Goal: Task Accomplishment & Management: Manage account settings

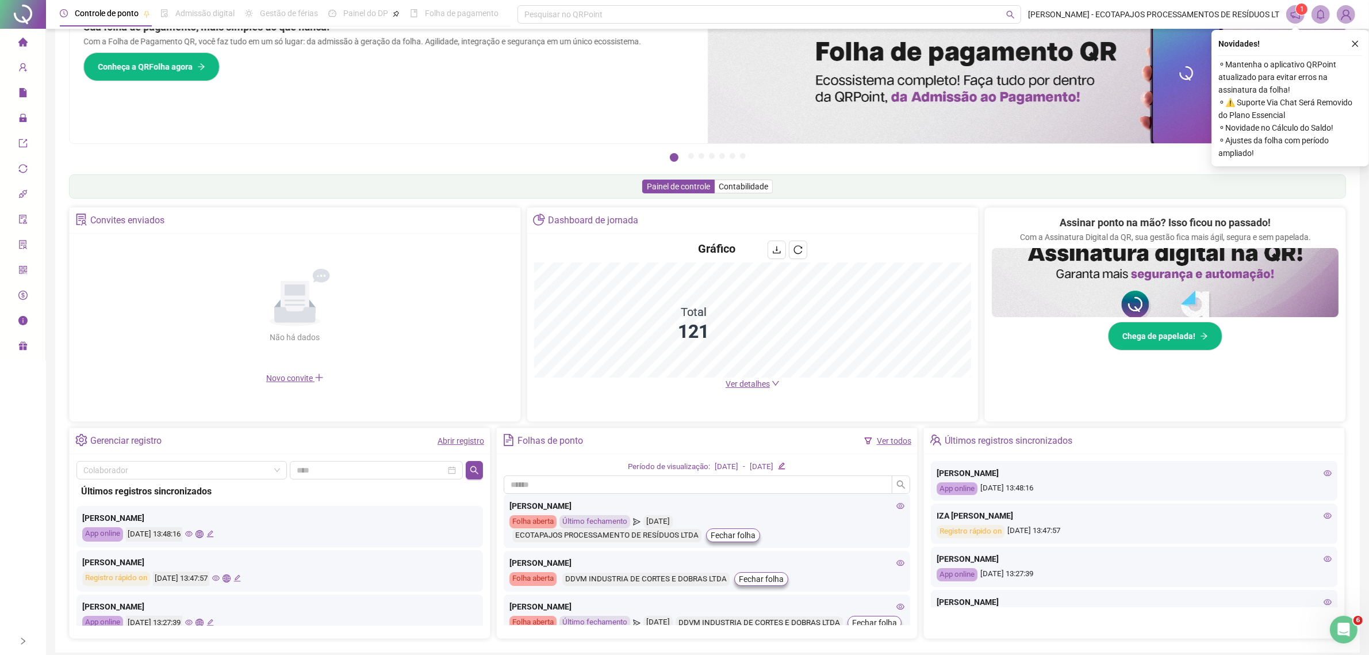
scroll to position [48, 0]
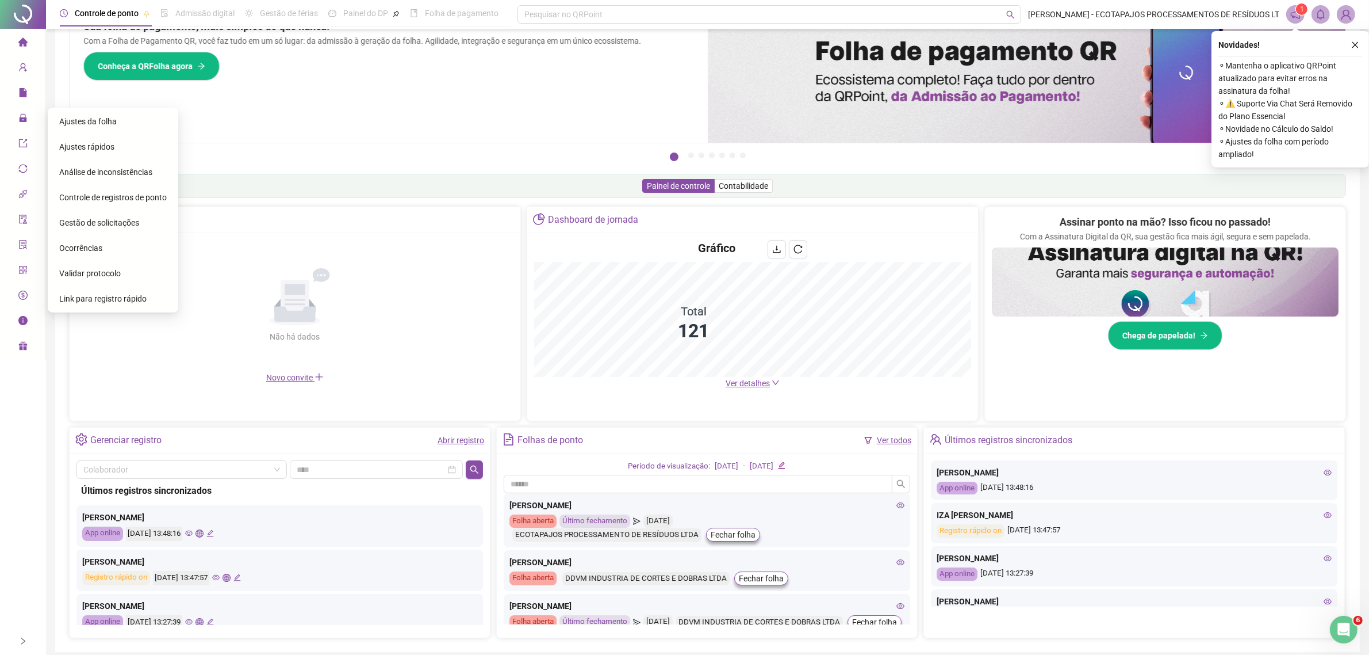
click at [78, 121] on span "Ajustes da folha" at bounding box center [88, 121] width 58 height 9
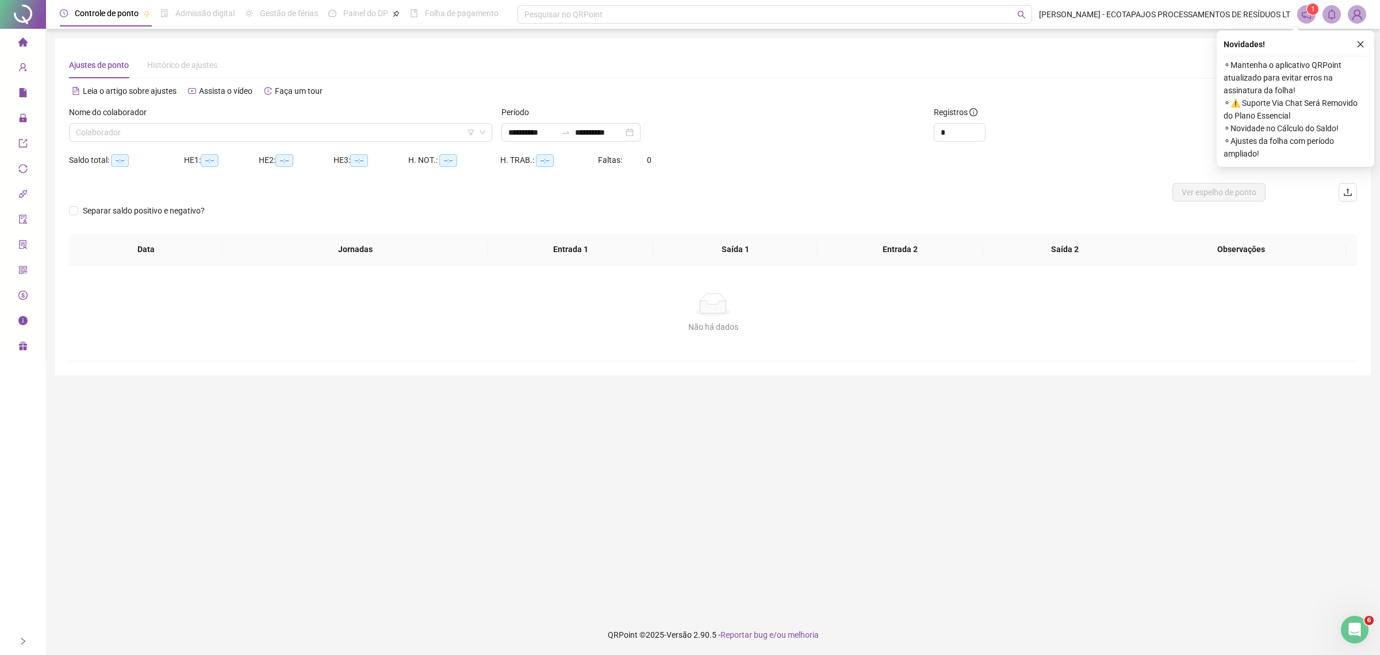
type input "**********"
drag, startPoint x: 553, startPoint y: 131, endPoint x: 466, endPoint y: 144, distance: 87.8
click at [466, 144] on div "**********" at bounding box center [713, 128] width 1298 height 45
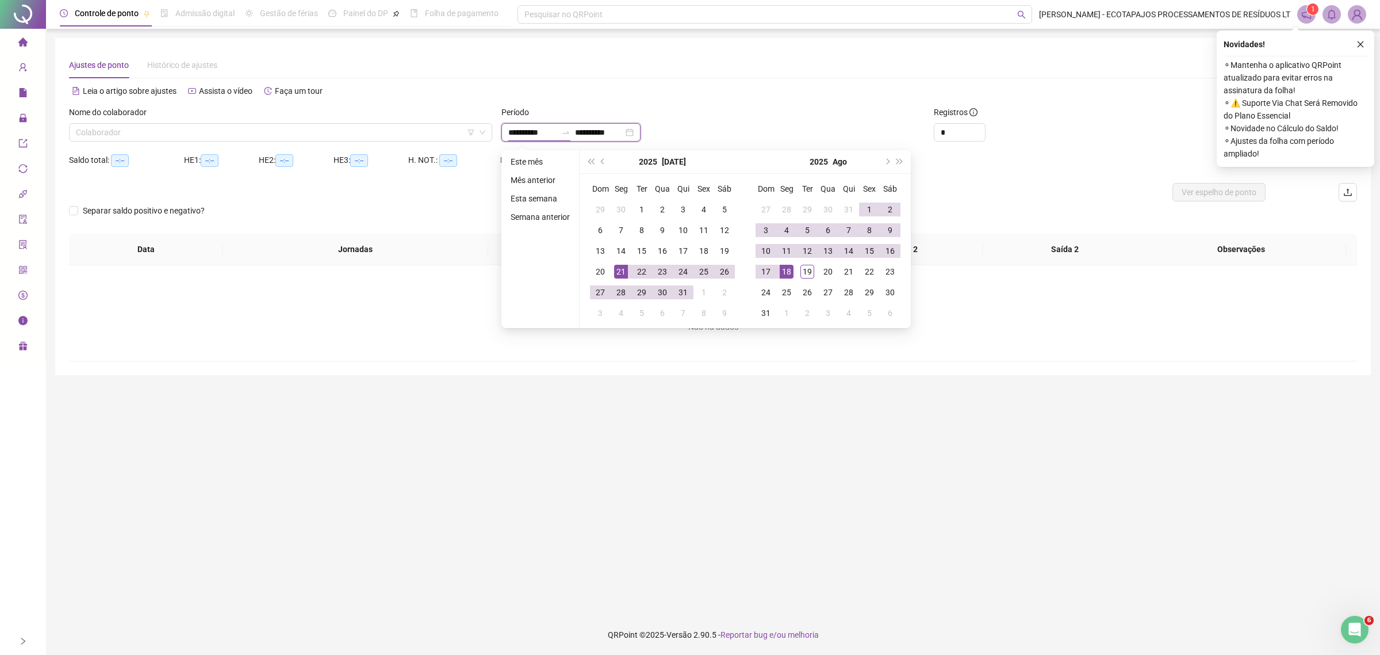
type input "**********"
click at [640, 86] on div "Leia o artigo sobre ajustes Assista o vídeo Faça um tour" at bounding box center [391, 91] width 644 height 18
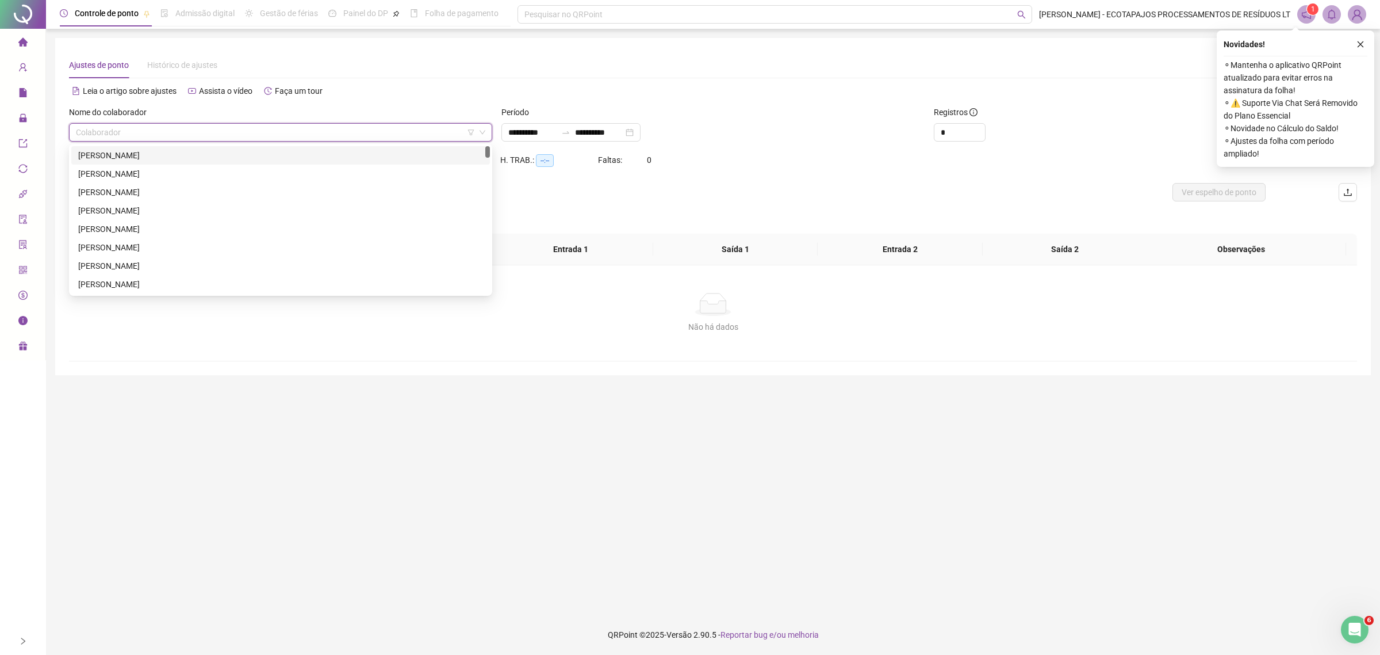
click at [339, 132] on input "search" at bounding box center [275, 132] width 399 height 17
click at [157, 208] on div "[PERSON_NAME]" at bounding box center [280, 210] width 405 height 13
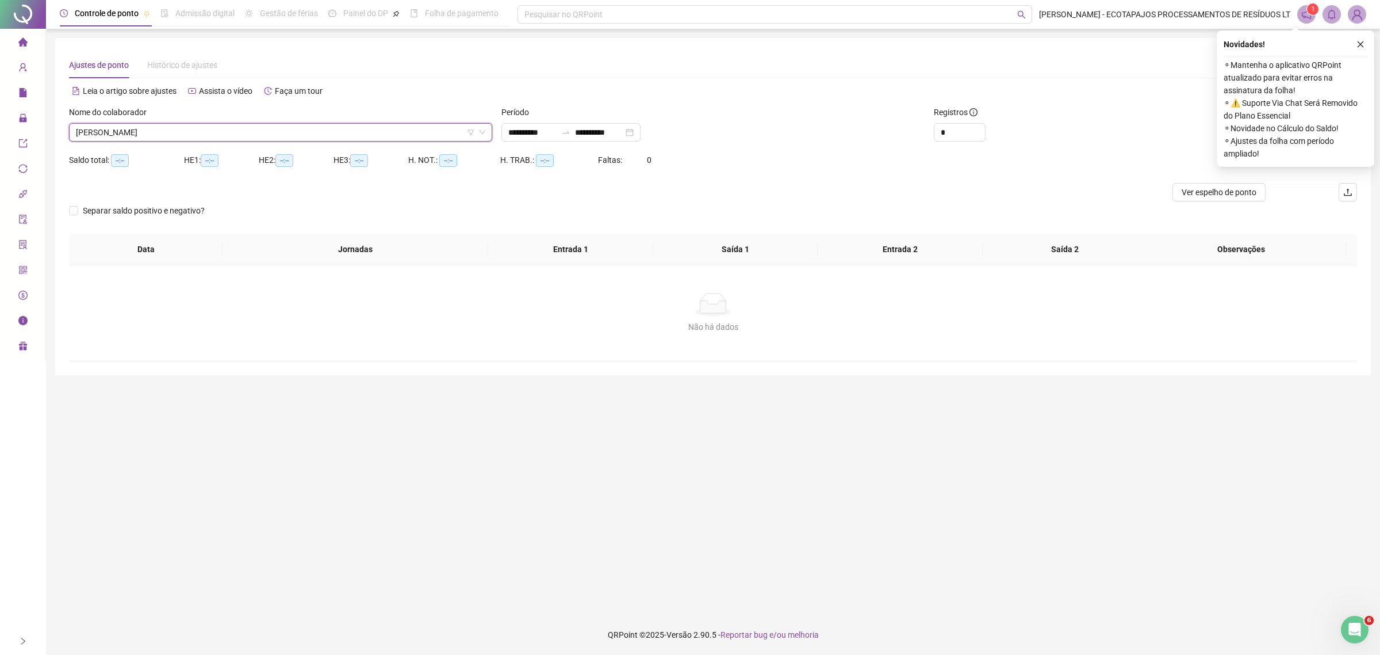
click at [423, 128] on span "[PERSON_NAME]" at bounding box center [281, 132] width 410 height 17
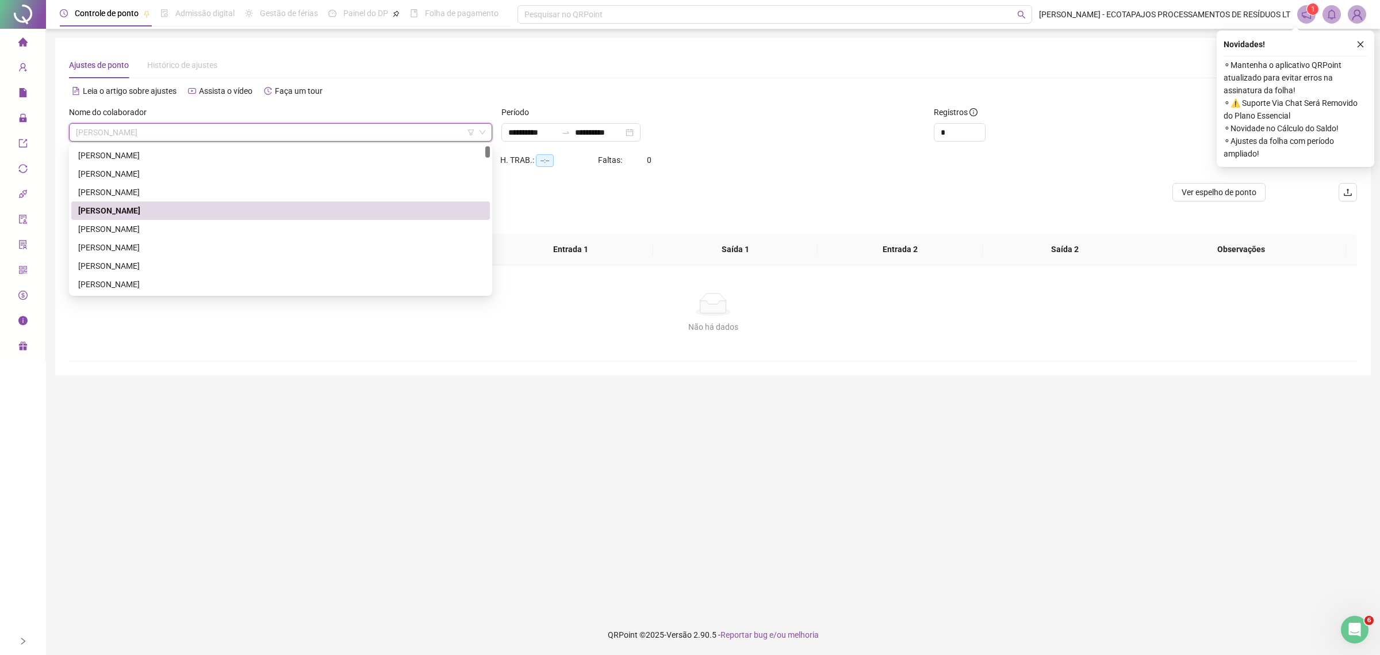
click at [259, 208] on div "[PERSON_NAME]" at bounding box center [280, 210] width 405 height 13
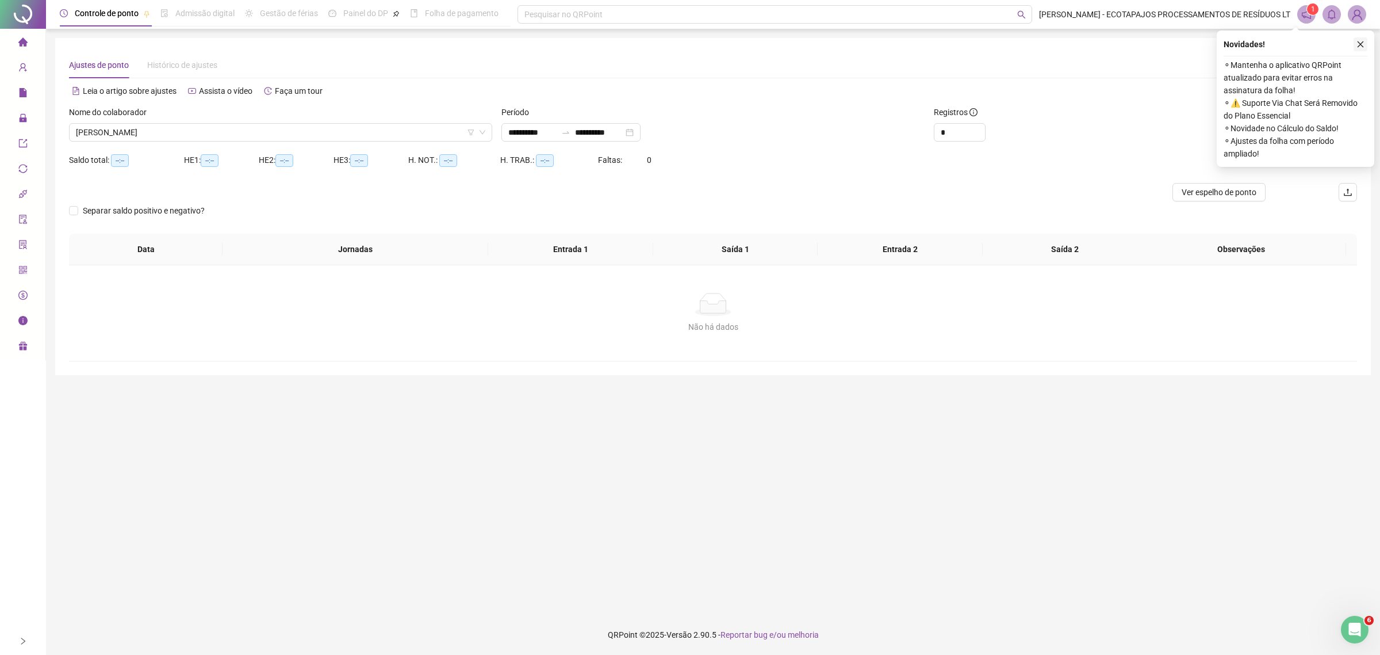
click at [1361, 40] on icon "close" at bounding box center [1361, 44] width 8 height 8
click at [1264, 135] on span "Buscar registros" at bounding box center [1290, 132] width 59 height 13
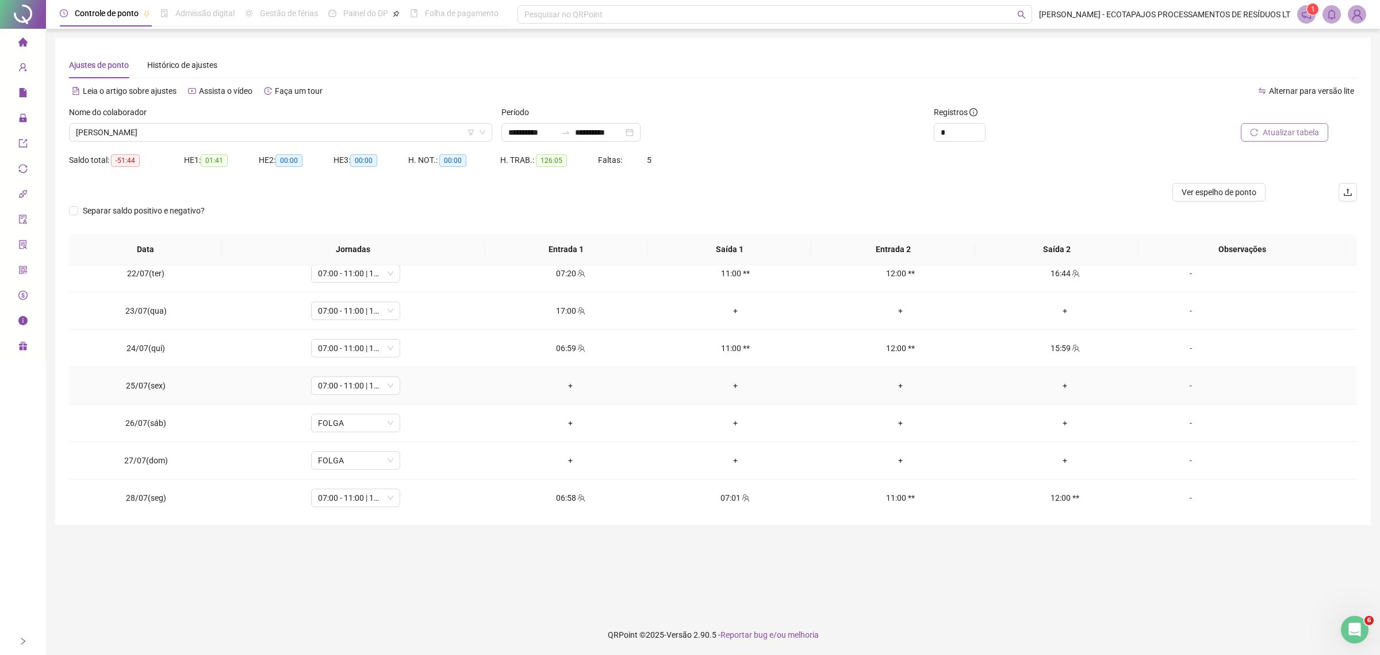
scroll to position [95, 0]
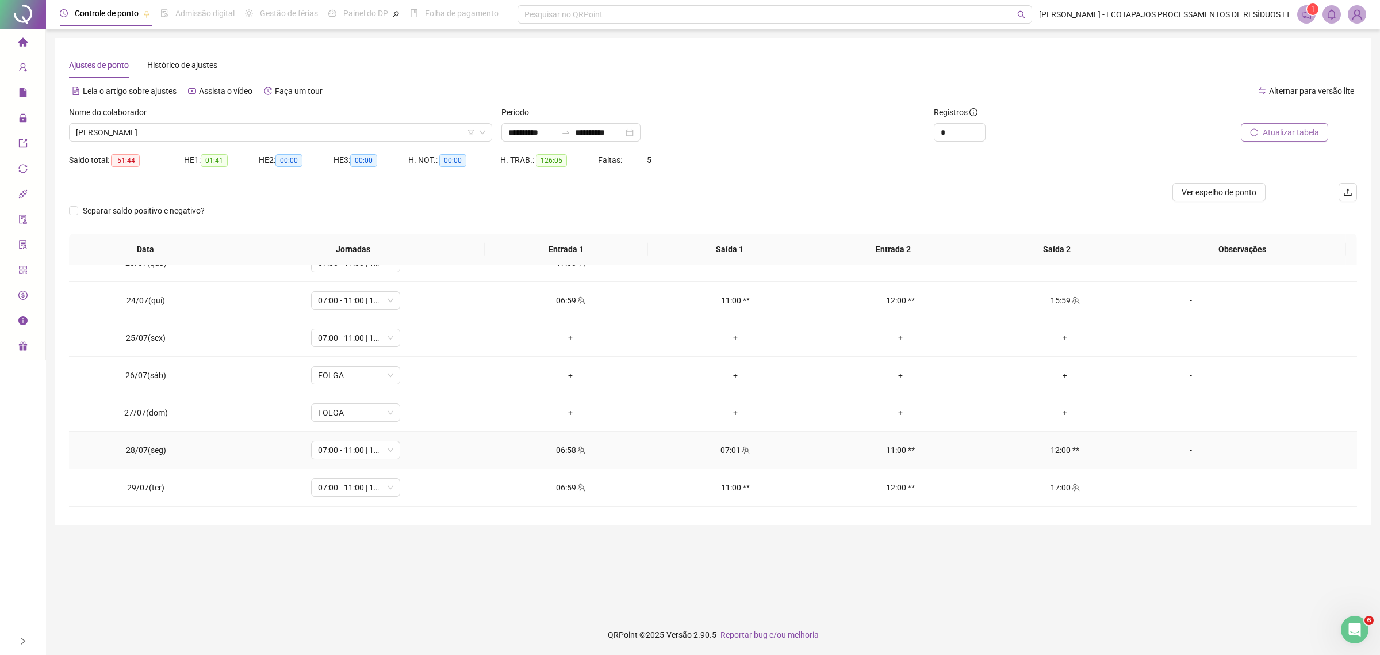
click at [1176, 451] on div "-" at bounding box center [1191, 449] width 68 height 13
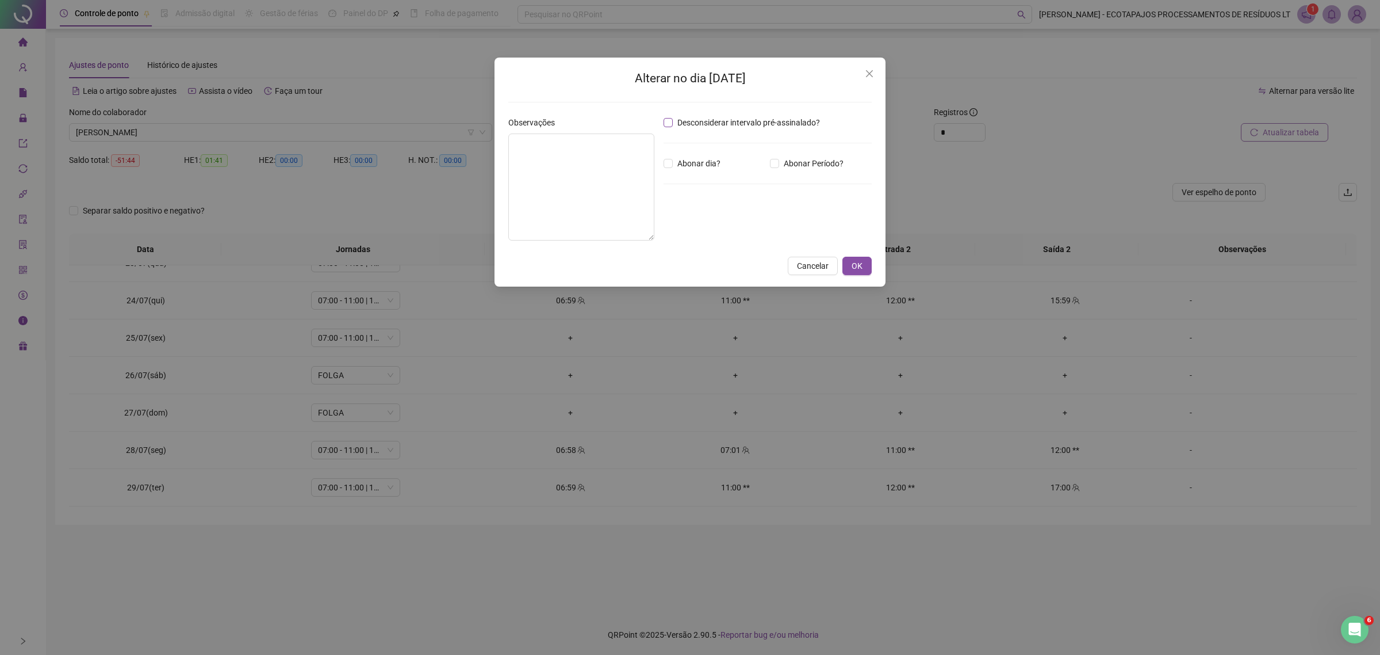
click at [719, 127] on span "Desconsiderar intervalo pré-assinalado?" at bounding box center [749, 122] width 152 height 13
click at [861, 267] on span "OK" at bounding box center [857, 265] width 11 height 13
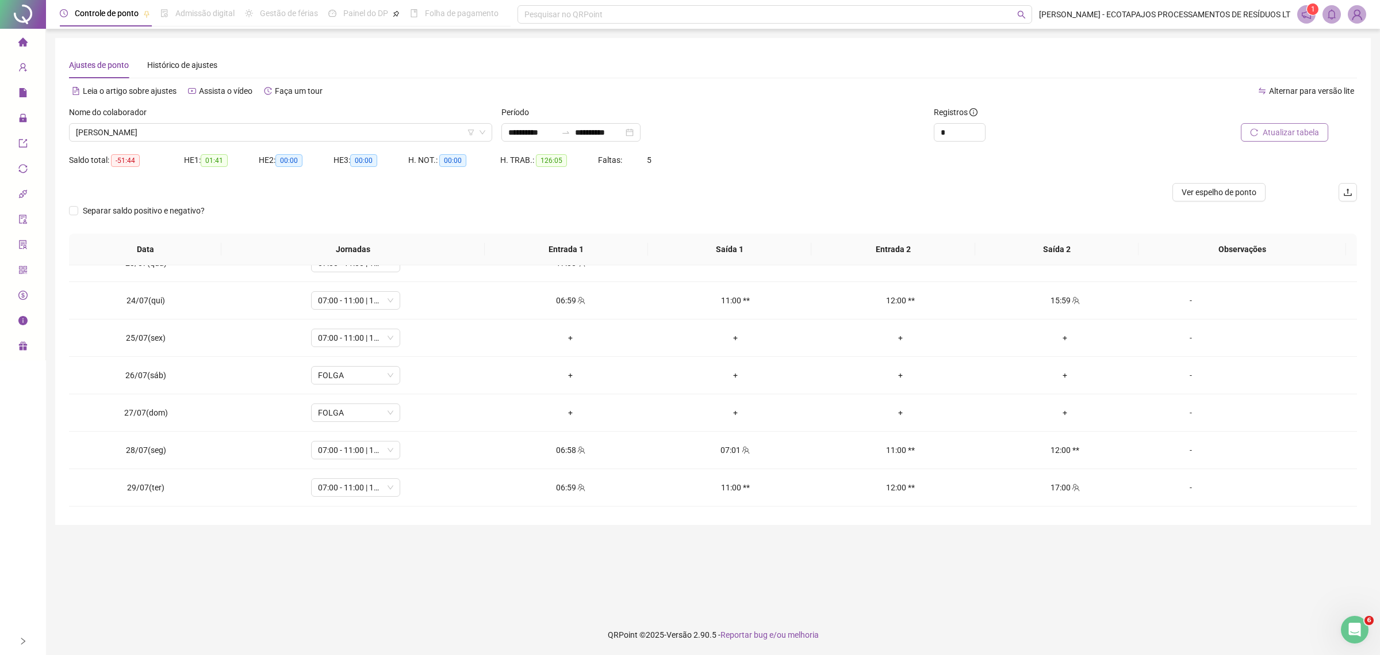
click at [1267, 133] on span "Atualizar tabela" at bounding box center [1291, 132] width 56 height 13
click at [1180, 450] on div "-" at bounding box center [1191, 449] width 68 height 13
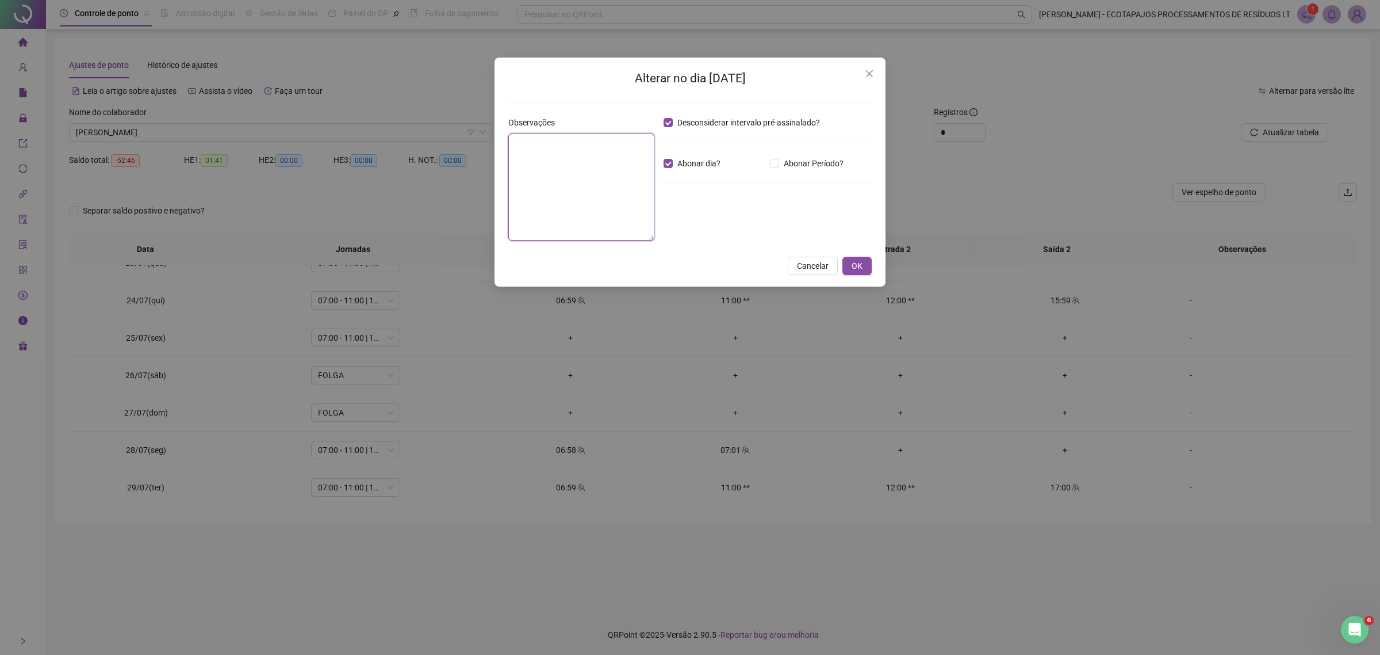
click at [626, 142] on textarea at bounding box center [581, 186] width 146 height 107
type textarea "**********"
click at [853, 266] on span "OK" at bounding box center [857, 265] width 11 height 13
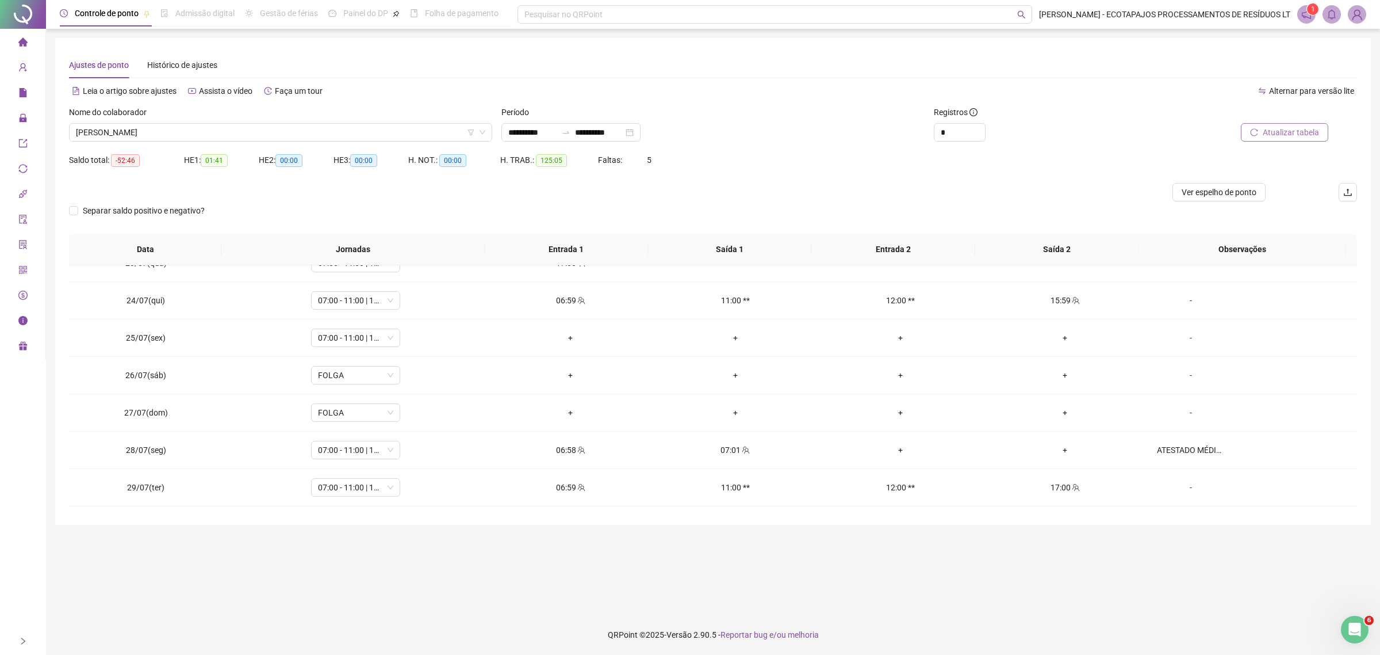
click at [1264, 135] on span "Atualizar tabela" at bounding box center [1291, 132] width 56 height 13
click at [345, 132] on span "[PERSON_NAME]" at bounding box center [281, 132] width 410 height 17
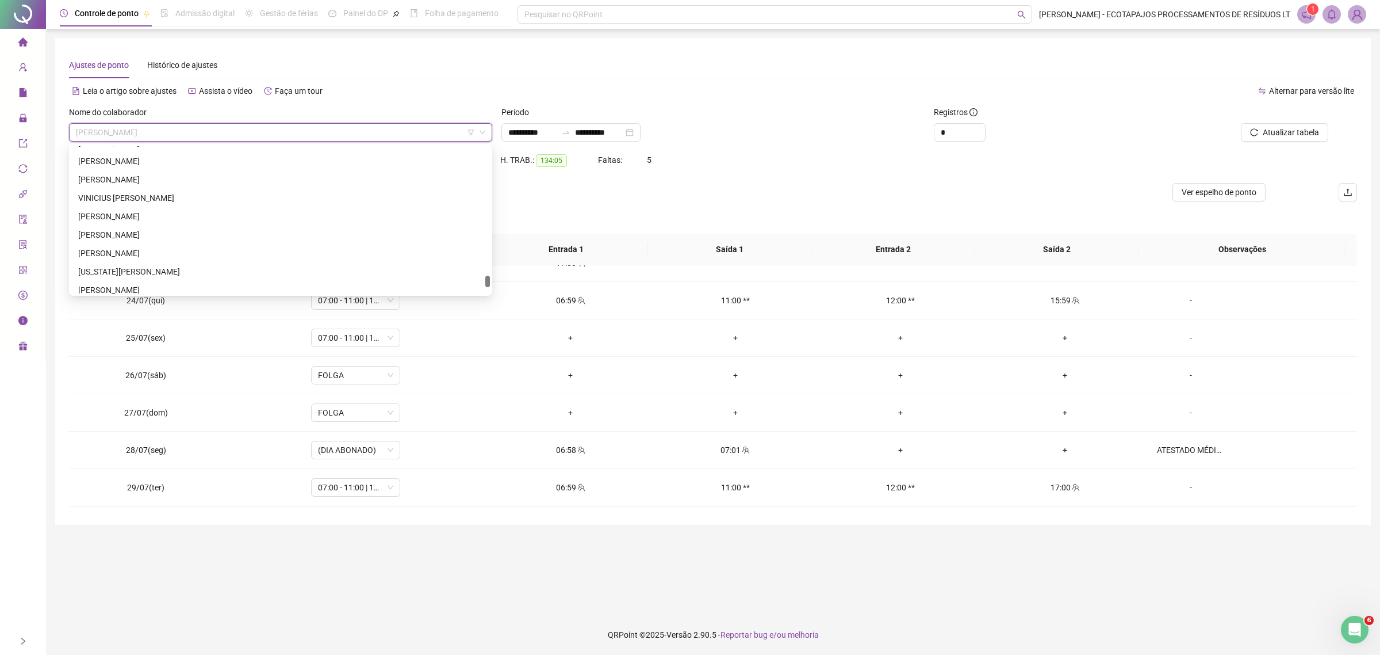
scroll to position [2036, 0]
drag, startPoint x: 489, startPoint y: 150, endPoint x: 481, endPoint y: 282, distance: 133.1
click at [481, 282] on div "[PERSON_NAME] DO NASCIMENTO [PERSON_NAME] [PERSON_NAME][US_STATE] [PERSON_NAME]…" at bounding box center [280, 219] width 419 height 147
click at [190, 200] on div "[PERSON_NAME]" at bounding box center [280, 199] width 405 height 13
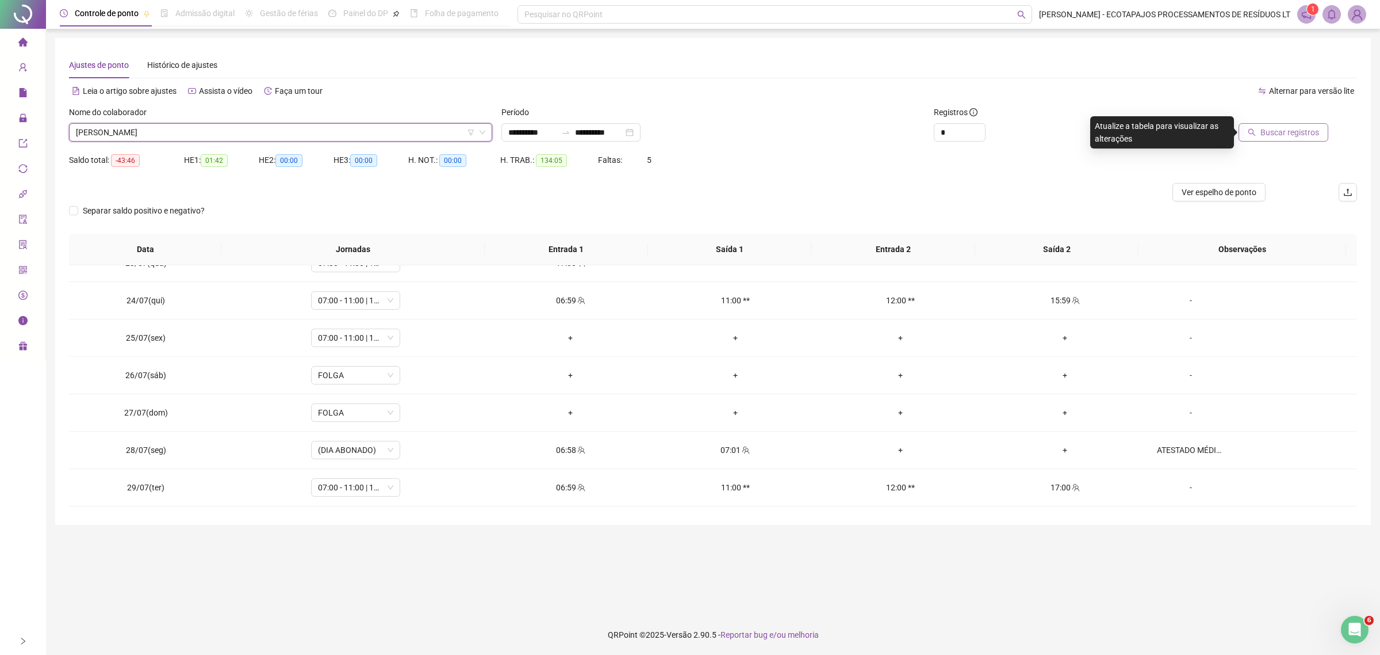
click at [1307, 131] on span "Buscar registros" at bounding box center [1290, 132] width 59 height 13
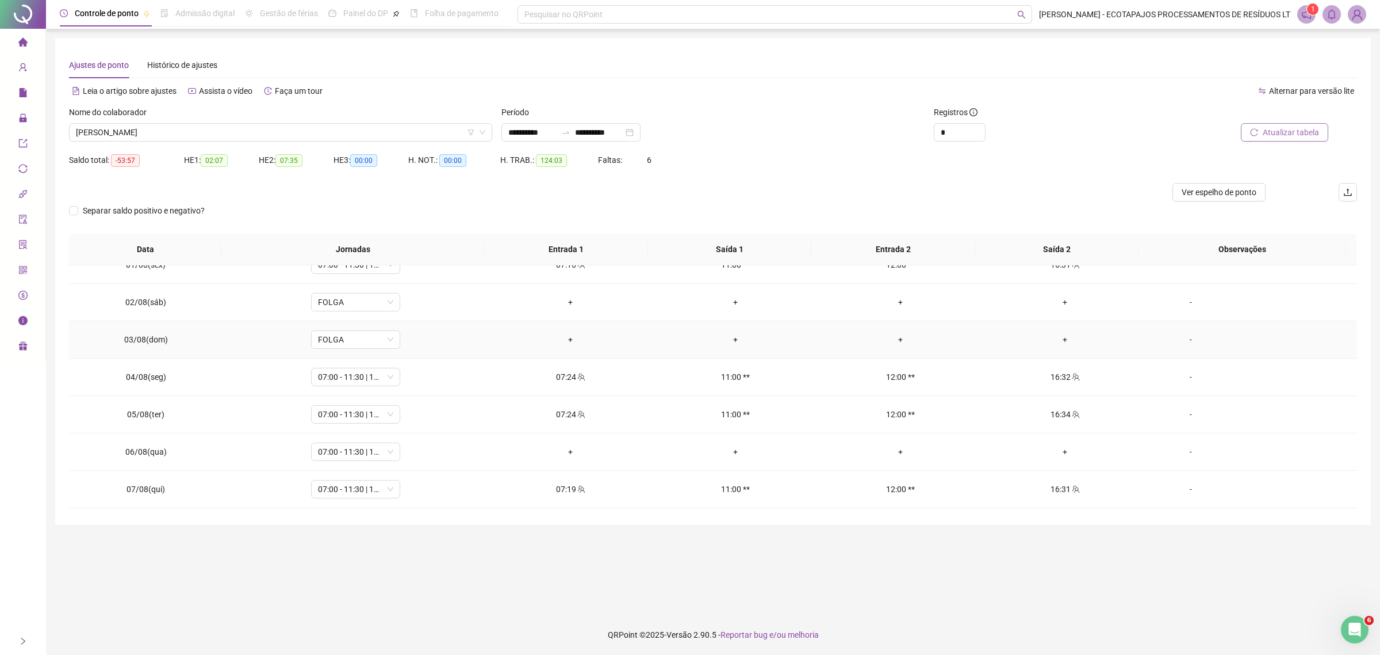
scroll to position [455, 0]
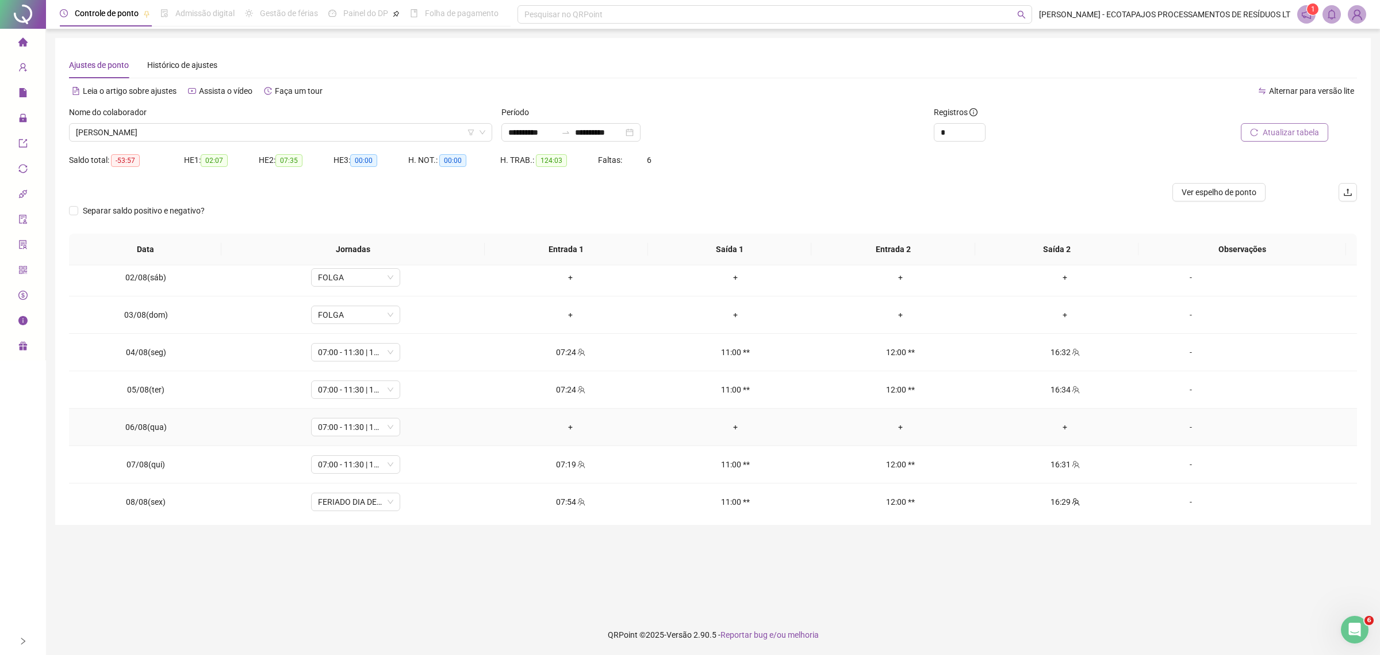
click at [1180, 426] on div "-" at bounding box center [1191, 426] width 68 height 13
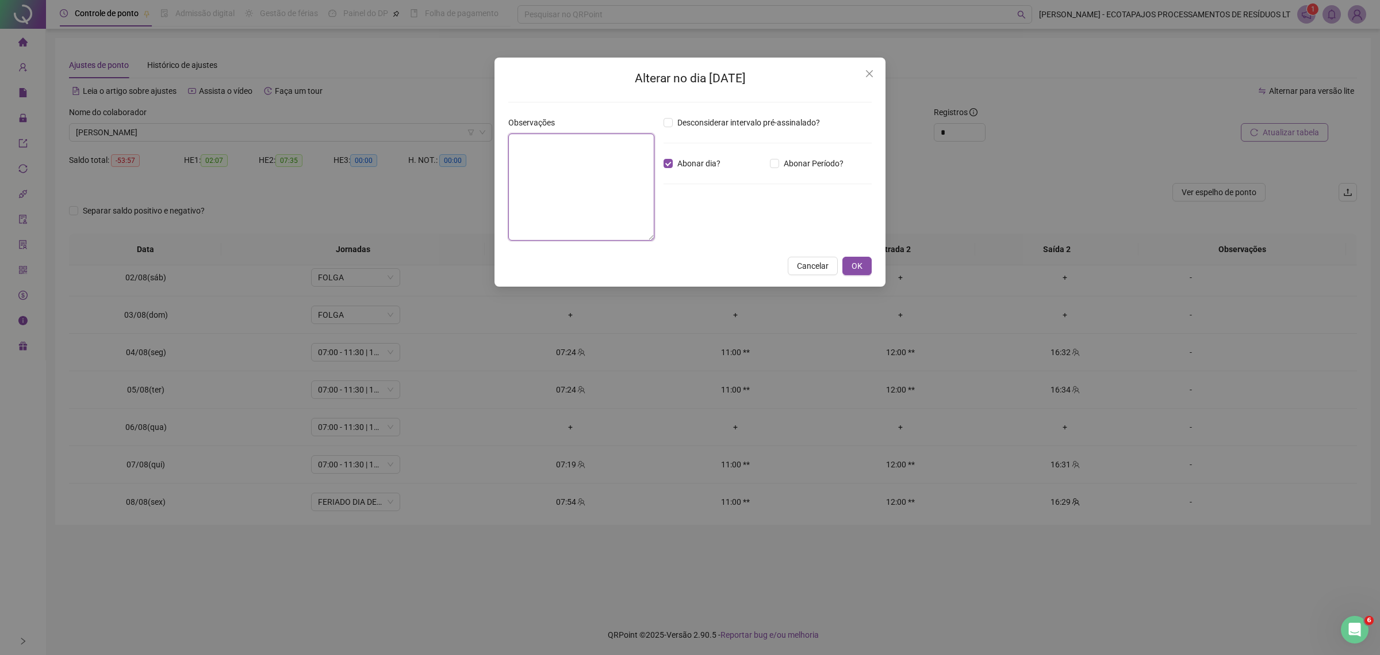
click at [565, 153] on textarea at bounding box center [581, 186] width 146 height 107
drag, startPoint x: 598, startPoint y: 148, endPoint x: 465, endPoint y: 154, distance: 133.6
click at [465, 154] on div "**********" at bounding box center [690, 327] width 1380 height 655
type textarea "**********"
click at [857, 262] on span "OK" at bounding box center [857, 265] width 11 height 13
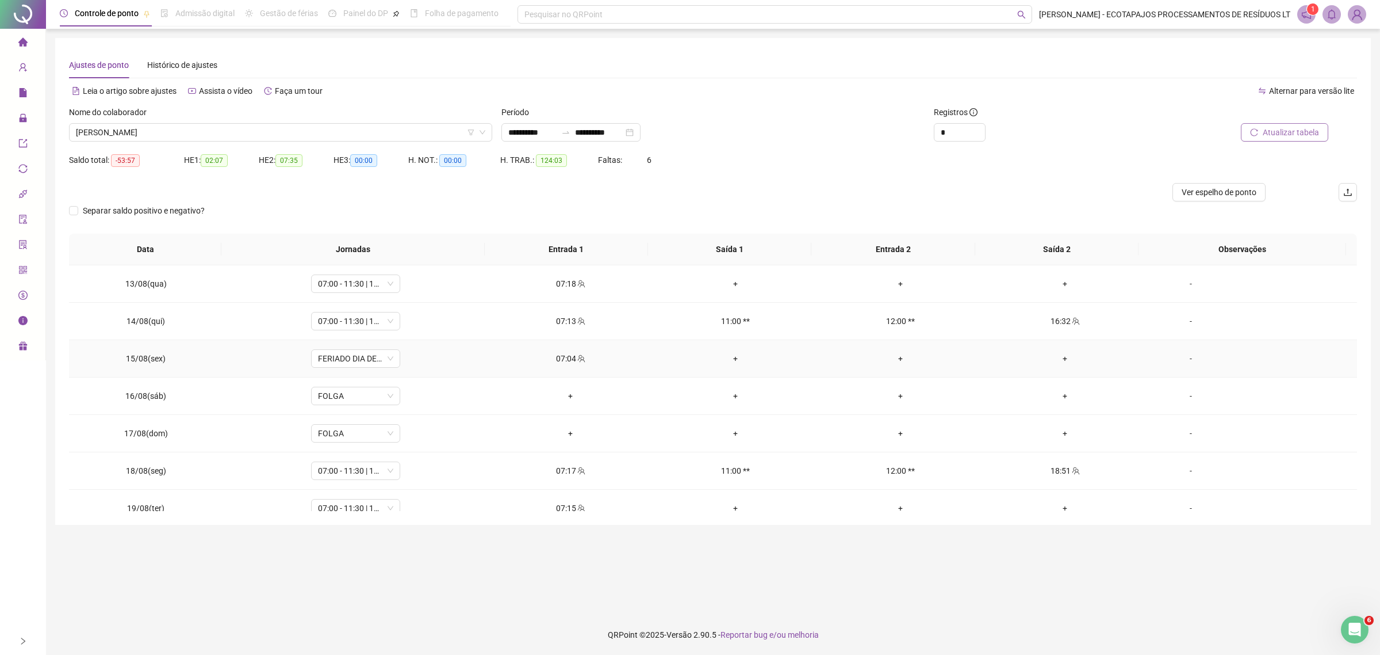
scroll to position [880, 0]
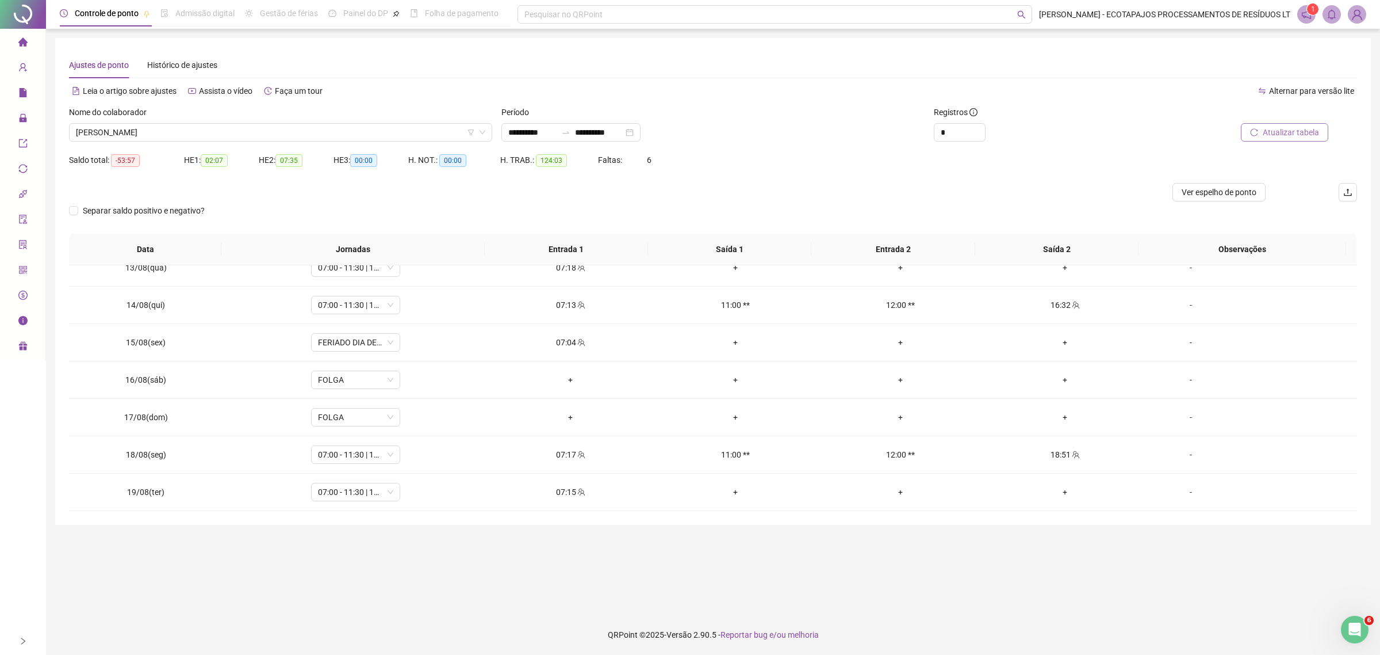
click at [1279, 131] on span "Atualizar tabela" at bounding box center [1291, 132] width 56 height 13
click at [242, 136] on span "[PERSON_NAME]" at bounding box center [281, 132] width 410 height 17
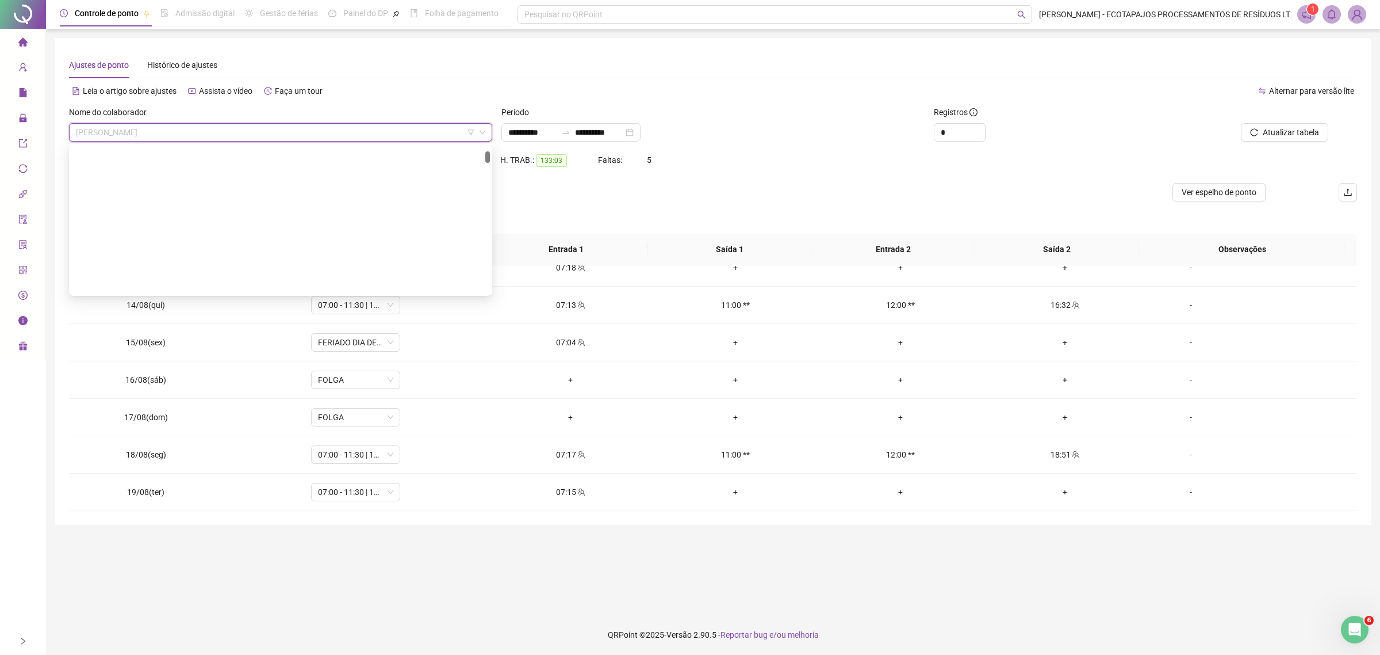
scroll to position [0, 0]
drag, startPoint x: 495, startPoint y: 268, endPoint x: 506, endPoint y: 141, distance: 127.1
click at [506, 141] on body "**********" at bounding box center [690, 327] width 1380 height 655
click at [167, 288] on div "[PERSON_NAME]" at bounding box center [280, 284] width 405 height 13
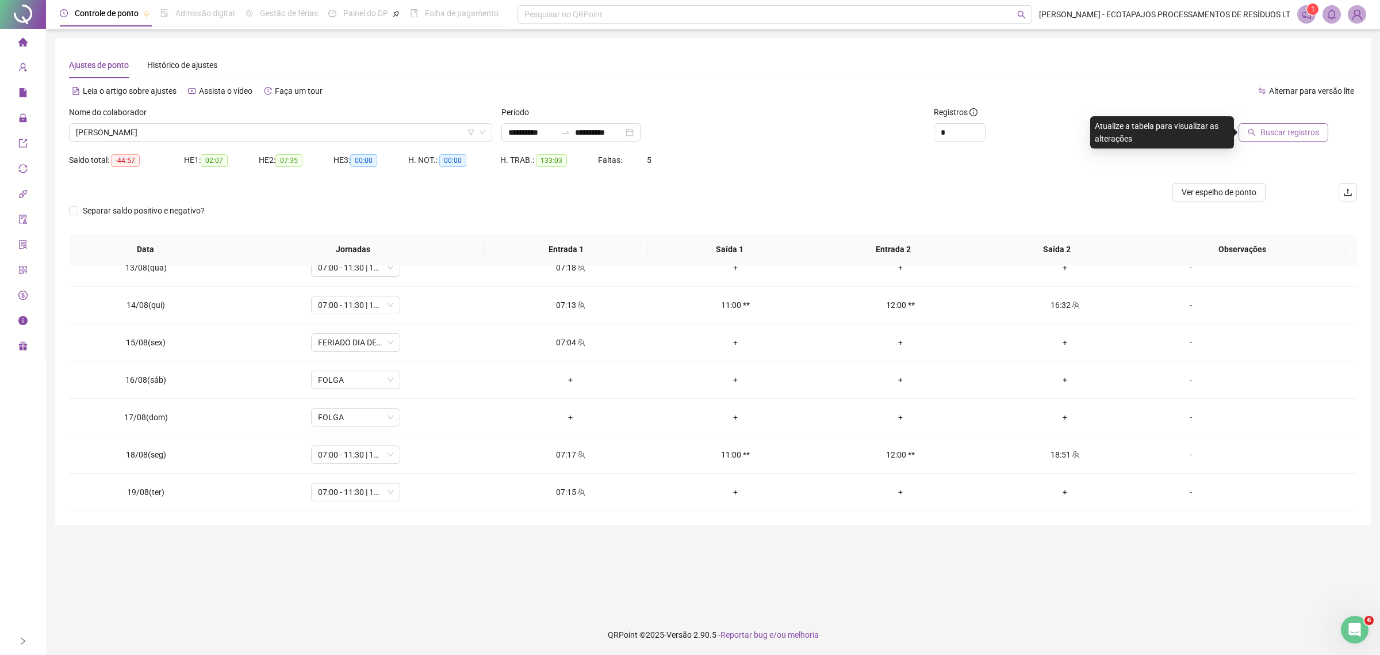
click at [1249, 131] on button "Buscar registros" at bounding box center [1284, 132] width 90 height 18
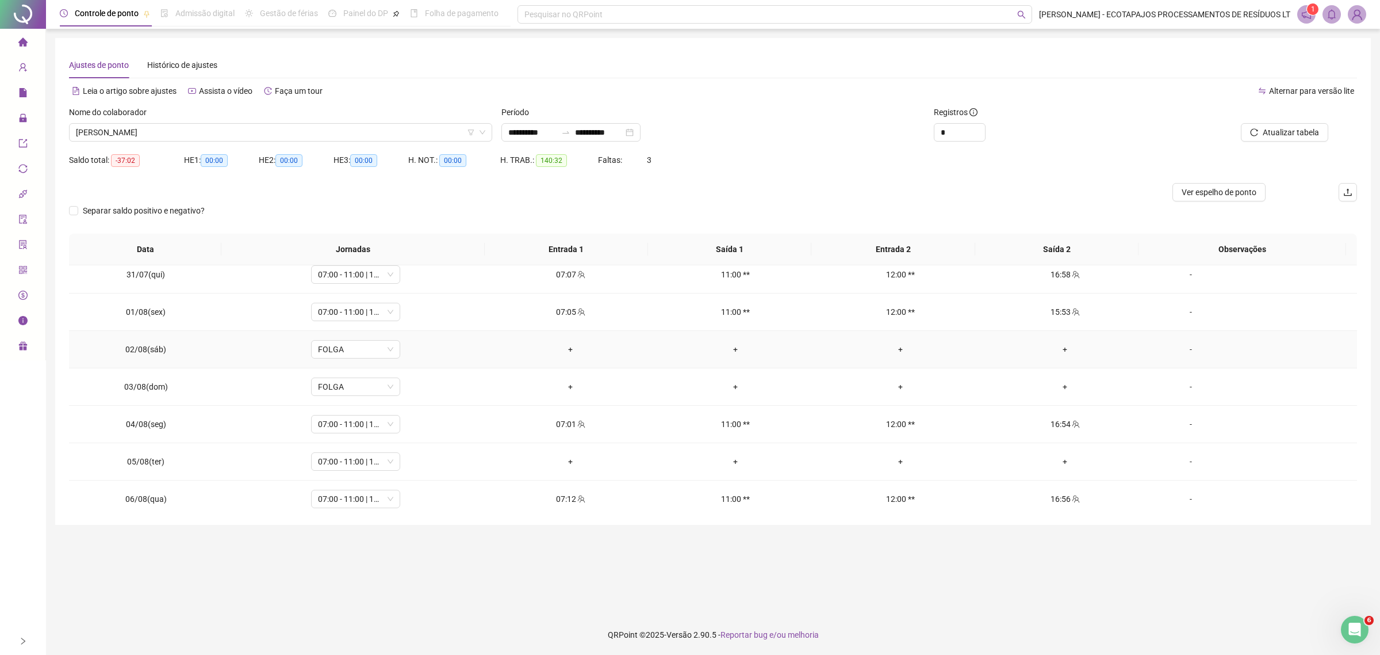
scroll to position [407, 0]
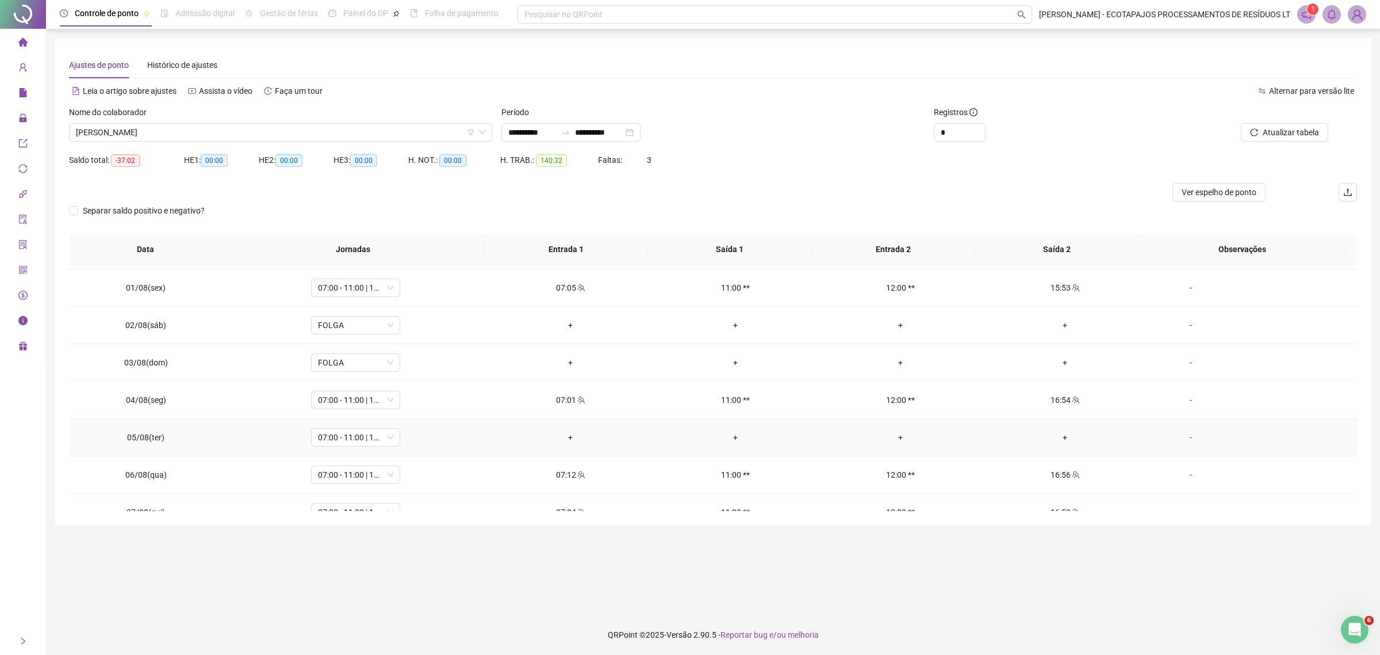
click at [1162, 443] on div "-" at bounding box center [1191, 437] width 68 height 13
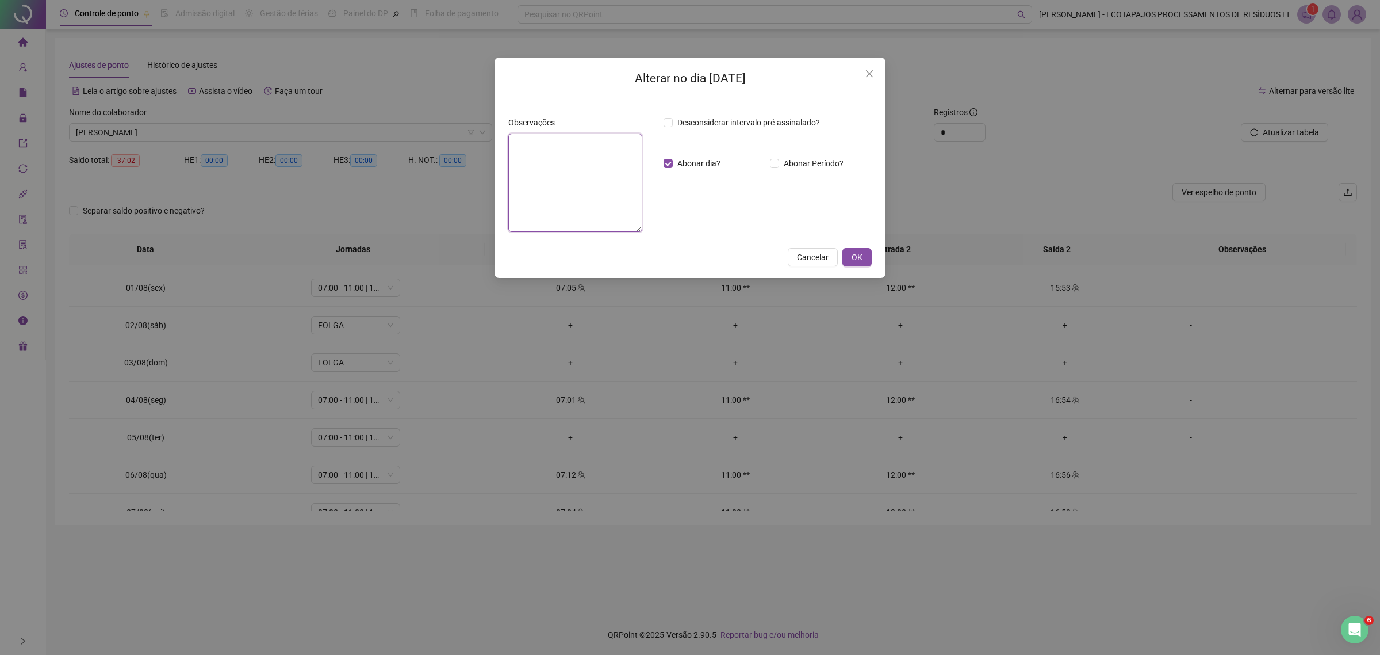
click at [590, 145] on textarea at bounding box center [575, 182] width 134 height 98
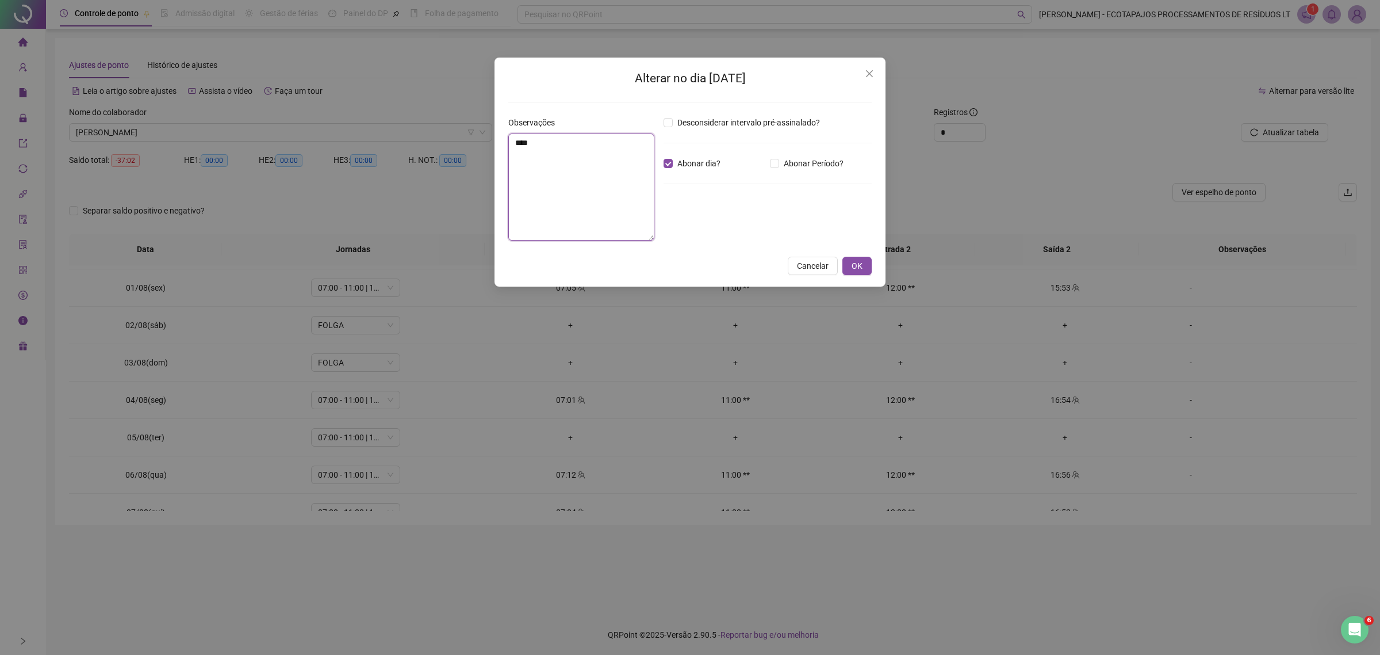
type textarea "*****"
type textarea "*"
type textarea "**********"
click at [859, 267] on span "OK" at bounding box center [857, 265] width 11 height 13
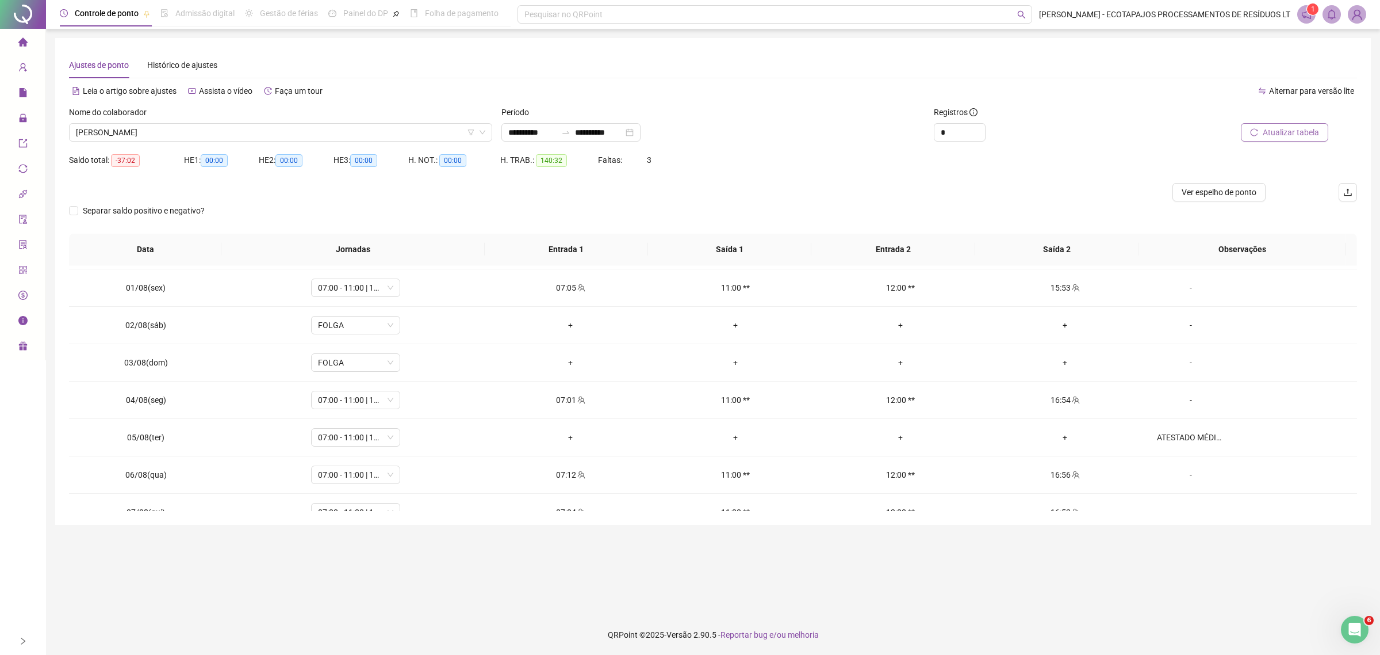
click at [1292, 137] on span "Atualizar tabela" at bounding box center [1291, 132] width 56 height 13
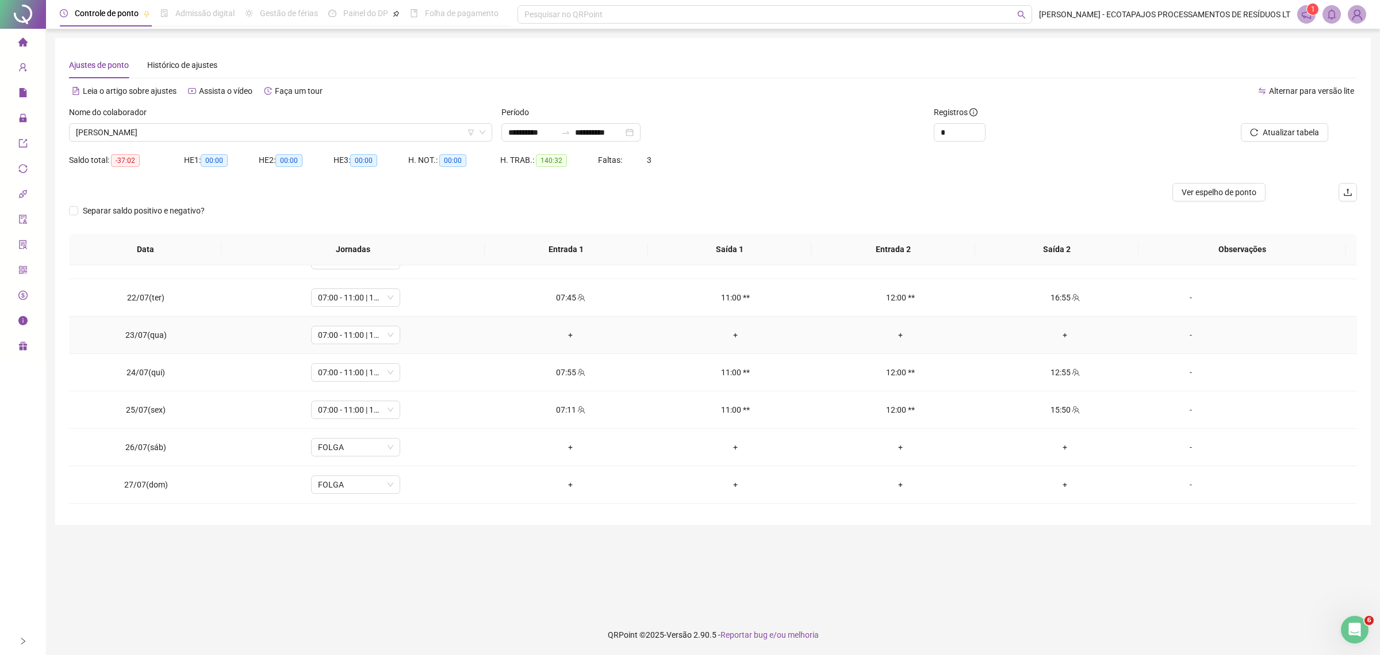
click at [1181, 335] on div "-" at bounding box center [1191, 334] width 68 height 13
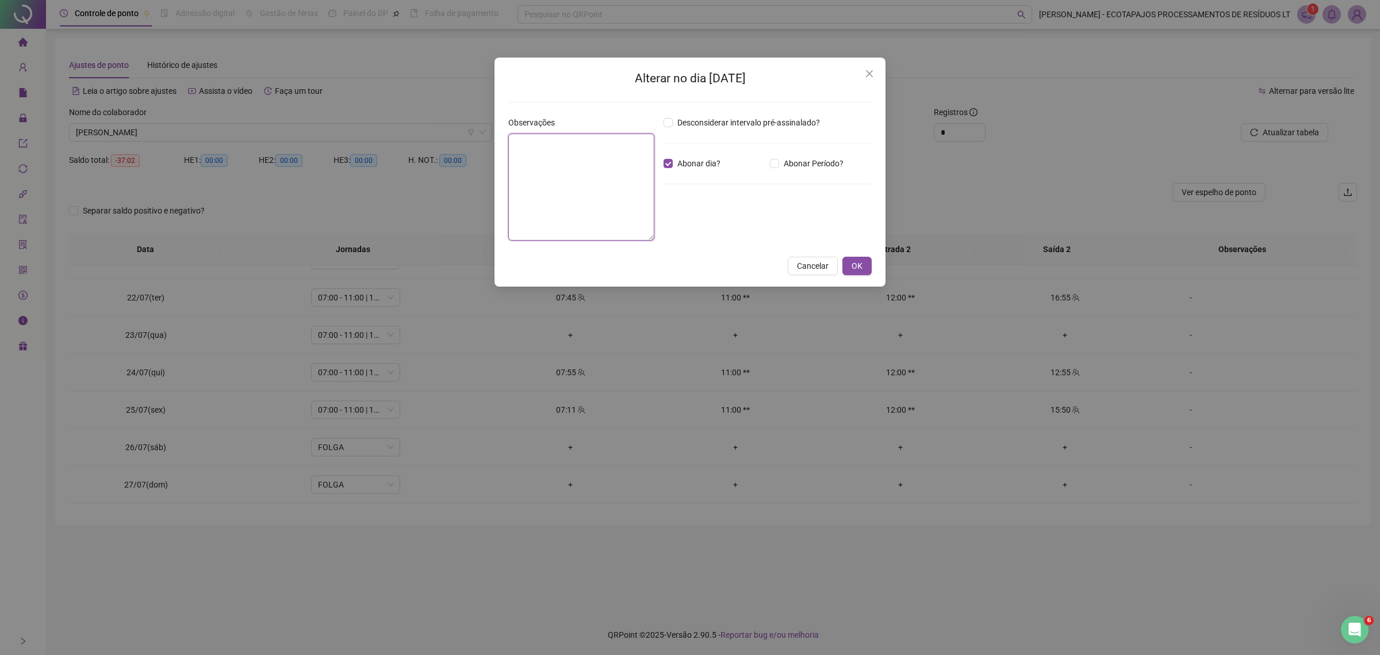
click at [550, 162] on textarea at bounding box center [581, 186] width 146 height 107
paste textarea "**********"
type textarea "**********"
click at [855, 263] on span "OK" at bounding box center [857, 265] width 11 height 13
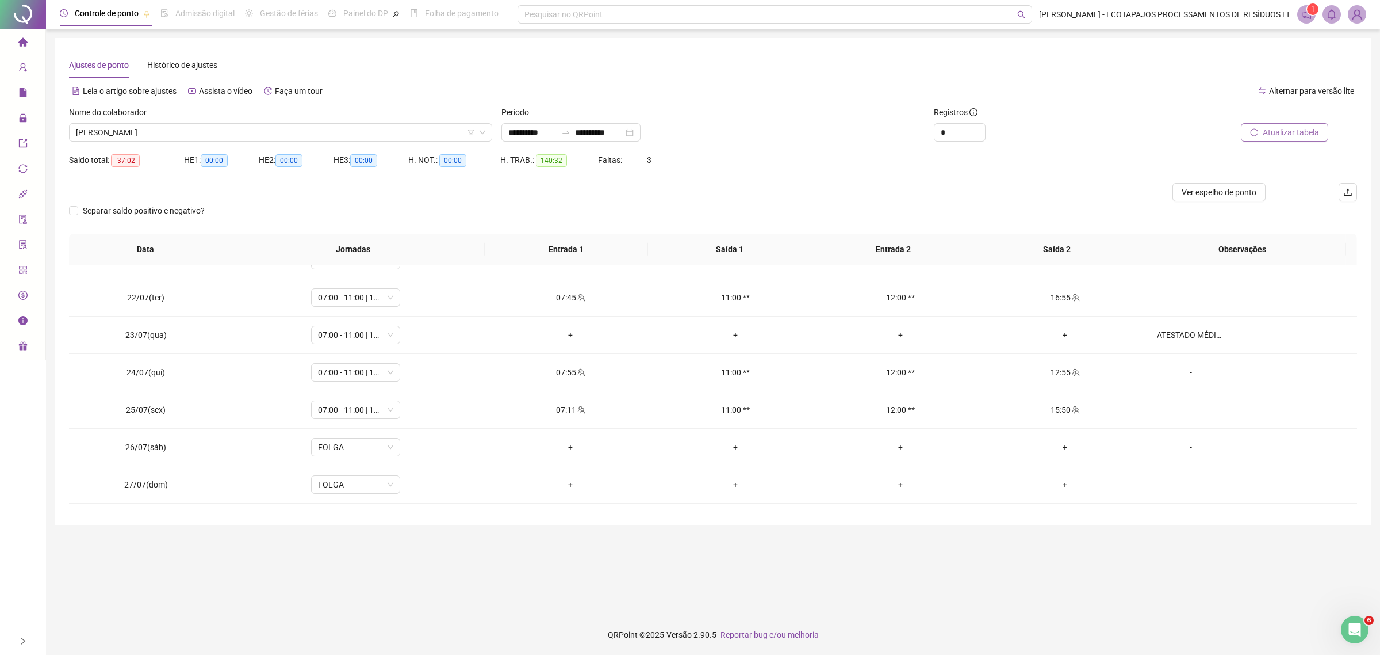
click at [1266, 133] on span "Atualizar tabela" at bounding box center [1291, 132] width 56 height 13
click at [1278, 130] on span "Atualizar tabela" at bounding box center [1291, 132] width 56 height 13
click at [209, 132] on span "[PERSON_NAME]" at bounding box center [281, 132] width 410 height 17
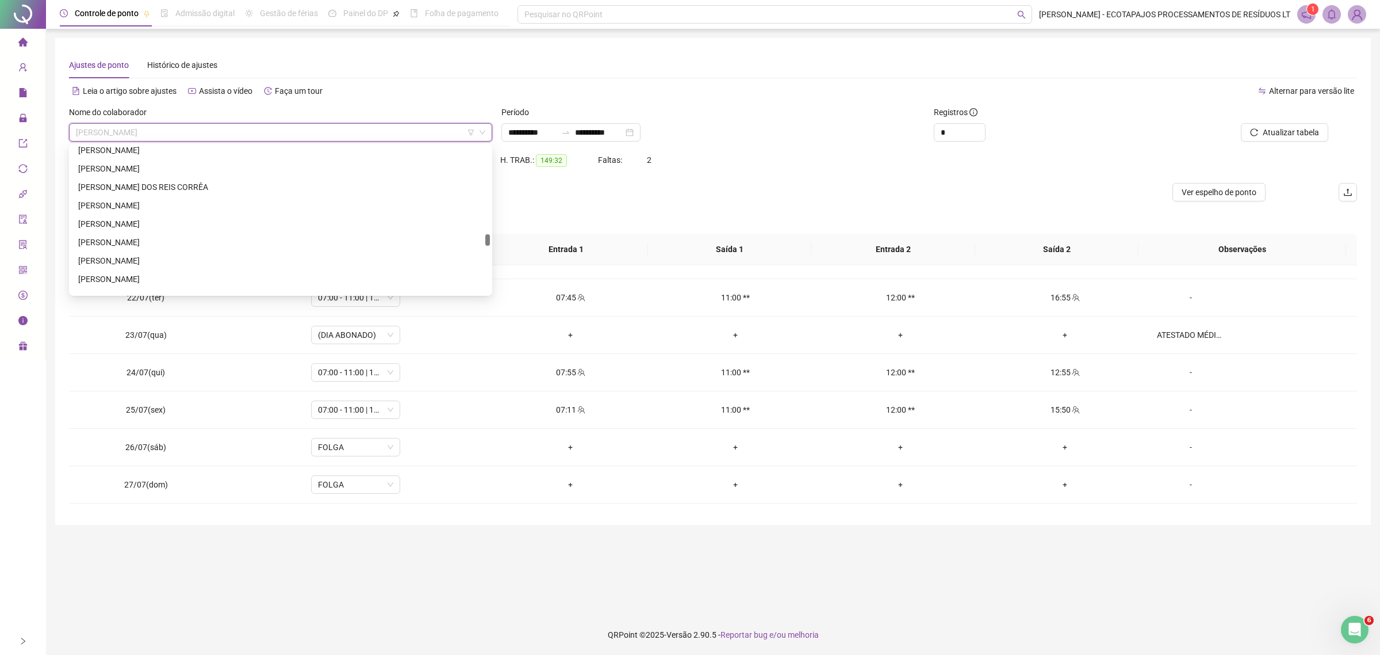
scroll to position [1366, 0]
drag, startPoint x: 487, startPoint y: 151, endPoint x: 488, endPoint y: 240, distance: 89.1
click at [488, 240] on div at bounding box center [487, 241] width 5 height 12
click at [148, 260] on div "[PERSON_NAME]" at bounding box center [280, 261] width 405 height 13
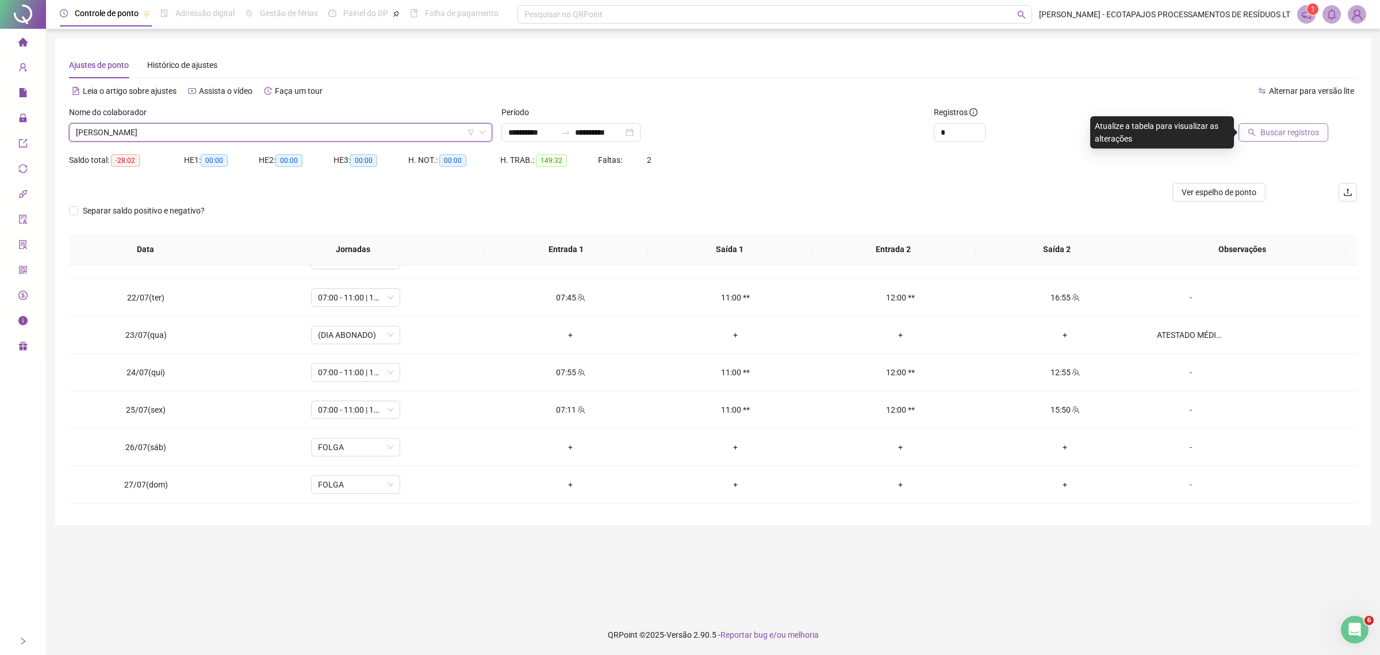
click at [1269, 136] on span "Buscar registros" at bounding box center [1290, 132] width 59 height 13
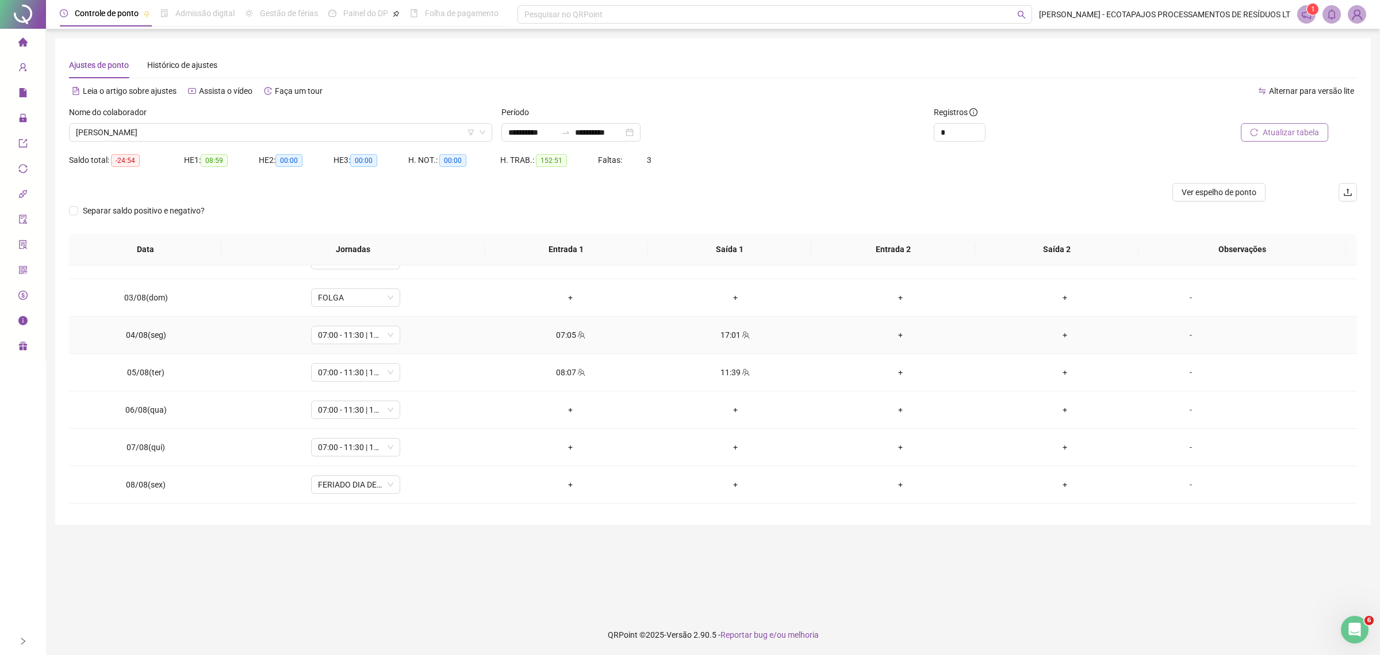
scroll to position [476, 0]
click at [1178, 373] on div "-" at bounding box center [1191, 368] width 68 height 13
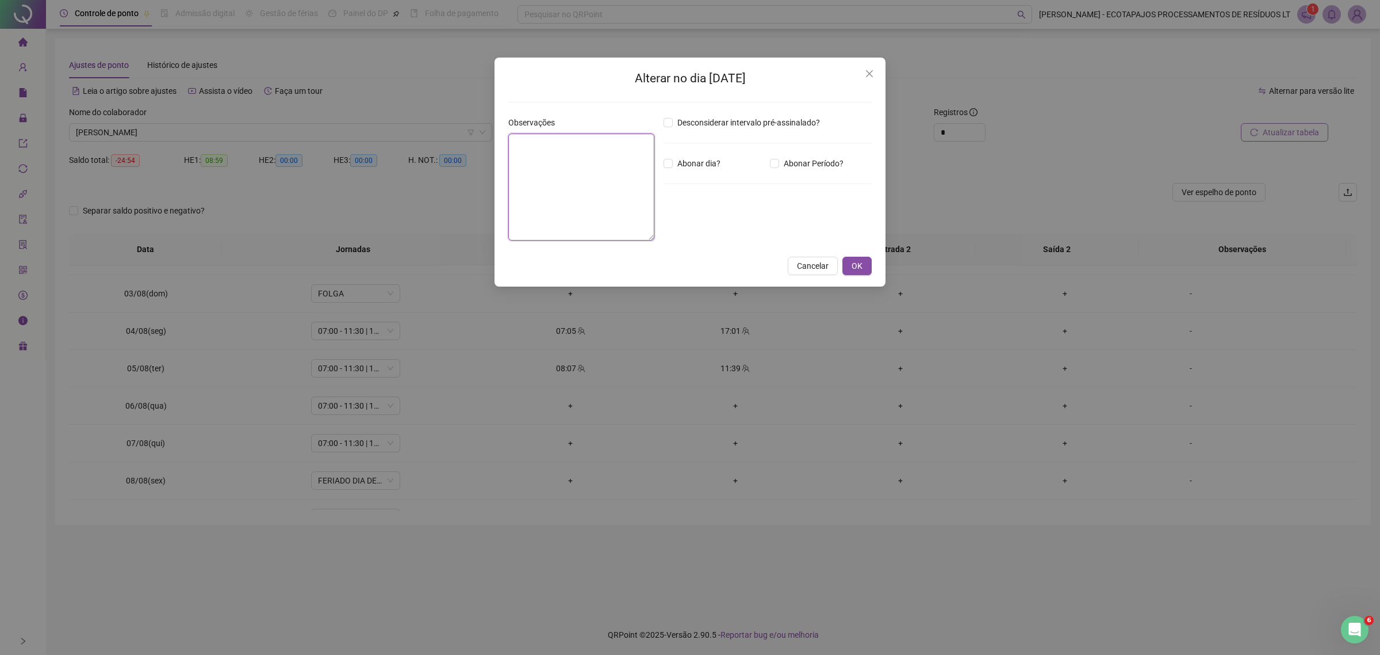
click at [607, 163] on textarea at bounding box center [581, 186] width 146 height 107
type textarea "**********"
drag, startPoint x: 699, startPoint y: 227, endPoint x: 637, endPoint y: 216, distance: 63.2
click at [638, 225] on div "**********" at bounding box center [690, 182] width 373 height 133
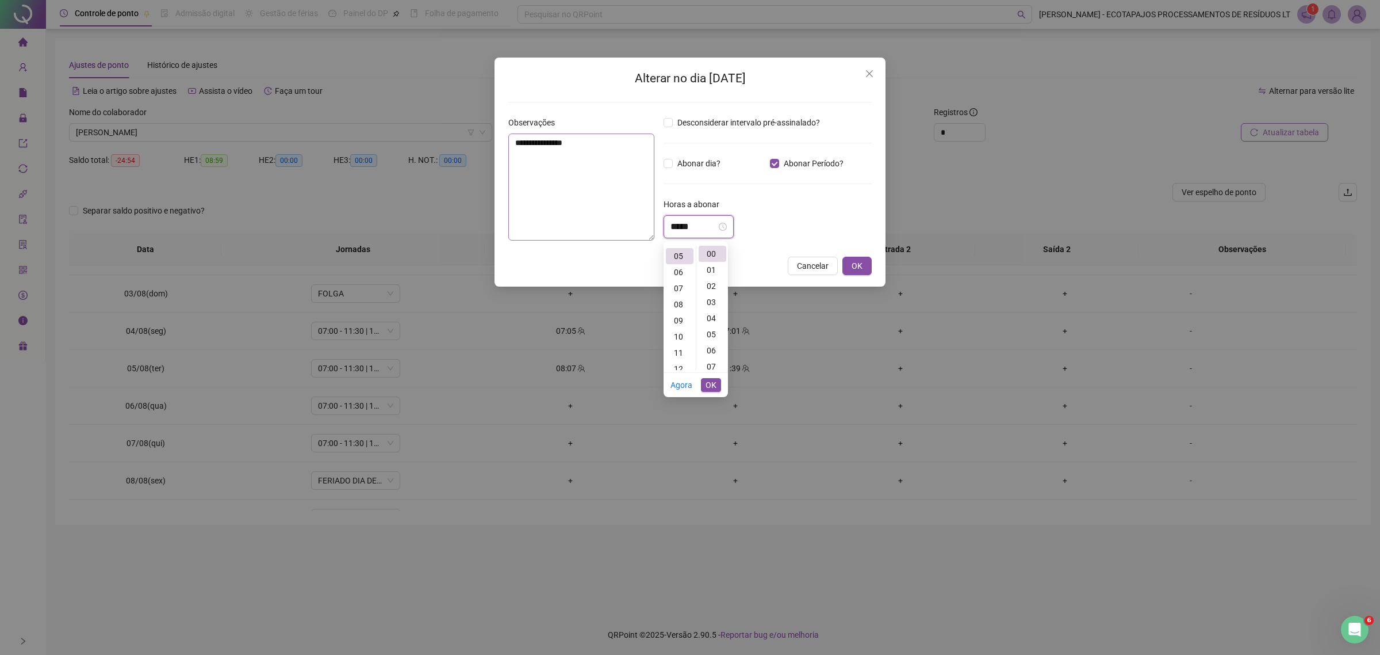
scroll to position [81, 0]
type input "*****"
click at [713, 387] on span "OK" at bounding box center [711, 384] width 11 height 13
click at [862, 263] on span "OK" at bounding box center [857, 265] width 11 height 13
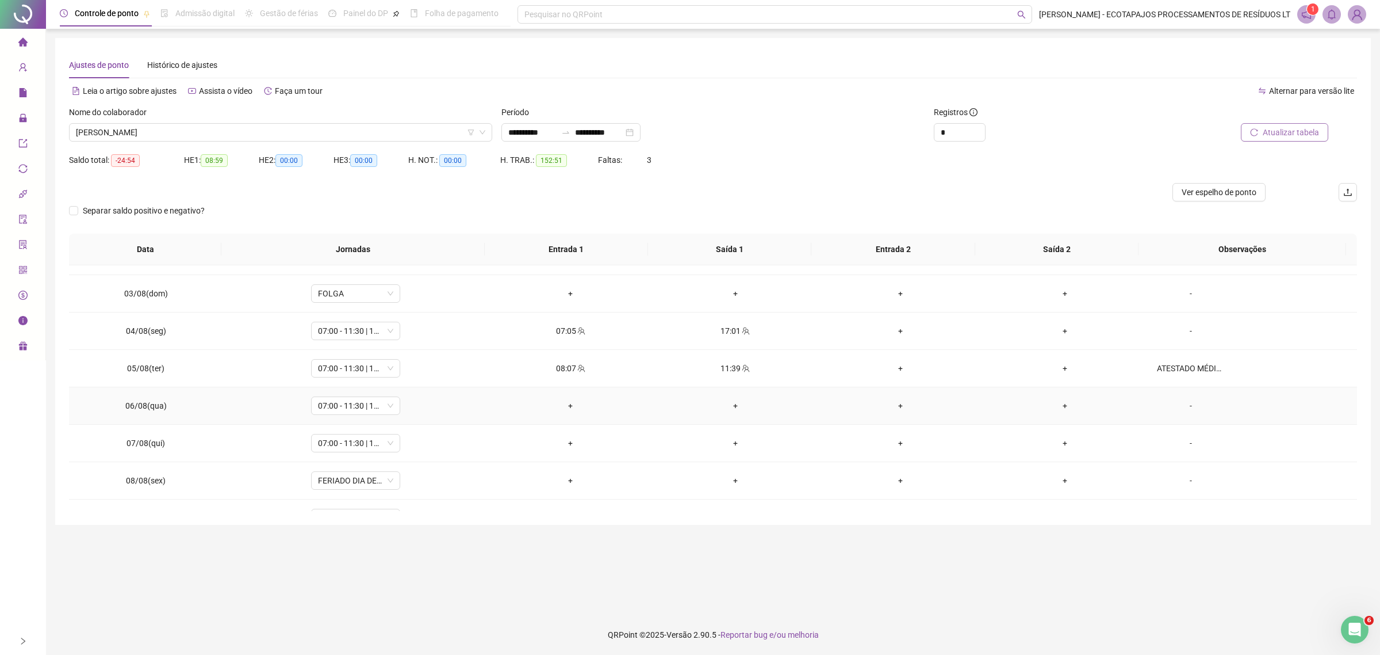
drag, startPoint x: 1169, startPoint y: 404, endPoint x: 1157, endPoint y: 405, distance: 12.1
click at [1170, 404] on div "-" at bounding box center [1191, 405] width 68 height 13
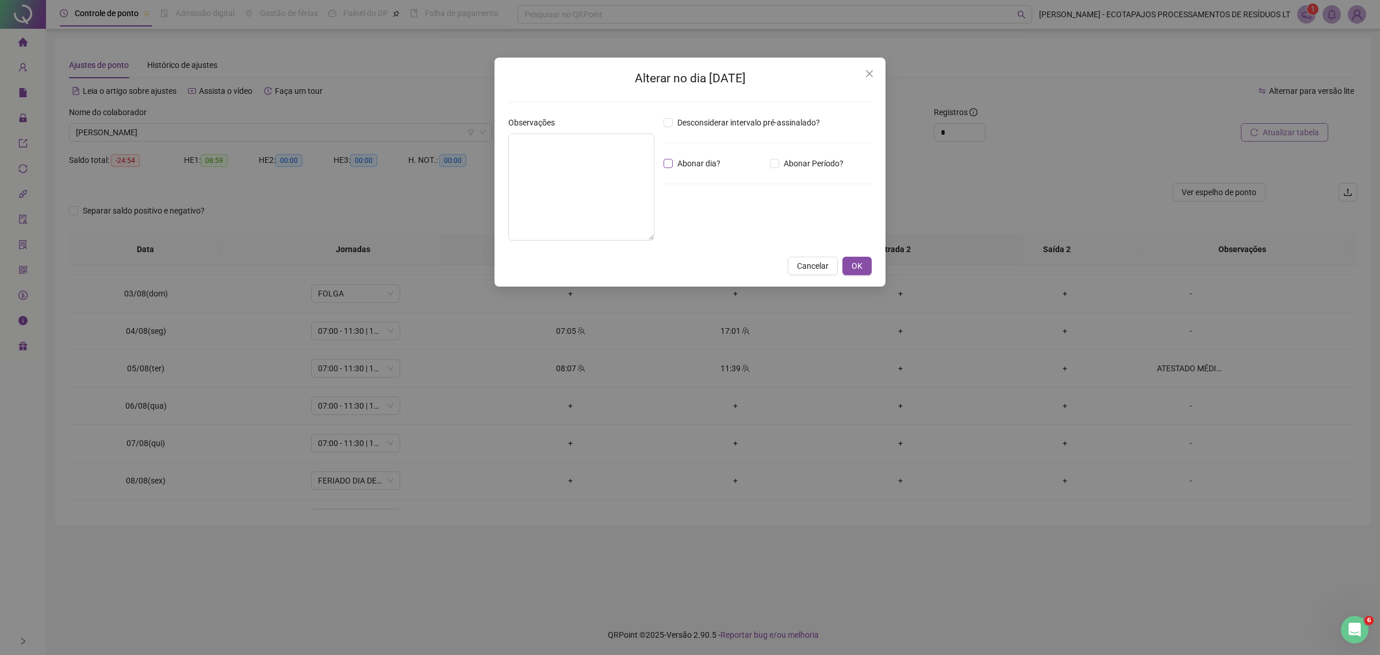
click at [691, 164] on span "Abonar dia?" at bounding box center [699, 163] width 52 height 13
click at [588, 164] on textarea at bounding box center [581, 186] width 146 height 107
paste textarea "**********"
type textarea "**********"
click at [859, 266] on span "OK" at bounding box center [857, 265] width 11 height 13
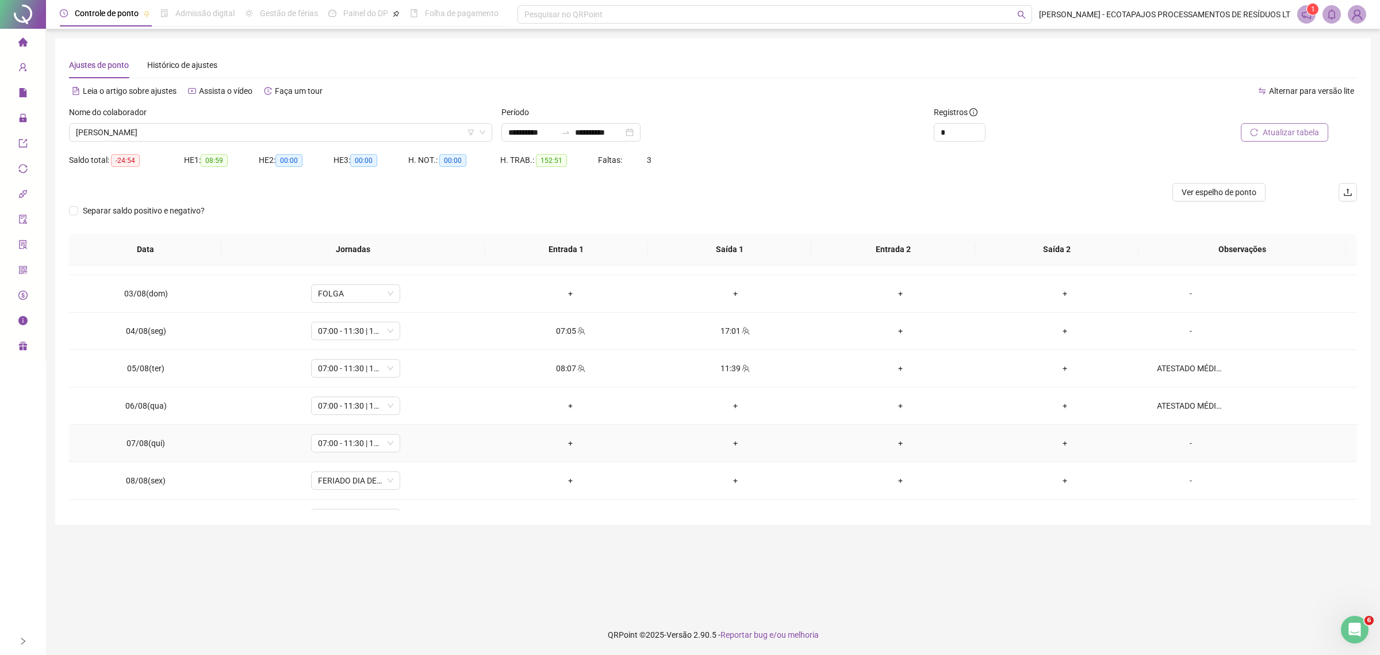
click at [1195, 446] on div "-" at bounding box center [1191, 443] width 68 height 13
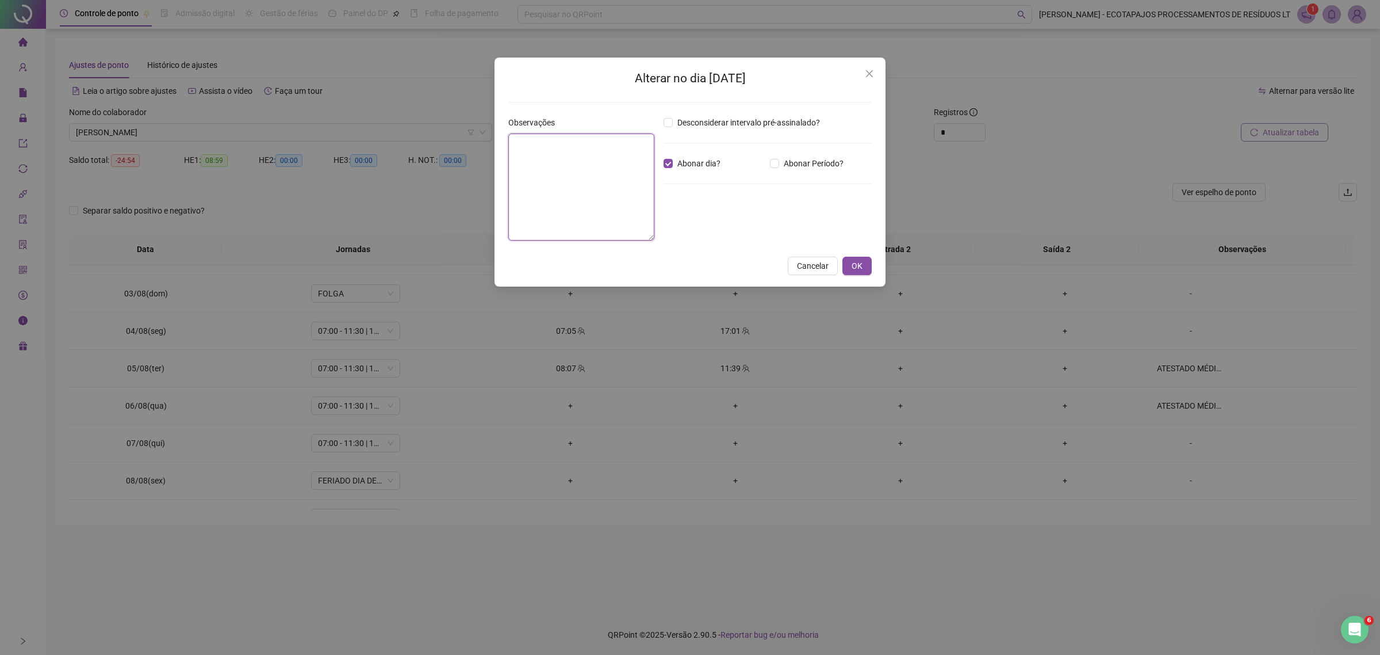
click at [592, 164] on textarea at bounding box center [581, 186] width 146 height 107
paste textarea "**********"
type textarea "**********"
click at [852, 265] on span "OK" at bounding box center [857, 265] width 11 height 13
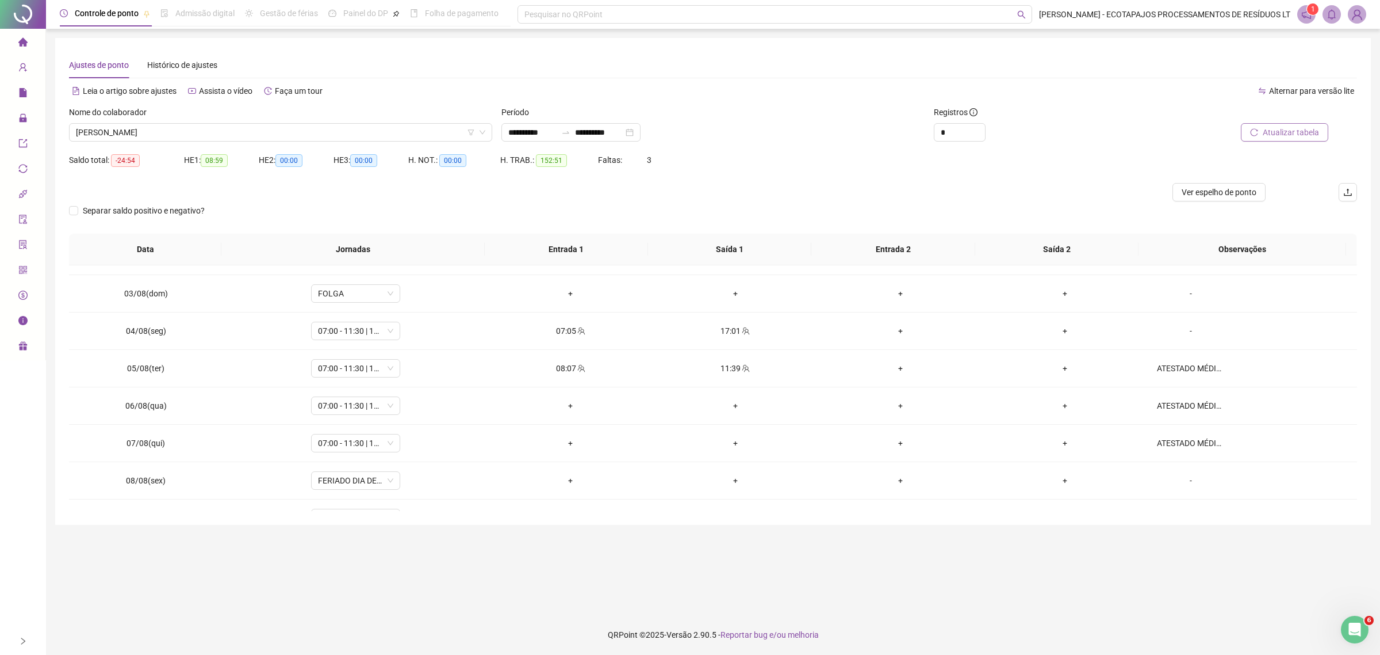
click at [1261, 129] on button "Atualizar tabela" at bounding box center [1284, 132] width 87 height 18
click at [1266, 130] on span "Atualizar tabela" at bounding box center [1291, 132] width 56 height 13
click at [389, 132] on span "[PERSON_NAME]" at bounding box center [281, 132] width 410 height 17
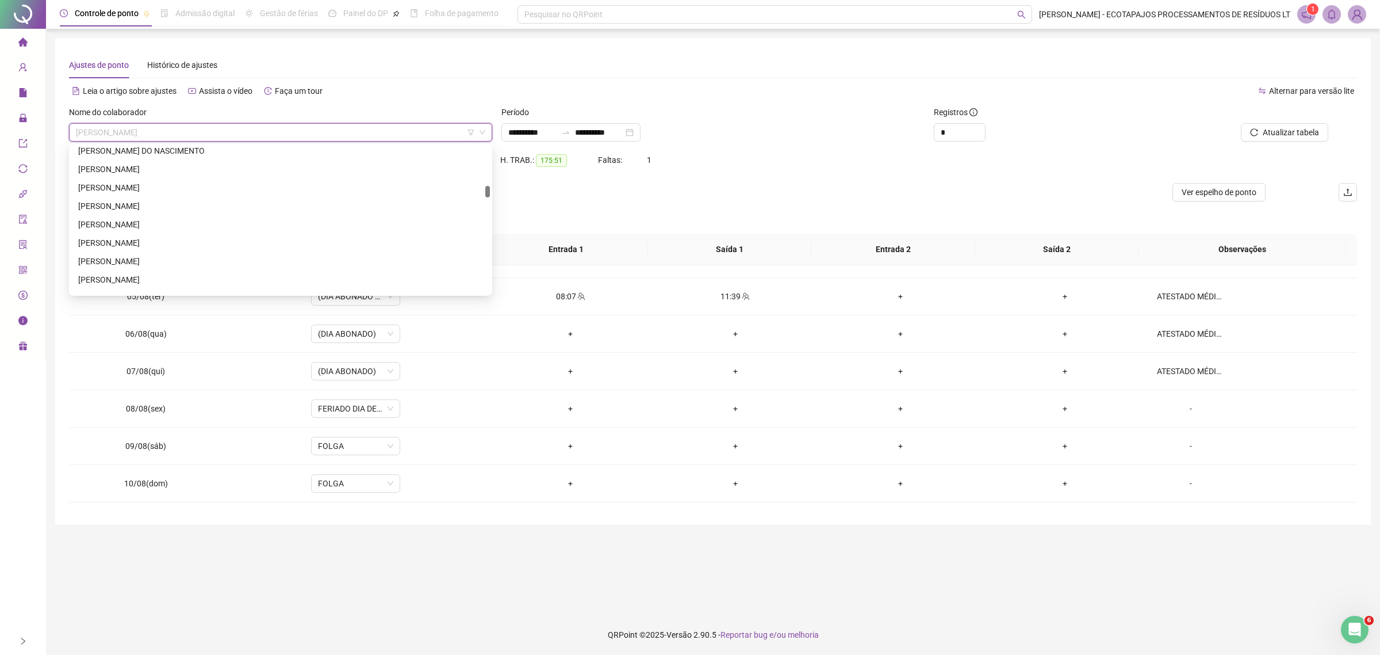
scroll to position [607, 0]
click at [171, 190] on div "[PERSON_NAME]" at bounding box center [280, 192] width 405 height 13
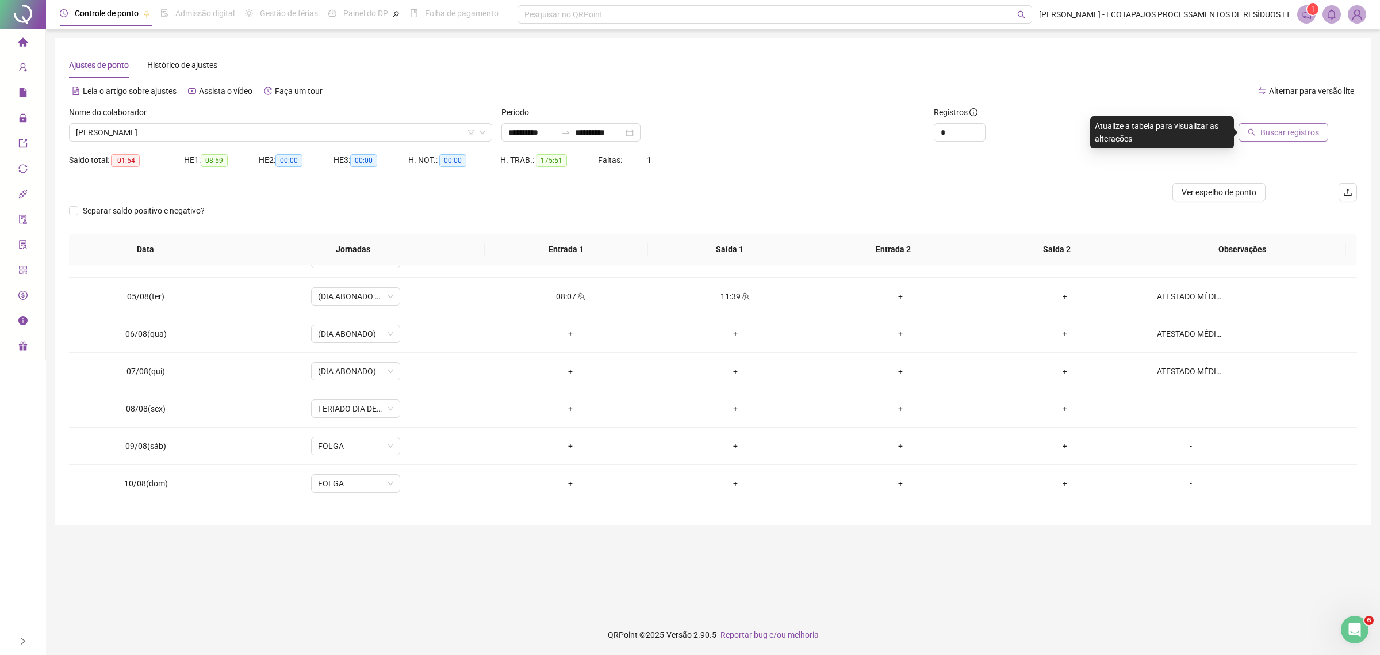
click at [1281, 133] on span "Buscar registros" at bounding box center [1290, 132] width 59 height 13
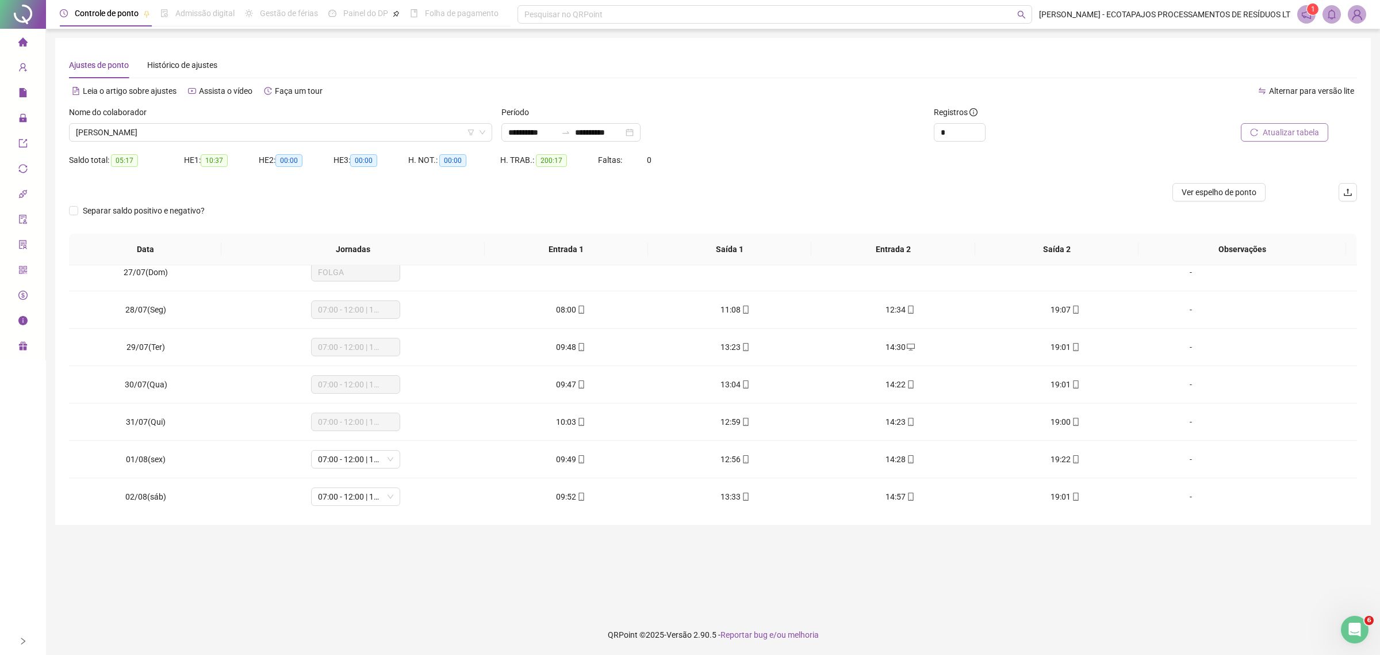
scroll to position [239, 0]
click at [235, 133] on span "[PERSON_NAME]" at bounding box center [281, 132] width 410 height 17
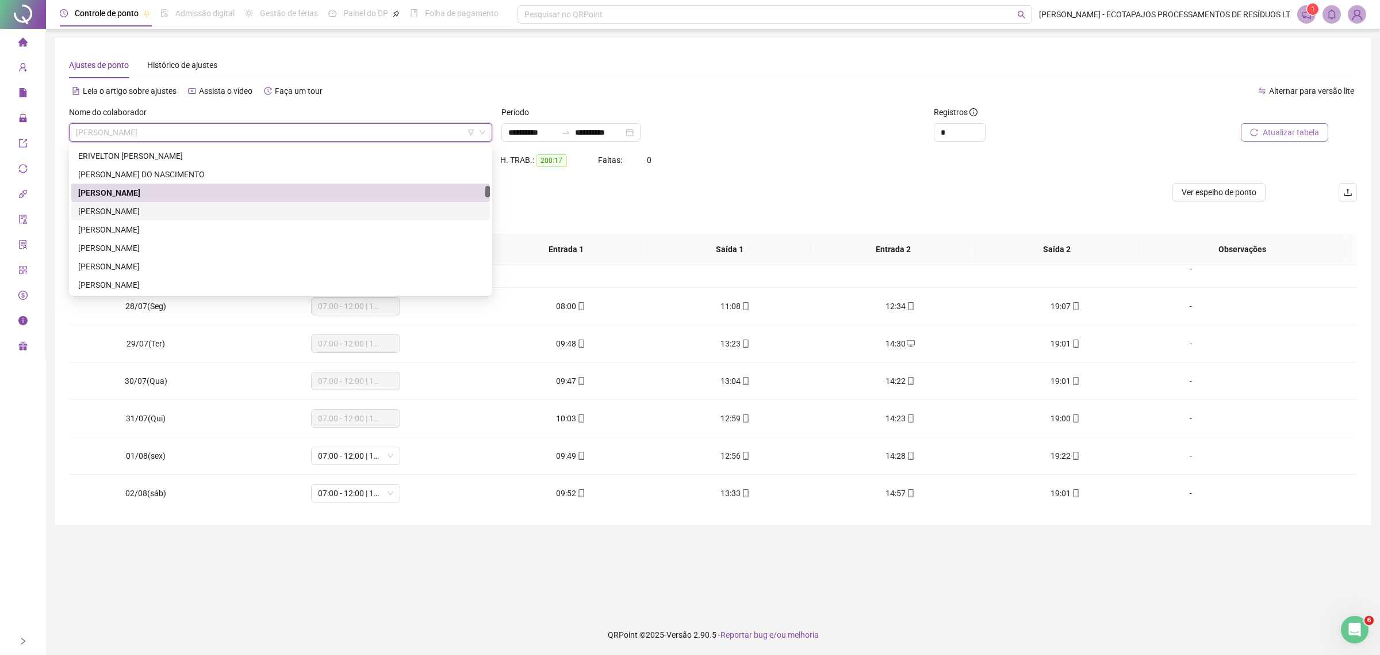
click at [193, 212] on div "[PERSON_NAME]" at bounding box center [280, 211] width 405 height 13
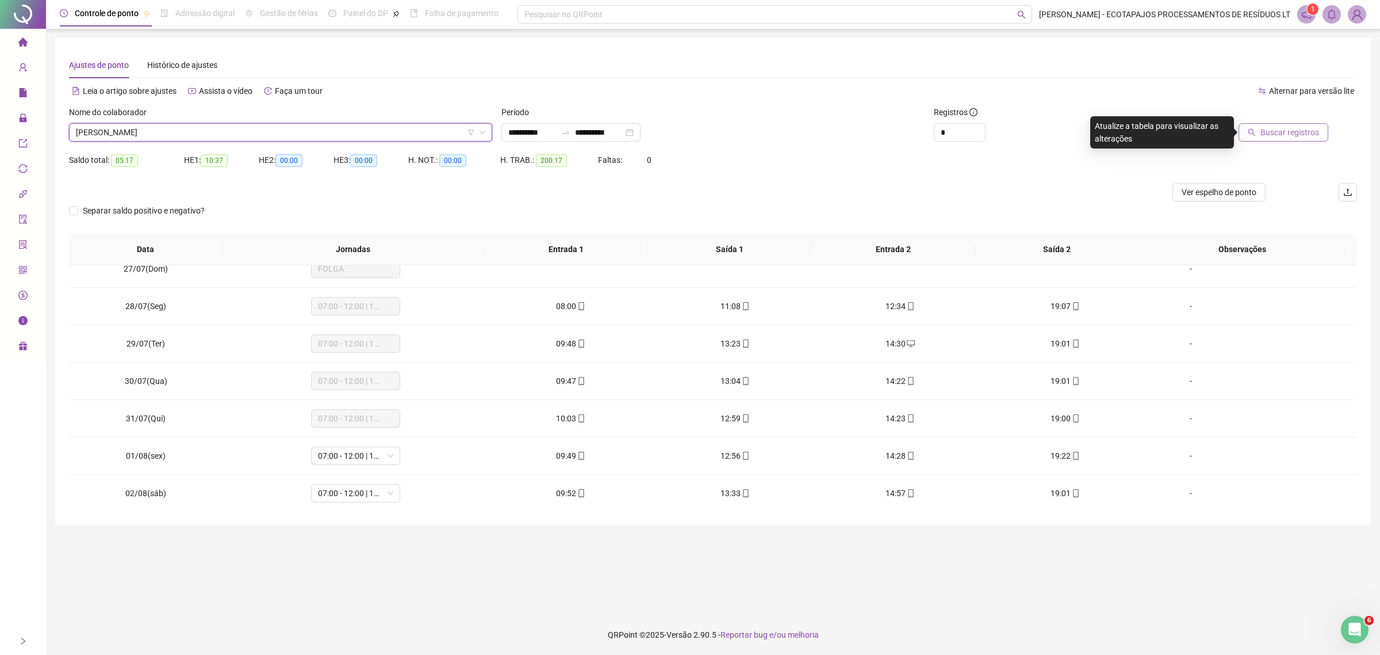
click at [1295, 129] on span "Buscar registros" at bounding box center [1290, 132] width 59 height 13
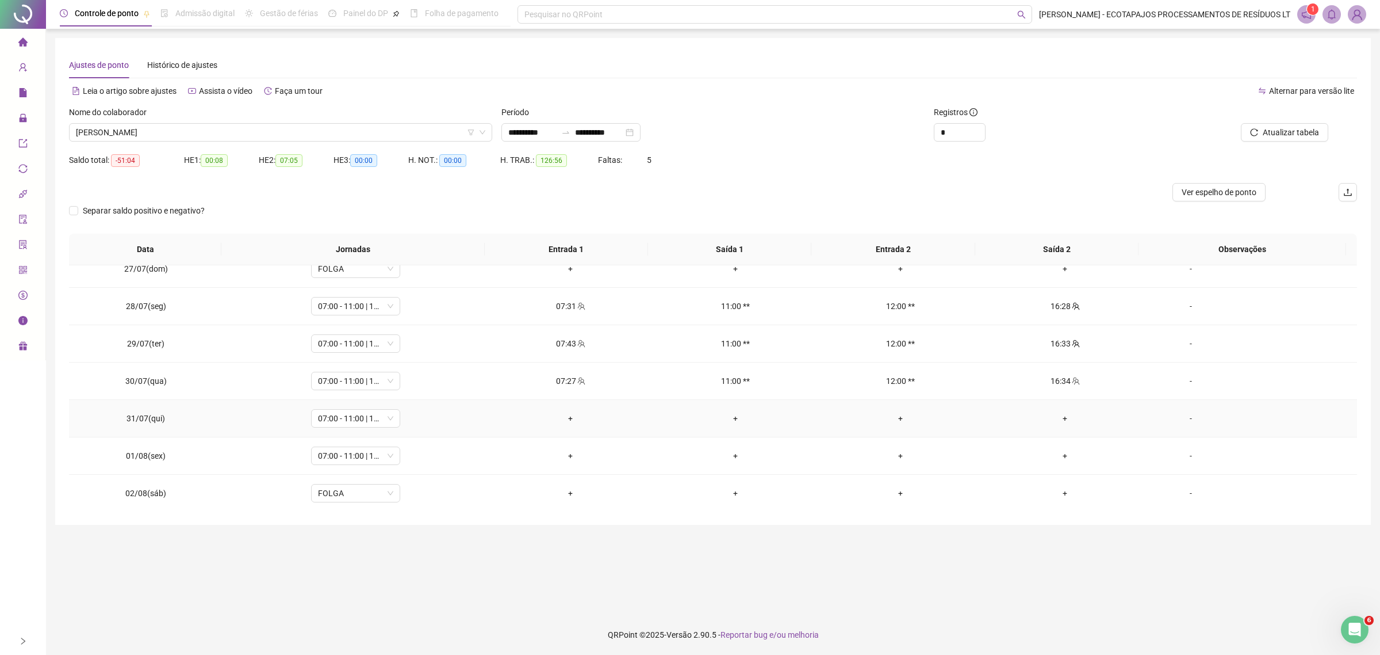
click at [1172, 423] on div "-" at bounding box center [1191, 418] width 68 height 13
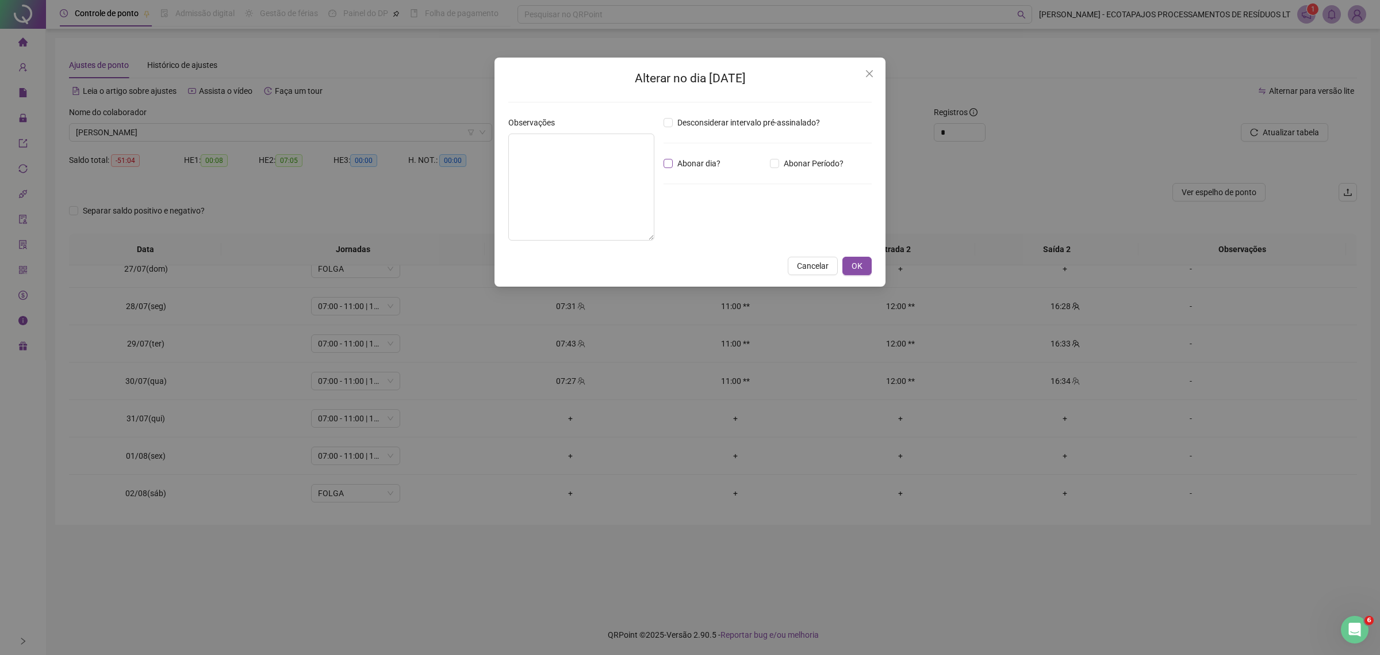
click at [703, 165] on span "Abonar dia?" at bounding box center [699, 163] width 52 height 13
click at [600, 169] on textarea at bounding box center [581, 186] width 146 height 107
paste textarea "**********"
type textarea "**********"
click at [858, 267] on span "OK" at bounding box center [857, 265] width 11 height 13
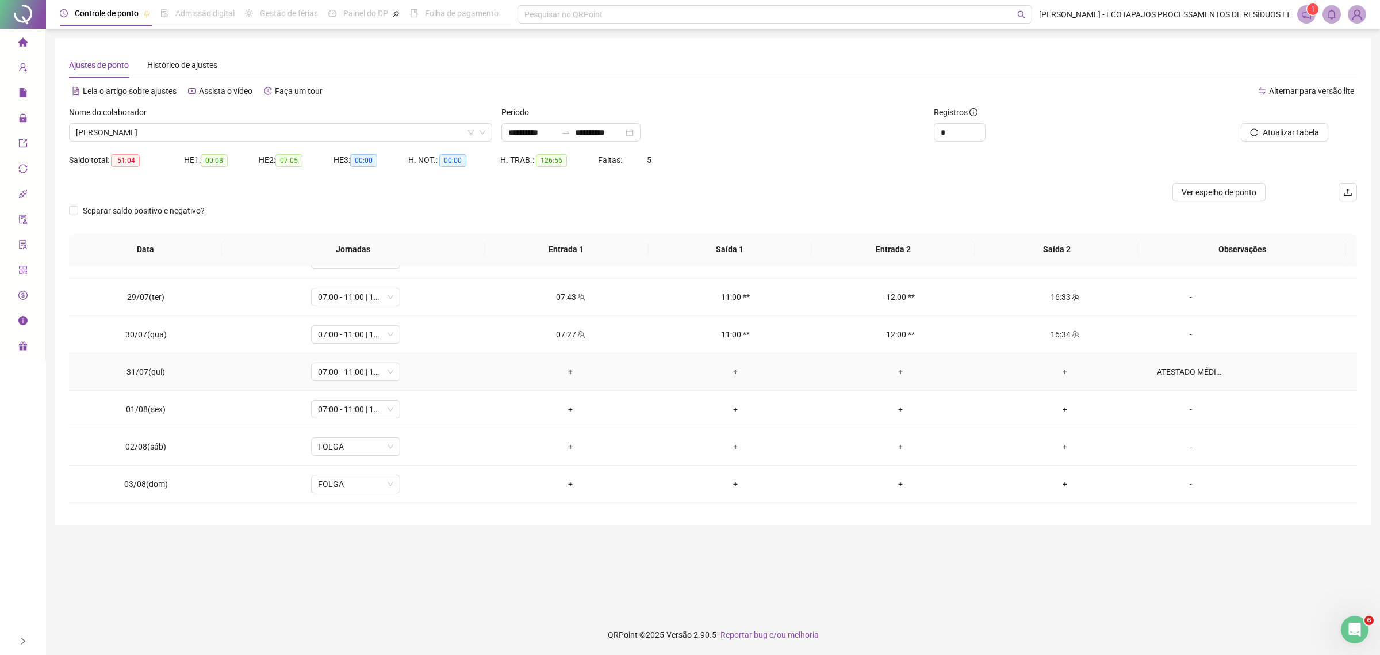
scroll to position [288, 0]
click at [1157, 407] on div "-" at bounding box center [1191, 407] width 68 height 13
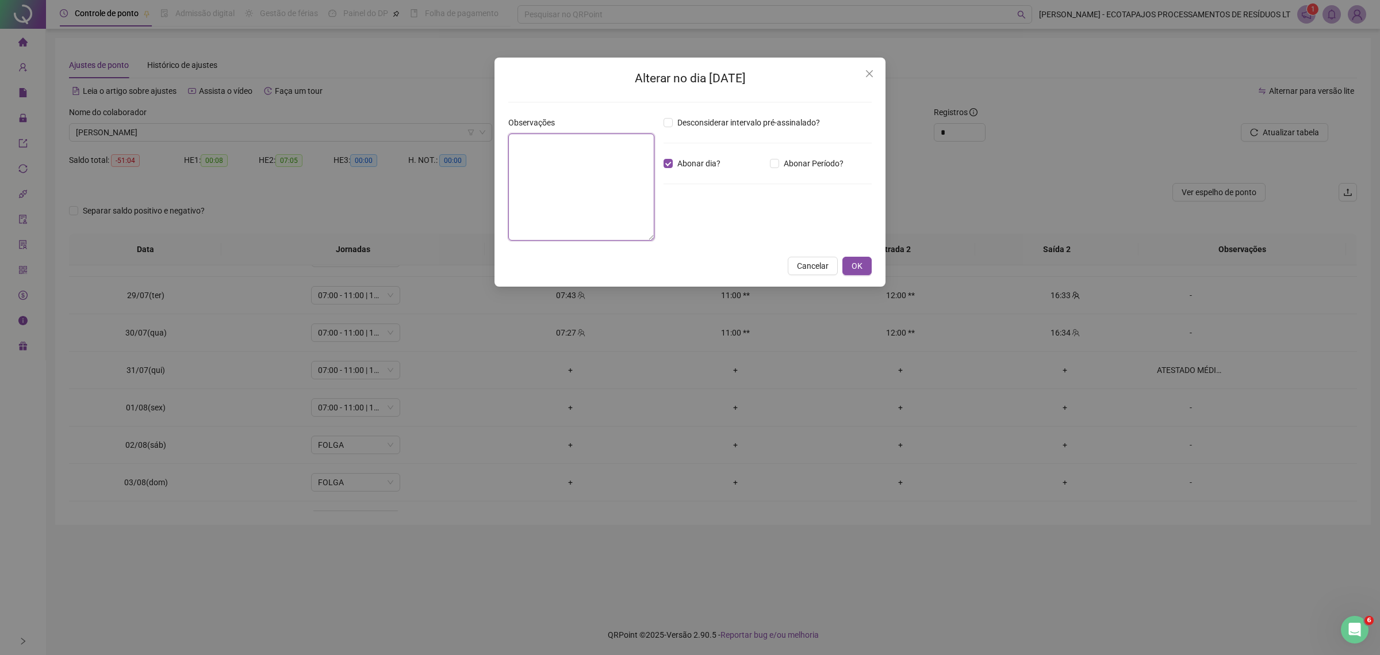
click at [590, 164] on textarea at bounding box center [581, 186] width 146 height 107
paste textarea "**********"
type textarea "**********"
click at [854, 265] on span "OK" at bounding box center [857, 265] width 11 height 13
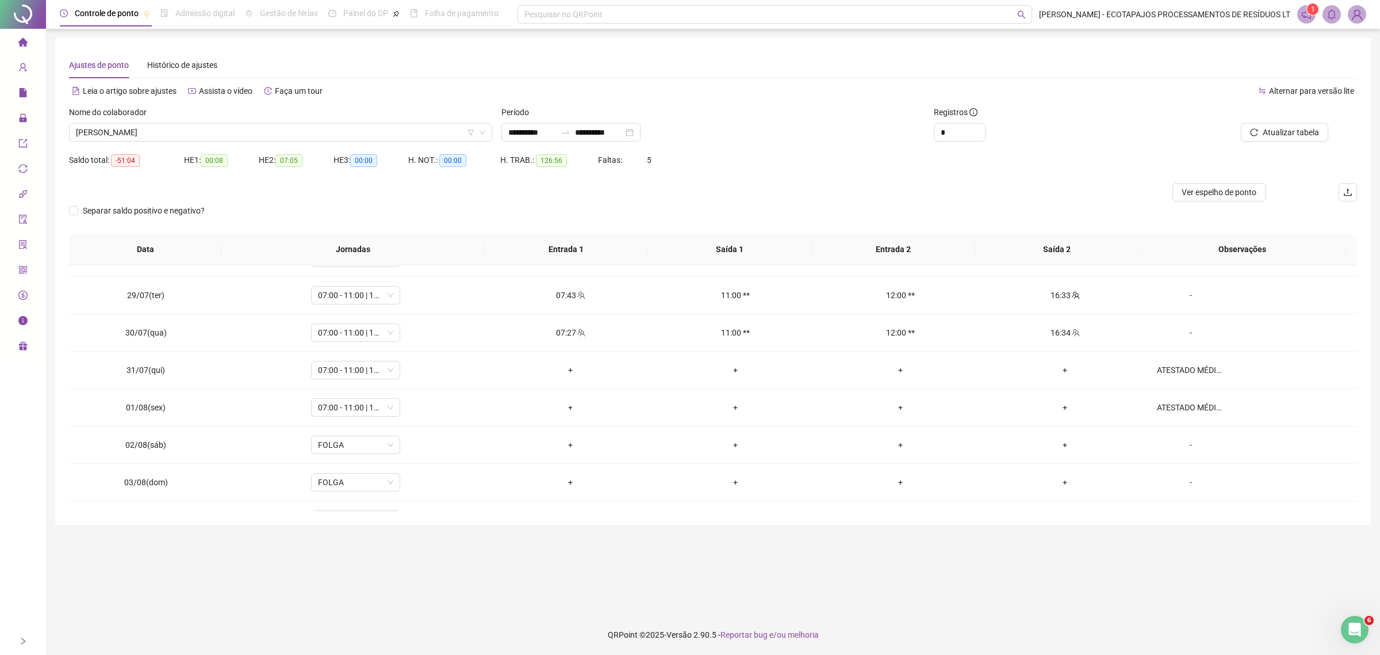
click at [1285, 119] on div at bounding box center [1239, 114] width 178 height 17
click at [1285, 131] on span "Atualizar tabela" at bounding box center [1291, 132] width 56 height 13
click at [1254, 134] on icon "reload" at bounding box center [1254, 132] width 8 height 8
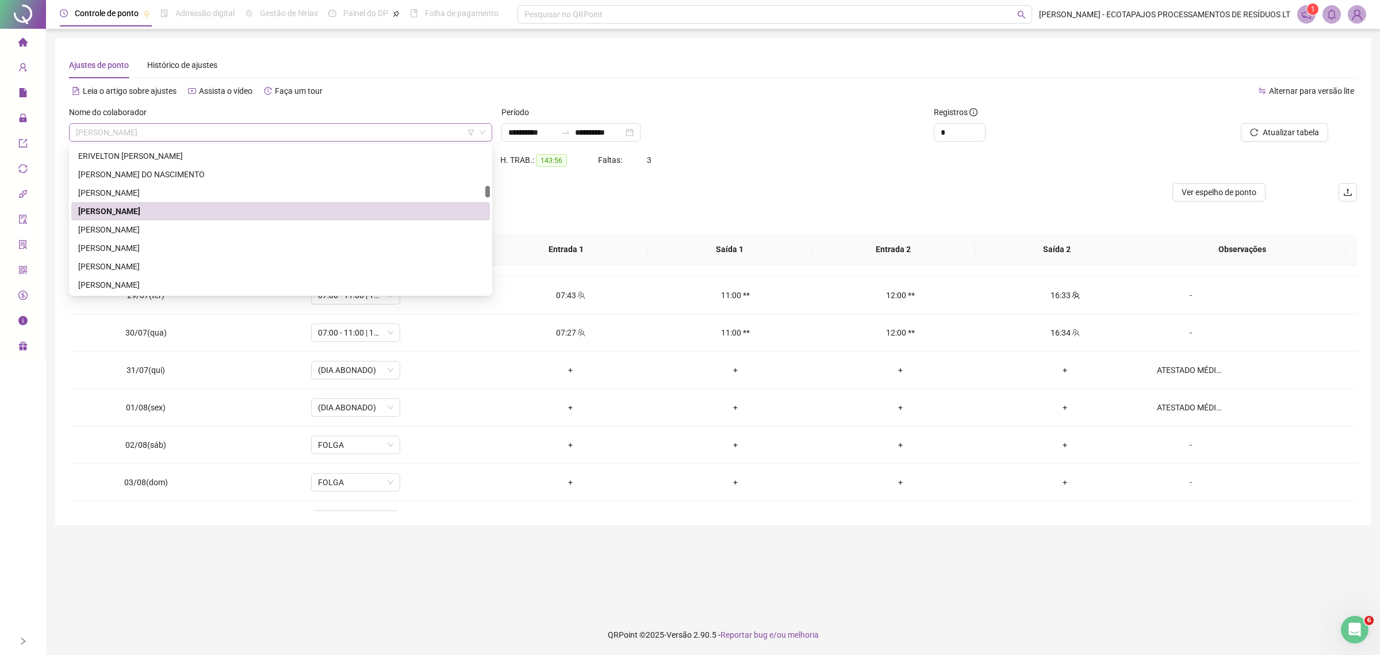
click at [237, 131] on span "[PERSON_NAME]" at bounding box center [281, 132] width 410 height 17
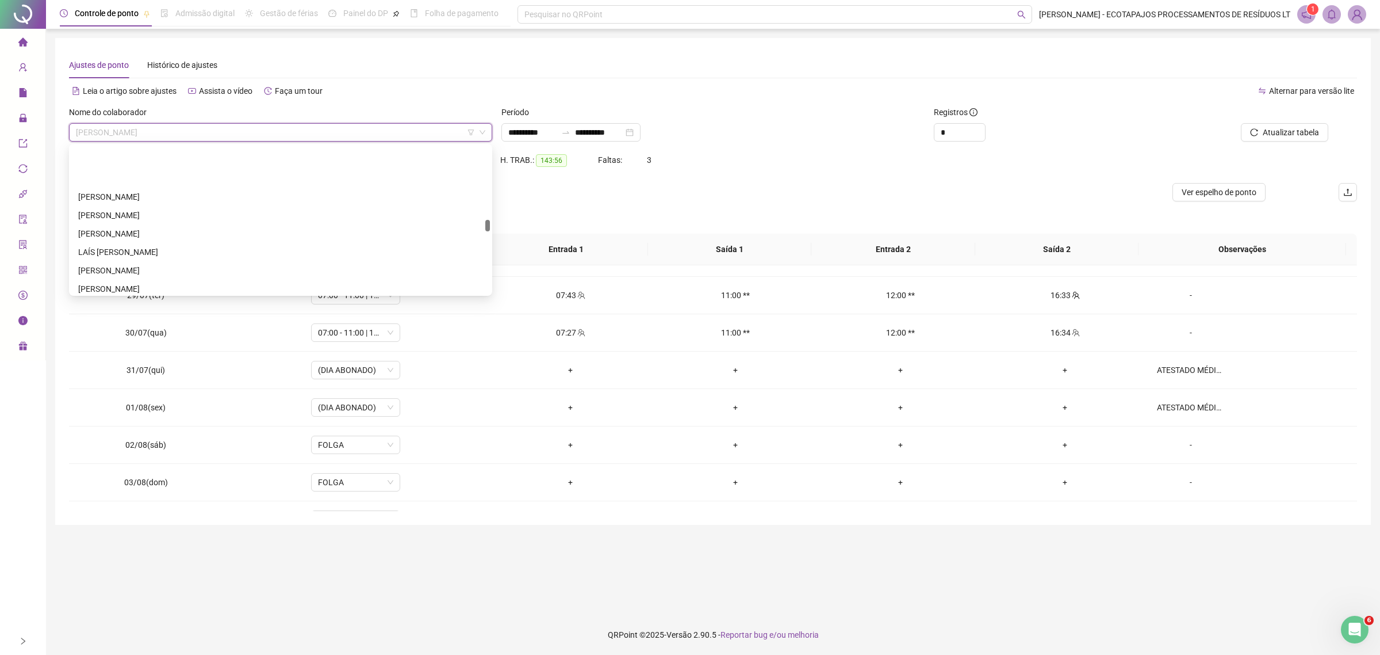
scroll to position [1128, 0]
click at [225, 286] on div "[PERSON_NAME] DE [PERSON_NAME]" at bounding box center [280, 278] width 419 height 18
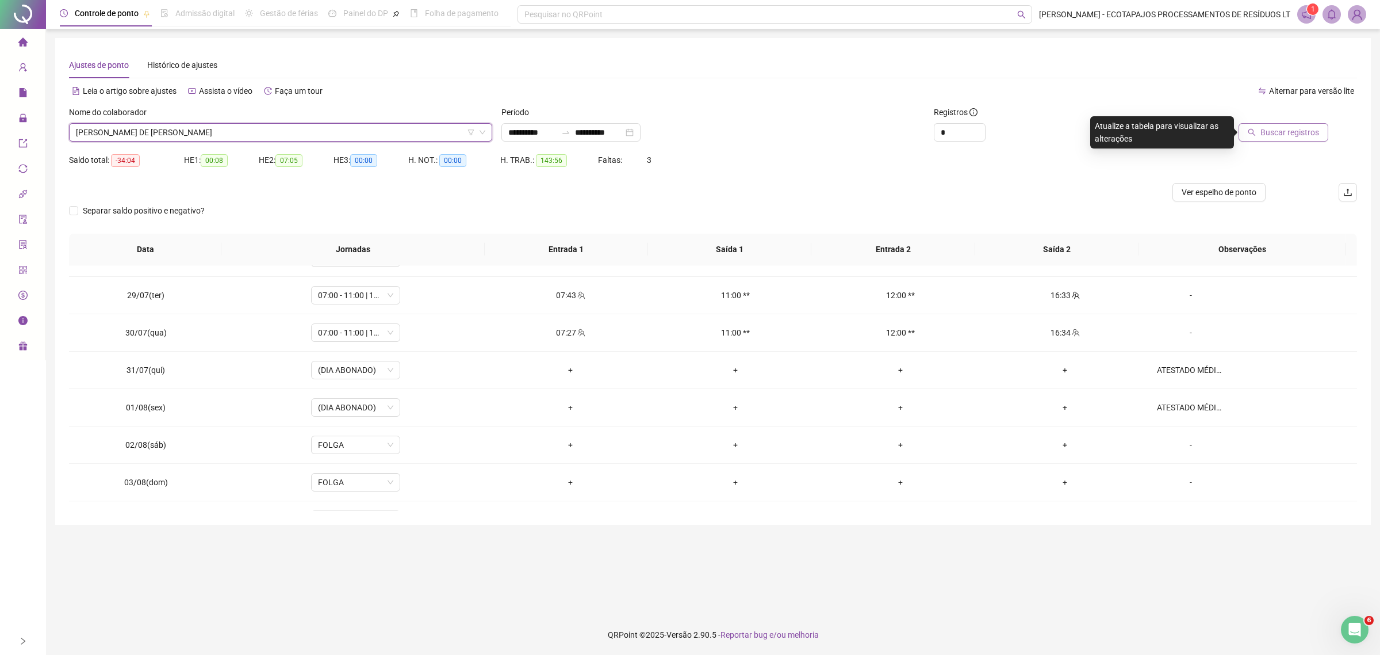
click at [1287, 132] on span "Buscar registros" at bounding box center [1290, 132] width 59 height 13
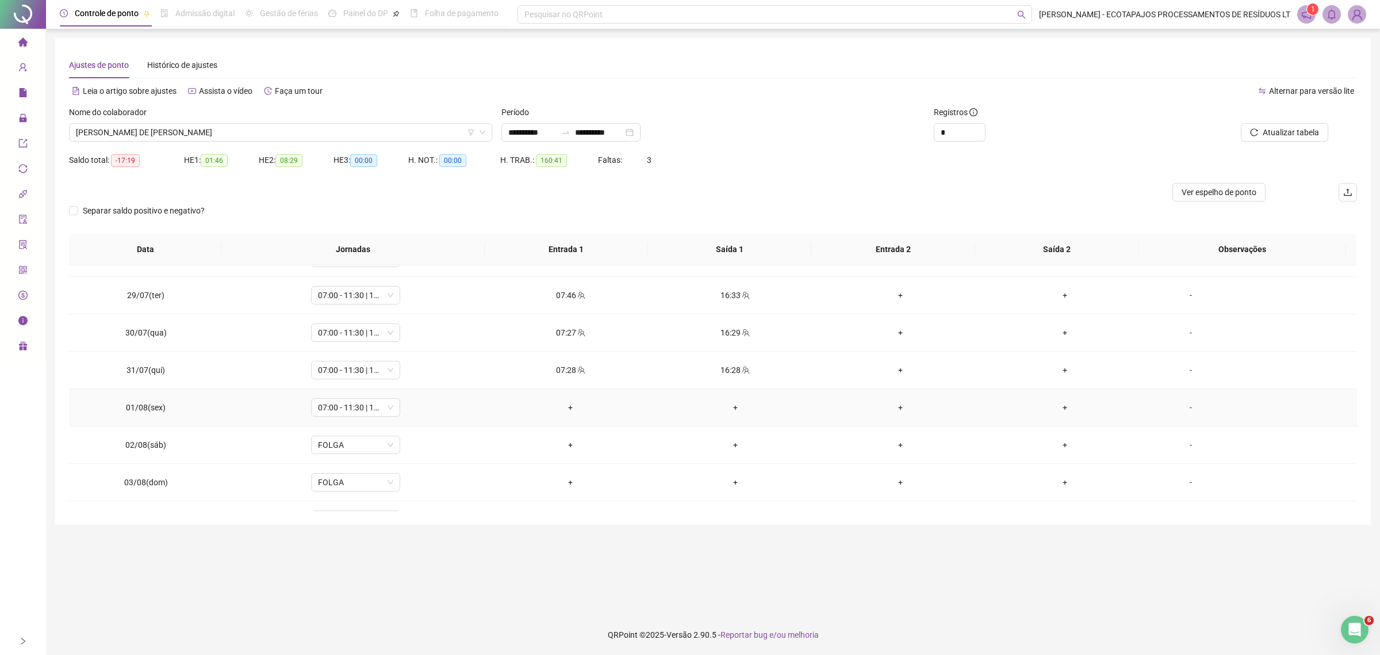
click at [1181, 412] on div "-" at bounding box center [1191, 407] width 68 height 13
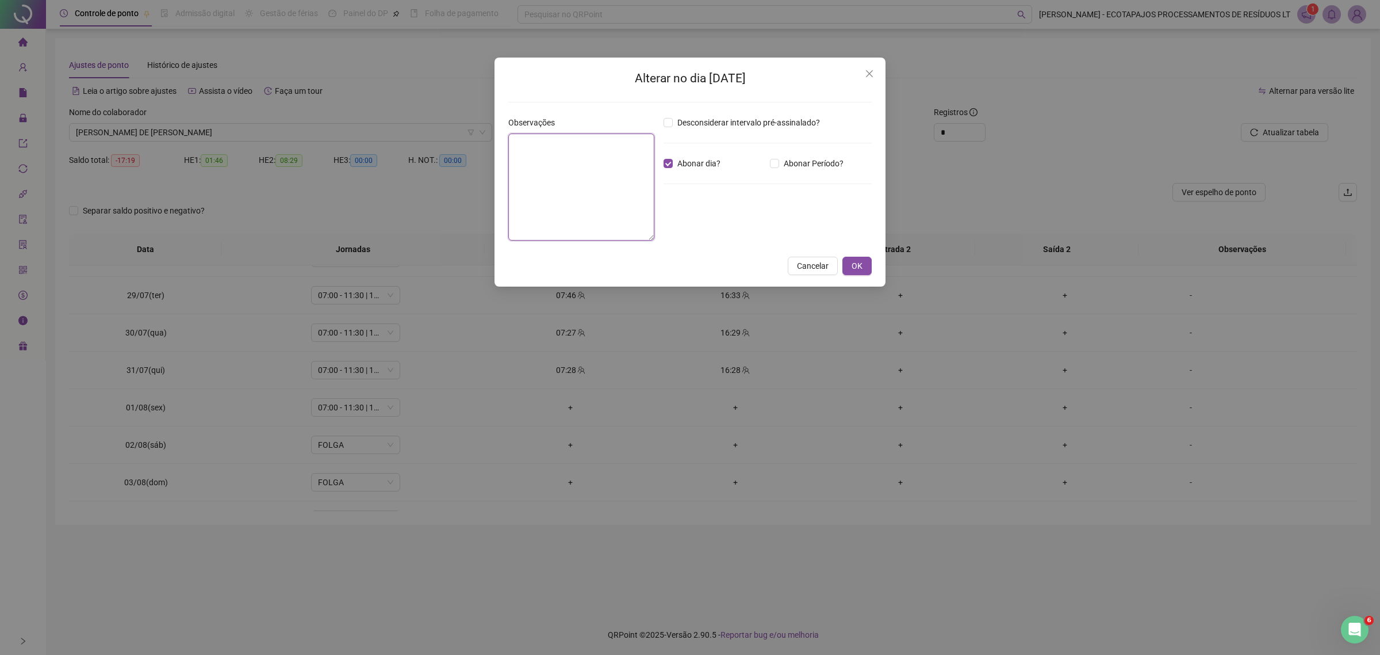
click at [611, 167] on textarea at bounding box center [581, 186] width 146 height 107
paste textarea "**********"
type textarea "**********"
click at [859, 266] on span "OK" at bounding box center [857, 265] width 11 height 13
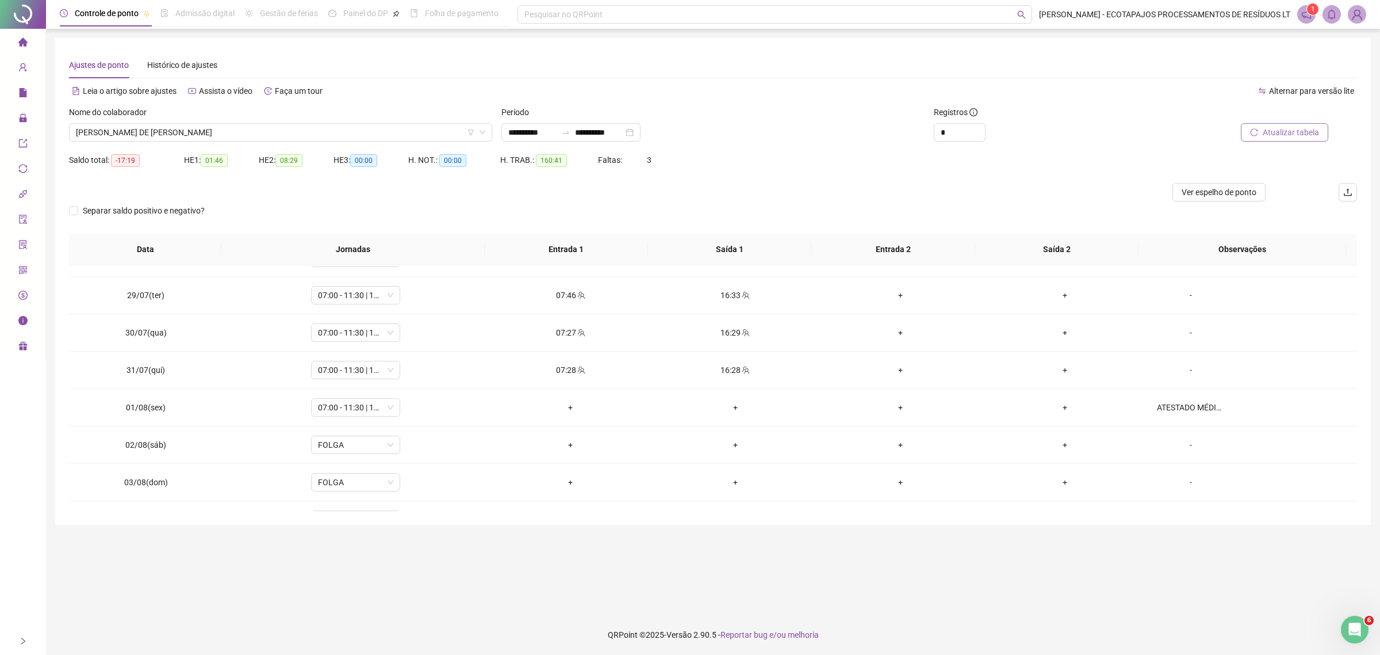
click at [1281, 131] on span "Atualizar tabela" at bounding box center [1291, 132] width 56 height 13
click at [1281, 138] on span "Atualizar tabela" at bounding box center [1291, 132] width 56 height 13
click at [300, 137] on span "[PERSON_NAME] DE [PERSON_NAME]" at bounding box center [281, 132] width 410 height 17
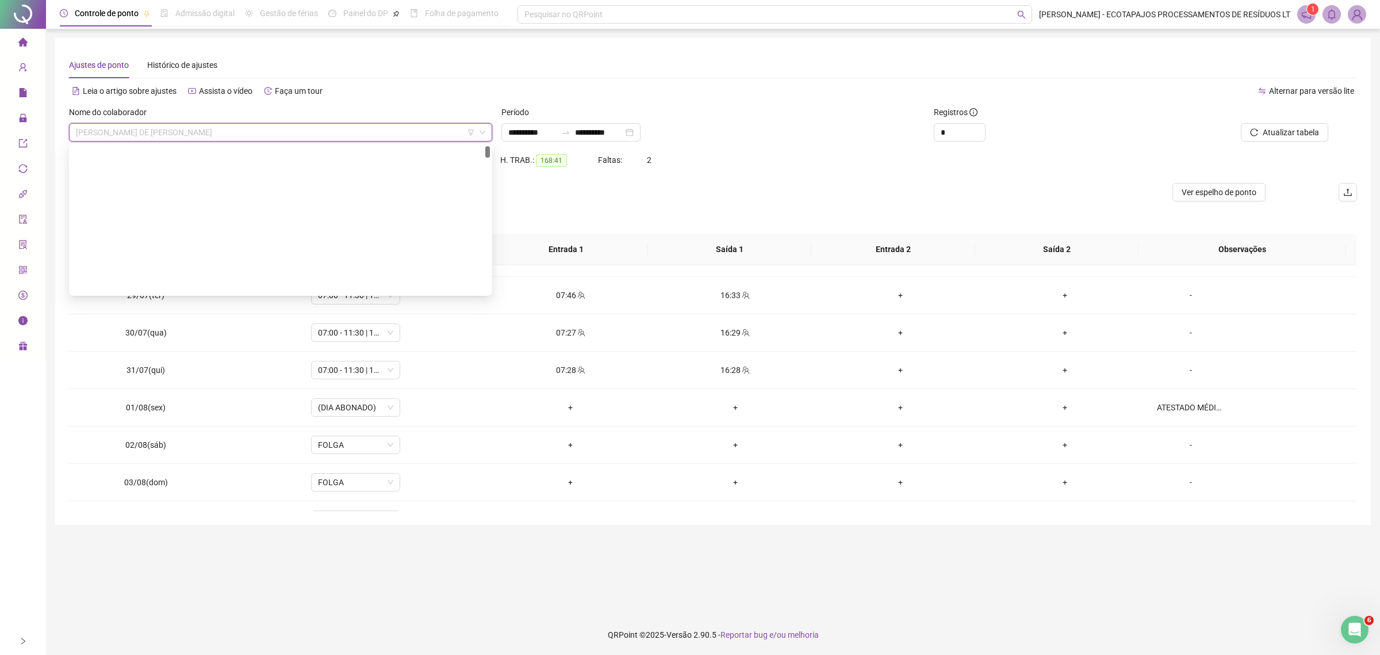
scroll to position [0, 0]
drag, startPoint x: 487, startPoint y: 221, endPoint x: 502, endPoint y: 137, distance: 85.9
click at [502, 137] on body "**********" at bounding box center [690, 327] width 1380 height 655
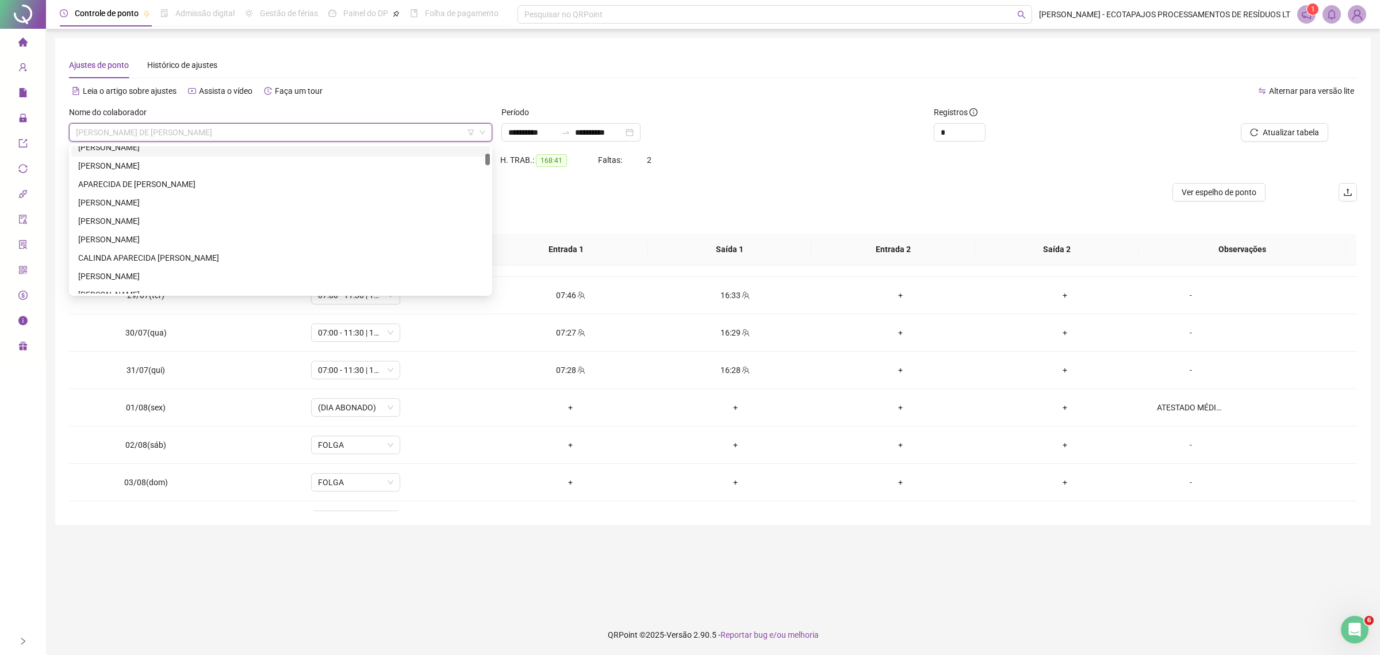
scroll to position [166, 0]
click at [168, 243] on div "[PERSON_NAME]" at bounding box center [280, 247] width 405 height 13
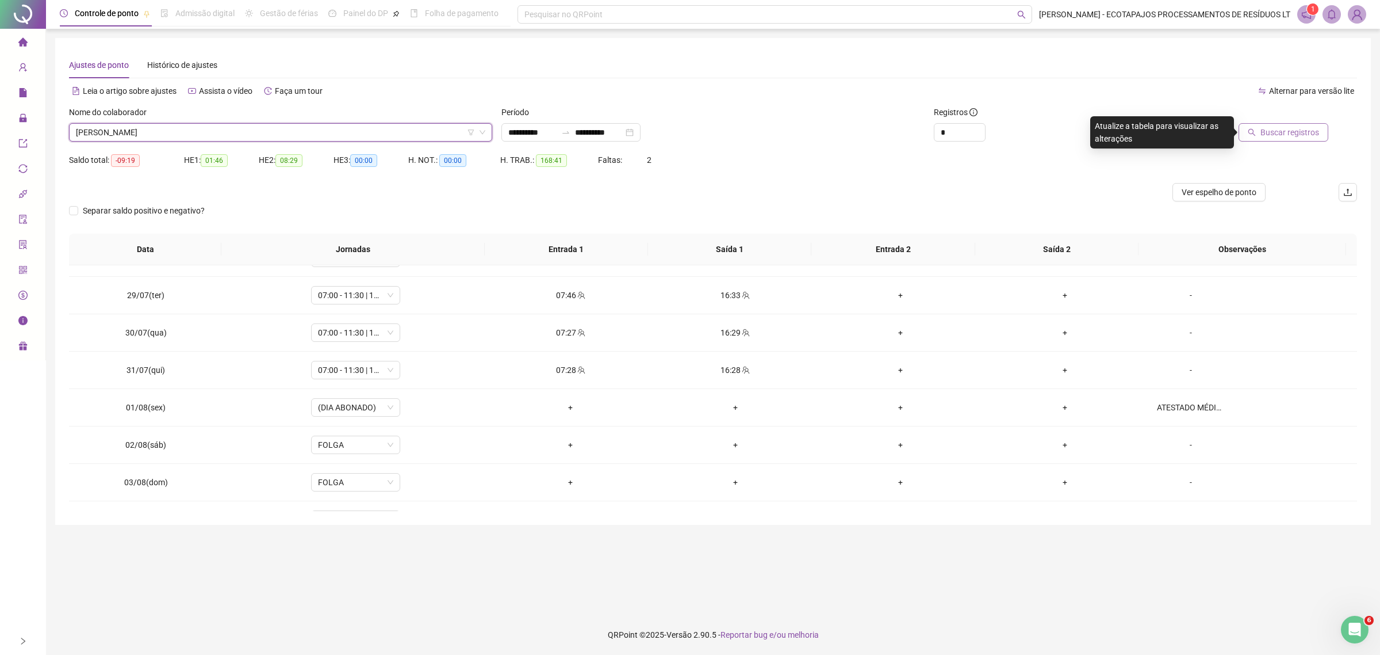
click at [1289, 128] on span "Buscar registros" at bounding box center [1290, 132] width 59 height 13
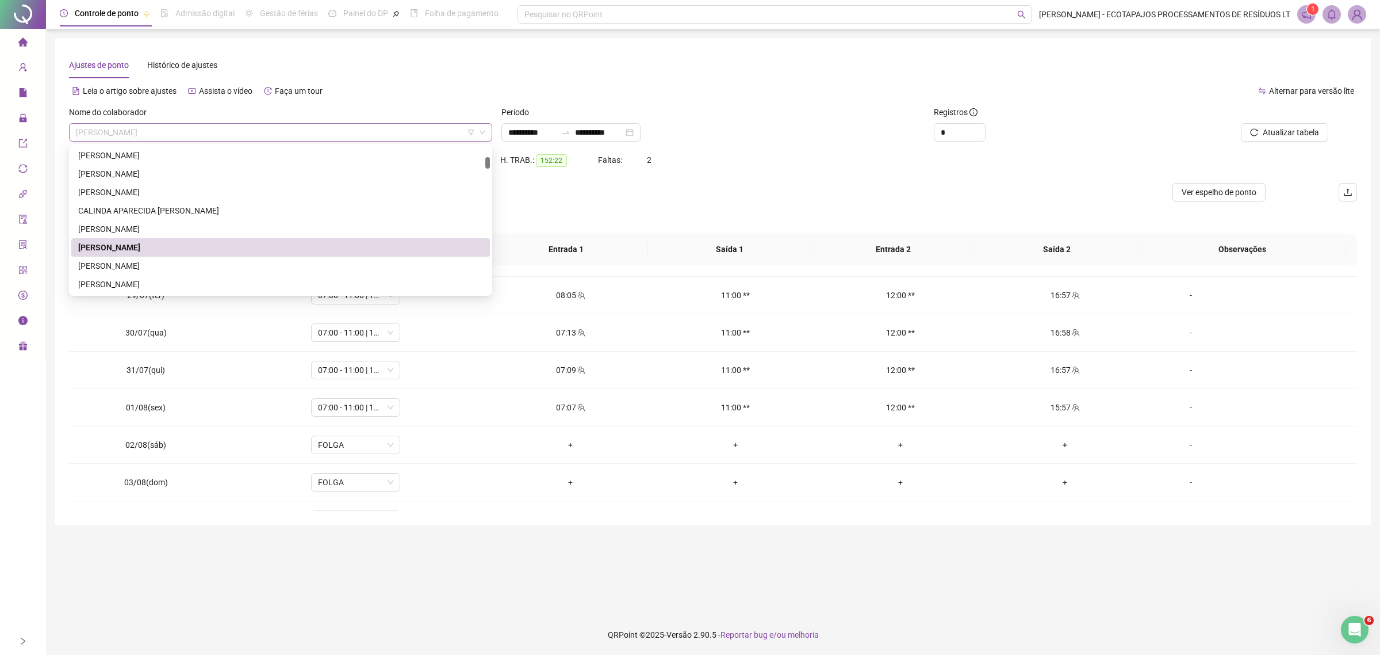
click at [243, 135] on span "[PERSON_NAME]" at bounding box center [281, 132] width 410 height 17
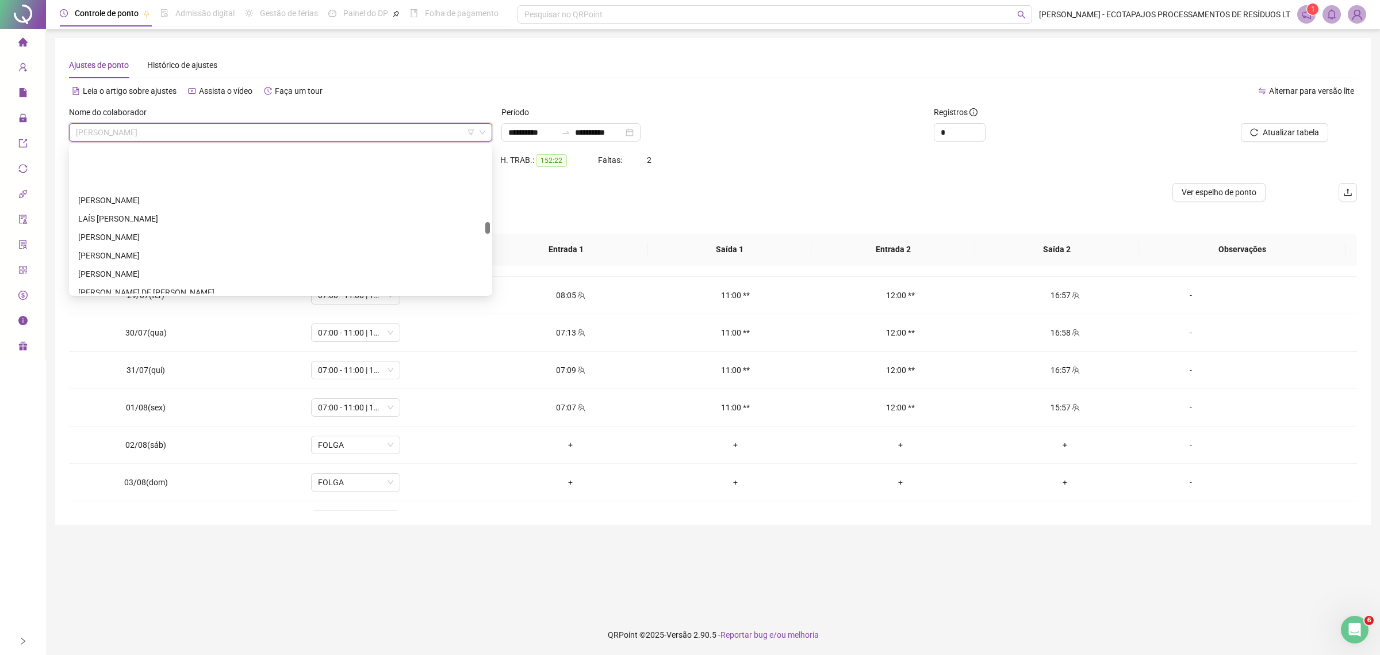
scroll to position [1162, 0]
click at [194, 242] on div "[PERSON_NAME] DE [PERSON_NAME]" at bounding box center [280, 244] width 405 height 13
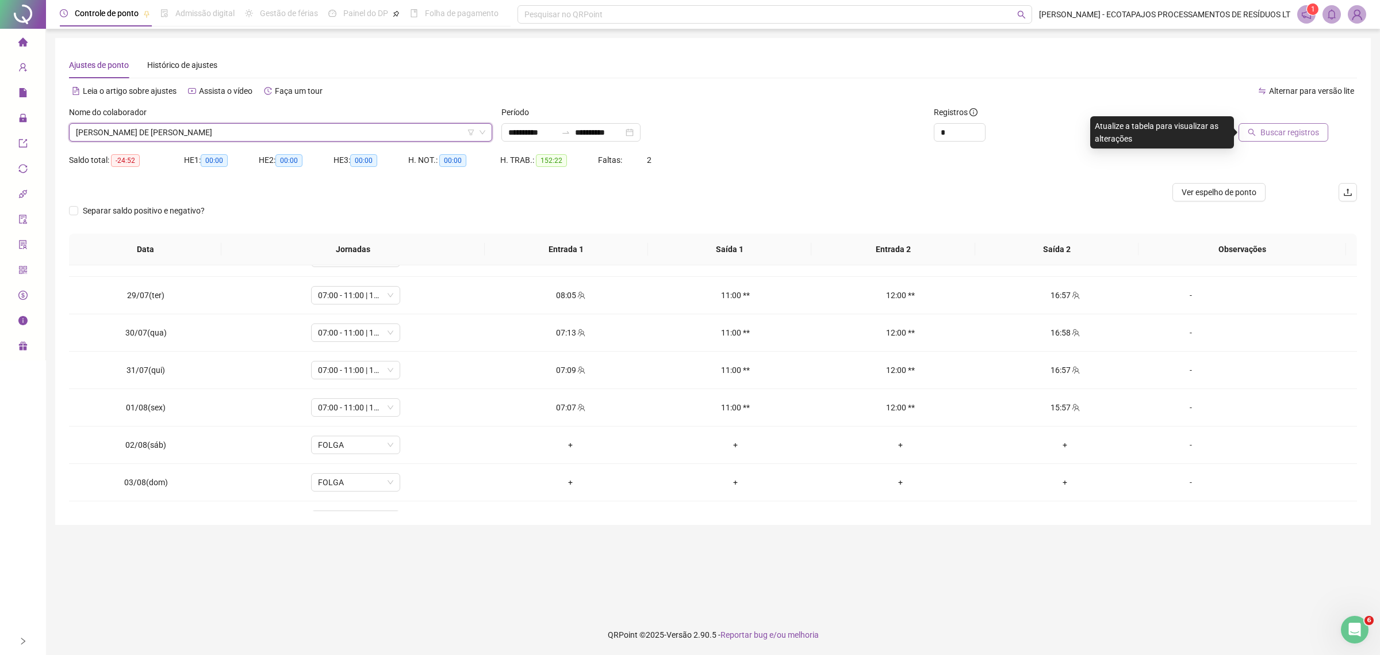
click at [1275, 133] on span "Buscar registros" at bounding box center [1290, 132] width 59 height 13
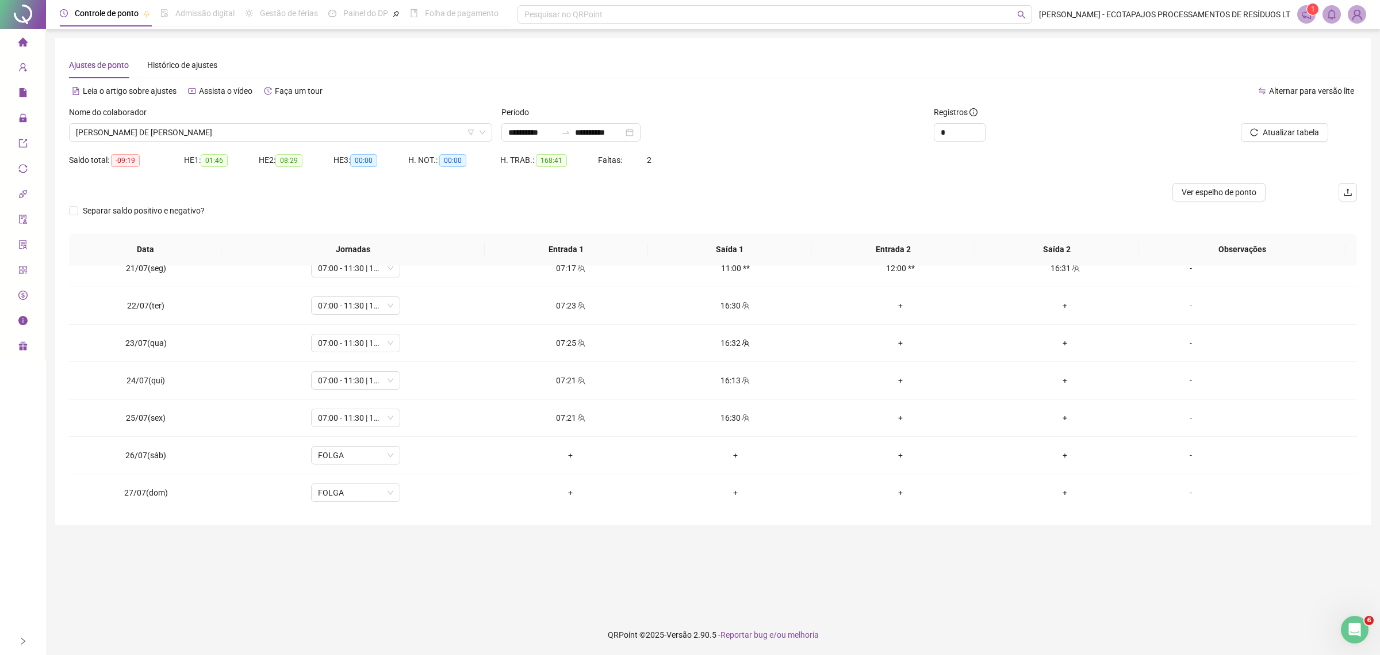
scroll to position [0, 0]
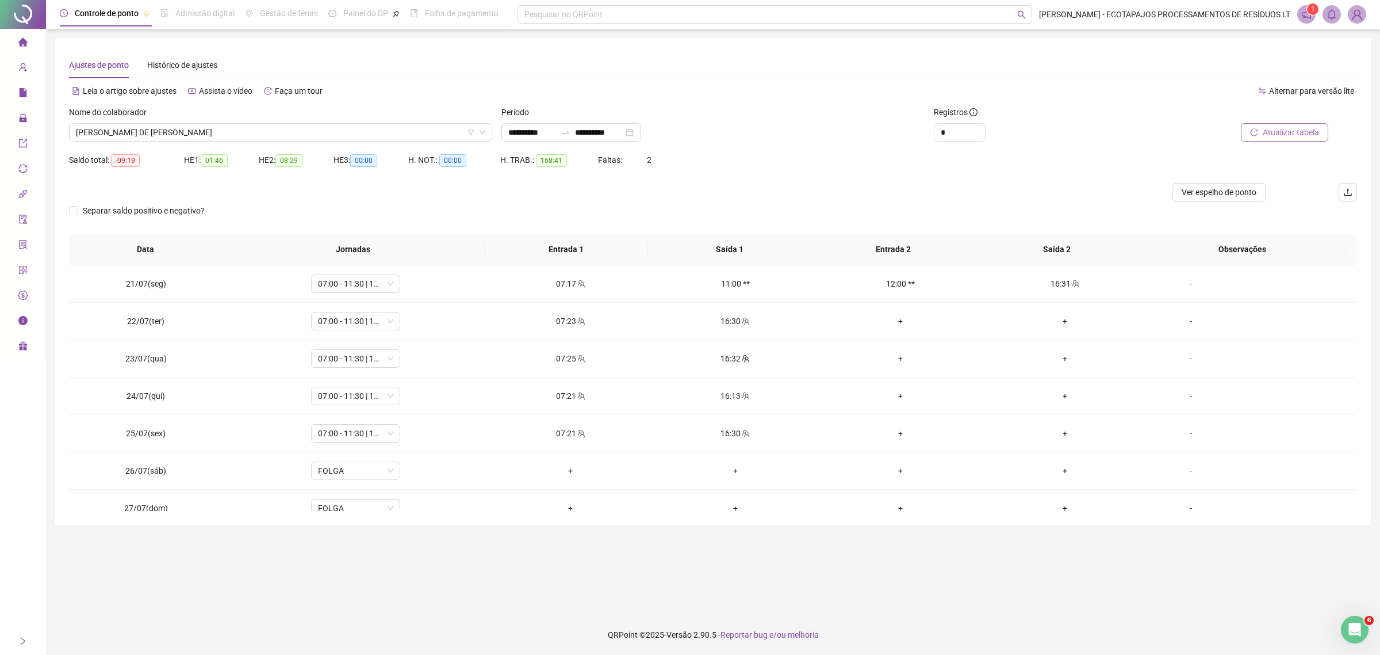
click at [1308, 129] on span "Atualizar tabela" at bounding box center [1291, 132] width 56 height 13
click at [373, 131] on span "[PERSON_NAME] DE [PERSON_NAME]" at bounding box center [281, 132] width 410 height 17
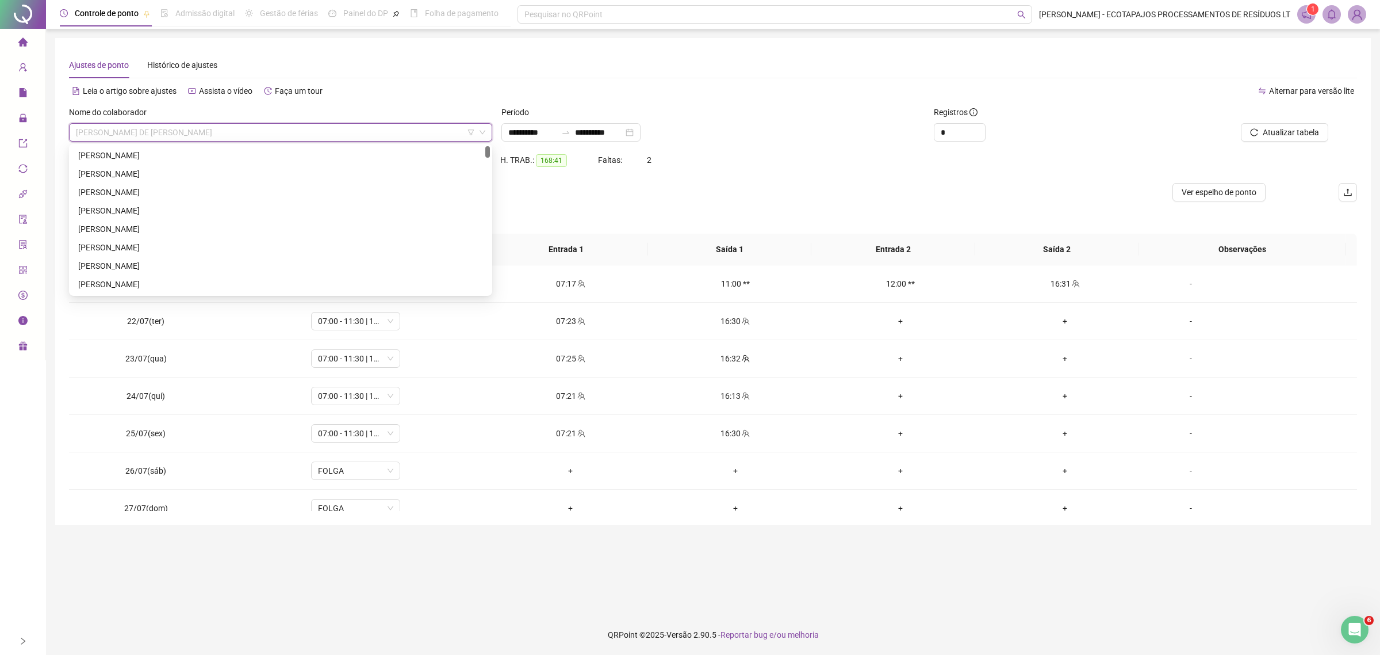
drag, startPoint x: 487, startPoint y: 221, endPoint x: 498, endPoint y: 147, distance: 75.0
click at [498, 147] on body "**********" at bounding box center [690, 327] width 1380 height 655
click at [198, 268] on div "[PERSON_NAME]" at bounding box center [280, 271] width 405 height 13
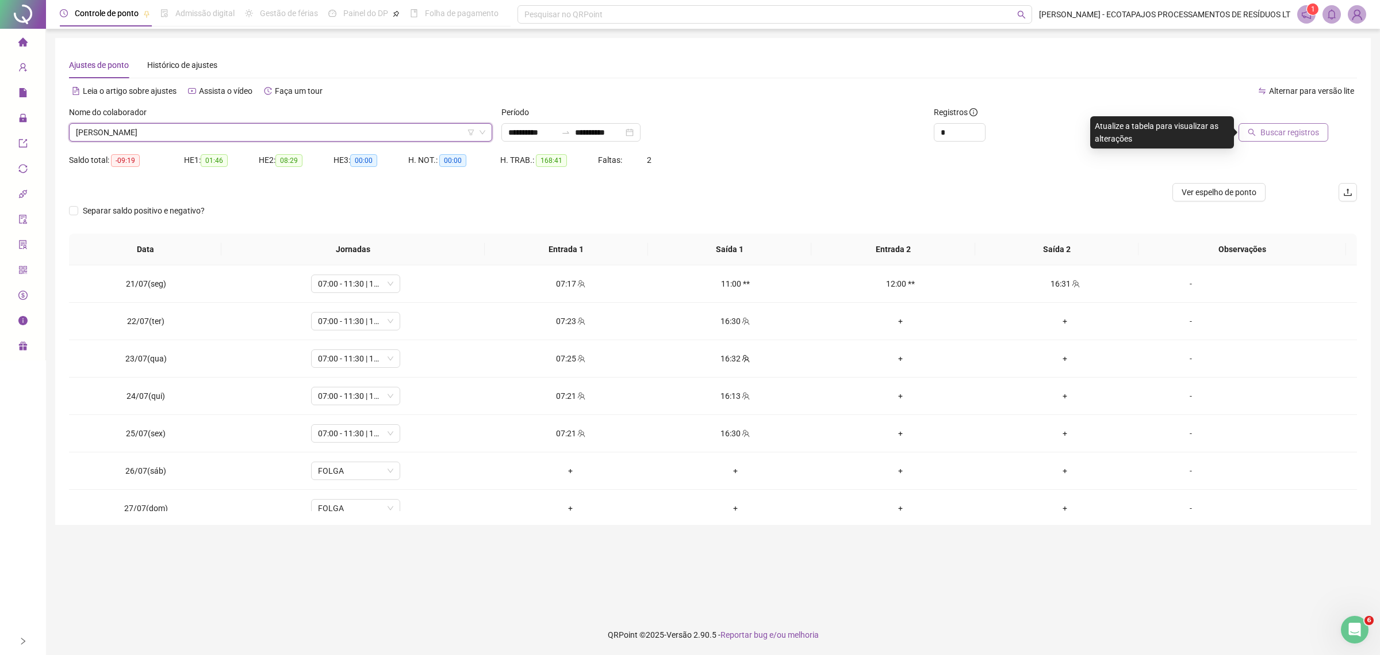
click at [1285, 129] on span "Buscar registros" at bounding box center [1290, 132] width 59 height 13
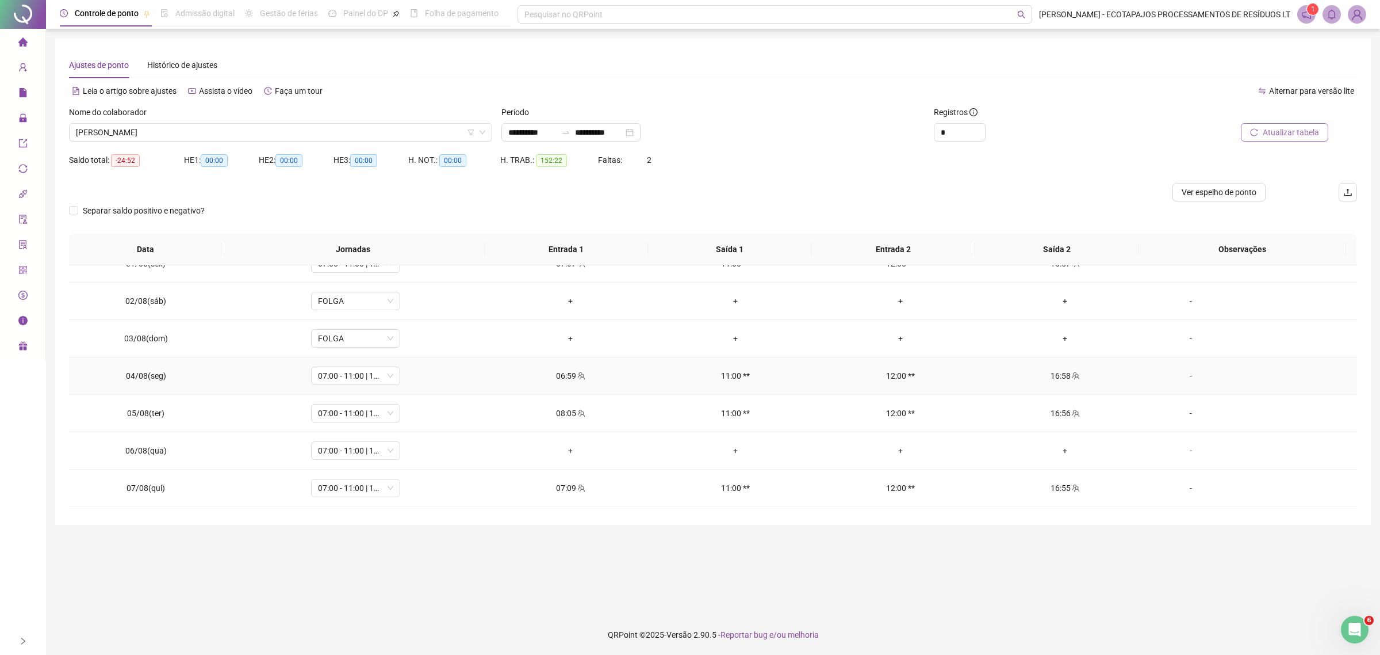
scroll to position [455, 0]
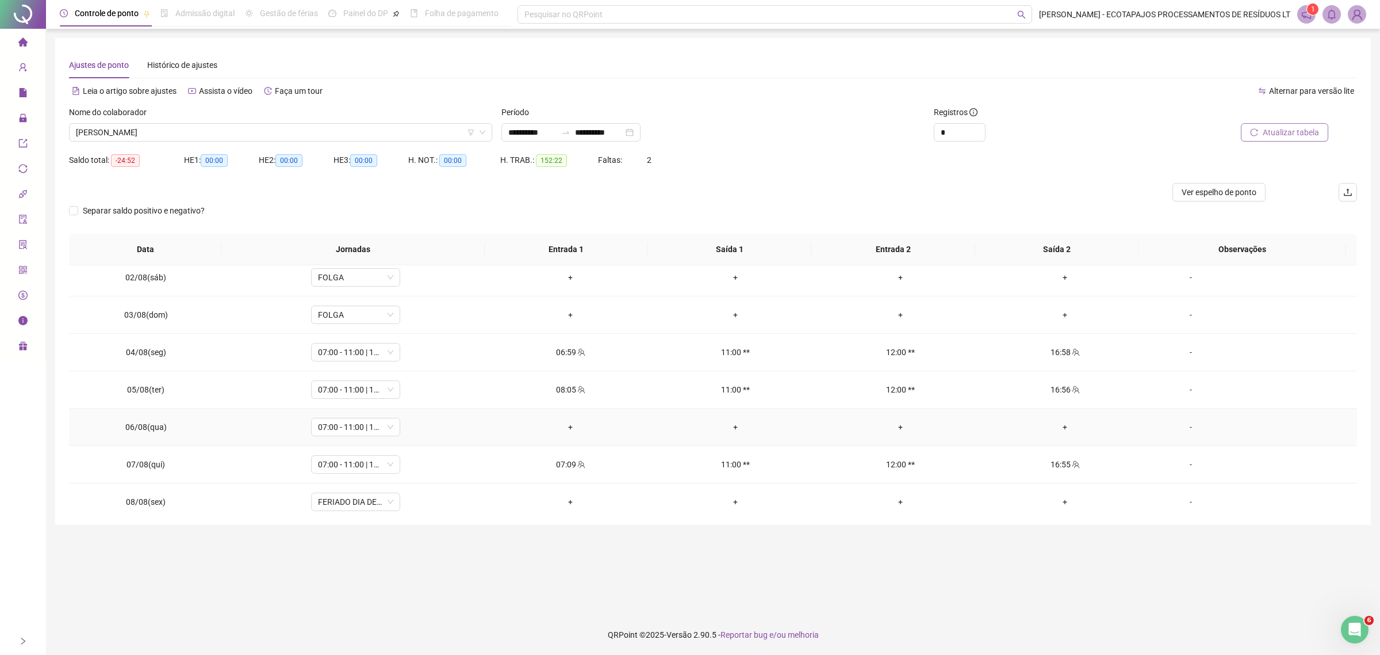
click at [1175, 432] on div "-" at bounding box center [1191, 426] width 68 height 13
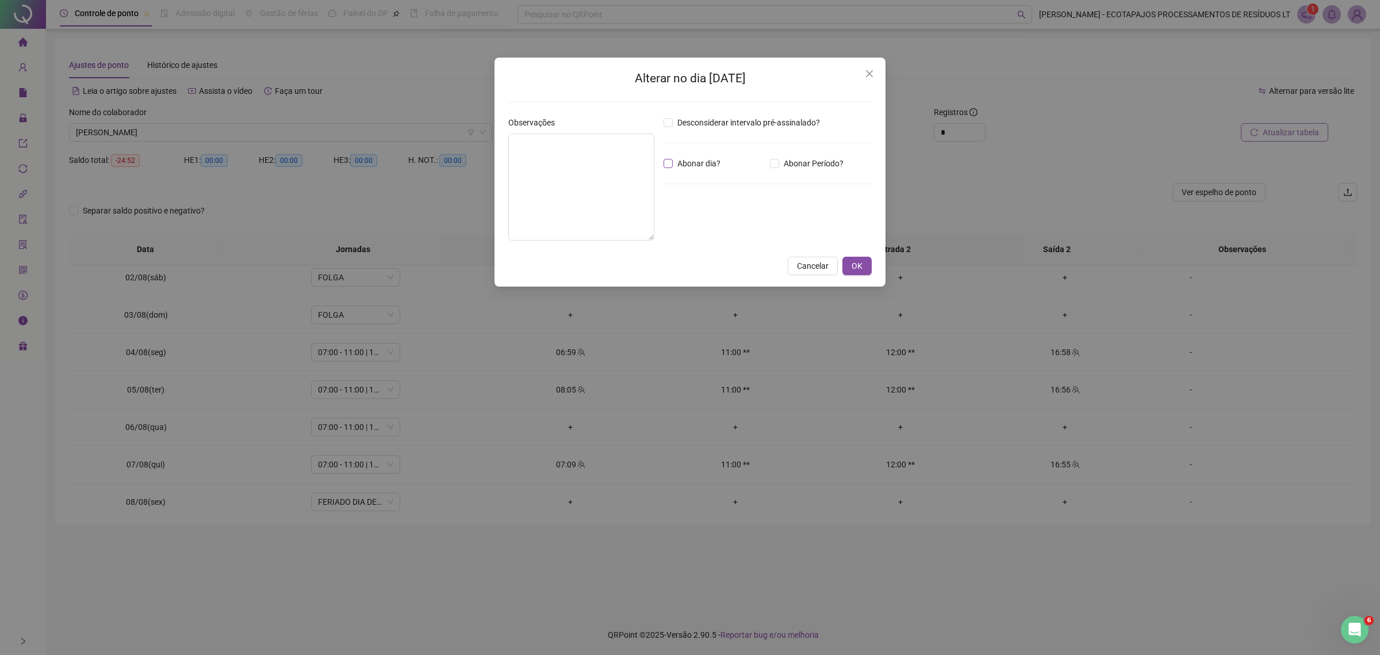
click at [709, 162] on span "Abonar dia?" at bounding box center [699, 163] width 52 height 13
click at [610, 158] on textarea at bounding box center [581, 186] width 146 height 107
paste textarea "**********"
type textarea "**********"
click at [866, 271] on button "OK" at bounding box center [857, 266] width 29 height 18
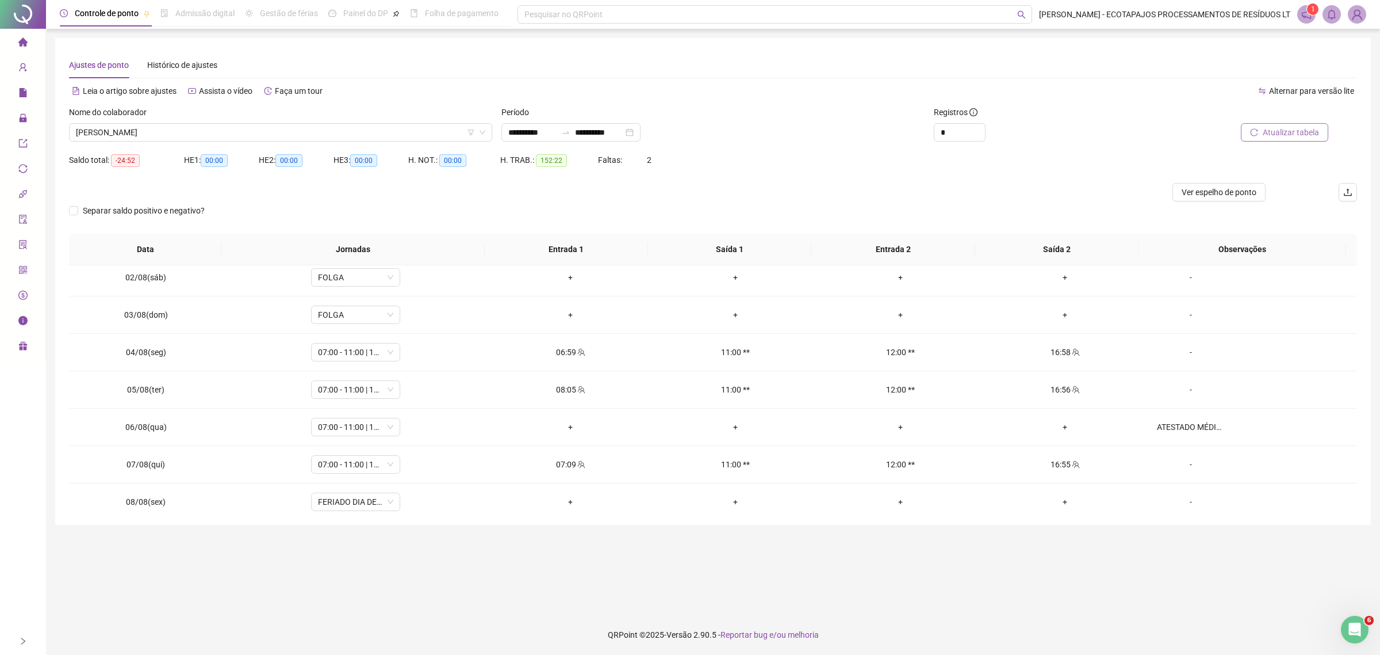
click at [1280, 136] on span "Atualizar tabela" at bounding box center [1291, 132] width 56 height 13
click at [1272, 132] on span "Atualizar tabela" at bounding box center [1291, 132] width 56 height 13
click at [213, 141] on div "[PERSON_NAME]" at bounding box center [280, 132] width 423 height 18
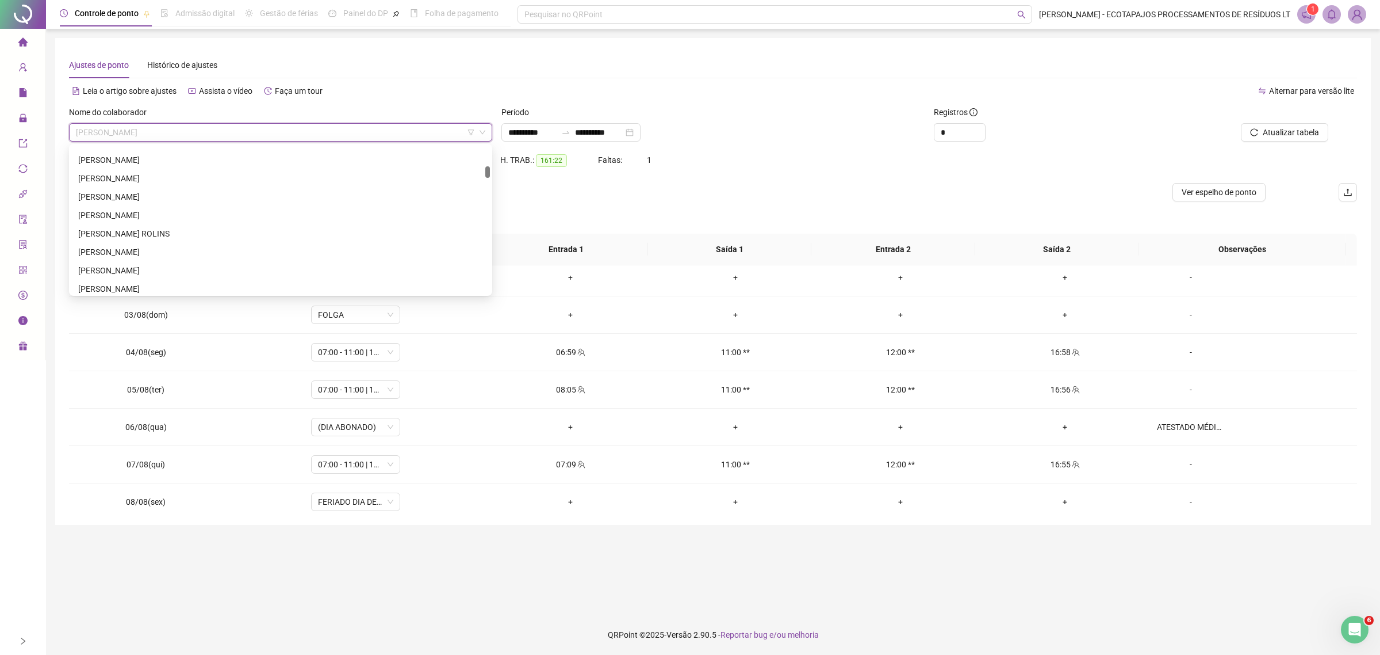
scroll to position [332, 0]
click at [170, 206] on div "[PERSON_NAME] ROLINS" at bounding box center [280, 210] width 405 height 13
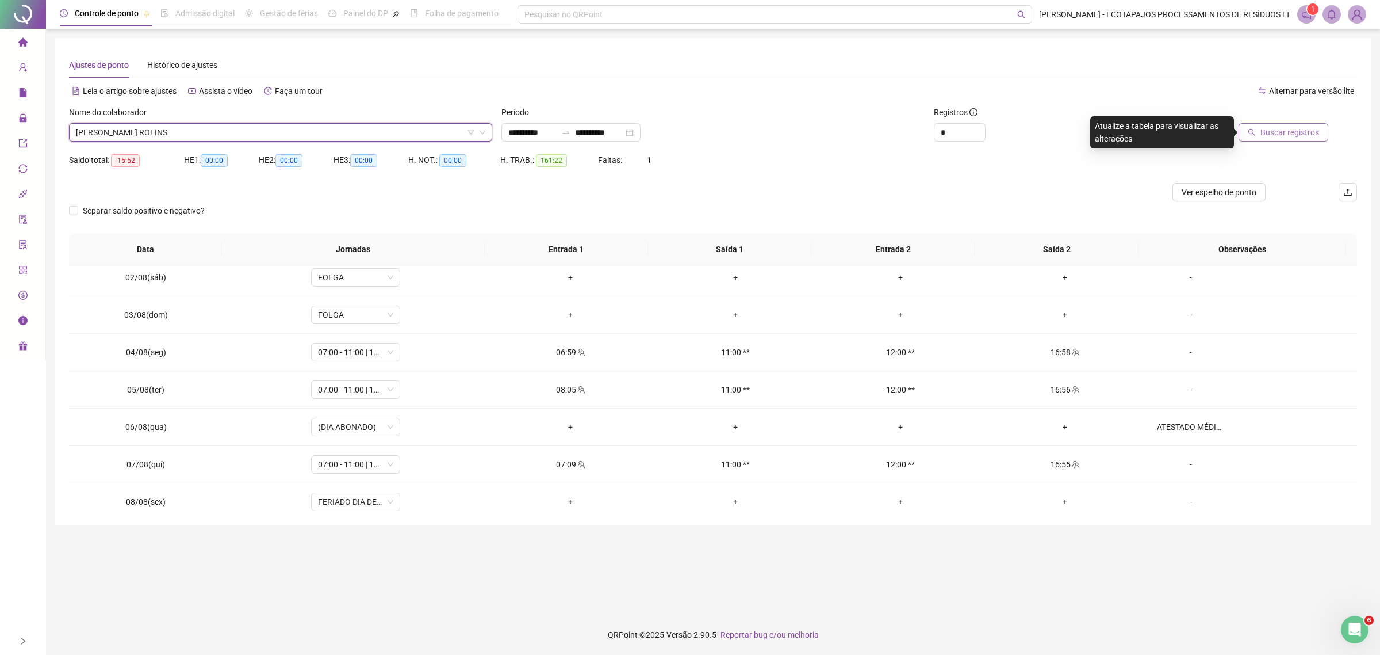
click at [1262, 128] on span "Buscar registros" at bounding box center [1290, 132] width 59 height 13
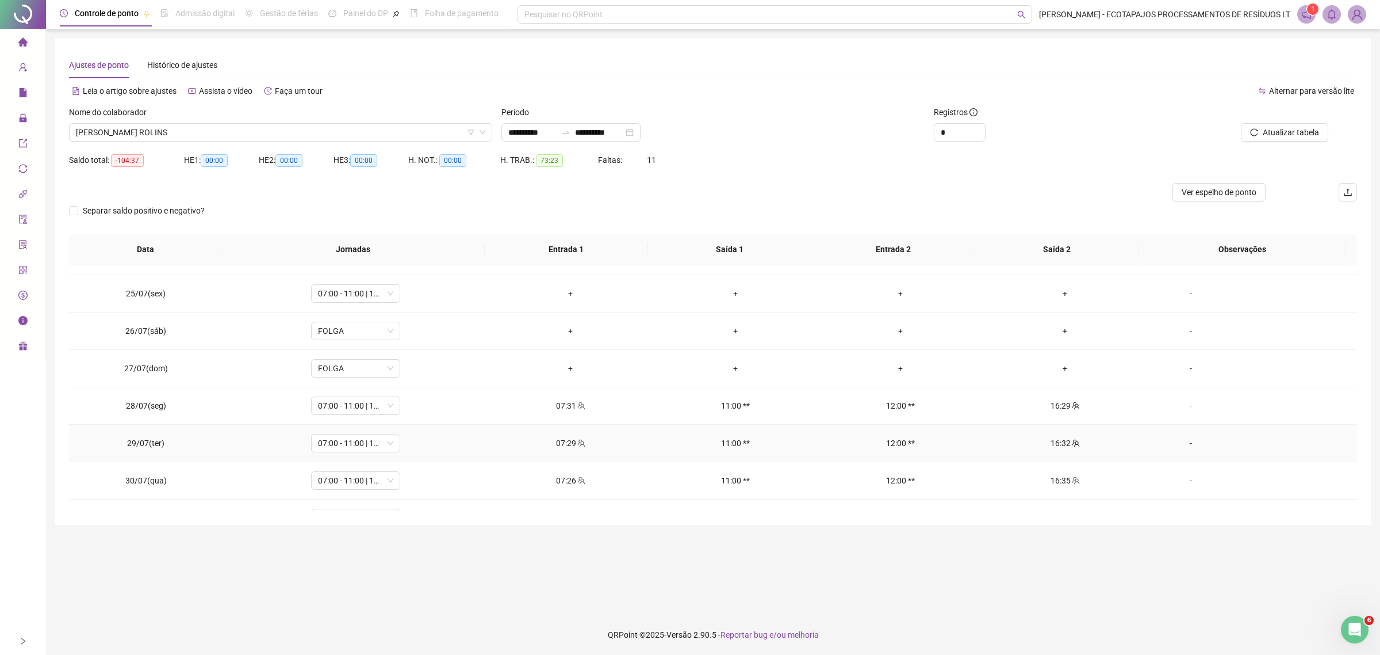
scroll to position [120, 0]
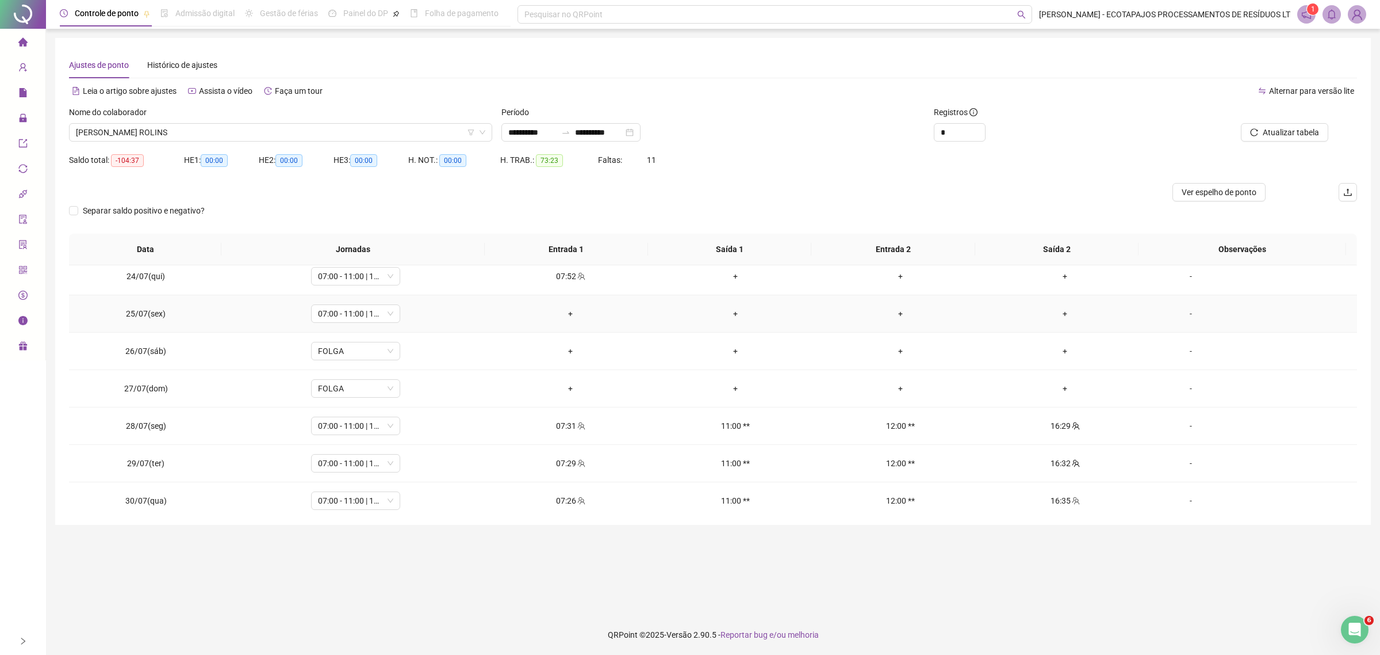
click at [1174, 314] on div "-" at bounding box center [1191, 313] width 68 height 13
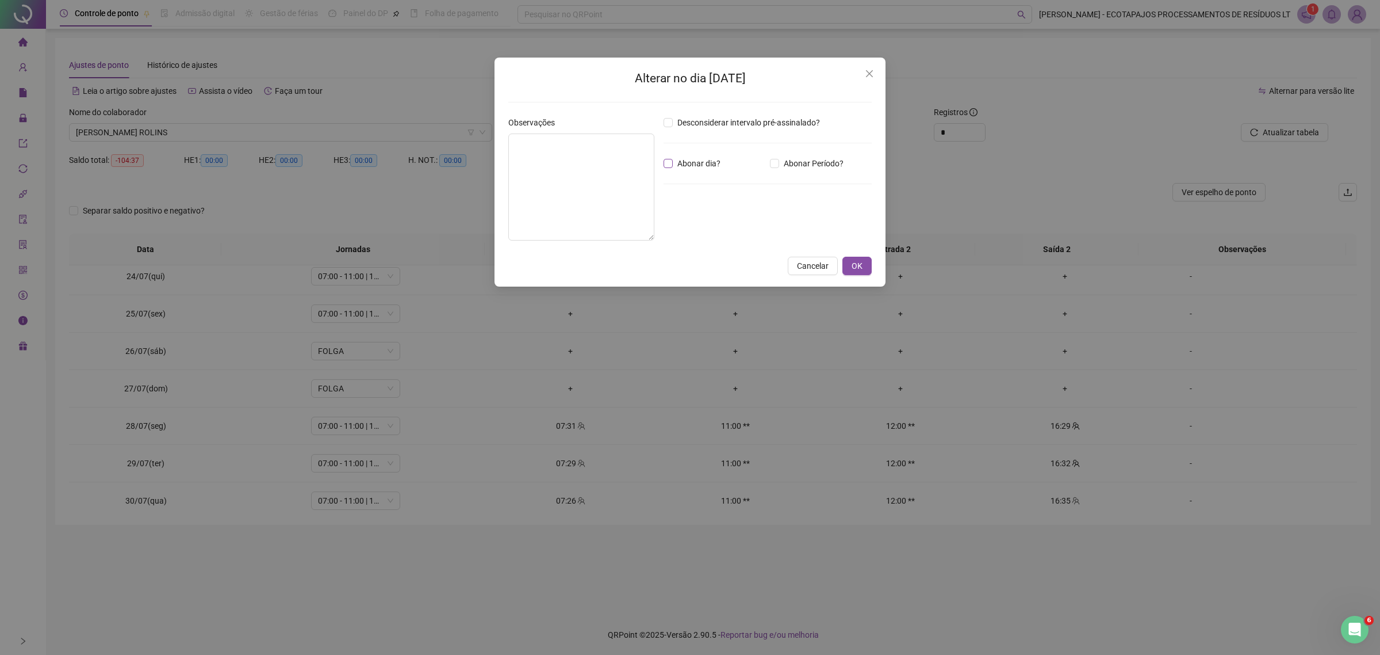
click at [702, 164] on span "Abonar dia?" at bounding box center [699, 163] width 52 height 13
click at [561, 160] on textarea at bounding box center [581, 186] width 146 height 107
click at [665, 159] on div "Abonar dia?" at bounding box center [714, 163] width 106 height 13
click at [542, 181] on textarea at bounding box center [581, 186] width 146 height 107
paste textarea "**********"
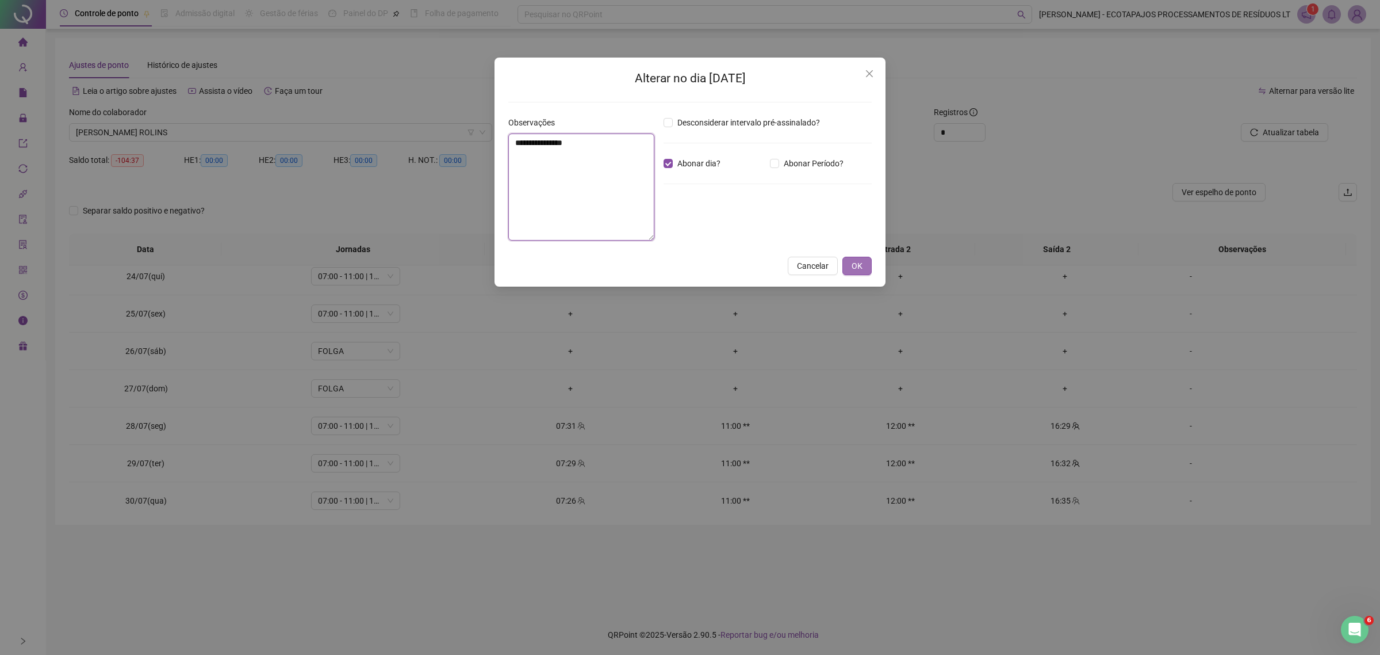
type textarea "**********"
click at [867, 270] on button "OK" at bounding box center [857, 266] width 29 height 18
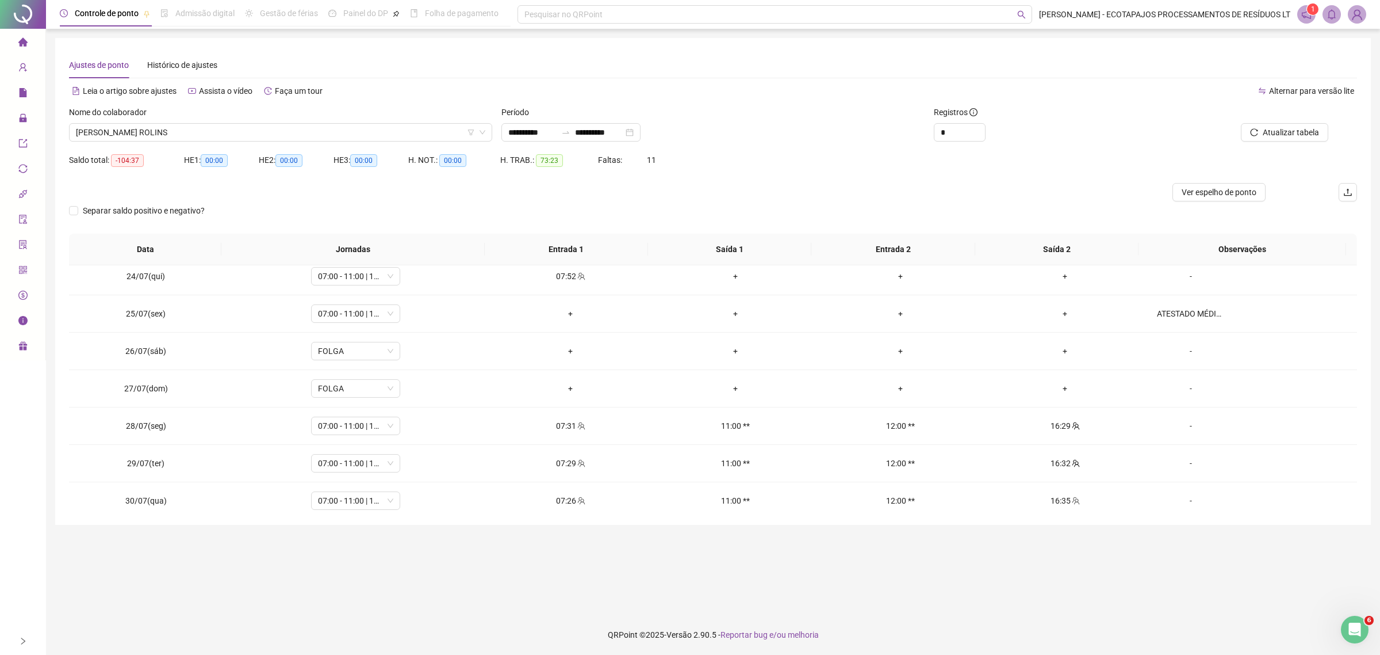
click at [1253, 142] on div "Atualizar tabela" at bounding box center [1254, 128] width 216 height 45
click at [1258, 136] on icon "reload" at bounding box center [1254, 132] width 8 height 8
click at [1287, 135] on span "Atualizar tabela" at bounding box center [1291, 132] width 56 height 13
click at [1280, 138] on span "Atualizar tabela" at bounding box center [1291, 132] width 56 height 13
click at [1294, 131] on span "Atualizar tabela" at bounding box center [1291, 132] width 56 height 13
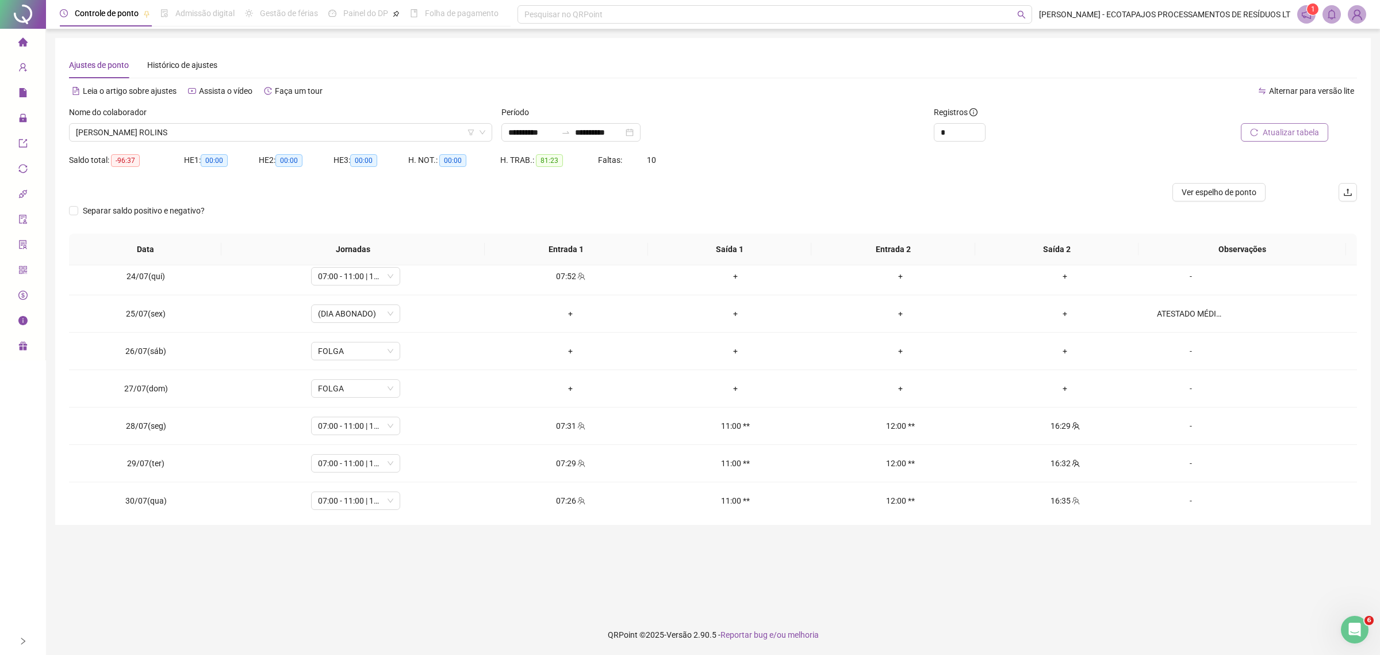
click at [1272, 131] on span "Atualizar tabela" at bounding box center [1291, 132] width 56 height 13
click at [1286, 134] on span "Atualizar tabela" at bounding box center [1291, 132] width 56 height 13
click at [256, 134] on span "[PERSON_NAME] ROLINS" at bounding box center [281, 132] width 410 height 17
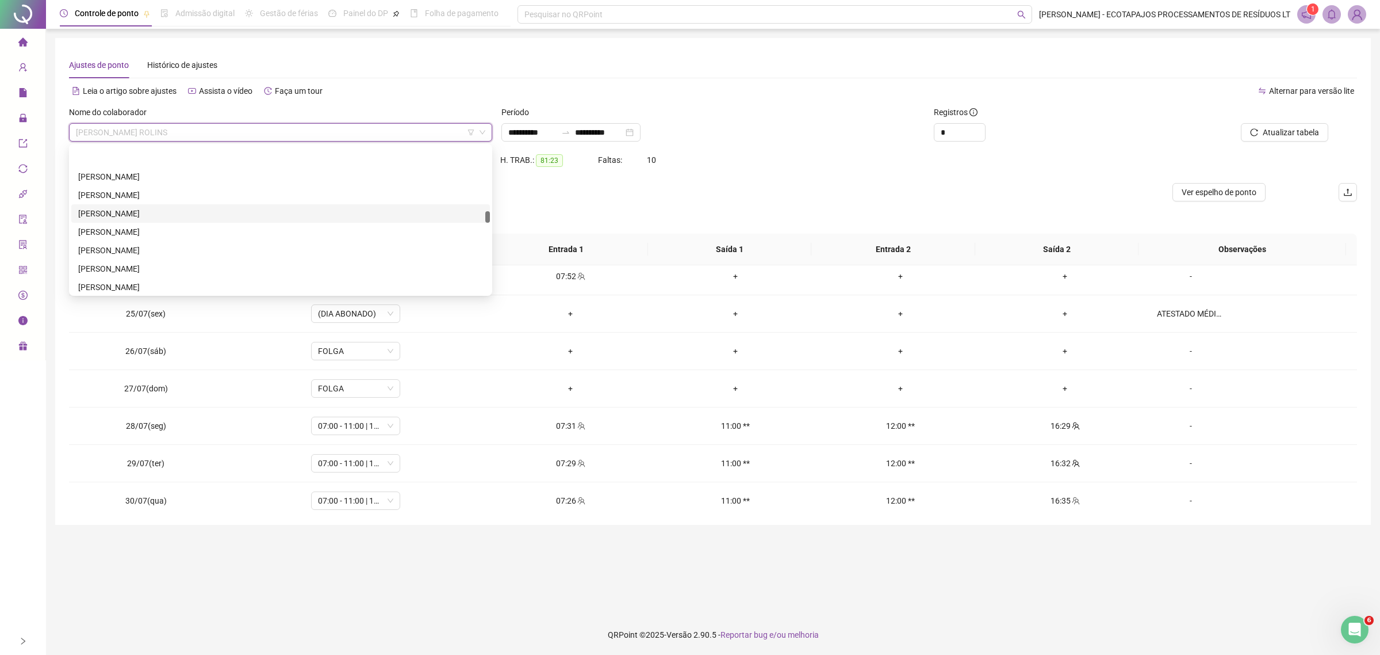
scroll to position [996, 0]
click at [184, 213] on div "[PERSON_NAME]" at bounding box center [280, 208] width 405 height 13
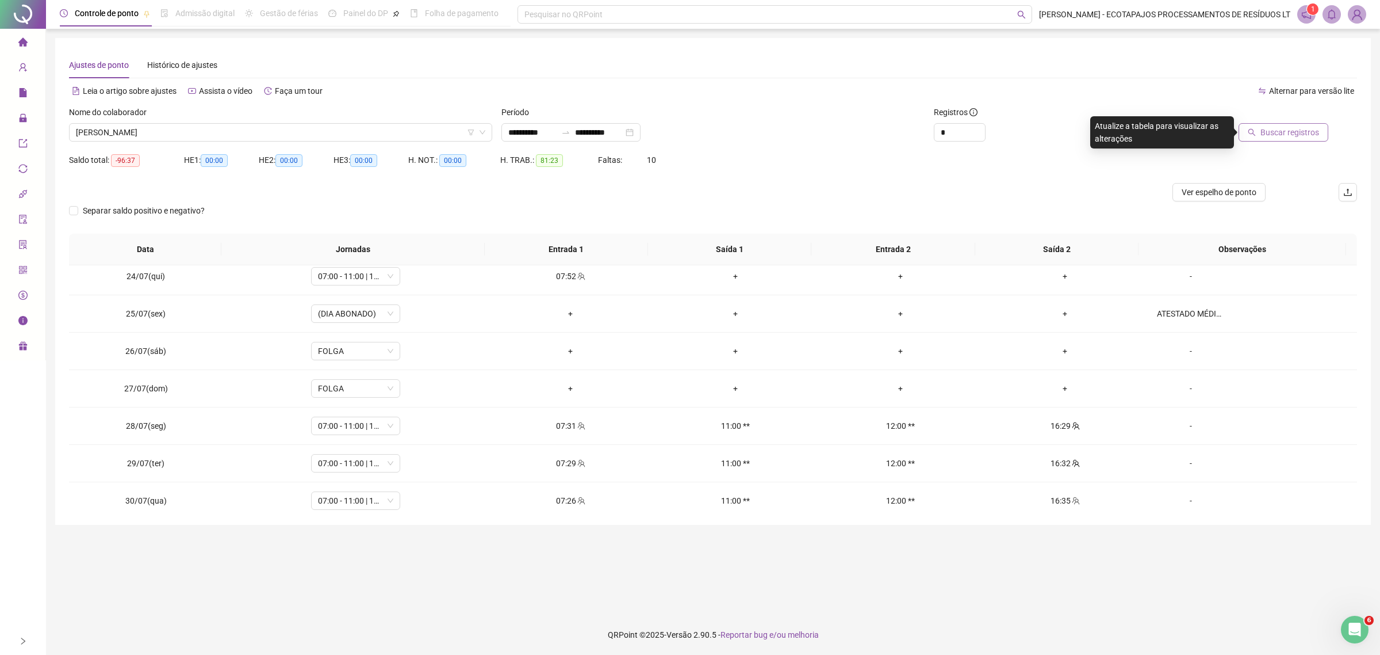
click at [1297, 140] on button "Buscar registros" at bounding box center [1284, 132] width 90 height 18
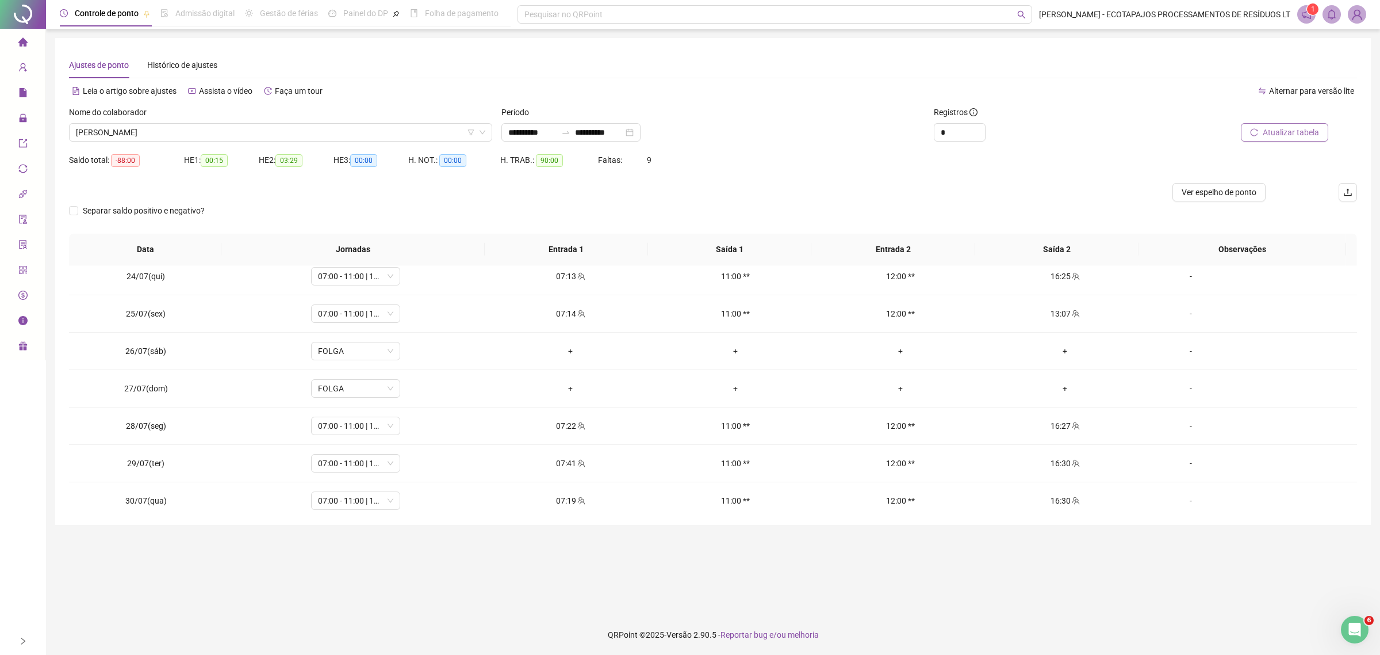
click at [1274, 136] on span "Atualizar tabela" at bounding box center [1291, 132] width 56 height 13
click at [1253, 136] on button "Atualizar tabela" at bounding box center [1284, 132] width 87 height 18
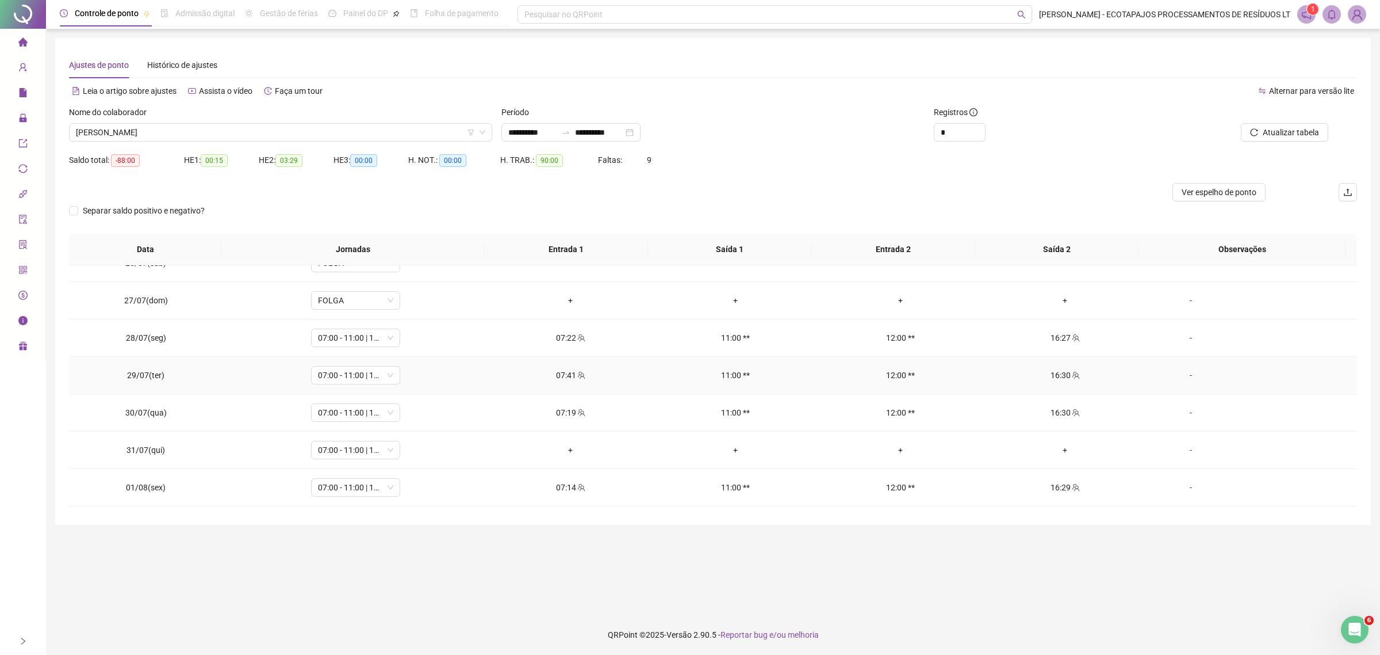
scroll to position [216, 0]
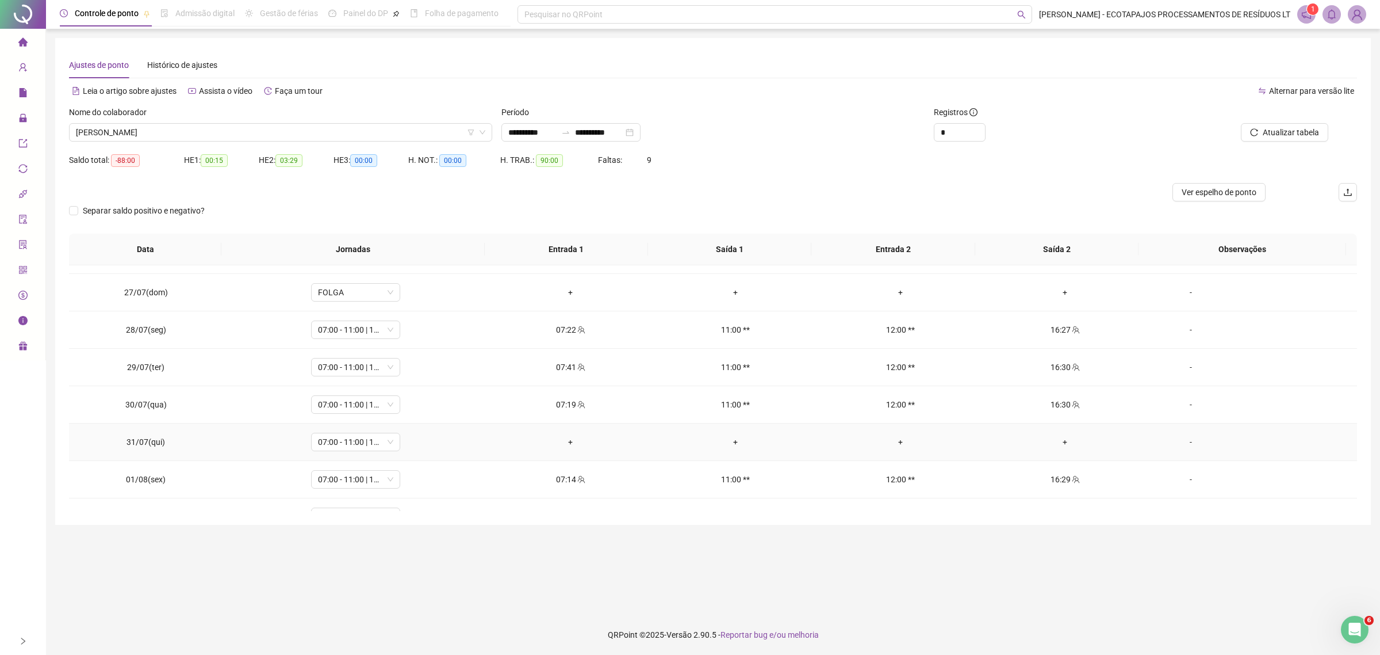
click at [1185, 438] on div "-" at bounding box center [1191, 441] width 68 height 13
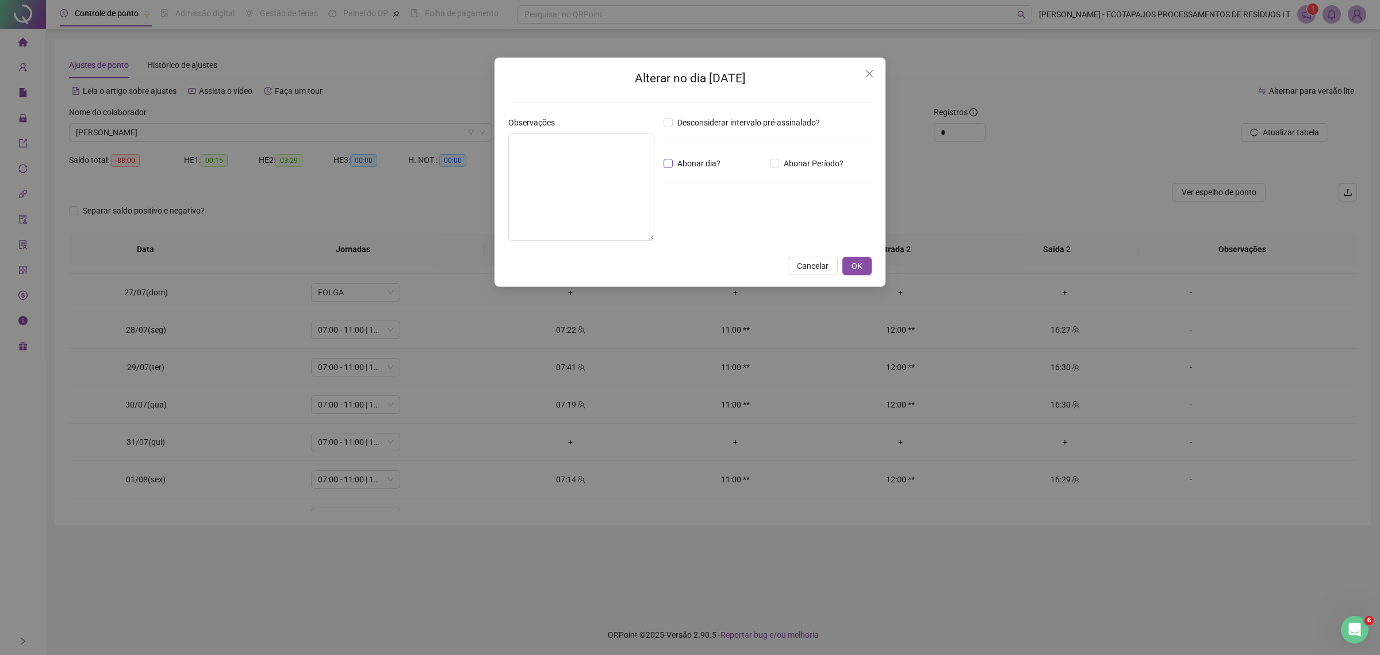
click at [683, 162] on span "Abonar dia?" at bounding box center [699, 163] width 52 height 13
click at [545, 159] on textarea at bounding box center [581, 186] width 146 height 107
paste textarea "**********"
type textarea "**********"
click at [853, 265] on span "OK" at bounding box center [857, 265] width 11 height 13
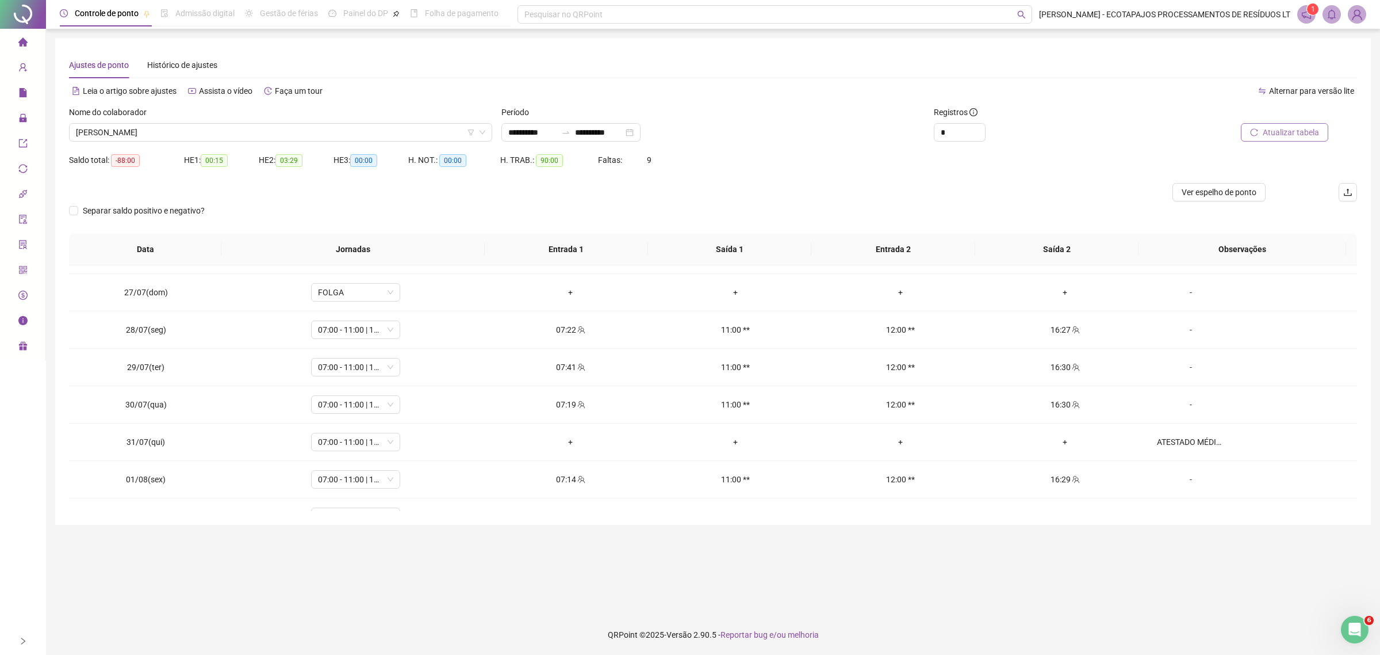
click at [1268, 135] on span "Atualizar tabela" at bounding box center [1291, 132] width 56 height 13
click at [1291, 111] on div at bounding box center [1239, 114] width 178 height 17
click at [1290, 133] on span "Atualizar tabela" at bounding box center [1291, 132] width 56 height 13
click at [1273, 127] on span "Atualizar tabela" at bounding box center [1291, 132] width 56 height 13
click at [390, 129] on span "[PERSON_NAME]" at bounding box center [281, 132] width 410 height 17
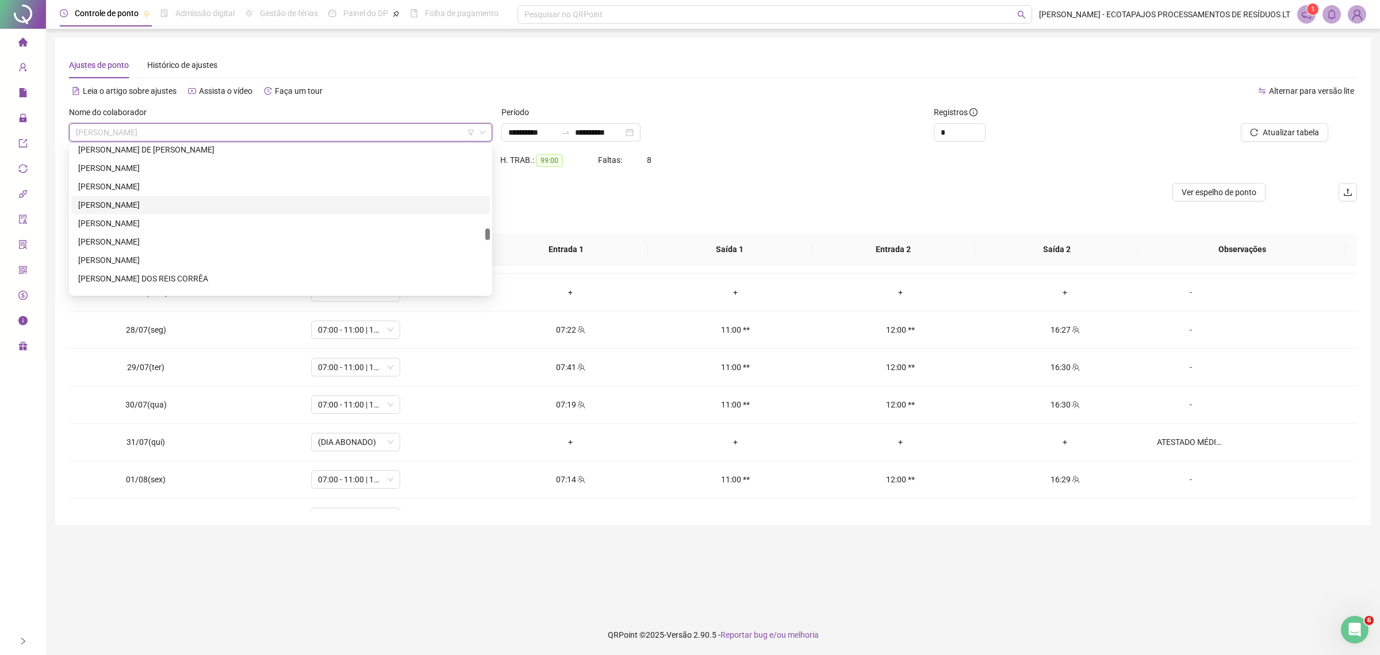
scroll to position [1329, 0]
click at [217, 280] on div "[PERSON_NAME]" at bounding box center [280, 280] width 405 height 13
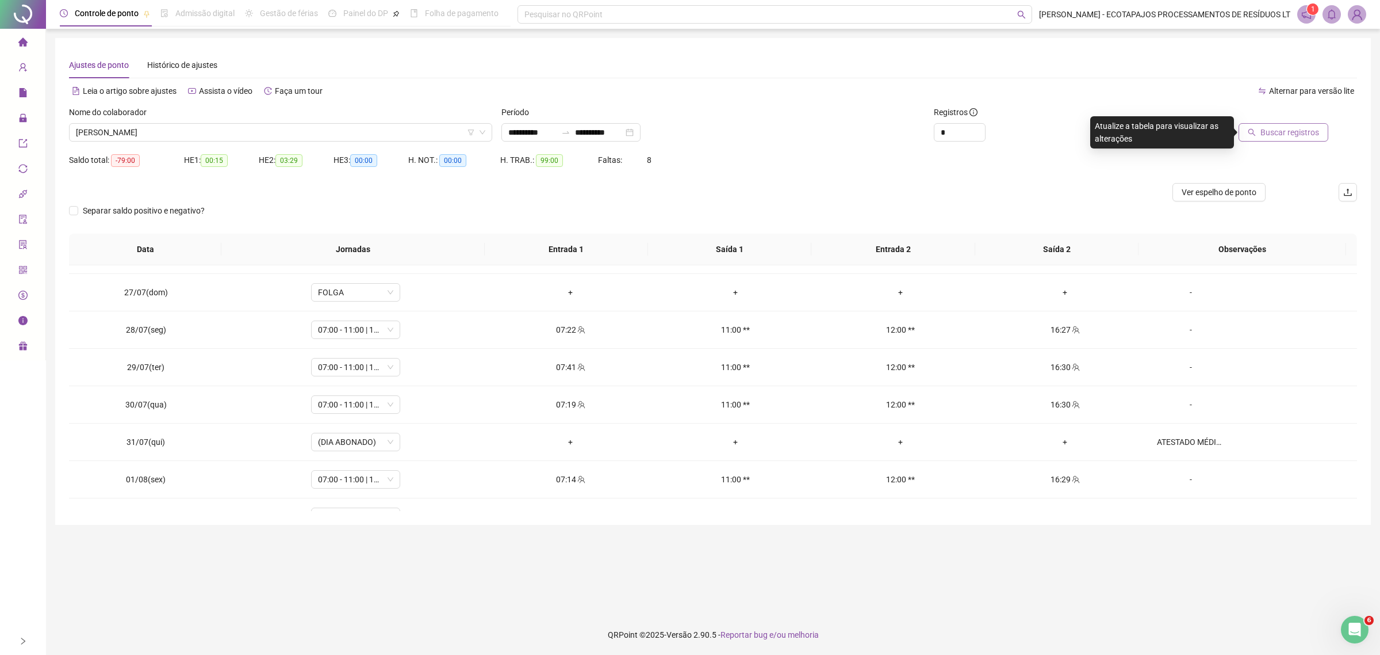
click at [1279, 131] on span "Buscar registros" at bounding box center [1290, 132] width 59 height 13
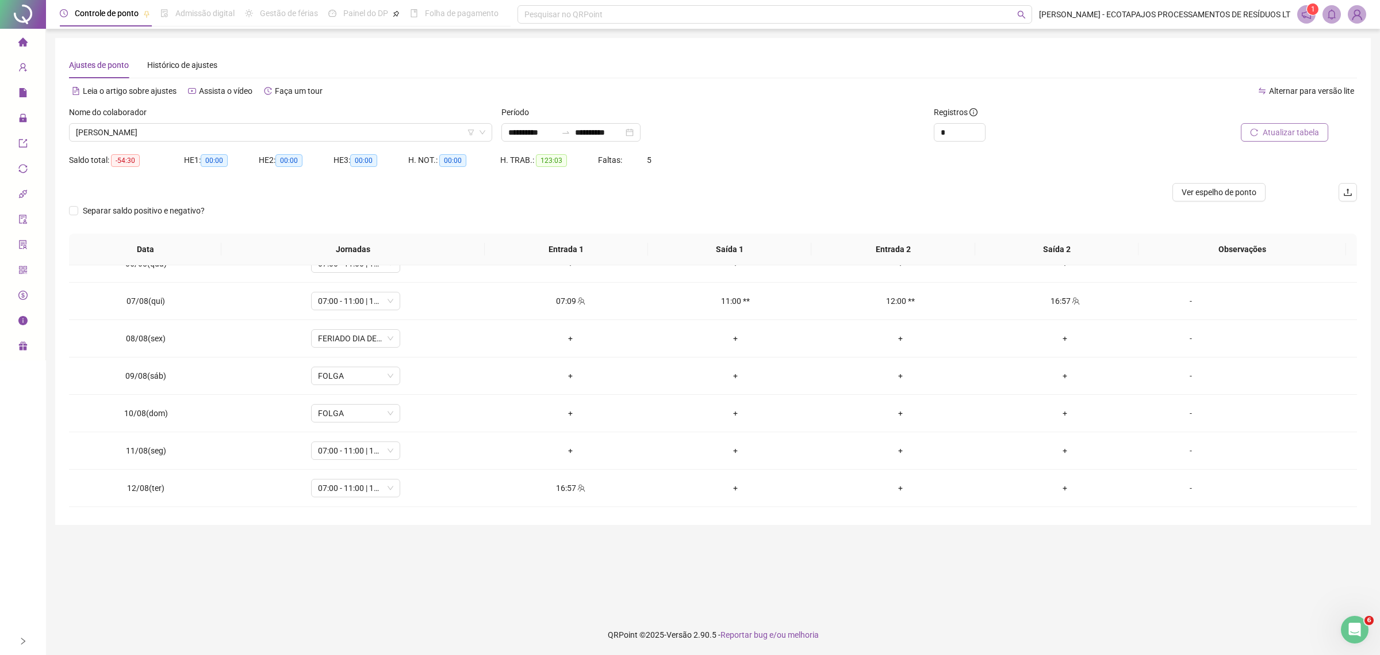
scroll to position [622, 0]
click at [1176, 446] on div "-" at bounding box center [1191, 446] width 68 height 13
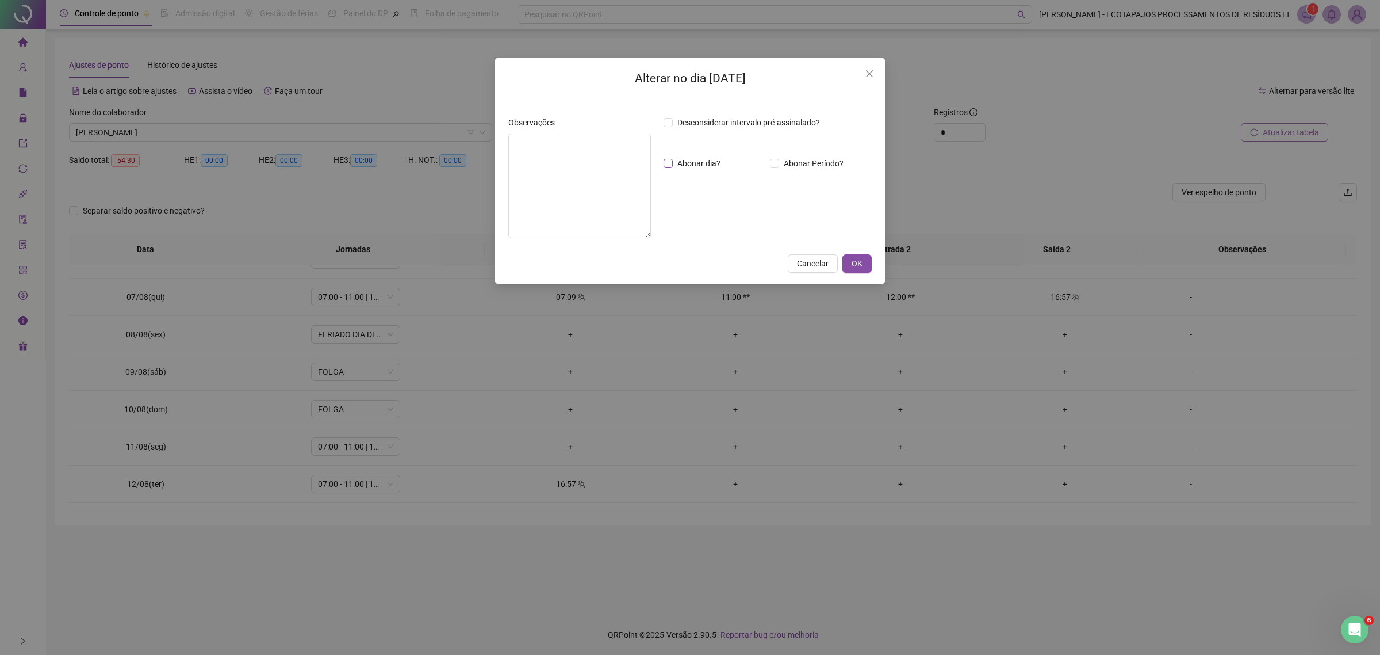
click at [718, 170] on span "Abonar dia?" at bounding box center [699, 163] width 52 height 13
click at [587, 164] on textarea at bounding box center [579, 185] width 143 height 105
paste textarea "**********"
type textarea "**********"
click at [864, 259] on button "OK" at bounding box center [857, 266] width 29 height 18
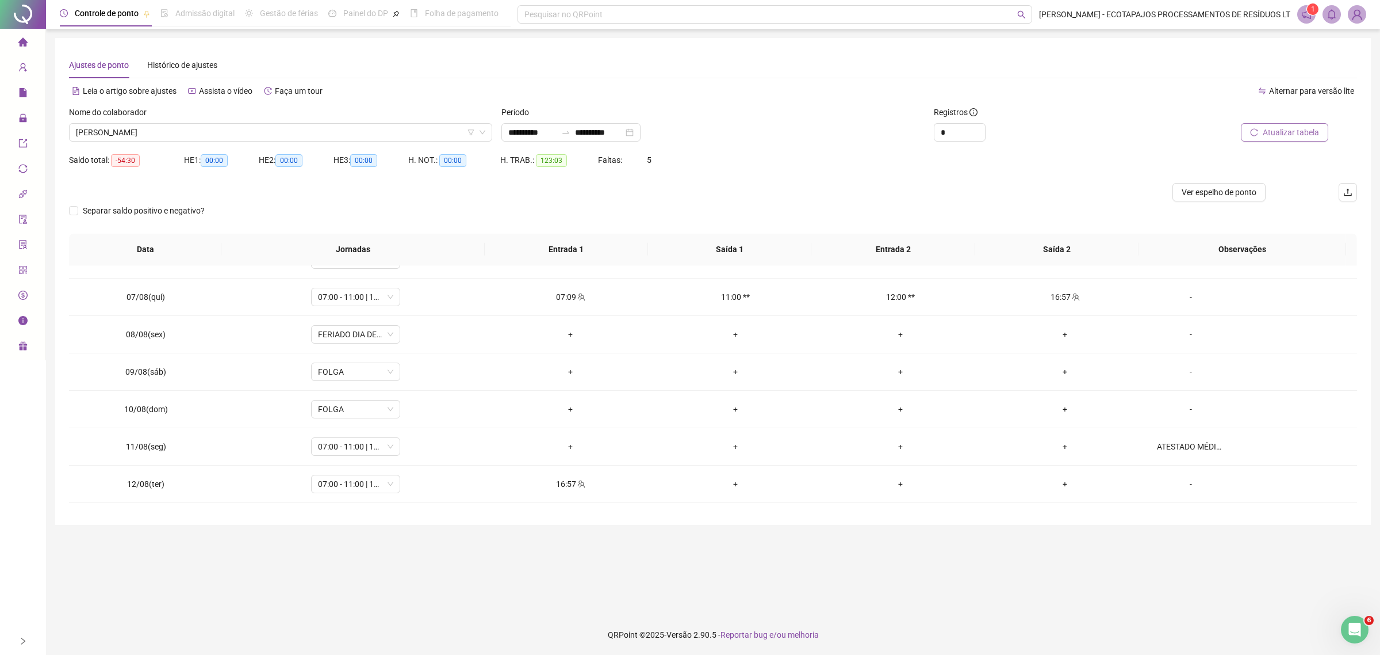
click at [1293, 131] on span "Atualizar tabela" at bounding box center [1291, 132] width 56 height 13
click at [1284, 135] on span "Atualizar tabela" at bounding box center [1291, 132] width 56 height 13
click at [358, 136] on span "[PERSON_NAME]" at bounding box center [281, 132] width 410 height 17
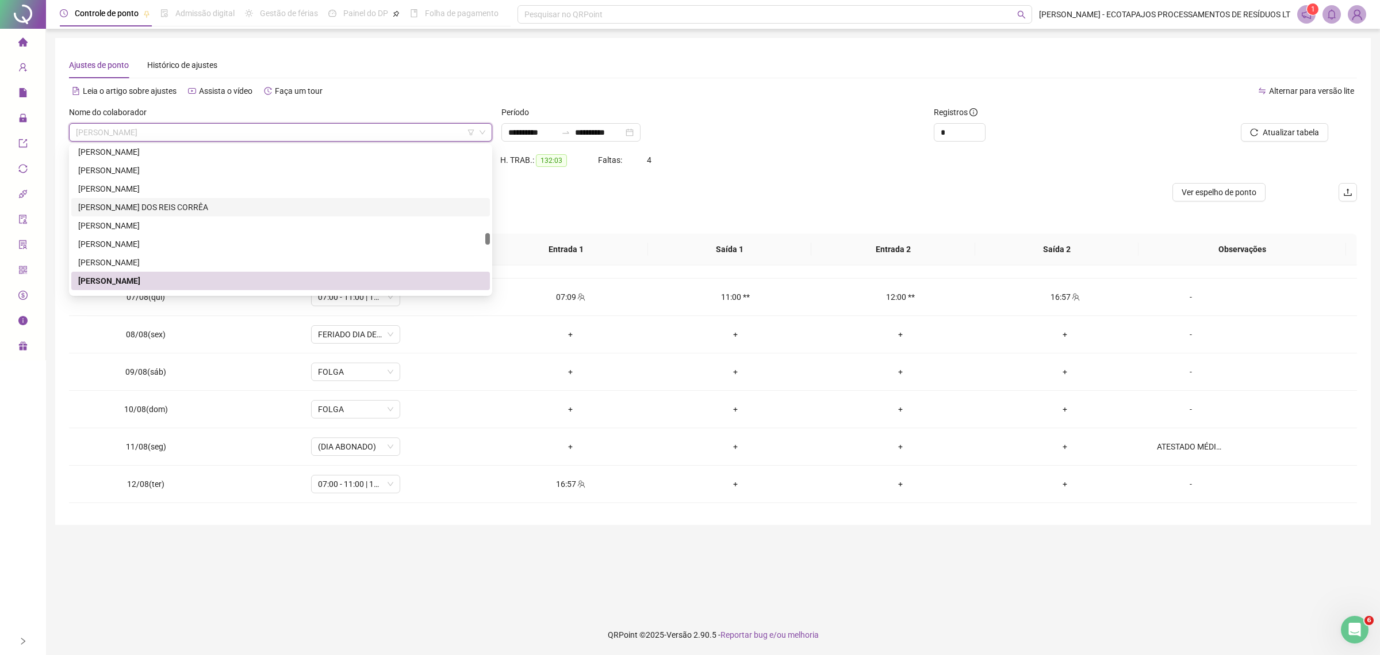
click at [809, 162] on div "Saldo total: -45:30 HE 1: 00:00 HE 2: 00:00 HE 3: 00:00 H. NOT.: 00:00 H. TRAB.…" at bounding box center [713, 167] width 1288 height 32
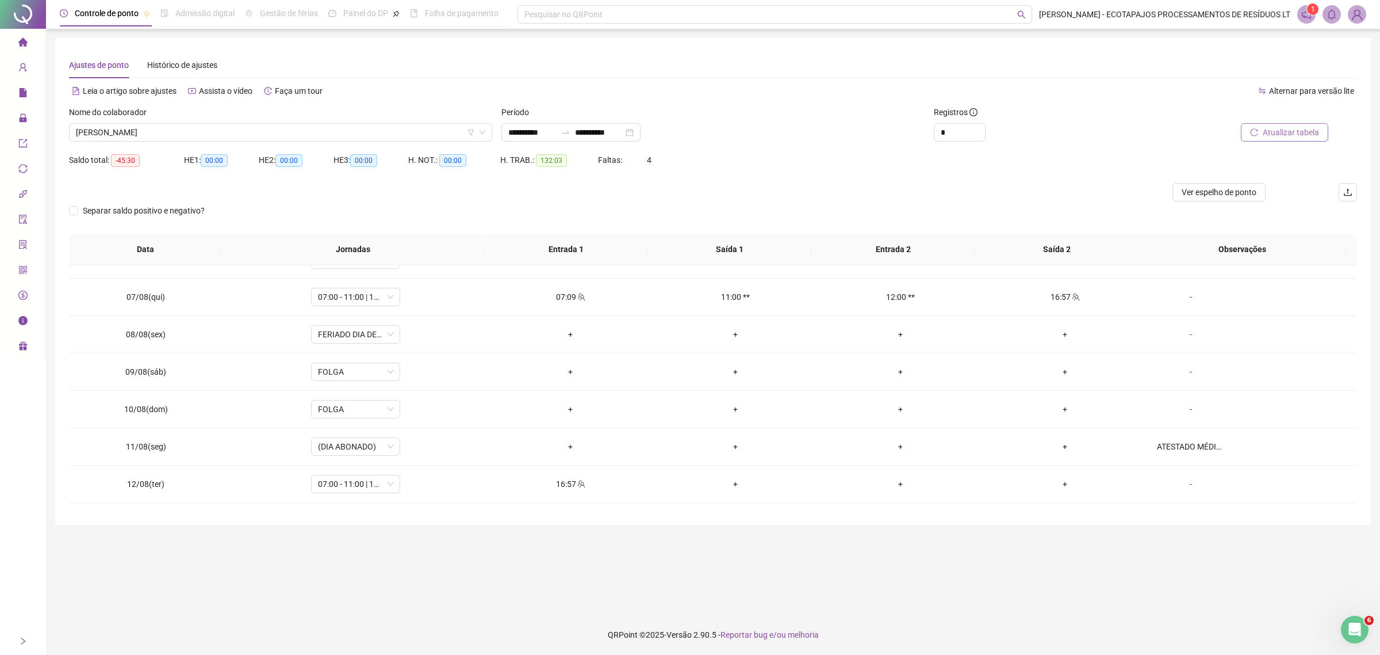
click at [1267, 133] on span "Atualizar tabela" at bounding box center [1291, 132] width 56 height 13
click at [1288, 136] on span "Atualizar tabela" at bounding box center [1291, 132] width 56 height 13
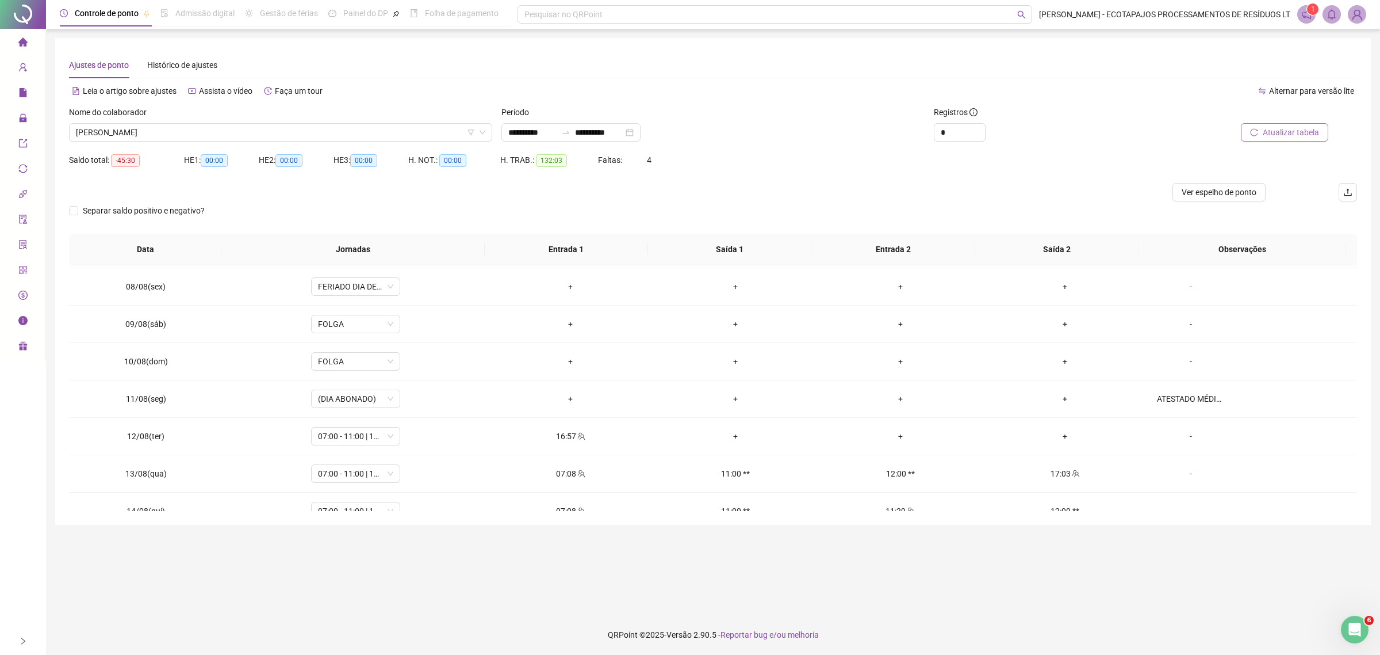
click at [1288, 127] on span "Atualizar tabela" at bounding box center [1291, 132] width 56 height 13
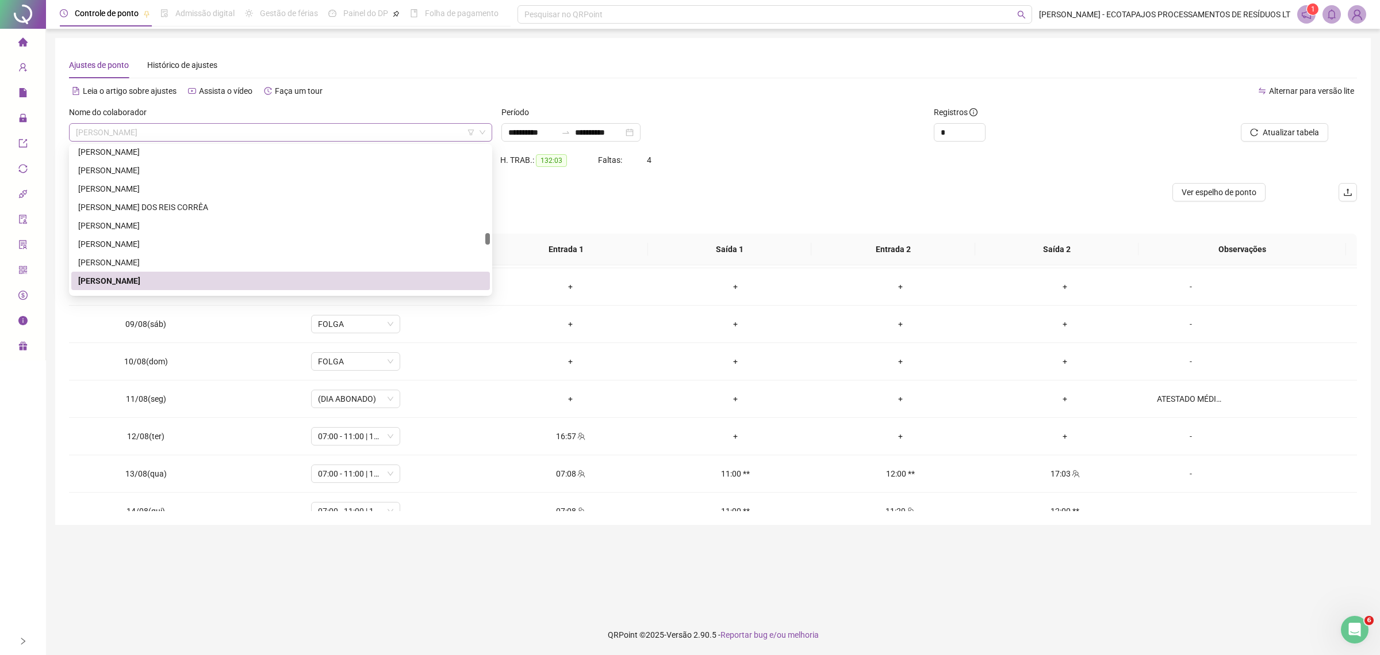
click at [233, 129] on span "[PERSON_NAME]" at bounding box center [281, 132] width 410 height 17
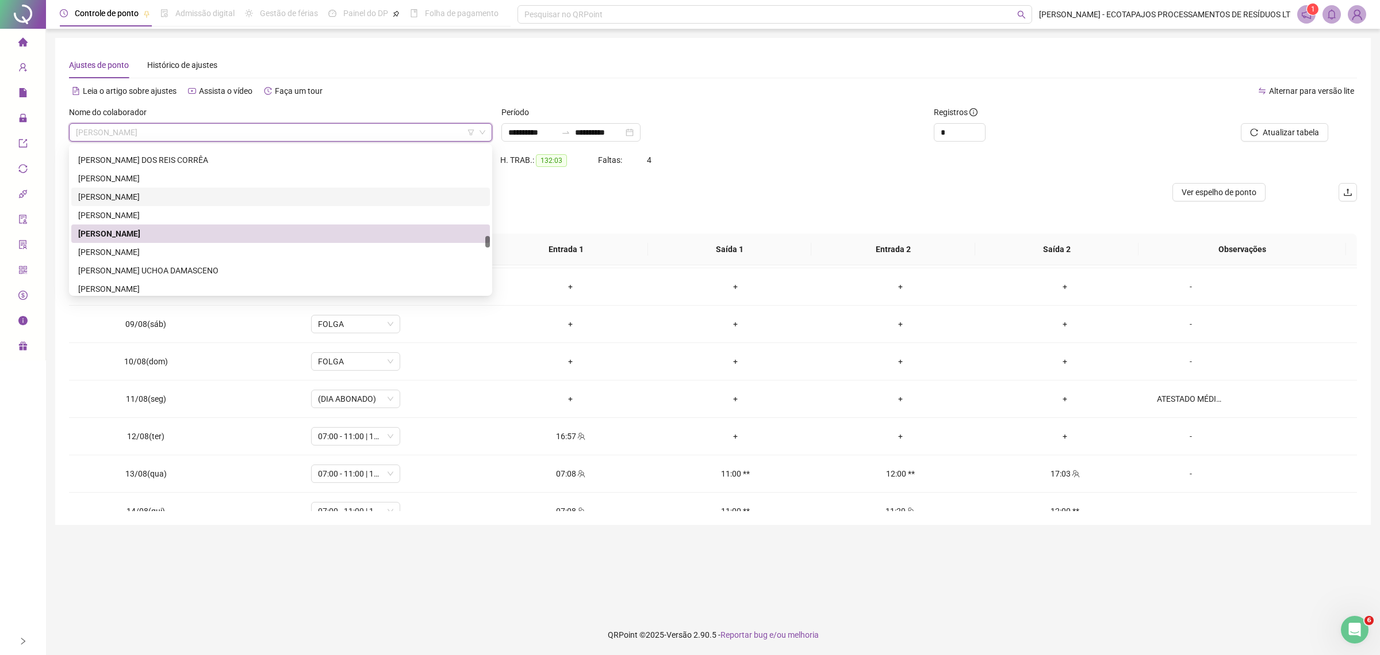
scroll to position [1423, 0]
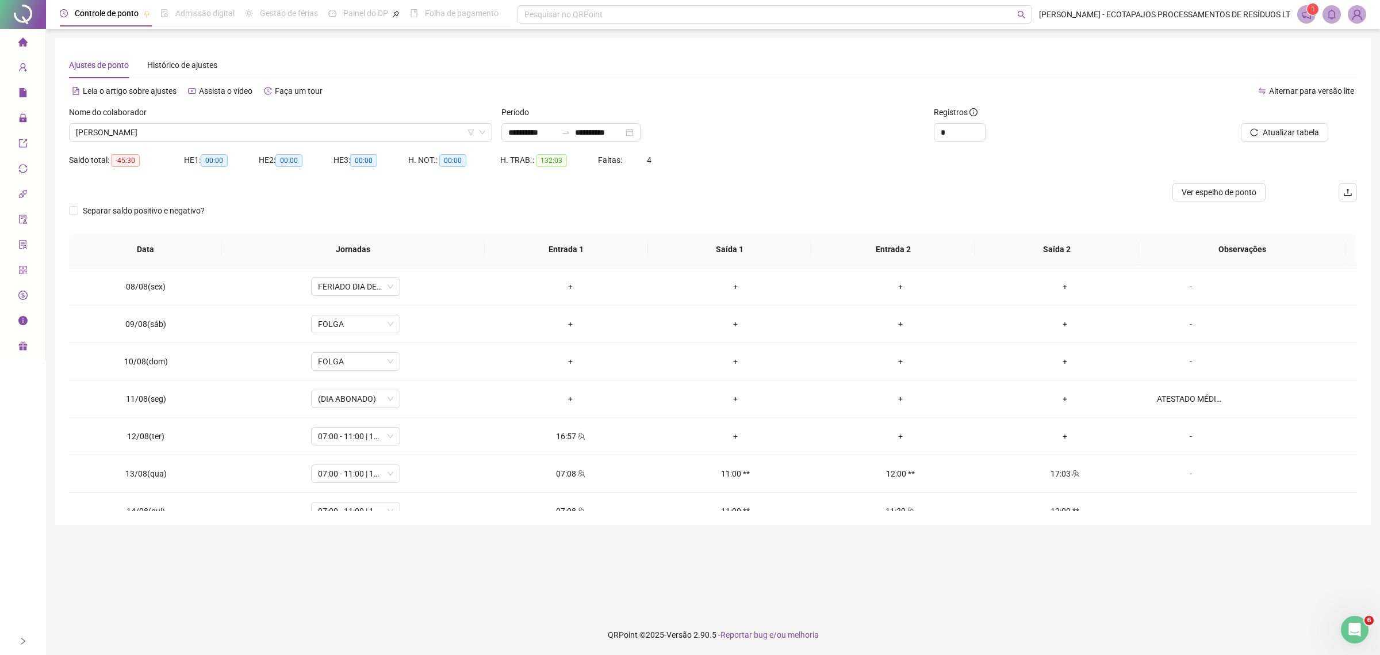
click at [760, 92] on div "Alternar para versão lite" at bounding box center [1035, 91] width 644 height 18
click at [384, 140] on span "[PERSON_NAME]" at bounding box center [281, 132] width 410 height 17
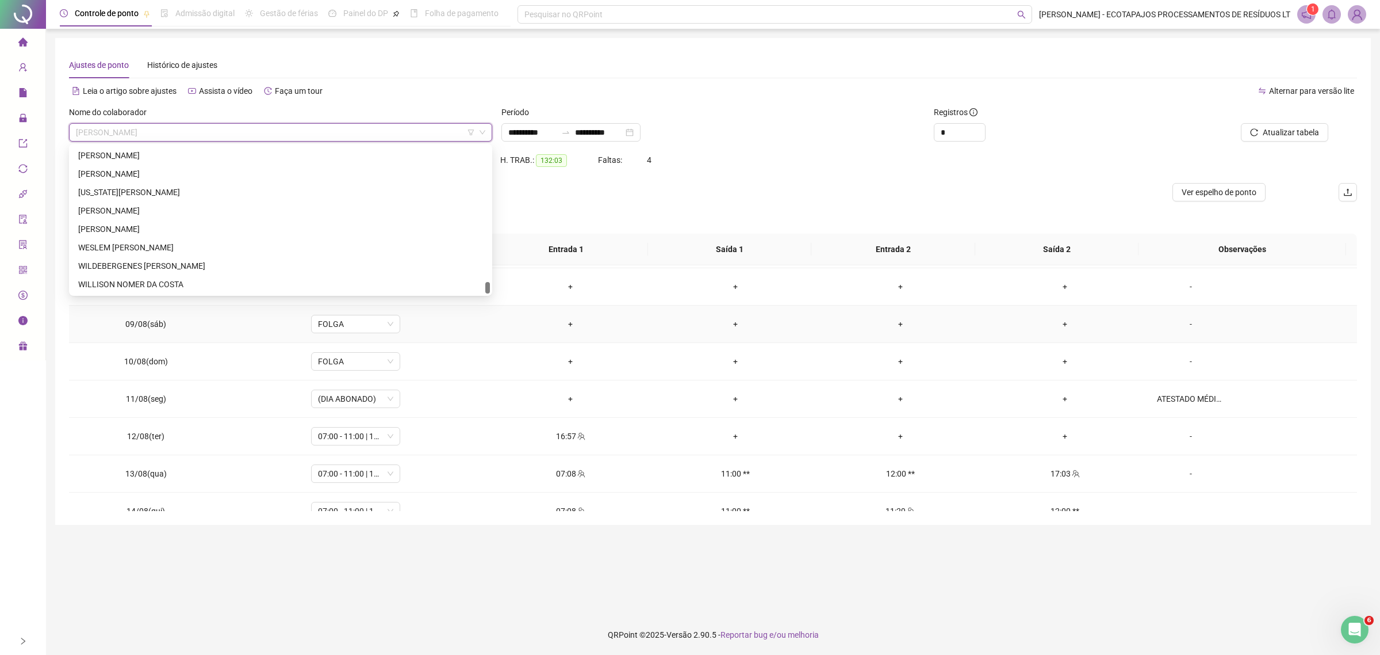
drag, startPoint x: 488, startPoint y: 243, endPoint x: 465, endPoint y: 315, distance: 75.5
click at [465, 315] on body "**********" at bounding box center [690, 327] width 1380 height 655
click at [154, 236] on div "[PERSON_NAME]" at bounding box center [280, 238] width 405 height 13
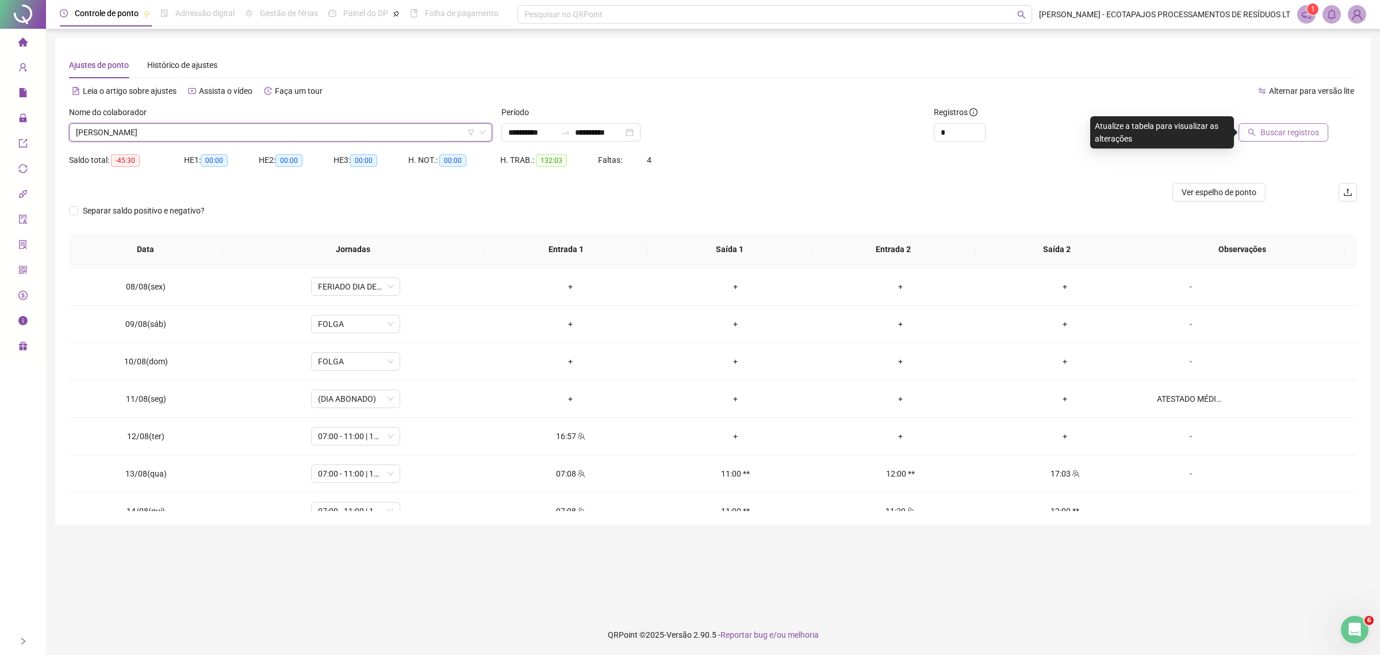
click at [1268, 135] on span "Buscar registros" at bounding box center [1290, 132] width 59 height 13
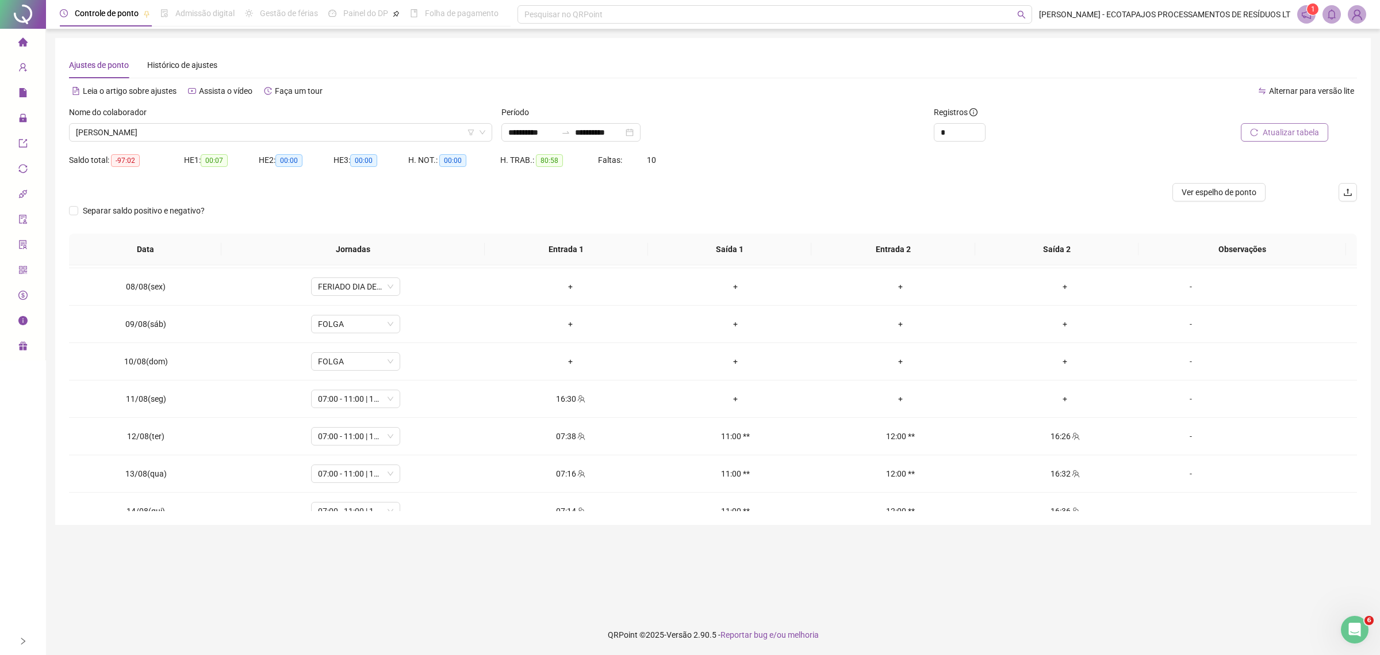
click at [1296, 139] on button "Atualizar tabela" at bounding box center [1284, 132] width 87 height 18
click at [1295, 131] on span "Atualizar tabela" at bounding box center [1291, 132] width 56 height 13
click at [1186, 325] on div "-" at bounding box center [1191, 321] width 68 height 13
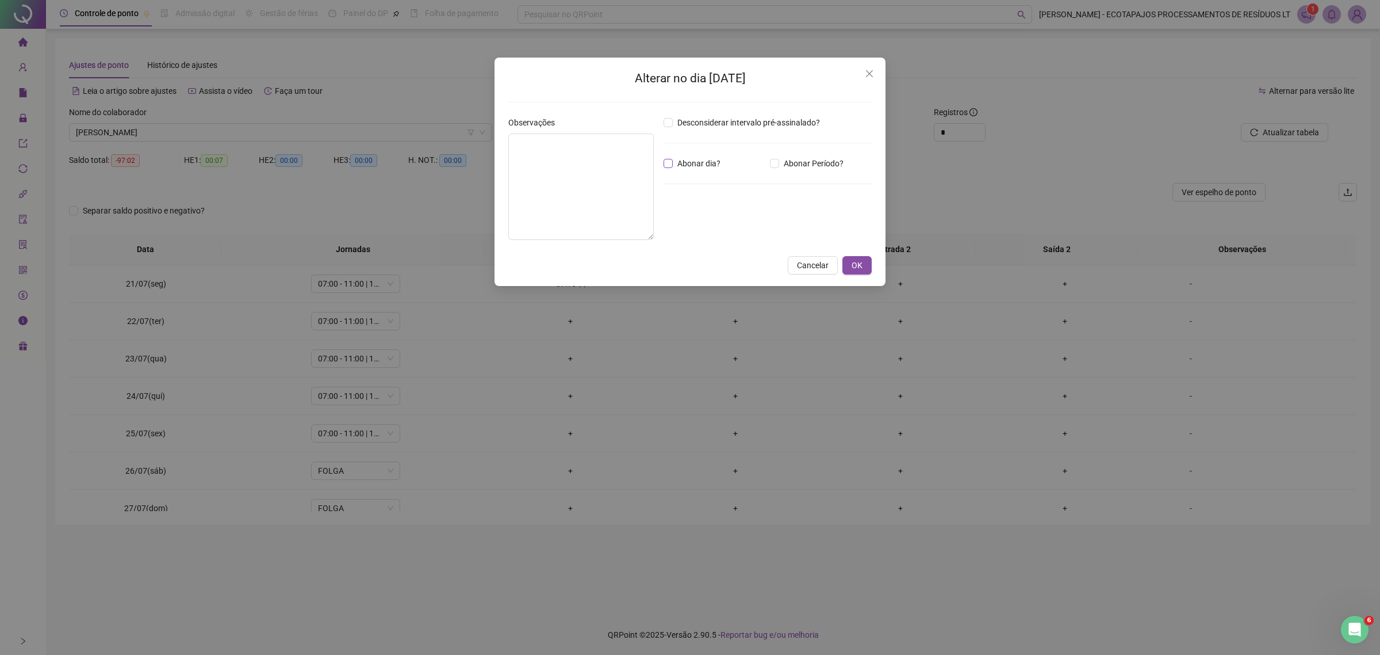
click at [689, 162] on span "Abonar dia?" at bounding box center [699, 163] width 52 height 13
click at [554, 162] on textarea at bounding box center [581, 186] width 146 height 106
paste textarea "**********"
type textarea "**********"
click at [864, 270] on button "OK" at bounding box center [857, 266] width 29 height 18
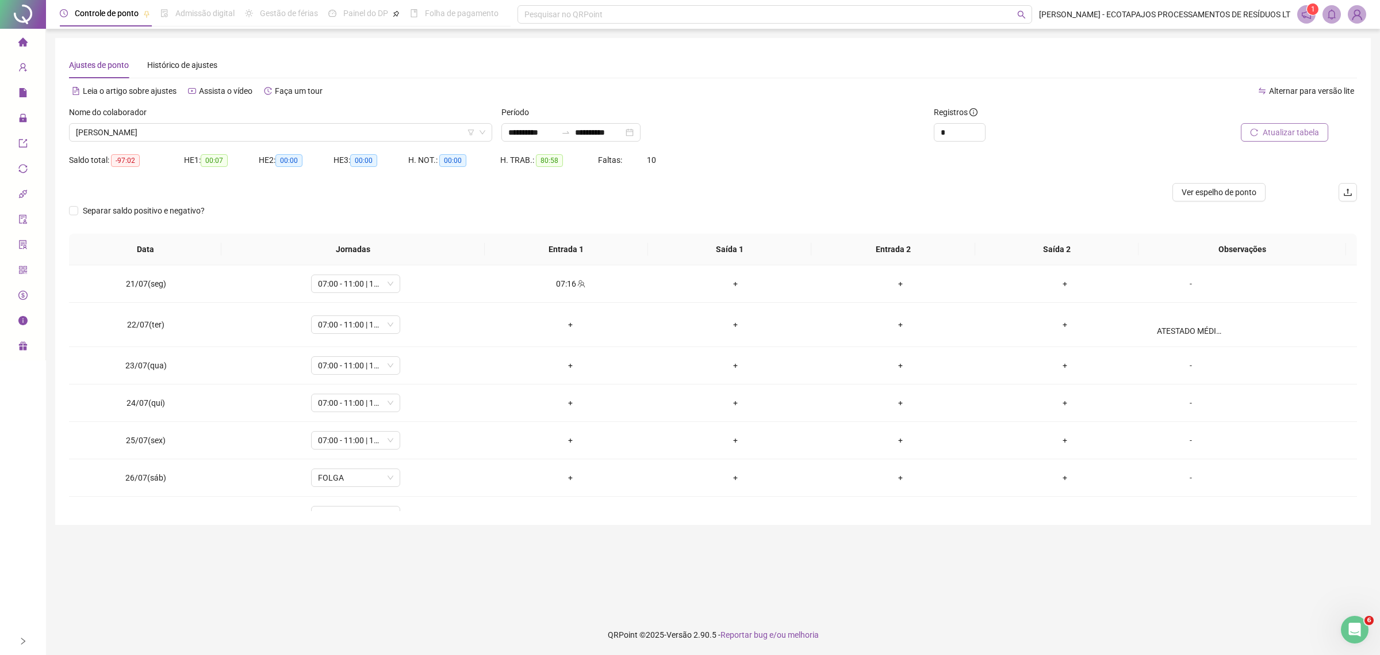
click at [1285, 133] on span "Atualizar tabela" at bounding box center [1291, 132] width 56 height 13
click at [1290, 134] on span "Atualizar tabela" at bounding box center [1291, 132] width 56 height 13
click at [1284, 132] on span "Atualizar tabela" at bounding box center [1291, 132] width 56 height 13
click at [1257, 131] on icon "reload" at bounding box center [1254, 132] width 8 height 8
drag, startPoint x: 1180, startPoint y: 353, endPoint x: 1175, endPoint y: 337, distance: 16.4
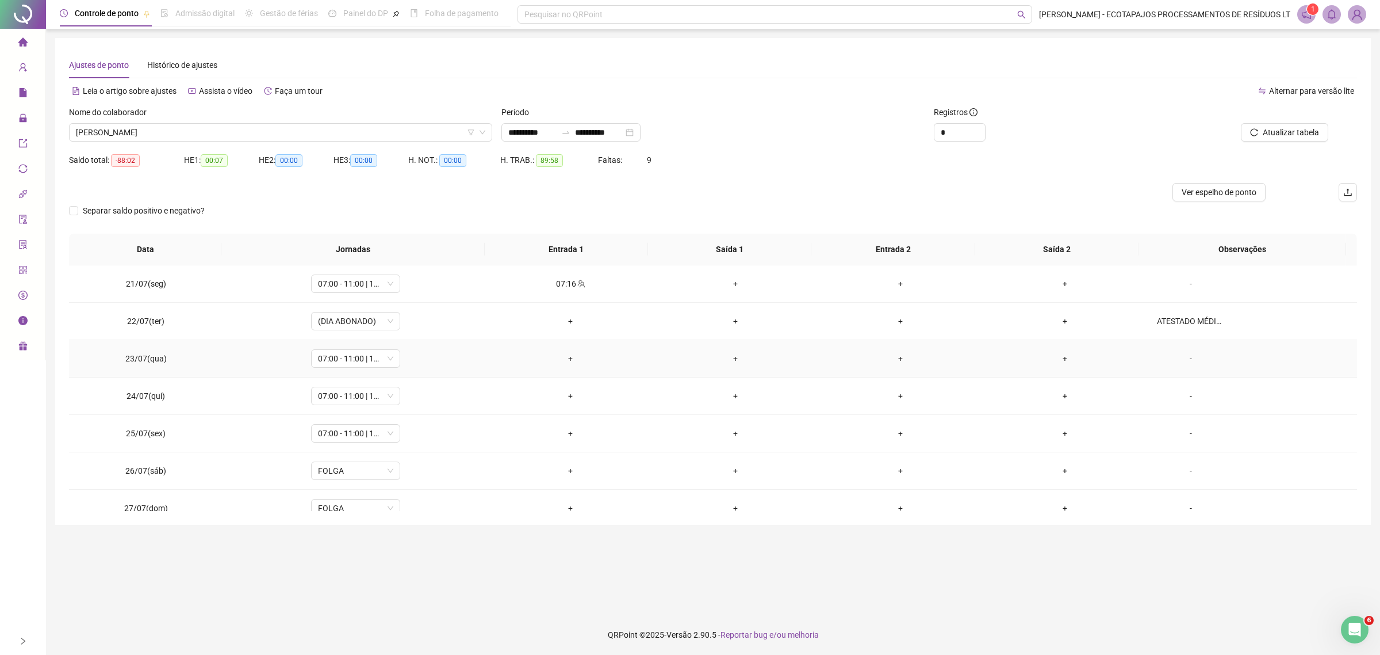
click at [1181, 353] on div "-" at bounding box center [1191, 358] width 68 height 13
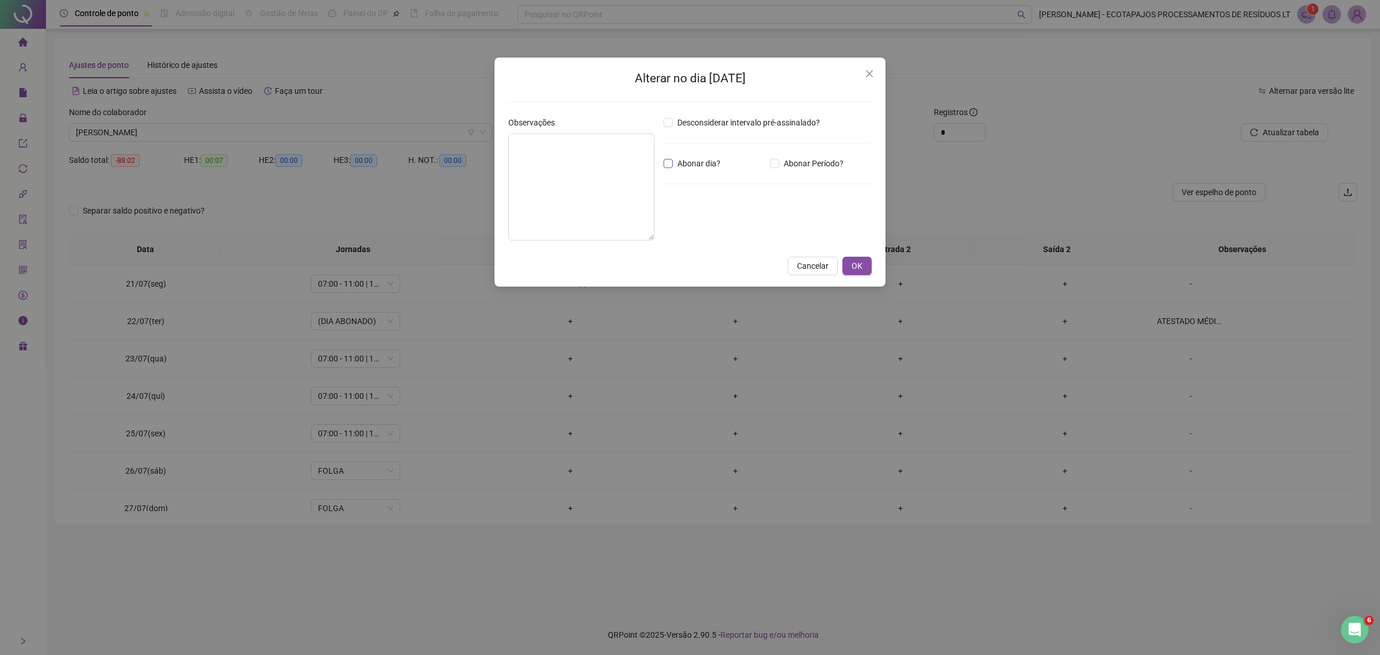
click at [678, 163] on span "Abonar dia?" at bounding box center [699, 163] width 52 height 13
click at [588, 169] on textarea at bounding box center [581, 186] width 146 height 107
paste textarea "**********"
type textarea "**********"
click at [855, 266] on span "OK" at bounding box center [857, 265] width 11 height 13
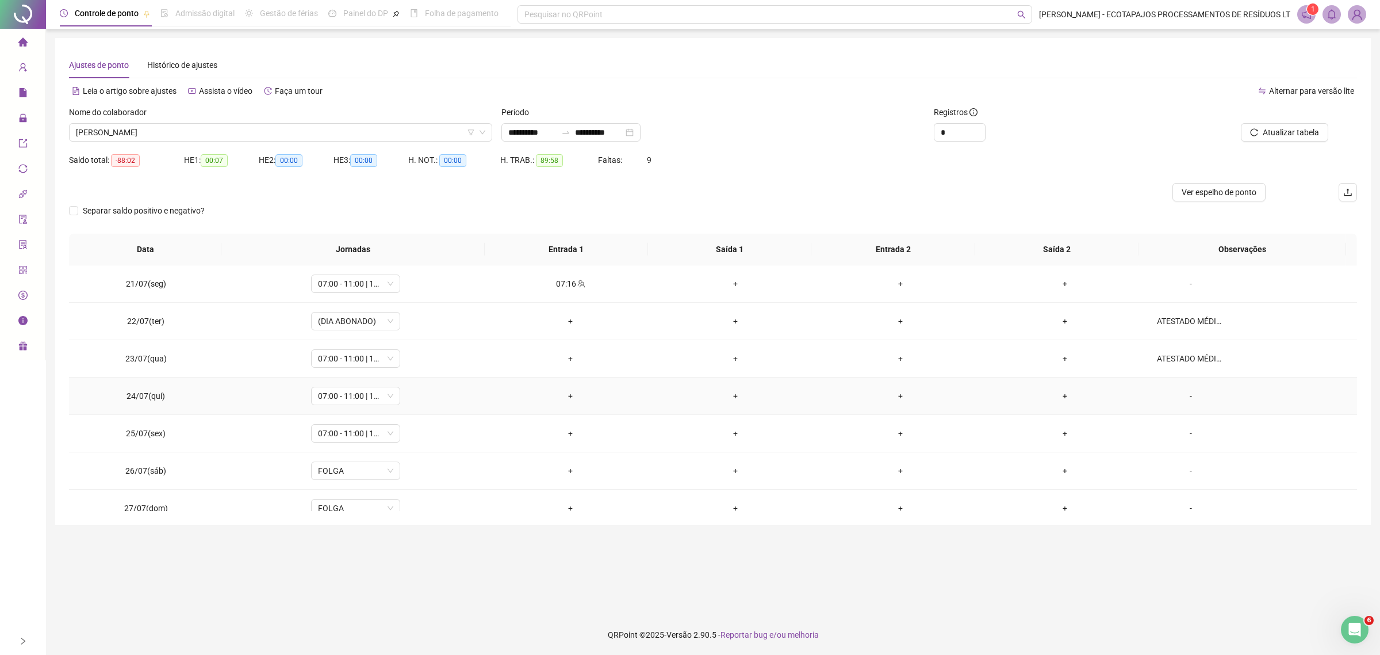
click at [1177, 400] on div "-" at bounding box center [1191, 395] width 68 height 13
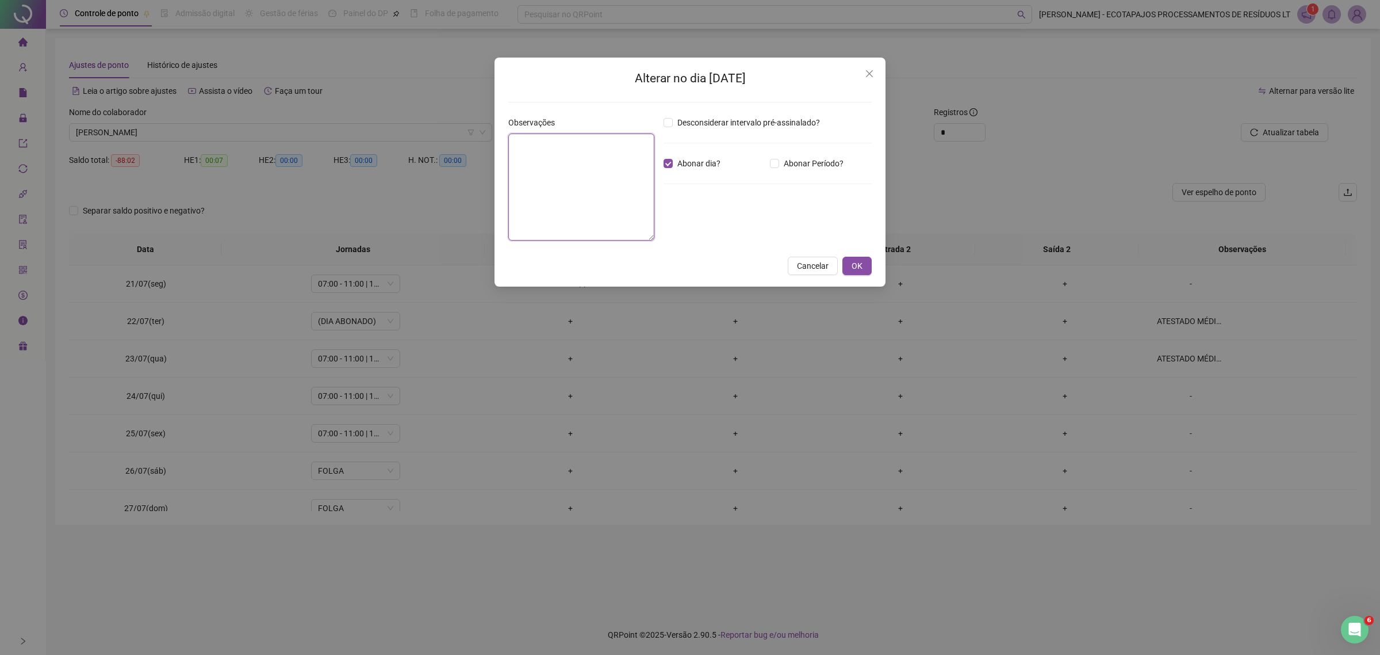
click at [592, 178] on textarea at bounding box center [581, 186] width 146 height 107
paste textarea "**********"
type textarea "**********"
click at [858, 274] on button "OK" at bounding box center [857, 266] width 29 height 18
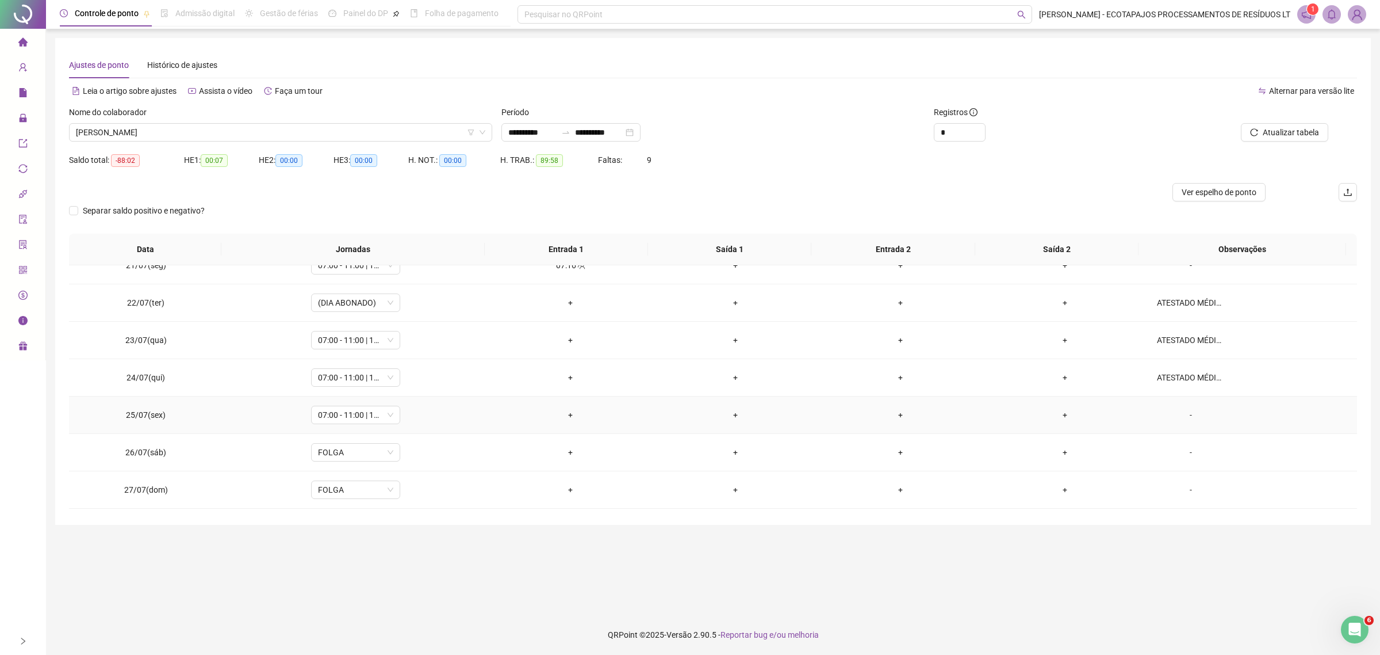
scroll to position [24, 0]
click at [1185, 410] on div "-" at bounding box center [1191, 409] width 68 height 13
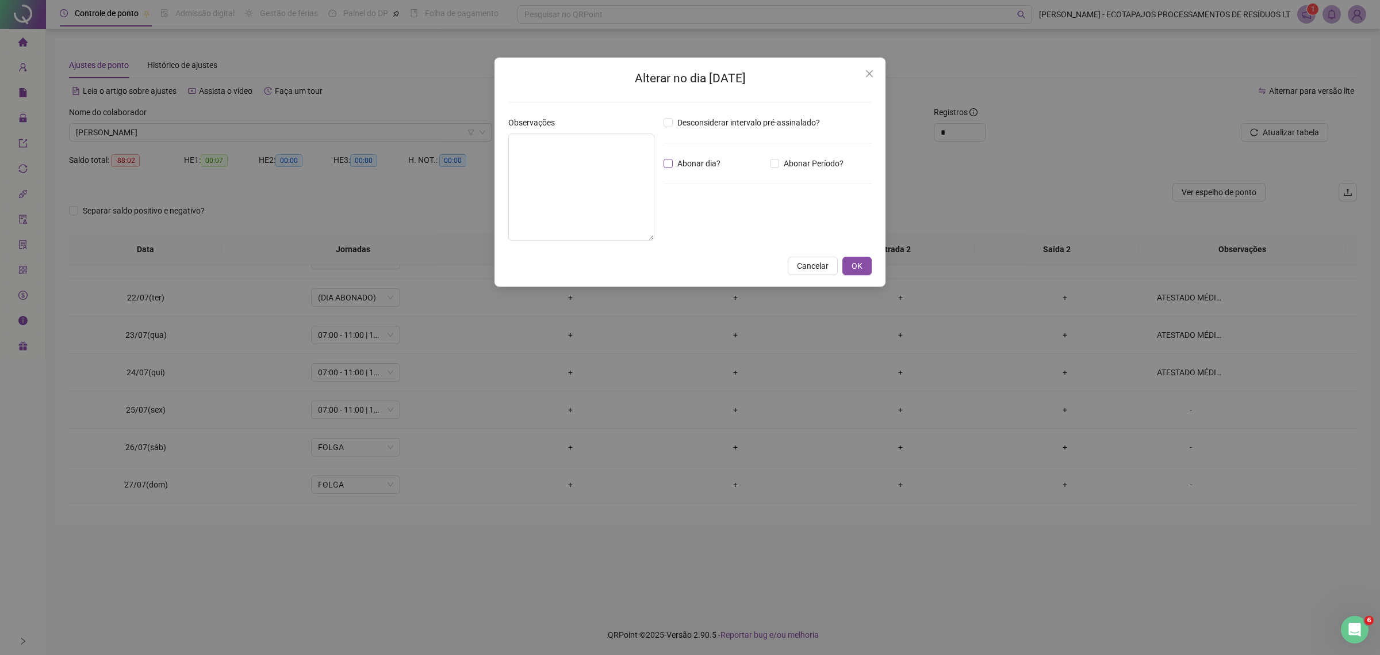
click at [686, 162] on span "Abonar dia?" at bounding box center [699, 163] width 52 height 13
click at [591, 164] on textarea at bounding box center [581, 186] width 146 height 107
paste textarea "**********"
type textarea "**********"
click at [852, 260] on span "OK" at bounding box center [857, 265] width 11 height 13
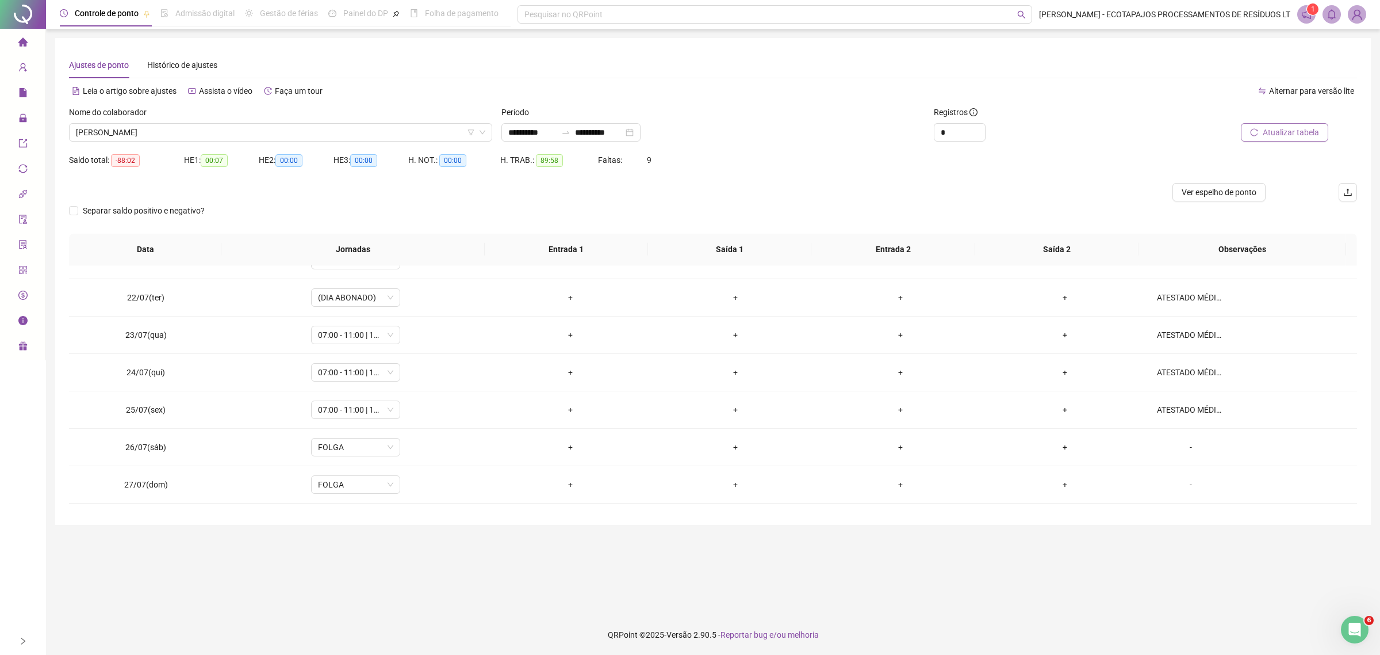
click at [1272, 127] on span "Atualizar tabela" at bounding box center [1291, 132] width 56 height 13
click at [1273, 131] on span "Atualizar tabela" at bounding box center [1291, 132] width 56 height 13
click at [1280, 127] on span "Atualizar tabela" at bounding box center [1291, 132] width 56 height 13
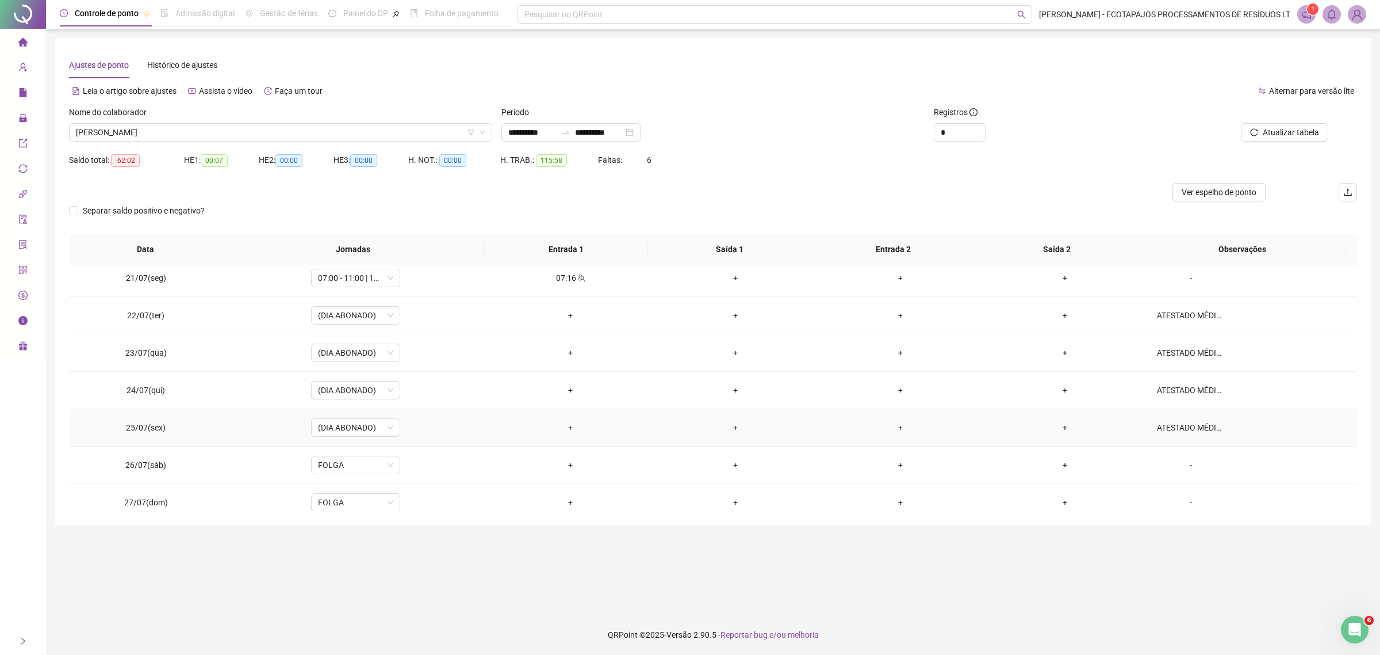
scroll to position [0, 0]
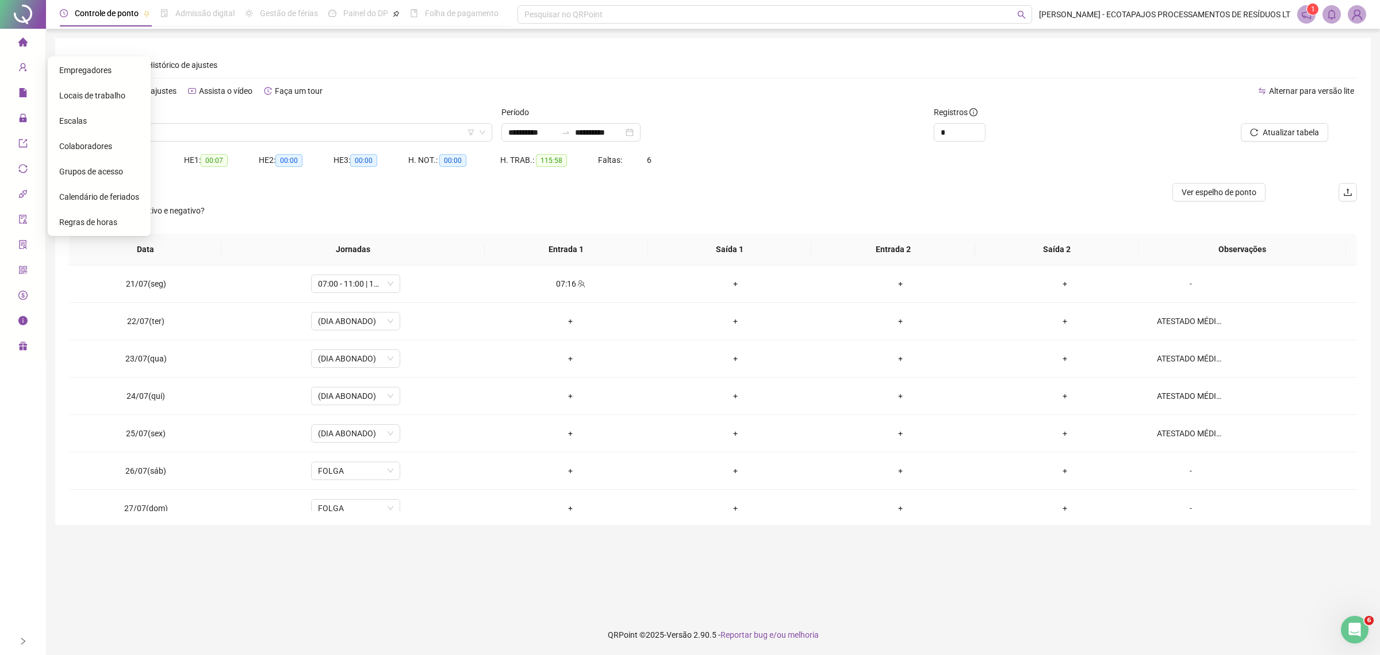
drag, startPoint x: 92, startPoint y: 143, endPoint x: 98, endPoint y: 144, distance: 6.6
click at [92, 143] on span "Colaboradores" at bounding box center [85, 145] width 53 height 9
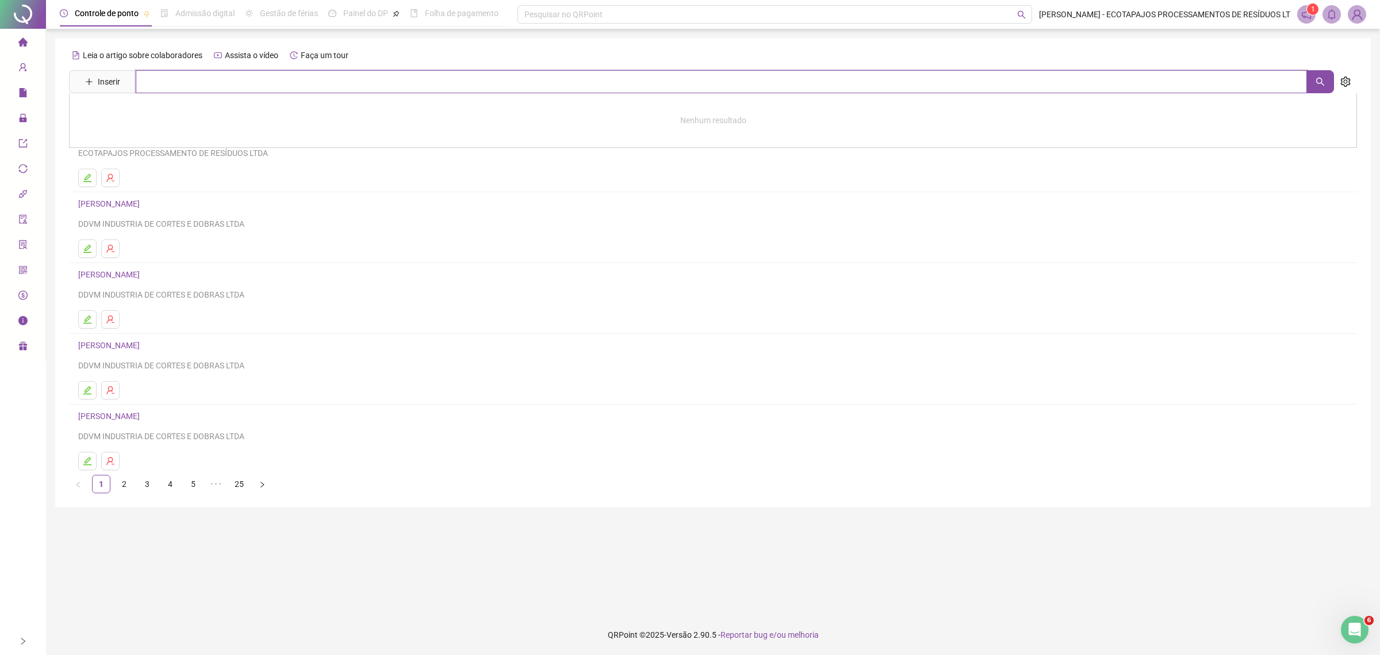
click at [216, 78] on input "text" at bounding box center [722, 81] width 1172 height 23
drag, startPoint x: 1319, startPoint y: 82, endPoint x: 1185, endPoint y: 144, distance: 147.4
click at [1303, 93] on div "Inserir ****** Nenhum resultado" at bounding box center [713, 81] width 1288 height 23
click at [1319, 79] on icon "search" at bounding box center [1320, 81] width 9 height 9
click at [1323, 77] on icon "search" at bounding box center [1320, 81] width 9 height 9
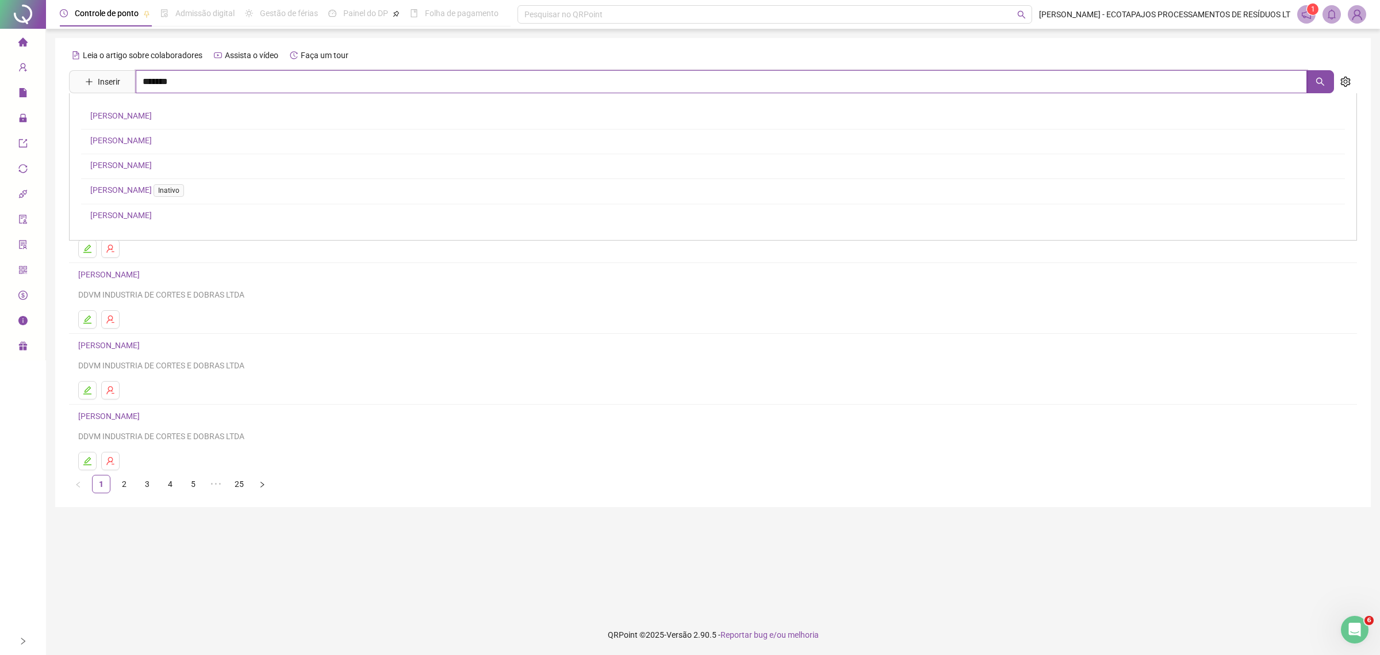
type input "******"
click at [152, 217] on link "[PERSON_NAME]" at bounding box center [121, 215] width 62 height 9
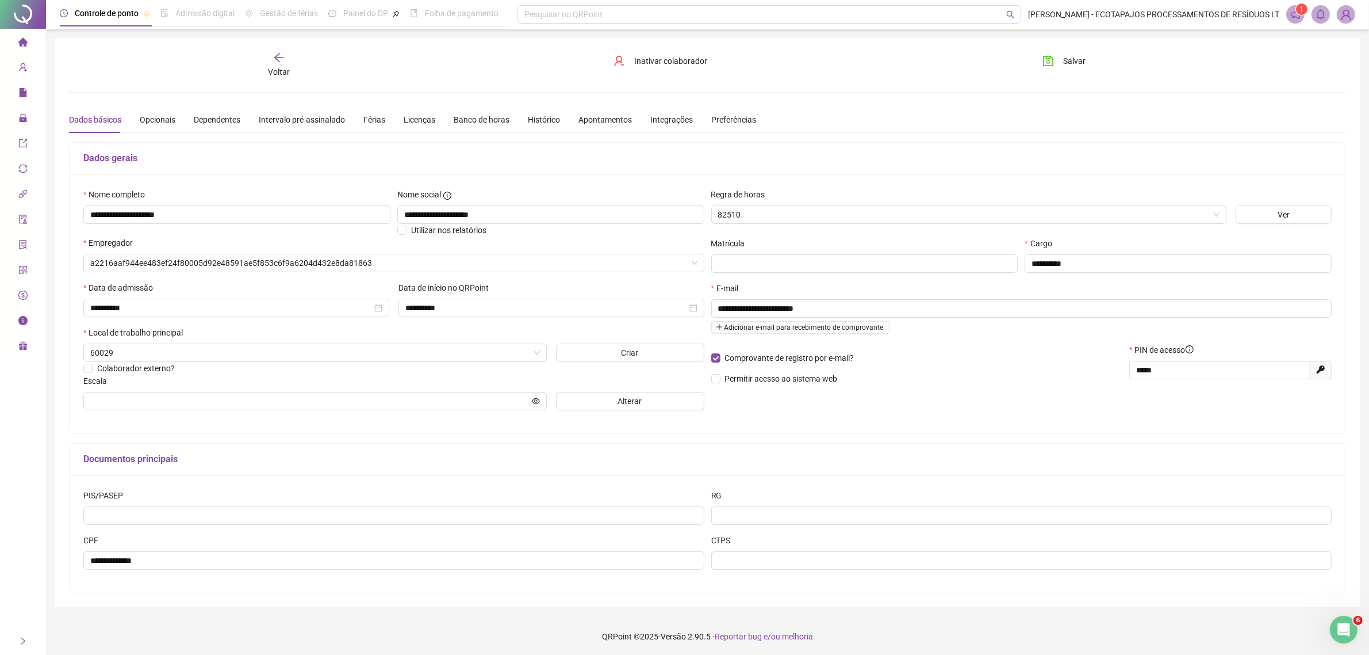
type input "**********"
click at [269, 116] on div "Intervalo pré-assinalado" at bounding box center [302, 119] width 86 height 13
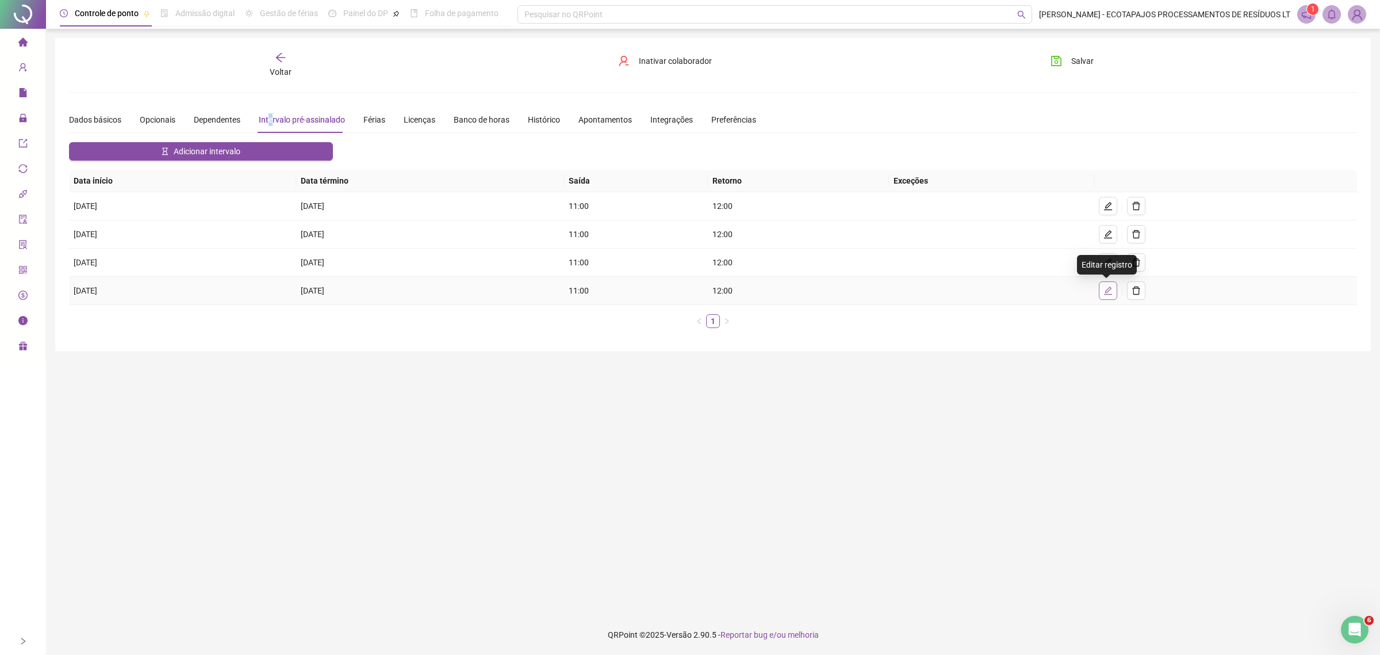
click at [1104, 292] on icon "edit" at bounding box center [1108, 290] width 8 height 8
type input "**********"
type input "*****"
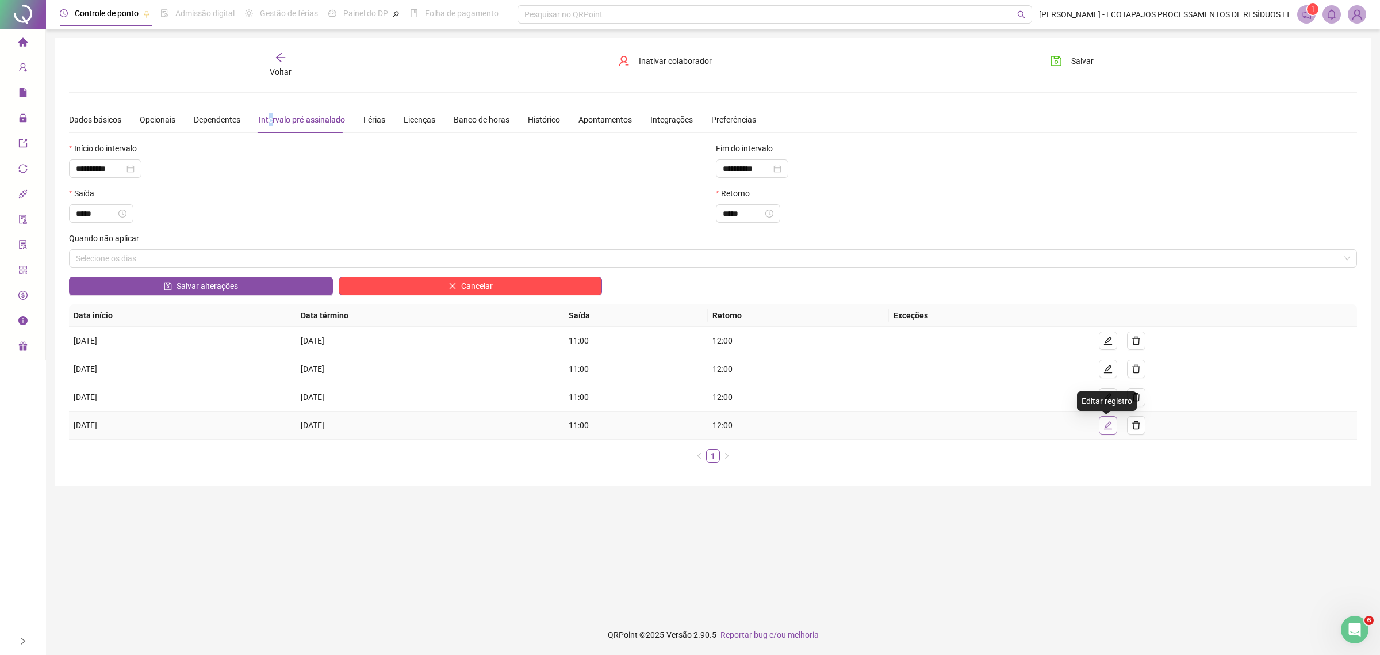
click at [1104, 426] on icon "edit" at bounding box center [1108, 424] width 9 height 9
drag, startPoint x: 766, startPoint y: 166, endPoint x: 705, endPoint y: 158, distance: 62.0
click at [705, 158] on div "**********" at bounding box center [713, 164] width 1294 height 45
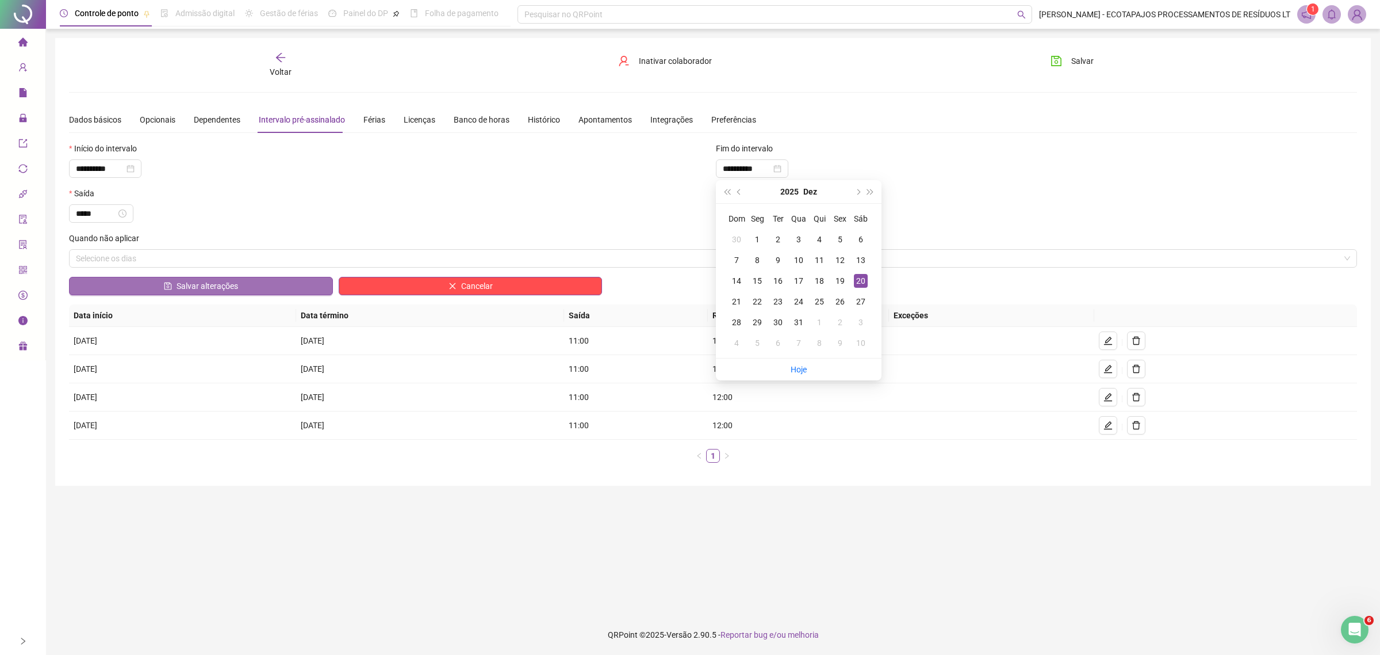
click at [263, 284] on button "Salvar alterações" at bounding box center [201, 286] width 264 height 18
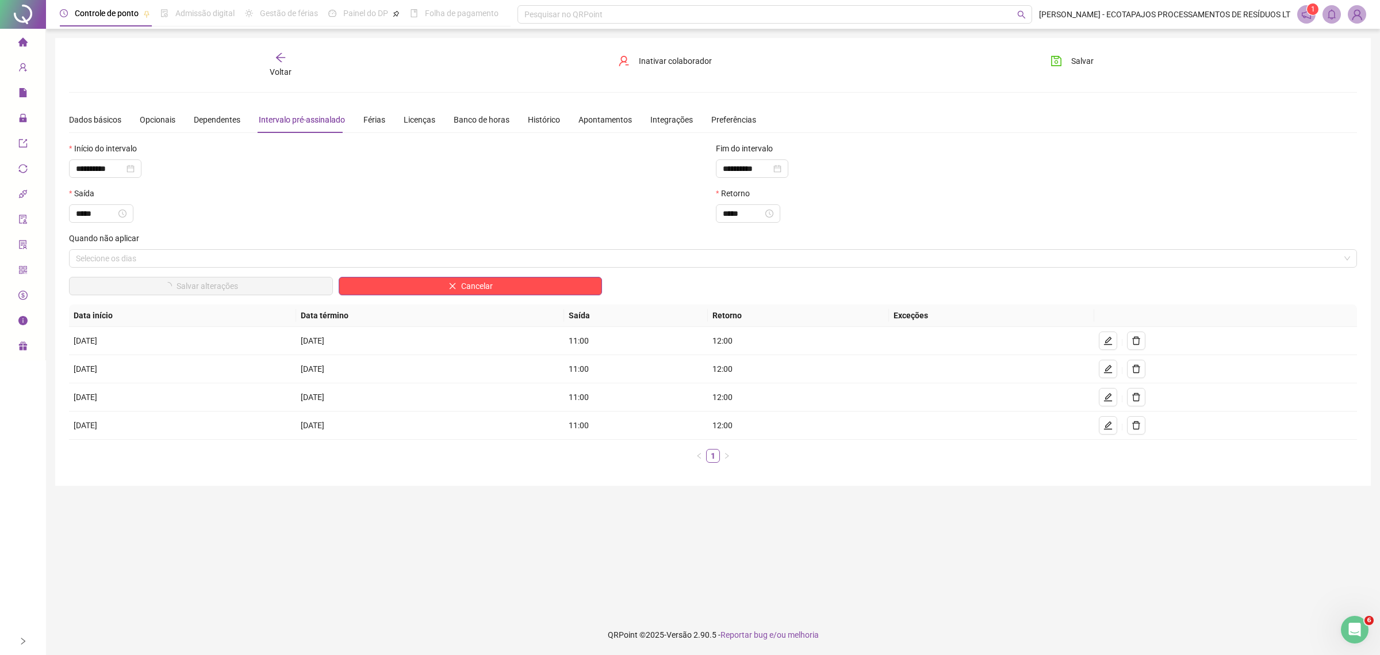
type input "**********"
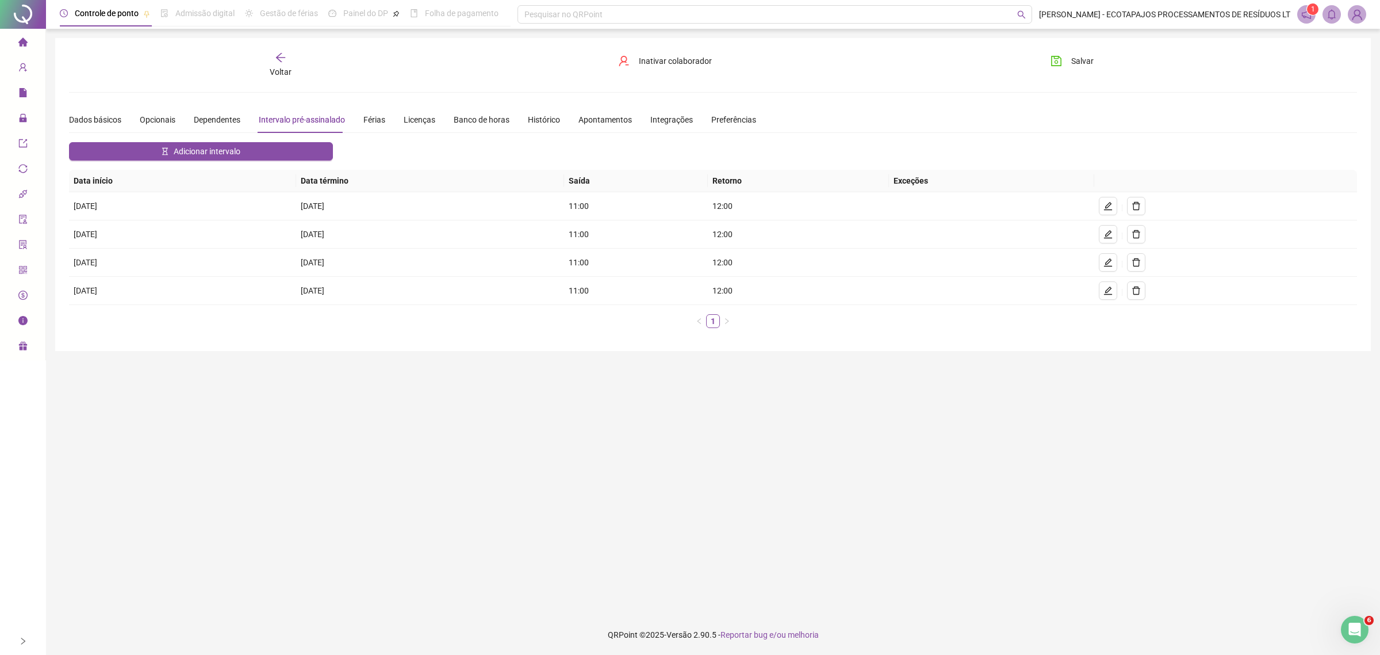
click at [276, 63] on div "Voltar" at bounding box center [280, 65] width 207 height 26
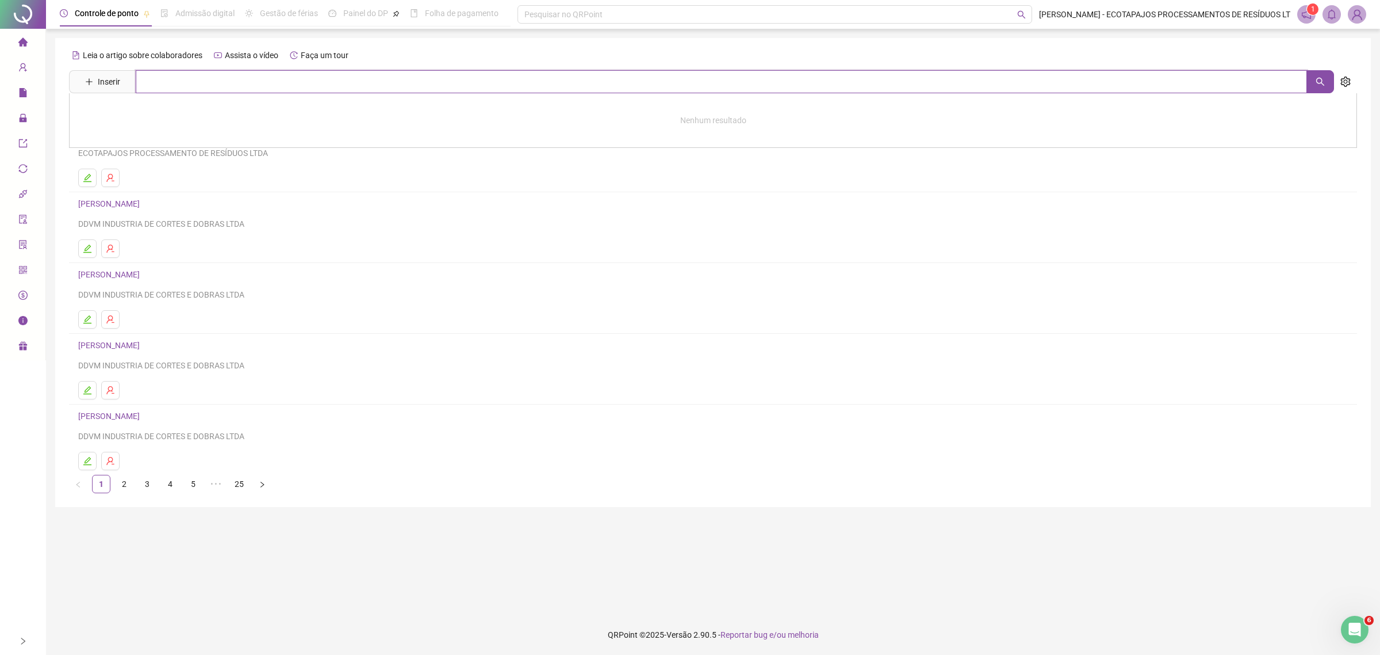
click at [199, 82] on input "text" at bounding box center [722, 81] width 1172 height 23
click at [1317, 81] on icon "search" at bounding box center [1321, 82] width 8 height 8
type input "********"
click at [162, 113] on link "[PERSON_NAME] DE [PERSON_NAME]" at bounding box center [158, 115] width 136 height 9
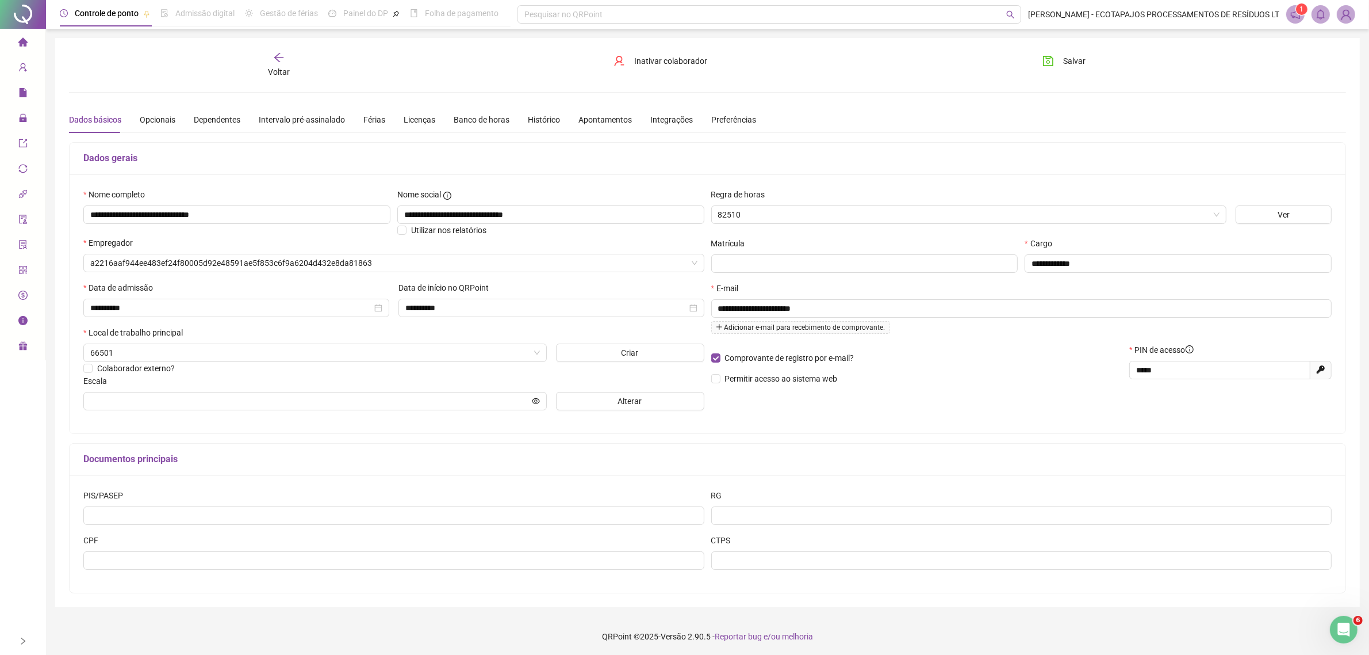
type input "**********"
click at [324, 117] on div "Intervalo pré-assinalado" at bounding box center [302, 119] width 86 height 13
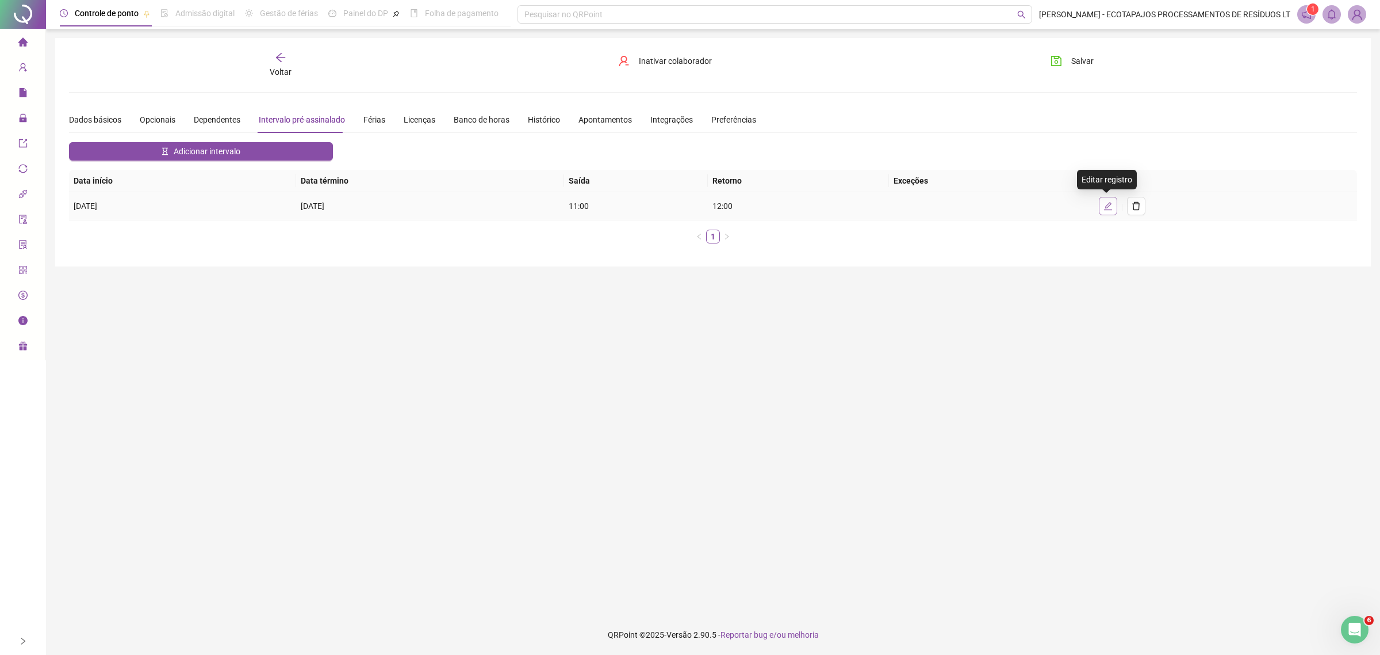
click at [1108, 202] on icon "edit" at bounding box center [1108, 205] width 8 height 8
type input "**********"
type input "*****"
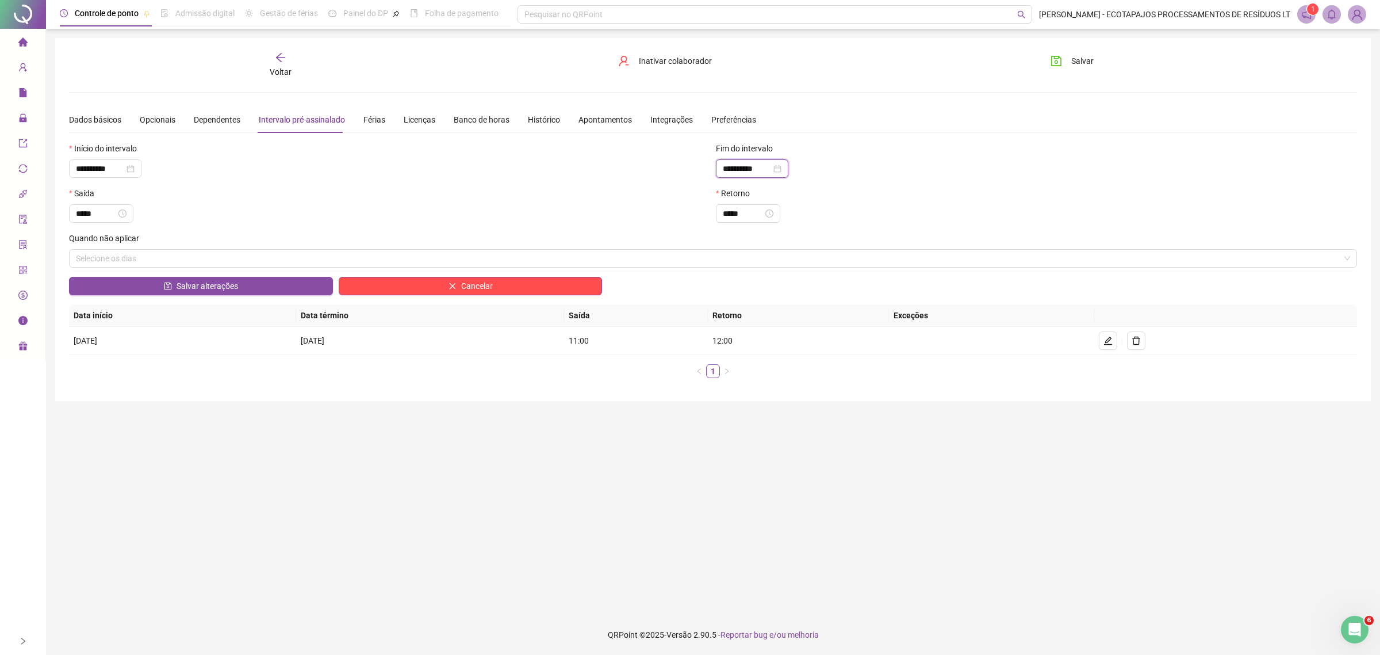
drag, startPoint x: 767, startPoint y: 165, endPoint x: 712, endPoint y: 143, distance: 59.1
click at [706, 170] on div "**********" at bounding box center [713, 164] width 1294 height 45
type input "*"
type input "**********"
click at [881, 138] on div "**********" at bounding box center [713, 246] width 1288 height 281
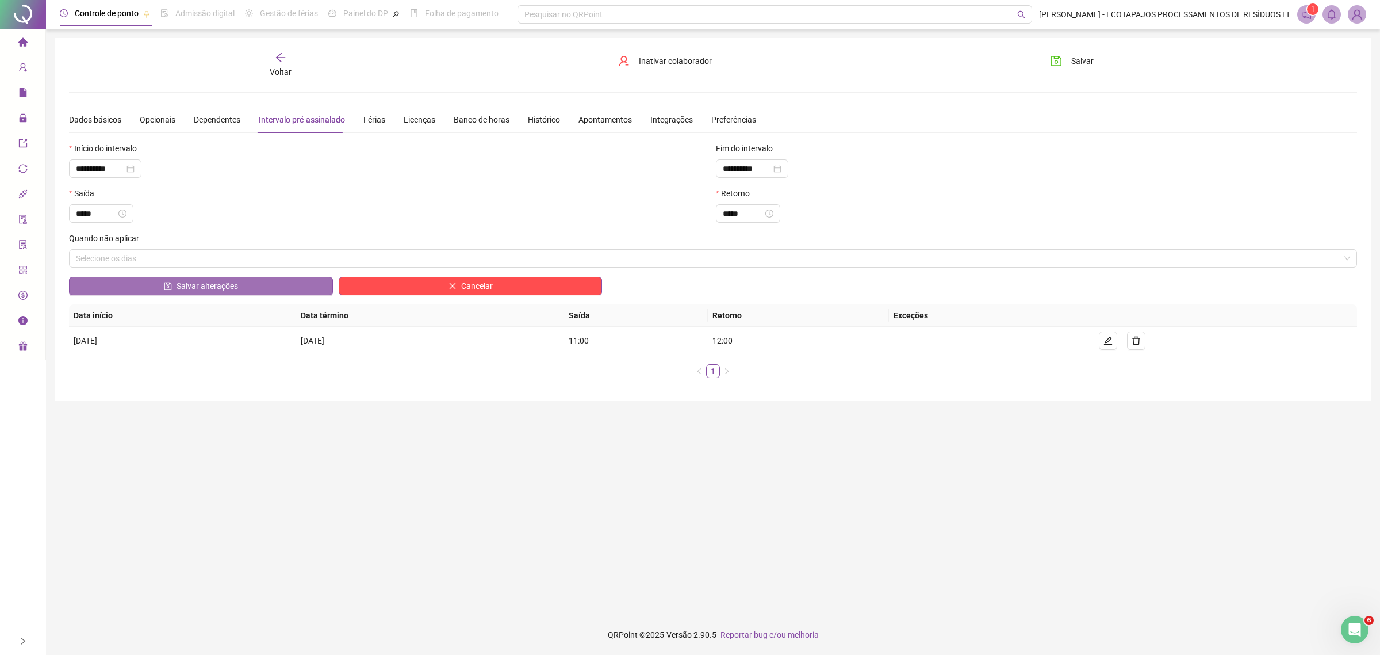
click at [210, 285] on span "Salvar alterações" at bounding box center [208, 286] width 62 height 13
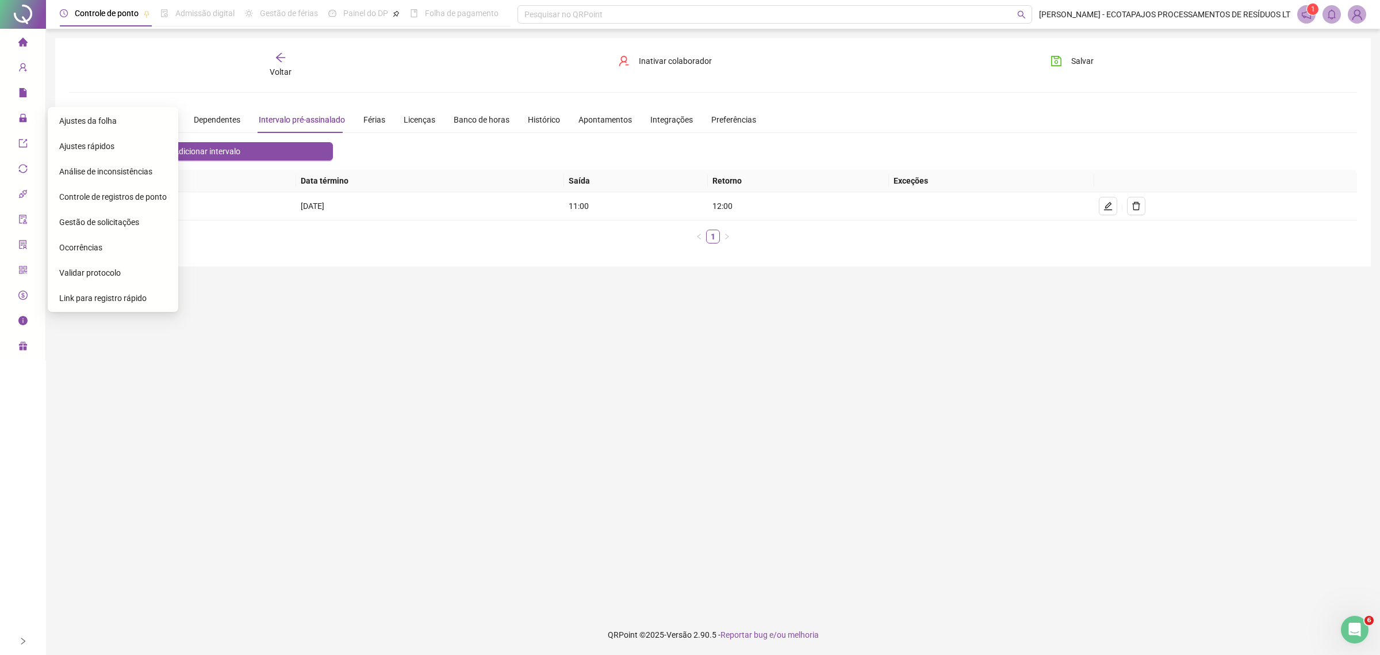
click at [101, 120] on span "Ajustes da folha" at bounding box center [88, 120] width 58 height 9
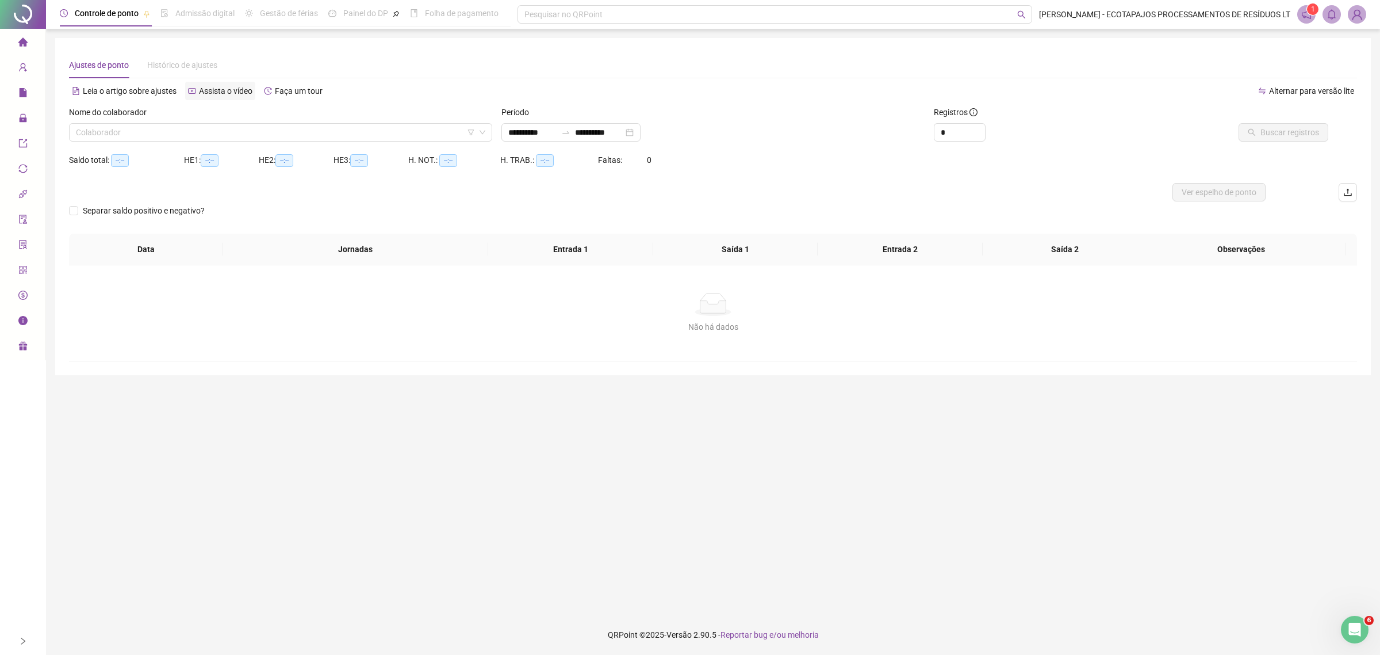
type input "**********"
drag, startPoint x: 556, startPoint y: 131, endPoint x: 455, endPoint y: 131, distance: 100.7
click at [455, 131] on div "**********" at bounding box center [713, 128] width 1298 height 45
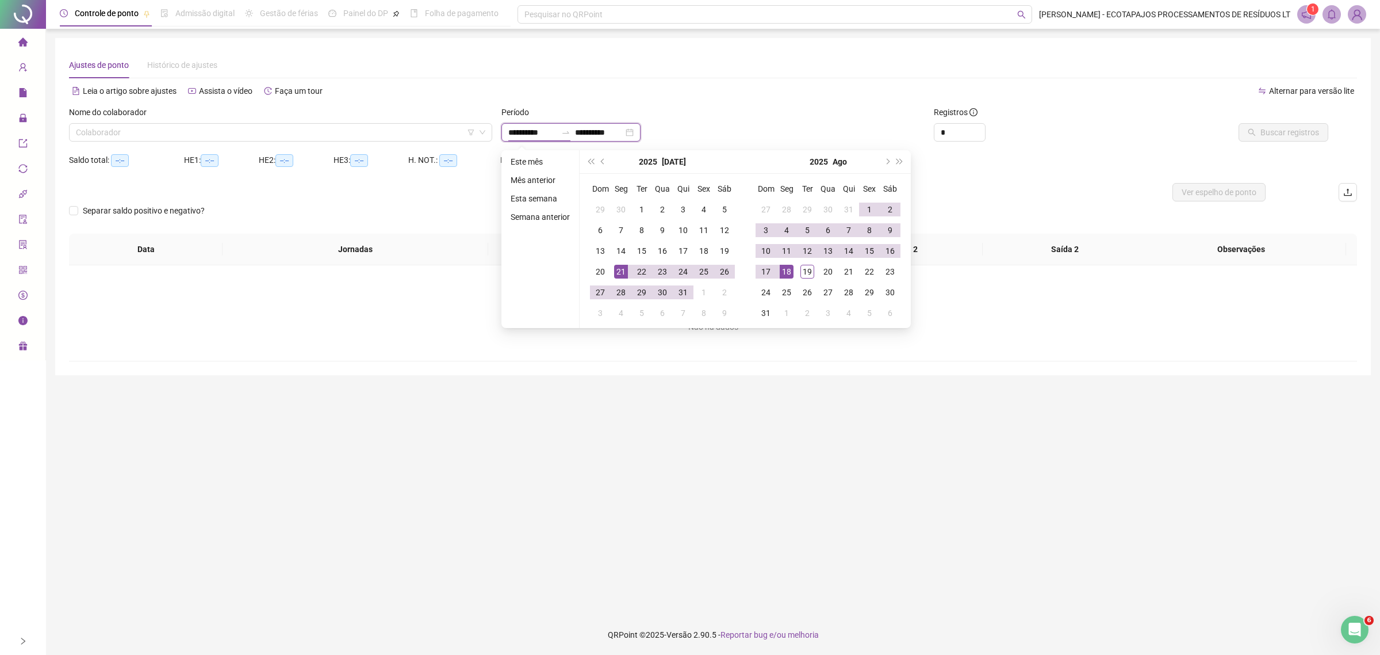
type input "**********"
type input "*"
type input "**********"
click at [673, 91] on div "Leia o artigo sobre ajustes Assista o vídeo Faça um tour" at bounding box center [391, 91] width 644 height 18
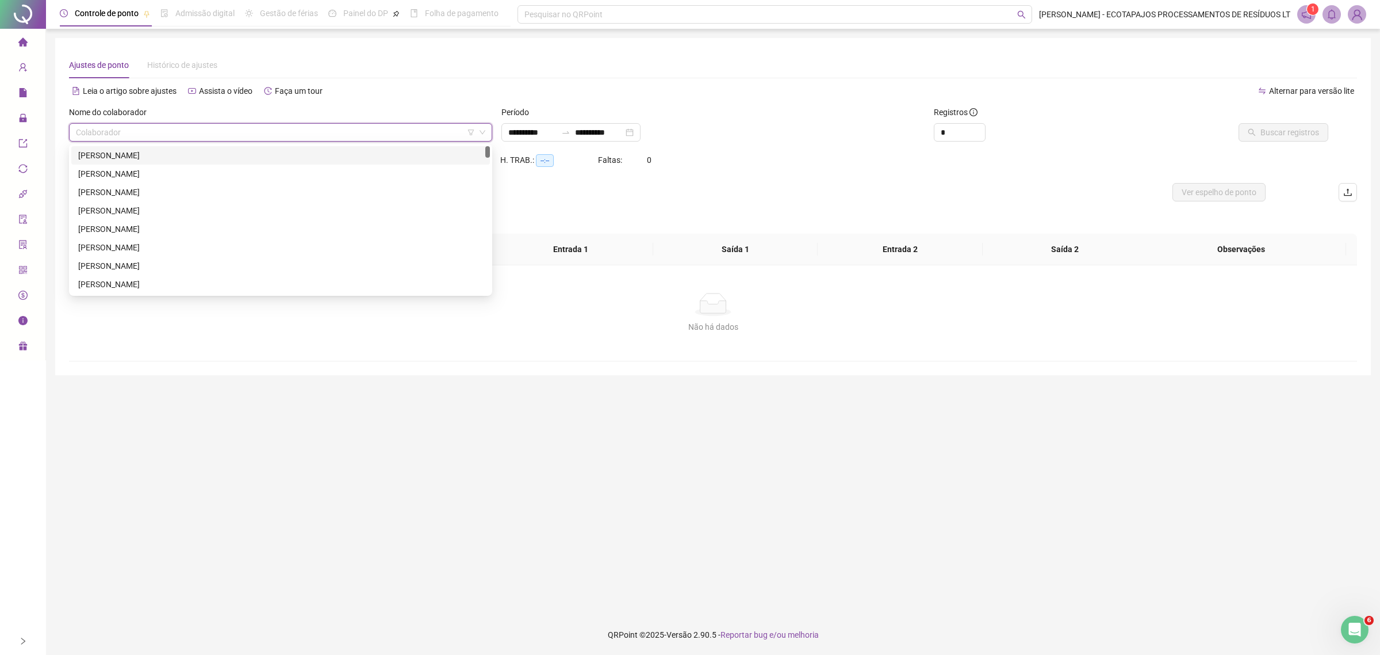
click at [340, 133] on input "search" at bounding box center [275, 132] width 399 height 17
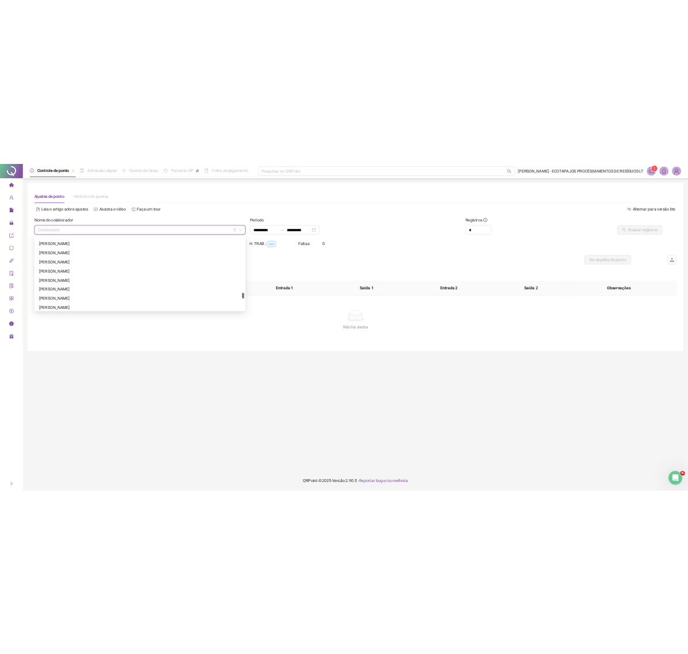
scroll to position [1754, 0]
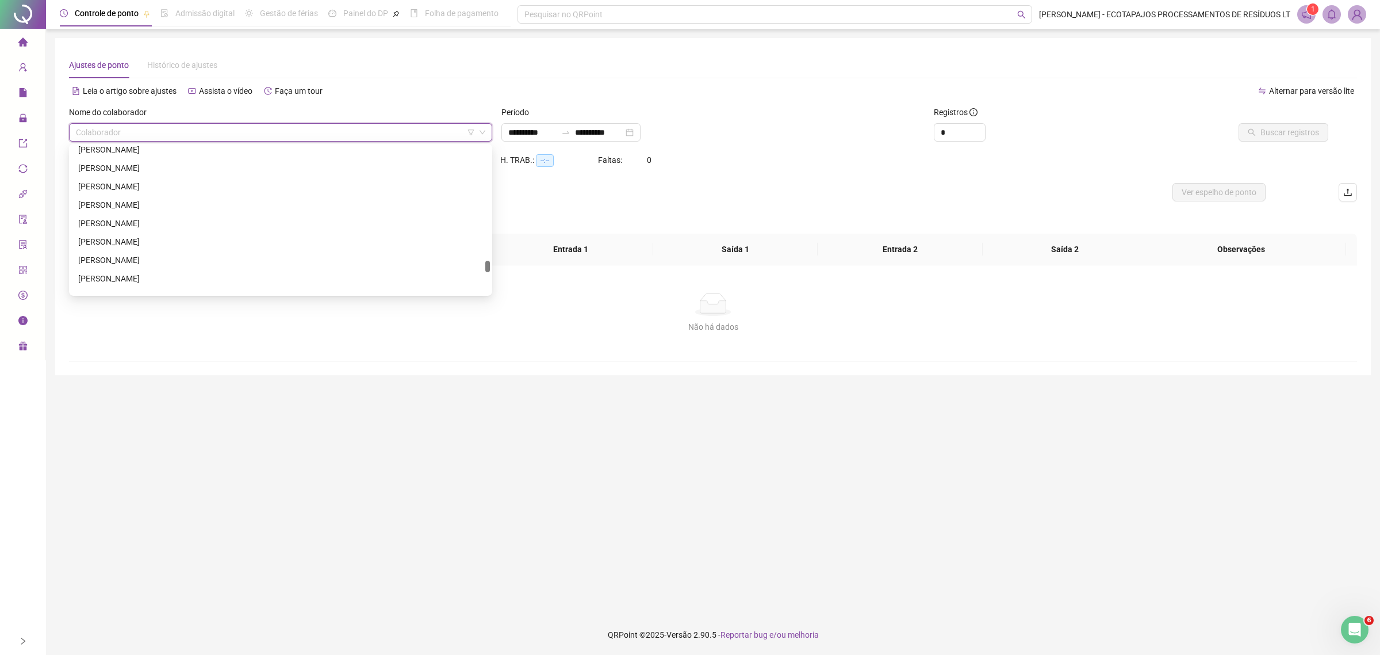
drag, startPoint x: 486, startPoint y: 153, endPoint x: 487, endPoint y: 268, distance: 115.0
click at [487, 268] on div at bounding box center [487, 267] width 5 height 12
click at [142, 274] on div "[PERSON_NAME]" at bounding box center [280, 278] width 405 height 13
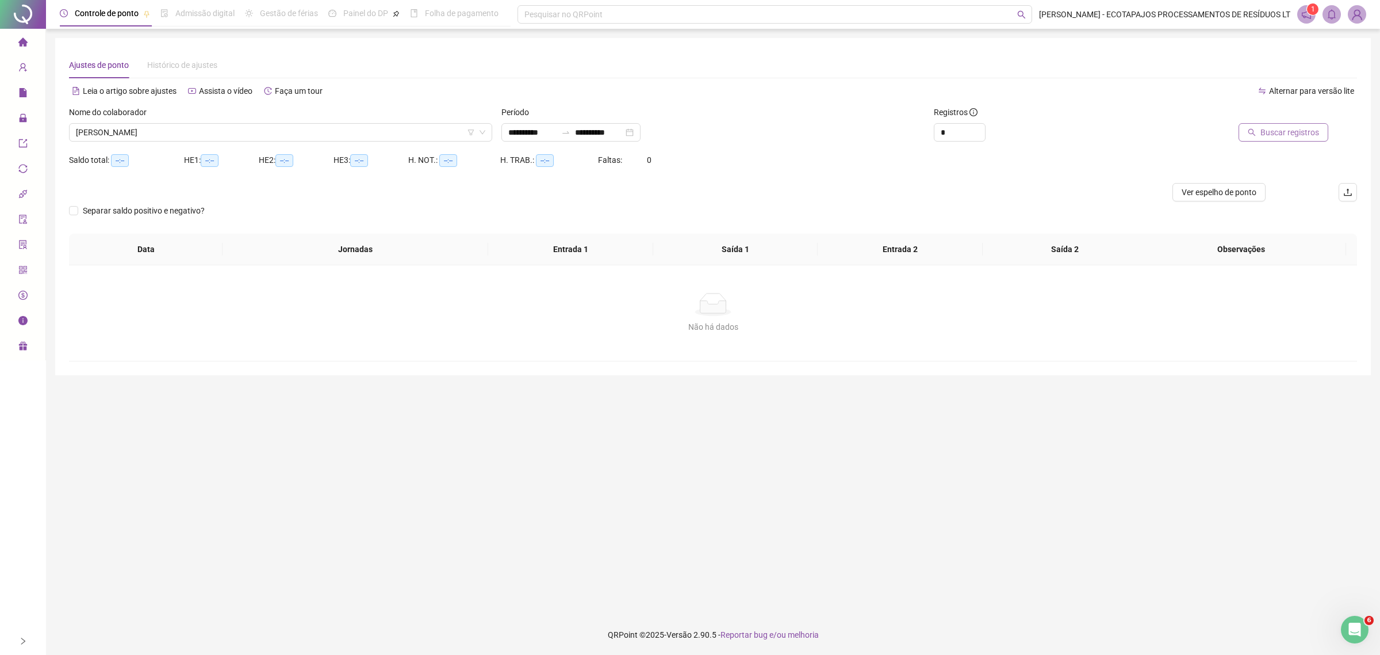
click at [1301, 133] on span "Buscar registros" at bounding box center [1290, 132] width 59 height 13
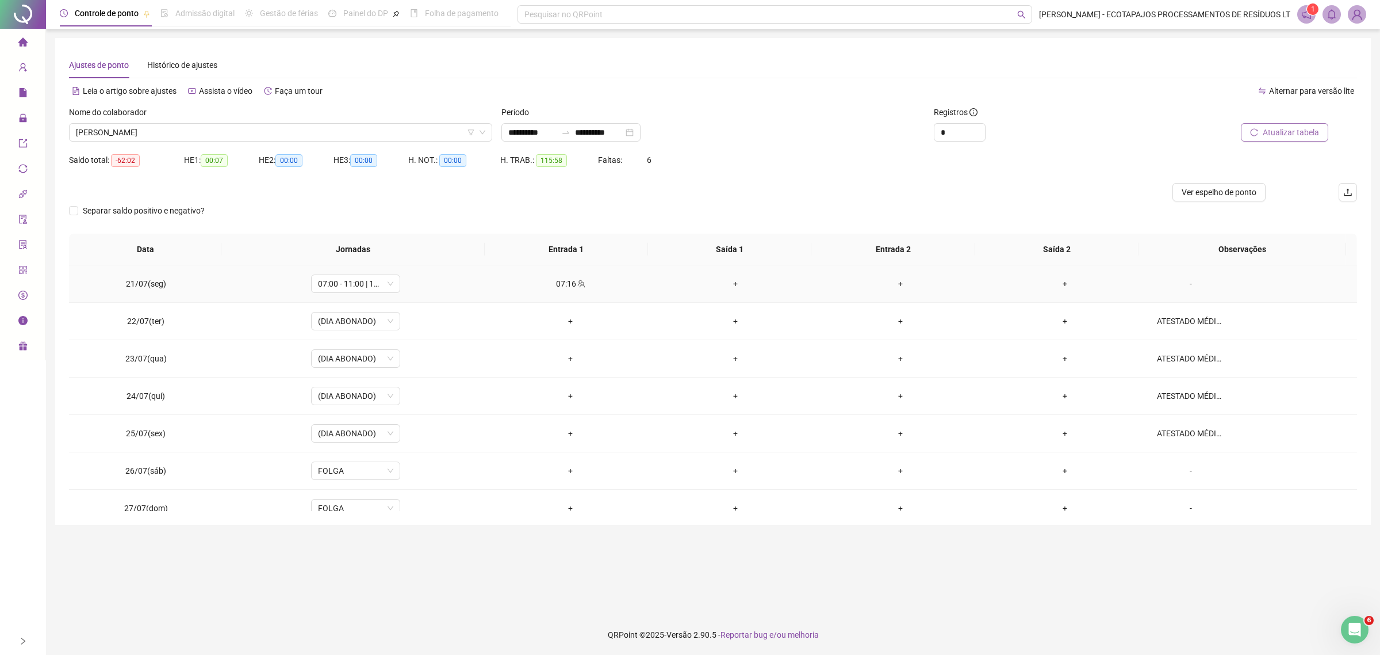
click at [725, 277] on div "+" at bounding box center [736, 283] width 147 height 13
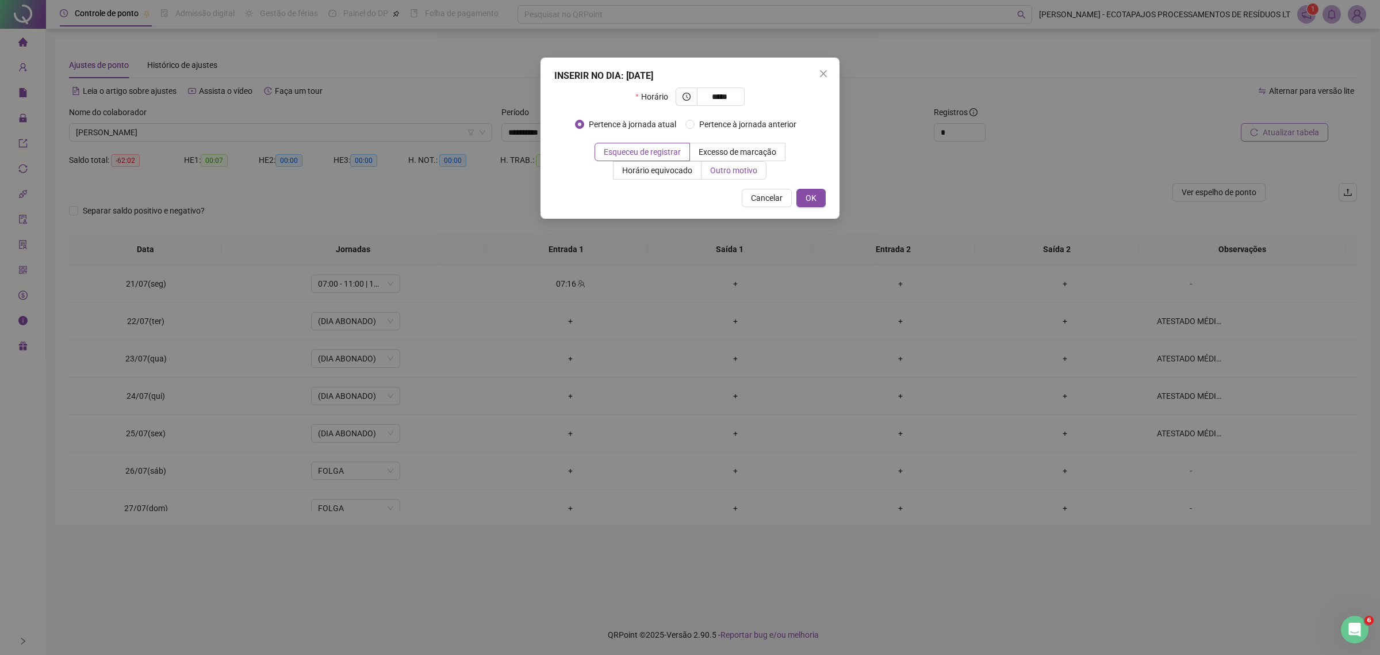
type input "*****"
click at [723, 166] on span "Outro motivo" at bounding box center [733, 170] width 47 height 9
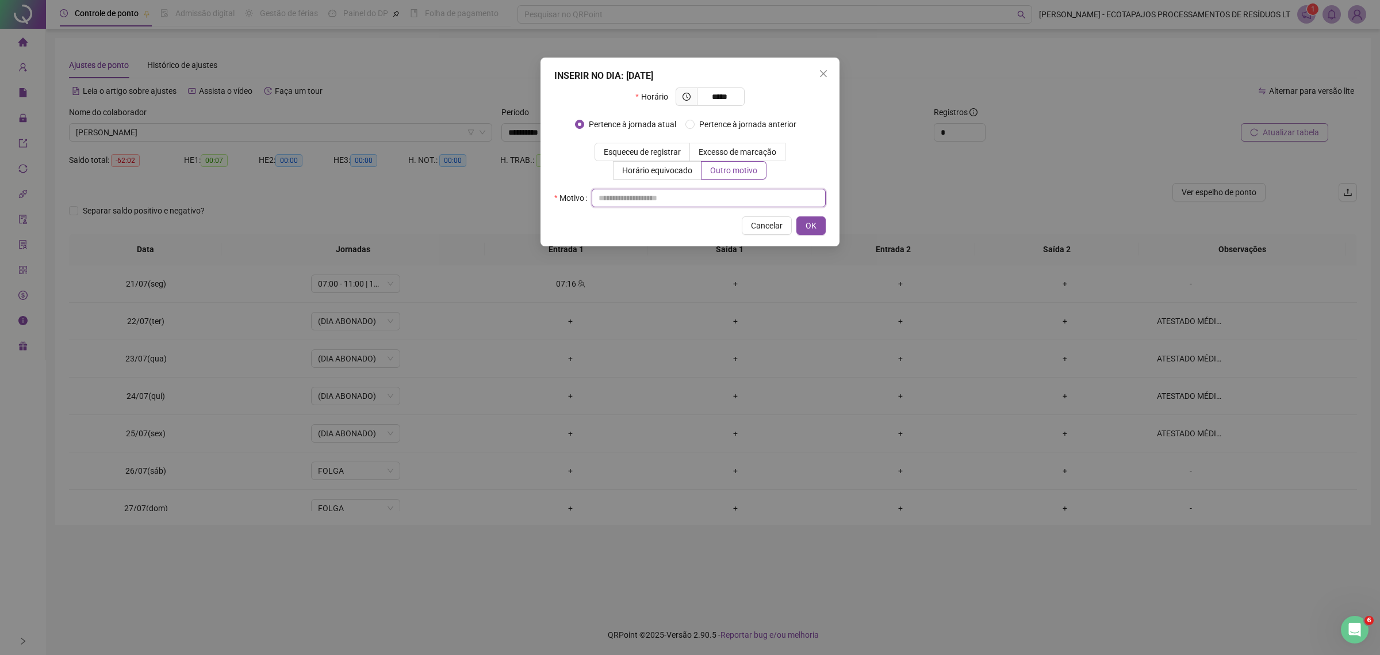
click at [634, 206] on input "text" at bounding box center [709, 198] width 234 height 18
type input "*"
type input "****"
click at [809, 224] on span "OK" at bounding box center [811, 225] width 11 height 13
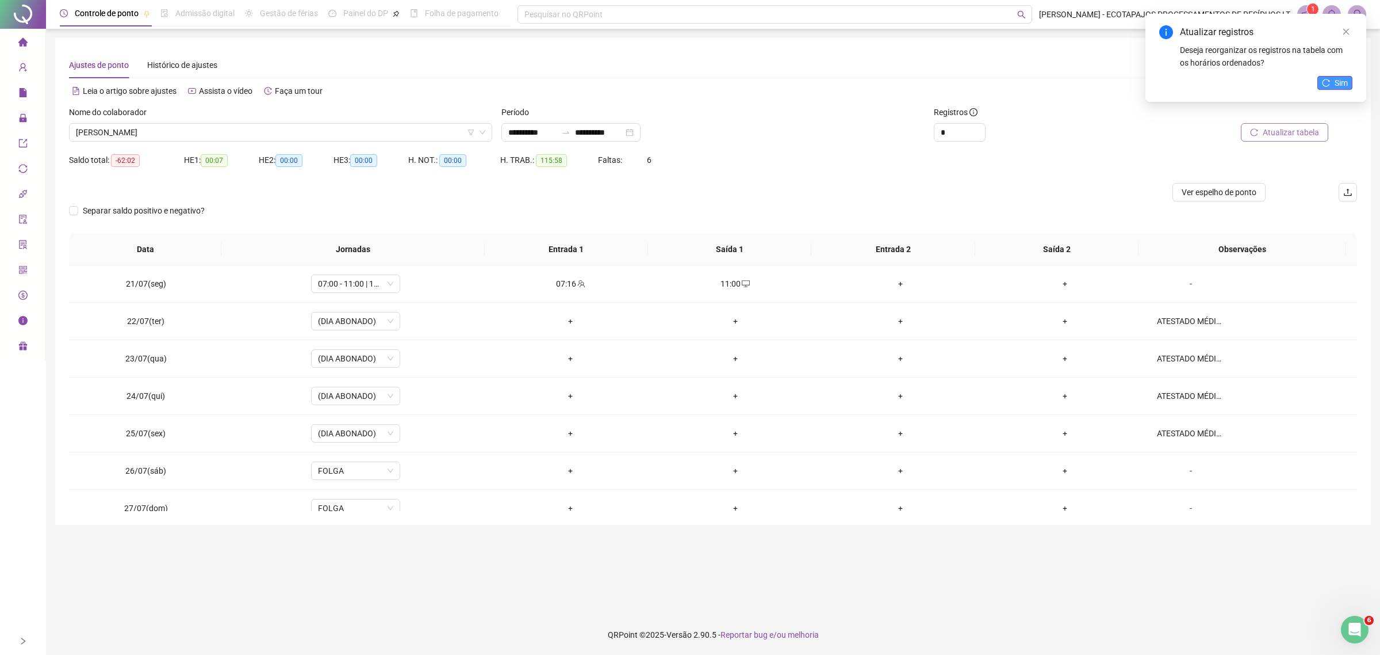
click at [1329, 82] on icon "reload" at bounding box center [1326, 83] width 8 height 8
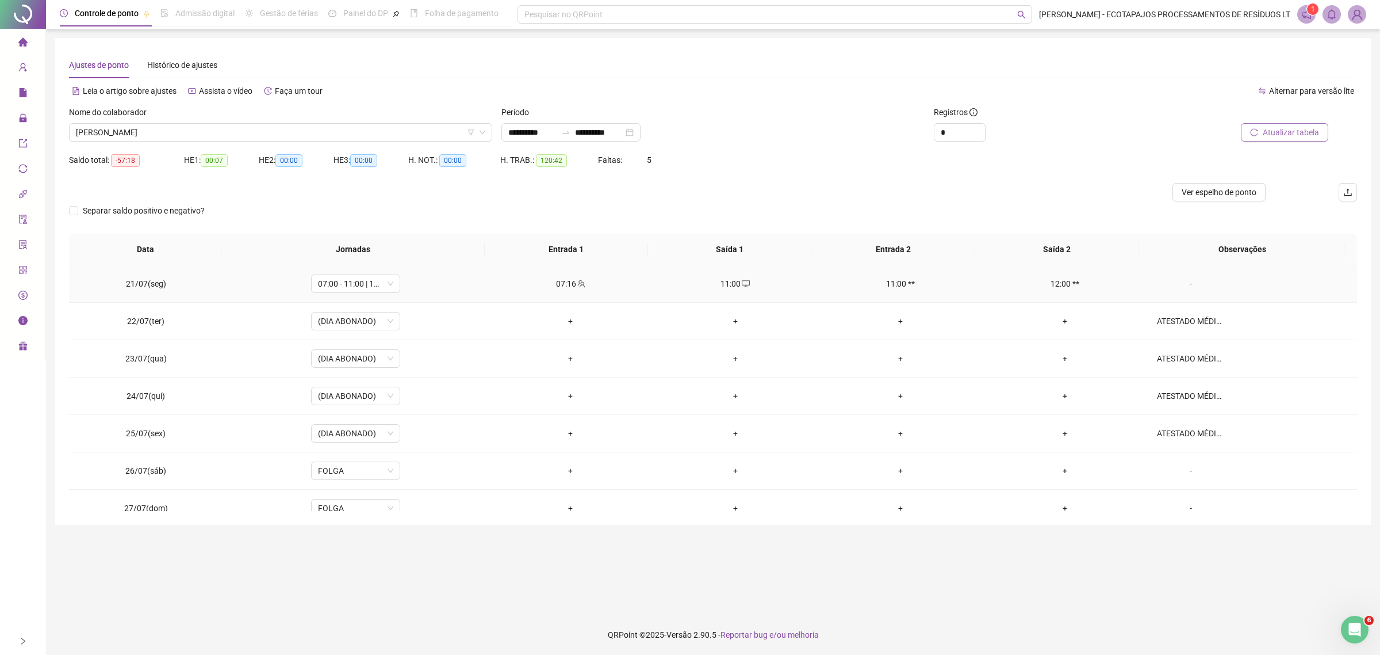
click at [1176, 282] on div "-" at bounding box center [1191, 283] width 68 height 13
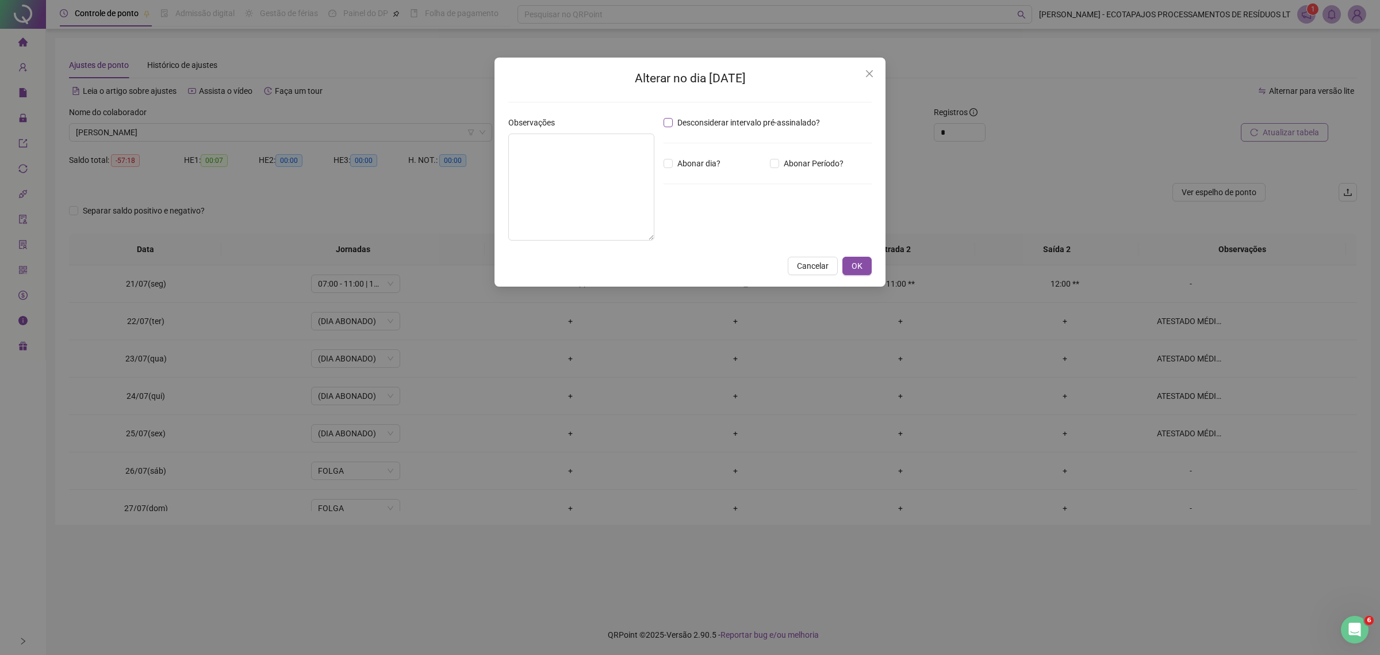
click at [714, 119] on span "Desconsiderar intervalo pré-assinalado?" at bounding box center [749, 122] width 152 height 13
click at [866, 272] on button "OK" at bounding box center [857, 266] width 29 height 18
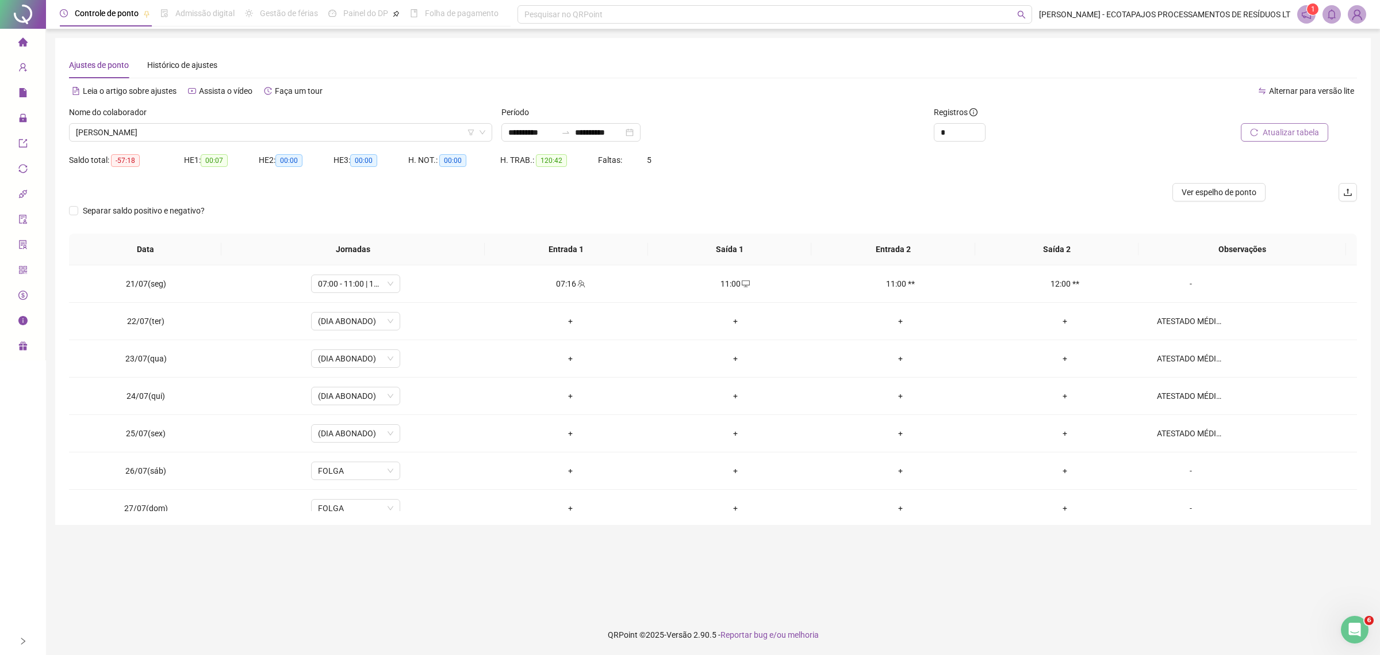
click at [1277, 127] on span "Atualizar tabela" at bounding box center [1291, 132] width 56 height 13
click at [1275, 133] on span "Atualizar tabela" at bounding box center [1291, 132] width 56 height 13
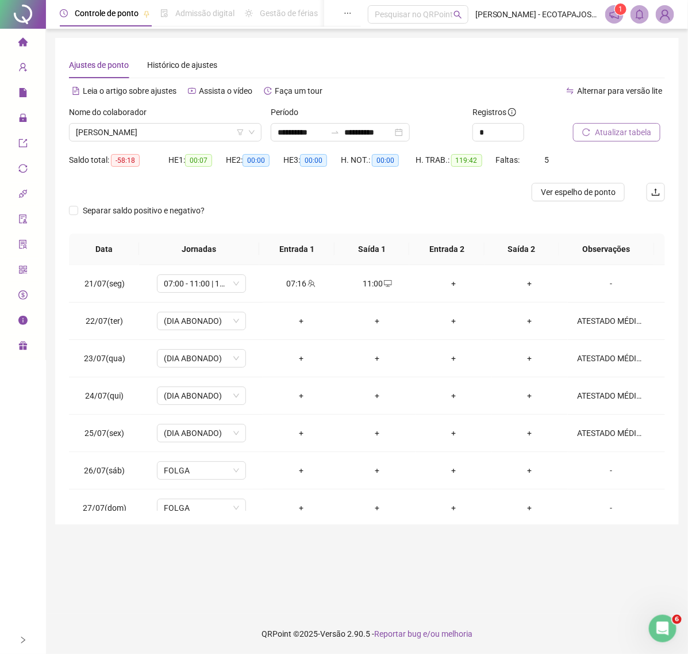
click at [598, 131] on span "Atualizar tabela" at bounding box center [623, 132] width 56 height 13
click at [209, 131] on span "[PERSON_NAME]" at bounding box center [165, 132] width 179 height 17
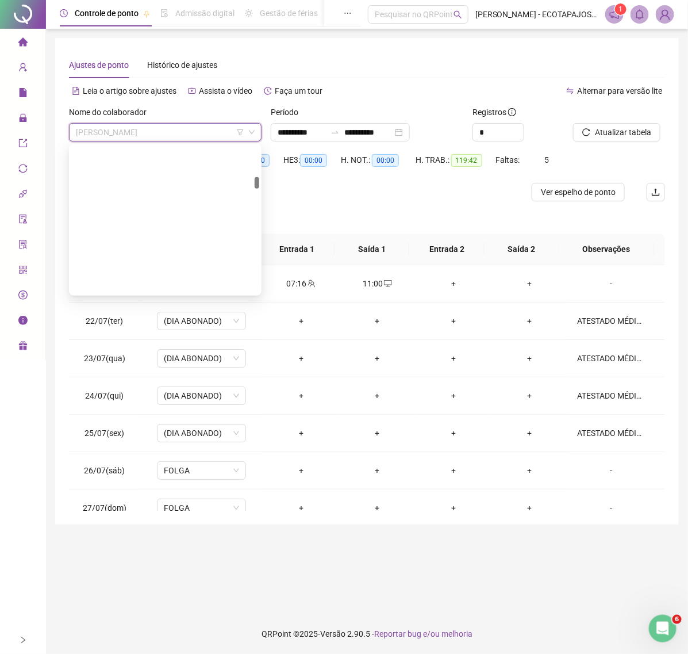
scroll to position [0, 0]
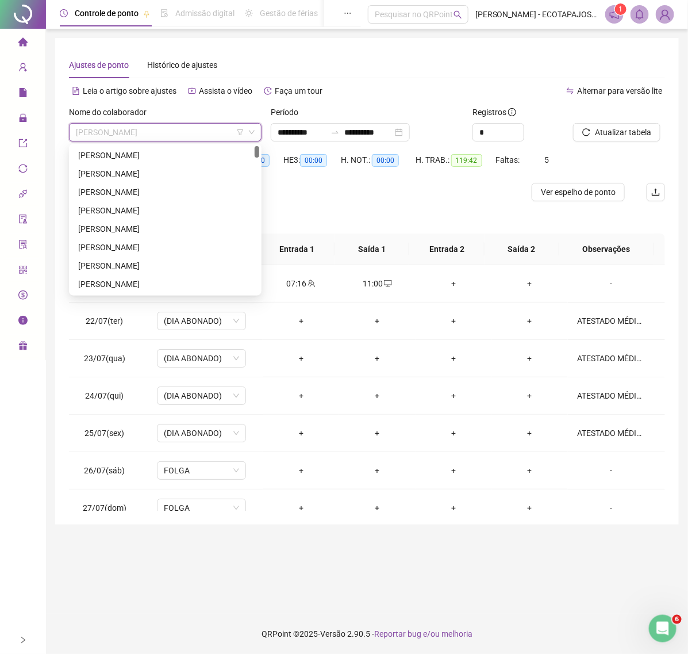
drag, startPoint x: 258, startPoint y: 265, endPoint x: 271, endPoint y: 122, distance: 143.8
click at [271, 122] on body "**********" at bounding box center [344, 327] width 688 height 654
click at [144, 190] on div "[PERSON_NAME]" at bounding box center [165, 192] width 174 height 13
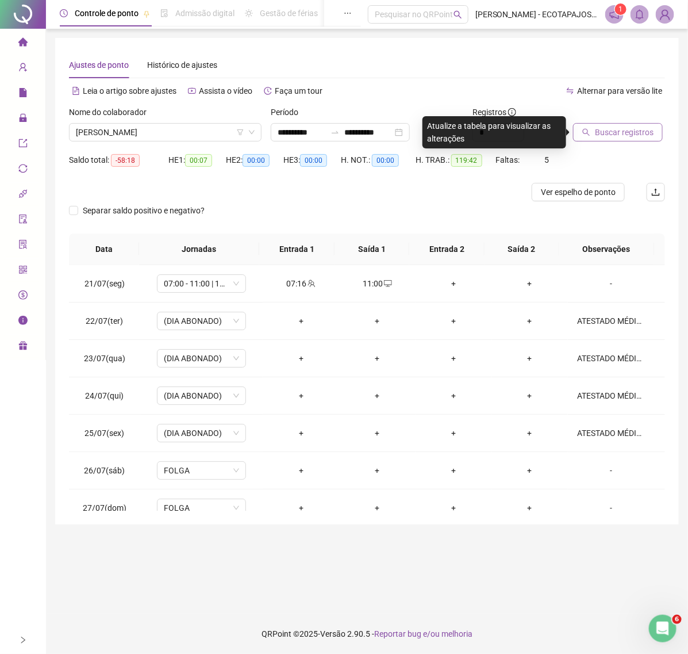
click at [606, 126] on span "Buscar registros" at bounding box center [624, 132] width 59 height 13
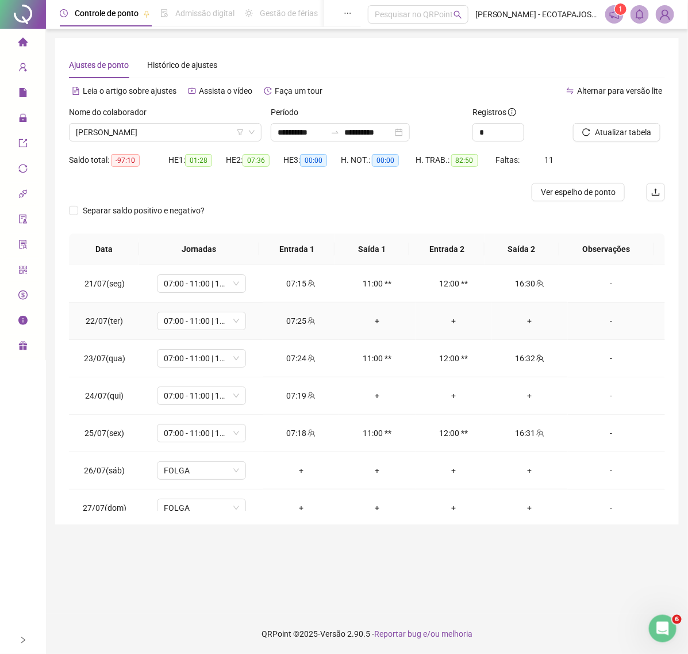
click at [527, 321] on div "+" at bounding box center [531, 321] width 58 height 13
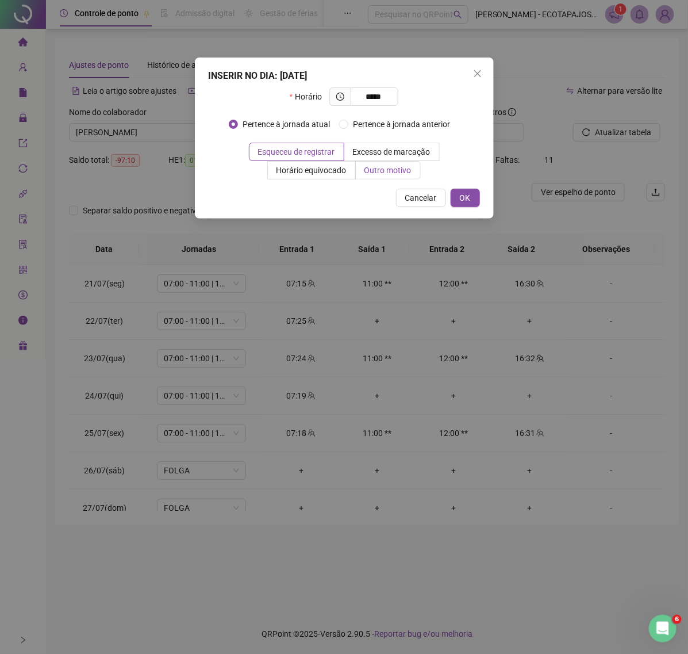
type input "*****"
click at [374, 173] on span "Outro motivo" at bounding box center [388, 170] width 47 height 9
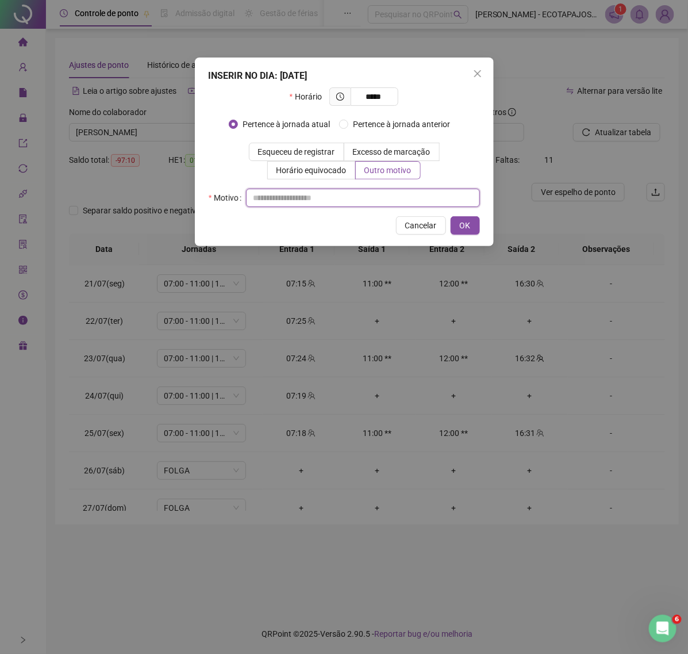
click at [299, 192] on input "text" at bounding box center [363, 198] width 234 height 18
paste input "**********"
drag, startPoint x: 342, startPoint y: 194, endPoint x: 228, endPoint y: 198, distance: 114.0
click at [228, 198] on div "**********" at bounding box center [344, 198] width 271 height 18
type input "****"
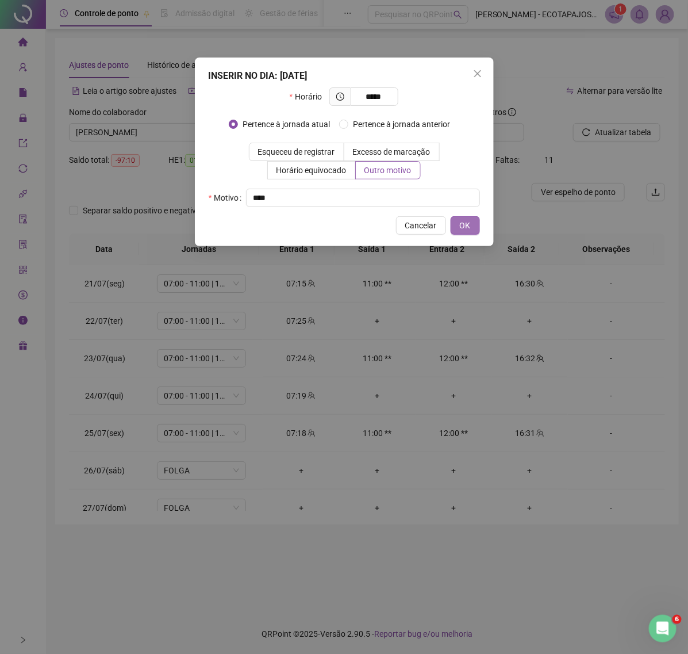
click at [456, 224] on button "OK" at bounding box center [465, 225] width 29 height 18
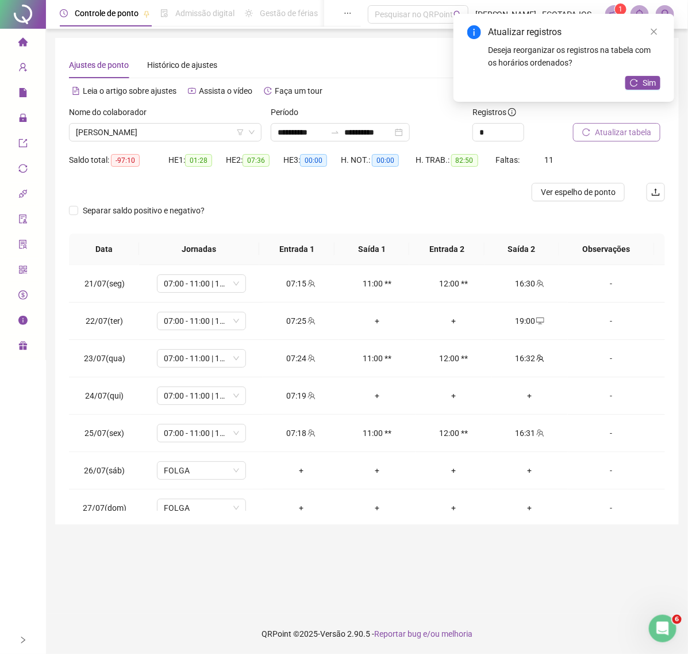
click at [617, 132] on span "Atualizar tabela" at bounding box center [623, 132] width 56 height 13
click at [656, 81] on span "Sim" at bounding box center [649, 82] width 13 height 13
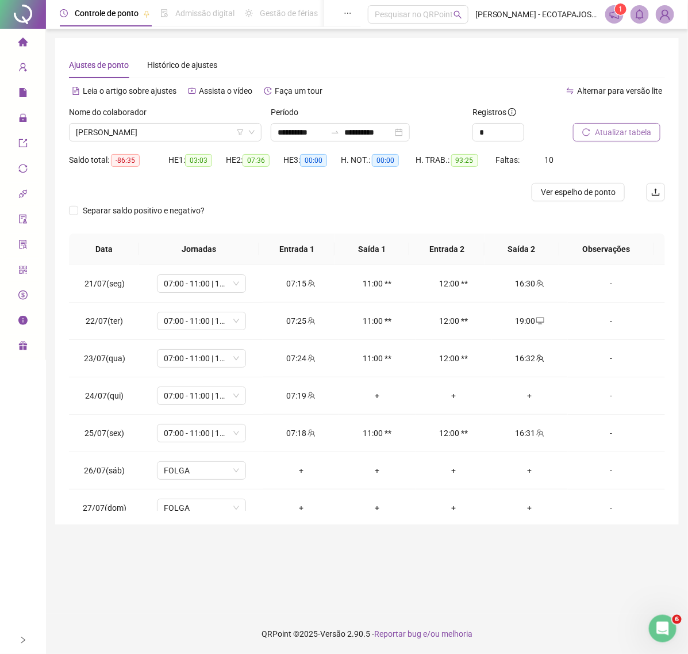
click at [607, 131] on span "Atualizar tabela" at bounding box center [623, 132] width 56 height 13
click at [598, 128] on span "Atualizar tabela" at bounding box center [623, 132] width 56 height 13
click at [207, 133] on span "[PERSON_NAME]" at bounding box center [165, 132] width 179 height 17
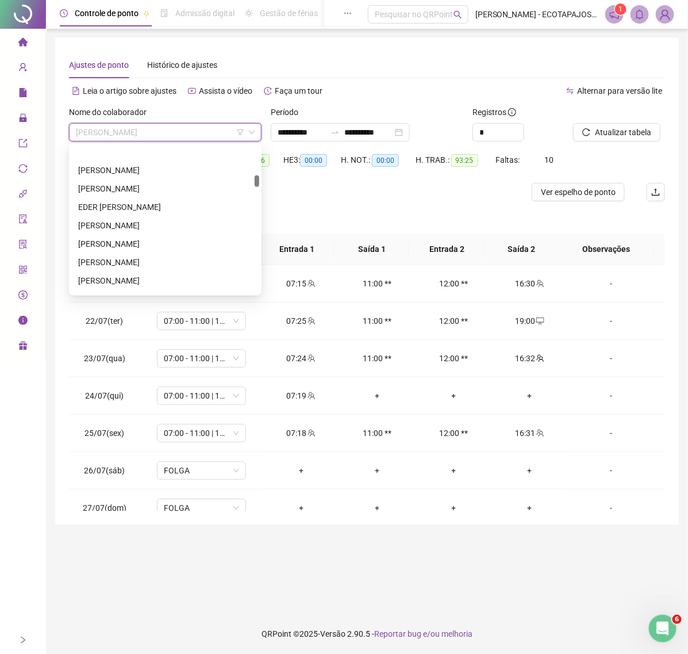
scroll to position [450, 0]
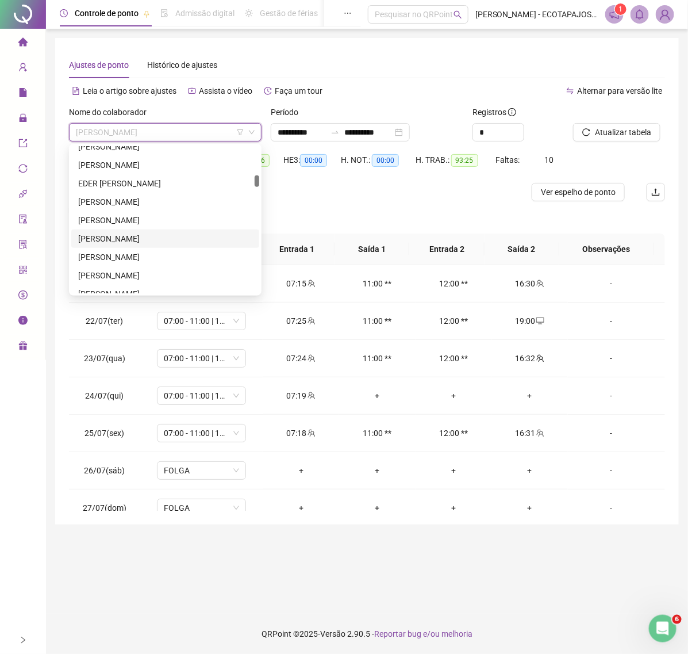
click at [134, 233] on div "[PERSON_NAME]" at bounding box center [165, 238] width 174 height 13
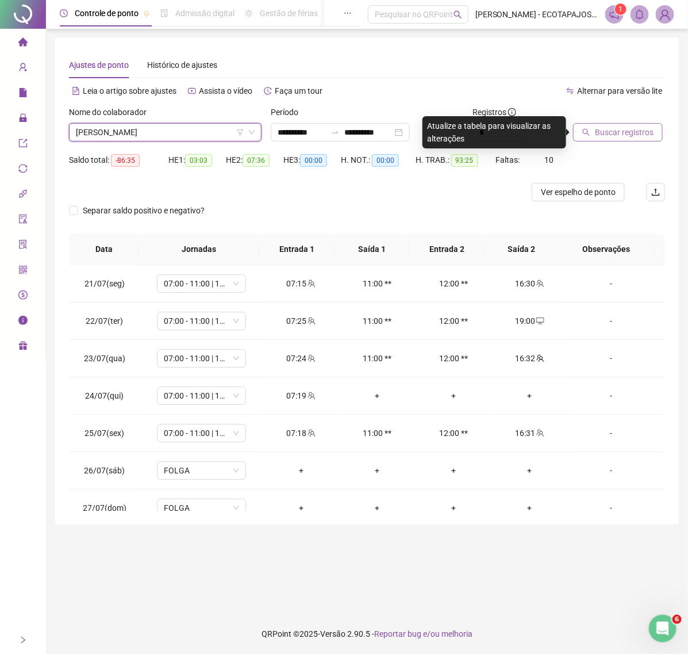
click at [593, 127] on button "Buscar registros" at bounding box center [618, 132] width 90 height 18
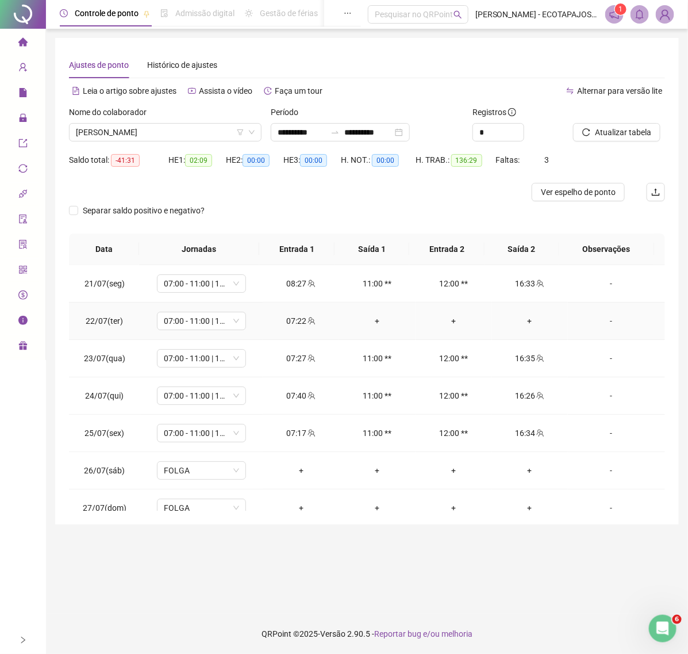
click at [516, 319] on div "+" at bounding box center [531, 321] width 58 height 13
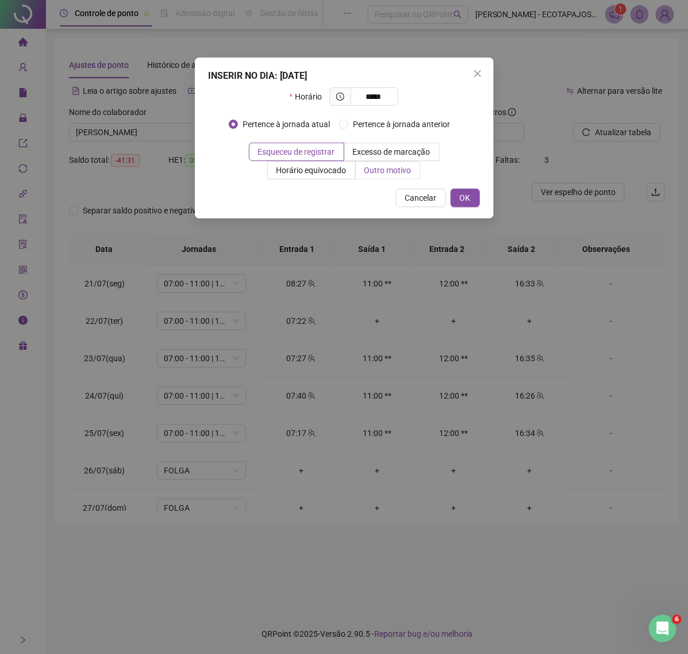
type input "*****"
click at [383, 170] on span "Outro motivo" at bounding box center [388, 170] width 47 height 9
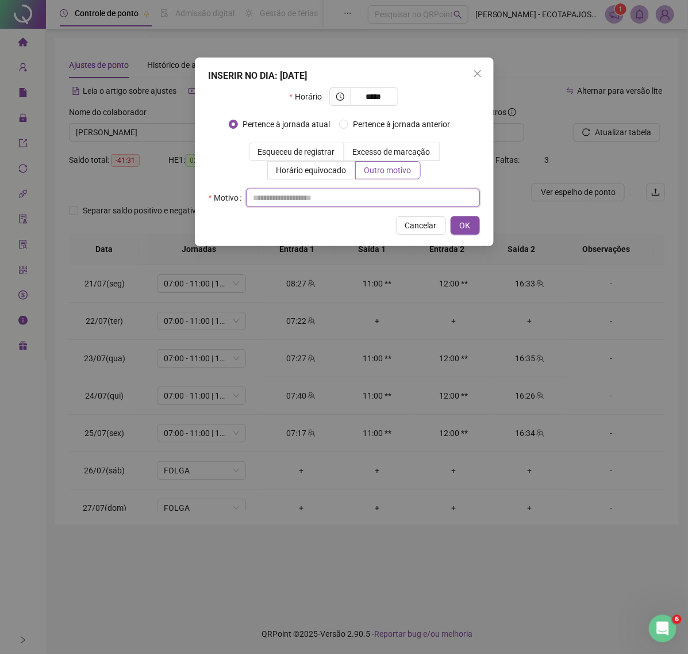
click at [338, 192] on input "text" at bounding box center [363, 198] width 234 height 18
paste input "**********"
drag, startPoint x: 366, startPoint y: 193, endPoint x: 221, endPoint y: 207, distance: 145.1
click at [221, 207] on div "**********" at bounding box center [344, 198] width 271 height 18
drag, startPoint x: 282, startPoint y: 196, endPoint x: 212, endPoint y: 197, distance: 70.8
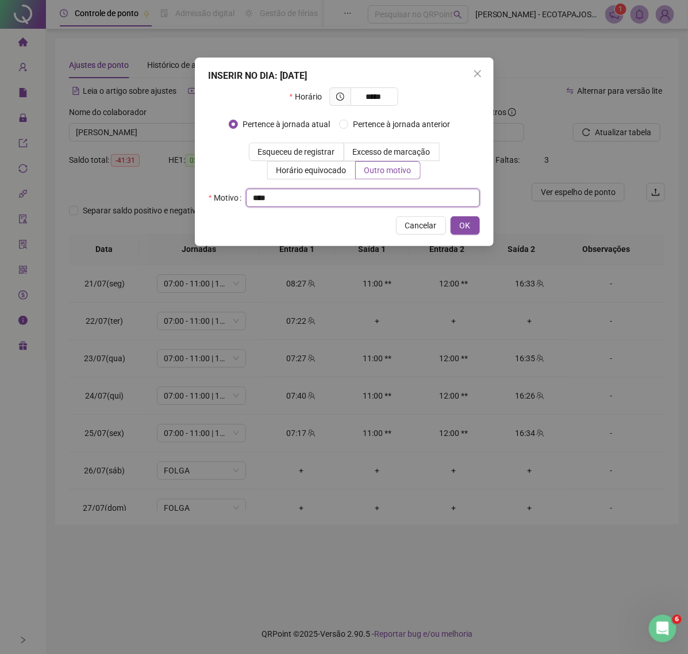
click at [212, 197] on div "Motivo ****" at bounding box center [344, 198] width 271 height 18
type input "****"
click at [469, 227] on span "OK" at bounding box center [465, 225] width 11 height 13
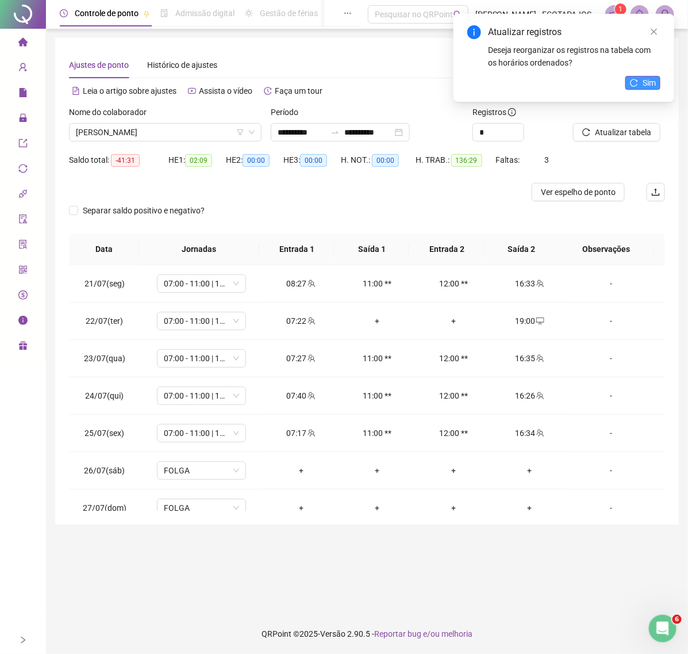
click at [632, 79] on icon "reload" at bounding box center [634, 83] width 8 height 8
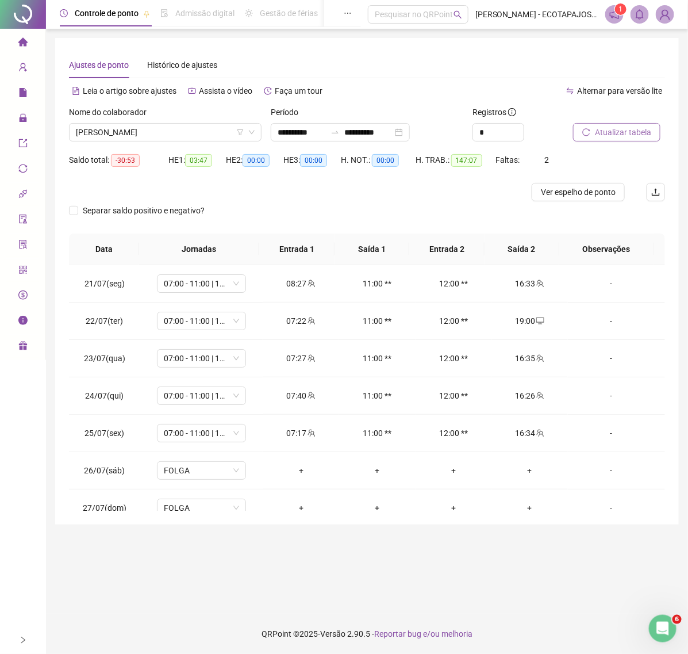
click at [577, 135] on button "Atualizar tabela" at bounding box center [616, 132] width 87 height 18
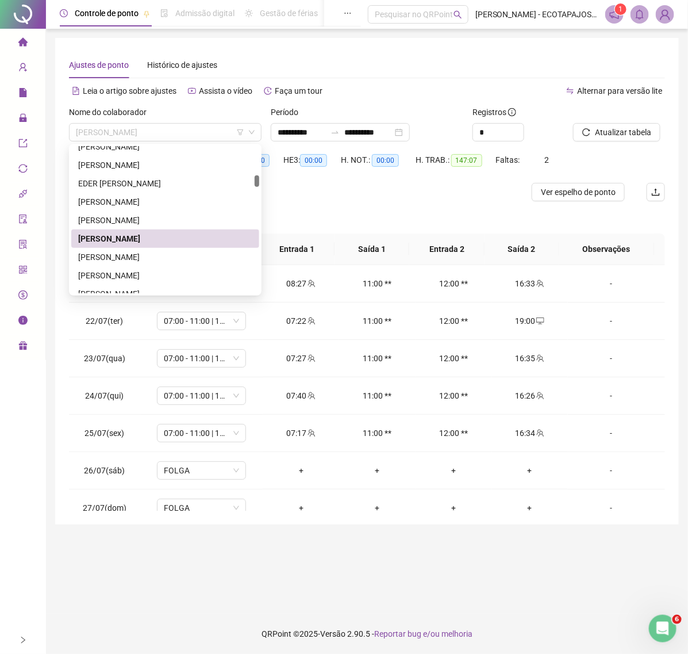
click at [207, 129] on span "[PERSON_NAME]" at bounding box center [165, 132] width 179 height 17
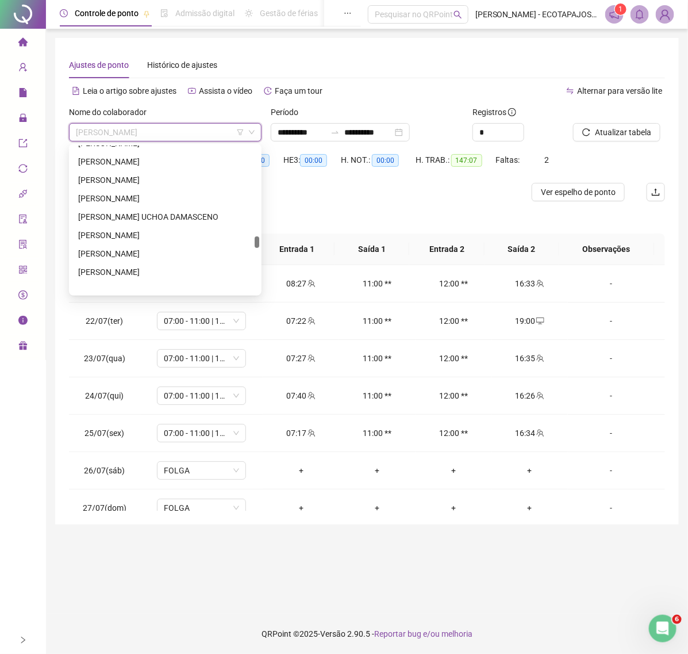
scroll to position [1384, 0]
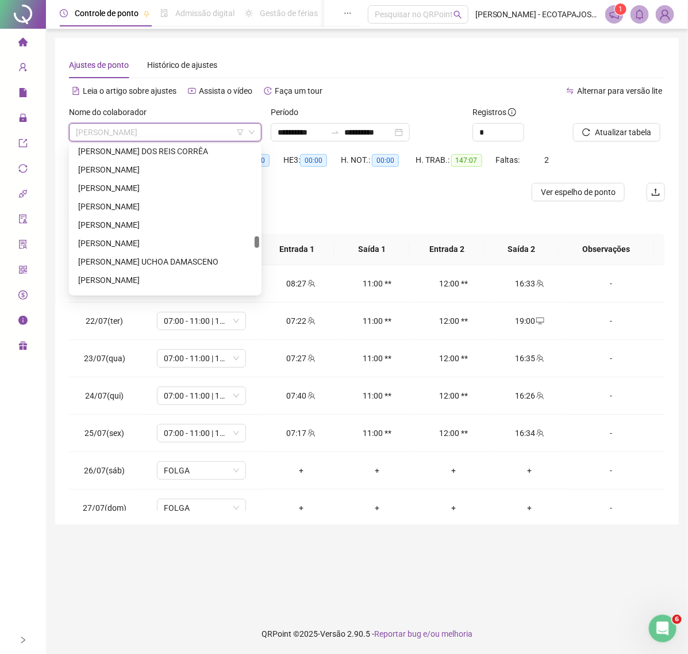
drag, startPoint x: 259, startPoint y: 182, endPoint x: 265, endPoint y: 243, distance: 61.2
click at [265, 243] on body "**********" at bounding box center [344, 327] width 688 height 654
click at [171, 186] on div "[PERSON_NAME]" at bounding box center [165, 188] width 174 height 13
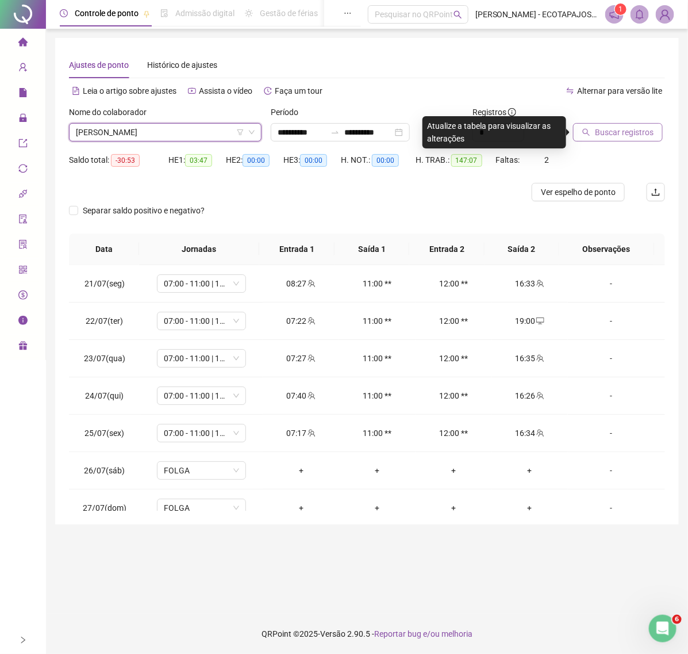
click at [617, 137] on span "Buscar registros" at bounding box center [624, 132] width 59 height 13
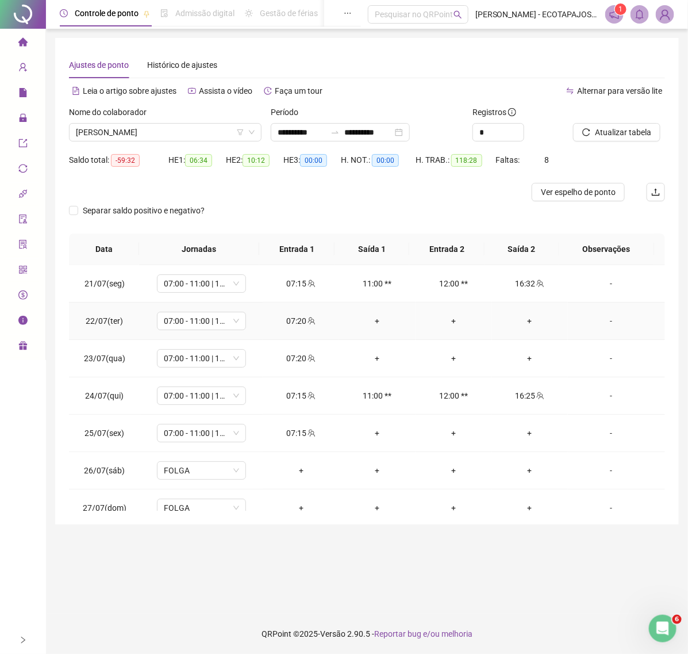
click at [521, 317] on div "+" at bounding box center [531, 321] width 58 height 13
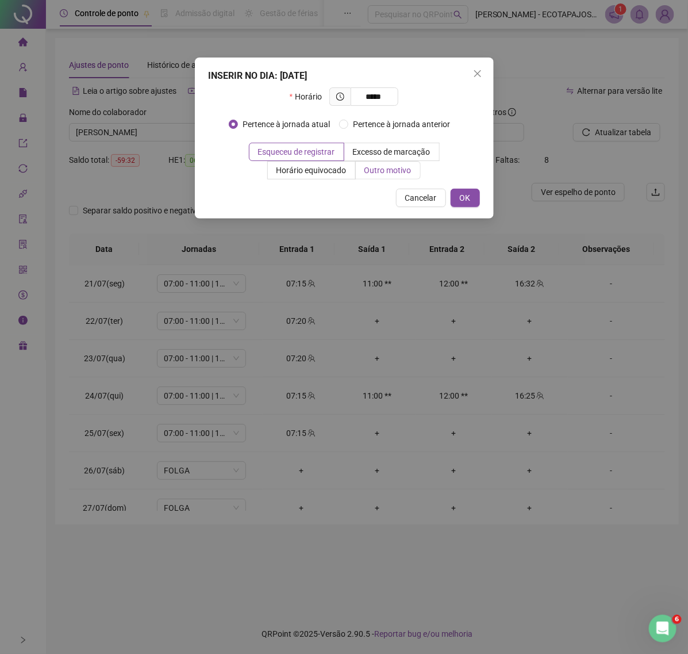
type input "*****"
click at [384, 171] on span "Outro motivo" at bounding box center [388, 170] width 47 height 9
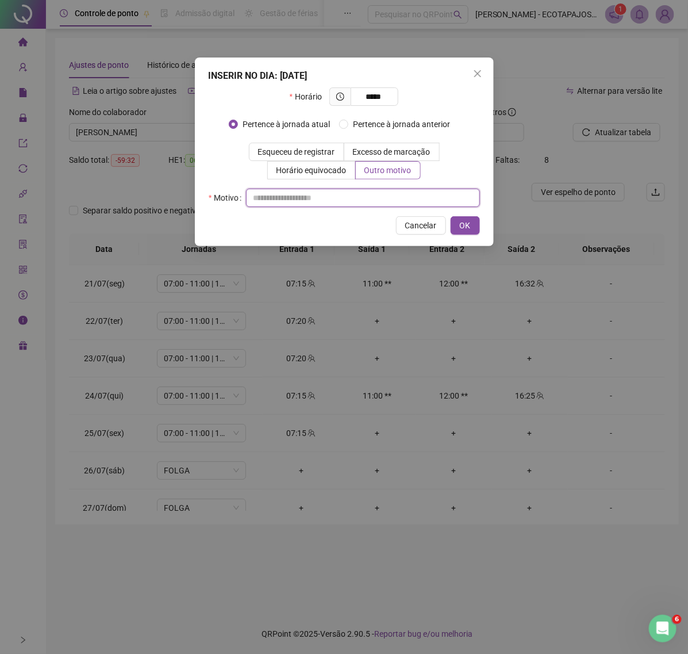
click at [290, 196] on input "text" at bounding box center [363, 198] width 234 height 18
paste input "****"
type input "****"
click at [460, 224] on span "OK" at bounding box center [465, 225] width 11 height 13
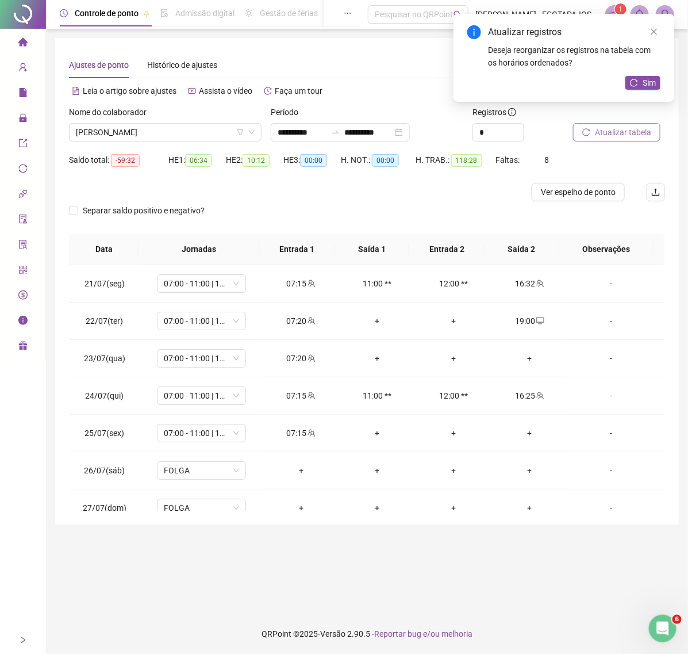
click at [607, 135] on span "Atualizar tabela" at bounding box center [623, 132] width 56 height 13
click at [525, 363] on div "+" at bounding box center [531, 358] width 58 height 13
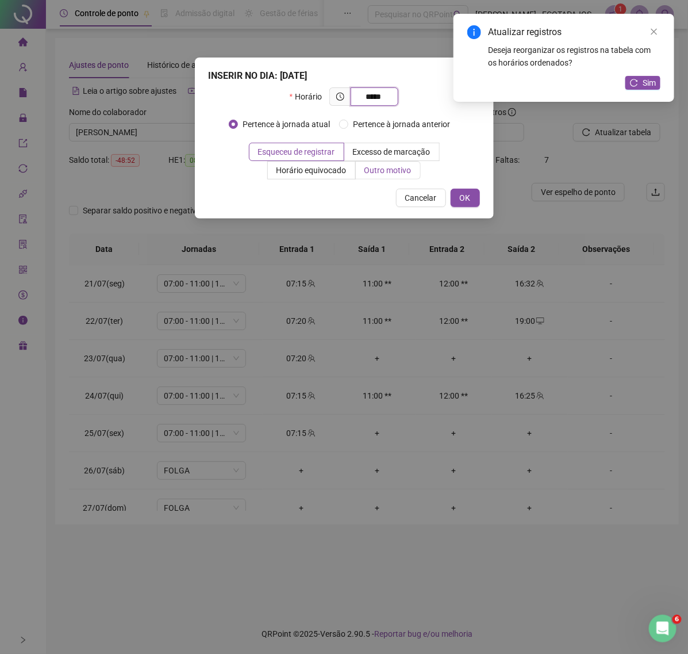
type input "*****"
click at [389, 168] on span "Outro motivo" at bounding box center [388, 170] width 47 height 9
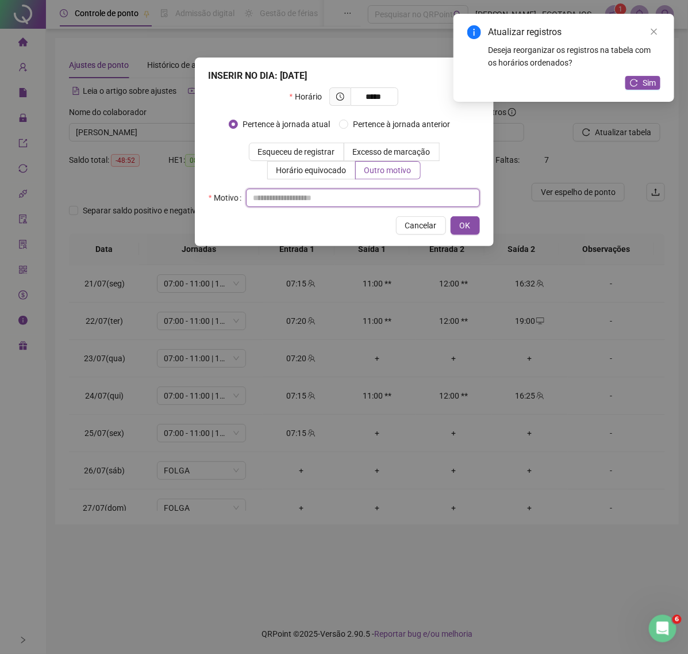
click at [278, 198] on input "text" at bounding box center [363, 198] width 234 height 18
paste input "****"
type input "****"
click at [460, 223] on span "OK" at bounding box center [465, 225] width 11 height 13
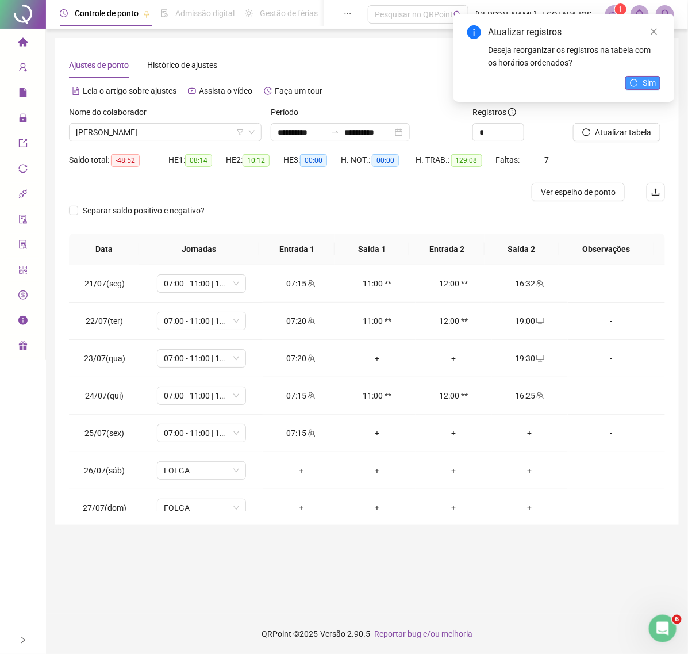
click at [641, 79] on button "Sim" at bounding box center [643, 83] width 35 height 14
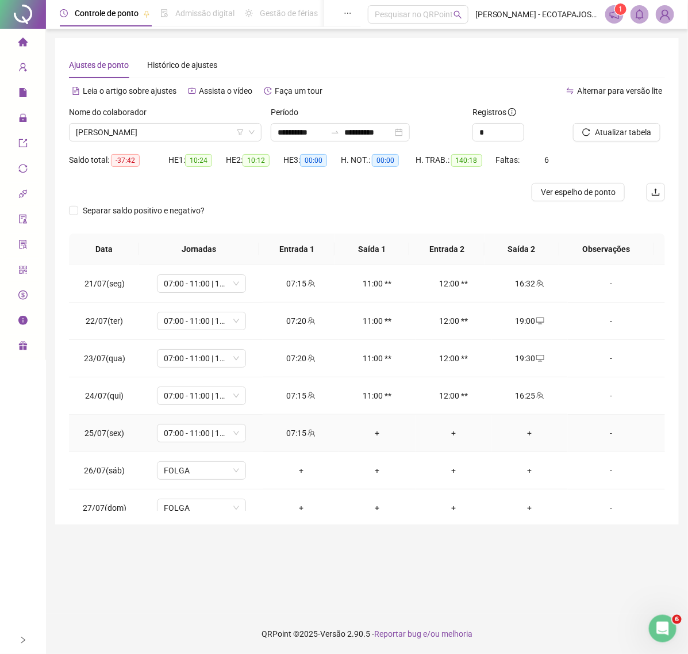
click at [518, 432] on div "+" at bounding box center [531, 433] width 58 height 13
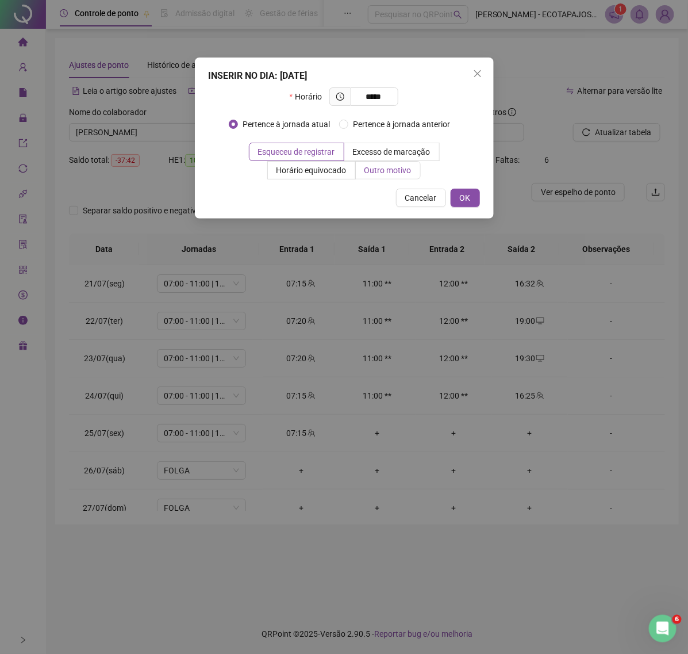
type input "*****"
click at [383, 170] on span "Outro motivo" at bounding box center [388, 170] width 47 height 9
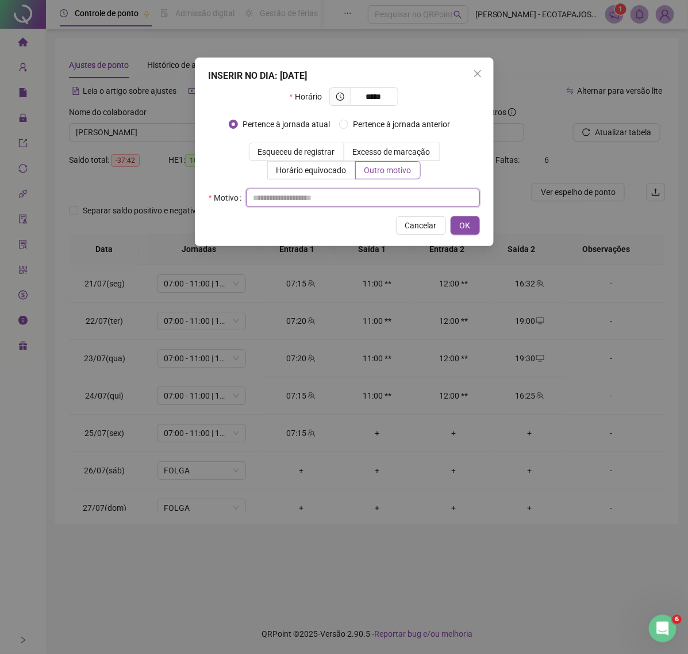
click at [262, 205] on input "text" at bounding box center [363, 198] width 234 height 18
paste input "****"
type input "****"
click at [470, 229] on span "OK" at bounding box center [465, 225] width 11 height 13
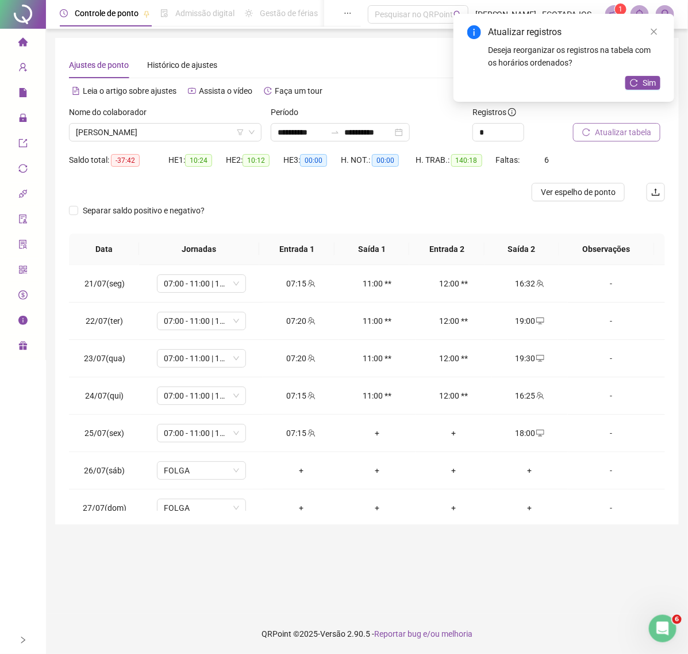
click at [604, 128] on span "Atualizar tabela" at bounding box center [623, 132] width 56 height 13
click at [652, 84] on span "Sim" at bounding box center [649, 82] width 13 height 13
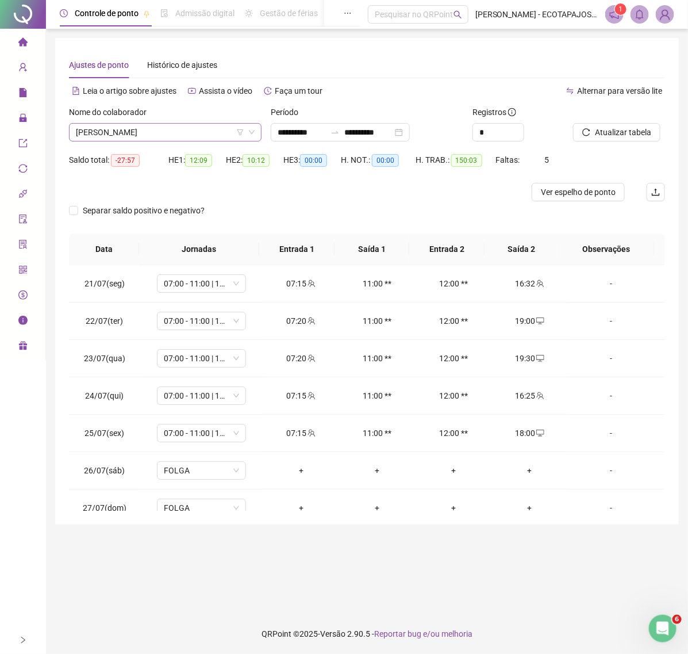
click at [214, 132] on span "[PERSON_NAME]" at bounding box center [165, 132] width 179 height 17
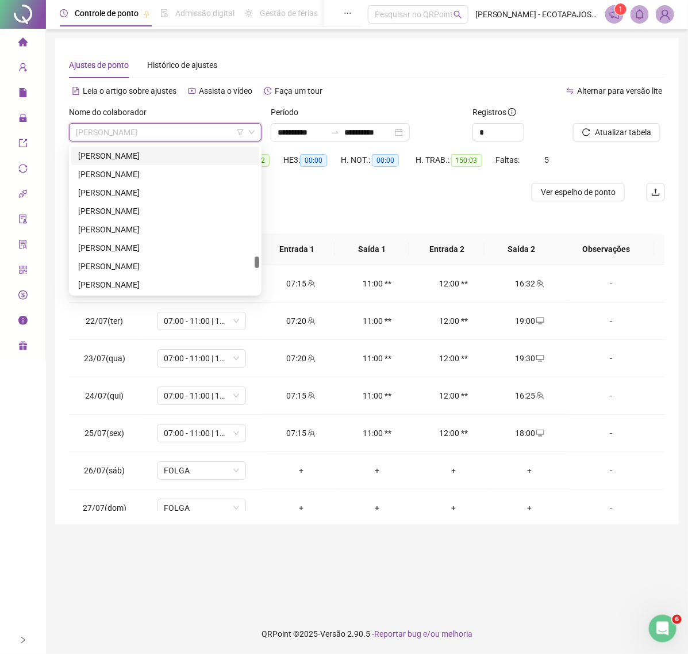
scroll to position [1717, 0]
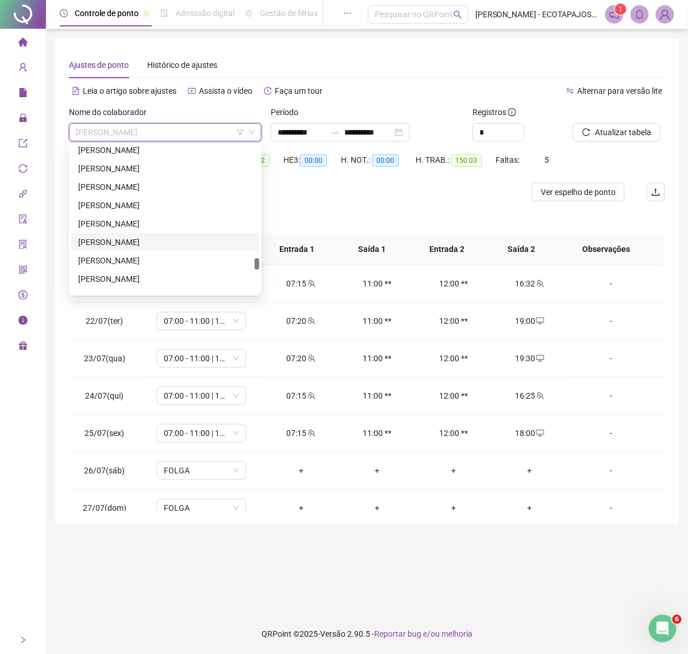
click at [151, 245] on div "[PERSON_NAME]" at bounding box center [165, 242] width 174 height 13
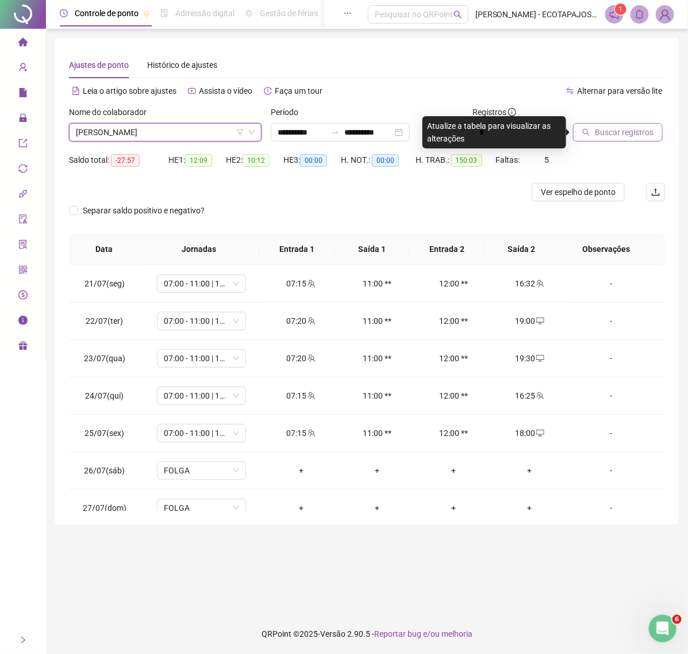
click at [602, 123] on button "Buscar registros" at bounding box center [618, 132] width 90 height 18
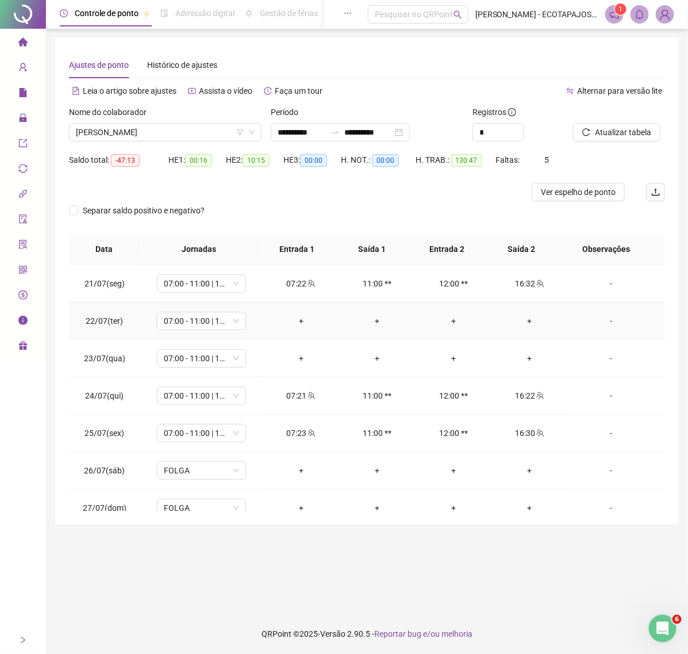
click at [604, 323] on div "-" at bounding box center [611, 321] width 68 height 13
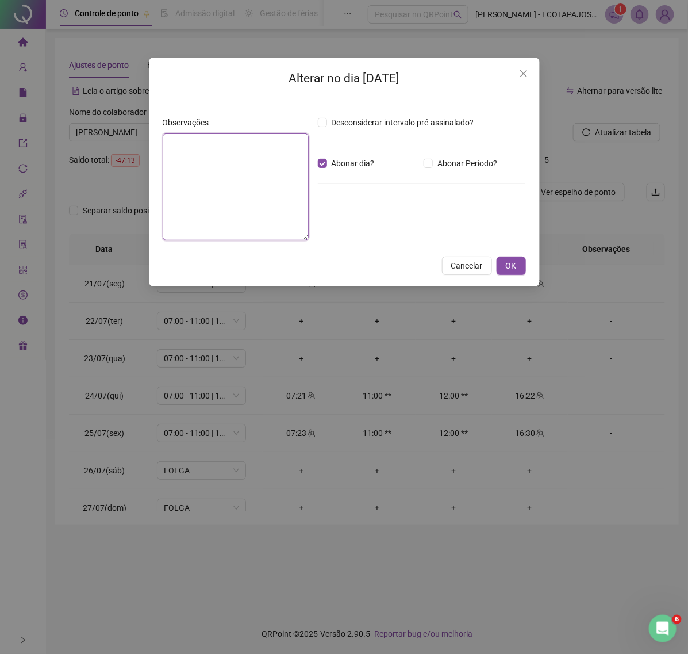
click at [227, 159] on textarea at bounding box center [236, 186] width 146 height 107
type textarea "**********"
click at [507, 263] on span "OK" at bounding box center [511, 265] width 11 height 13
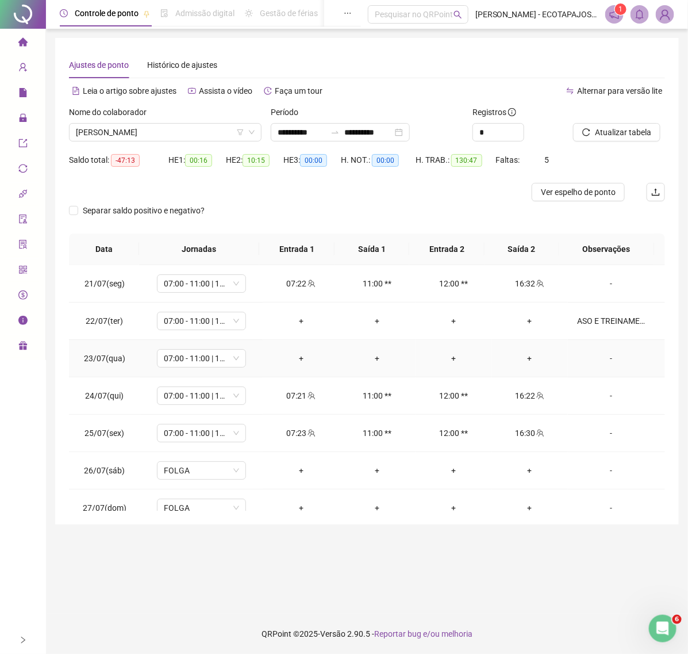
click at [606, 358] on div "-" at bounding box center [611, 358] width 68 height 13
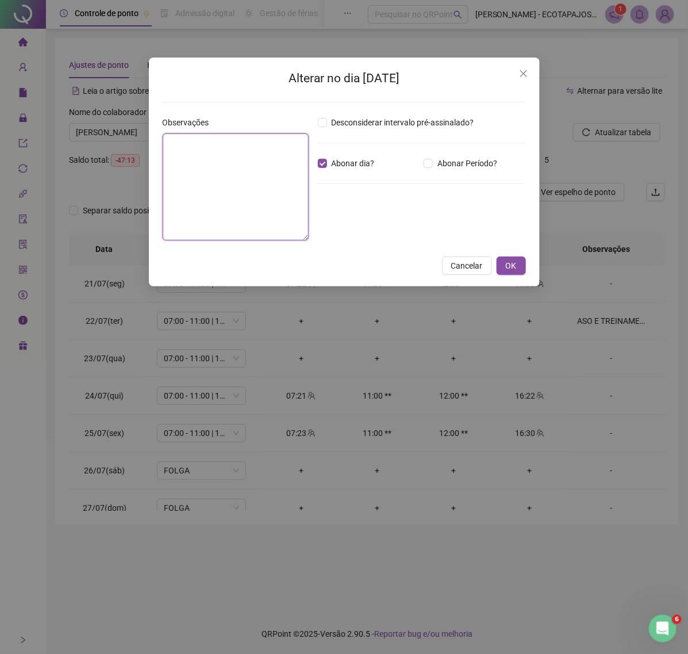
click at [282, 164] on textarea at bounding box center [236, 186] width 146 height 107
type textarea "*"
type textarea "**********"
click at [507, 262] on span "OK" at bounding box center [511, 265] width 11 height 13
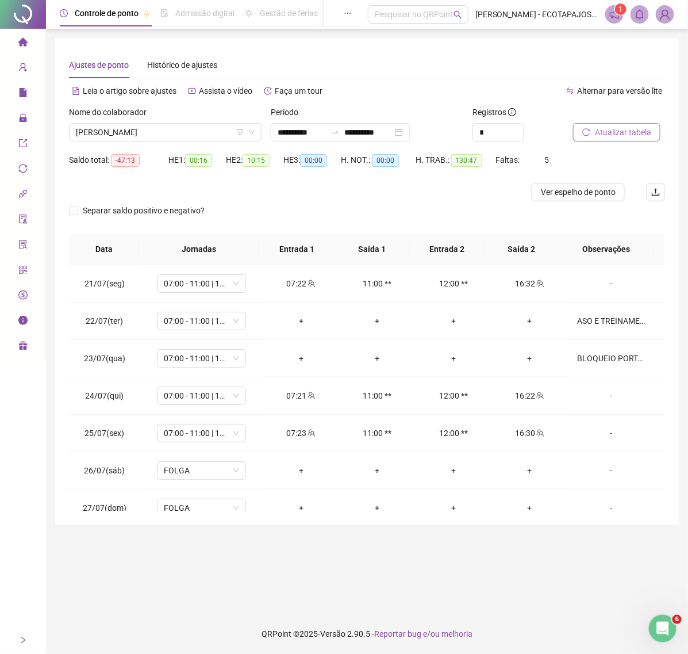
click at [604, 128] on span "Atualizar tabela" at bounding box center [623, 132] width 56 height 13
click at [595, 136] on span "Atualizar tabela" at bounding box center [623, 132] width 56 height 13
click at [197, 131] on span "[PERSON_NAME]" at bounding box center [165, 132] width 179 height 17
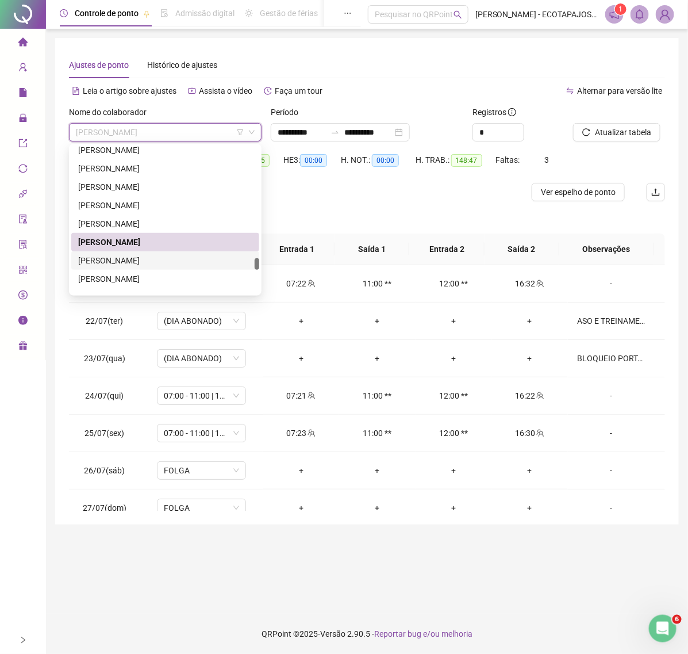
drag, startPoint x: 259, startPoint y: 260, endPoint x: 254, endPoint y: 289, distance: 29.8
click at [254, 289] on div "237970 227380 234174 [PERSON_NAME] [PERSON_NAME] [PERSON_NAME] [PERSON_NAME]" at bounding box center [165, 220] width 193 height 152
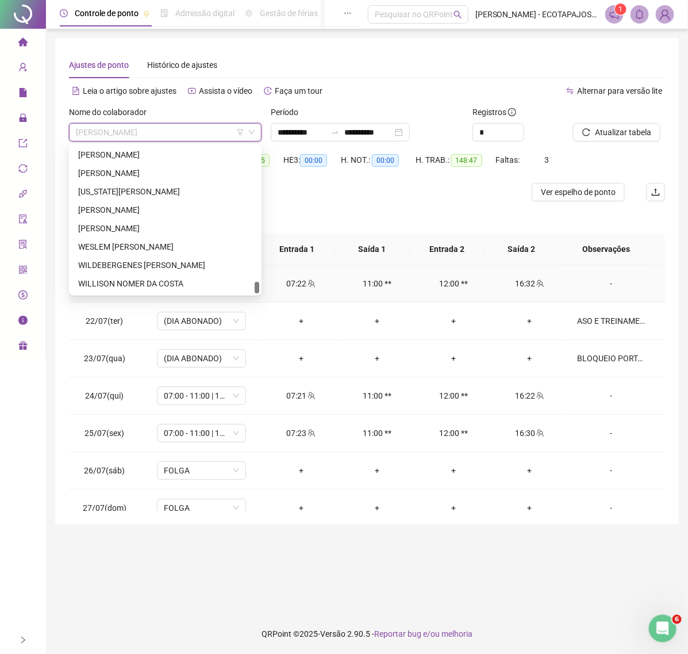
drag, startPoint x: 258, startPoint y: 262, endPoint x: 246, endPoint y: 300, distance: 39.8
click at [246, 300] on body "**********" at bounding box center [344, 327] width 688 height 654
click at [146, 267] on div "WILDEBERGENES [PERSON_NAME]" at bounding box center [165, 265] width 174 height 13
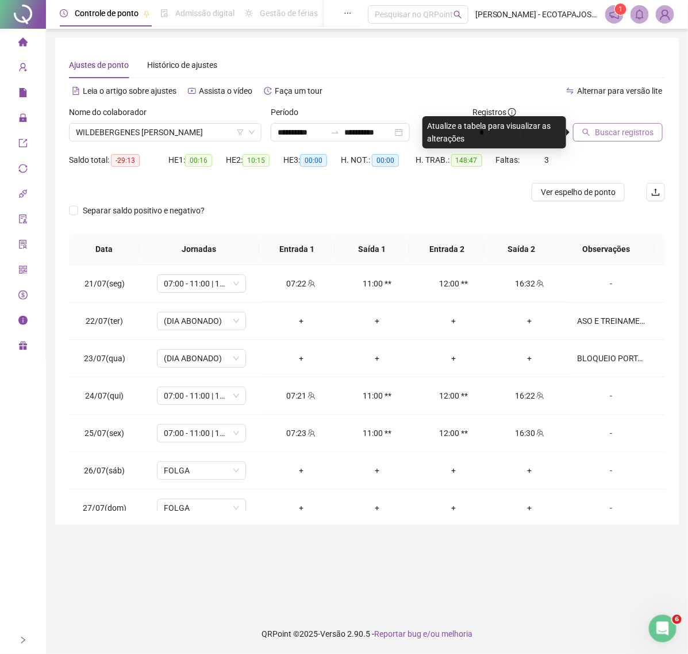
click at [596, 132] on span "Buscar registros" at bounding box center [624, 132] width 59 height 13
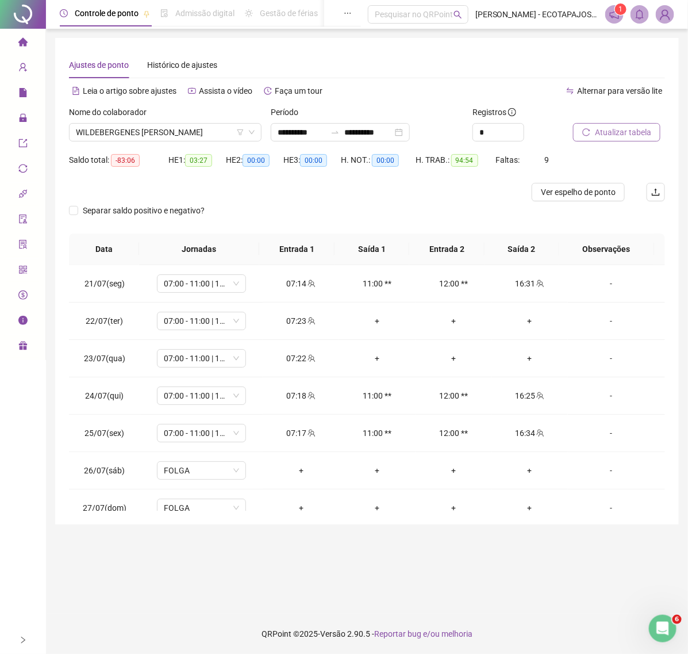
click at [630, 128] on span "Atualizar tabela" at bounding box center [623, 132] width 56 height 13
click at [523, 326] on div "+" at bounding box center [531, 321] width 58 height 13
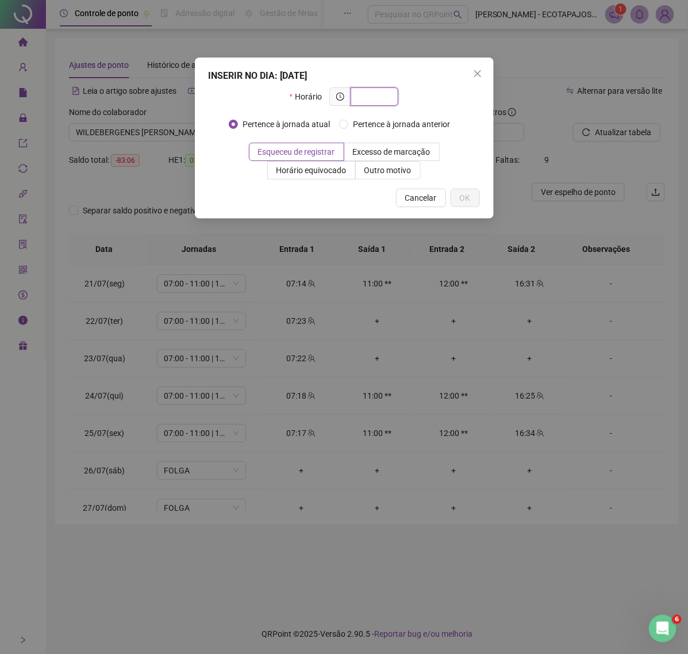
click at [367, 95] on input "text" at bounding box center [374, 96] width 32 height 13
type input "*****"
click at [370, 166] on span "Outro motivo" at bounding box center [388, 170] width 47 height 9
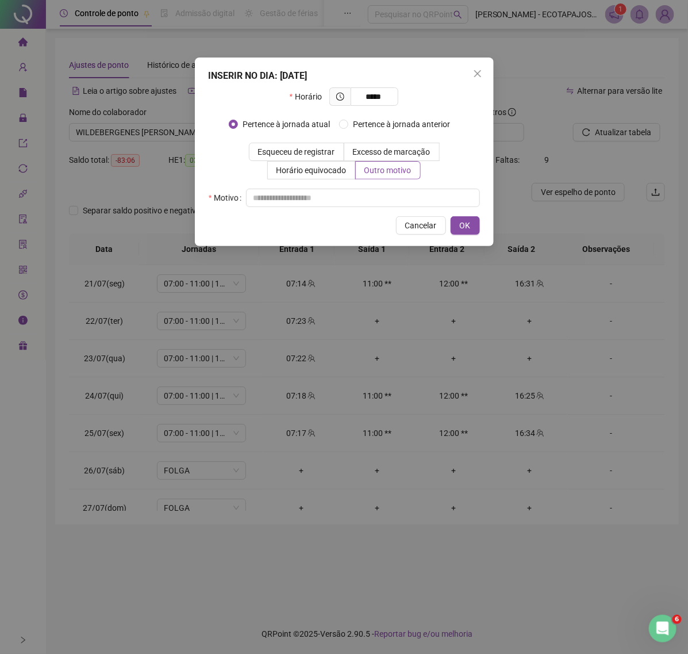
click at [300, 213] on div "INSERIR NO DIA : [DATE] Horário ***** Pertence à jornada atual Pertence à jorna…" at bounding box center [344, 152] width 299 height 189
click at [294, 197] on input "text" at bounding box center [363, 198] width 234 height 18
paste input "****"
type input "****"
click at [449, 225] on div "Cancelar OK" at bounding box center [344, 225] width 271 height 18
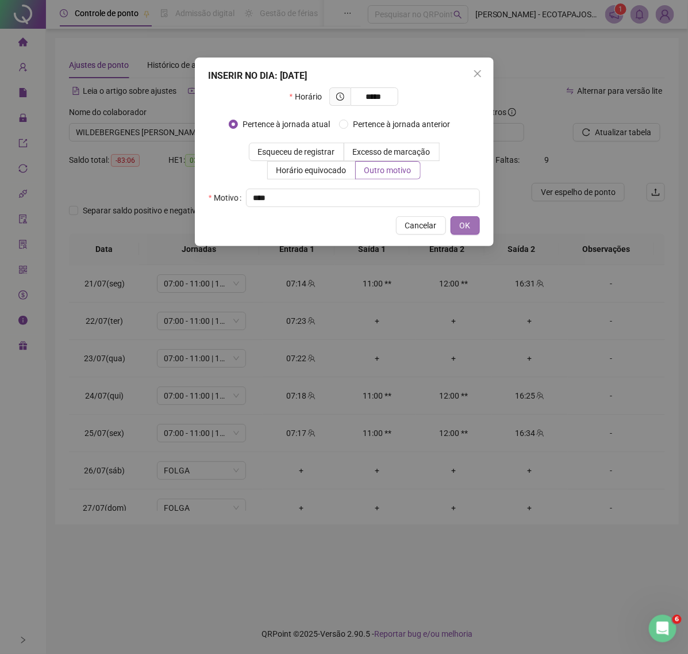
click at [463, 225] on span "OK" at bounding box center [465, 225] width 11 height 13
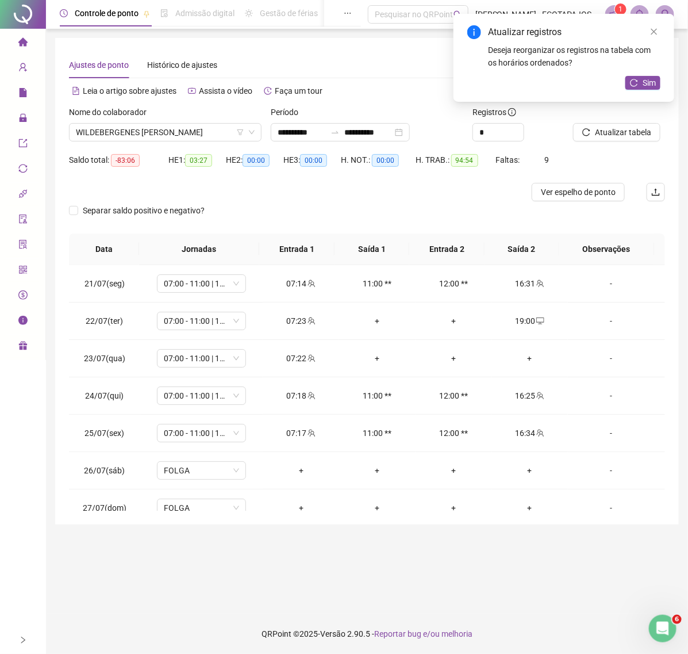
click at [656, 69] on div "Atualizar registros Deseja reorganizar os registros na tabela com os horários o…" at bounding box center [564, 58] width 221 height 88
click at [650, 79] on span "Sim" at bounding box center [649, 82] width 13 height 13
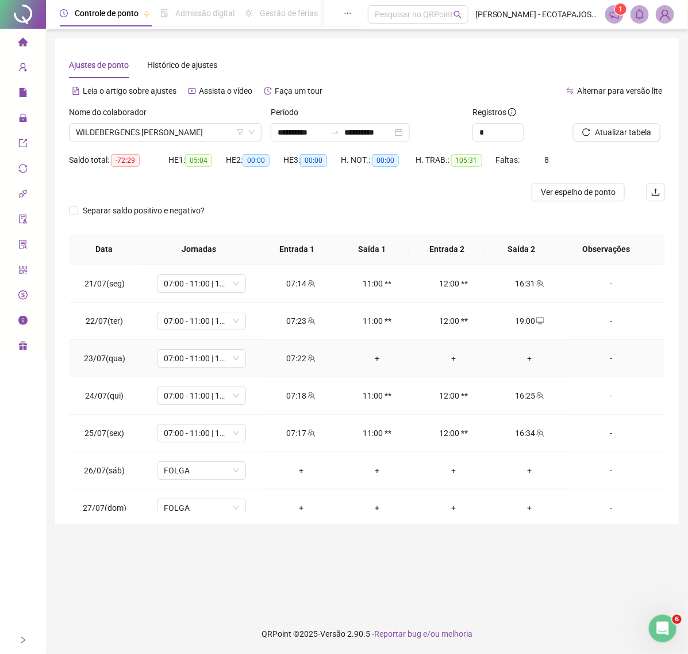
click at [516, 354] on div "+" at bounding box center [531, 358] width 58 height 13
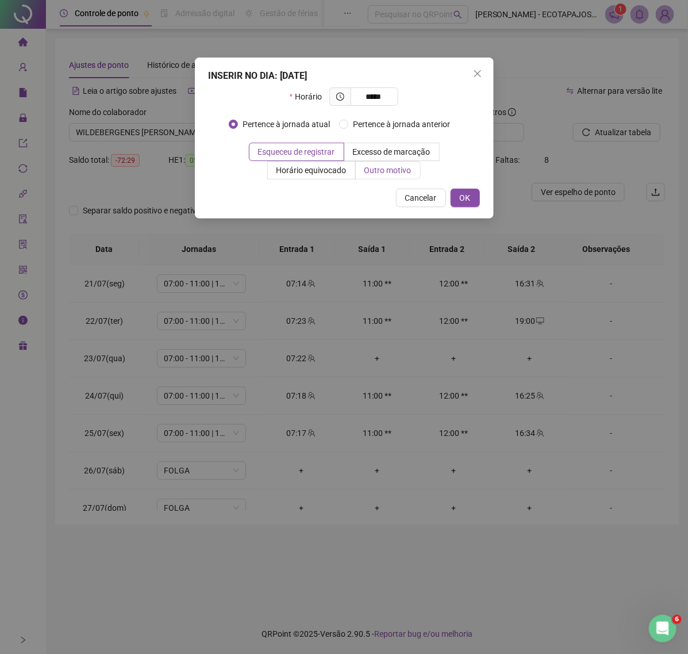
type input "*****"
click at [384, 164] on label "Outro motivo" at bounding box center [388, 170] width 65 height 18
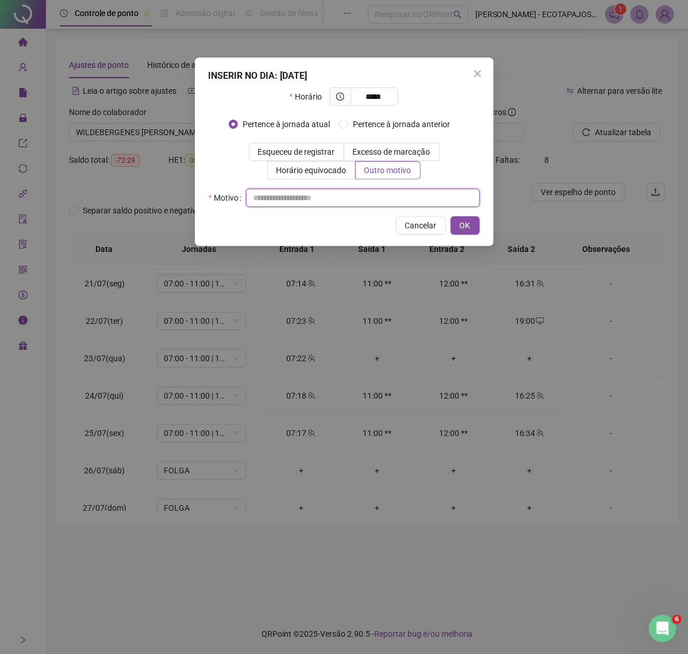
click at [266, 200] on input "text" at bounding box center [363, 198] width 234 height 18
paste input "****"
type input "****"
click at [460, 225] on span "OK" at bounding box center [465, 225] width 11 height 13
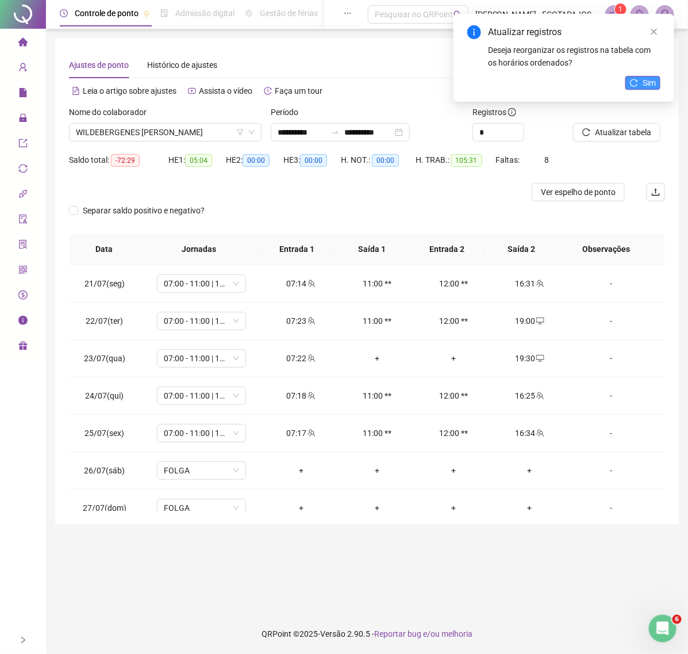
click at [646, 81] on span "Sim" at bounding box center [649, 82] width 13 height 13
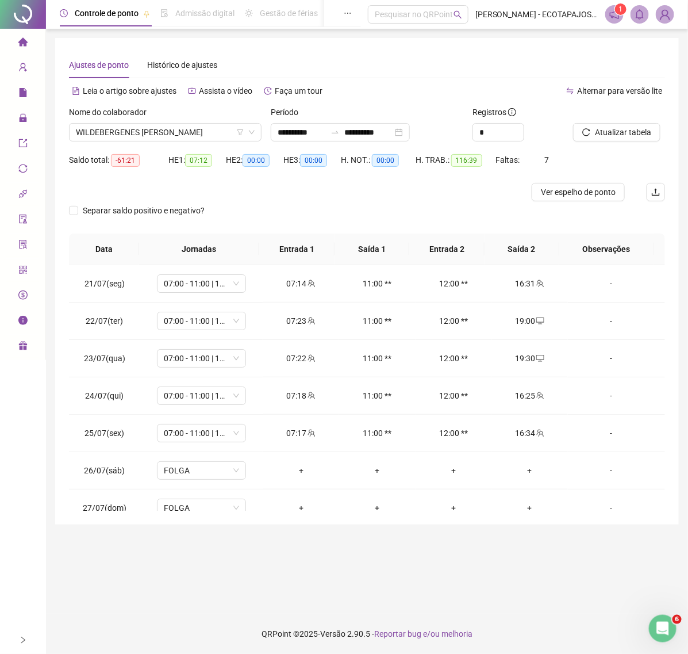
click at [611, 127] on span "Atualizar tabela" at bounding box center [623, 132] width 56 height 13
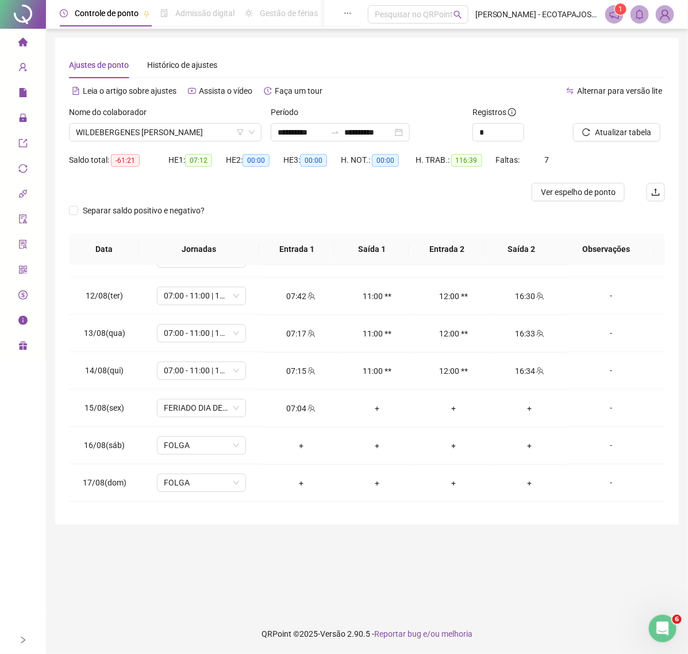
scroll to position [836, 0]
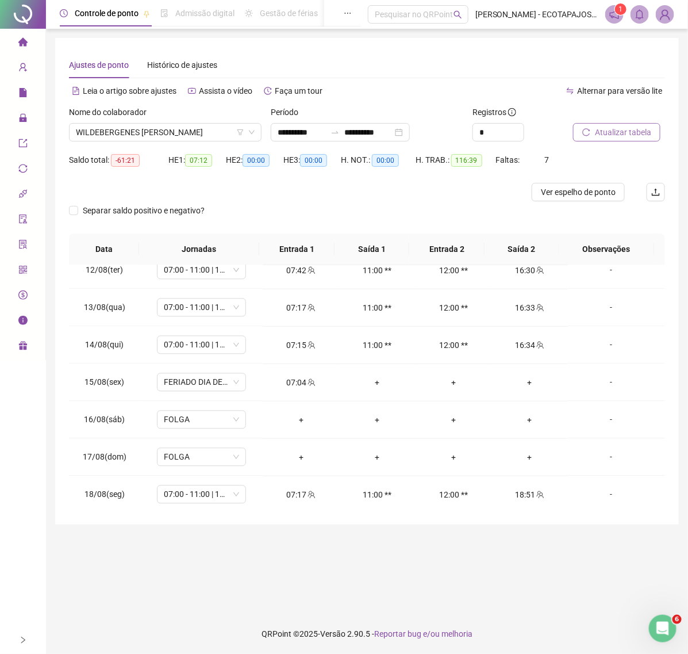
click at [607, 133] on span "Atualizar tabela" at bounding box center [623, 132] width 56 height 13
click at [614, 128] on span "Atualizar tabela" at bounding box center [623, 132] width 56 height 13
click at [217, 129] on span "WILDEBERGENES [PERSON_NAME]" at bounding box center [165, 132] width 179 height 17
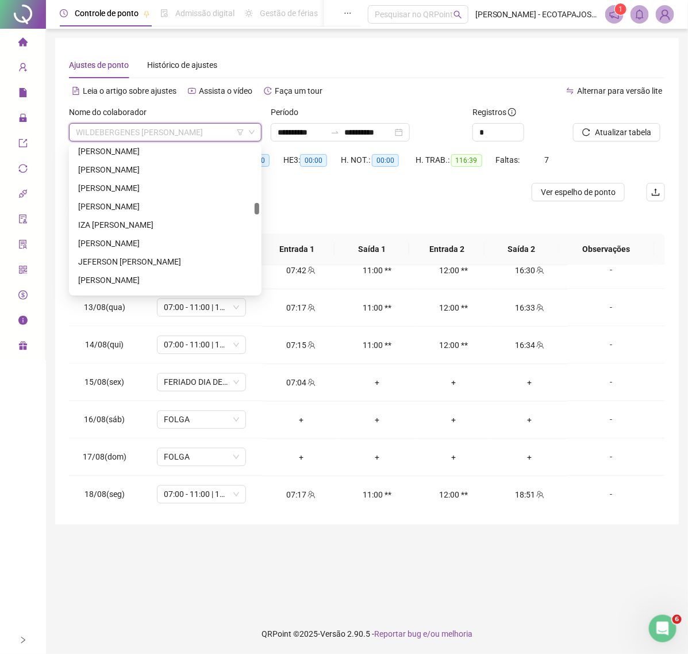
scroll to position [798, 0]
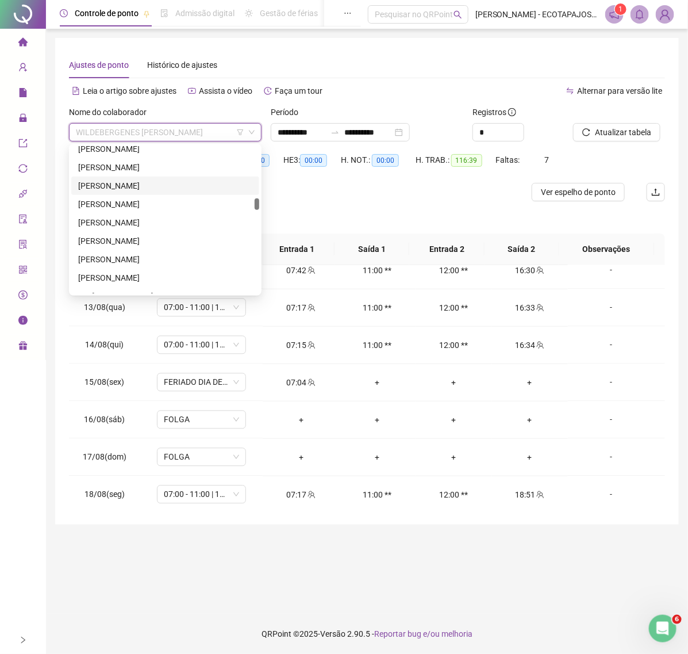
click at [162, 180] on div "[PERSON_NAME]" at bounding box center [165, 185] width 174 height 13
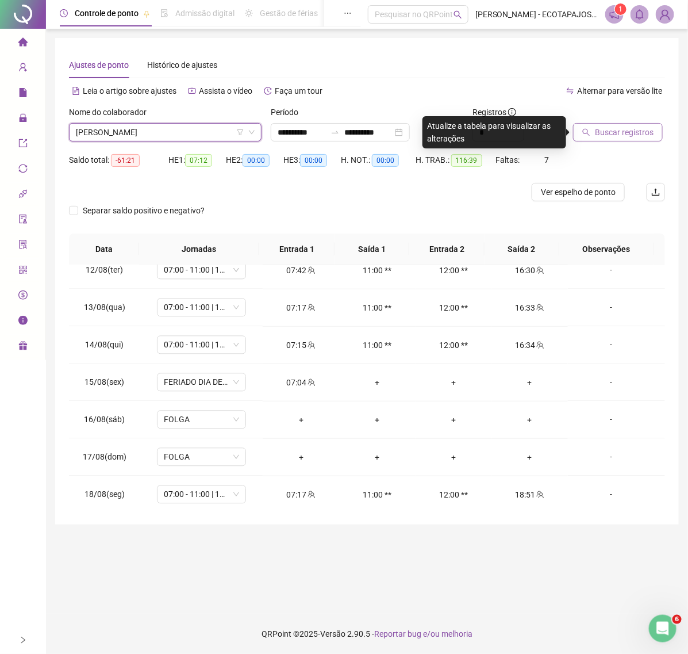
click at [605, 128] on span "Buscar registros" at bounding box center [624, 132] width 59 height 13
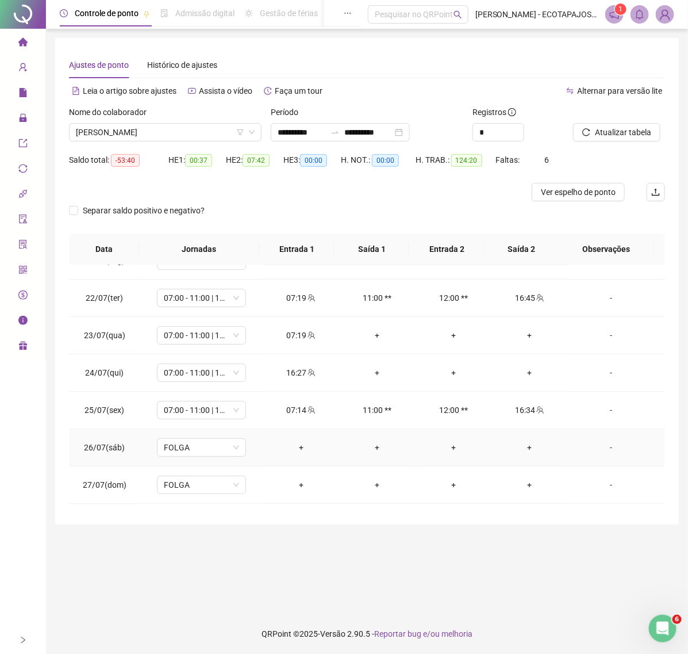
scroll to position [21, 0]
click at [606, 135] on span "Atualizar tabela" at bounding box center [623, 132] width 56 height 13
click at [530, 337] on div "+" at bounding box center [531, 337] width 58 height 13
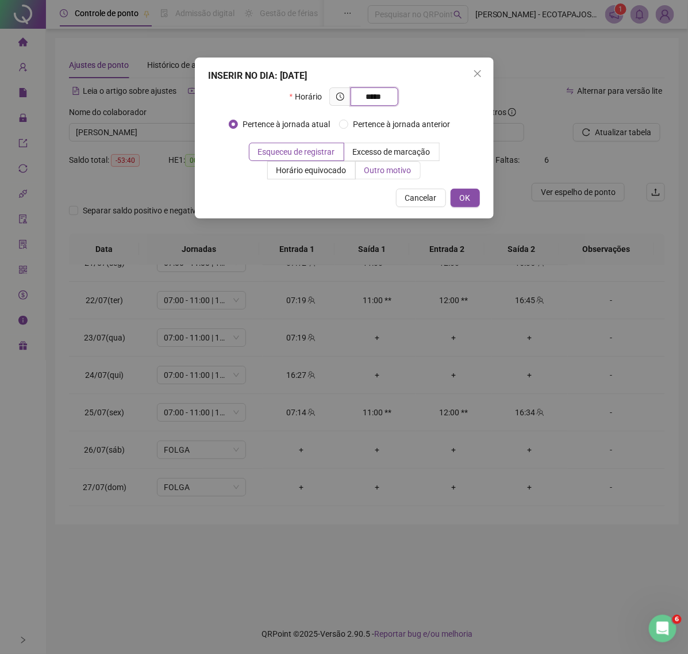
type input "*****"
click at [387, 171] on span "Outro motivo" at bounding box center [388, 170] width 47 height 9
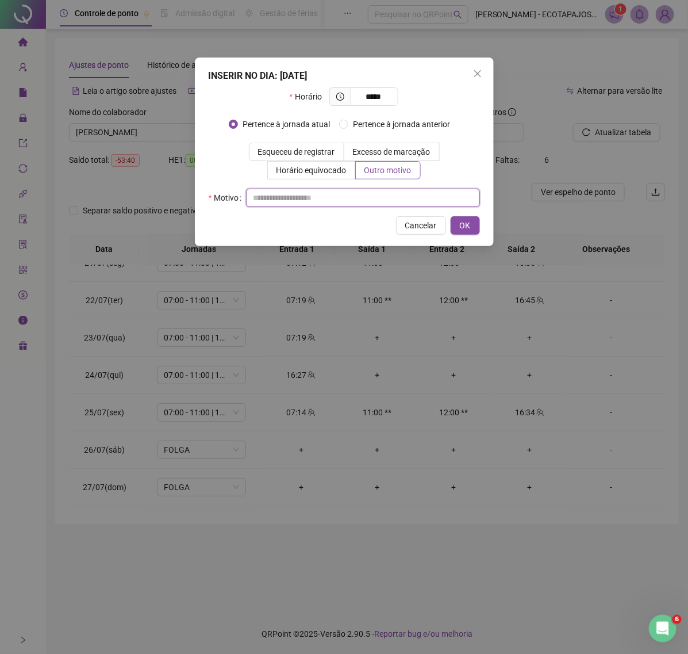
click at [308, 192] on input "text" at bounding box center [363, 198] width 234 height 18
paste input "****"
type input "****"
click at [463, 232] on span "OK" at bounding box center [465, 225] width 11 height 13
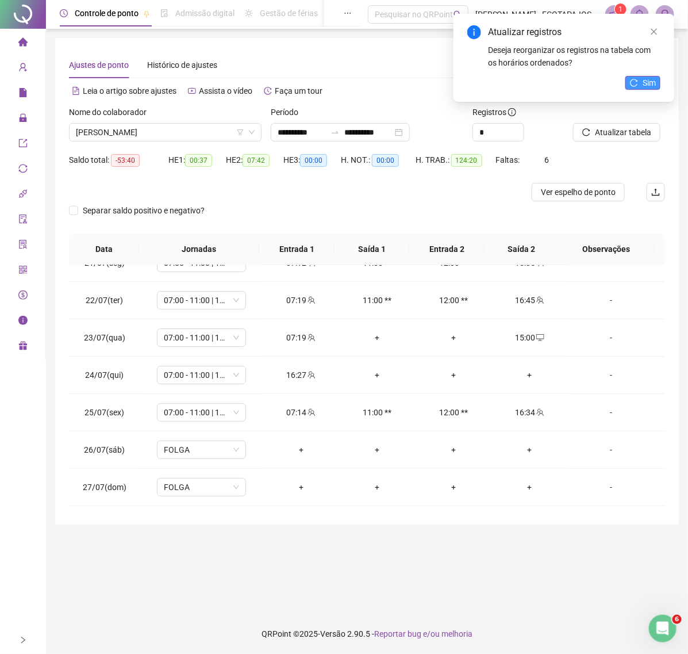
click at [630, 84] on button "Sim" at bounding box center [643, 83] width 35 height 14
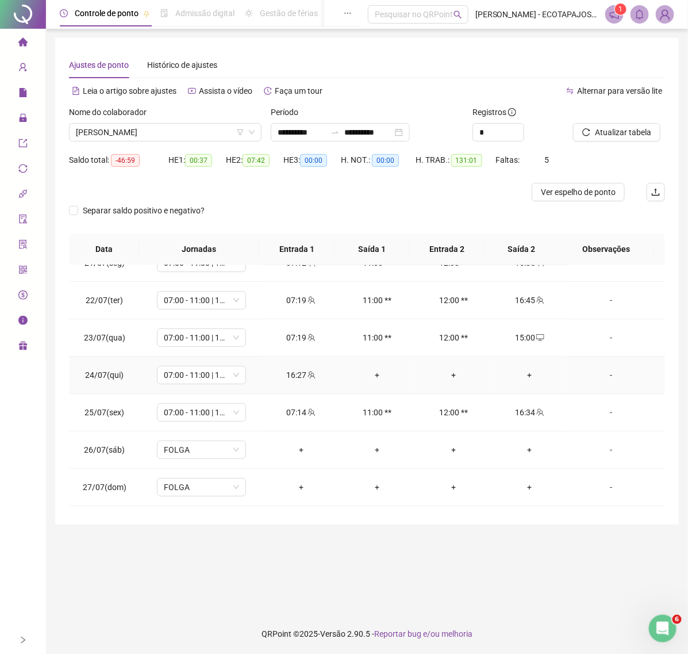
click at [521, 380] on div "+" at bounding box center [531, 375] width 58 height 13
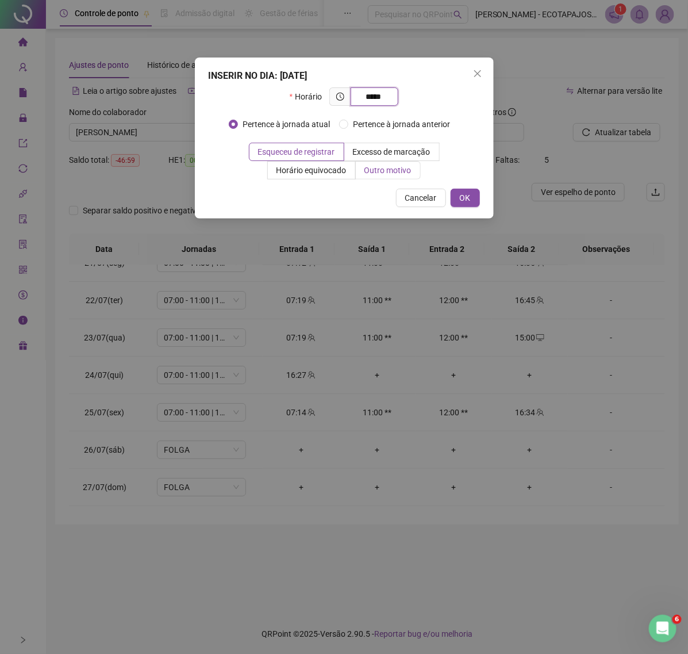
type input "*****"
click at [377, 176] on label "Outro motivo" at bounding box center [388, 170] width 65 height 18
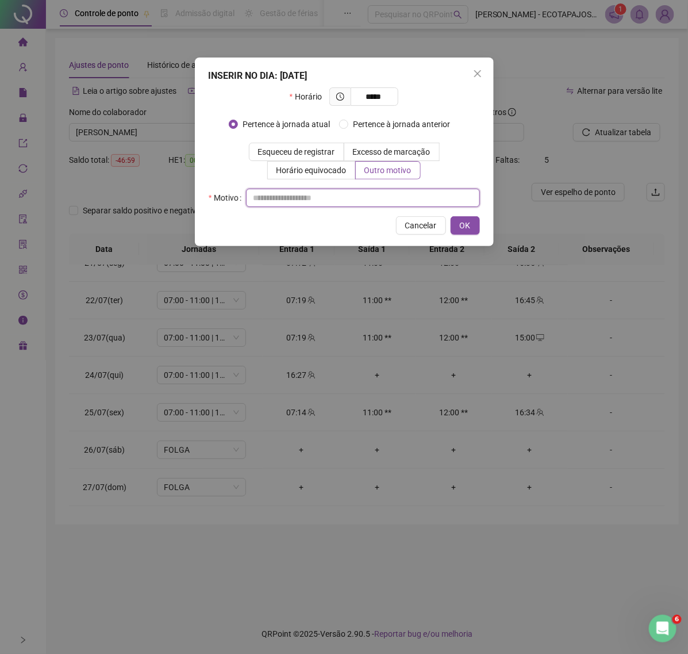
click at [291, 205] on input "text" at bounding box center [363, 198] width 234 height 18
paste input "****"
type input "****"
click at [458, 225] on button "OK" at bounding box center [465, 225] width 29 height 18
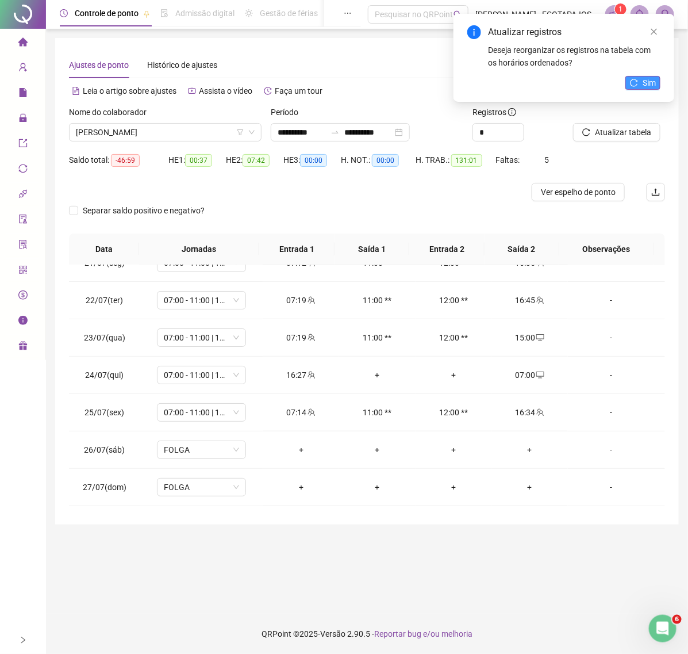
click at [642, 76] on button "Sim" at bounding box center [643, 83] width 35 height 14
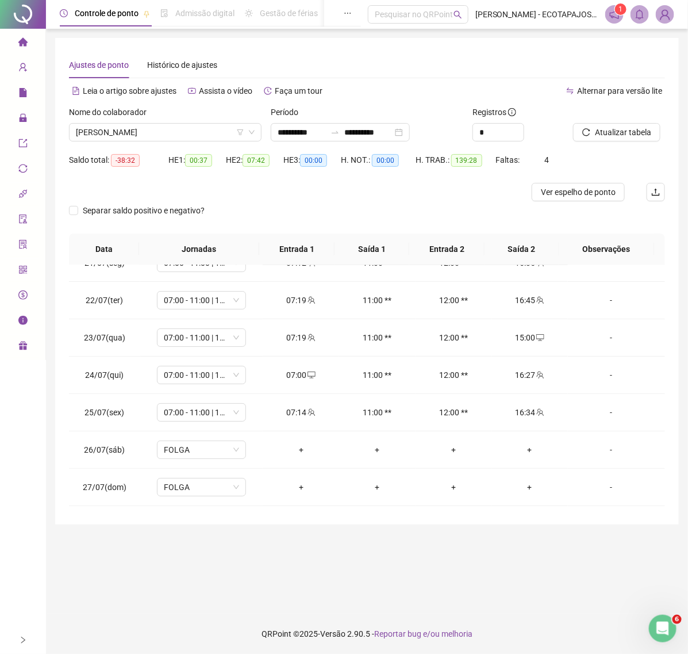
click at [611, 131] on span "Atualizar tabela" at bounding box center [623, 132] width 56 height 13
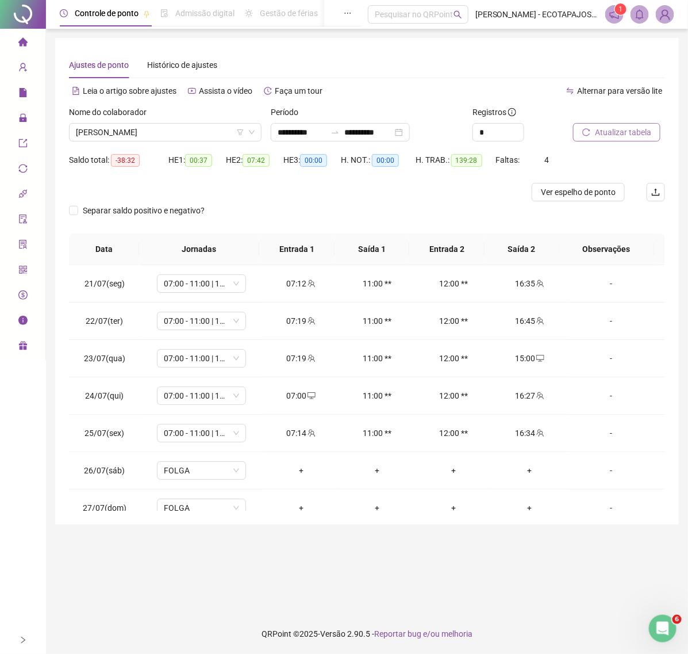
click at [615, 136] on button "Atualizar tabela" at bounding box center [616, 132] width 87 height 18
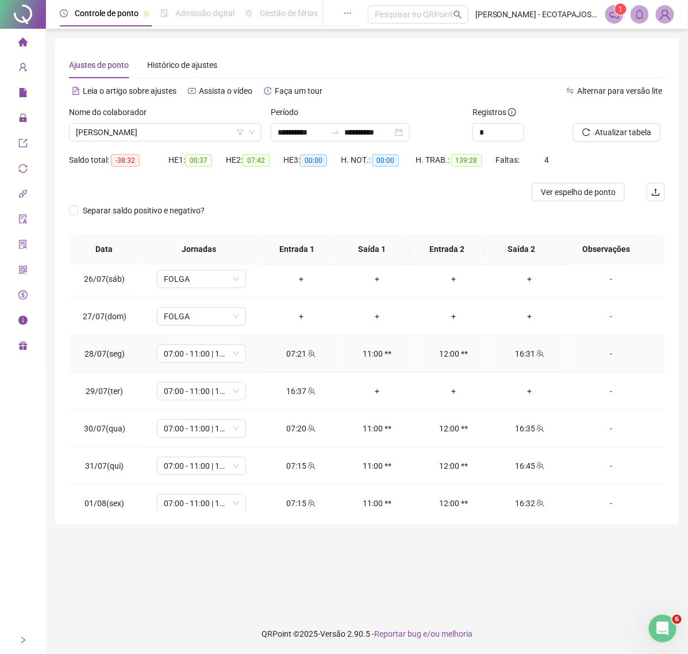
scroll to position [216, 0]
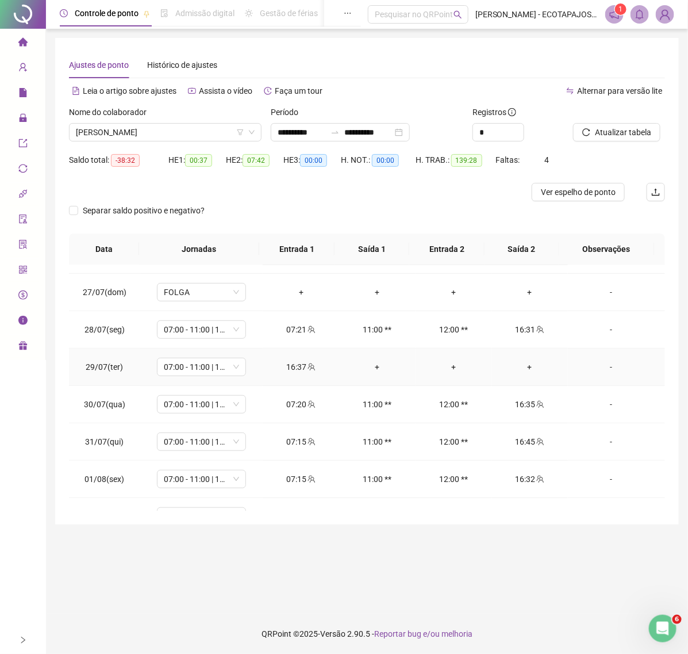
click at [525, 364] on div "+" at bounding box center [531, 367] width 58 height 13
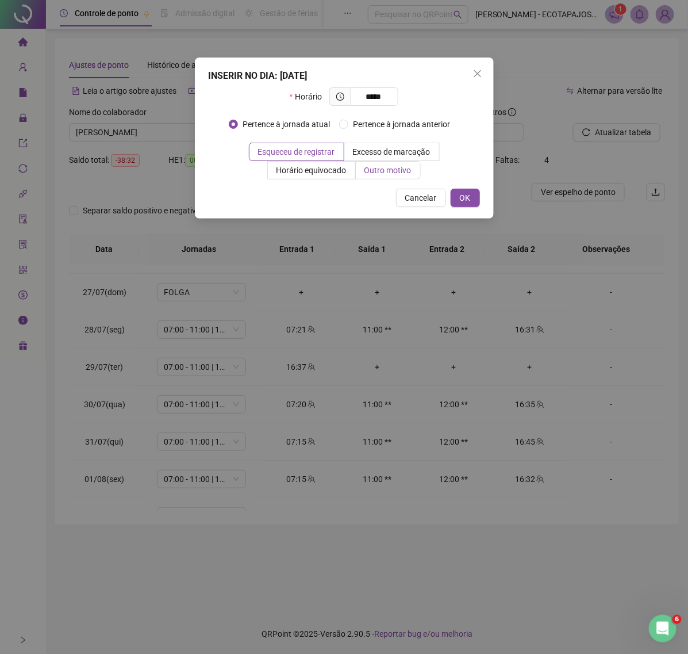
type input "*****"
click at [386, 176] on label "Outro motivo" at bounding box center [388, 170] width 65 height 18
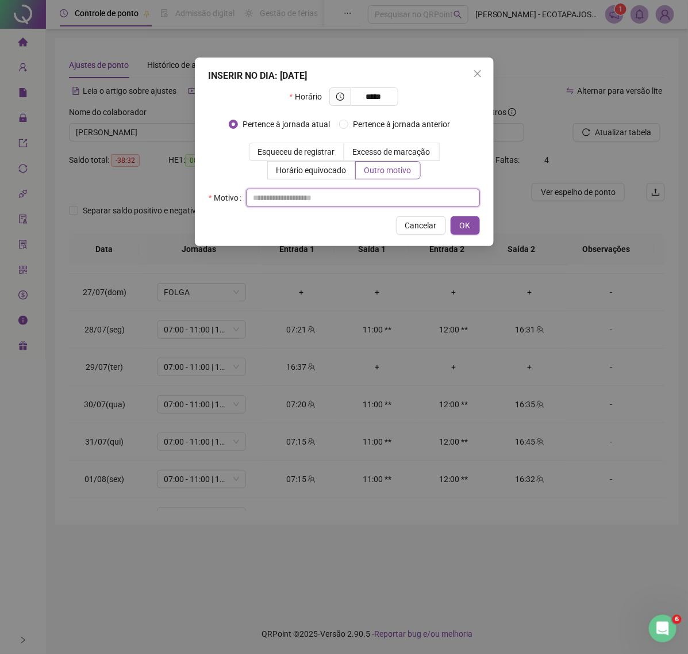
click at [314, 205] on input "text" at bounding box center [363, 198] width 234 height 18
paste input "****"
type input "****"
click at [473, 231] on button "OK" at bounding box center [465, 225] width 29 height 18
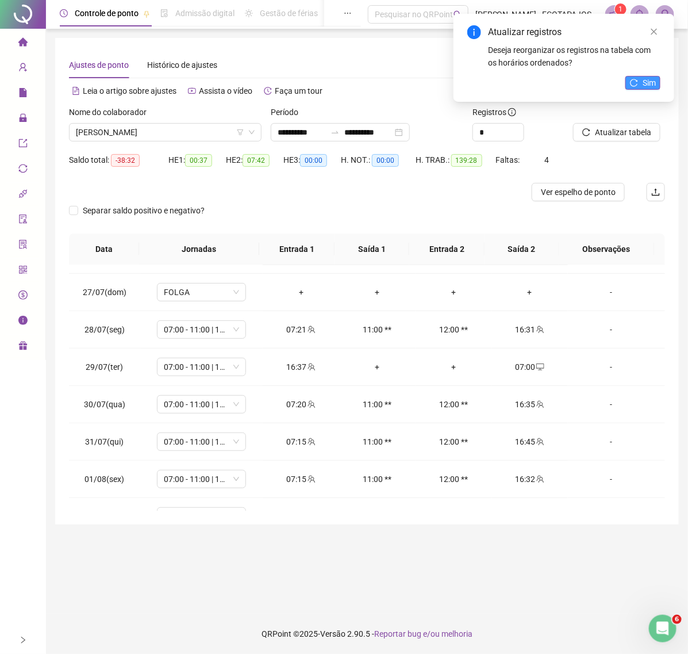
click at [637, 88] on button "Sim" at bounding box center [643, 83] width 35 height 14
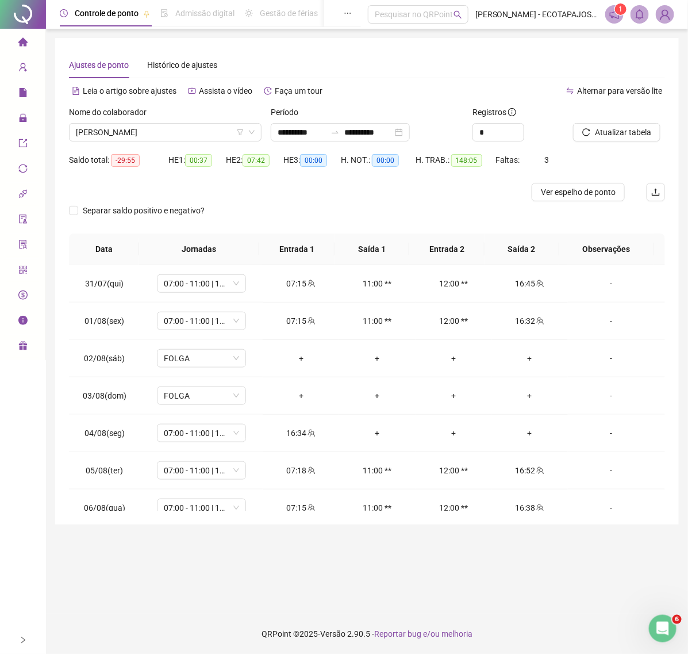
scroll to position [0, 0]
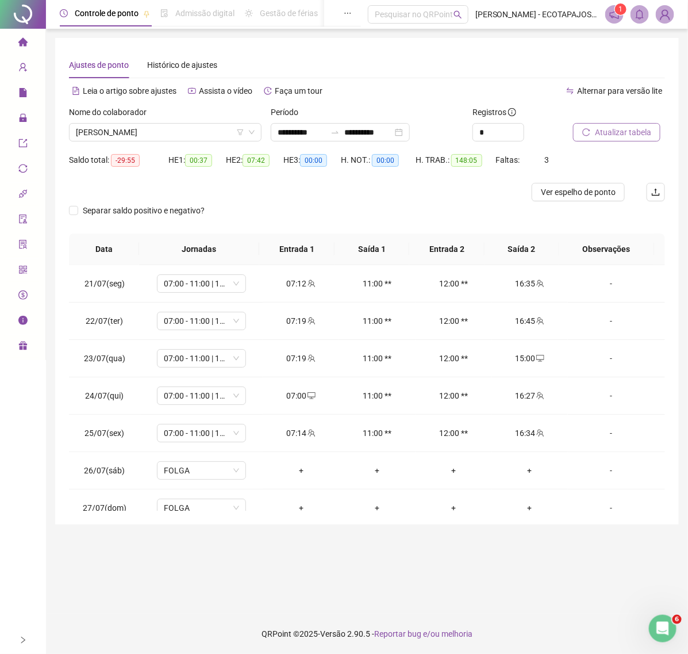
click at [599, 128] on span "Atualizar tabela" at bounding box center [623, 132] width 56 height 13
click at [596, 132] on span "Atualizar tabela" at bounding box center [623, 132] width 56 height 13
click at [205, 128] on span "[PERSON_NAME]" at bounding box center [165, 132] width 179 height 17
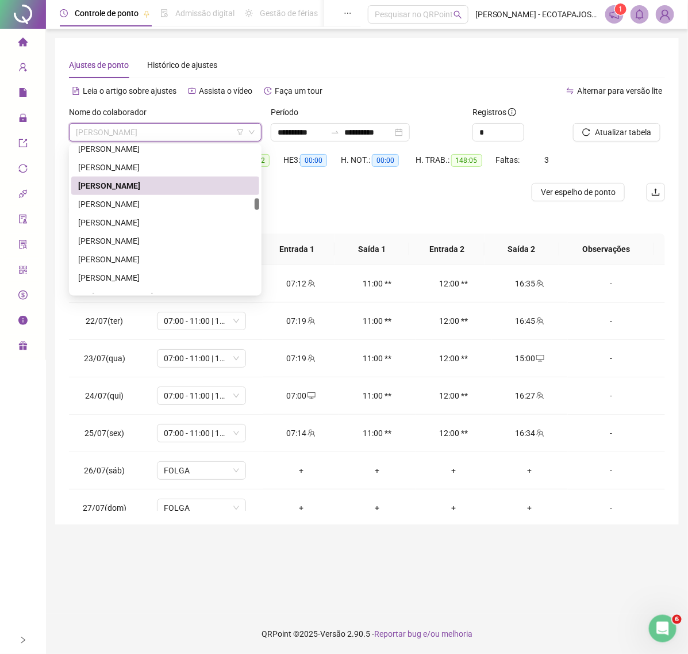
scroll to position [49, 0]
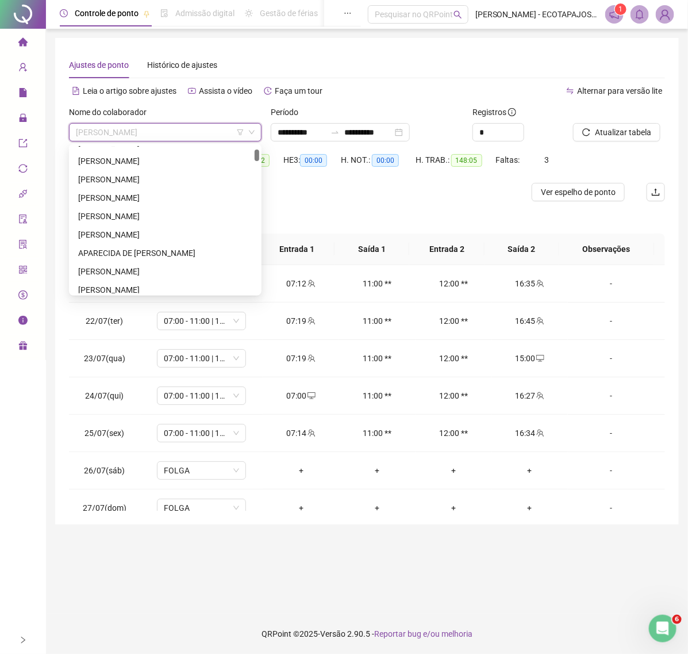
drag, startPoint x: 258, startPoint y: 207, endPoint x: 196, endPoint y: 156, distance: 79.7
click at [255, 158] on div at bounding box center [257, 156] width 5 height 12
click at [142, 230] on div "[PERSON_NAME]" at bounding box center [165, 234] width 174 height 13
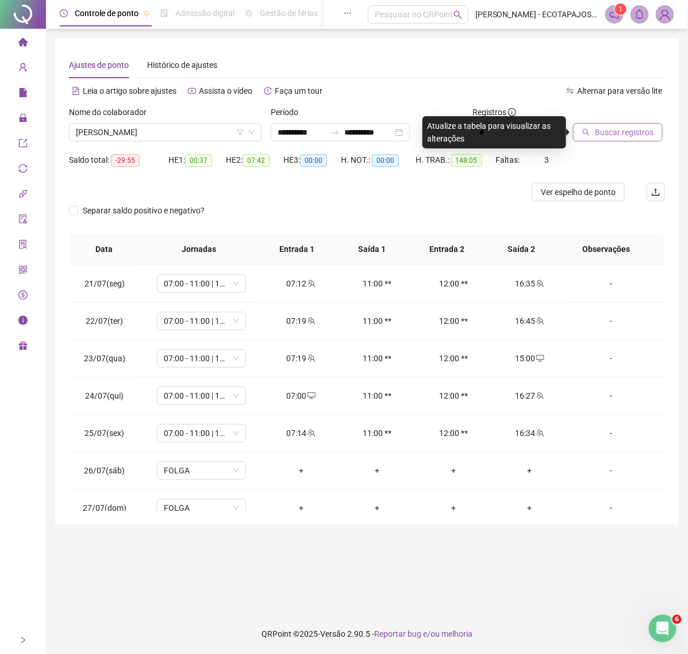
click at [601, 137] on span "Buscar registros" at bounding box center [624, 132] width 59 height 13
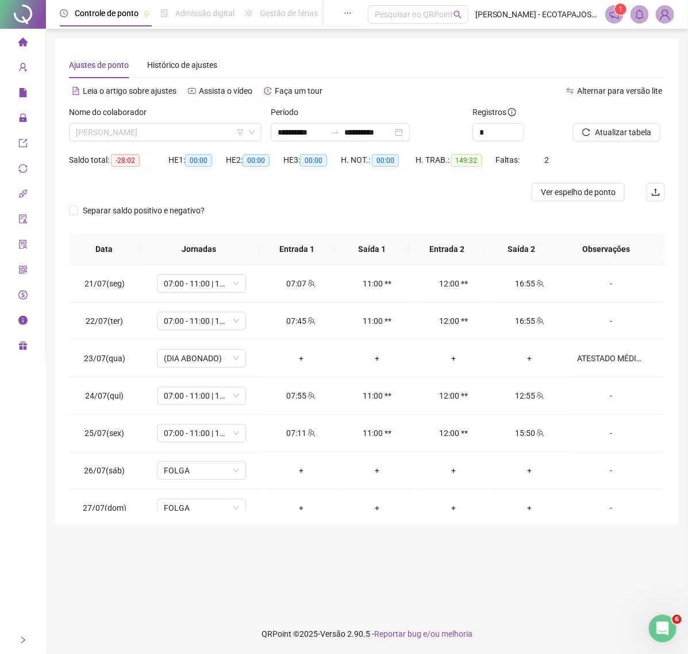
drag, startPoint x: 213, startPoint y: 133, endPoint x: 234, endPoint y: 171, distance: 43.2
click at [212, 133] on span "[PERSON_NAME]" at bounding box center [165, 132] width 179 height 17
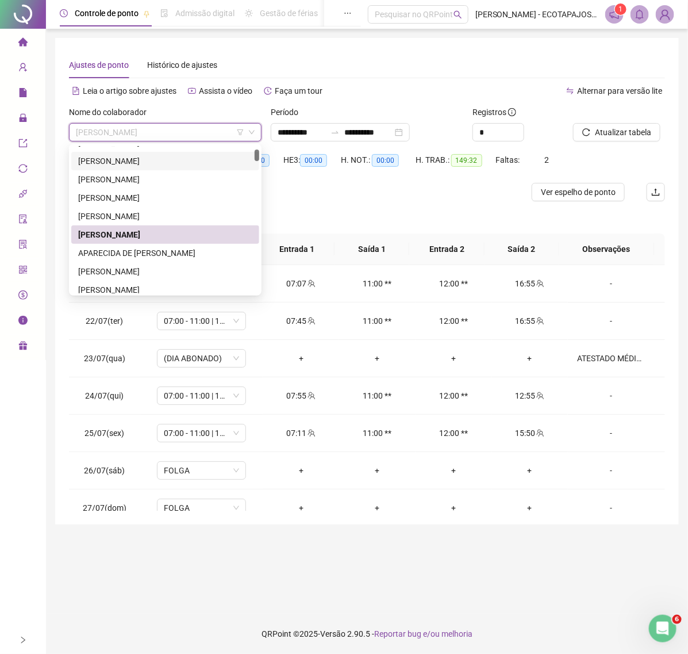
scroll to position [0, 0]
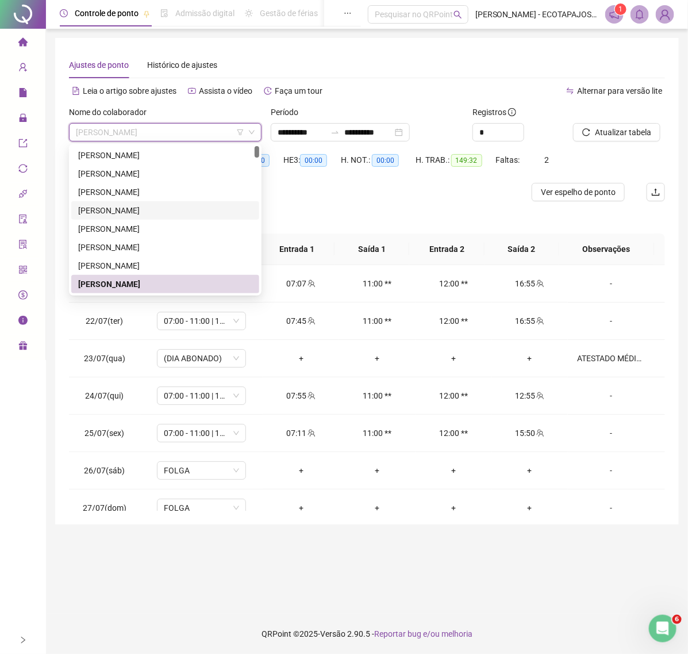
drag, startPoint x: 259, startPoint y: 156, endPoint x: 259, endPoint y: 139, distance: 17.3
click at [259, 139] on body "**********" at bounding box center [344, 327] width 688 height 654
click at [130, 189] on div "[PERSON_NAME]" at bounding box center [165, 192] width 174 height 13
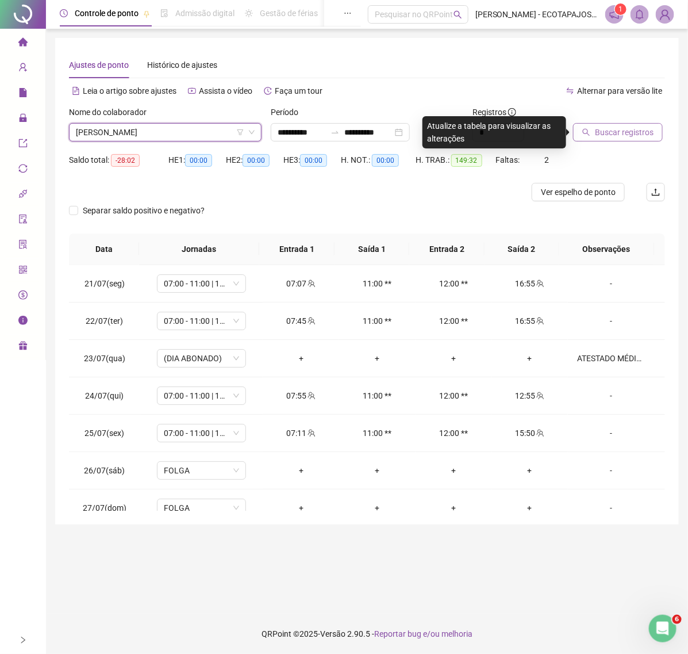
click at [610, 133] on span "Buscar registros" at bounding box center [624, 132] width 59 height 13
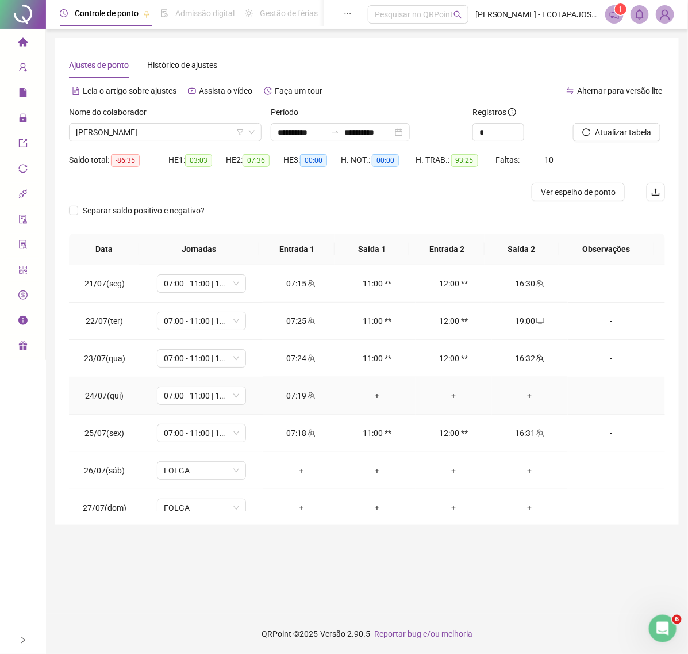
click at [514, 395] on div "+" at bounding box center [531, 395] width 58 height 13
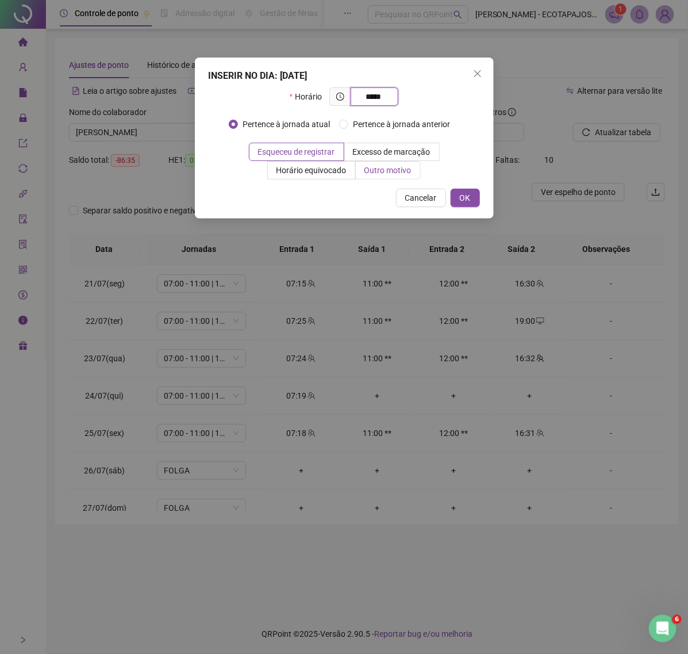
type input "*****"
click at [387, 171] on span "Outro motivo" at bounding box center [388, 170] width 47 height 9
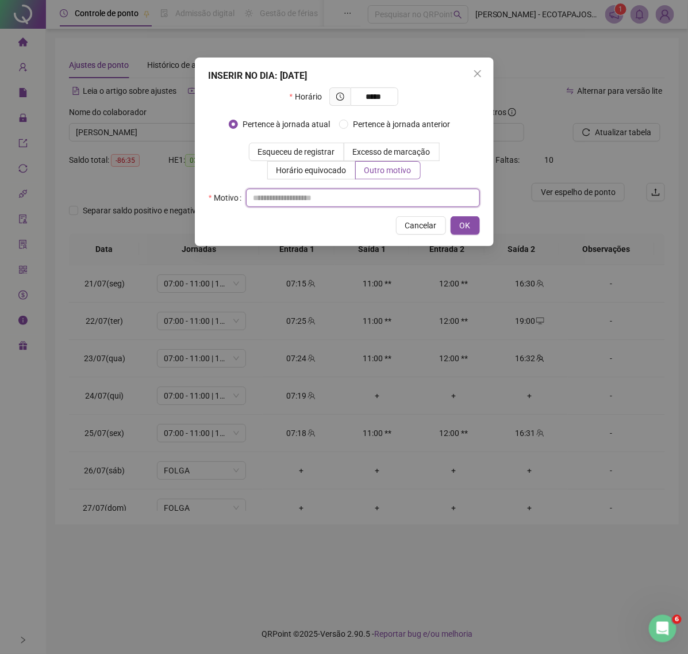
click at [302, 201] on input "text" at bounding box center [363, 198] width 234 height 18
paste input "****"
type input "****"
click at [461, 221] on span "OK" at bounding box center [465, 225] width 11 height 13
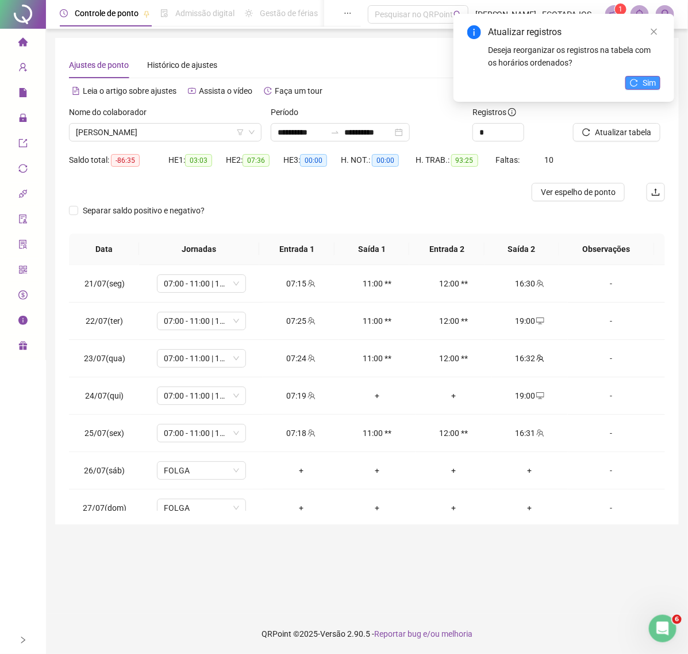
click at [640, 84] on button "Sim" at bounding box center [643, 83] width 35 height 14
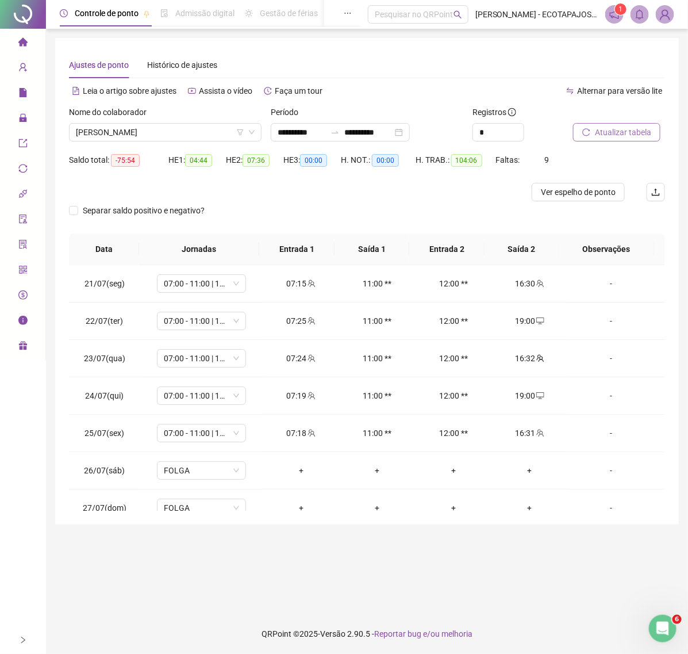
click at [613, 134] on span "Atualizar tabela" at bounding box center [623, 132] width 56 height 13
click at [590, 128] on icon "reload" at bounding box center [587, 132] width 8 height 8
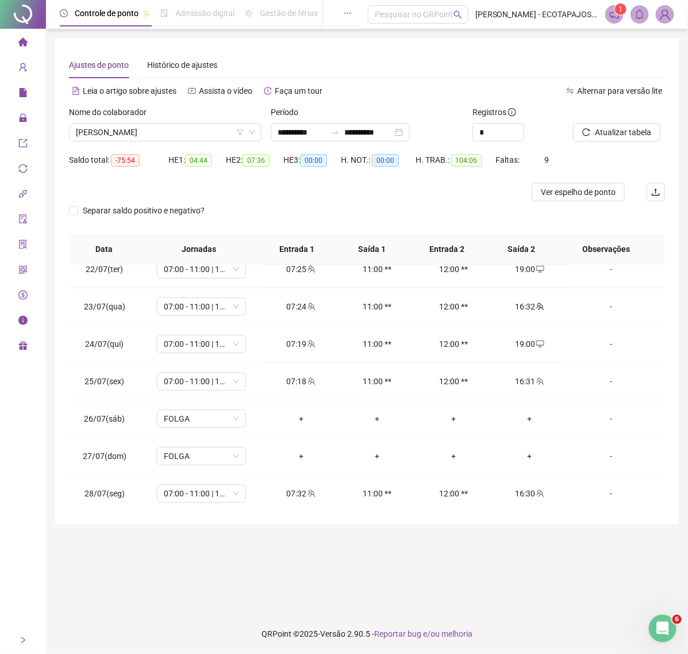
scroll to position [55, 0]
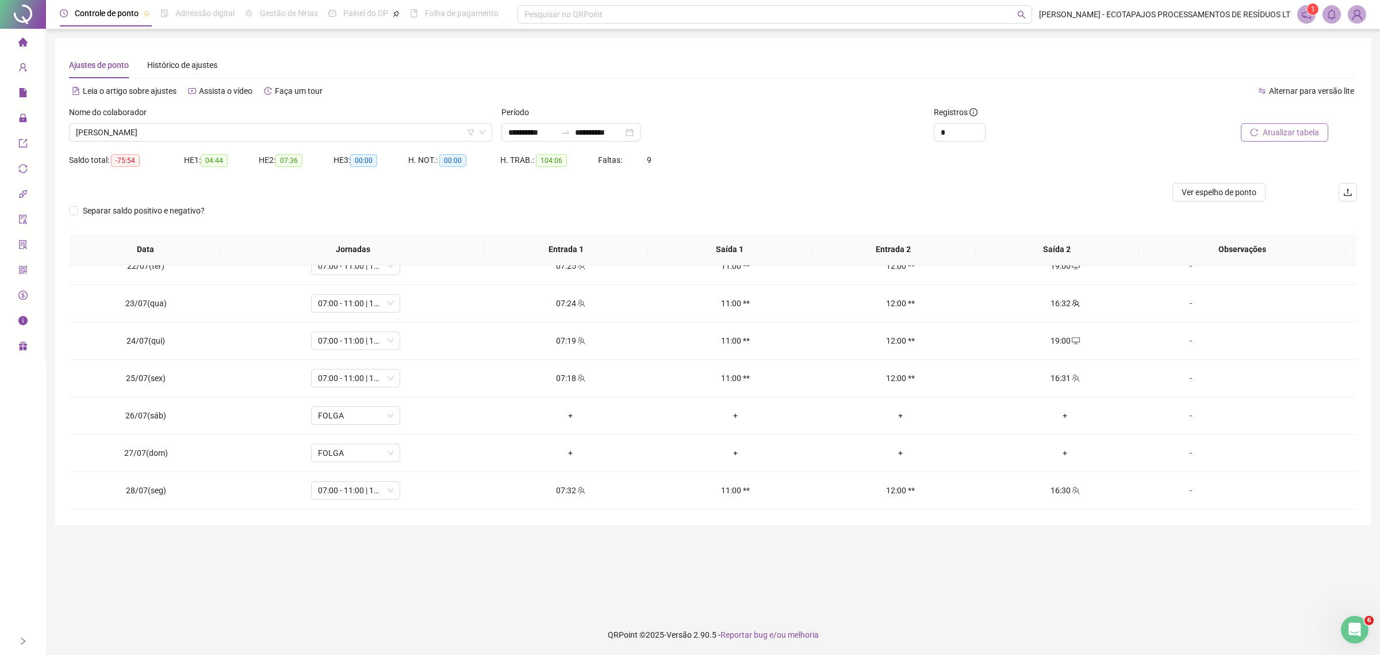
click at [1292, 131] on span "Atualizar tabela" at bounding box center [1291, 132] width 56 height 13
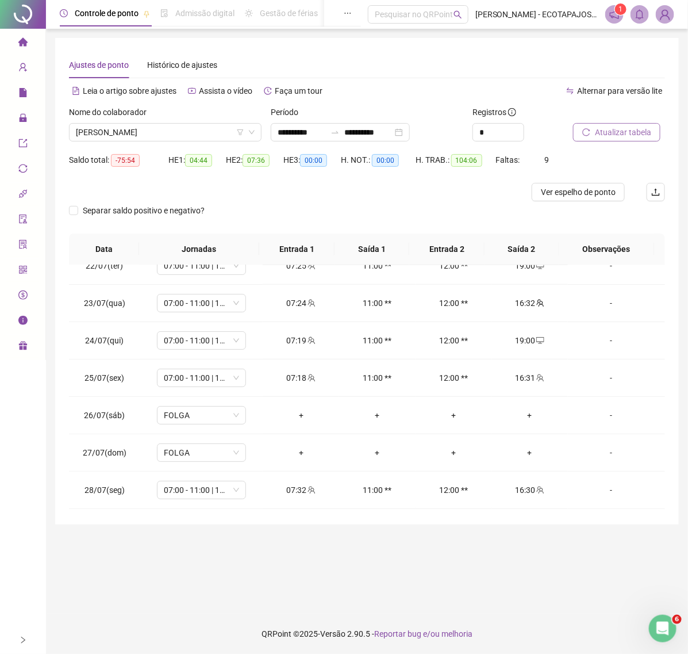
click at [591, 139] on button "Atualizar tabela" at bounding box center [616, 132] width 87 height 18
click at [642, 133] on span "Atualizar tabela" at bounding box center [623, 132] width 56 height 13
click at [183, 130] on span "[PERSON_NAME]" at bounding box center [165, 132] width 179 height 17
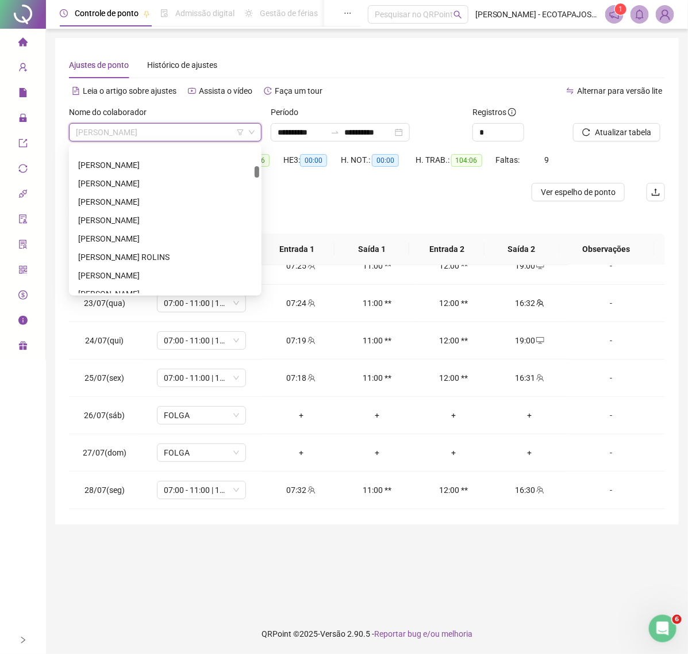
scroll to position [308, 0]
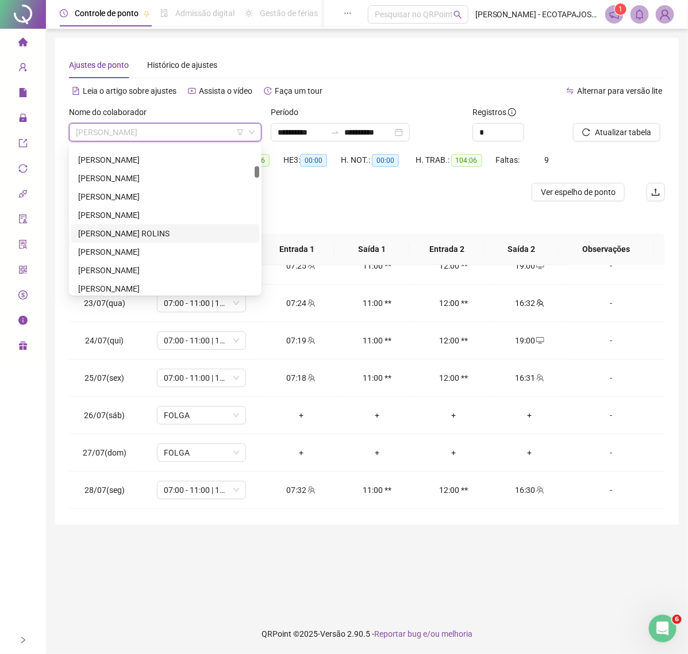
click at [121, 236] on div "[PERSON_NAME] ROLINS" at bounding box center [165, 233] width 174 height 13
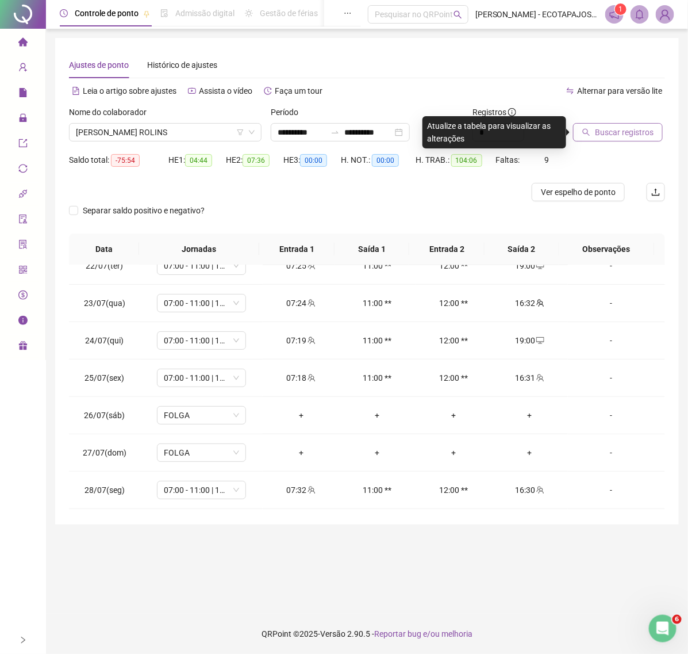
click at [602, 136] on span "Buscar registros" at bounding box center [624, 132] width 59 height 13
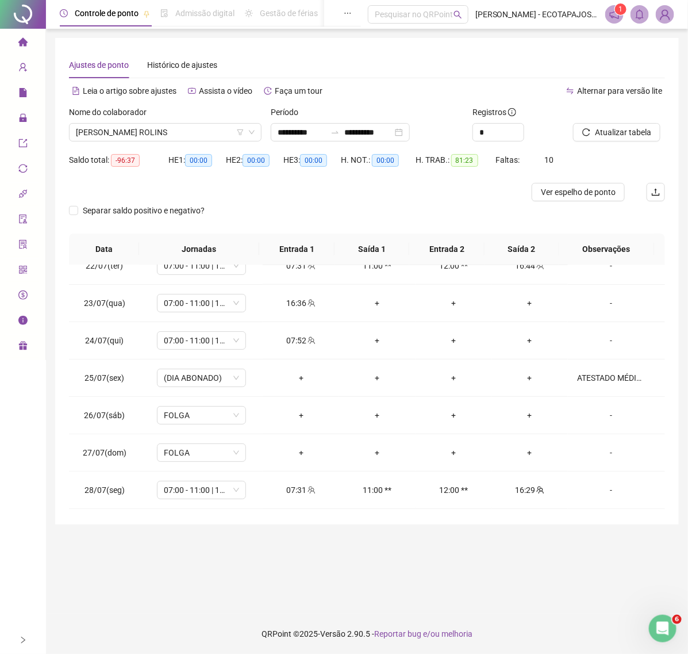
scroll to position [0, 0]
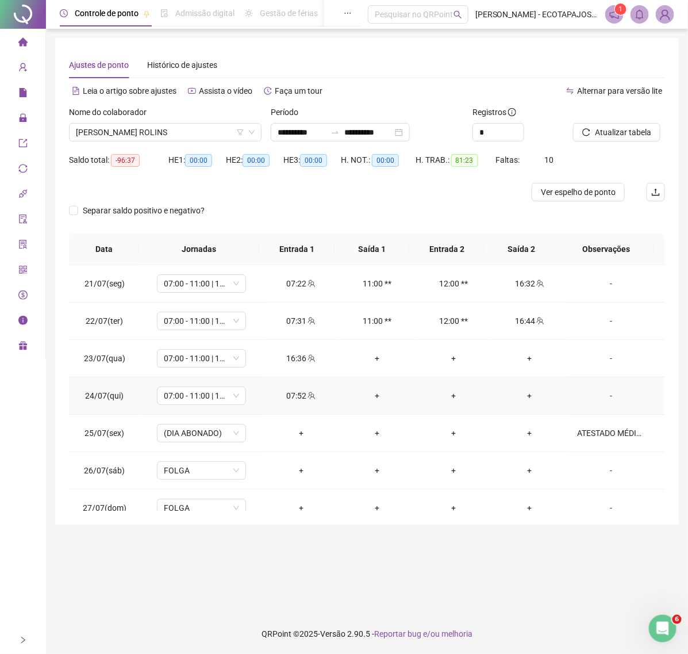
click at [368, 397] on div "+" at bounding box center [378, 395] width 58 height 13
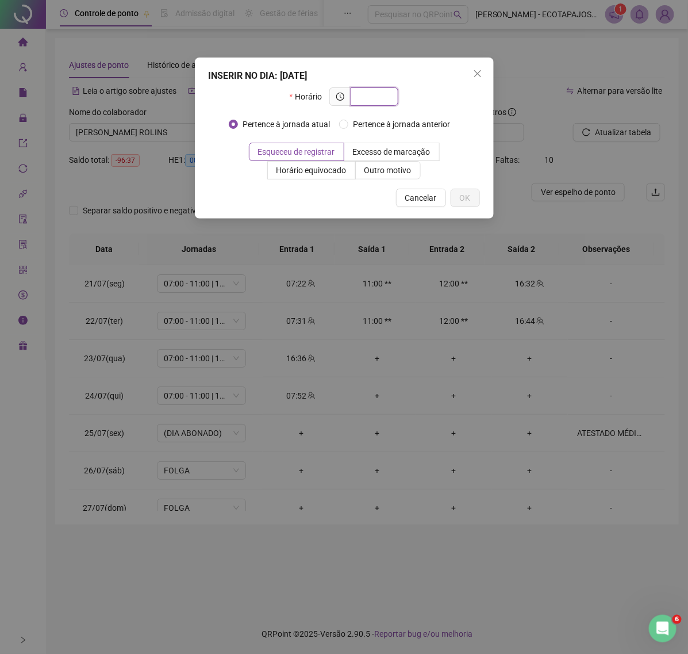
click at [373, 98] on input "text" at bounding box center [374, 96] width 32 height 13
type input "*****"
click at [392, 164] on label "Outro motivo" at bounding box center [388, 170] width 65 height 18
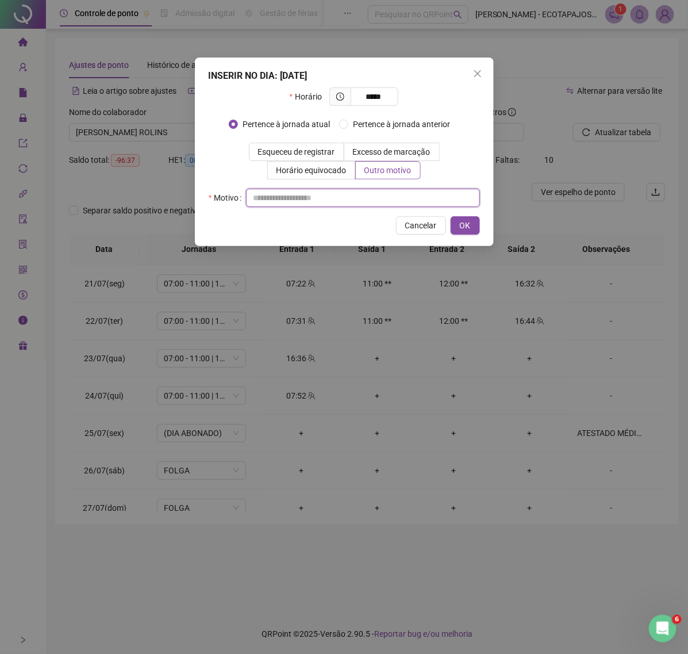
click at [296, 200] on input "text" at bounding box center [363, 198] width 234 height 18
type input "****"
click at [461, 223] on span "OK" at bounding box center [465, 225] width 11 height 13
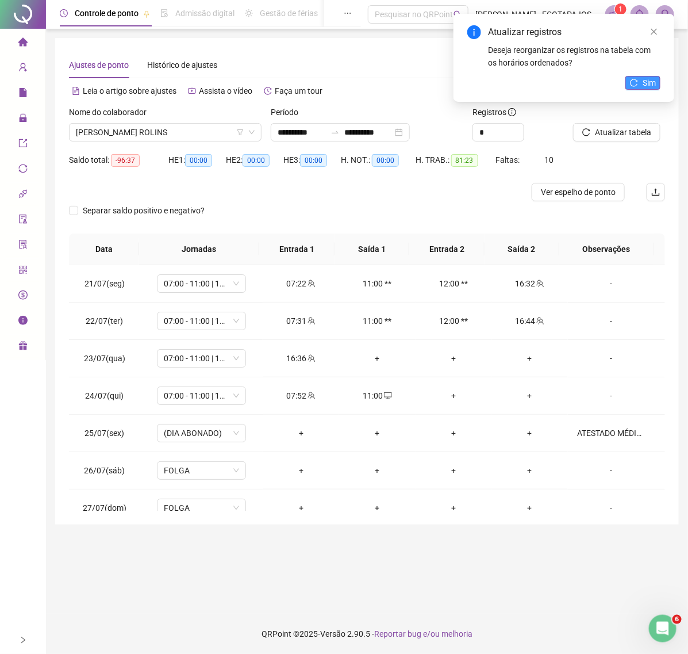
click at [637, 81] on icon "reload" at bounding box center [634, 82] width 7 height 7
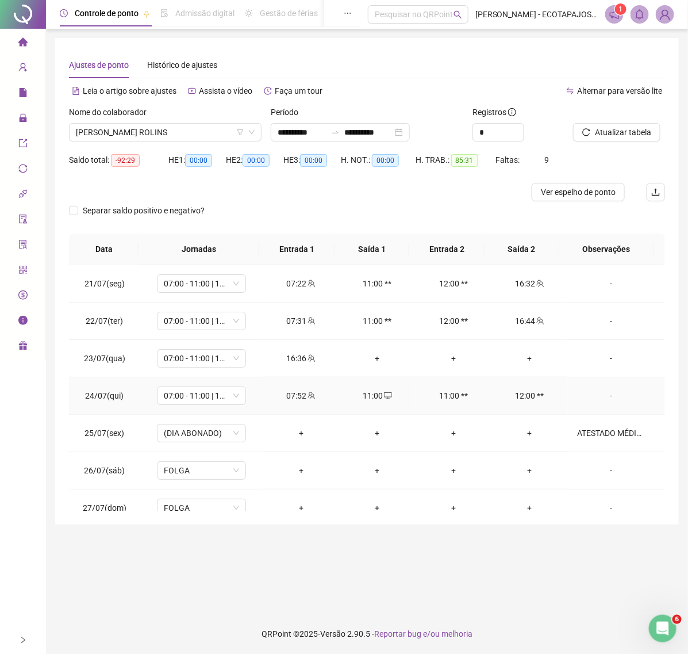
click at [605, 394] on div "-" at bounding box center [611, 395] width 68 height 13
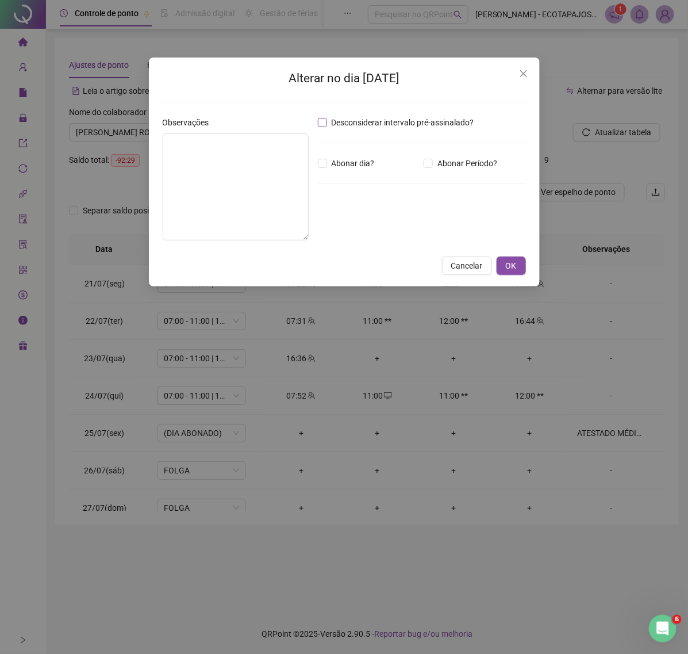
click at [357, 124] on span "Desconsiderar intervalo pré-assinalado?" at bounding box center [403, 122] width 152 height 13
click at [513, 269] on span "OK" at bounding box center [511, 265] width 11 height 13
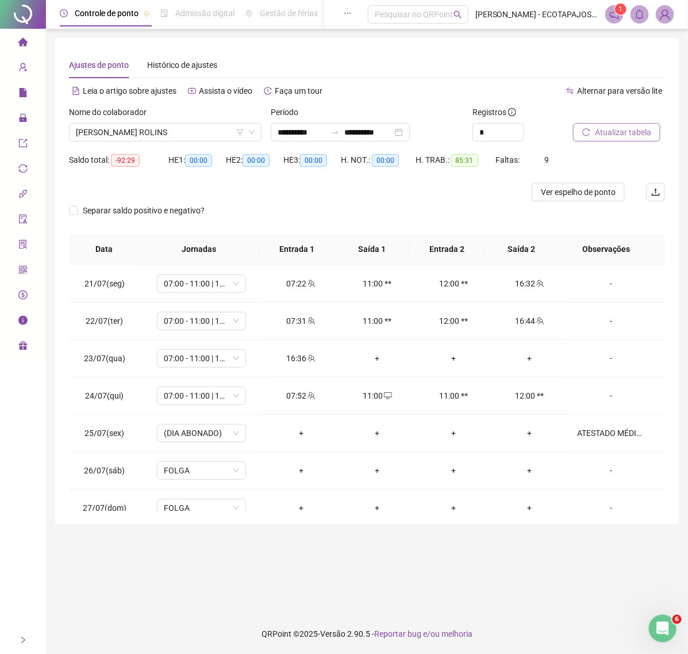
click at [628, 134] on span "Atualizar tabela" at bounding box center [623, 132] width 56 height 13
click at [519, 354] on div "+" at bounding box center [531, 358] width 58 height 13
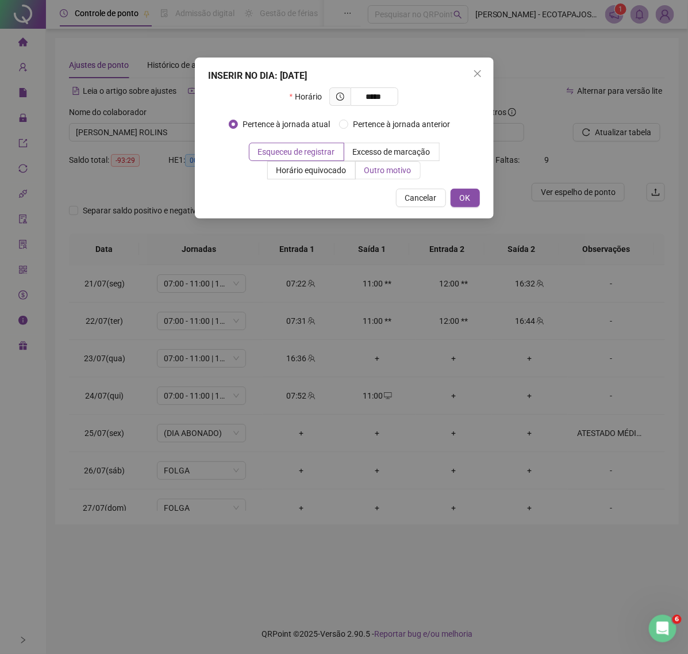
type input "*****"
click at [407, 161] on label "Outro motivo" at bounding box center [388, 170] width 65 height 18
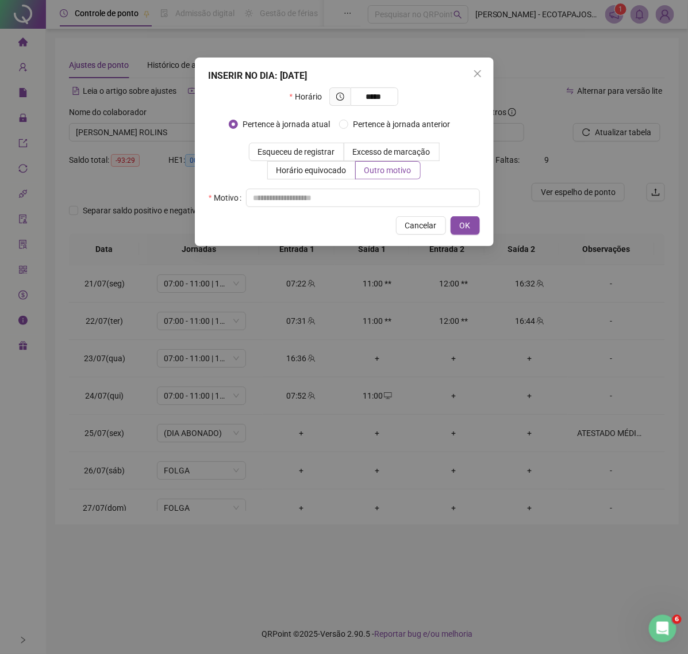
click at [610, 132] on div "INSERIR NO DIA : [DATE] Horário ***** Pertence à jornada atual Pertence à jorna…" at bounding box center [344, 327] width 688 height 654
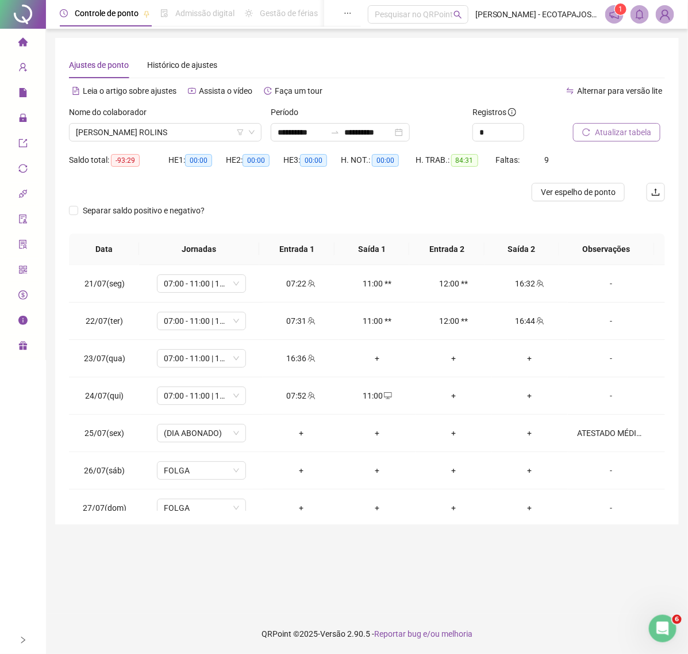
click at [609, 129] on span "Atualizar tabela" at bounding box center [623, 132] width 56 height 13
click at [377, 359] on div "+" at bounding box center [378, 358] width 58 height 13
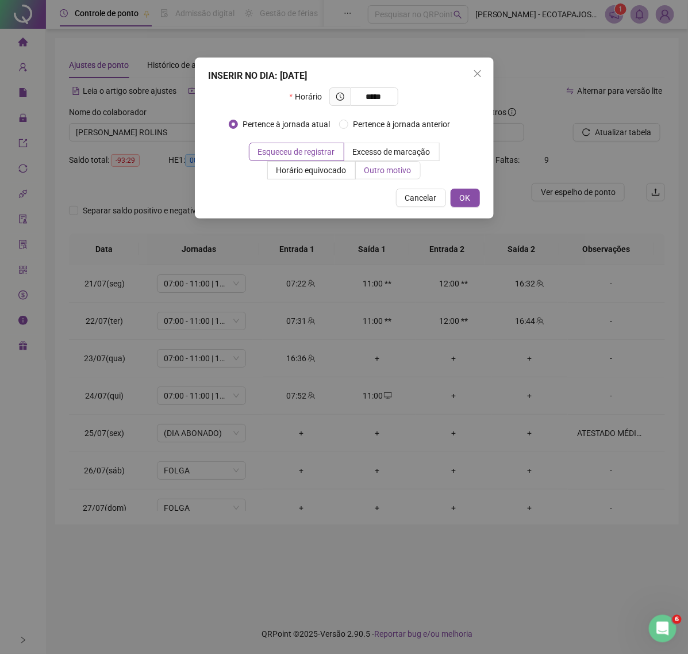
type input "*****"
click at [403, 166] on span "Outro motivo" at bounding box center [388, 170] width 47 height 9
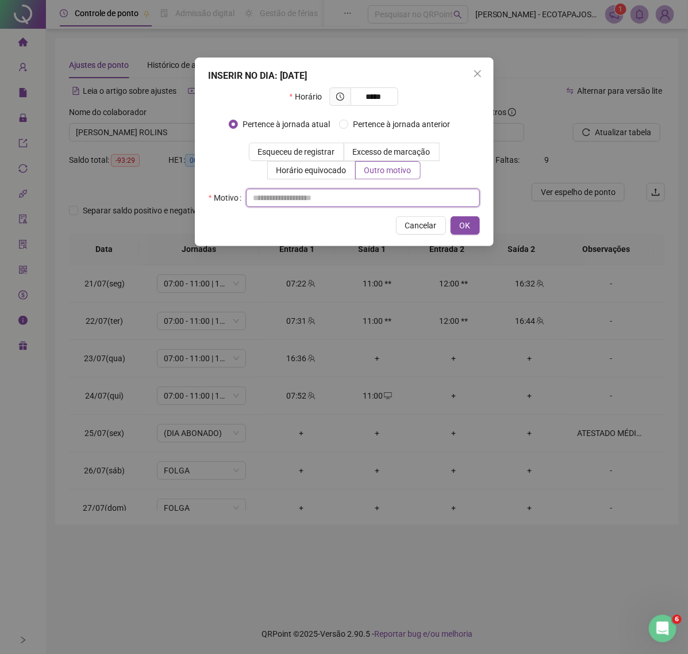
click at [315, 200] on input "text" at bounding box center [363, 198] width 234 height 18
paste input "****"
type input "****"
click at [466, 224] on span "OK" at bounding box center [465, 225] width 11 height 13
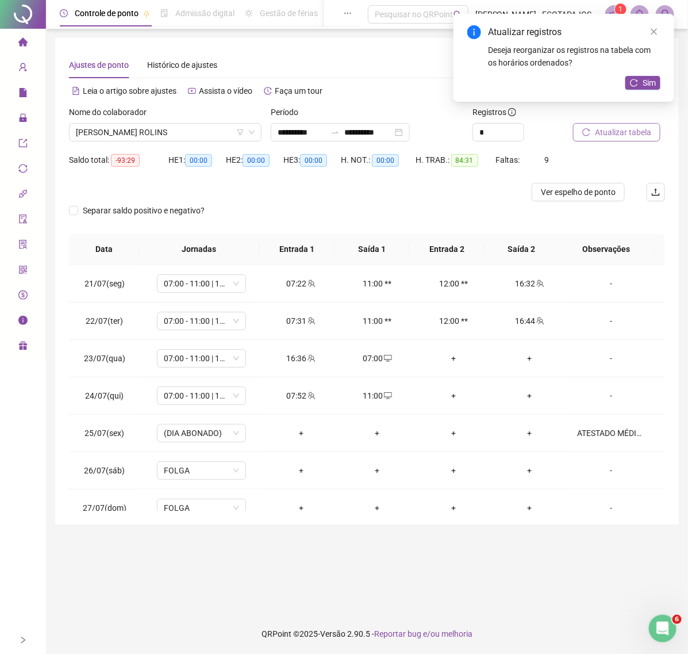
click at [611, 130] on span "Atualizar tabela" at bounding box center [623, 132] width 56 height 13
click at [645, 79] on span "Sim" at bounding box center [649, 82] width 13 height 13
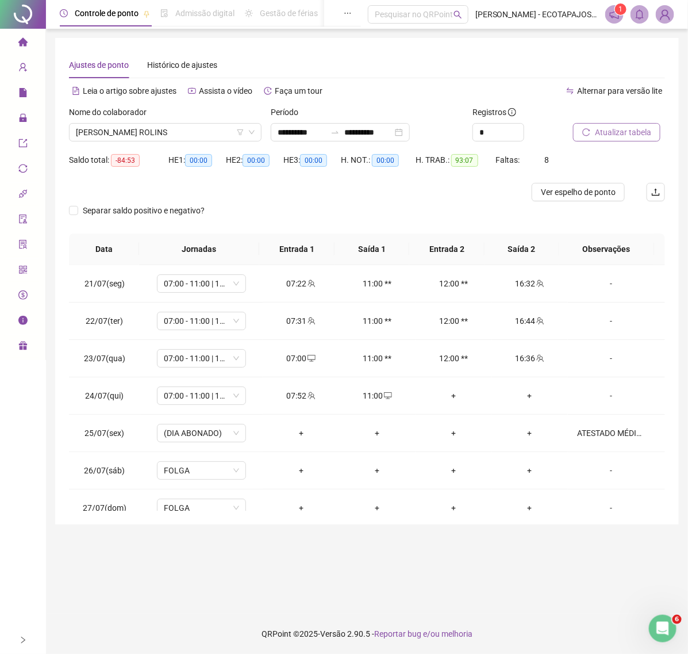
click at [599, 131] on span "Atualizar tabela" at bounding box center [623, 132] width 56 height 13
click at [594, 131] on button "Atualizar tabela" at bounding box center [616, 132] width 87 height 18
click at [591, 132] on icon "reload" at bounding box center [587, 132] width 8 height 8
click at [211, 130] on span "[PERSON_NAME] ROLINS" at bounding box center [165, 132] width 179 height 17
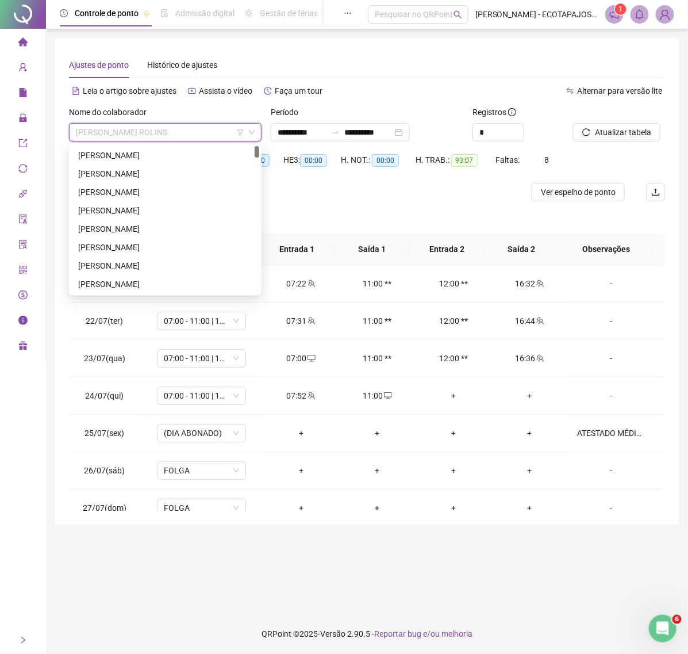
drag, startPoint x: 259, startPoint y: 170, endPoint x: 265, endPoint y: 128, distance: 42.5
click at [265, 128] on body "**********" at bounding box center [344, 327] width 688 height 654
click at [144, 283] on div "[PERSON_NAME]" at bounding box center [165, 284] width 174 height 13
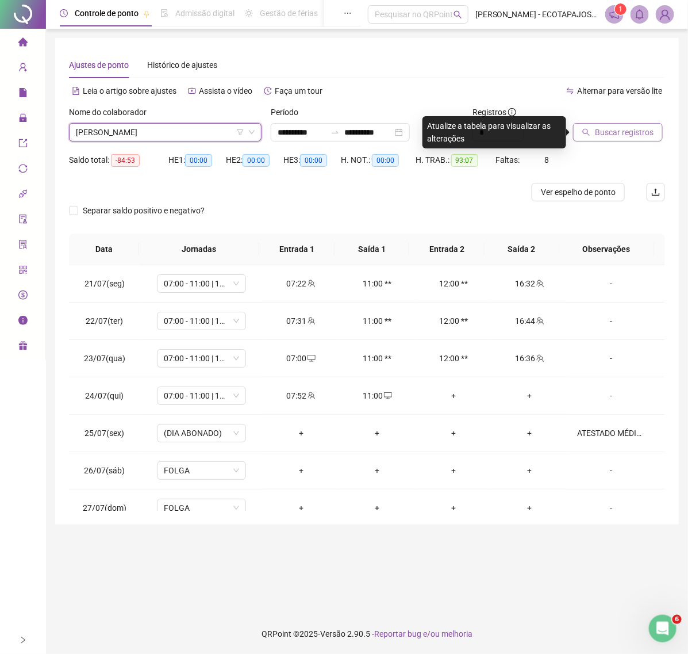
click at [639, 133] on span "Buscar registros" at bounding box center [624, 132] width 59 height 13
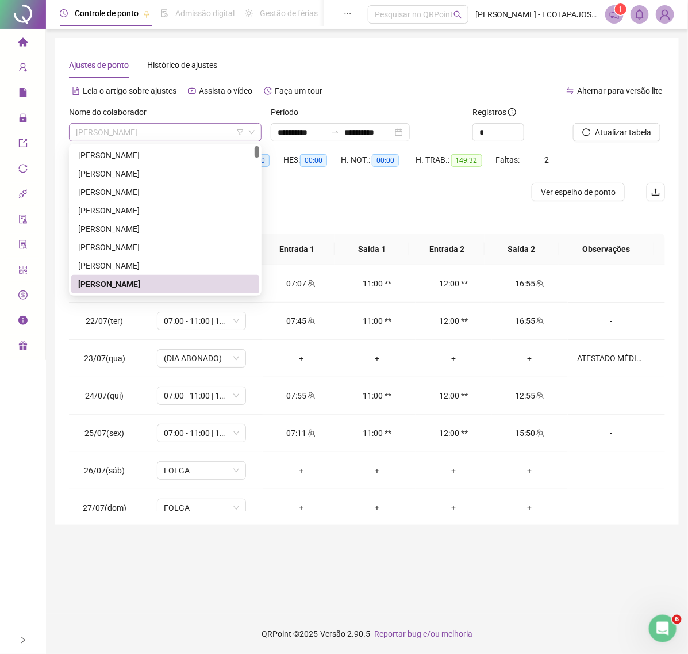
click at [188, 130] on span "[PERSON_NAME]" at bounding box center [165, 132] width 179 height 17
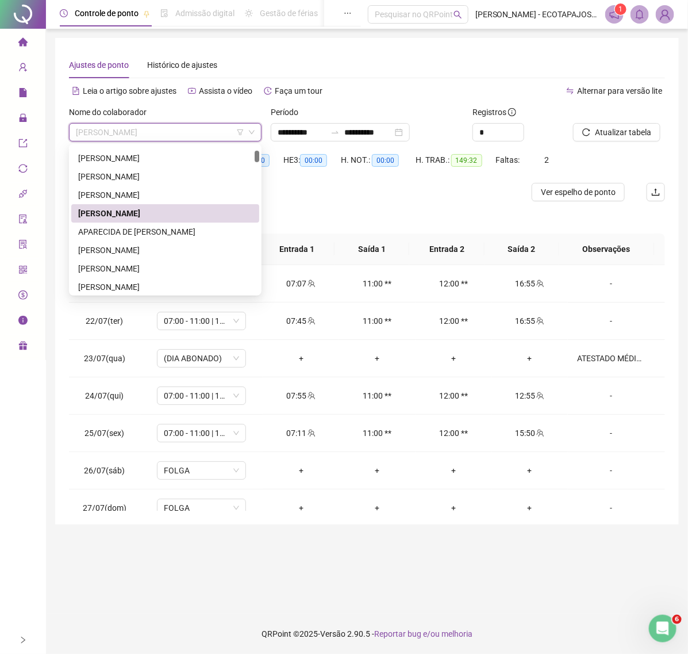
scroll to position [24, 0]
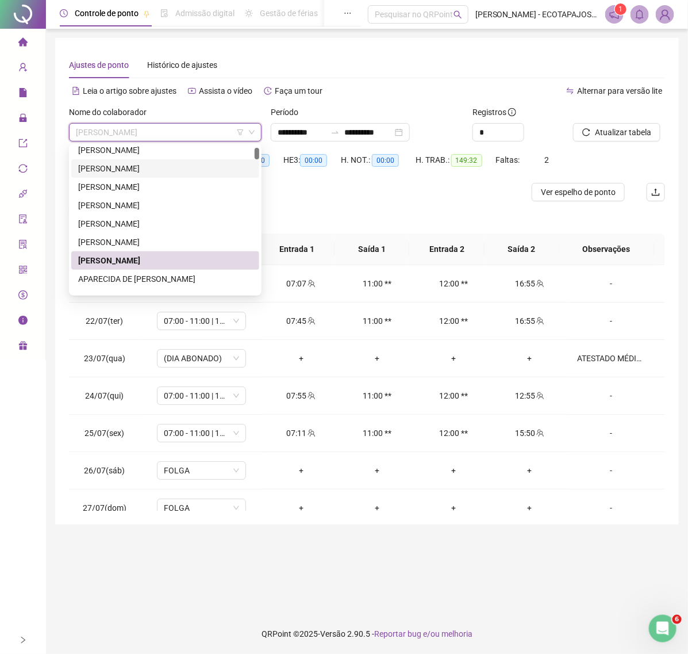
click at [170, 166] on div "[PERSON_NAME]" at bounding box center [165, 168] width 174 height 13
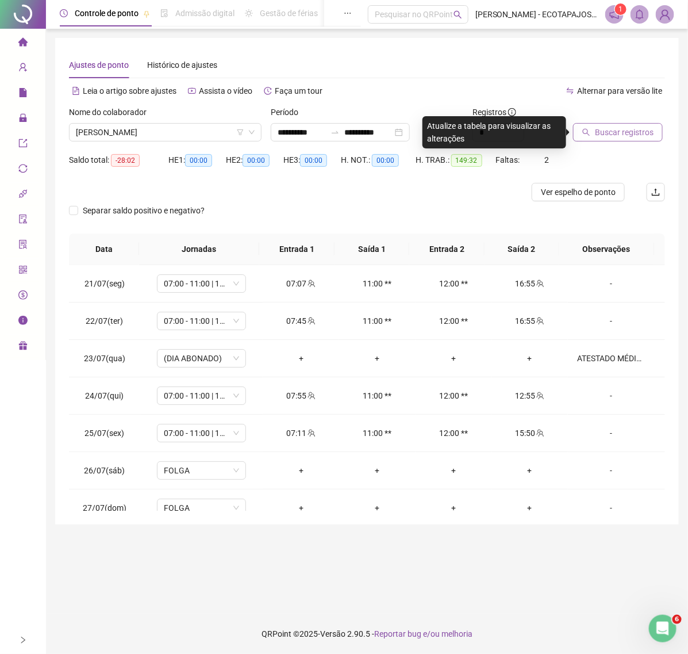
click at [590, 136] on button "Buscar registros" at bounding box center [618, 132] width 90 height 18
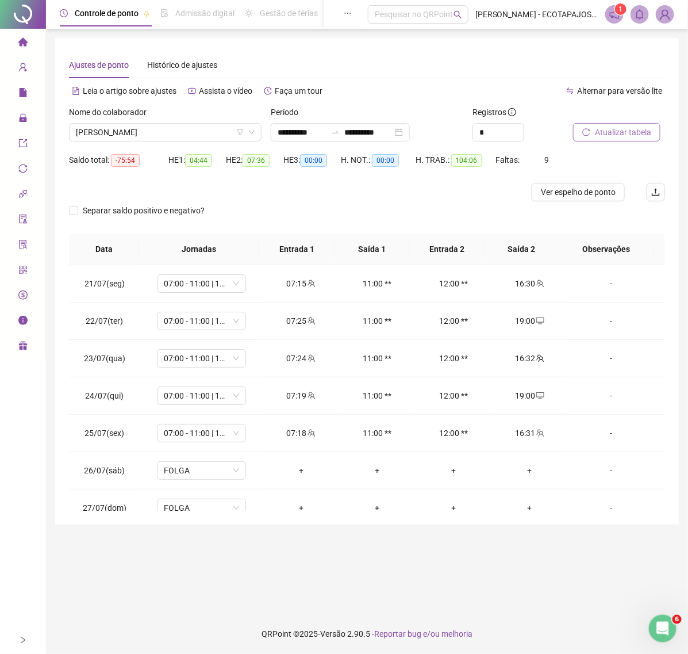
click at [630, 136] on span "Atualizar tabela" at bounding box center [623, 132] width 56 height 13
click at [187, 131] on span "[PERSON_NAME]" at bounding box center [165, 132] width 179 height 17
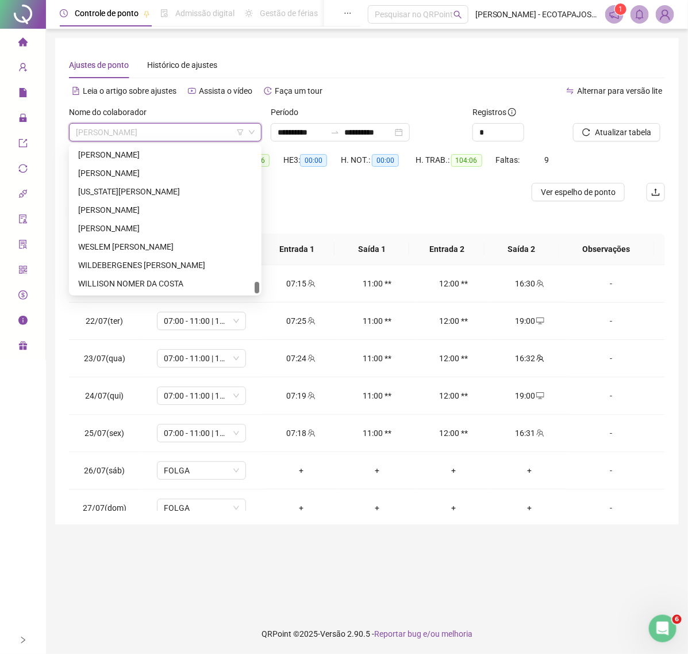
scroll to position [2080, 0]
drag, startPoint x: 256, startPoint y: 151, endPoint x: 248, endPoint y: 308, distance: 156.6
click at [248, 308] on body "**********" at bounding box center [344, 327] width 688 height 654
click at [151, 223] on div "[PERSON_NAME]" at bounding box center [165, 229] width 174 height 13
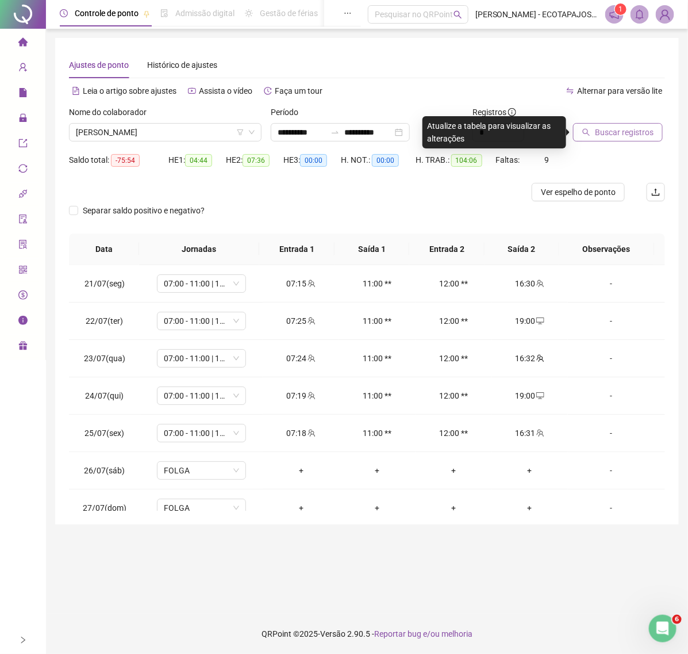
click at [593, 133] on button "Buscar registros" at bounding box center [618, 132] width 90 height 18
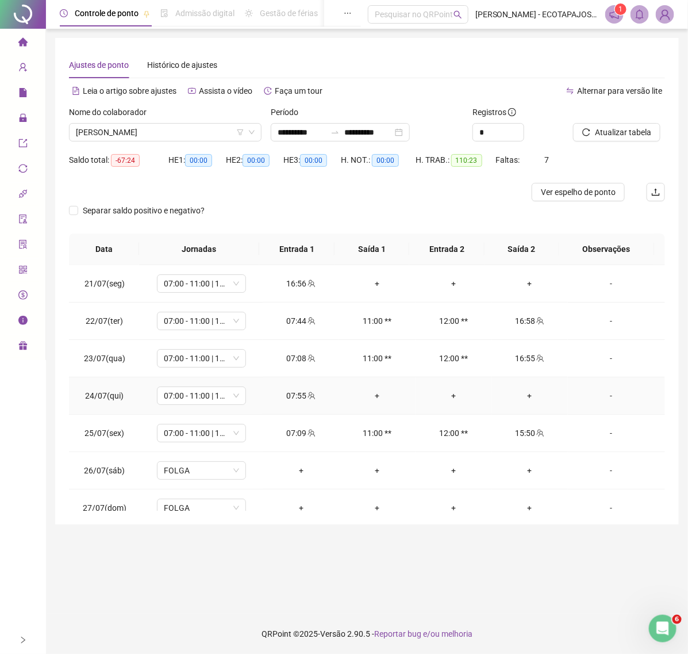
click at [525, 402] on div "+" at bounding box center [531, 395] width 58 height 13
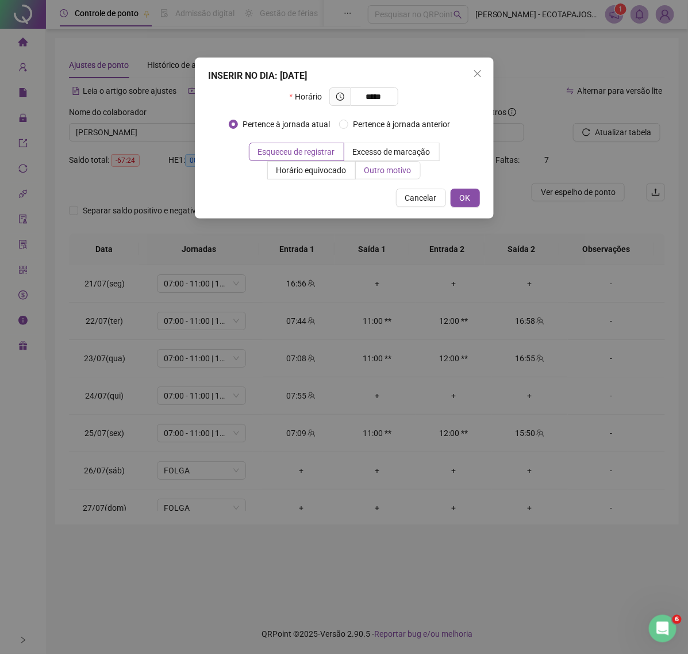
type input "*****"
click at [376, 174] on span "Outro motivo" at bounding box center [388, 170] width 47 height 9
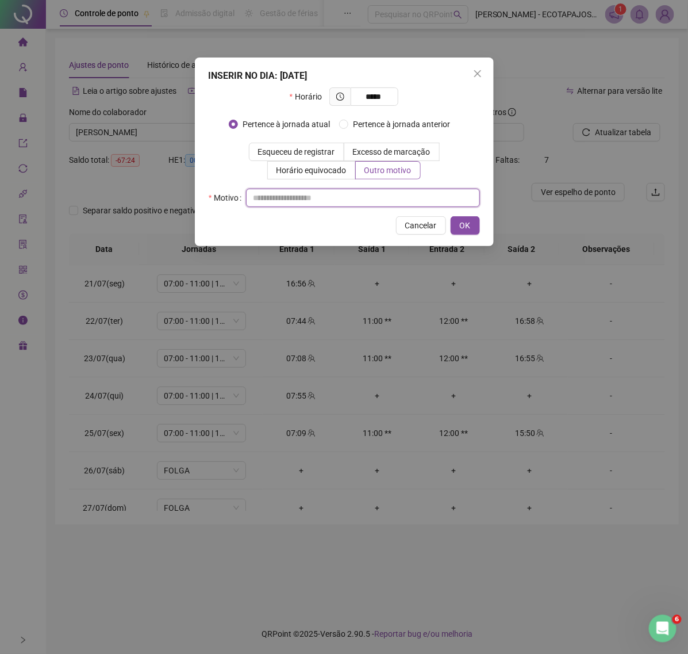
click at [282, 199] on input "text" at bounding box center [363, 198] width 234 height 18
type input "*****"
click at [472, 226] on button "OK" at bounding box center [465, 225] width 29 height 18
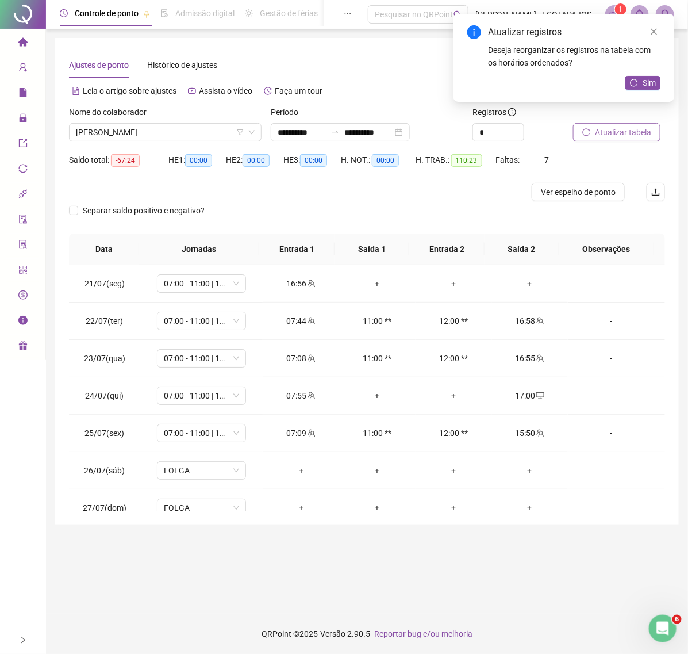
click at [626, 131] on span "Atualizar tabela" at bounding box center [623, 132] width 56 height 13
click at [634, 85] on icon "reload" at bounding box center [634, 83] width 8 height 8
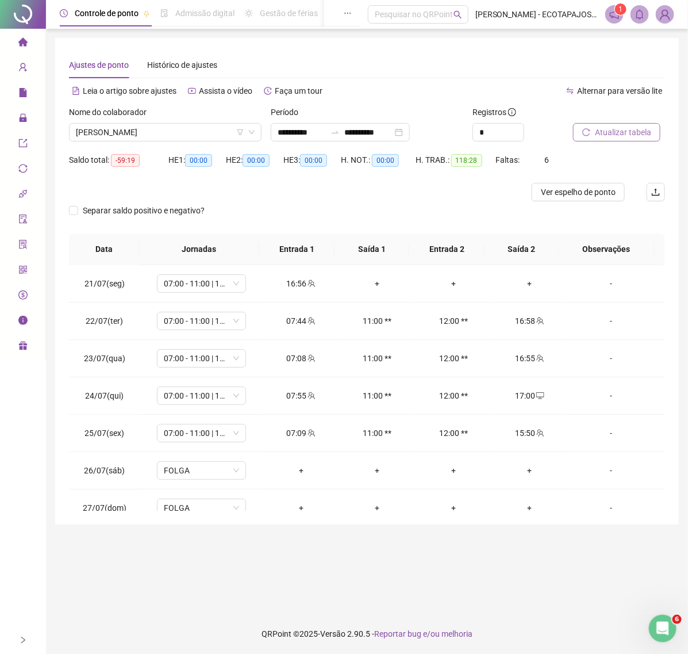
click at [599, 131] on span "Atualizar tabela" at bounding box center [623, 132] width 56 height 13
click at [605, 136] on span "Atualizar tabela" at bounding box center [623, 132] width 56 height 13
click at [617, 131] on span "Atualizar tabela" at bounding box center [623, 132] width 56 height 13
click at [610, 130] on span "Atualizar tabela" at bounding box center [623, 132] width 56 height 13
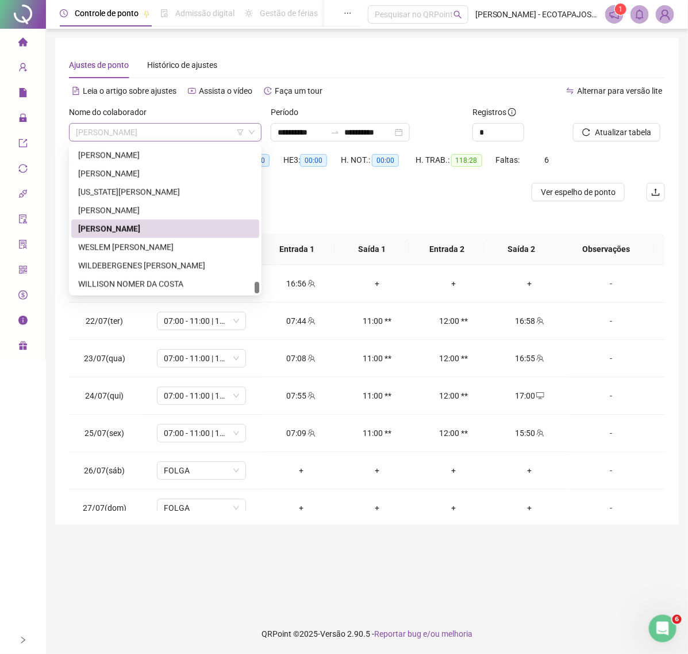
click at [216, 135] on span "[PERSON_NAME]" at bounding box center [165, 132] width 179 height 17
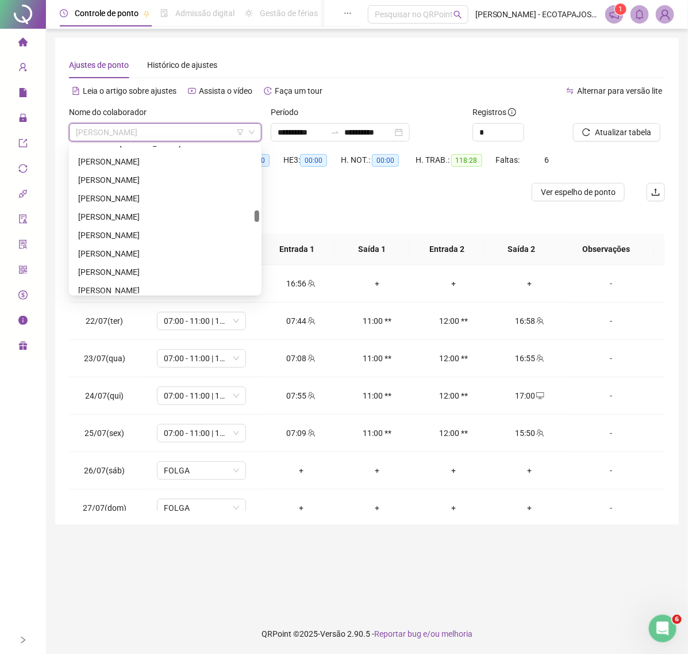
scroll to position [940, 0]
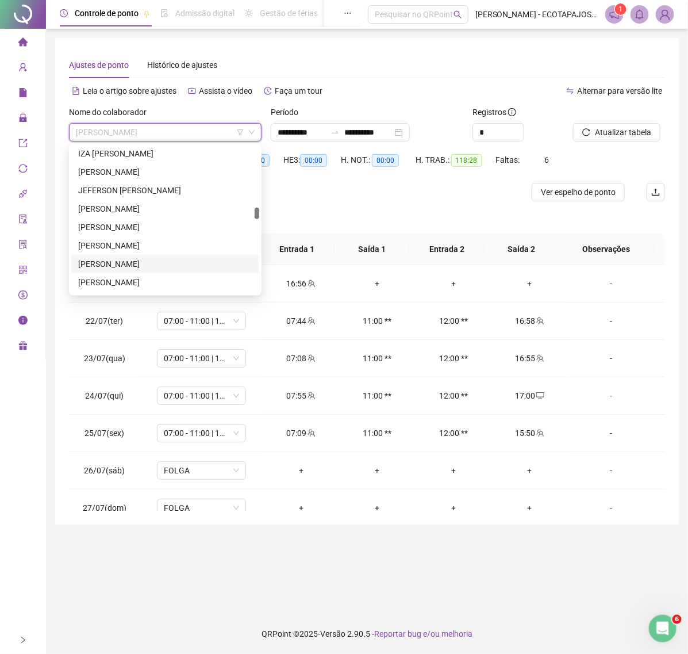
click at [148, 261] on div "[PERSON_NAME]" at bounding box center [165, 264] width 174 height 13
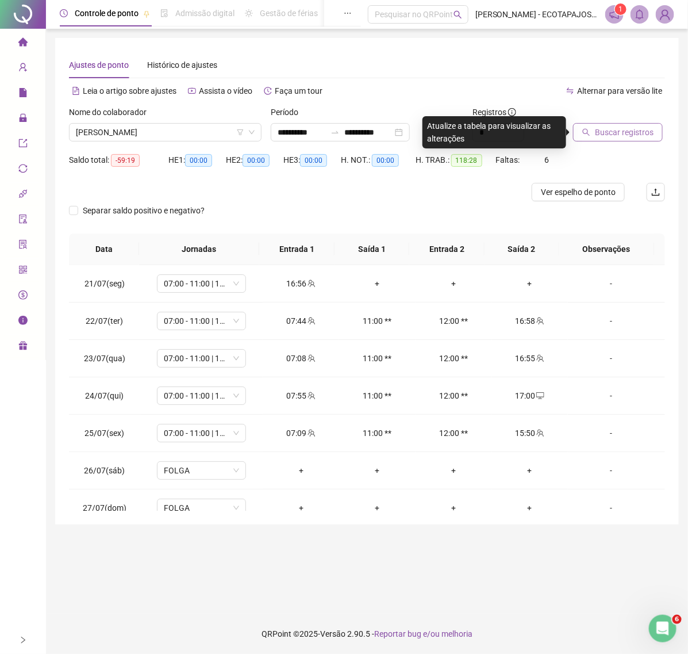
click at [619, 130] on span "Buscar registros" at bounding box center [624, 132] width 59 height 13
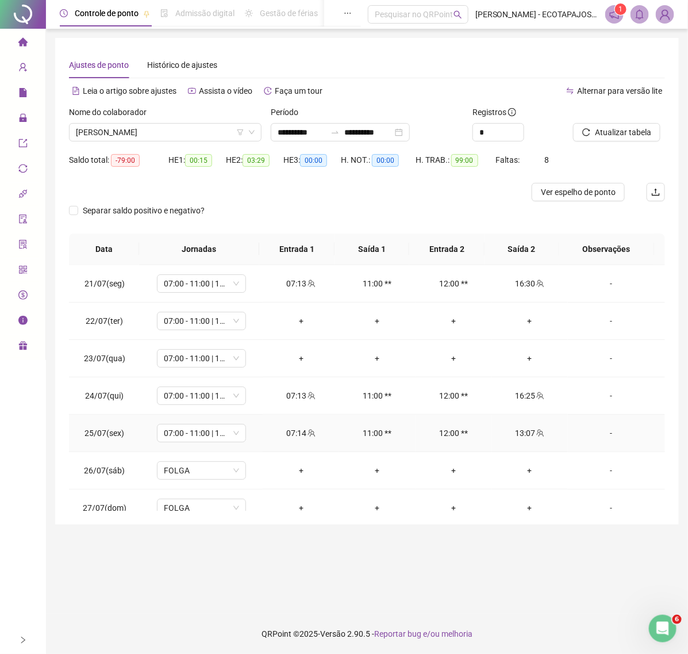
click at [593, 434] on div "-" at bounding box center [611, 433] width 68 height 13
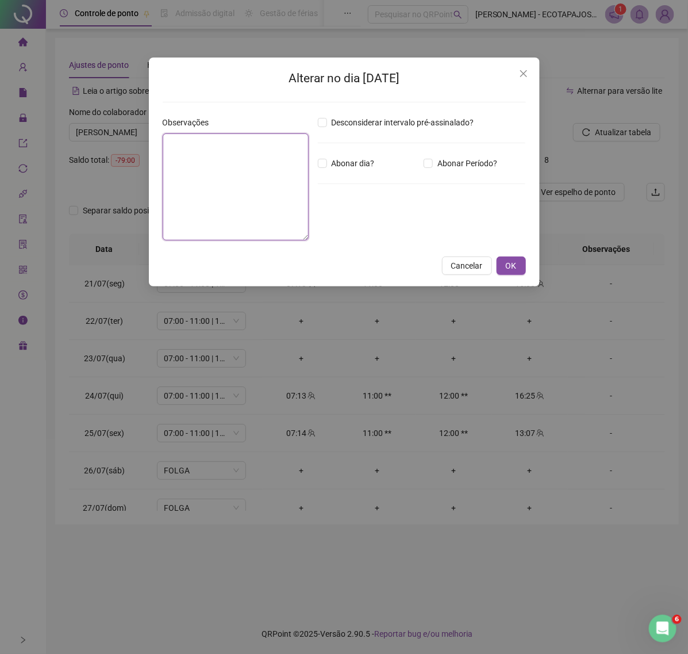
click at [252, 168] on textarea at bounding box center [236, 186] width 146 height 107
drag, startPoint x: 357, startPoint y: 225, endPoint x: 256, endPoint y: 232, distance: 100.9
click at [256, 232] on div "Observações Desconsiderar intervalo pré-assinalado? Abonar dia? Abonar Período?…" at bounding box center [344, 182] width 373 height 133
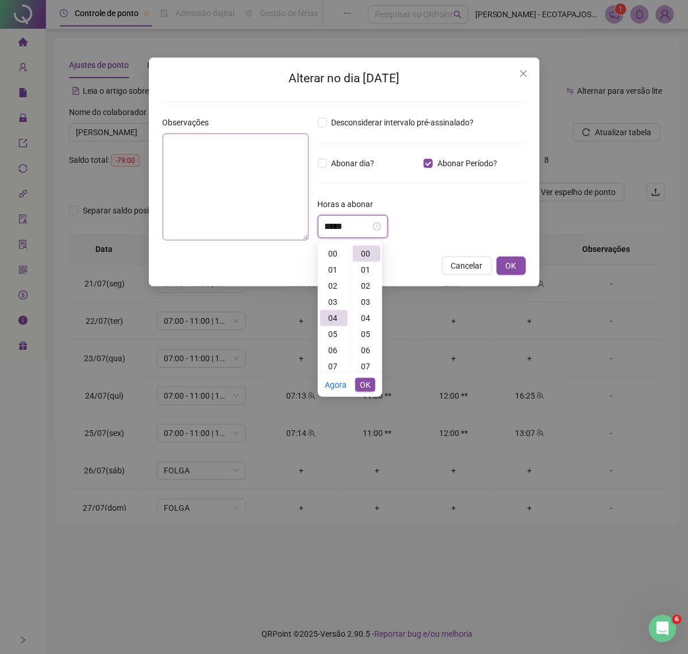
scroll to position [64, 0]
type input "*****"
click at [368, 384] on span "OK" at bounding box center [365, 384] width 11 height 13
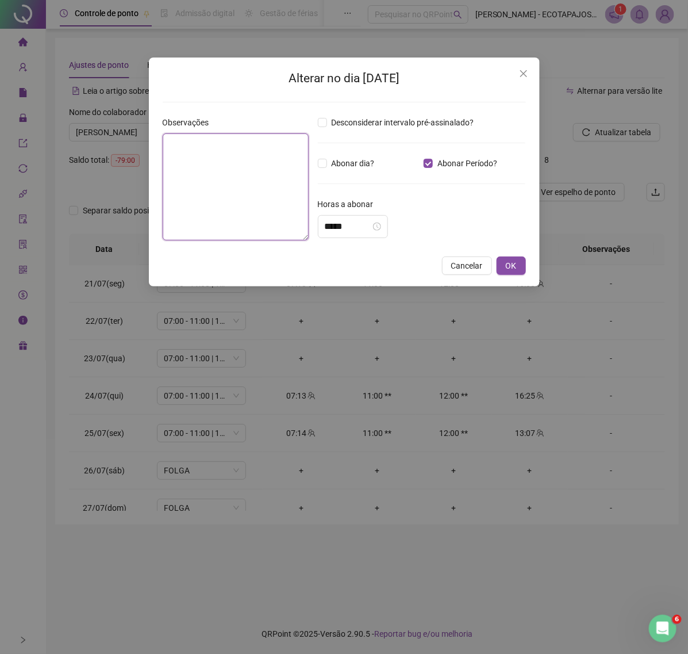
click at [242, 167] on textarea at bounding box center [236, 186] width 146 height 107
type textarea "**********"
click at [516, 272] on button "OK" at bounding box center [511, 266] width 29 height 18
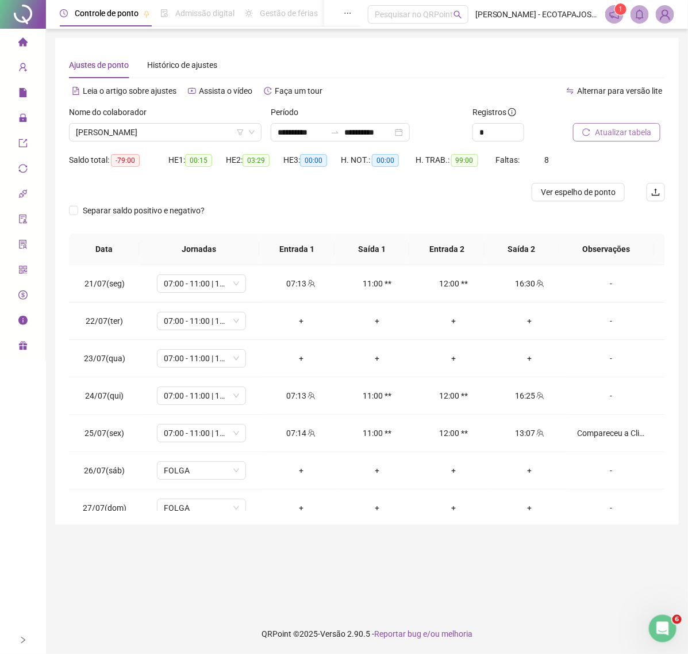
click at [623, 139] on button "Atualizar tabela" at bounding box center [616, 132] width 87 height 18
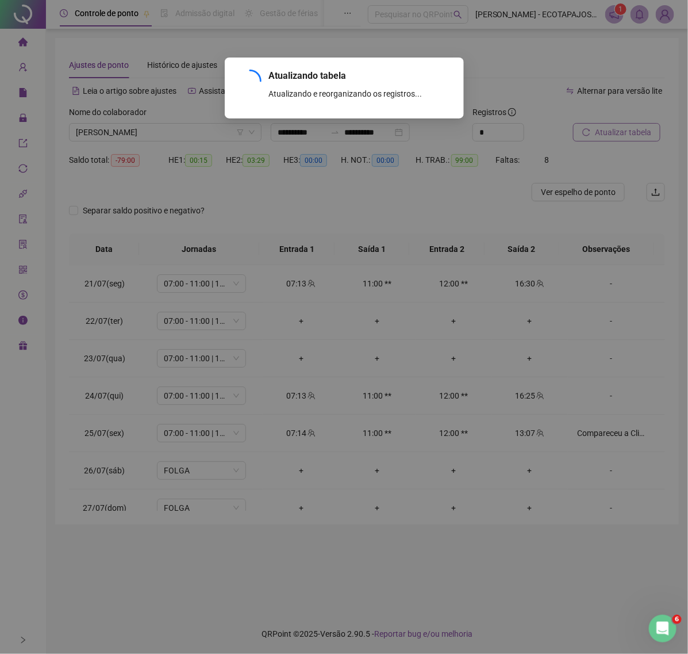
click at [623, 139] on div "Atualizando tabela Atualizando e reorganizando os registros... OK" at bounding box center [344, 327] width 688 height 654
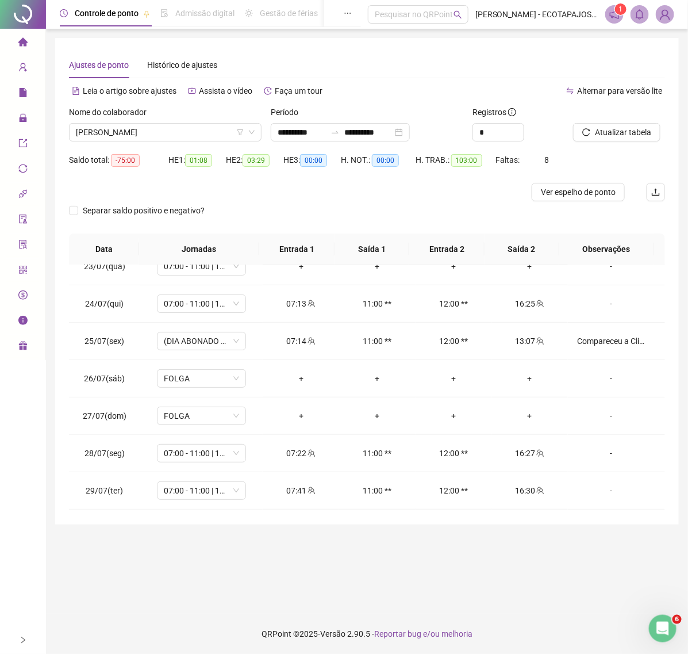
scroll to position [114, 0]
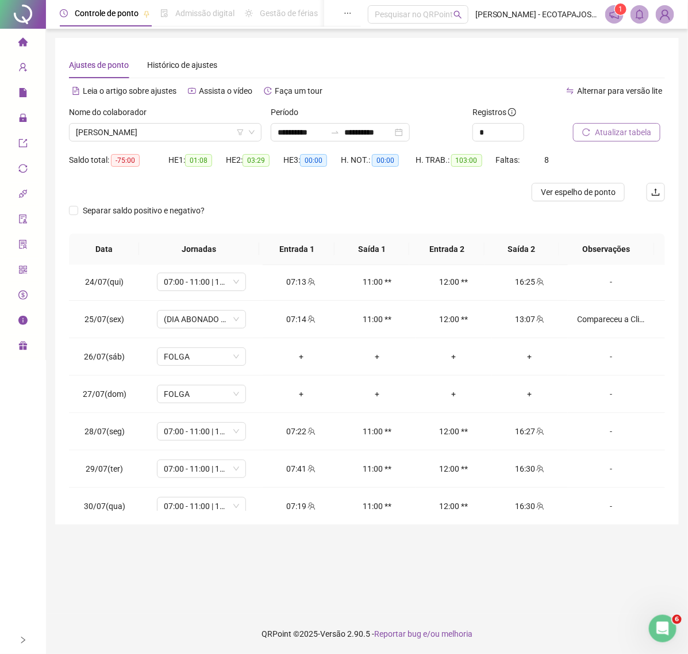
click at [602, 131] on span "Atualizar tabela" at bounding box center [623, 132] width 56 height 13
click at [191, 132] on span "[PERSON_NAME]" at bounding box center [165, 132] width 179 height 17
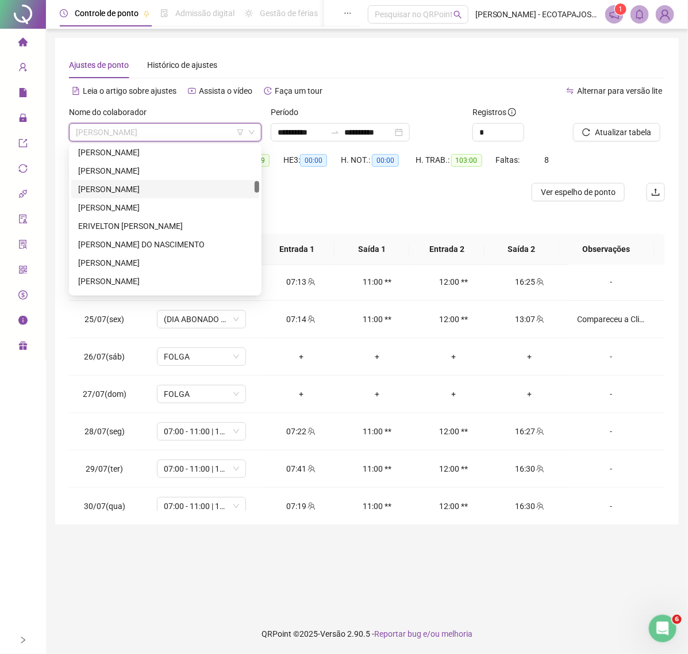
scroll to position [513, 0]
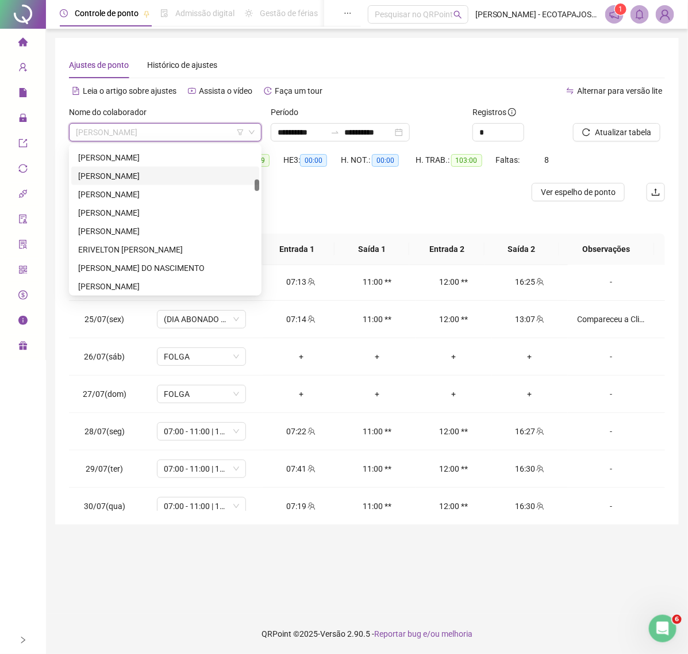
drag, startPoint x: 137, startPoint y: 154, endPoint x: 136, endPoint y: 178, distance: 24.2
click at [136, 178] on div "[PERSON_NAME] [PERSON_NAME] [PERSON_NAME] [PERSON_NAME] DO NASCIMENTO [PERSON_N…" at bounding box center [165, 222] width 188 height 184
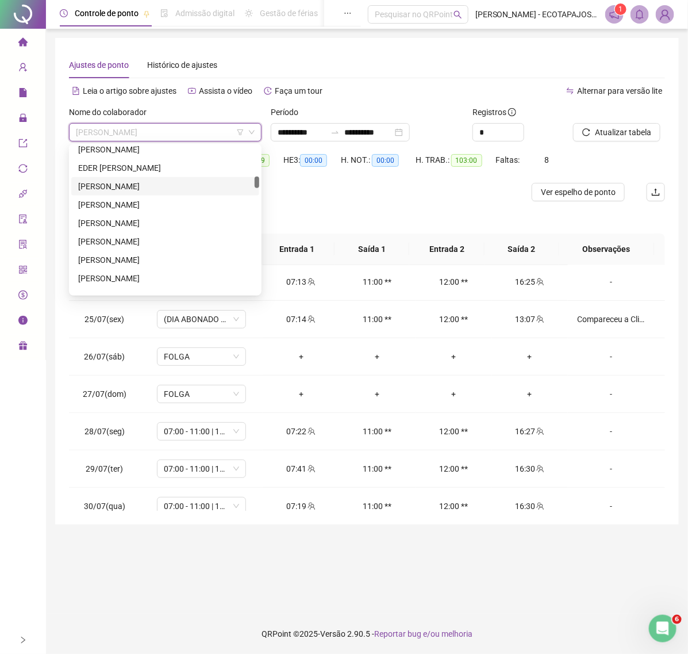
click at [136, 192] on div "[PERSON_NAME]" at bounding box center [165, 186] width 174 height 13
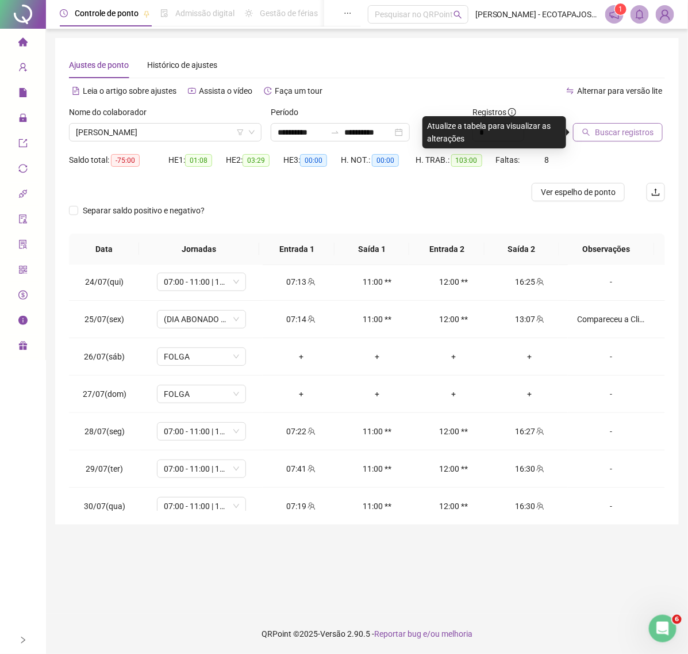
click at [592, 131] on button "Buscar registros" at bounding box center [618, 132] width 90 height 18
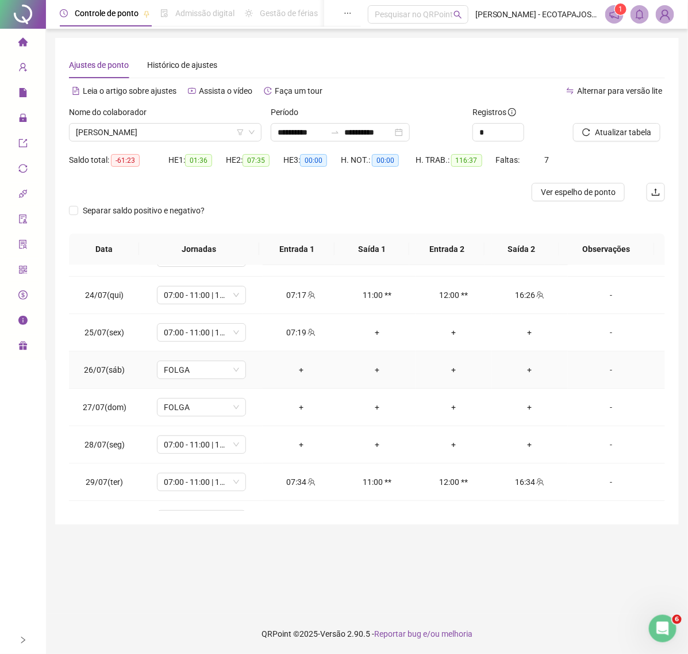
scroll to position [42, 0]
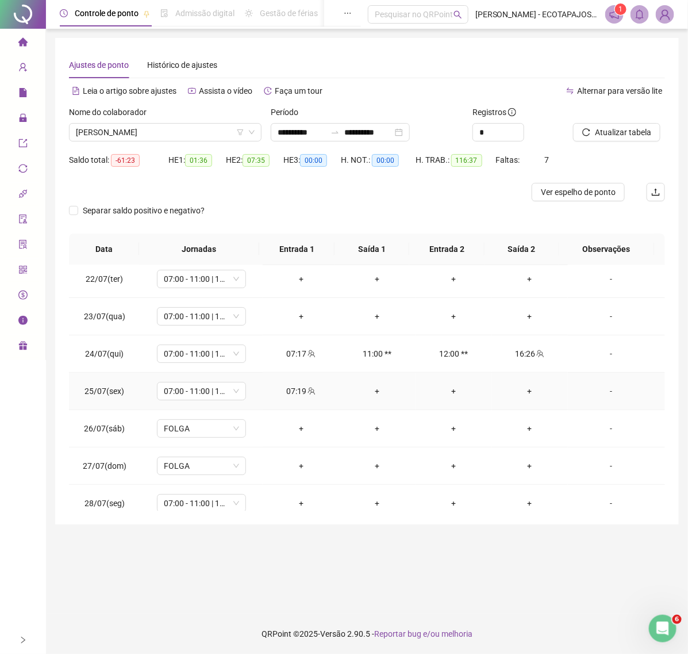
click at [368, 394] on div "+" at bounding box center [378, 391] width 58 height 13
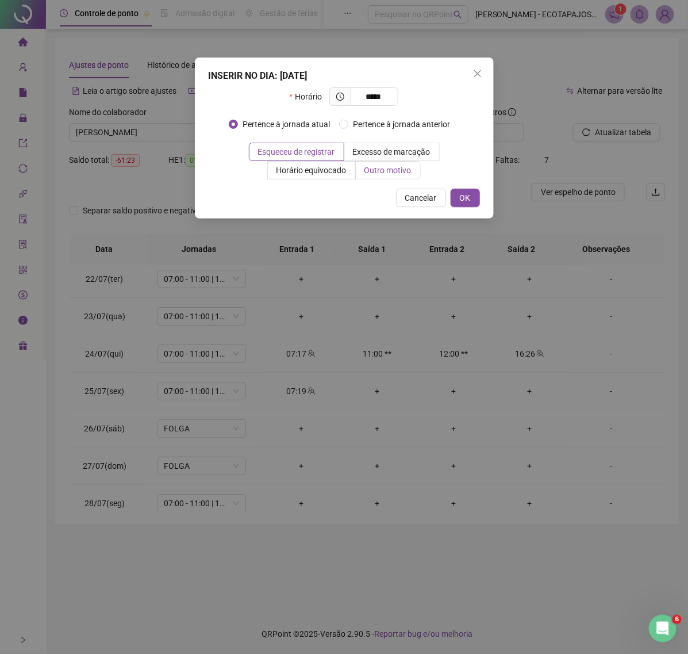
type input "*****"
click at [373, 171] on span "Outro motivo" at bounding box center [388, 170] width 47 height 9
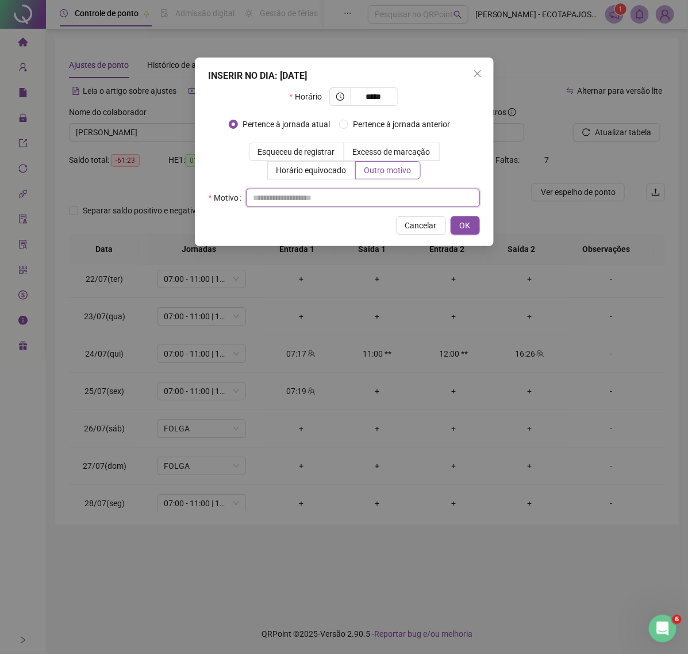
click at [305, 202] on input "text" at bounding box center [363, 198] width 234 height 18
type input "*"
type input "****"
click at [460, 226] on button "OK" at bounding box center [465, 225] width 29 height 18
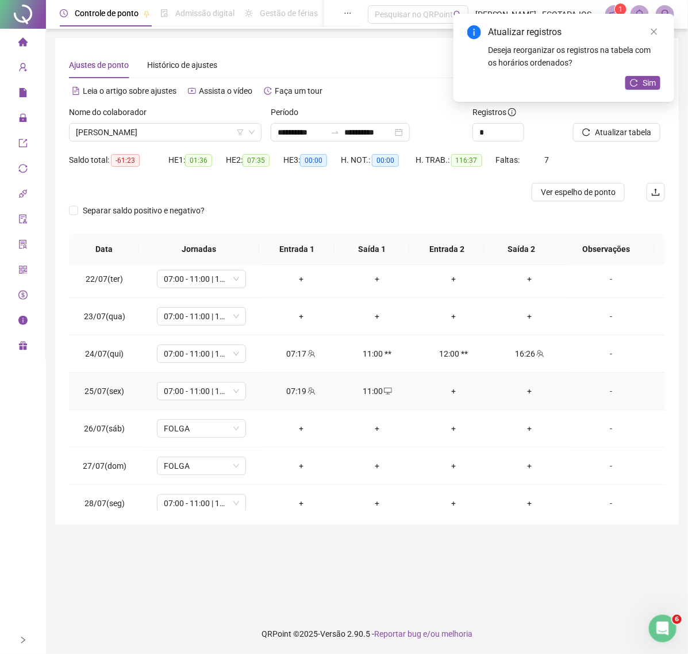
click at [598, 392] on div "-" at bounding box center [611, 391] width 68 height 13
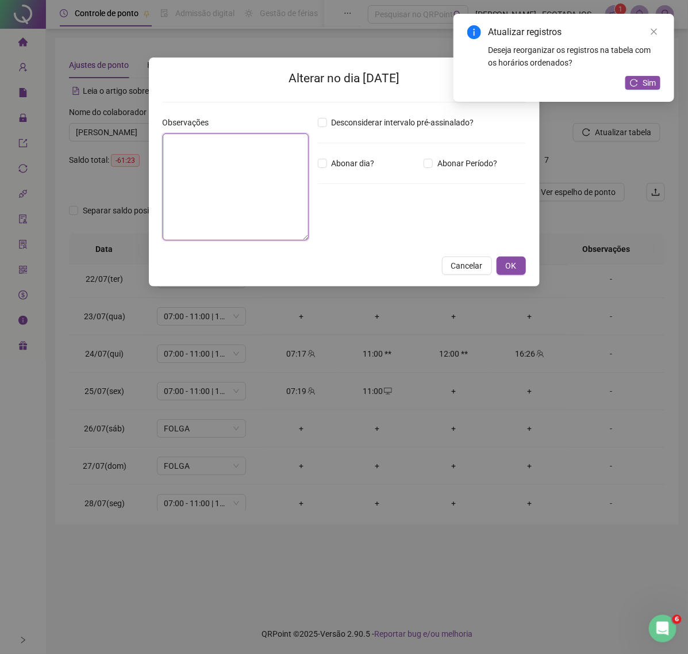
click at [265, 156] on textarea at bounding box center [236, 186] width 146 height 107
type textarea "*"
type textarea "**********"
click at [508, 265] on span "OK" at bounding box center [511, 265] width 11 height 13
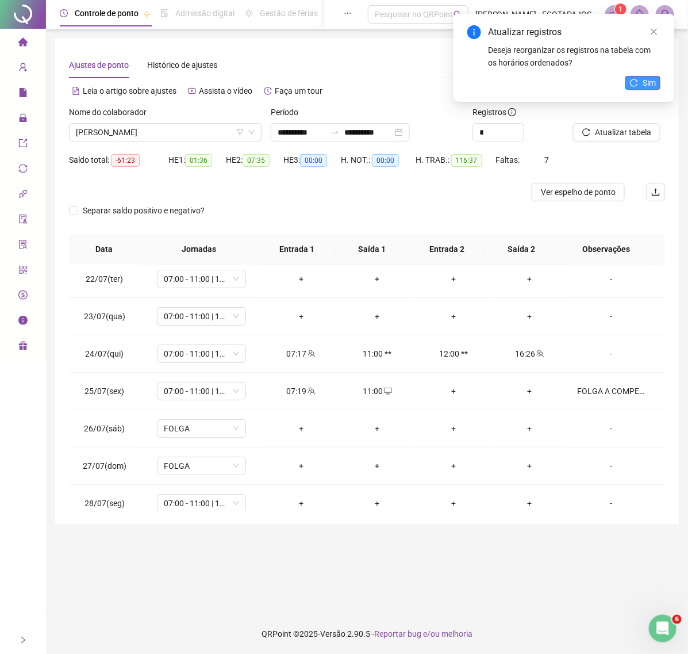
click at [643, 76] on span "Sim" at bounding box center [649, 82] width 13 height 13
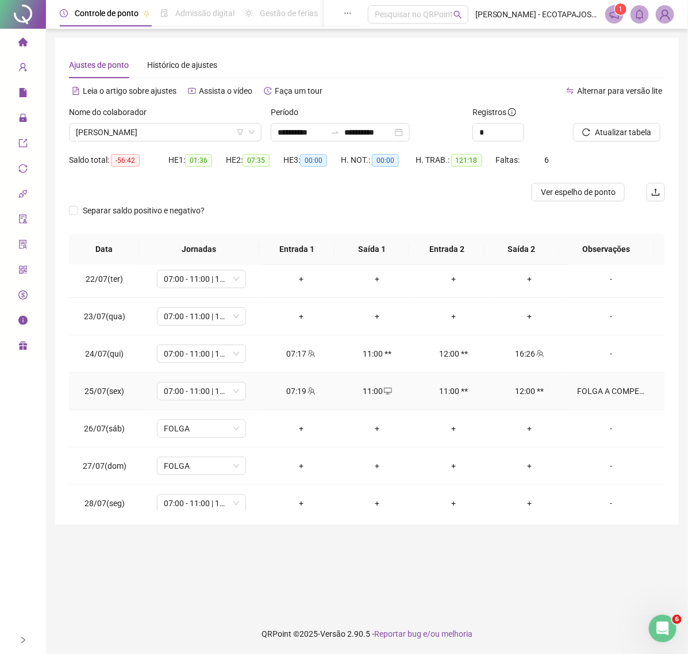
click at [617, 385] on div "FOLGA A COMPENSAR POSTERIORMENTE." at bounding box center [611, 391] width 68 height 13
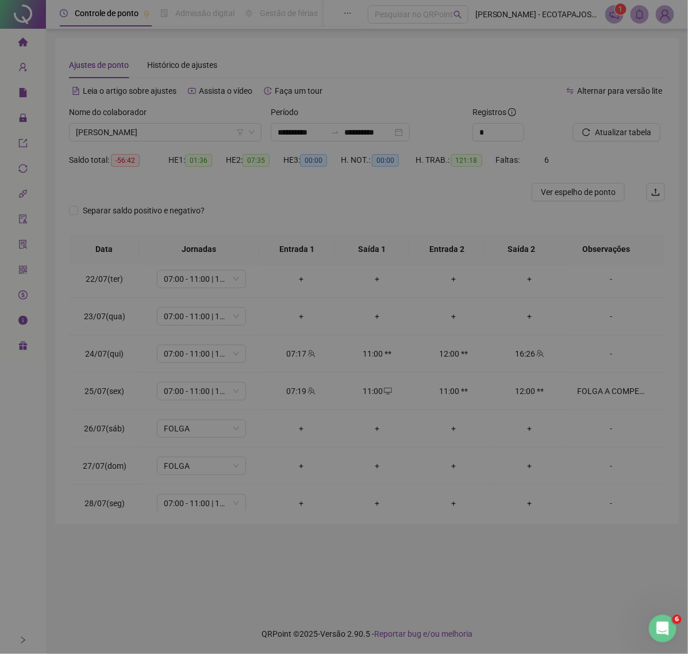
type textarea "**********"
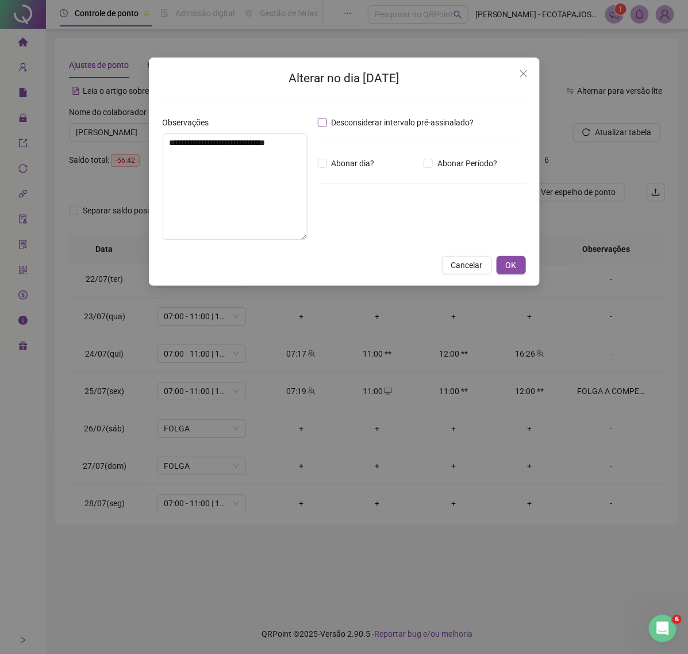
click at [358, 124] on span "Desconsiderar intervalo pré-assinalado?" at bounding box center [403, 122] width 152 height 13
click at [510, 266] on span "OK" at bounding box center [511, 265] width 11 height 13
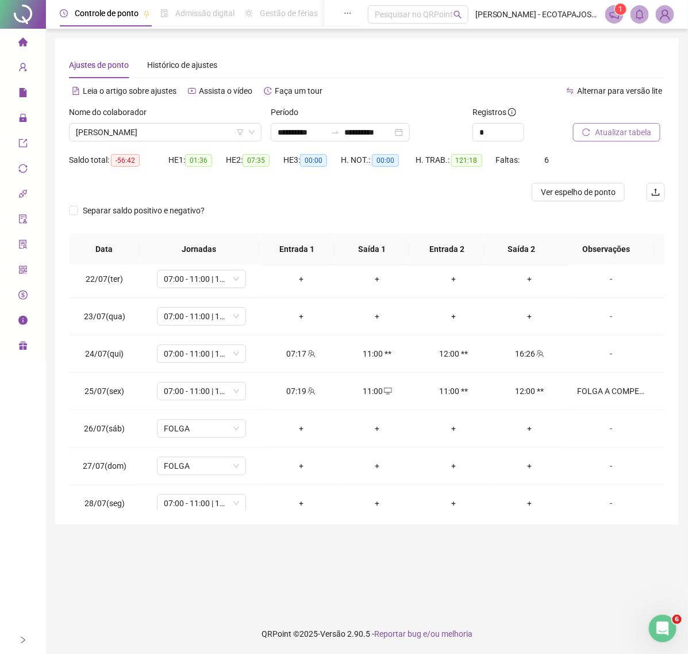
click at [610, 135] on span "Atualizar tabela" at bounding box center [623, 132] width 56 height 13
click at [602, 140] on button "Atualizar tabela" at bounding box center [616, 132] width 87 height 18
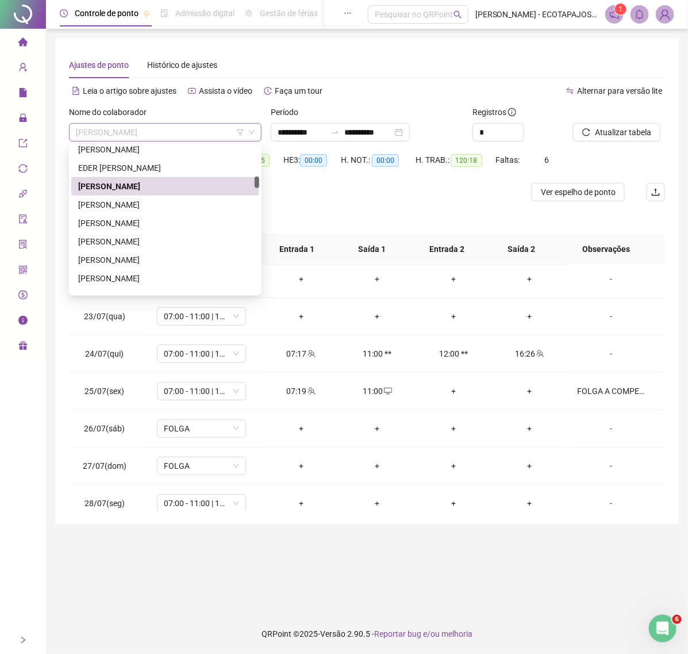
click at [199, 128] on span "[PERSON_NAME]" at bounding box center [165, 132] width 179 height 17
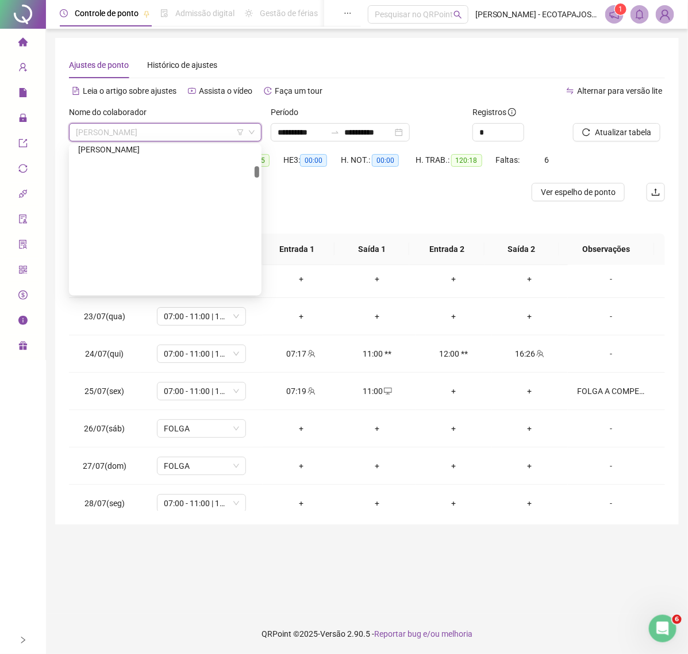
scroll to position [0, 0]
drag, startPoint x: 258, startPoint y: 179, endPoint x: 260, endPoint y: 136, distance: 43.2
click at [260, 136] on body "**********" at bounding box center [344, 327] width 688 height 654
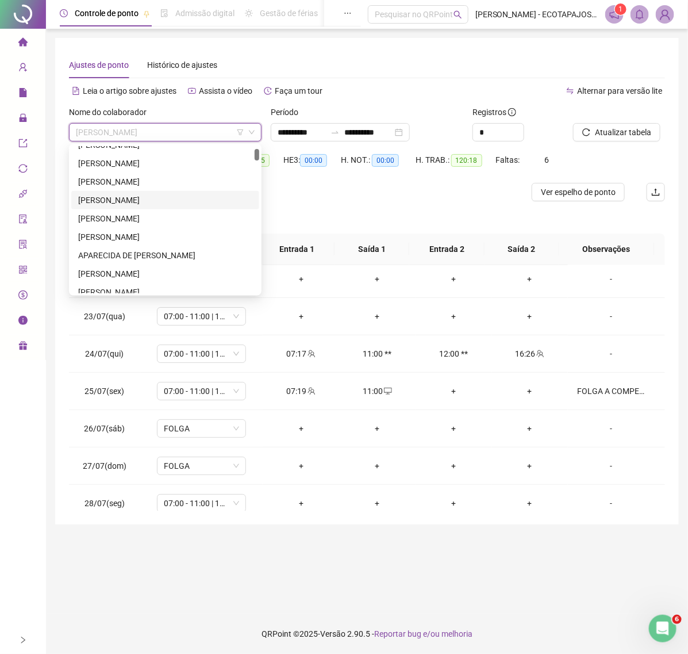
scroll to position [71, 0]
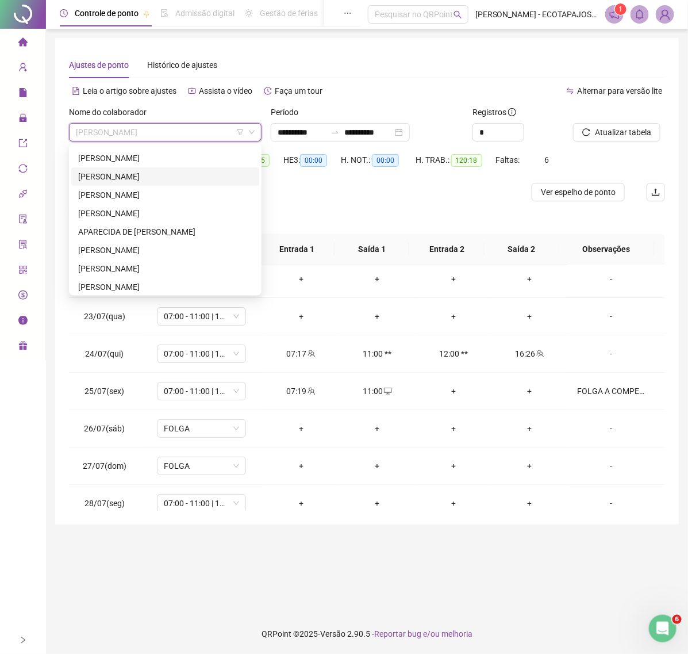
click at [148, 174] on div "[PERSON_NAME]" at bounding box center [165, 176] width 174 height 13
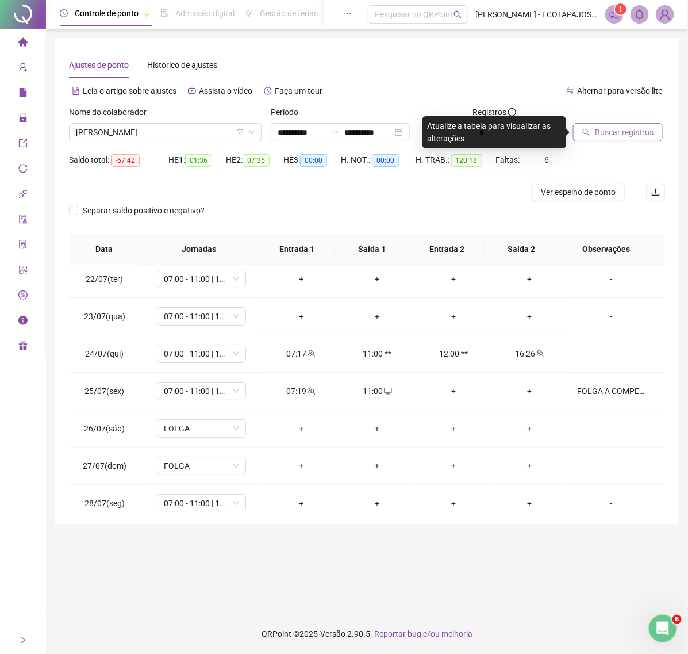
click at [580, 132] on button "Buscar registros" at bounding box center [618, 132] width 90 height 18
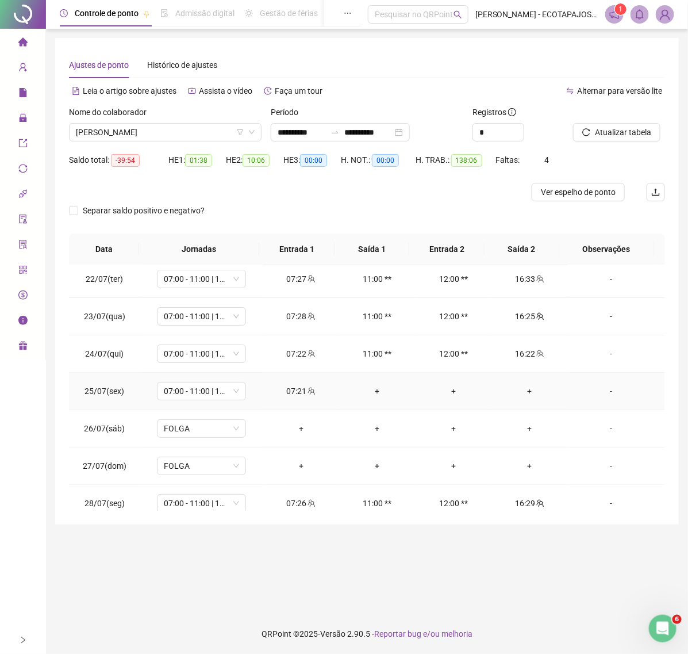
click at [516, 391] on div "+" at bounding box center [531, 391] width 58 height 13
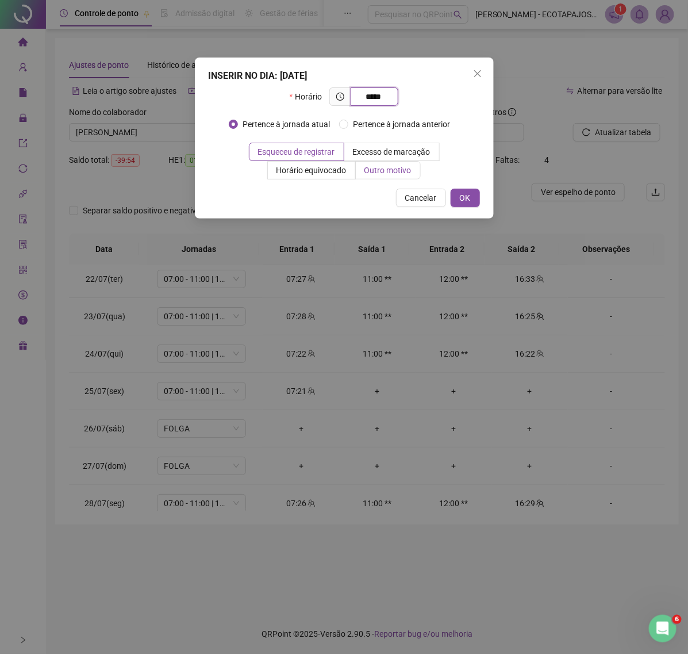
type input "*****"
click at [393, 170] on span "Outro motivo" at bounding box center [388, 170] width 47 height 9
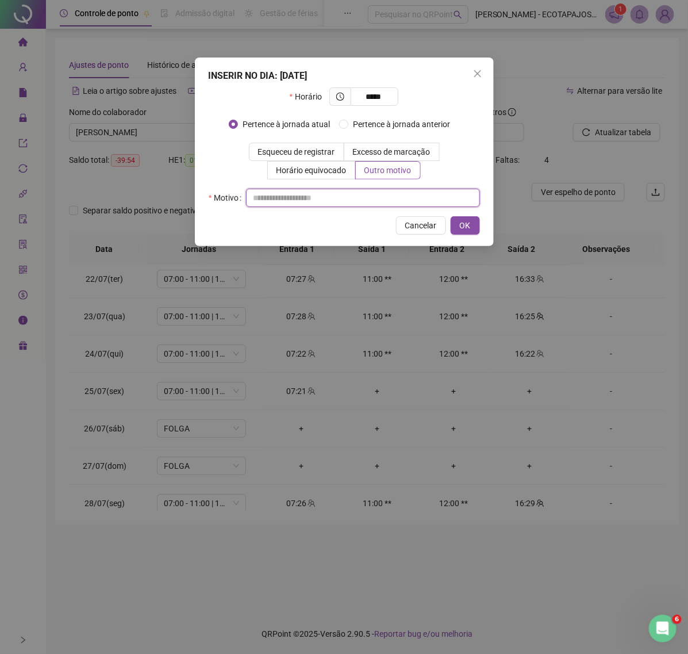
click at [315, 202] on input "text" at bounding box center [363, 198] width 234 height 18
paste input "****"
type input "****"
click at [458, 228] on button "OK" at bounding box center [465, 225] width 29 height 18
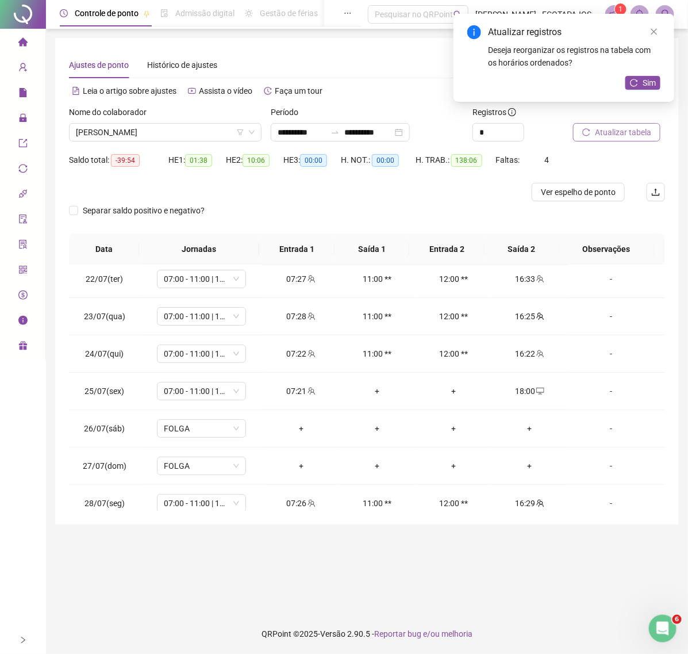
click at [618, 136] on span "Atualizar tabela" at bounding box center [623, 132] width 56 height 13
click at [206, 134] on span "[PERSON_NAME]" at bounding box center [165, 132] width 179 height 17
click at [646, 87] on span "Sim" at bounding box center [649, 82] width 13 height 13
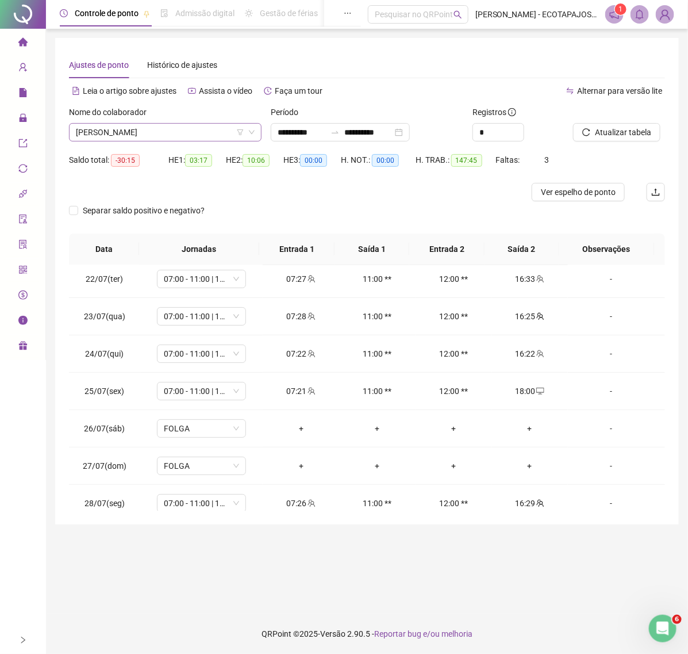
click at [204, 130] on span "[PERSON_NAME]" at bounding box center [165, 132] width 179 height 17
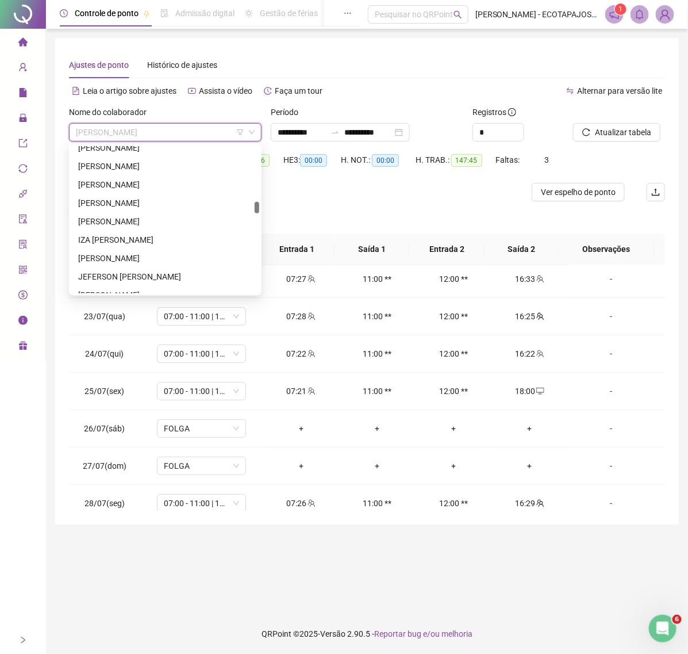
scroll to position [925, 0]
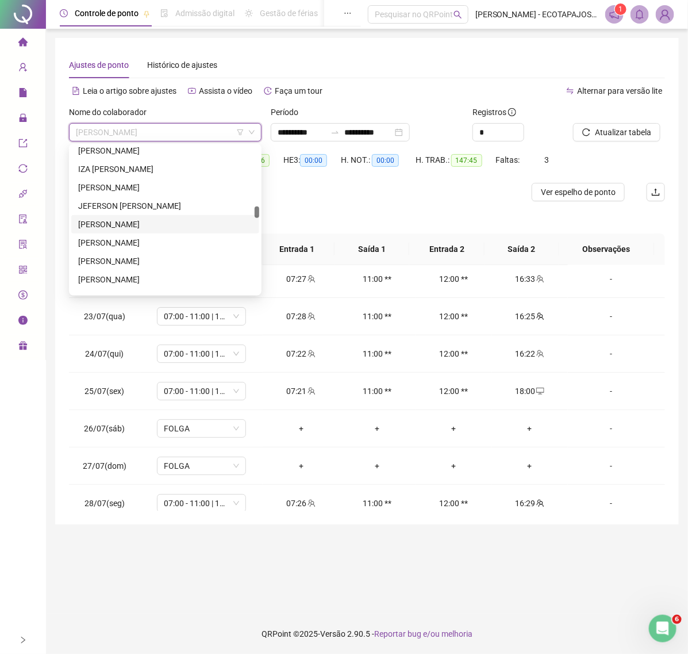
click at [159, 222] on div "[PERSON_NAME]" at bounding box center [165, 224] width 174 height 13
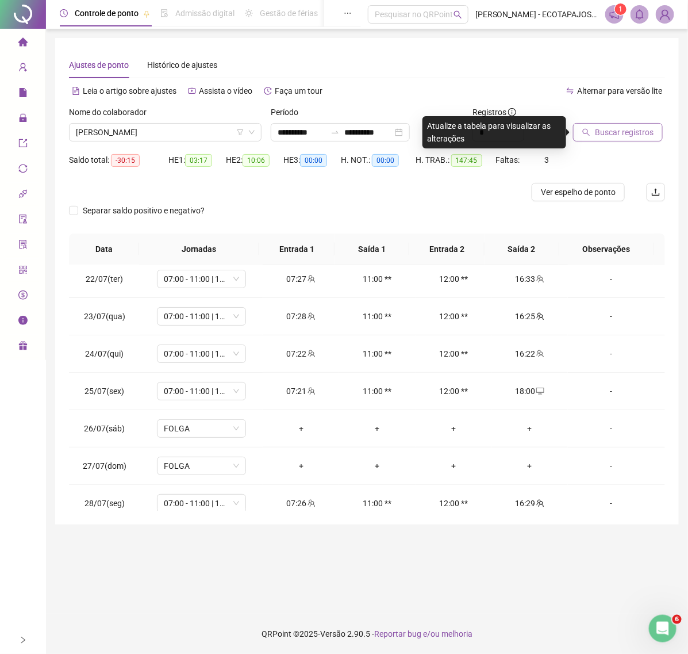
click at [631, 136] on span "Buscar registros" at bounding box center [624, 132] width 59 height 13
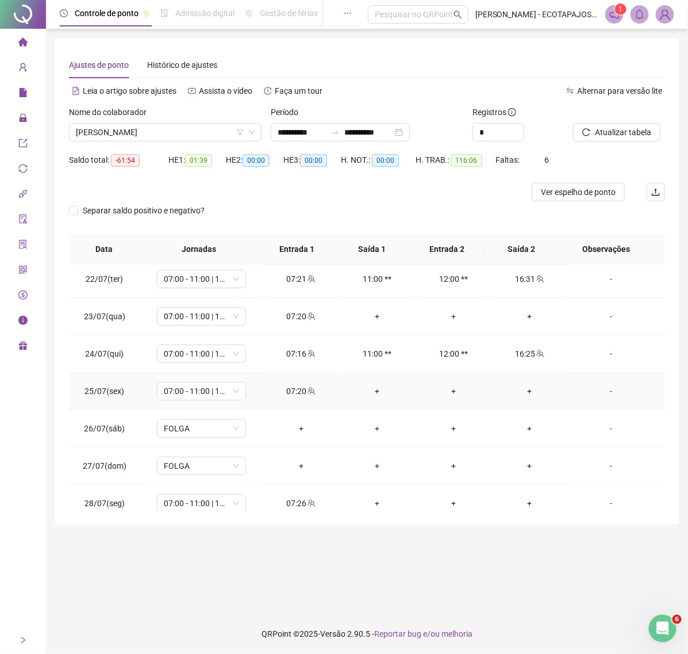
click at [521, 390] on div "+" at bounding box center [531, 391] width 58 height 13
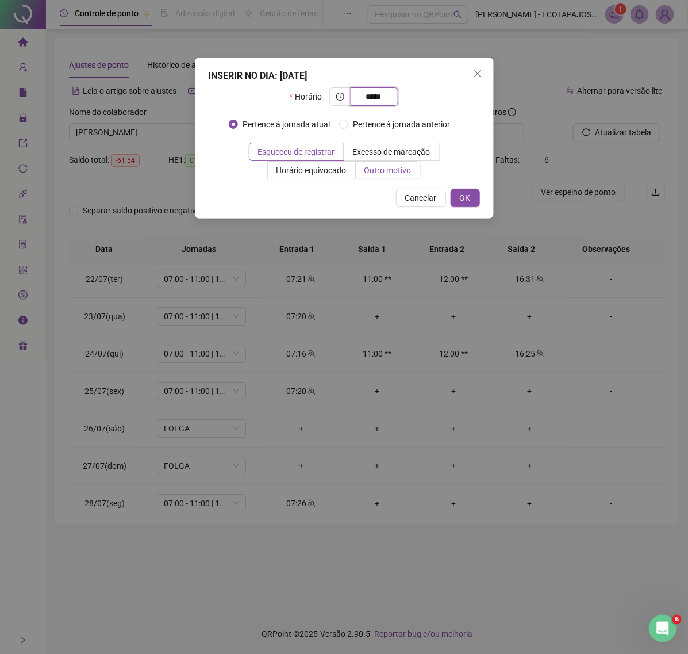
type input "*****"
click at [389, 164] on label "Outro motivo" at bounding box center [388, 170] width 65 height 18
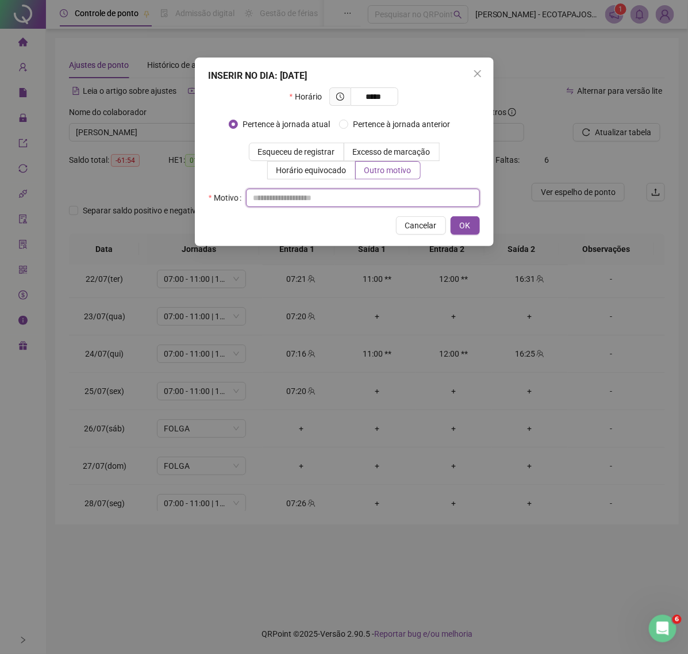
click at [311, 202] on input "text" at bounding box center [363, 198] width 234 height 18
paste input "****"
type input "****"
click at [464, 236] on div "INSERIR NO DIA : [DATE] Horário ***** Pertence à jornada atual [GEOGRAPHIC_DATA…" at bounding box center [344, 152] width 299 height 189
click at [468, 225] on span "OK" at bounding box center [465, 225] width 11 height 13
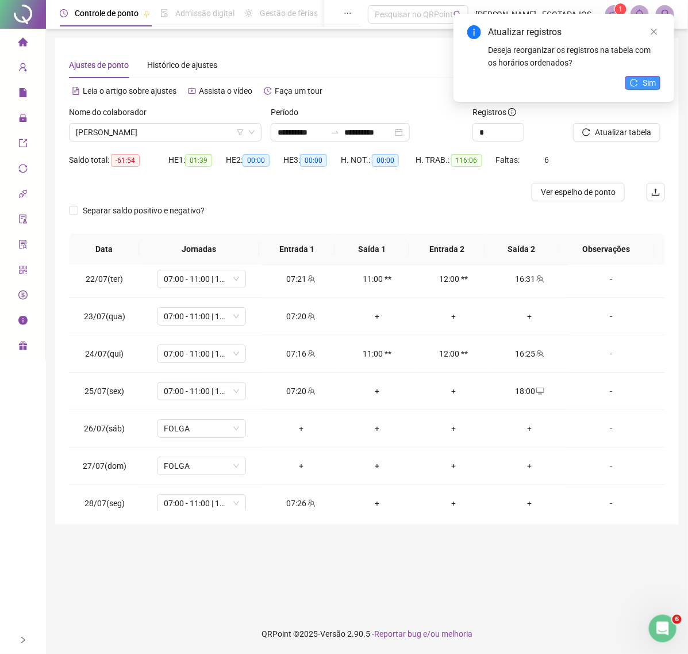
click at [645, 82] on span "Sim" at bounding box center [649, 82] width 13 height 13
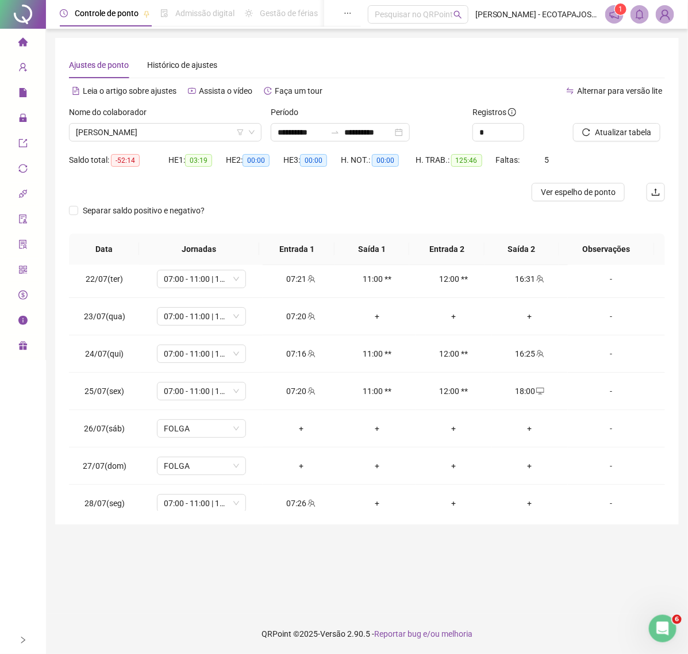
click at [625, 133] on span "Atualizar tabela" at bounding box center [623, 132] width 56 height 13
click at [521, 315] on div "+" at bounding box center [531, 316] width 58 height 13
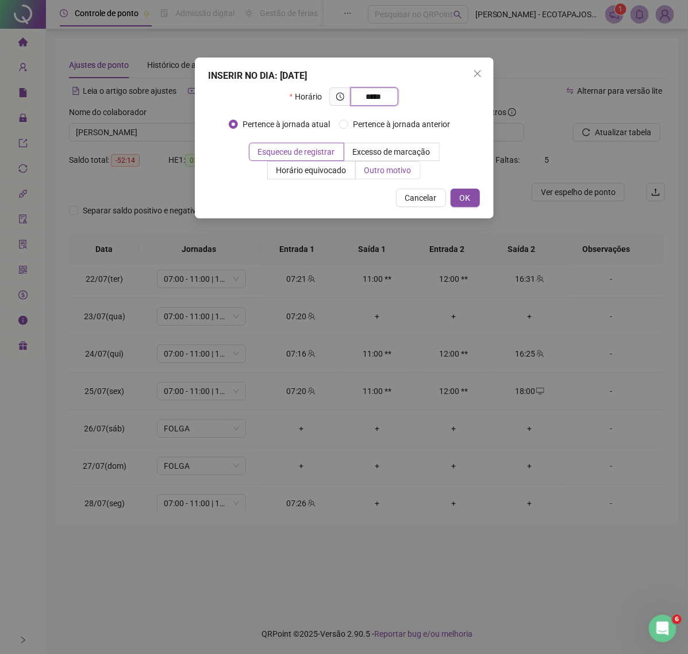
type input "*****"
click at [401, 173] on span "Outro motivo" at bounding box center [388, 170] width 47 height 9
drag, startPoint x: 364, startPoint y: 171, endPoint x: 327, endPoint y: 192, distance: 42.5
click at [366, 171] on span "Outro motivo" at bounding box center [388, 170] width 47 height 9
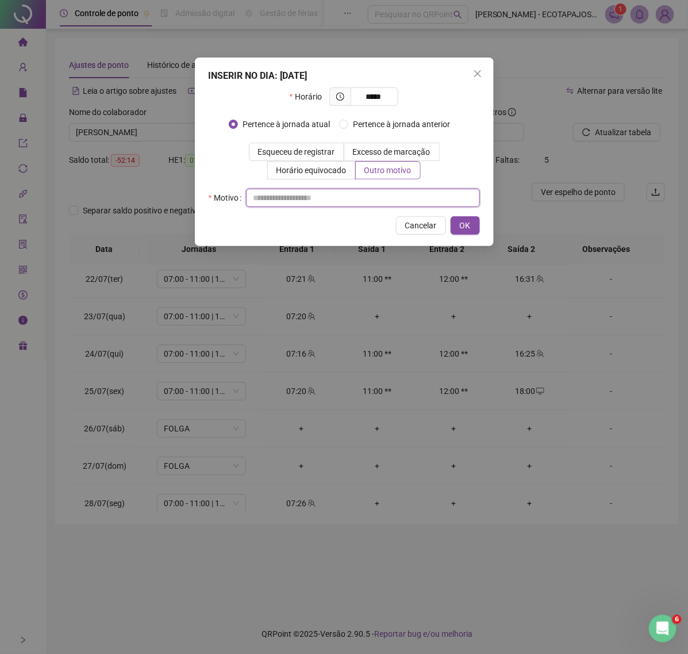
click at [308, 202] on input "text" at bounding box center [363, 198] width 234 height 18
paste input "****"
type input "****"
click at [466, 231] on span "OK" at bounding box center [465, 225] width 11 height 13
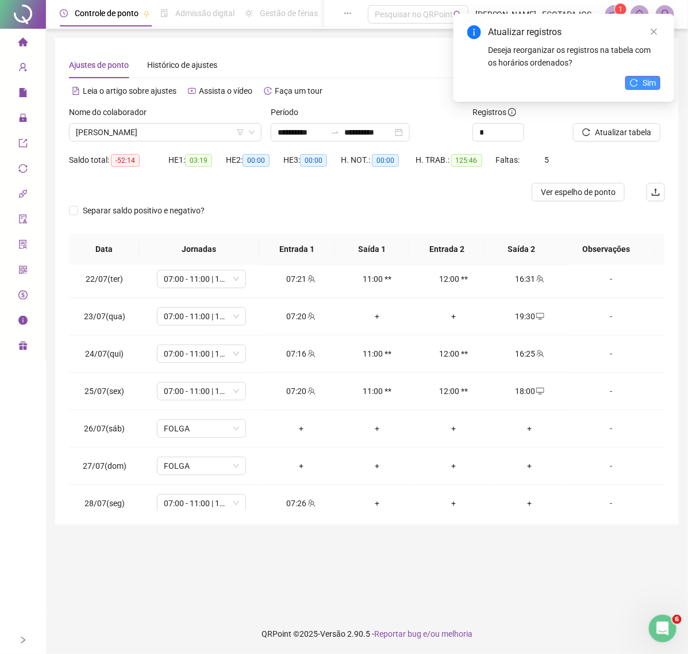
click at [645, 87] on span "Sim" at bounding box center [649, 82] width 13 height 13
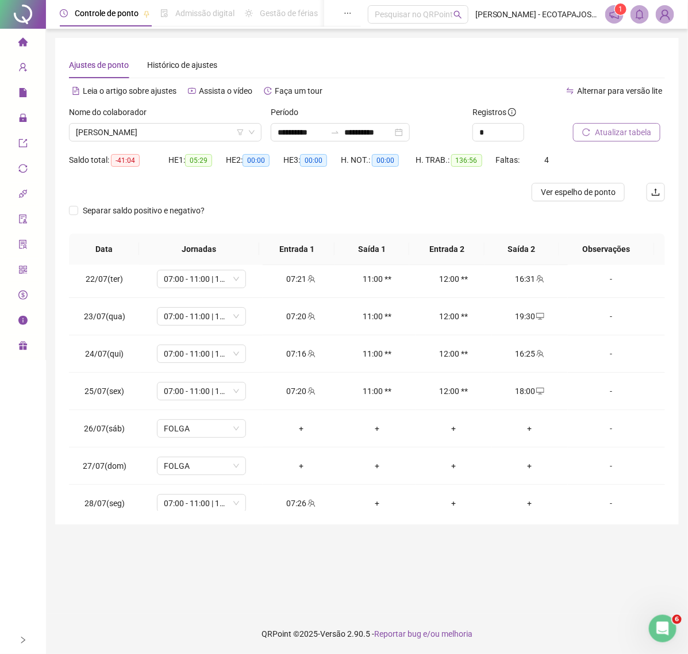
click at [611, 131] on span "Atualizar tabela" at bounding box center [623, 132] width 56 height 13
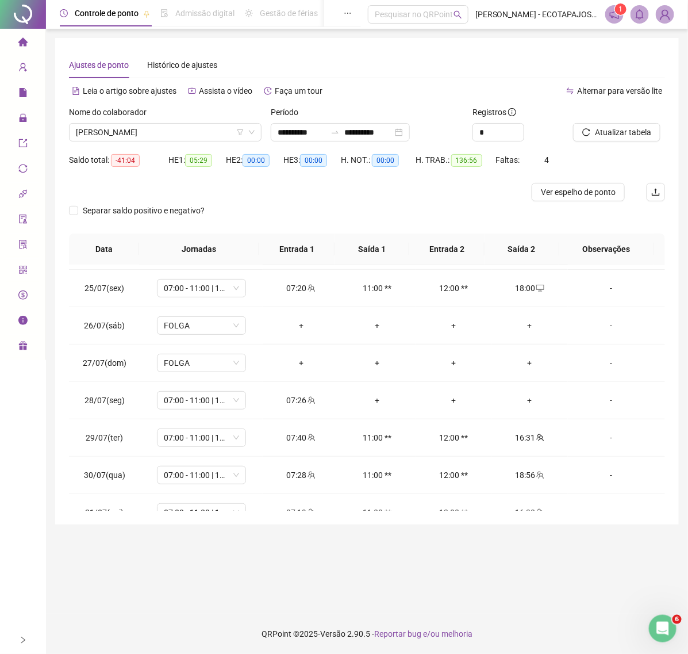
scroll to position [148, 0]
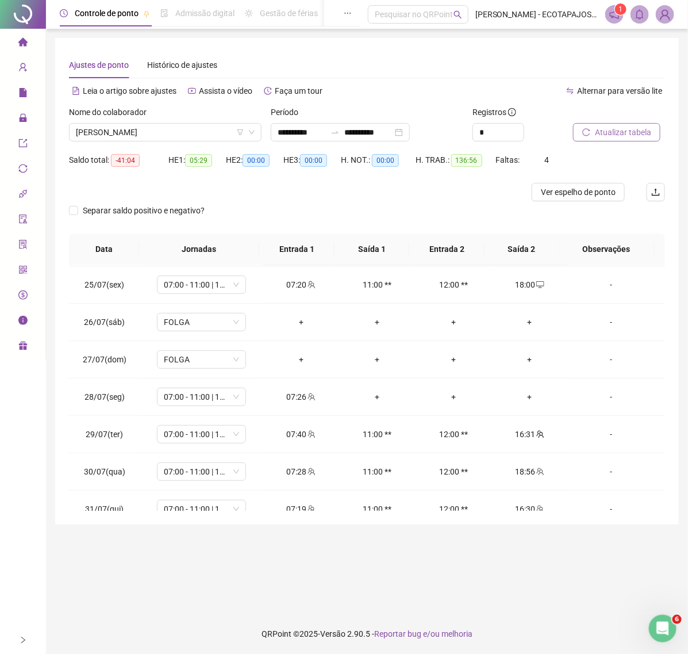
click at [636, 135] on span "Atualizar tabela" at bounding box center [623, 132] width 56 height 13
click at [630, 136] on span "Atualizar tabela" at bounding box center [623, 132] width 56 height 13
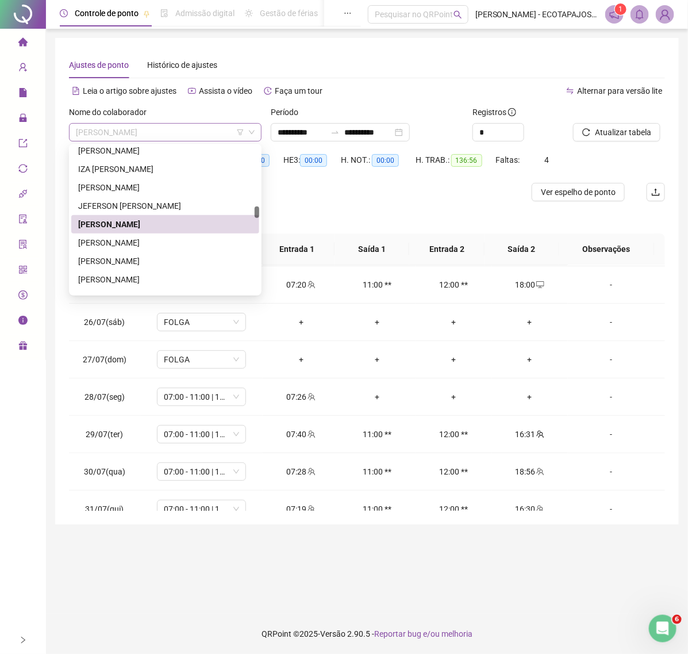
click at [191, 131] on span "[PERSON_NAME]" at bounding box center [165, 132] width 179 height 17
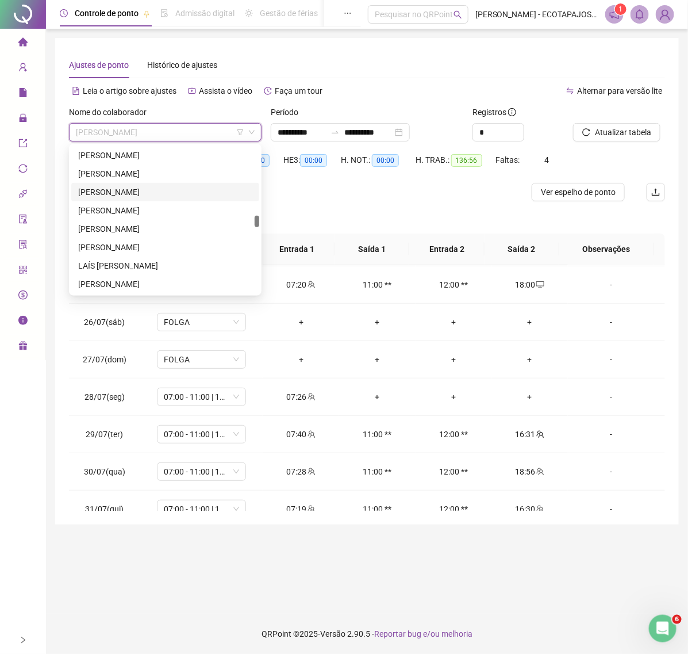
scroll to position [1115, 0]
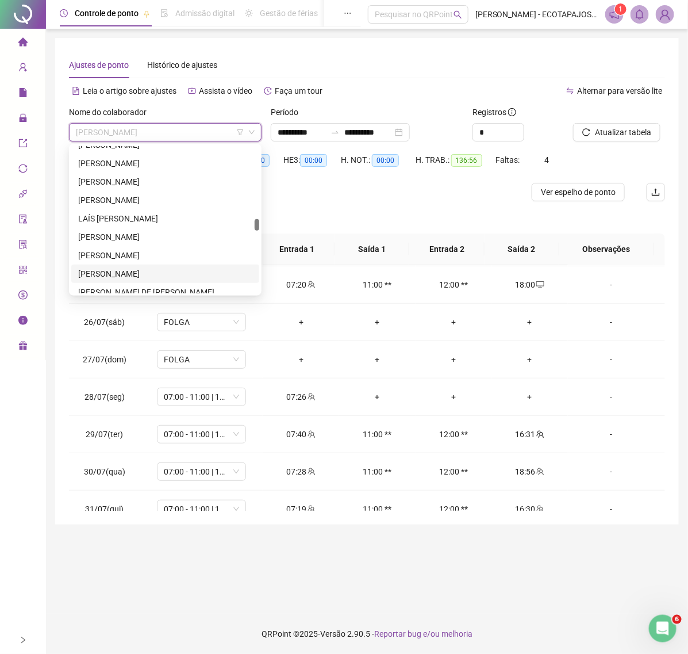
click at [147, 269] on div "[PERSON_NAME]" at bounding box center [165, 273] width 174 height 13
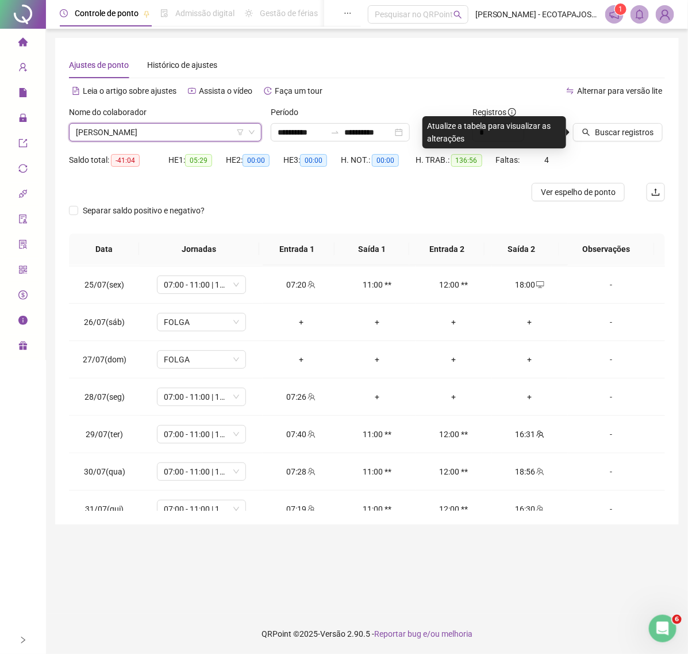
click at [620, 118] on div at bounding box center [604, 114] width 63 height 17
click at [620, 137] on span "Buscar registros" at bounding box center [624, 132] width 59 height 13
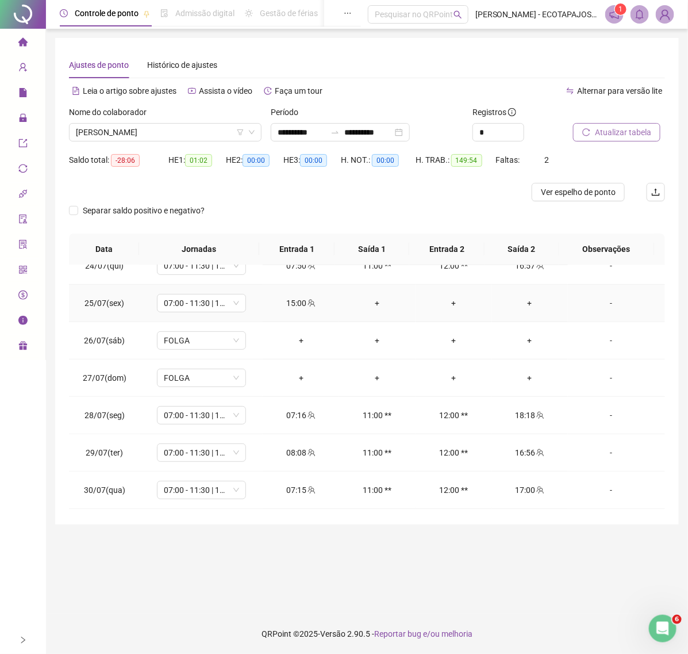
scroll to position [125, 0]
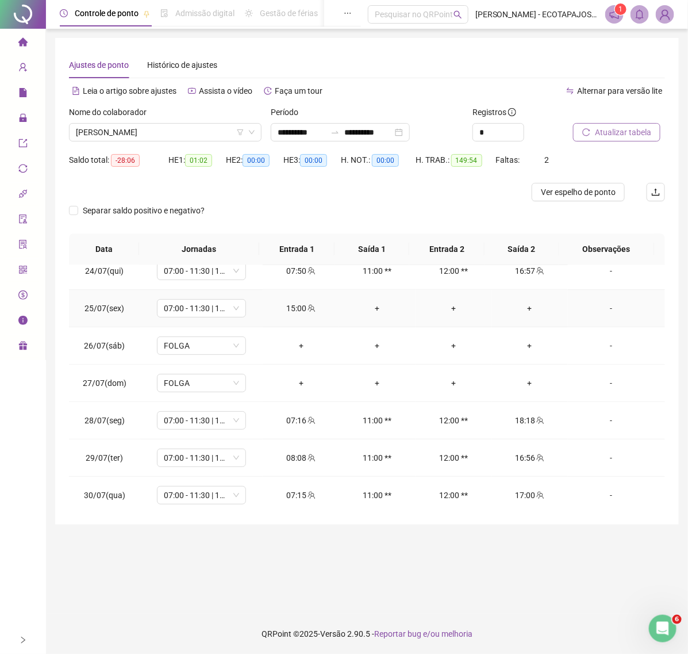
click at [518, 306] on div "+" at bounding box center [531, 308] width 58 height 13
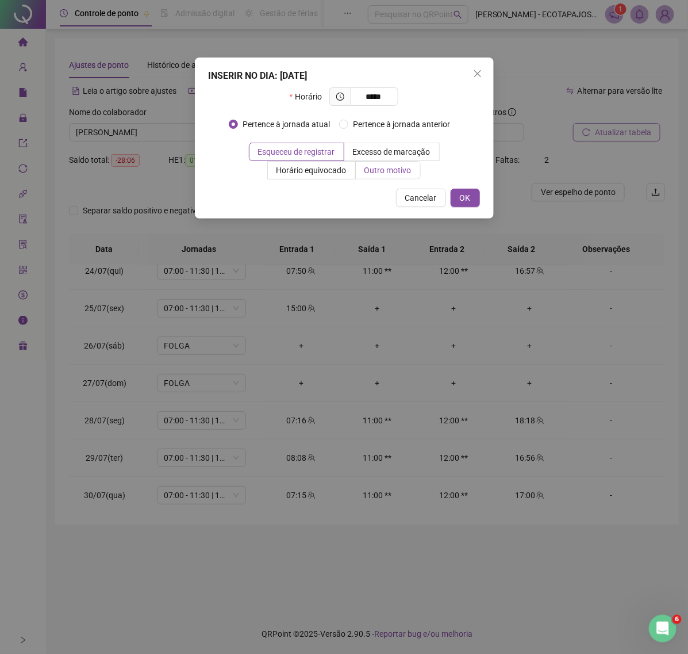
type input "*****"
click at [386, 162] on label "Outro motivo" at bounding box center [388, 170] width 65 height 18
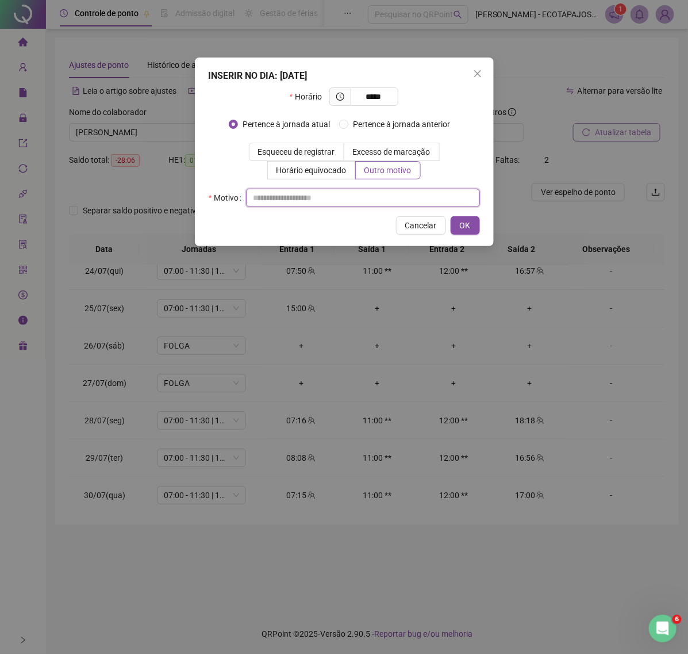
click at [361, 196] on input "text" at bounding box center [363, 198] width 234 height 18
type input "*****"
click at [472, 227] on button "OK" at bounding box center [465, 225] width 29 height 18
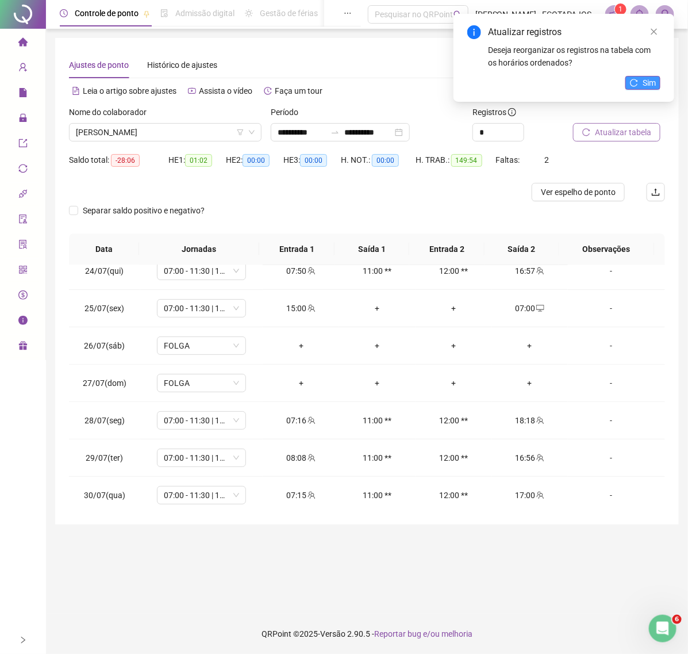
click at [641, 82] on button "Sim" at bounding box center [643, 83] width 35 height 14
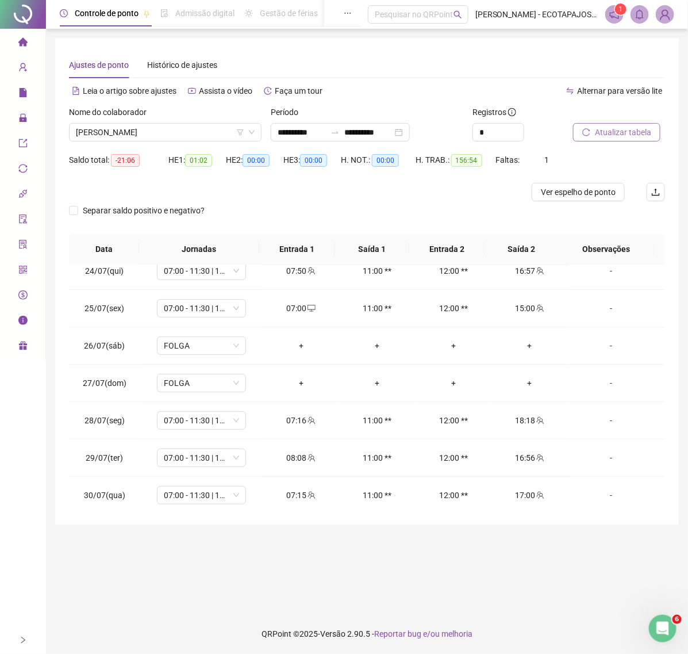
click at [607, 133] on span "Atualizar tabela" at bounding box center [623, 132] width 56 height 13
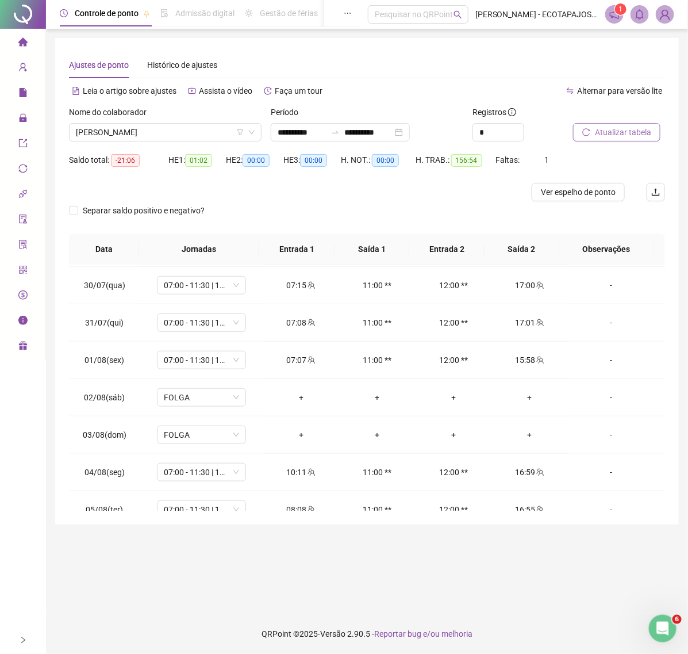
scroll to position [338, 0]
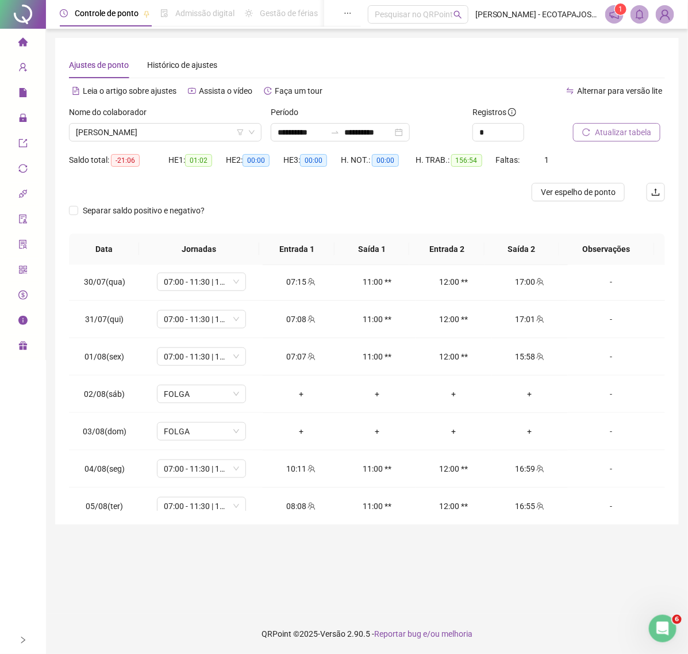
click at [591, 133] on icon "reload" at bounding box center [587, 132] width 8 height 8
click at [191, 130] on span "[PERSON_NAME]" at bounding box center [165, 132] width 179 height 17
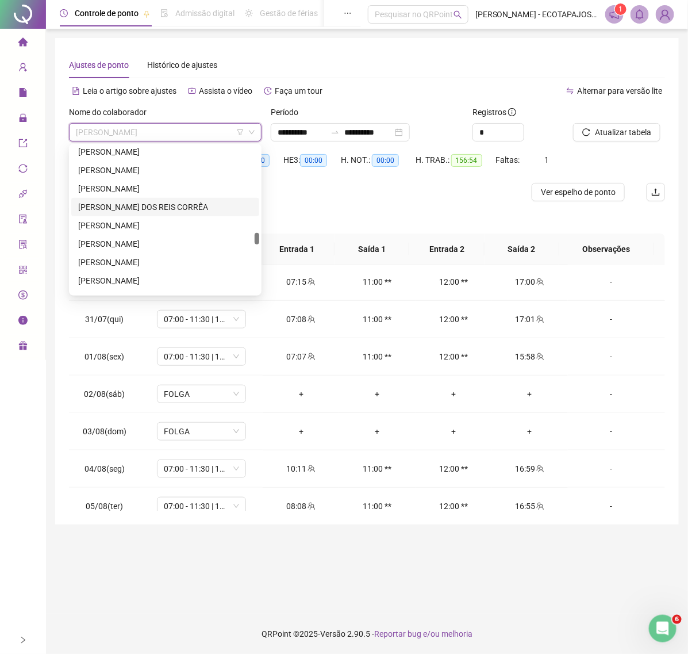
scroll to position [1399, 0]
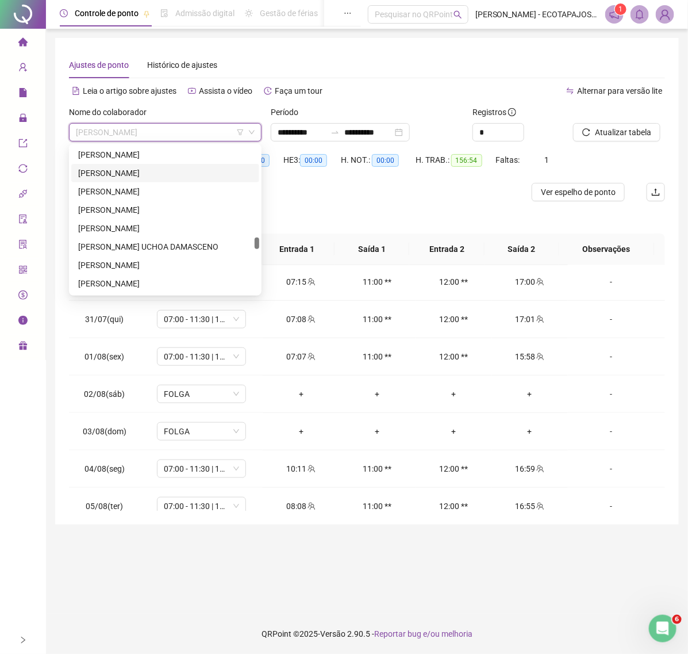
click at [174, 176] on div "[PERSON_NAME]" at bounding box center [165, 173] width 174 height 13
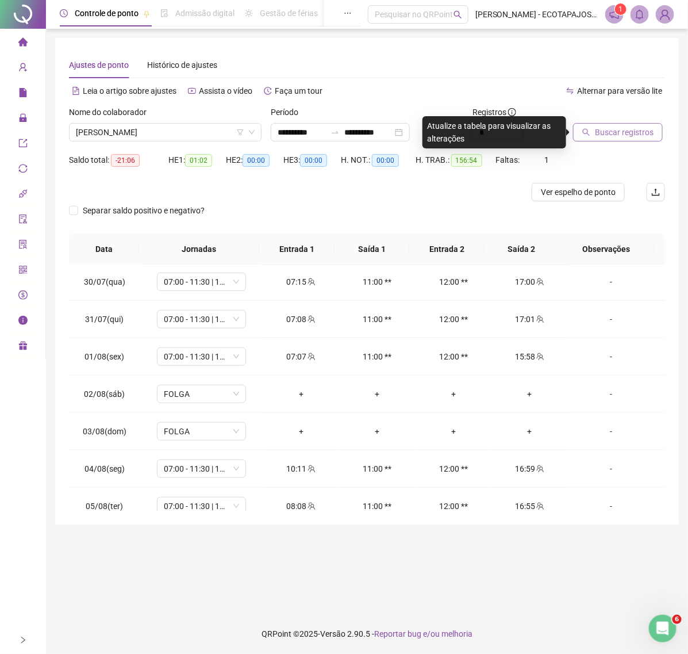
click at [604, 129] on span "Buscar registros" at bounding box center [624, 132] width 59 height 13
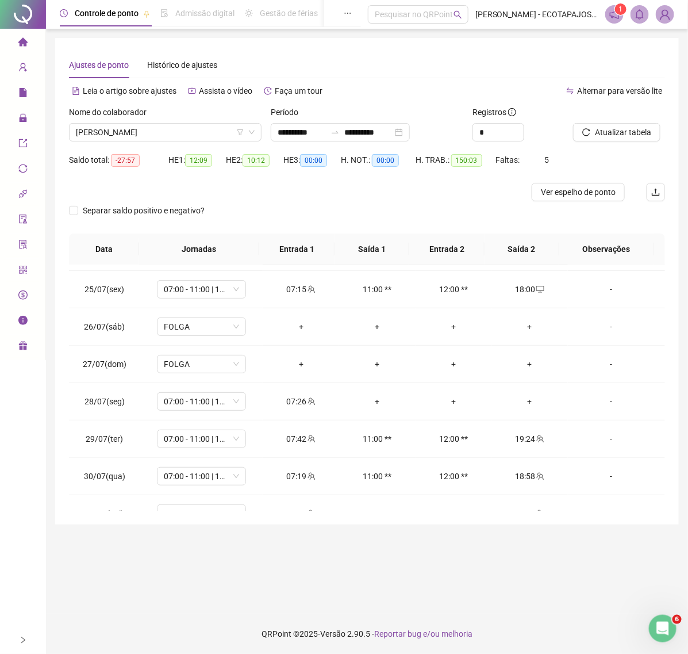
scroll to position [121, 0]
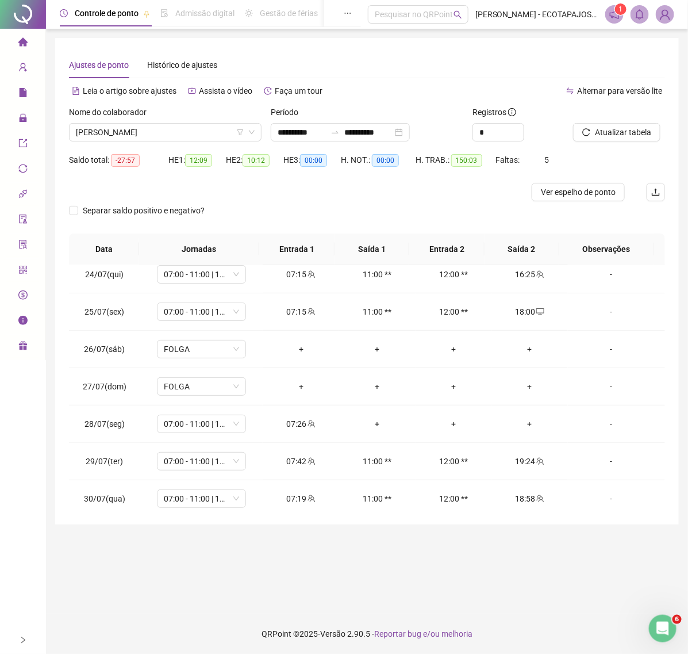
drag, startPoint x: 602, startPoint y: 127, endPoint x: 85, endPoint y: 108, distance: 516.9
click at [602, 127] on span "Atualizar tabela" at bounding box center [623, 132] width 56 height 13
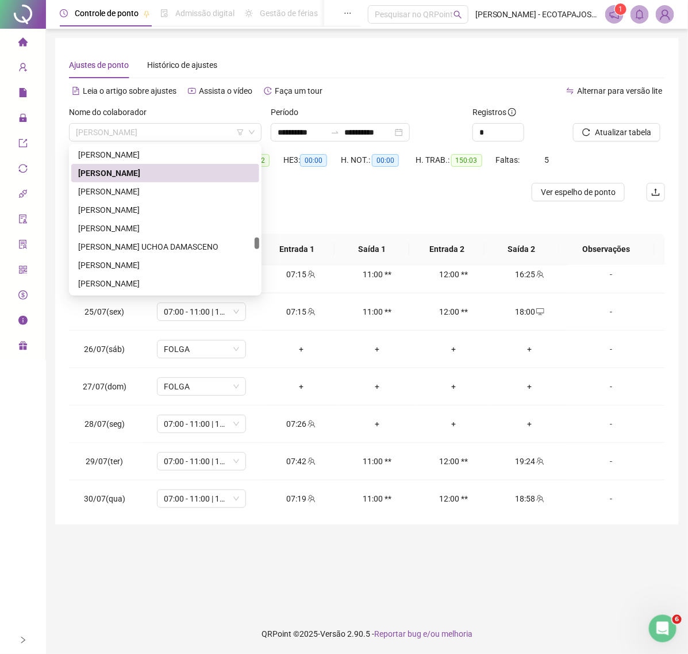
click at [197, 129] on span "[PERSON_NAME]" at bounding box center [165, 132] width 179 height 17
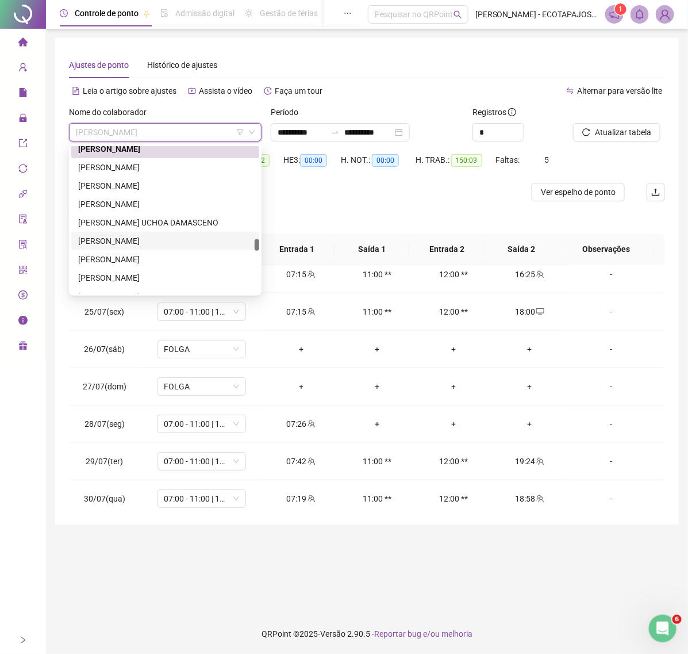
click at [141, 243] on div "[PERSON_NAME]" at bounding box center [165, 241] width 174 height 13
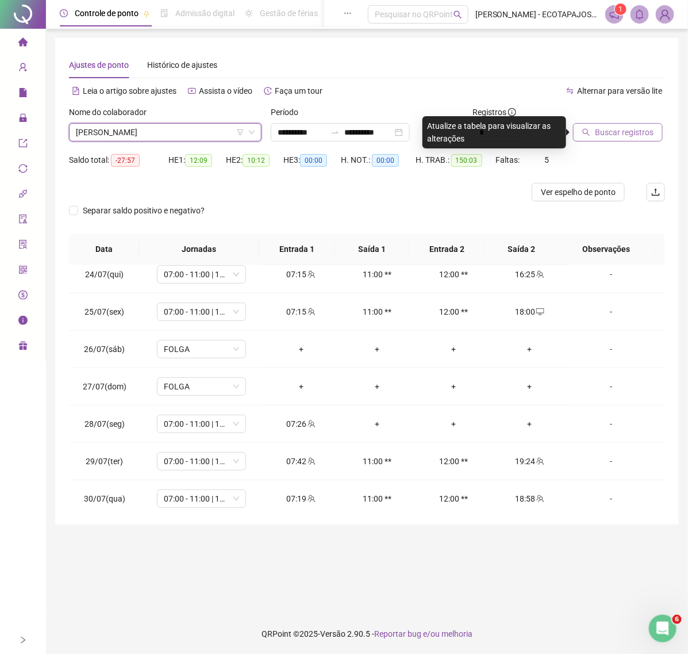
click at [614, 131] on span "Buscar registros" at bounding box center [624, 132] width 59 height 13
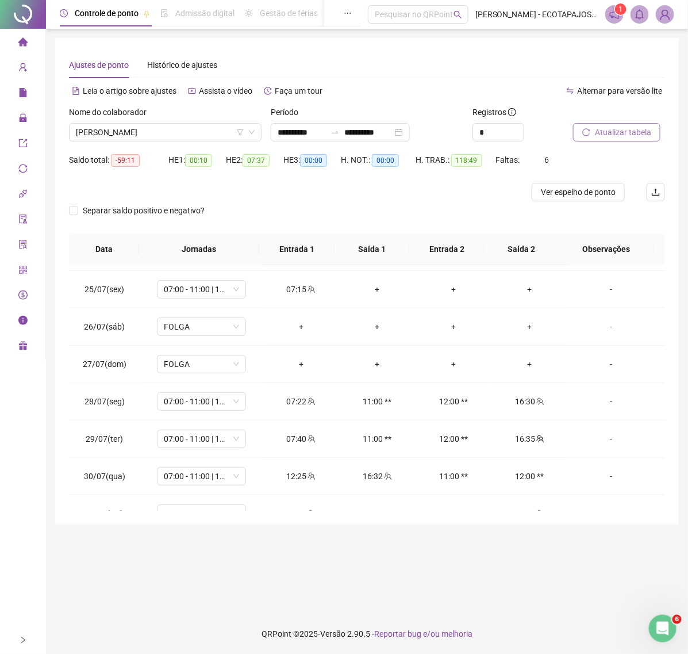
scroll to position [95, 0]
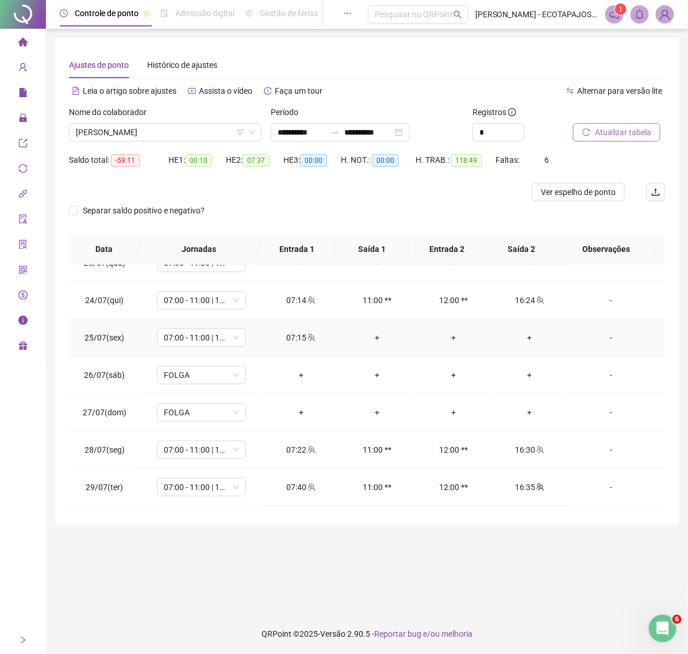
click at [527, 338] on div "+" at bounding box center [531, 337] width 58 height 13
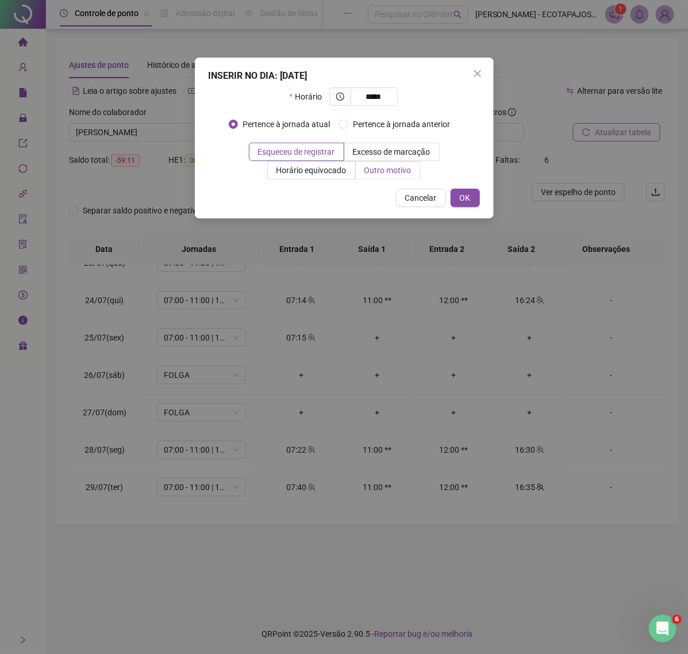
type input "*****"
click at [378, 167] on span "Outro motivo" at bounding box center [388, 170] width 47 height 9
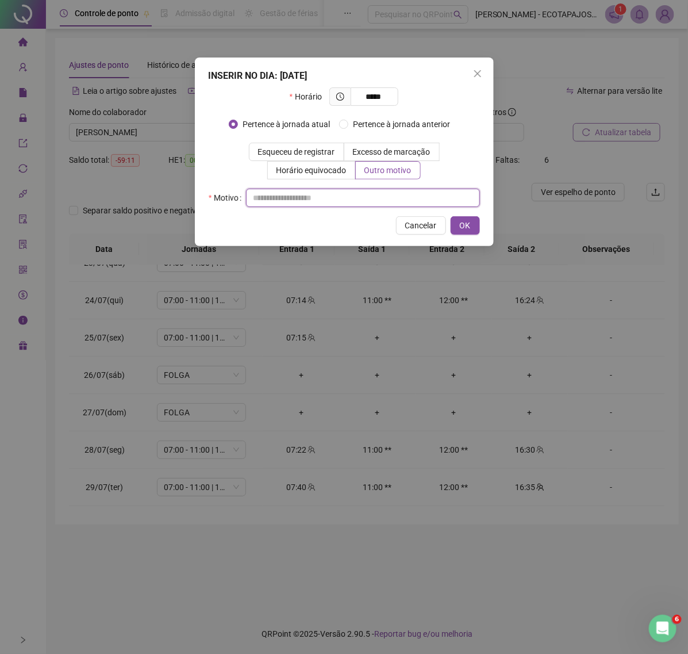
click at [331, 199] on input "text" at bounding box center [363, 198] width 234 height 18
paste input "****"
type input "****"
click at [466, 222] on span "OK" at bounding box center [465, 225] width 11 height 13
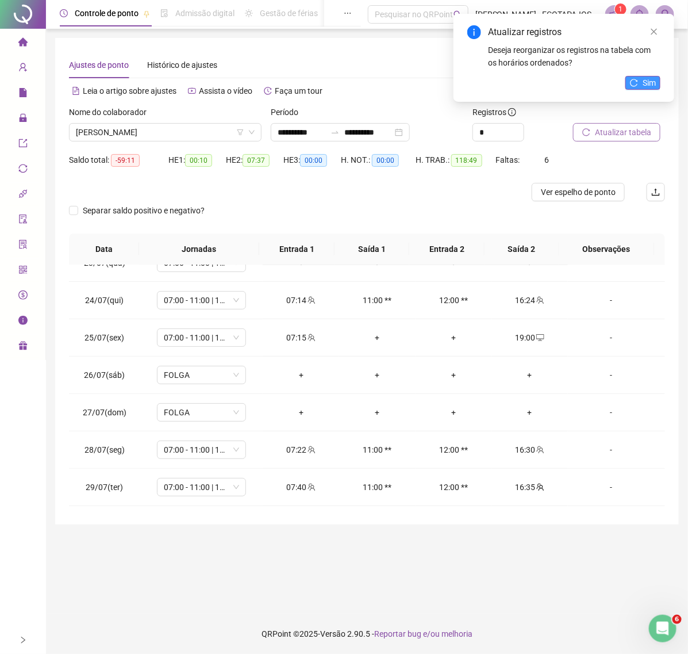
click at [643, 87] on span "Sim" at bounding box center [649, 82] width 13 height 13
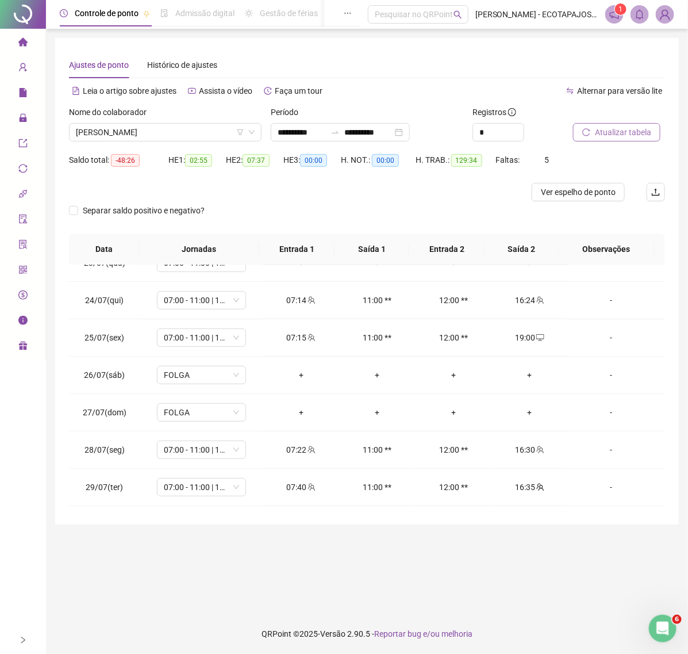
click at [617, 131] on span "Atualizar tabela" at bounding box center [623, 132] width 56 height 13
click at [636, 133] on span "Atualizar tabela" at bounding box center [623, 132] width 56 height 13
click at [640, 132] on span "Atualizar tabela" at bounding box center [623, 132] width 56 height 13
click at [609, 133] on span "Atualizar tabela" at bounding box center [623, 132] width 56 height 13
click at [220, 127] on span "[PERSON_NAME]" at bounding box center [165, 132] width 179 height 17
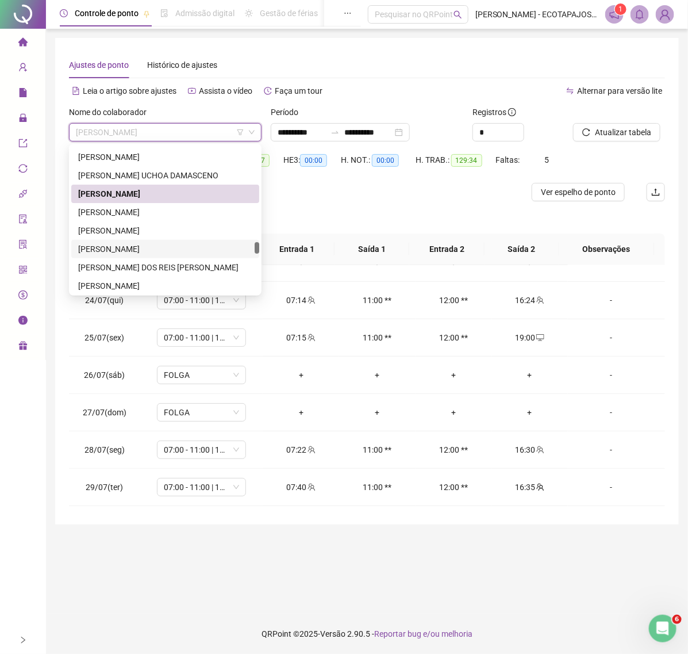
scroll to position [1494, 0]
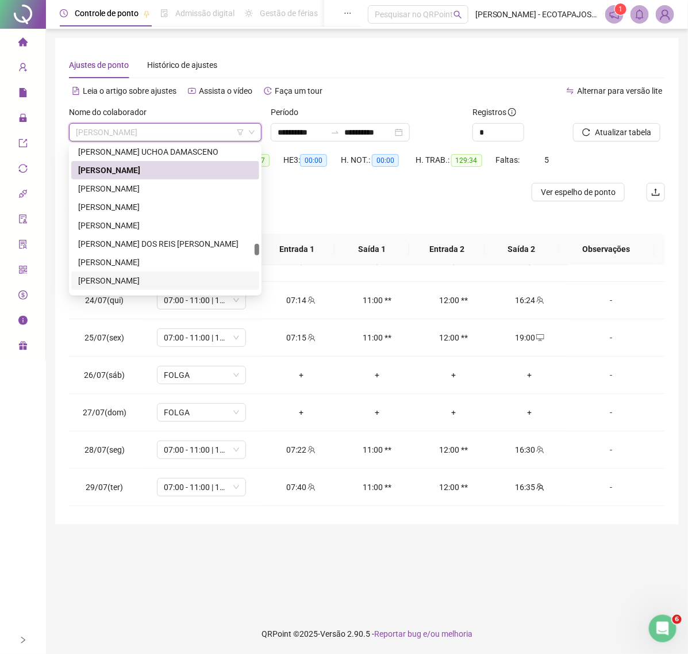
click at [136, 277] on div "[PERSON_NAME]" at bounding box center [165, 280] width 174 height 13
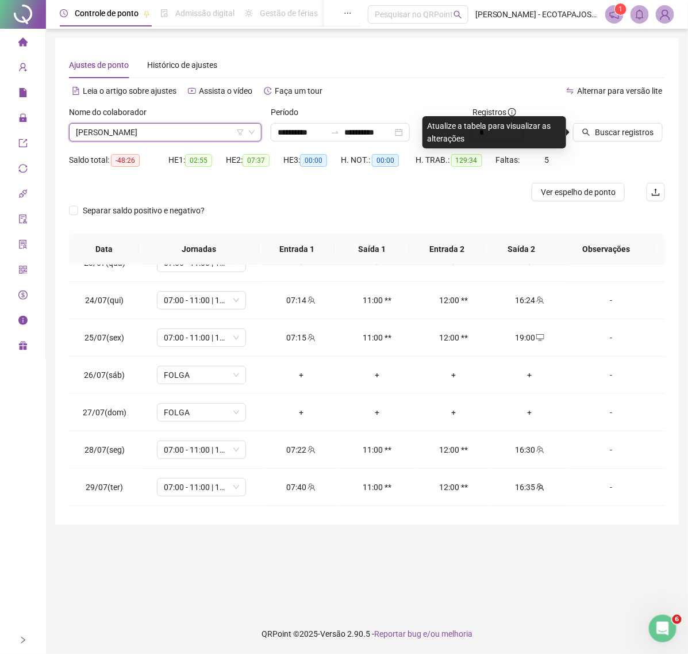
click at [588, 120] on div at bounding box center [604, 114] width 63 height 17
click at [597, 143] on div "Buscar registros" at bounding box center [619, 128] width 101 height 45
click at [601, 136] on span "Buscar registros" at bounding box center [624, 132] width 59 height 13
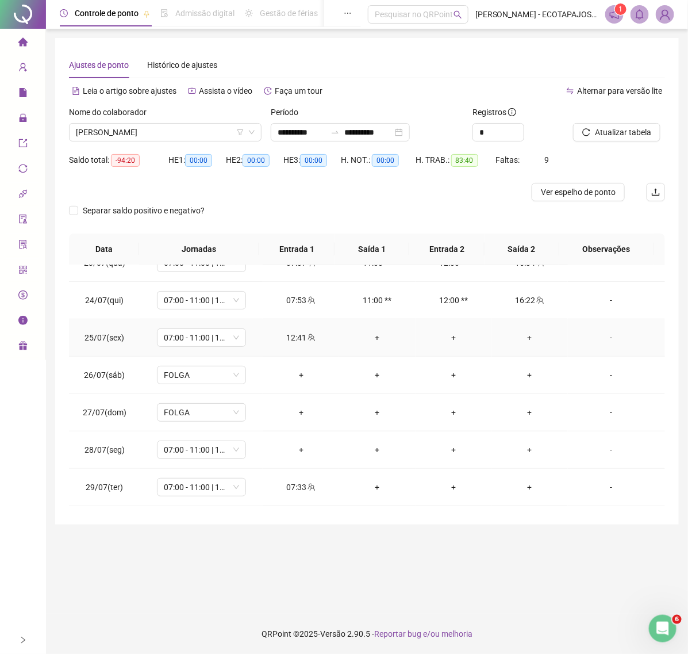
click at [528, 339] on div "+" at bounding box center [531, 337] width 58 height 13
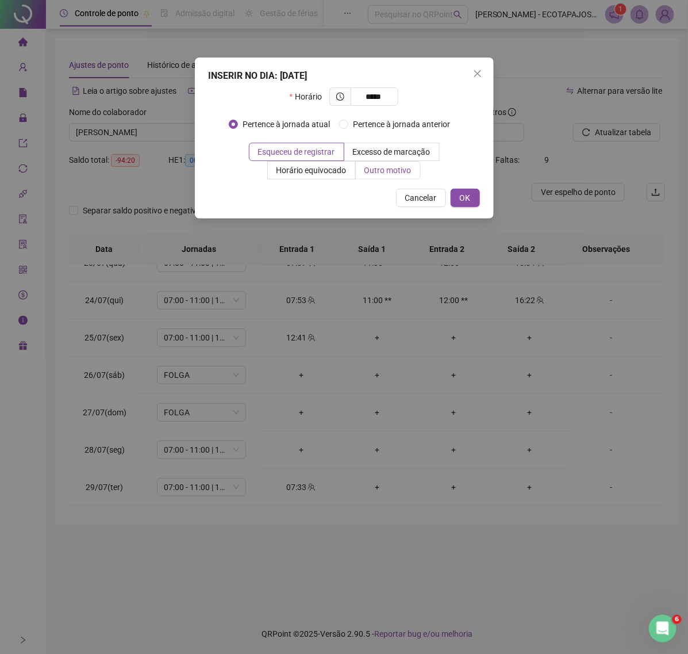
type input "*****"
click at [372, 167] on span "Outro motivo" at bounding box center [388, 170] width 47 height 9
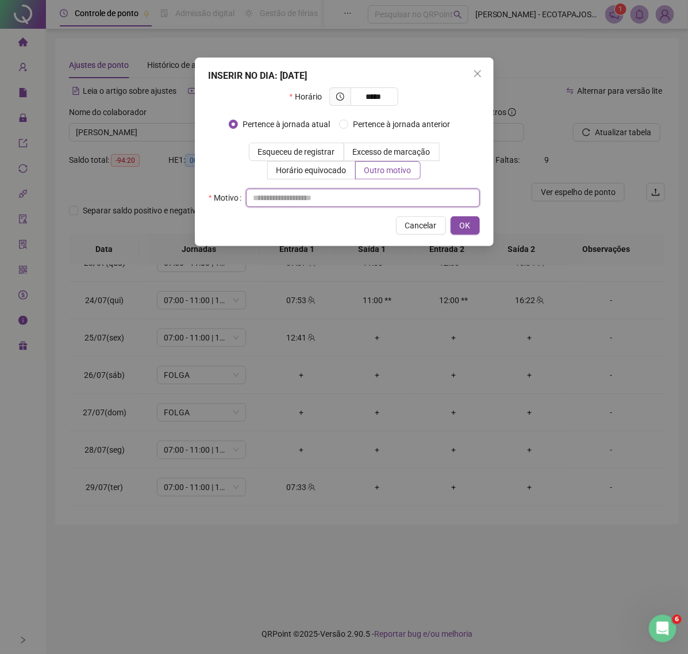
click at [319, 202] on input "text" at bounding box center [363, 198] width 234 height 18
paste input "****"
type input "****"
click at [458, 225] on button "OK" at bounding box center [465, 225] width 29 height 18
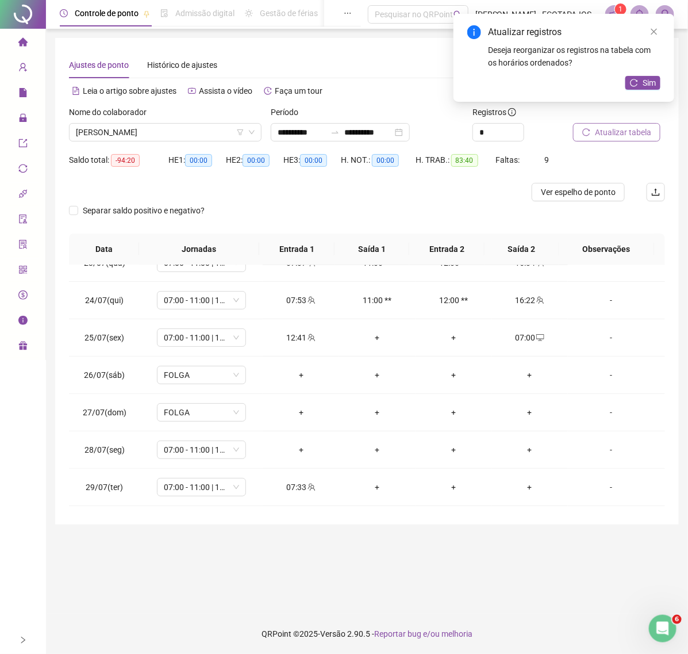
click at [613, 133] on span "Atualizar tabela" at bounding box center [623, 132] width 56 height 13
click at [643, 79] on span "Sim" at bounding box center [649, 82] width 13 height 13
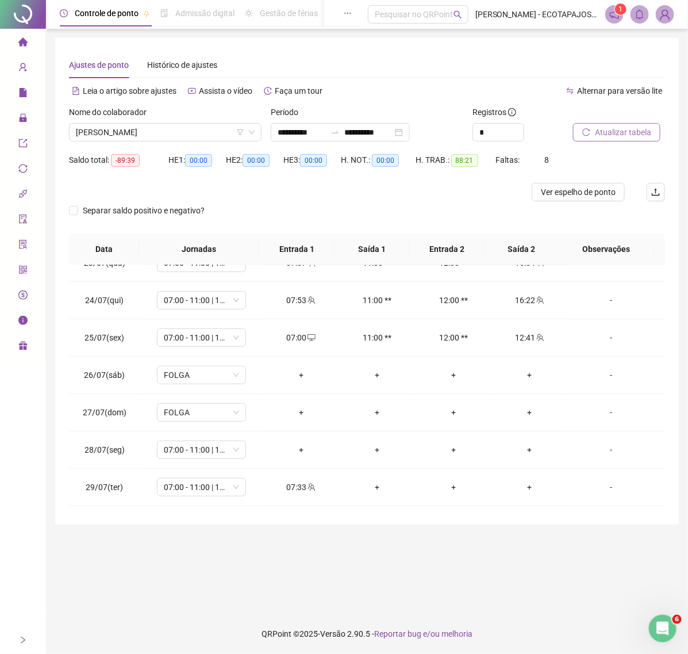
click at [607, 139] on button "Atualizar tabela" at bounding box center [616, 132] width 87 height 18
click at [607, 131] on span "Atualizar tabela" at bounding box center [623, 132] width 56 height 13
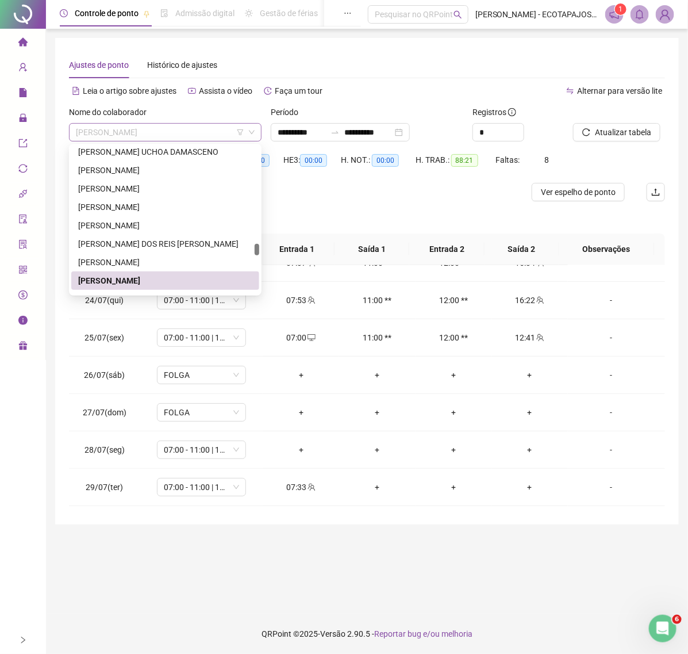
click at [223, 129] on span "[PERSON_NAME]" at bounding box center [165, 132] width 179 height 17
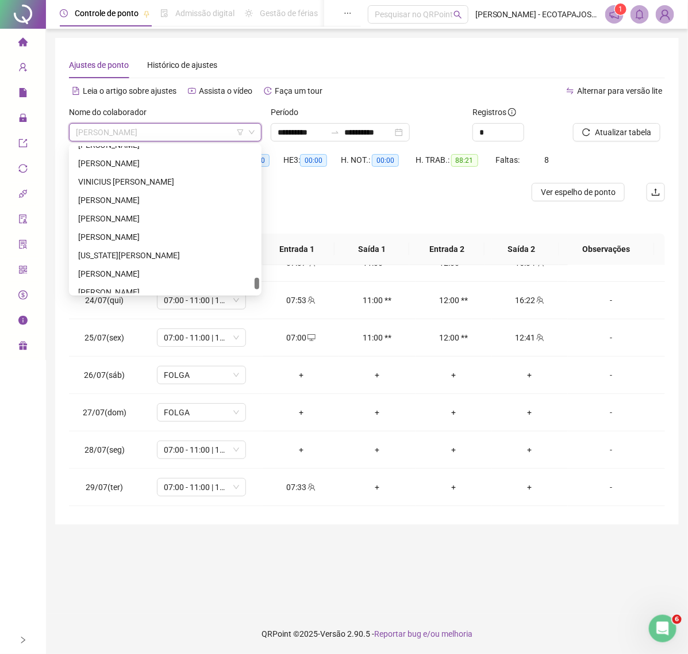
scroll to position [2064, 0]
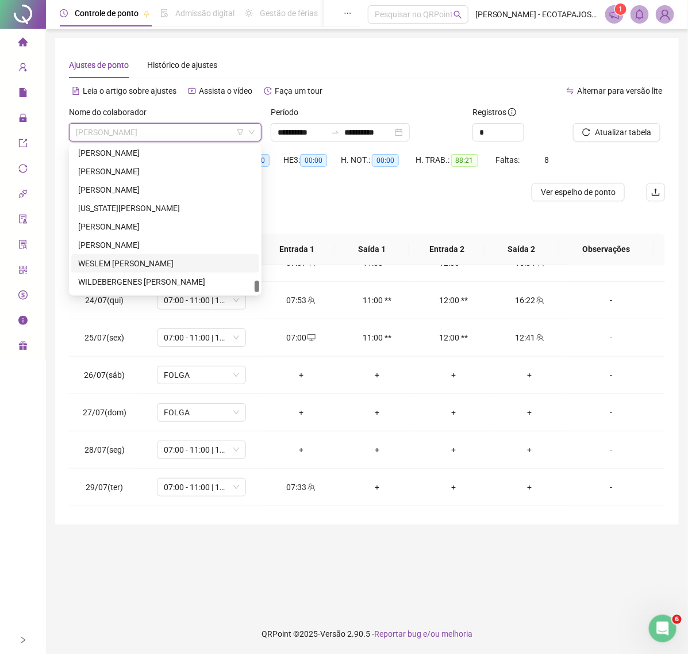
click at [138, 263] on div "WESLEM [PERSON_NAME]" at bounding box center [165, 263] width 174 height 13
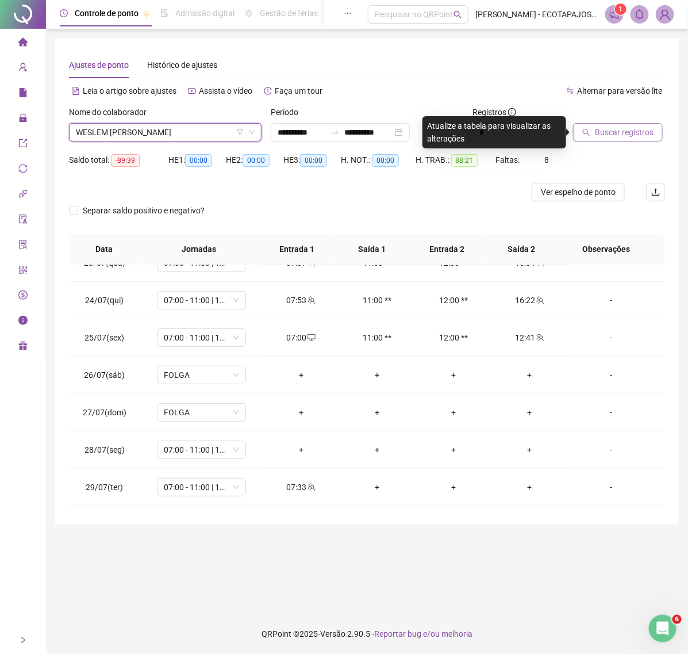
click at [619, 133] on span "Buscar registros" at bounding box center [624, 132] width 59 height 13
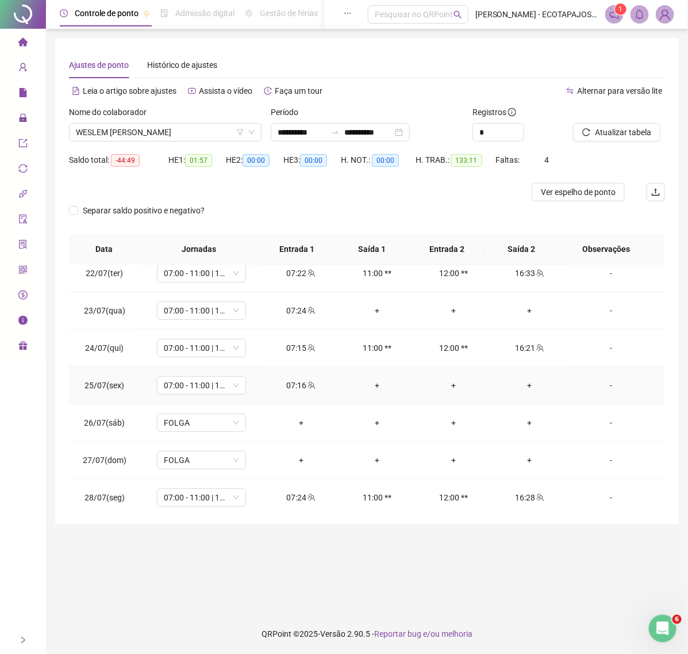
scroll to position [0, 0]
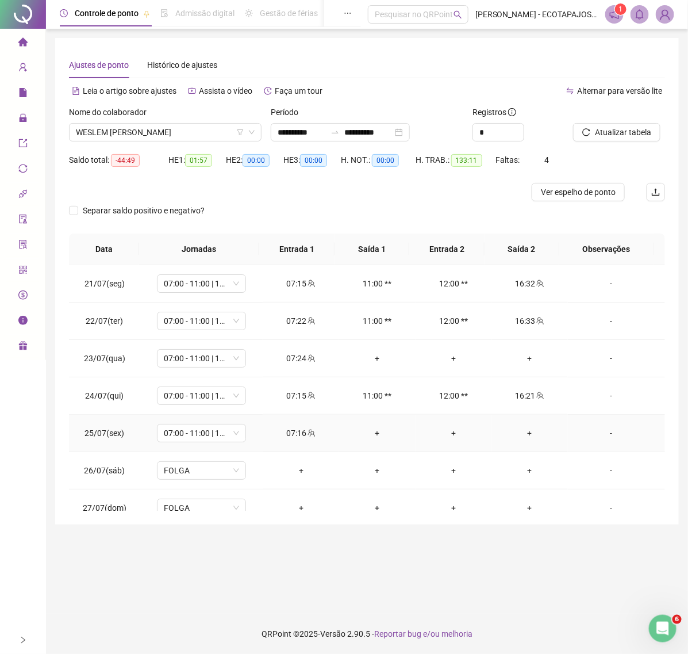
click at [526, 439] on div "+" at bounding box center [531, 433] width 58 height 13
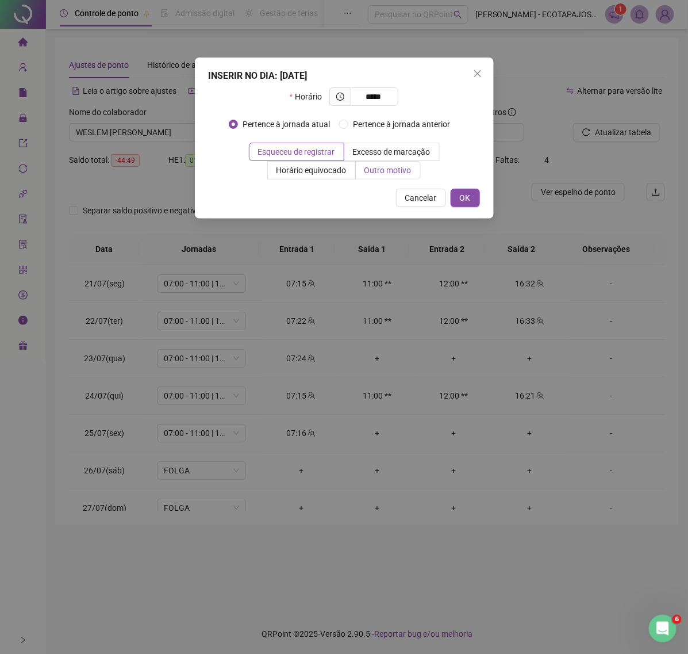
type input "*****"
click at [373, 170] on span "Outro motivo" at bounding box center [388, 170] width 47 height 9
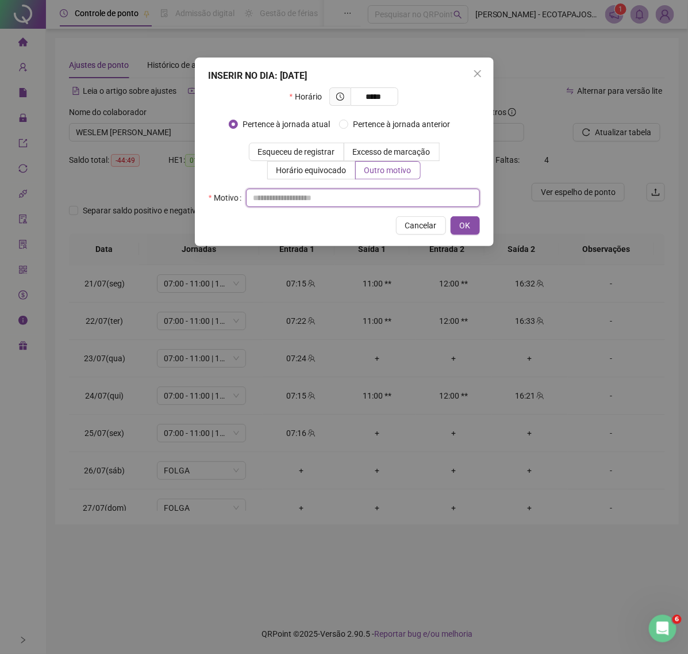
click at [332, 197] on input "text" at bounding box center [363, 198] width 234 height 18
paste input "****"
type input "****"
click at [466, 225] on span "OK" at bounding box center [465, 225] width 11 height 13
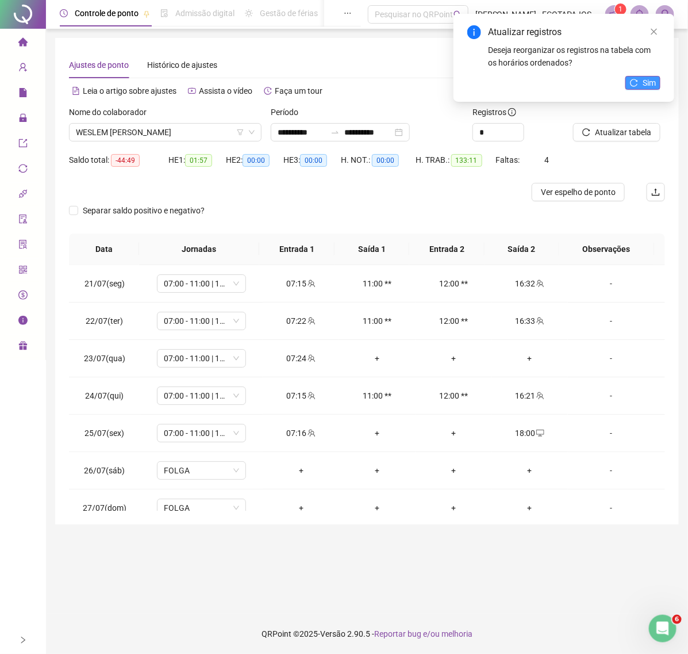
click at [647, 82] on span "Sim" at bounding box center [649, 82] width 13 height 13
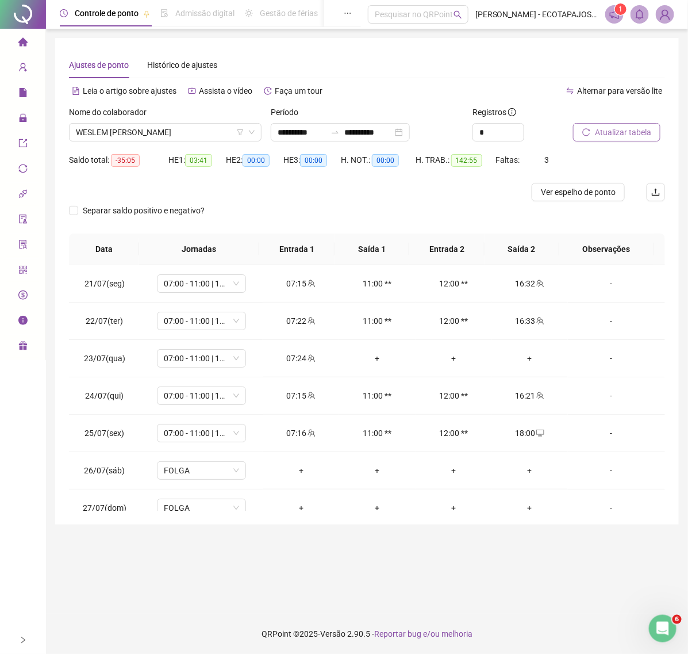
click at [625, 131] on span "Atualizar tabela" at bounding box center [623, 132] width 56 height 13
click at [613, 132] on span "Atualizar tabela" at bounding box center [623, 132] width 56 height 13
click at [633, 136] on span "Atualizar tabela" at bounding box center [623, 132] width 56 height 13
click at [530, 359] on div "+" at bounding box center [531, 358] width 58 height 13
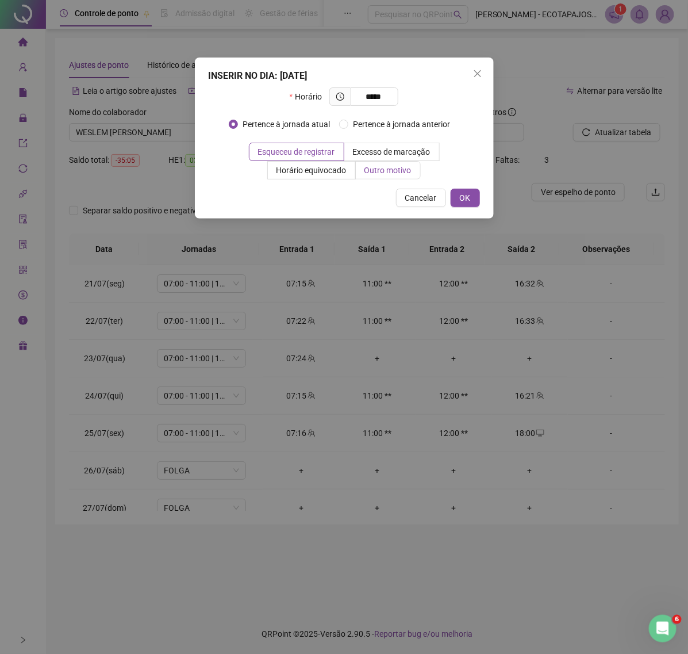
type input "*****"
click at [385, 177] on label "Outro motivo" at bounding box center [388, 170] width 65 height 18
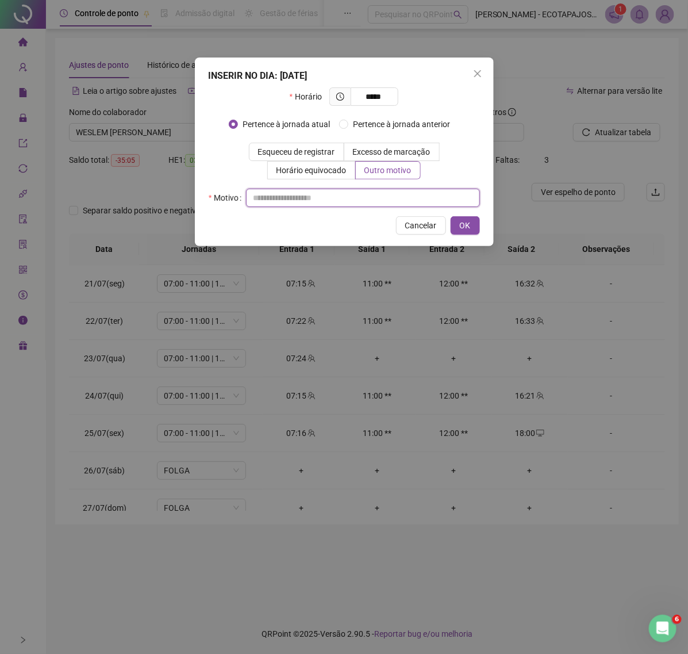
click at [343, 199] on input "text" at bounding box center [363, 198] width 234 height 18
type input "****"
click at [472, 228] on button "OK" at bounding box center [465, 225] width 29 height 18
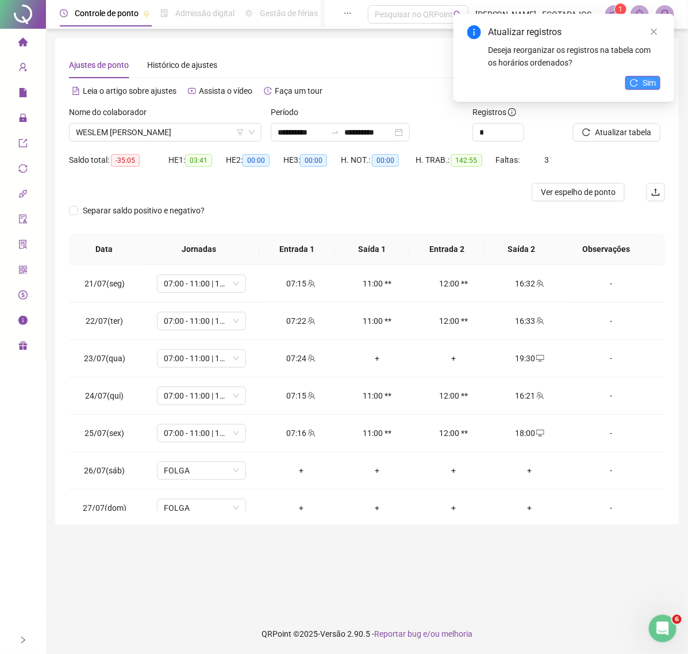
click at [633, 79] on icon "reload" at bounding box center [634, 83] width 8 height 8
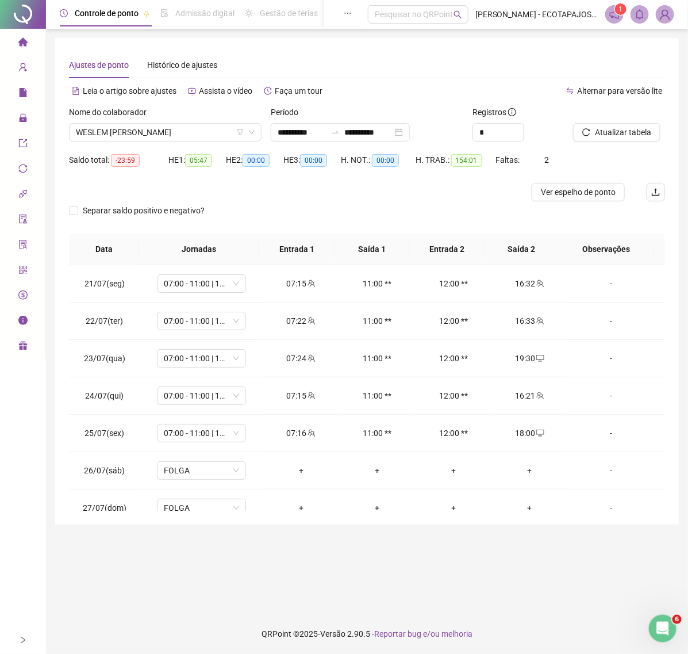
click at [617, 134] on span "Atualizar tabela" at bounding box center [623, 132] width 56 height 13
click at [602, 133] on span "Atualizar tabela" at bounding box center [623, 132] width 56 height 13
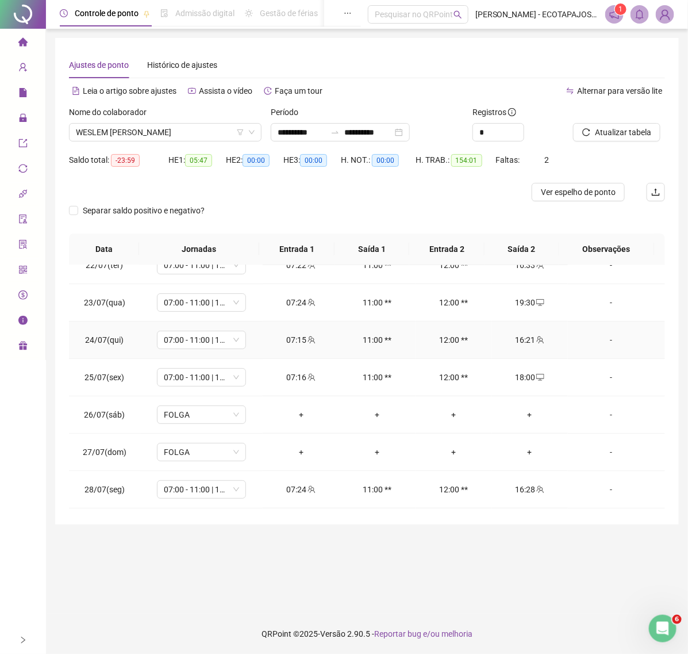
scroll to position [72, 0]
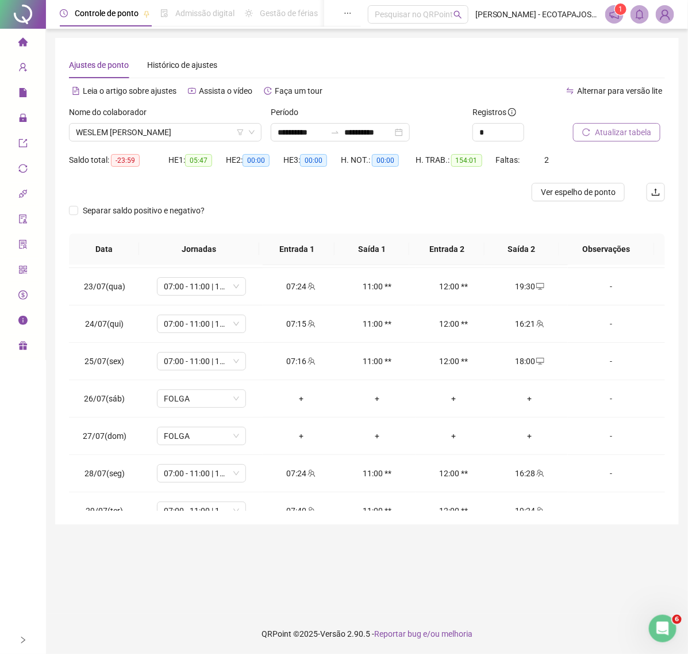
click at [603, 131] on span "Atualizar tabela" at bounding box center [623, 132] width 56 height 13
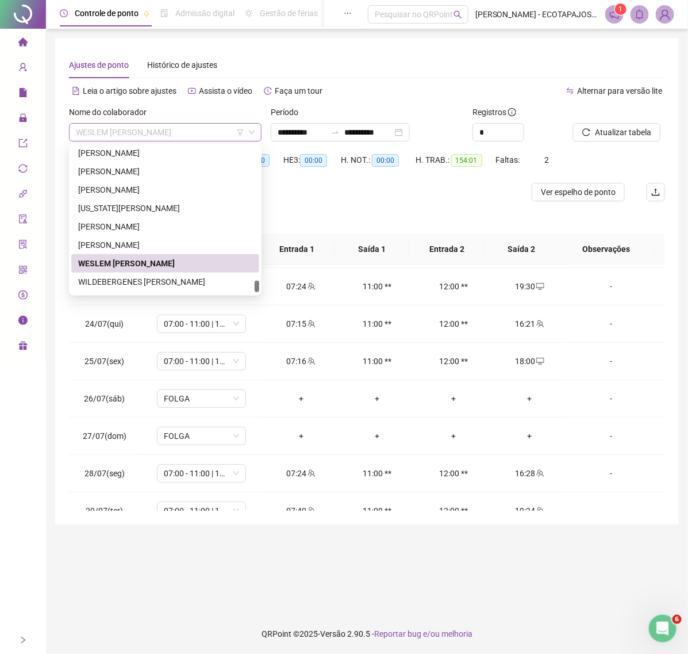
click at [233, 134] on span "WESLEM [PERSON_NAME]" at bounding box center [165, 132] width 179 height 17
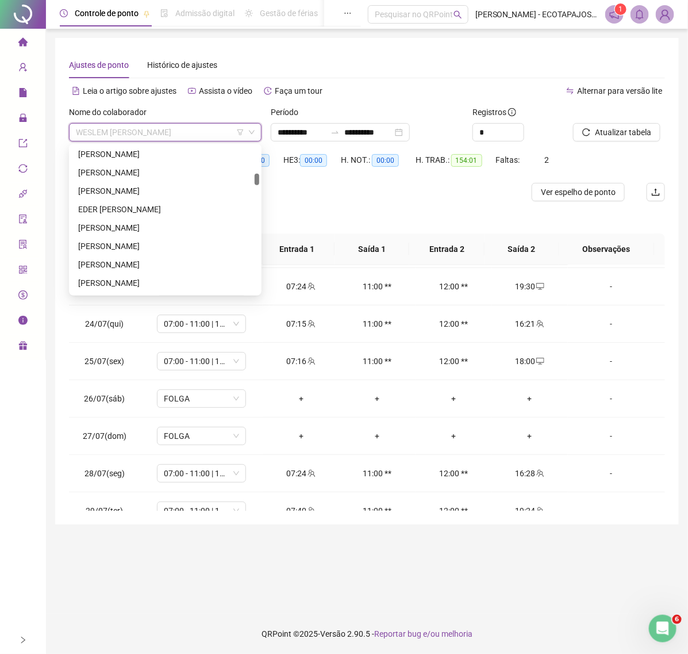
scroll to position [0, 0]
drag, startPoint x: 258, startPoint y: 285, endPoint x: 248, endPoint y: 133, distance: 152.7
click at [248, 133] on body "**********" at bounding box center [344, 327] width 688 height 654
click at [119, 265] on div "[PERSON_NAME]" at bounding box center [165, 265] width 174 height 13
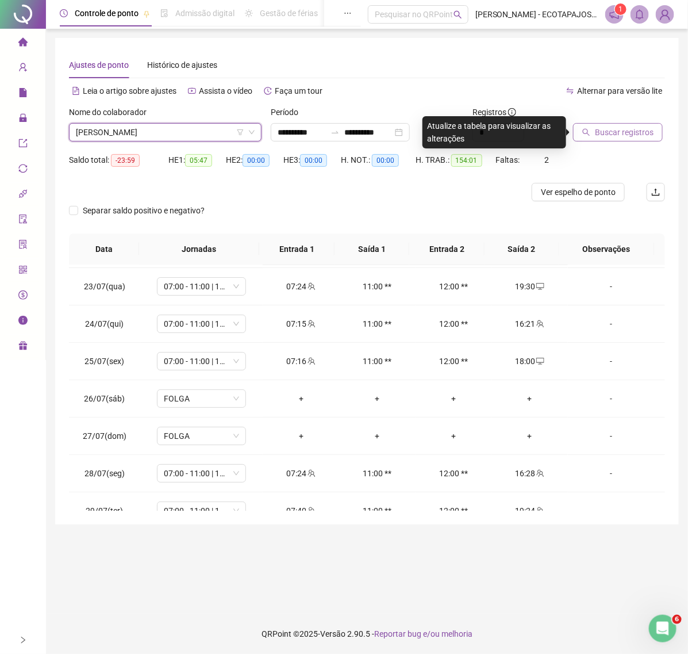
click at [630, 128] on span "Buscar registros" at bounding box center [624, 132] width 59 height 13
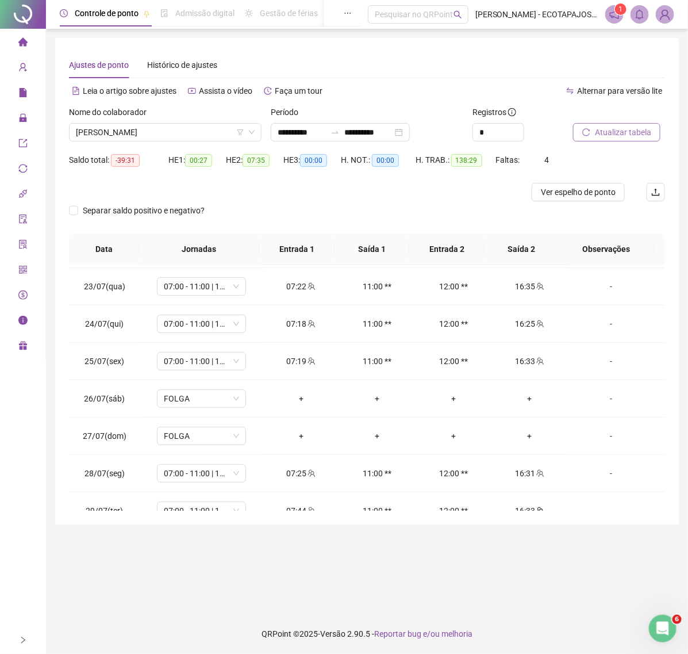
click at [609, 127] on span "Atualizar tabela" at bounding box center [623, 132] width 56 height 13
click at [296, 400] on div "+" at bounding box center [301, 398] width 58 height 13
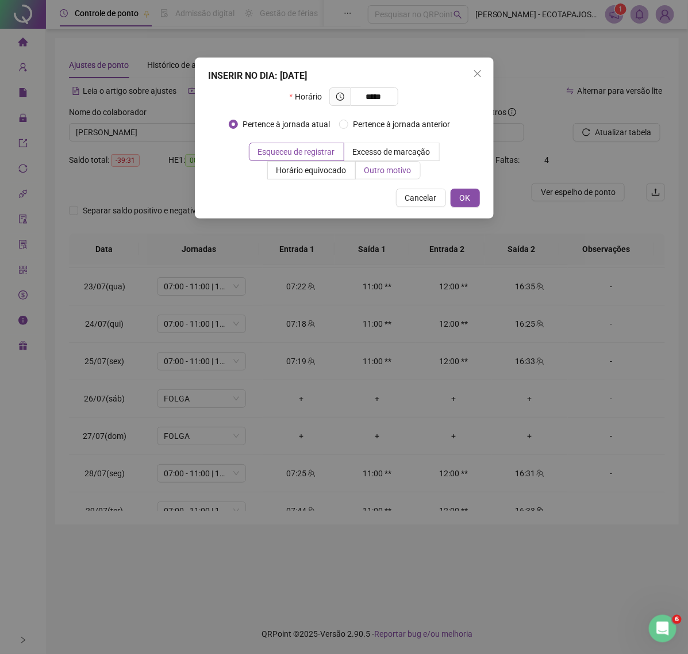
type input "*****"
click at [378, 168] on span "Outro motivo" at bounding box center [388, 170] width 47 height 9
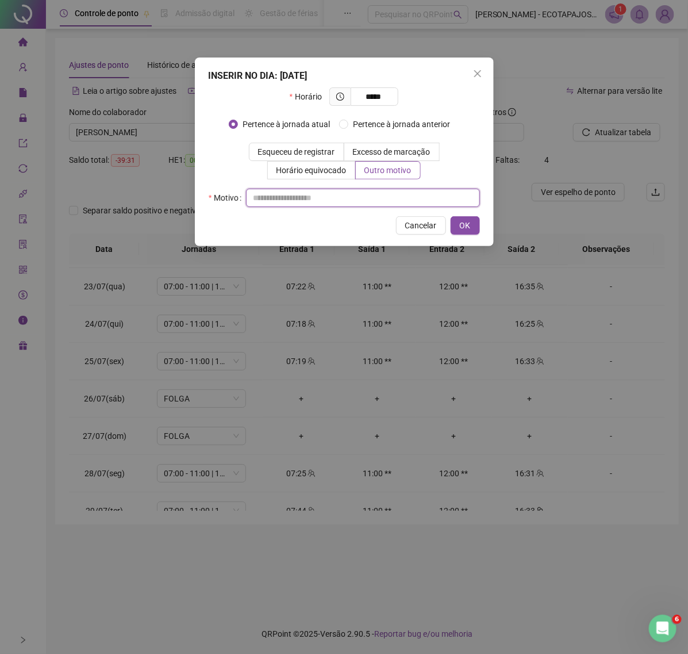
click at [281, 205] on input "text" at bounding box center [363, 198] width 234 height 18
paste input "****"
type input "****"
click at [469, 234] on button "OK" at bounding box center [465, 225] width 29 height 18
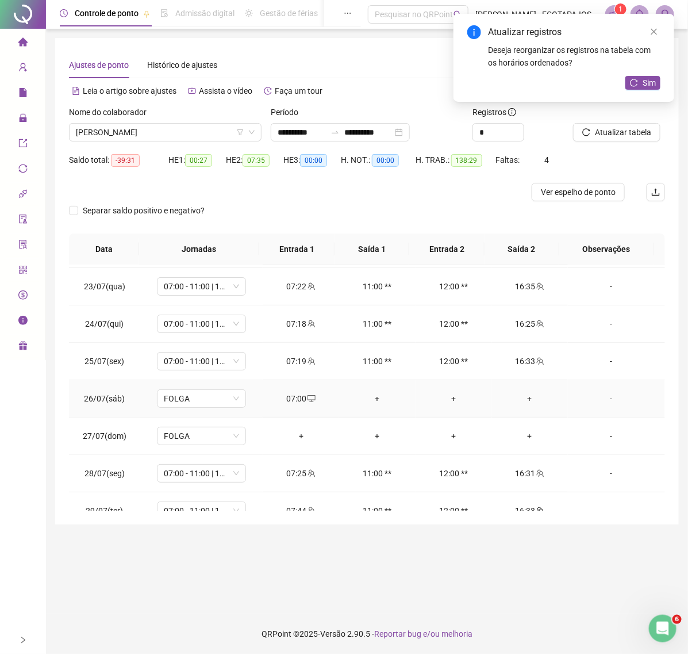
click at [510, 399] on div "+" at bounding box center [531, 398] width 58 height 13
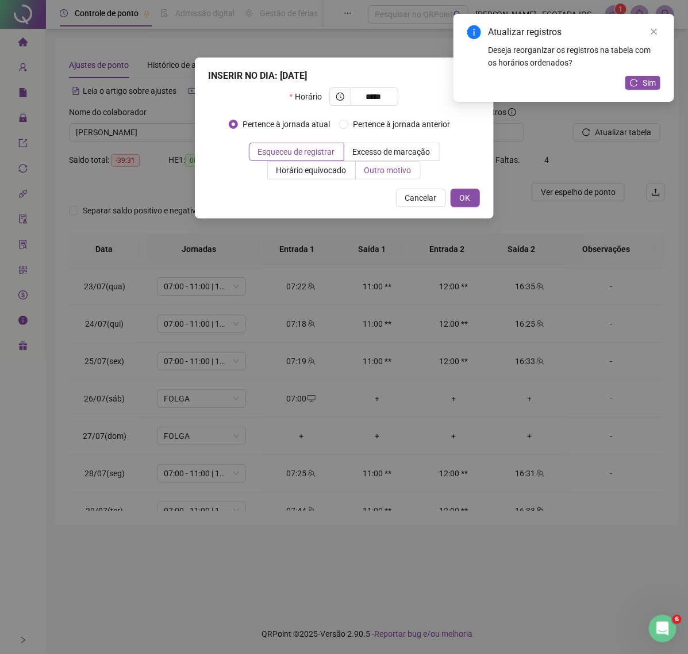
type input "*****"
click at [412, 173] on span "Outro motivo" at bounding box center [388, 170] width 47 height 9
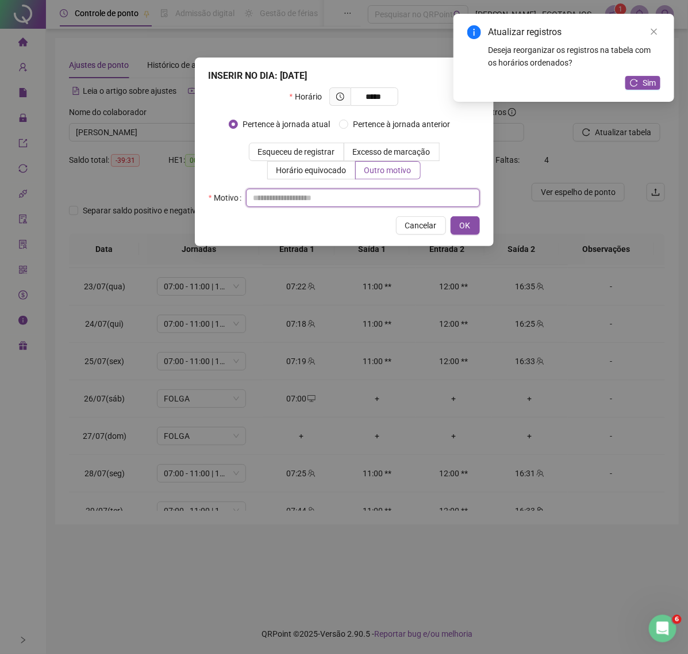
click at [257, 200] on input "text" at bounding box center [363, 198] width 234 height 18
paste input "****"
type input "****"
click at [489, 228] on div "INSERIR NO DIA : [DATE] Horário ***** Pertence à jornada atual [GEOGRAPHIC_DATA…" at bounding box center [344, 152] width 299 height 189
click at [466, 230] on span "OK" at bounding box center [465, 225] width 11 height 13
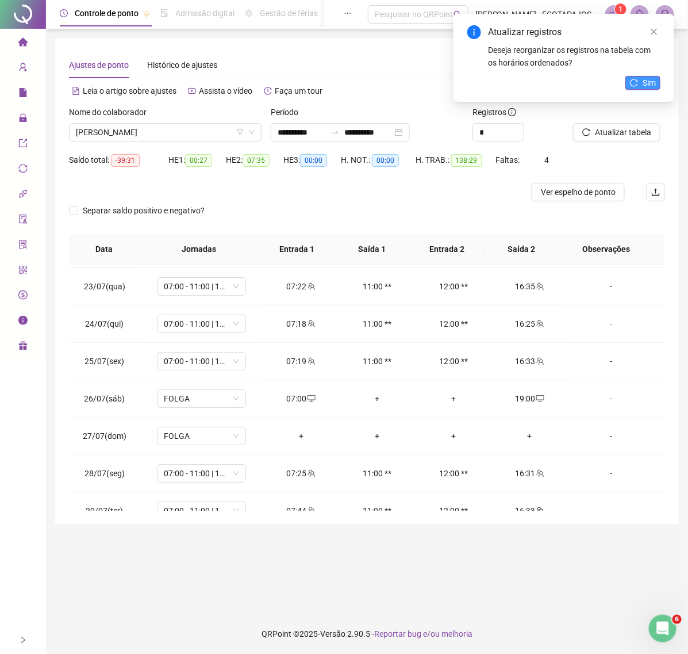
click at [641, 79] on button "Sim" at bounding box center [643, 83] width 35 height 14
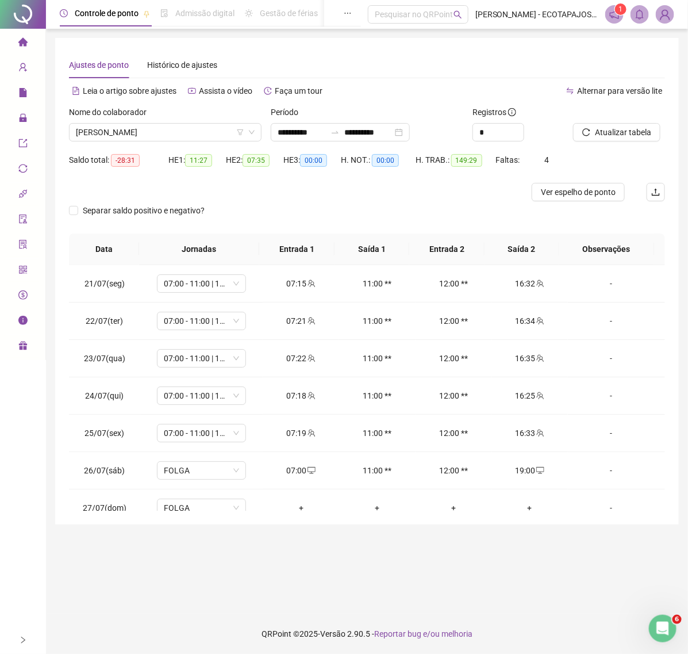
scroll to position [82, 0]
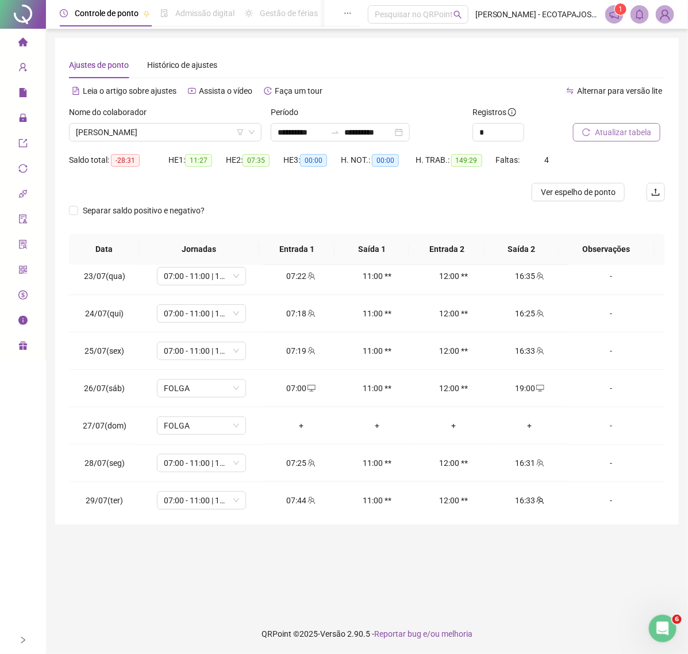
click at [636, 128] on span "Atualizar tabela" at bounding box center [623, 132] width 56 height 13
click at [617, 134] on span "Atualizar tabela" at bounding box center [623, 132] width 56 height 13
click at [152, 132] on span "[PERSON_NAME]" at bounding box center [165, 132] width 179 height 17
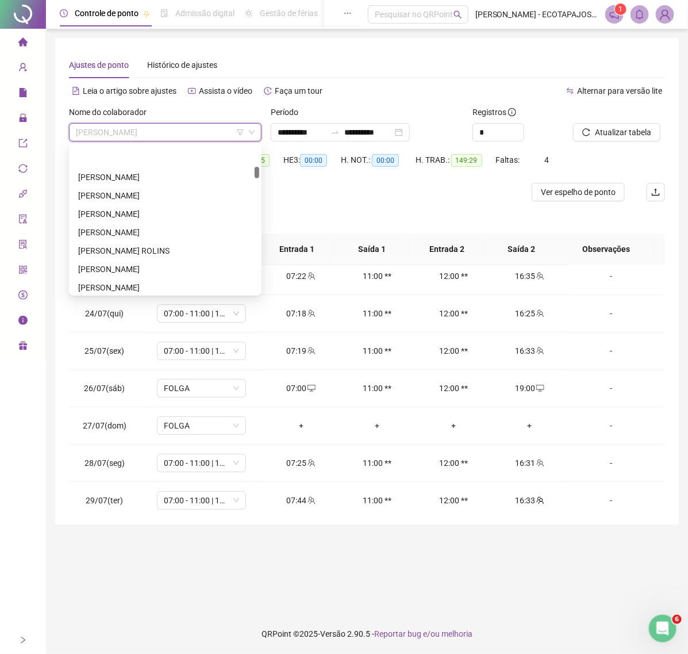
scroll to position [317, 0]
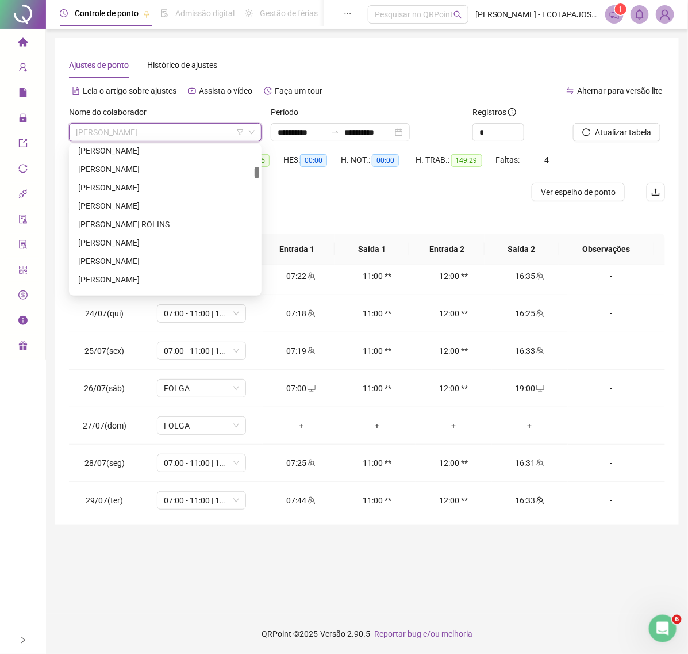
drag, startPoint x: 257, startPoint y: 151, endPoint x: 265, endPoint y: 171, distance: 22.2
click at [265, 171] on body "**********" at bounding box center [344, 327] width 688 height 654
click at [145, 280] on div "[PERSON_NAME]" at bounding box center [165, 279] width 174 height 13
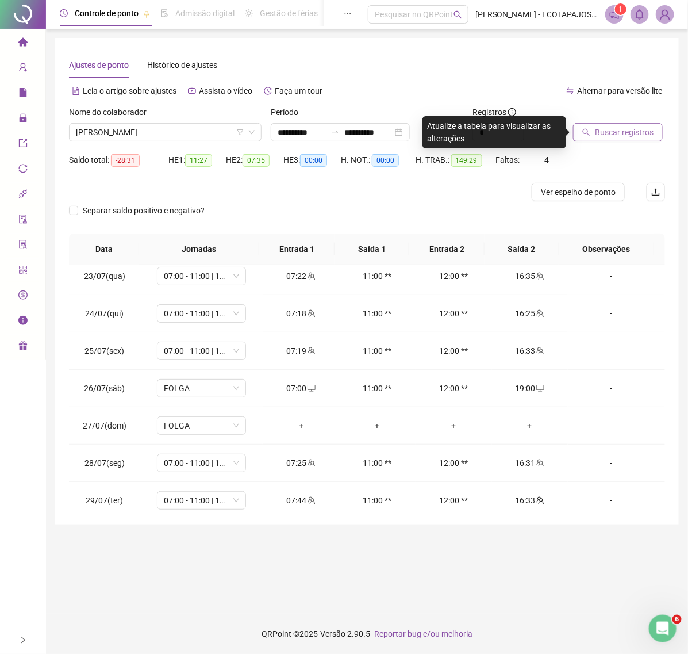
click at [602, 133] on span "Buscar registros" at bounding box center [624, 132] width 59 height 13
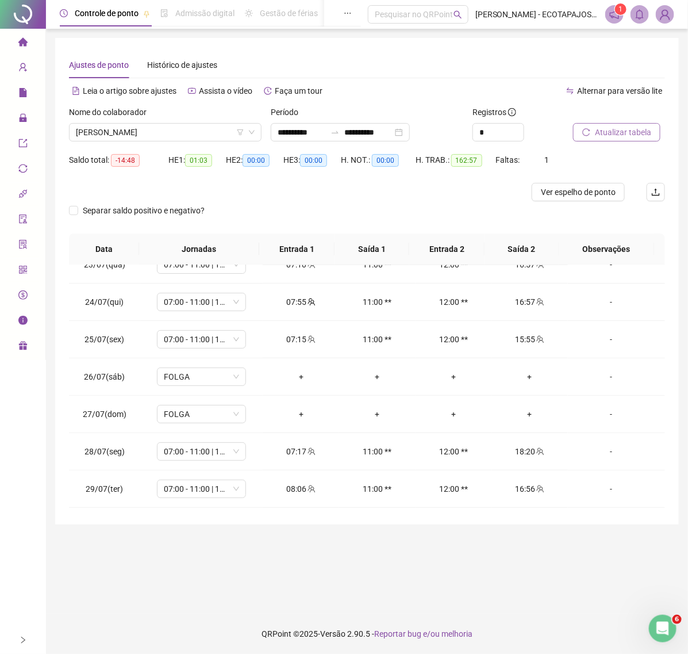
scroll to position [127, 0]
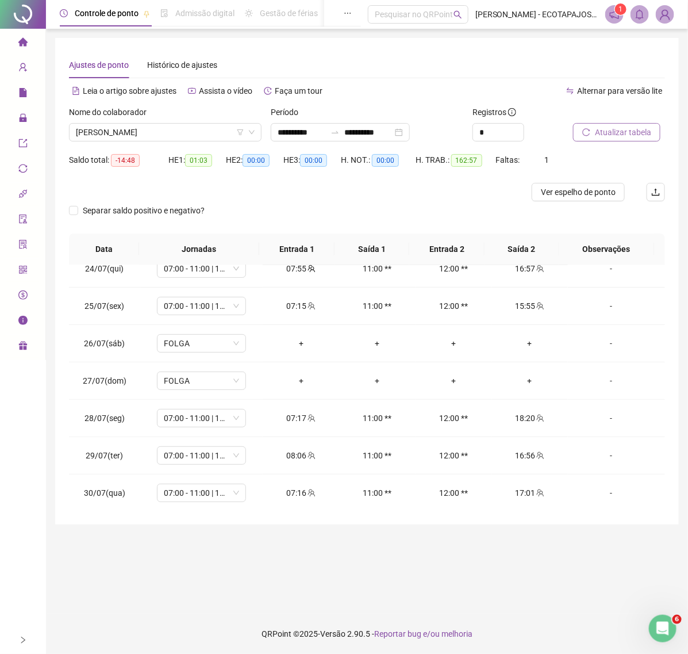
click at [610, 136] on span "Atualizar tabela" at bounding box center [623, 132] width 56 height 13
click at [202, 135] on span "[PERSON_NAME]" at bounding box center [165, 132] width 179 height 17
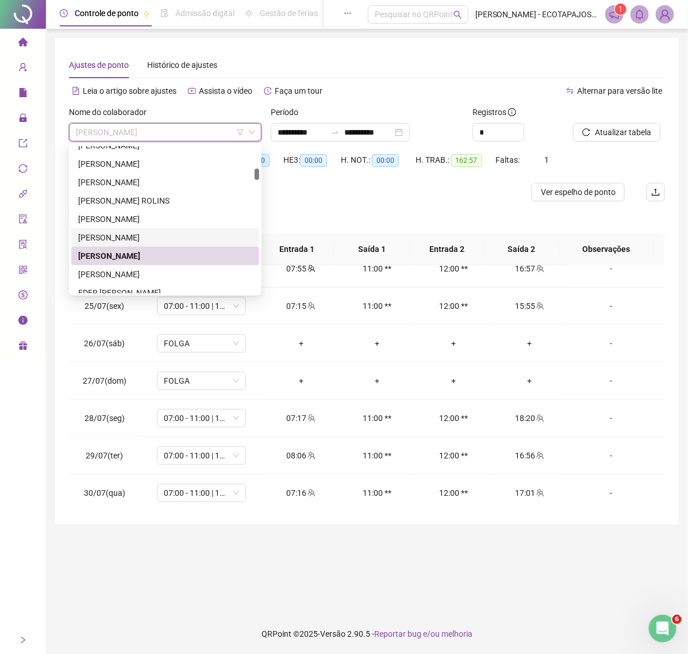
scroll to position [389, 0]
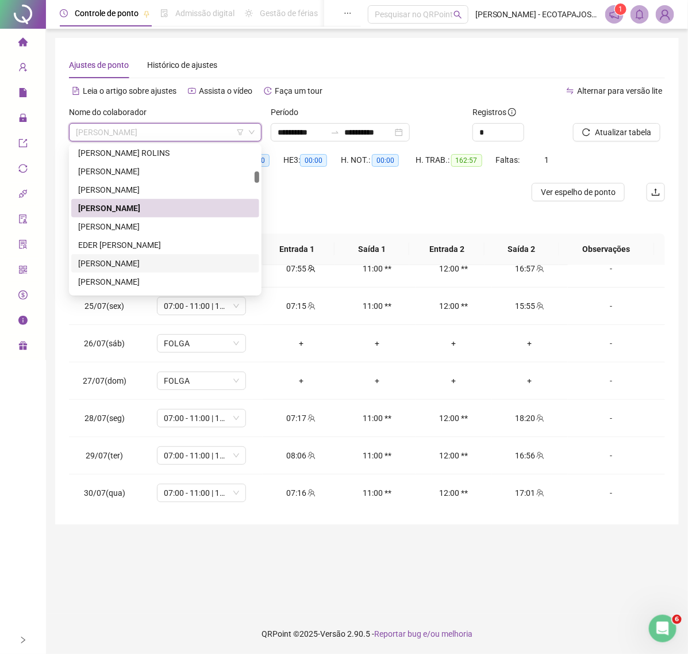
click at [135, 263] on div "[PERSON_NAME]" at bounding box center [165, 263] width 174 height 13
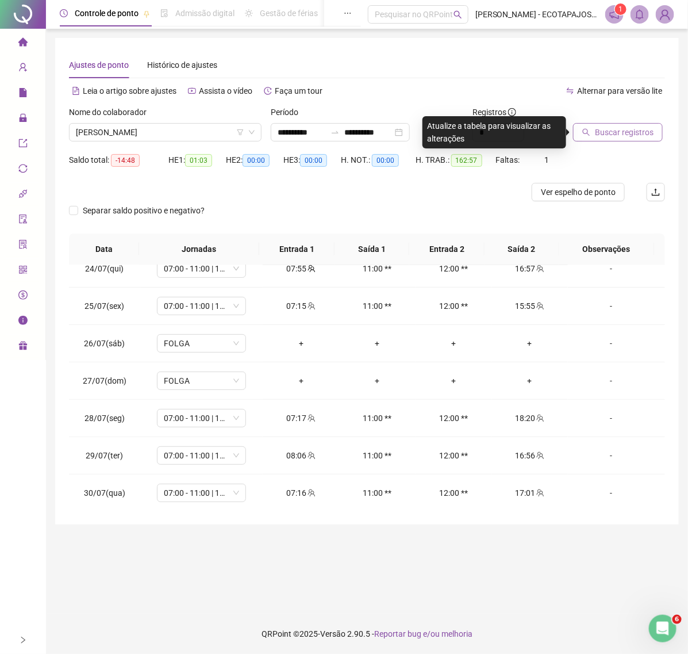
click at [598, 139] on button "Buscar registros" at bounding box center [618, 132] width 90 height 18
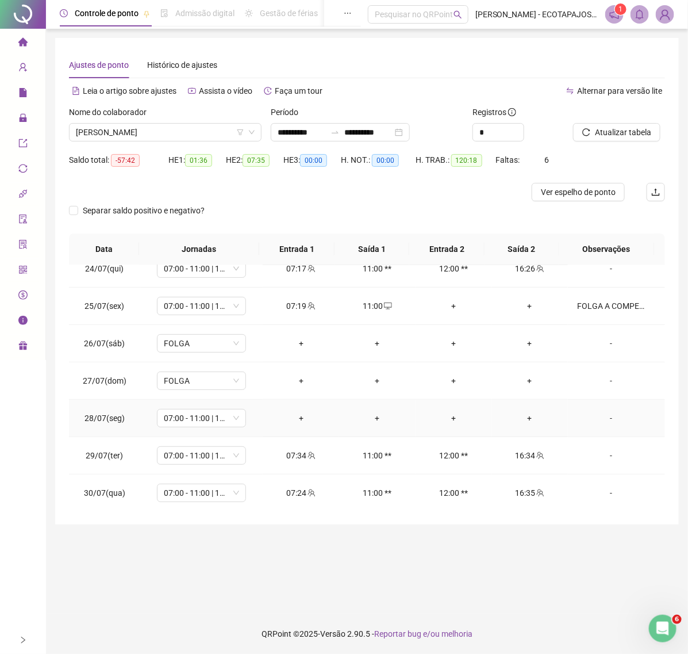
click at [601, 423] on div "-" at bounding box center [611, 418] width 68 height 13
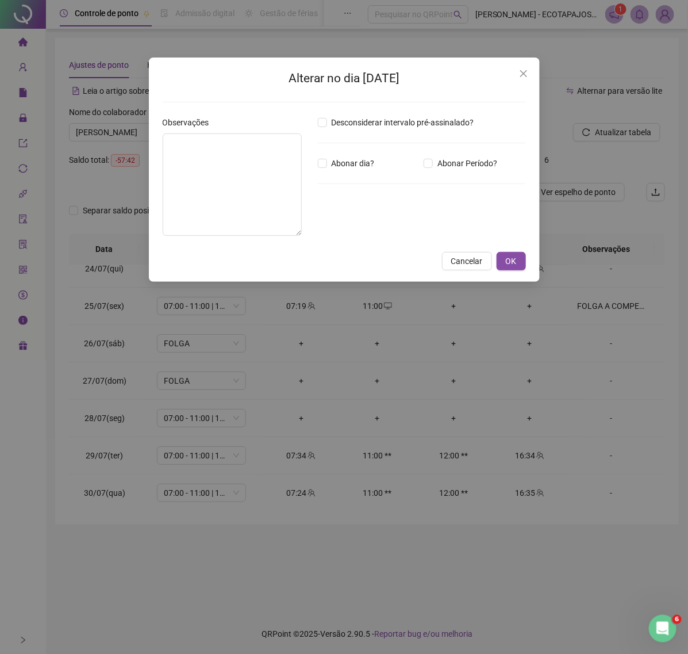
drag, startPoint x: 507, startPoint y: 260, endPoint x: 492, endPoint y: 274, distance: 20.4
click at [507, 263] on span "OK" at bounding box center [511, 261] width 11 height 13
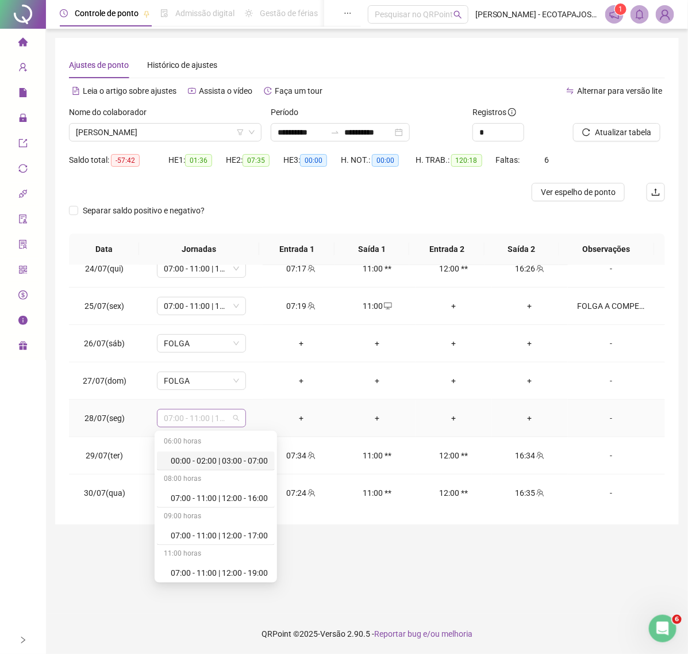
click at [236, 413] on span "07:00 - 11:00 | 12:00 - 17:00" at bounding box center [201, 418] width 75 height 17
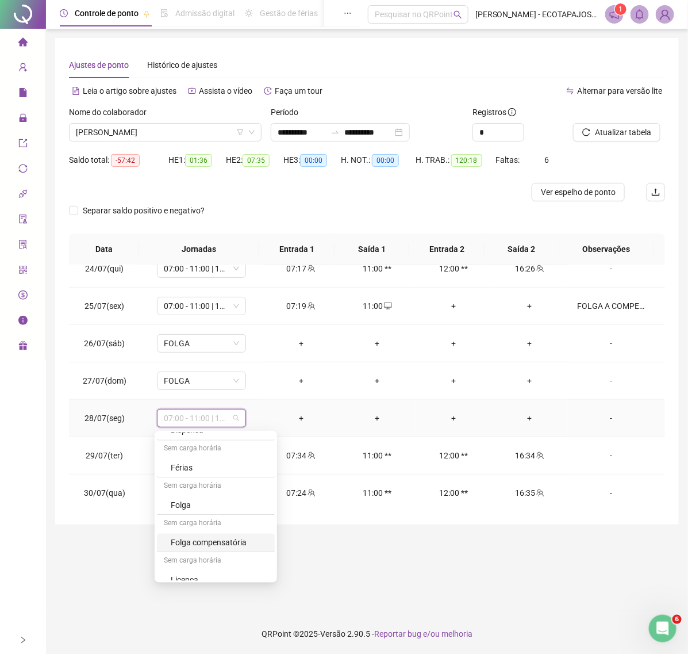
click at [259, 544] on div "Folga compensatória" at bounding box center [219, 543] width 97 height 13
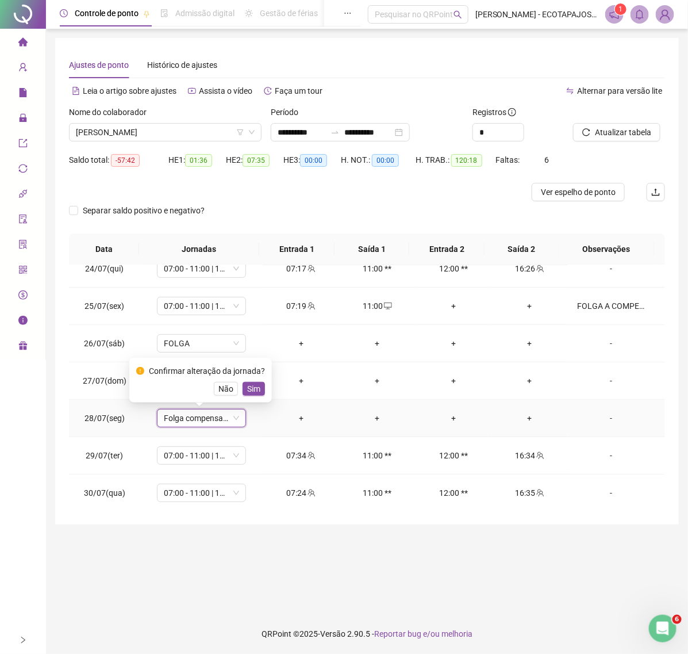
click at [254, 384] on span "Sim" at bounding box center [253, 388] width 13 height 13
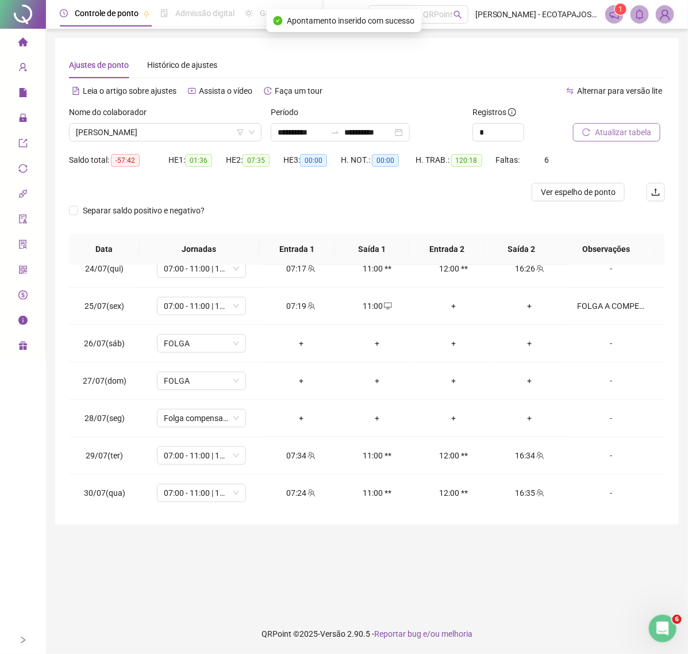
click at [607, 128] on span "Atualizar tabela" at bounding box center [623, 132] width 56 height 13
click at [590, 131] on icon "reload" at bounding box center [587, 132] width 8 height 8
click at [200, 131] on span "[PERSON_NAME]" at bounding box center [165, 132] width 179 height 17
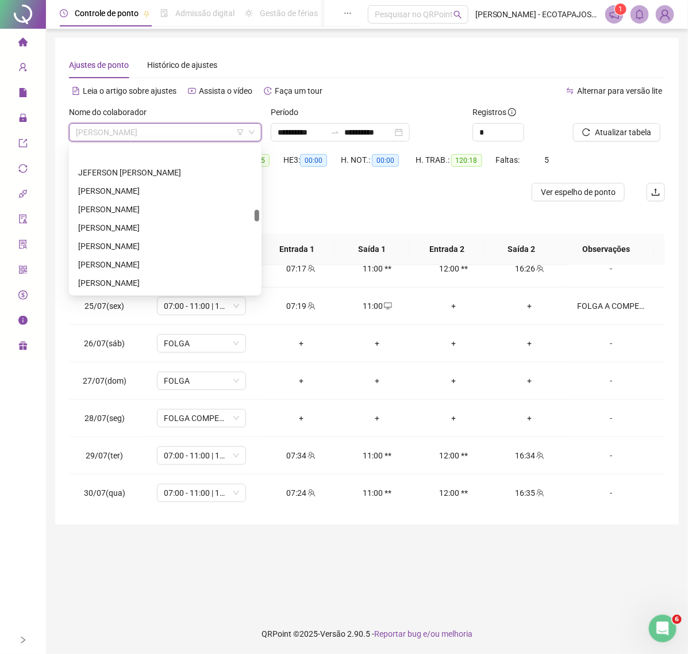
scroll to position [982, 0]
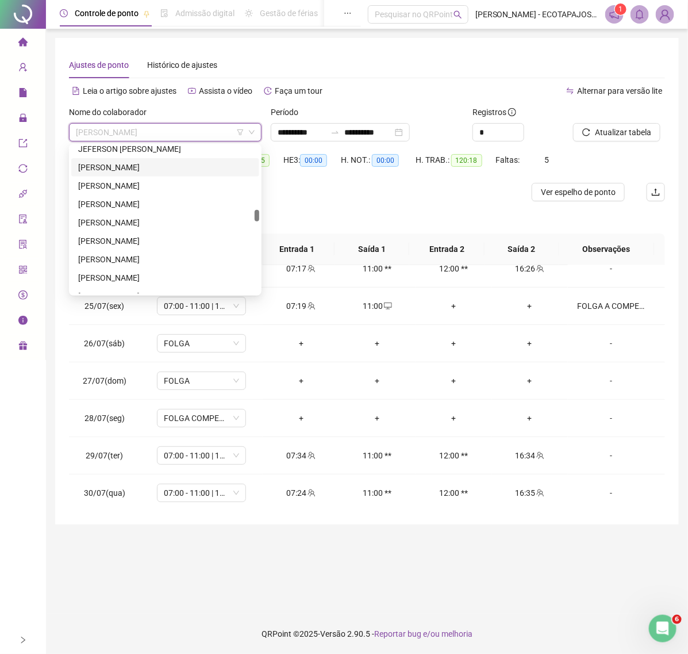
click at [150, 168] on div "[PERSON_NAME]" at bounding box center [165, 167] width 174 height 13
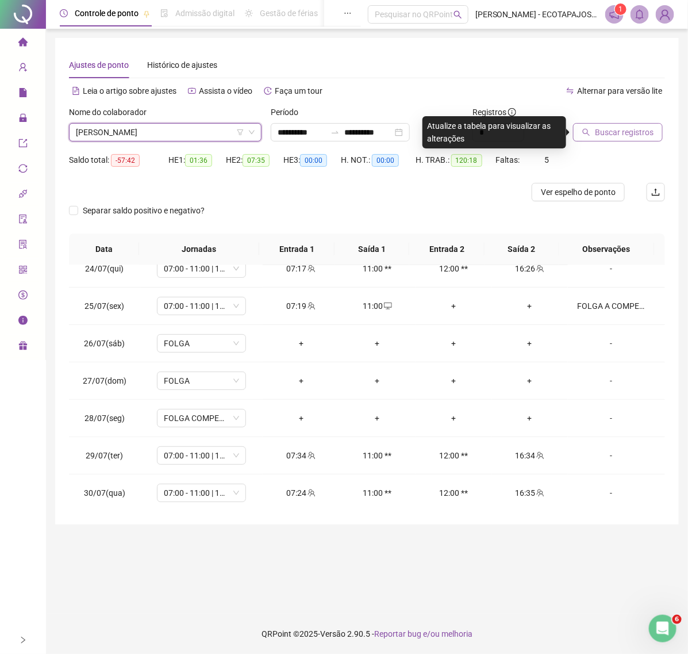
click at [605, 137] on span "Buscar registros" at bounding box center [624, 132] width 59 height 13
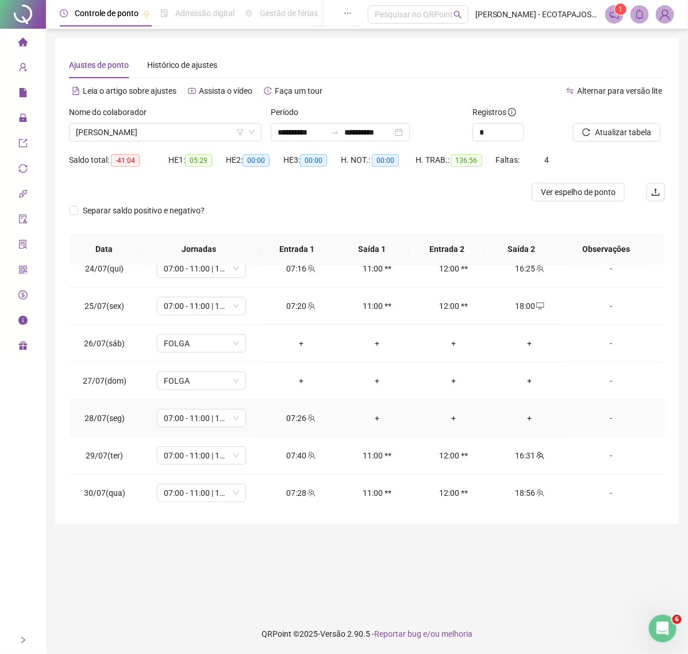
click at [521, 421] on div "+" at bounding box center [531, 418] width 58 height 13
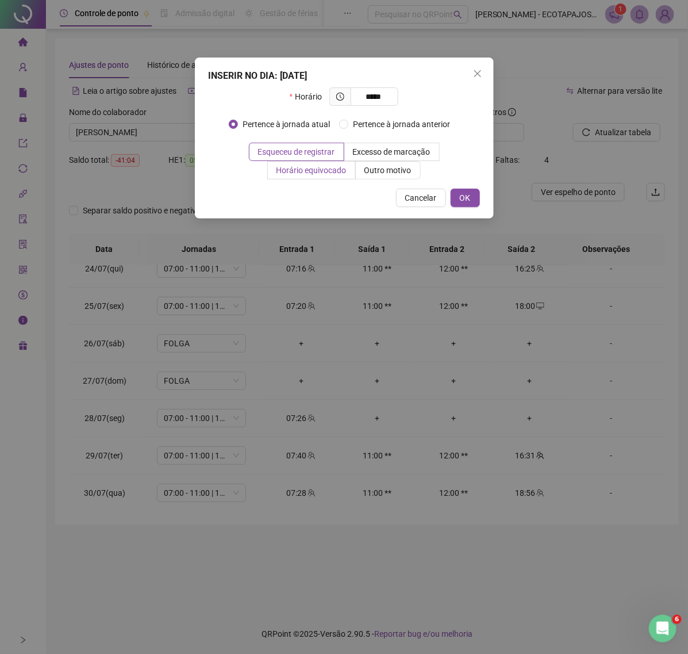
type input "*****"
drag, startPoint x: 343, startPoint y: 166, endPoint x: 355, endPoint y: 165, distance: 12.7
click at [352, 166] on label "Horário equivocado" at bounding box center [312, 170] width 88 height 18
click at [380, 171] on span "Outro motivo" at bounding box center [388, 170] width 47 height 9
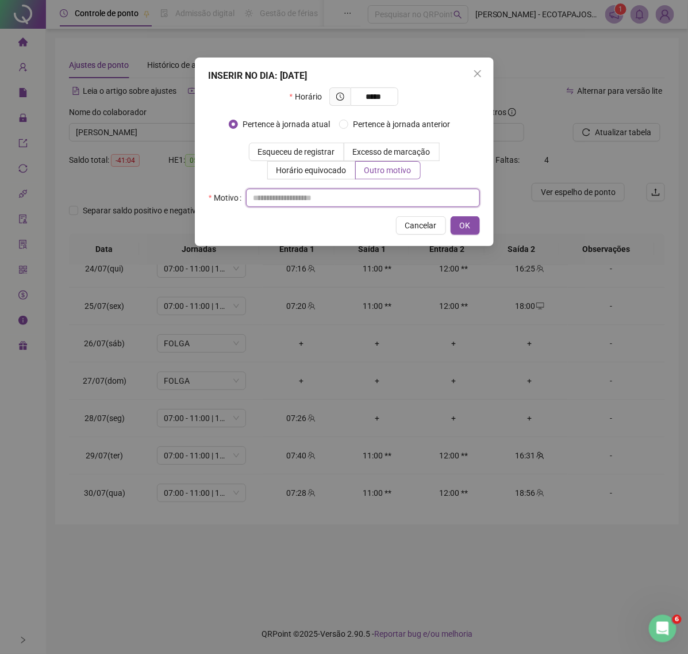
click at [340, 207] on input "text" at bounding box center [363, 198] width 234 height 18
paste input "****"
type input "****"
click at [463, 228] on span "OK" at bounding box center [465, 225] width 11 height 13
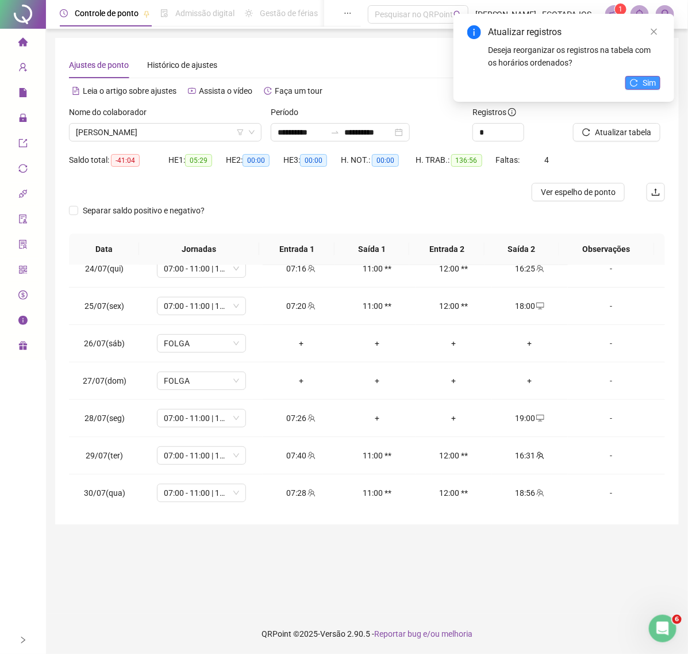
click at [637, 82] on icon "reload" at bounding box center [634, 83] width 8 height 8
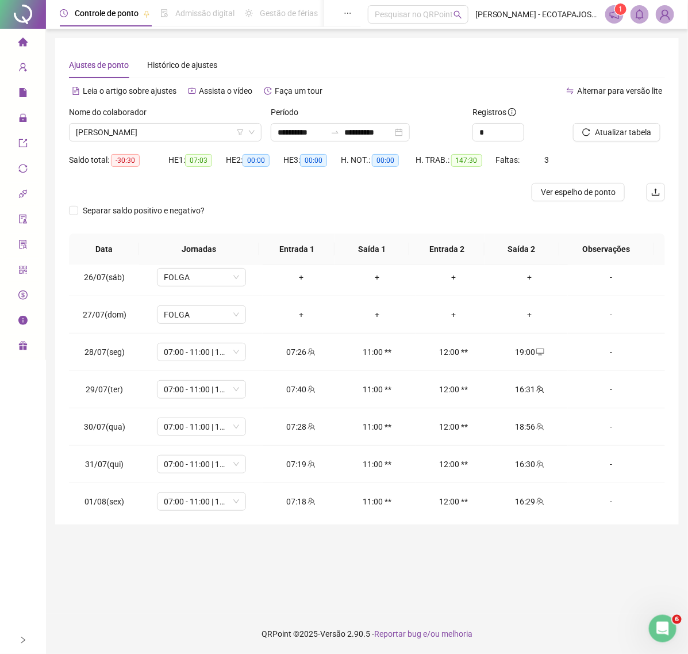
scroll to position [197, 0]
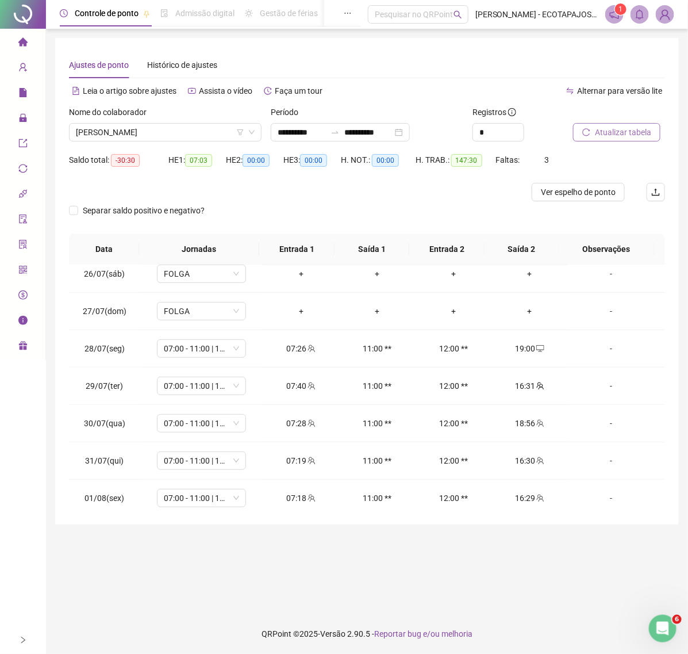
click at [633, 128] on span "Atualizar tabela" at bounding box center [623, 132] width 56 height 13
click at [622, 130] on span "Atualizar tabela" at bounding box center [623, 132] width 56 height 13
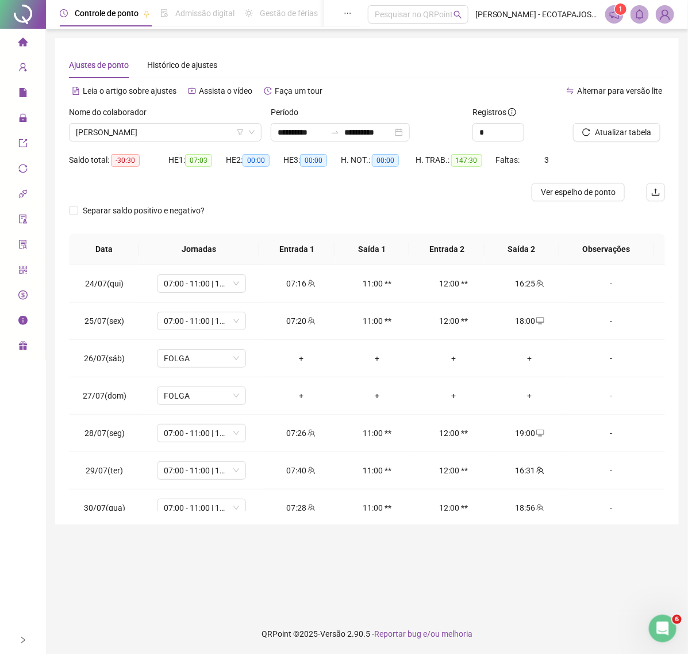
scroll to position [105, 0]
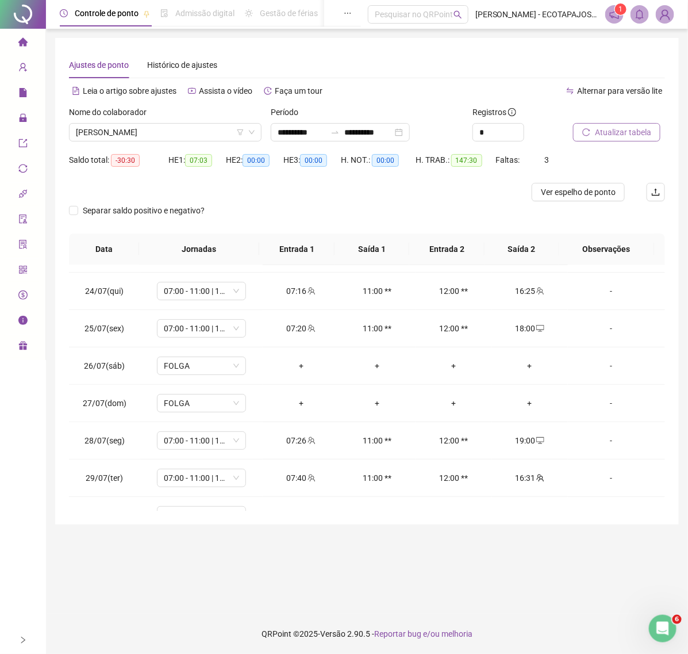
click at [627, 131] on span "Atualizar tabela" at bounding box center [623, 132] width 56 height 13
click at [624, 135] on span "Atualizar tabela" at bounding box center [623, 132] width 56 height 13
click at [202, 131] on span "[PERSON_NAME]" at bounding box center [165, 132] width 179 height 17
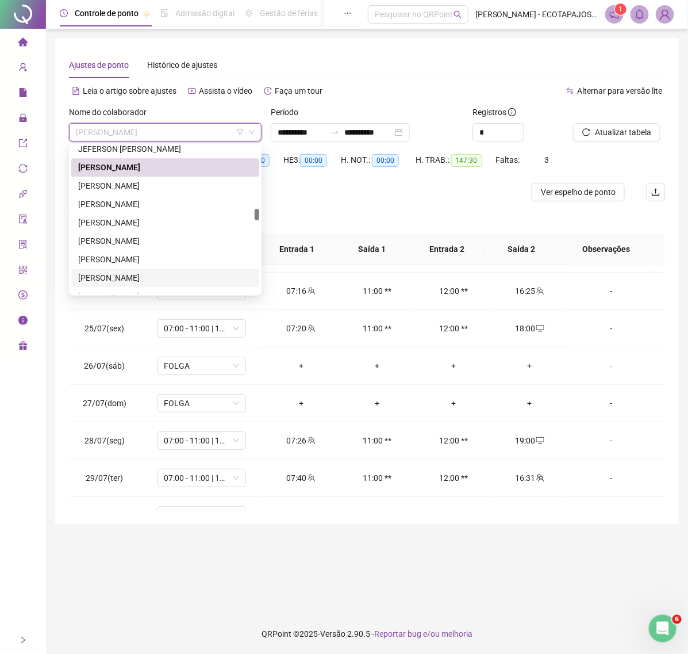
scroll to position [935, 0]
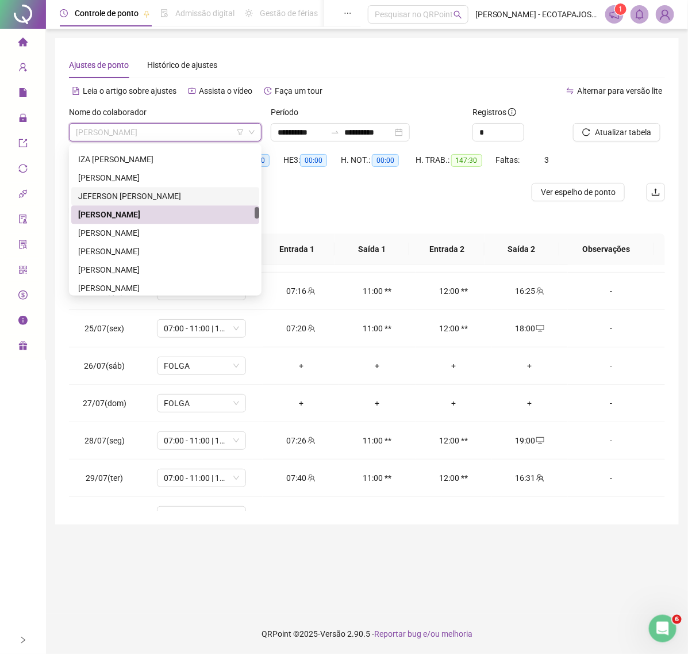
click at [162, 190] on div "JEFERSON [PERSON_NAME]" at bounding box center [165, 196] width 174 height 13
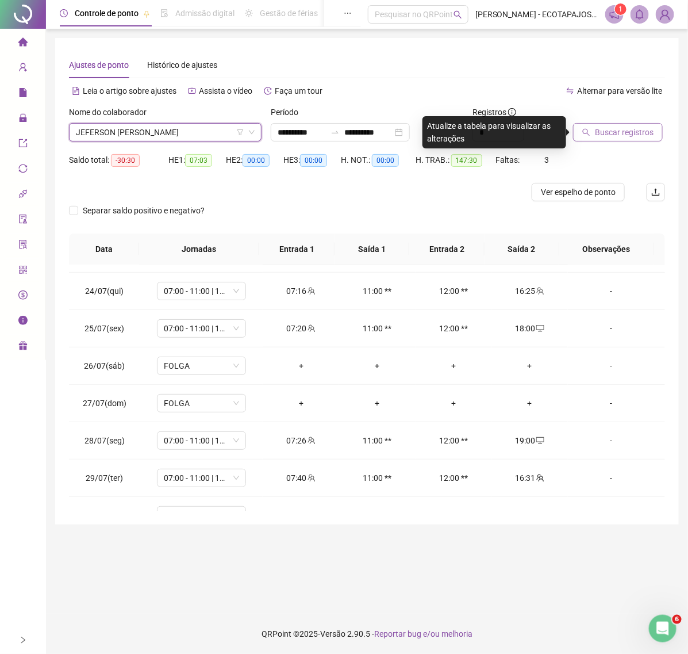
click at [593, 130] on button "Buscar registros" at bounding box center [618, 132] width 90 height 18
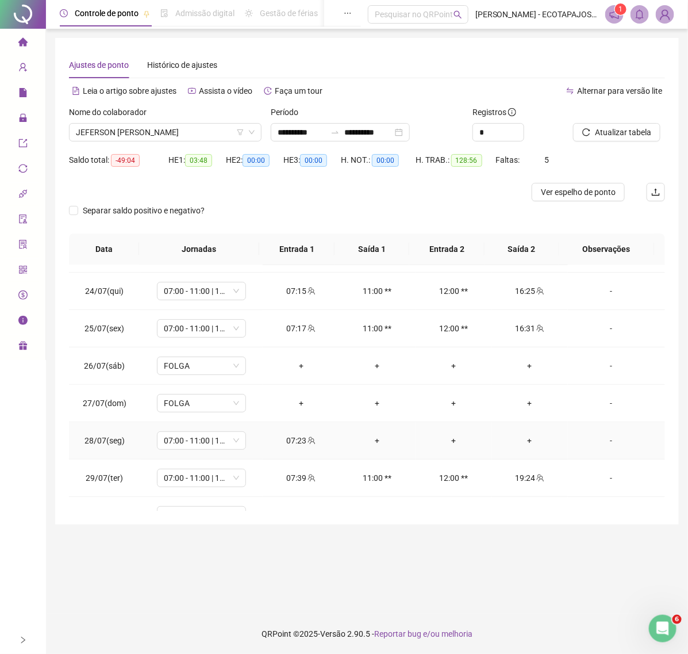
click at [542, 443] on div "+" at bounding box center [531, 440] width 58 height 13
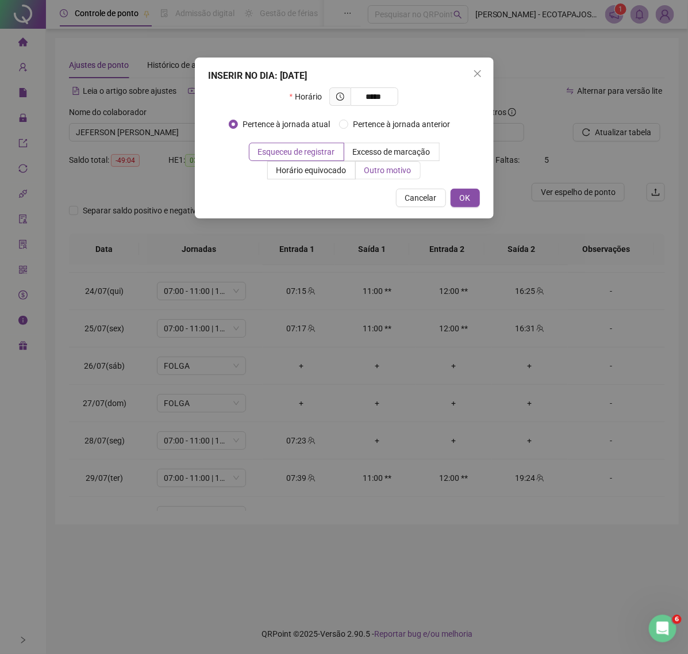
type input "*****"
click at [390, 166] on span "Outro motivo" at bounding box center [388, 170] width 47 height 9
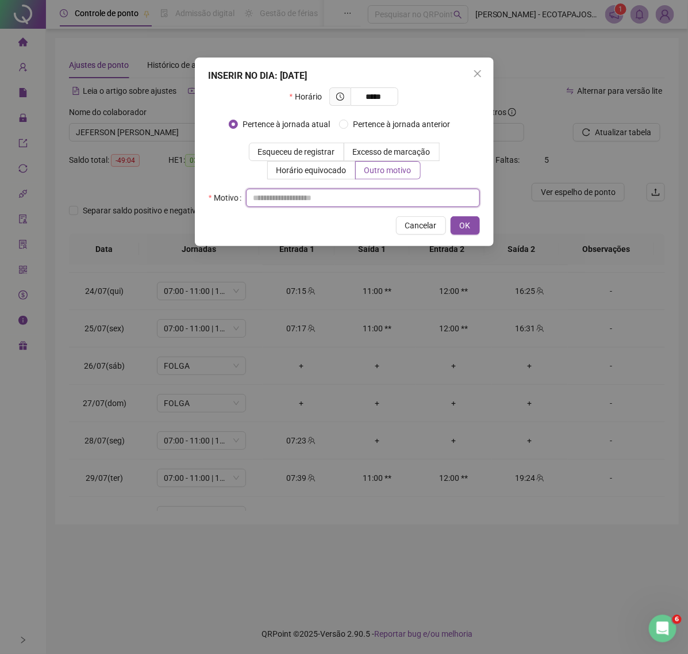
click at [323, 197] on input "text" at bounding box center [363, 198] width 234 height 18
paste input "****"
type input "****"
click at [458, 224] on button "OK" at bounding box center [465, 225] width 29 height 18
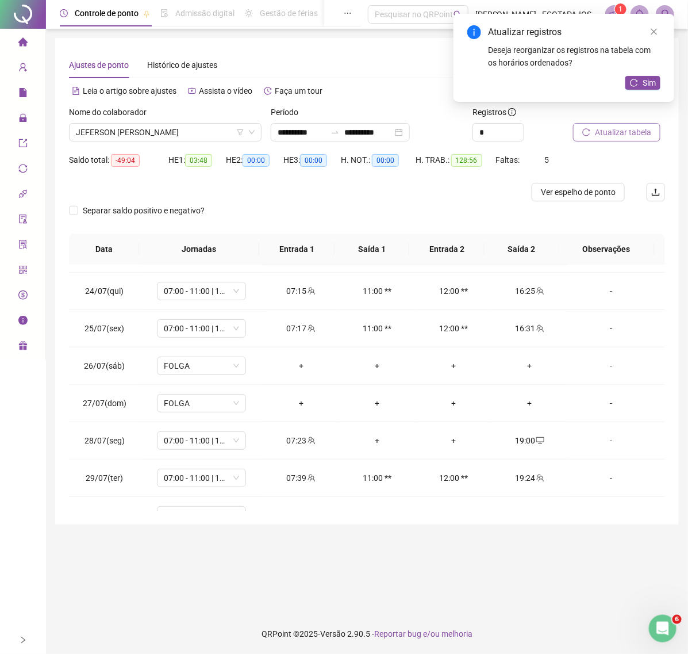
click at [614, 131] on span "Atualizar tabela" at bounding box center [623, 132] width 56 height 13
click at [640, 79] on button "Sim" at bounding box center [643, 83] width 35 height 14
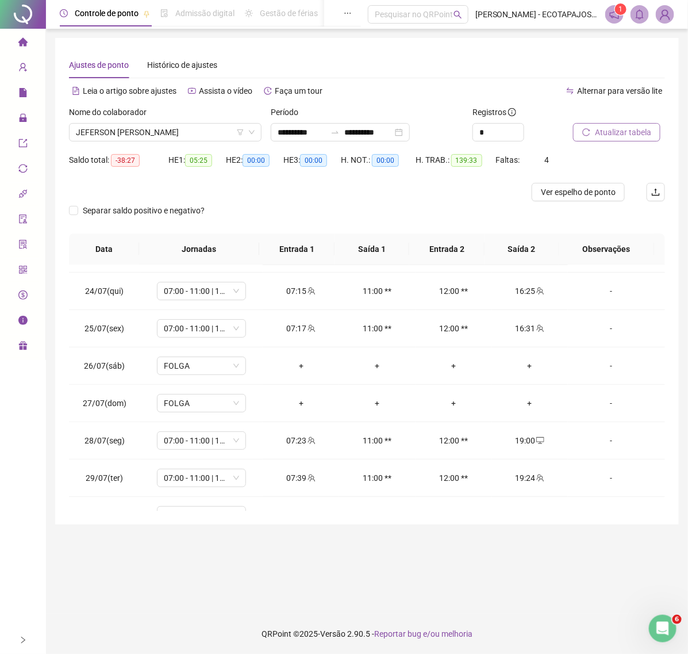
click at [619, 131] on span "Atualizar tabela" at bounding box center [623, 132] width 56 height 13
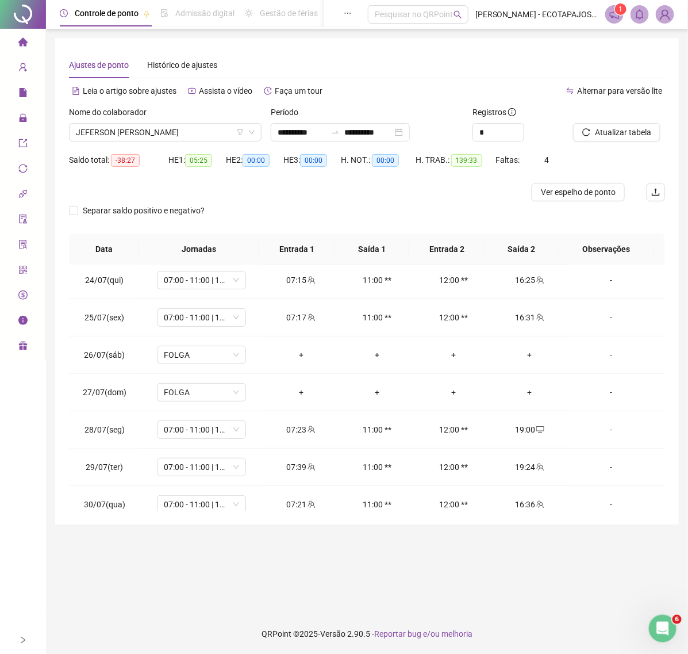
scroll to position [0, 0]
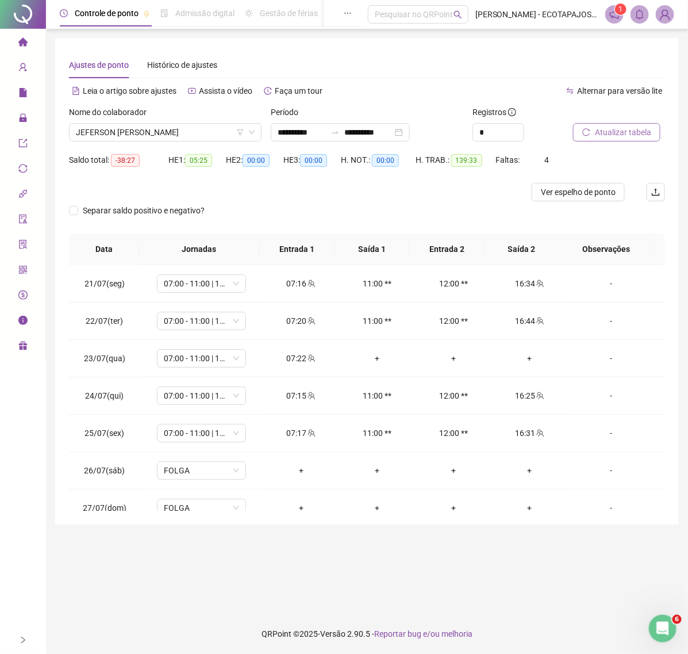
click at [636, 136] on span "Atualizar tabela" at bounding box center [623, 132] width 56 height 13
click at [216, 125] on span "JEFERSON [PERSON_NAME]" at bounding box center [165, 132] width 179 height 17
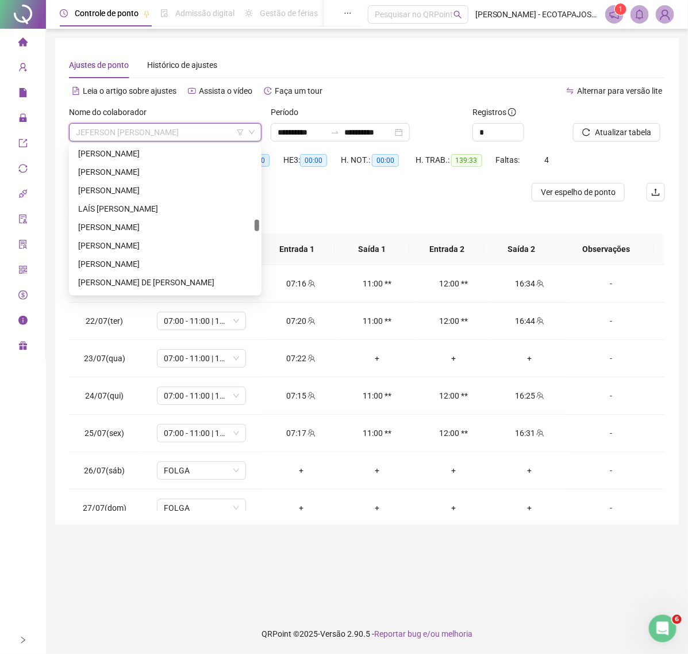
scroll to position [1195, 0]
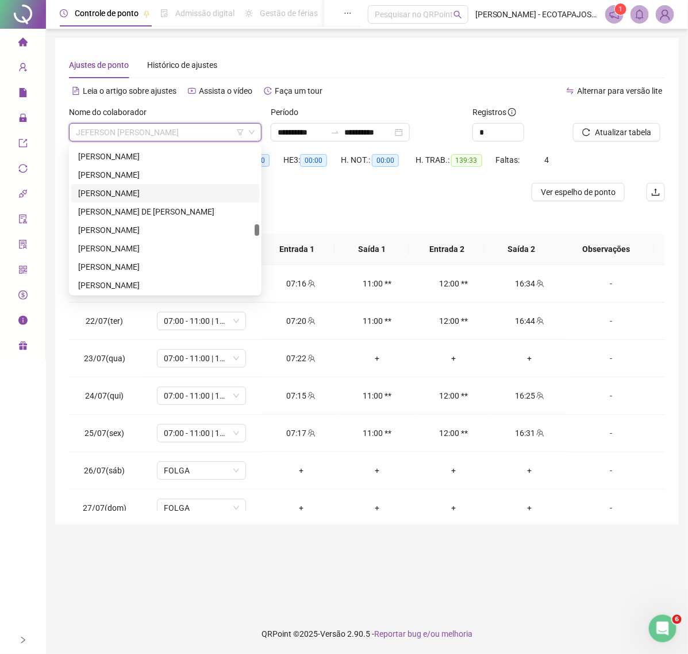
click at [176, 193] on div "[PERSON_NAME]" at bounding box center [165, 193] width 174 height 13
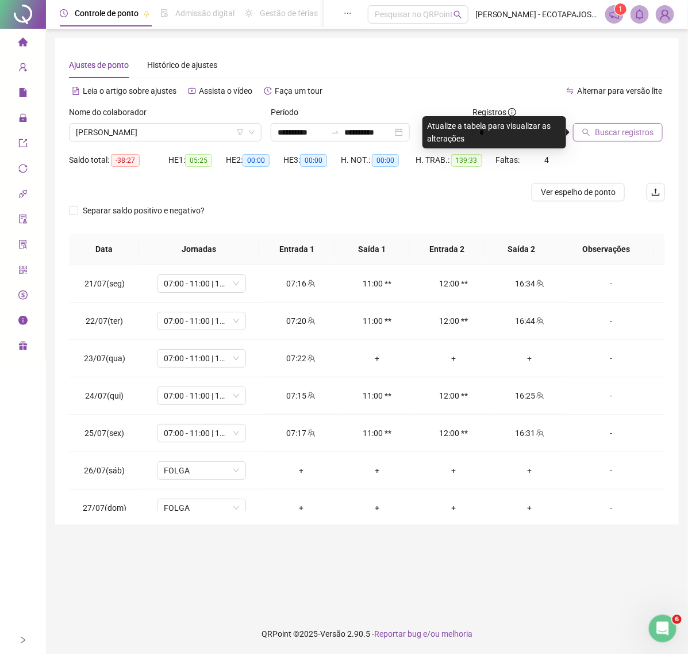
click at [592, 134] on button "Buscar registros" at bounding box center [618, 132] width 90 height 18
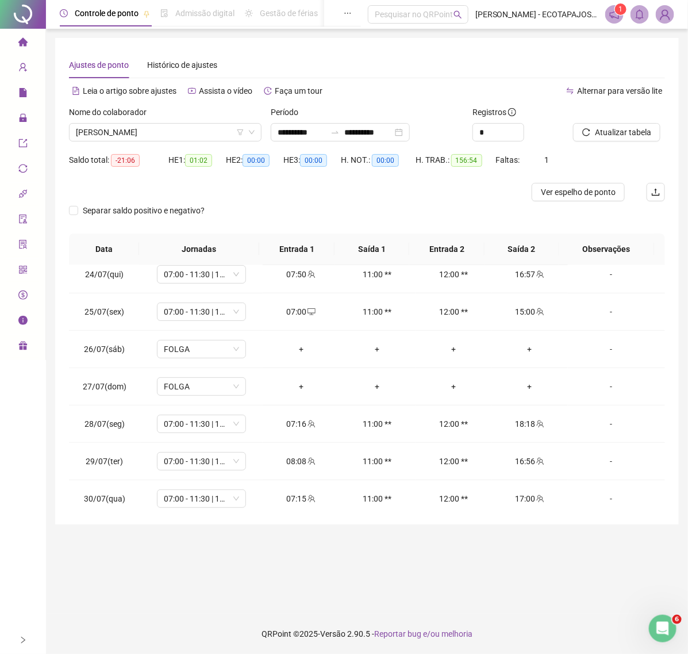
scroll to position [125, 0]
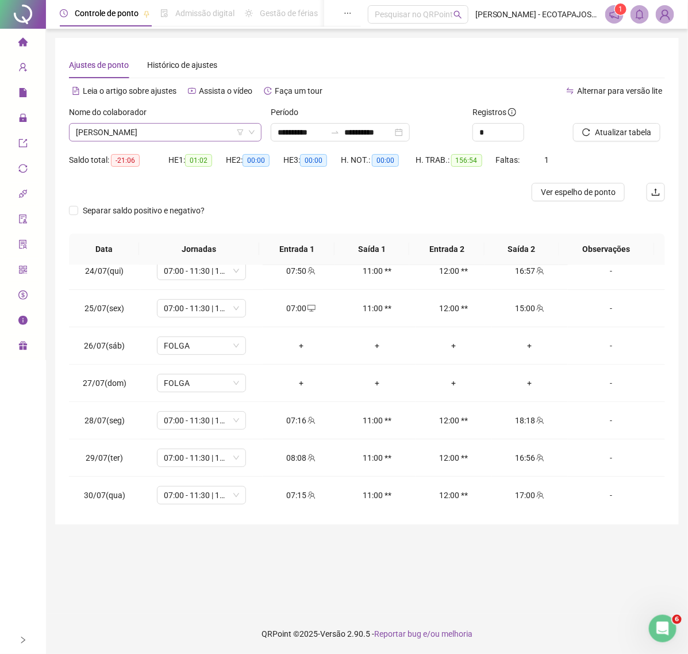
click at [193, 130] on span "[PERSON_NAME]" at bounding box center [165, 132] width 179 height 17
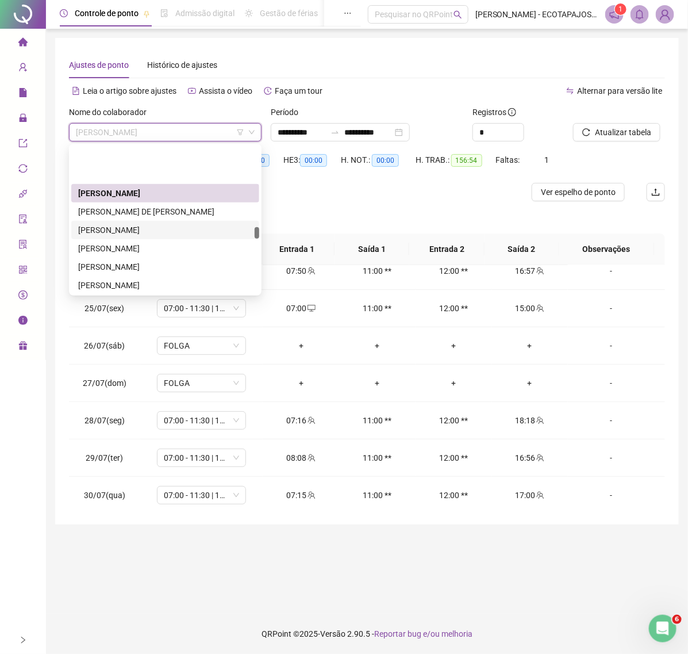
scroll to position [1243, 0]
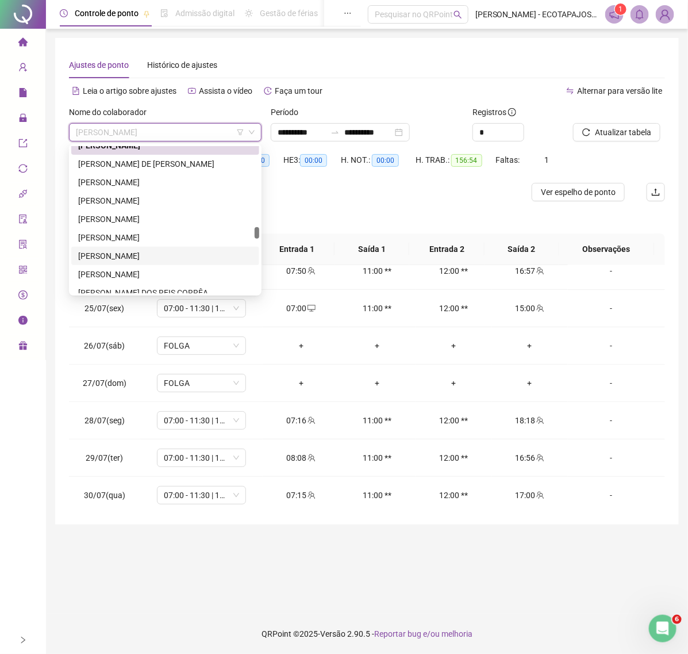
click at [128, 259] on div "[PERSON_NAME]" at bounding box center [165, 256] width 174 height 13
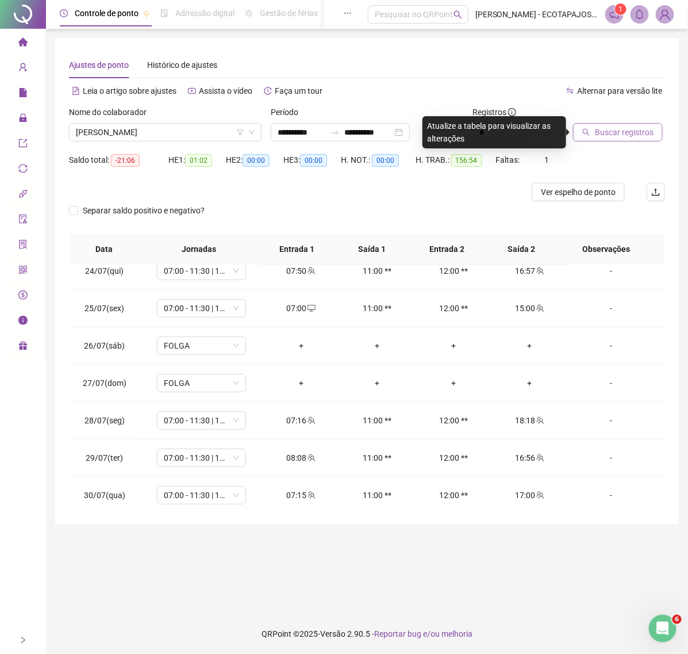
click at [598, 133] on span "Buscar registros" at bounding box center [624, 132] width 59 height 13
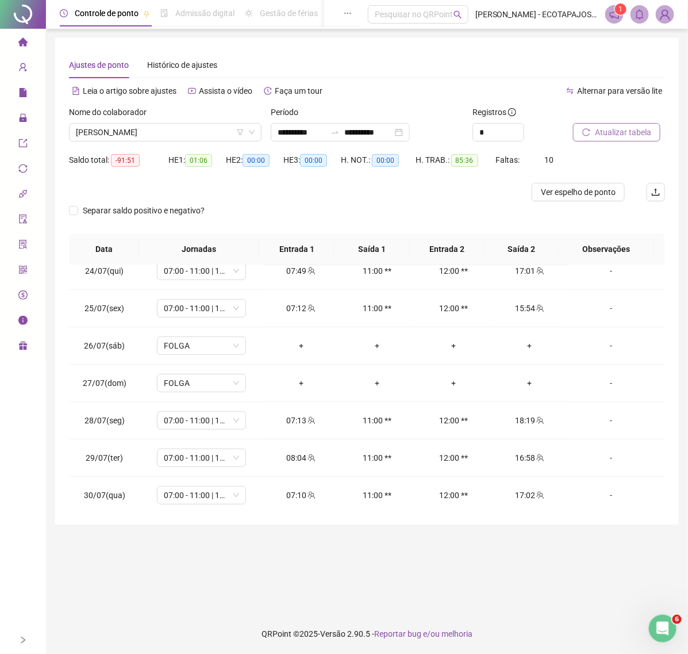
click at [591, 131] on icon "reload" at bounding box center [587, 132] width 8 height 8
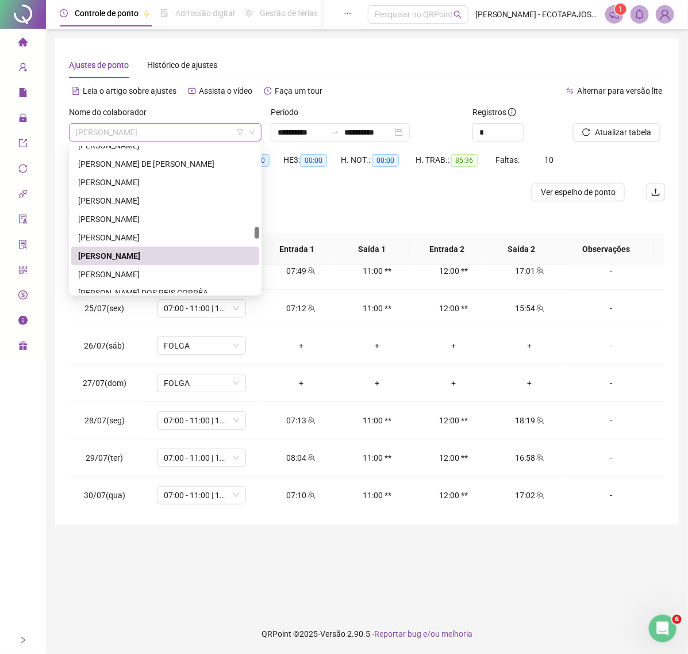
click at [182, 127] on span "[PERSON_NAME]" at bounding box center [165, 132] width 179 height 17
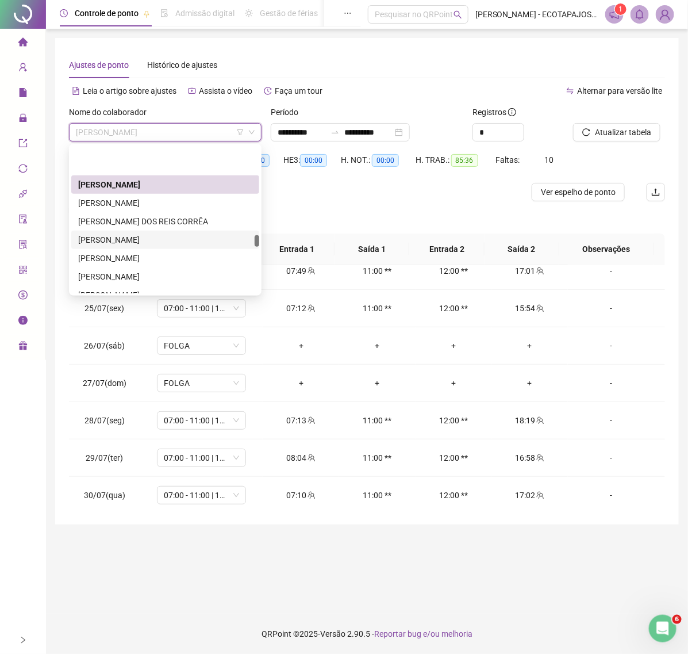
scroll to position [1385, 0]
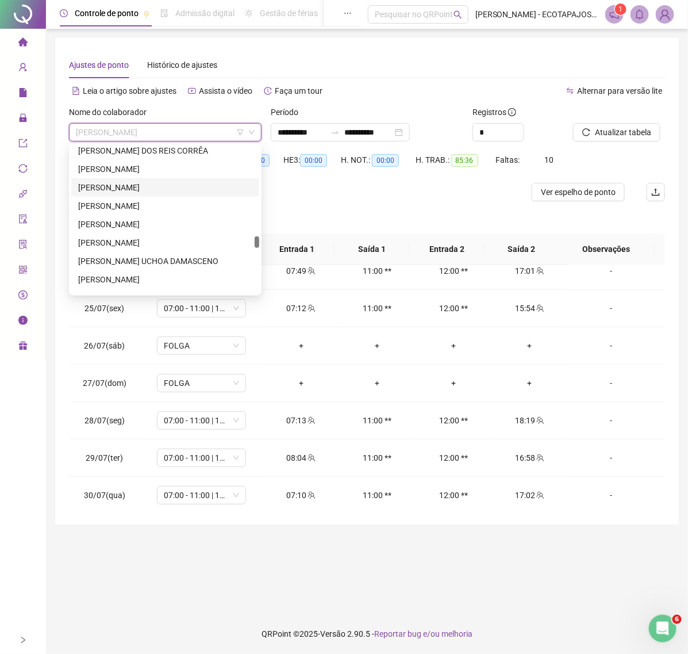
click at [180, 187] on div "[PERSON_NAME]" at bounding box center [165, 187] width 174 height 13
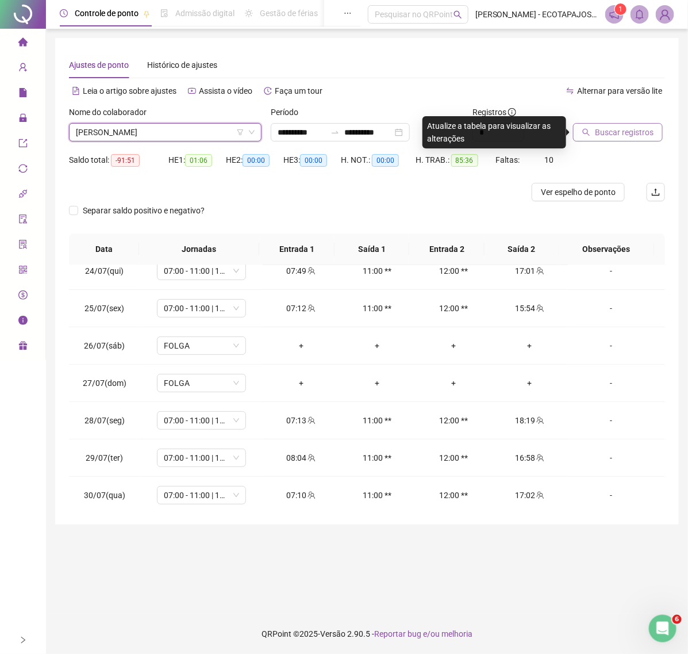
click at [616, 132] on span "Buscar registros" at bounding box center [624, 132] width 59 height 13
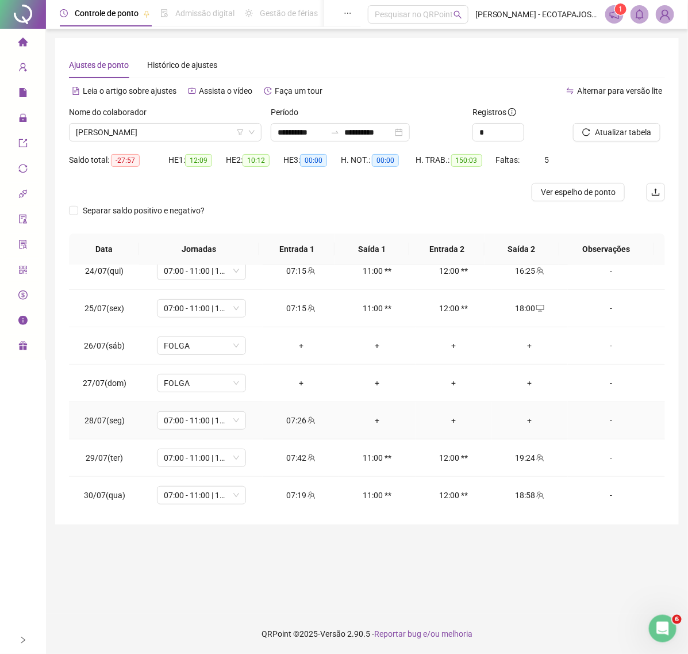
click at [515, 420] on div "+" at bounding box center [531, 420] width 58 height 13
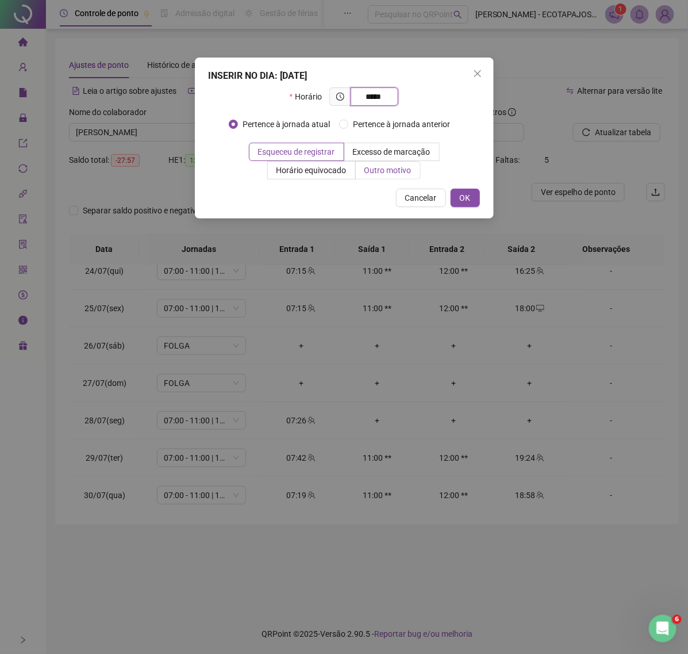
type input "*****"
click at [381, 162] on label "Outro motivo" at bounding box center [388, 170] width 65 height 18
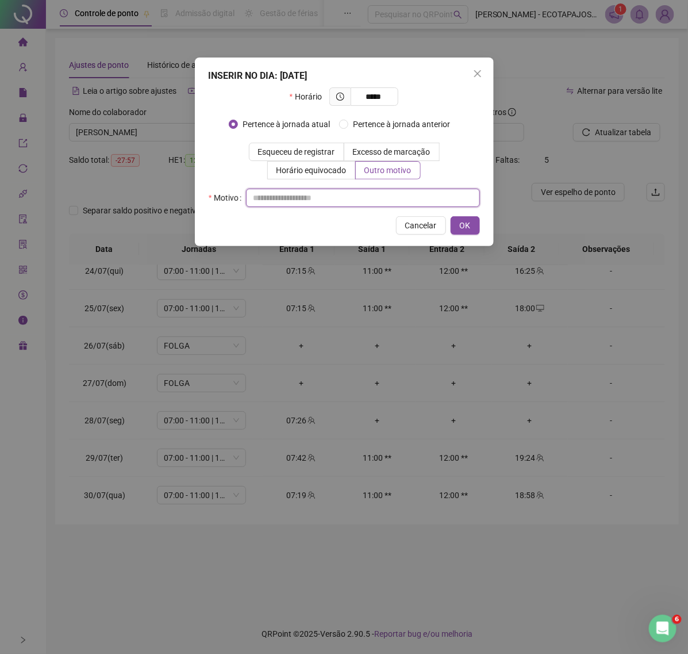
click at [318, 190] on input "text" at bounding box center [363, 198] width 234 height 18
paste input "****"
type input "****"
click at [469, 227] on span "OK" at bounding box center [465, 225] width 11 height 13
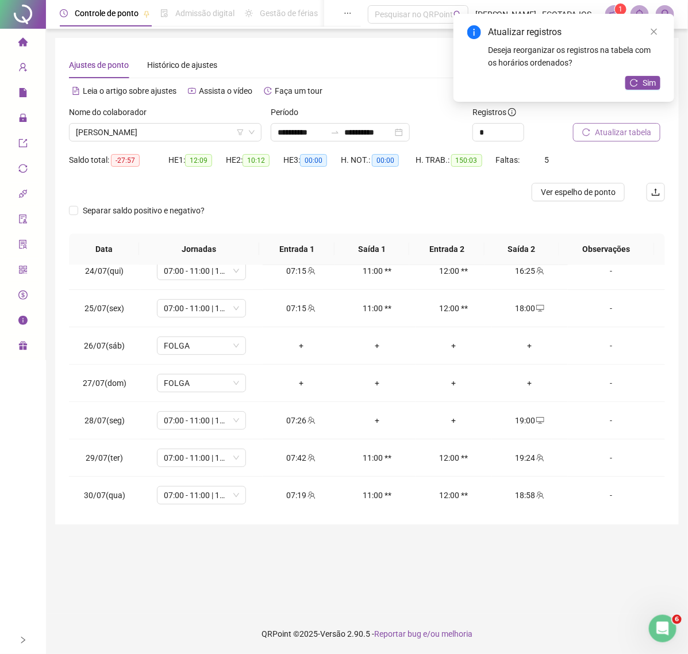
click at [625, 136] on span "Atualizar tabela" at bounding box center [623, 132] width 56 height 13
click at [646, 76] on span "Sim" at bounding box center [649, 82] width 13 height 13
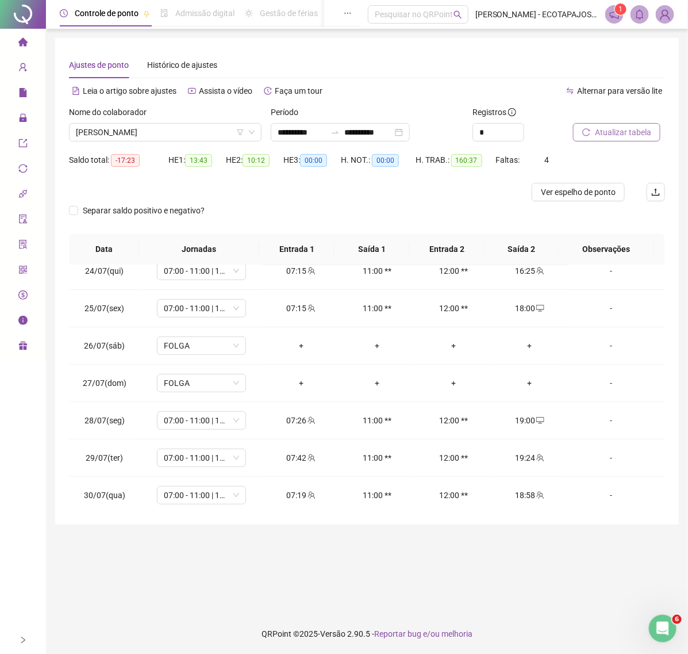
click at [593, 128] on button "Atualizar tabela" at bounding box center [616, 132] width 87 height 18
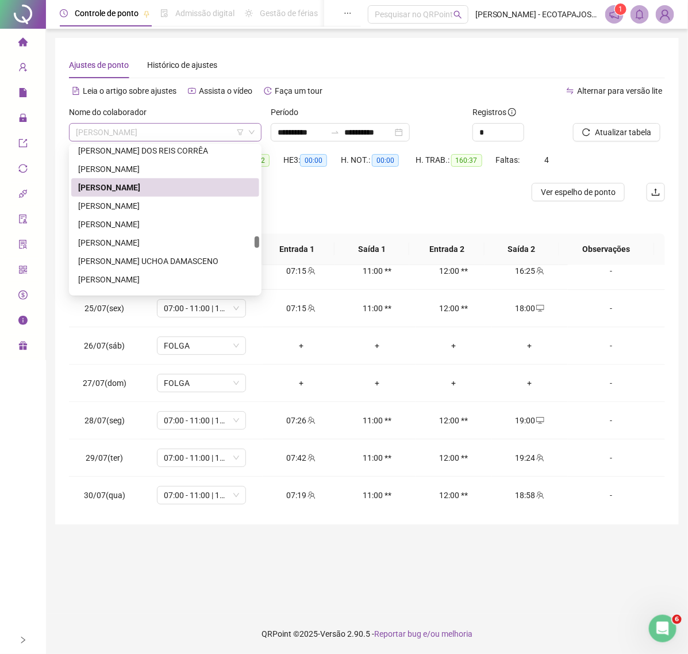
click at [213, 131] on span "[PERSON_NAME]" at bounding box center [165, 132] width 179 height 17
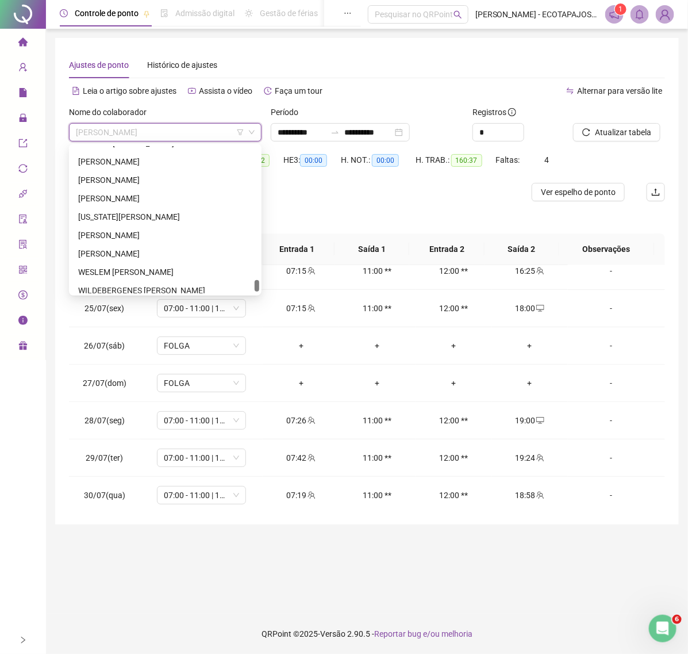
scroll to position [2064, 0]
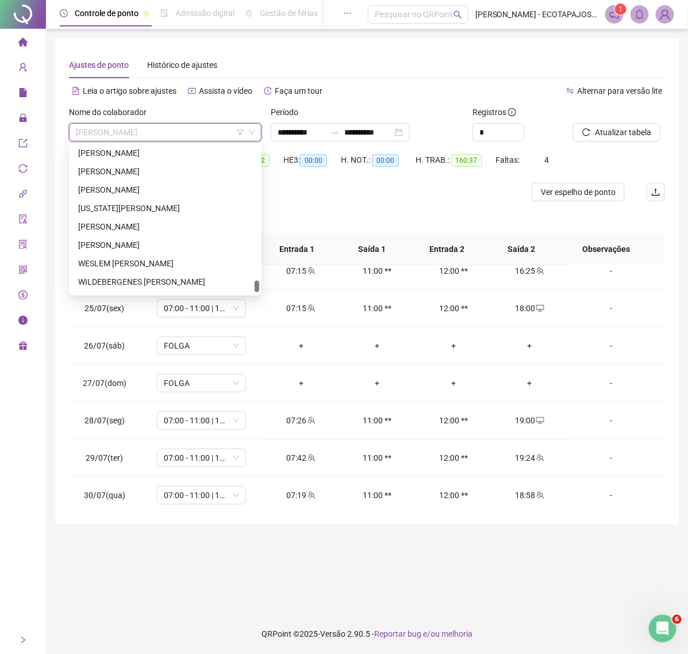
drag, startPoint x: 259, startPoint y: 242, endPoint x: 259, endPoint y: 286, distance: 44.3
click at [259, 286] on div at bounding box center [257, 287] width 5 height 12
click at [133, 243] on div "[PERSON_NAME]" at bounding box center [165, 245] width 174 height 13
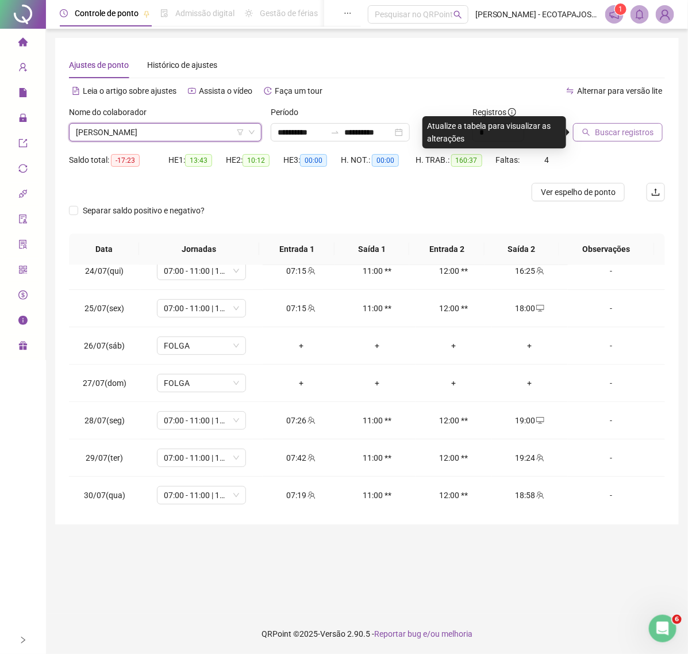
click at [603, 133] on span "Buscar registros" at bounding box center [624, 132] width 59 height 13
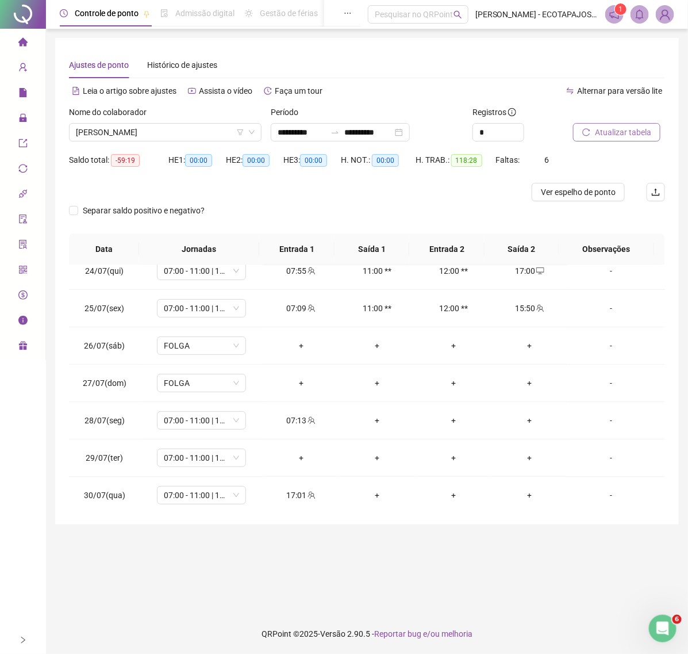
click at [606, 130] on span "Atualizar tabela" at bounding box center [623, 132] width 56 height 13
click at [522, 421] on div "+" at bounding box center [531, 420] width 58 height 13
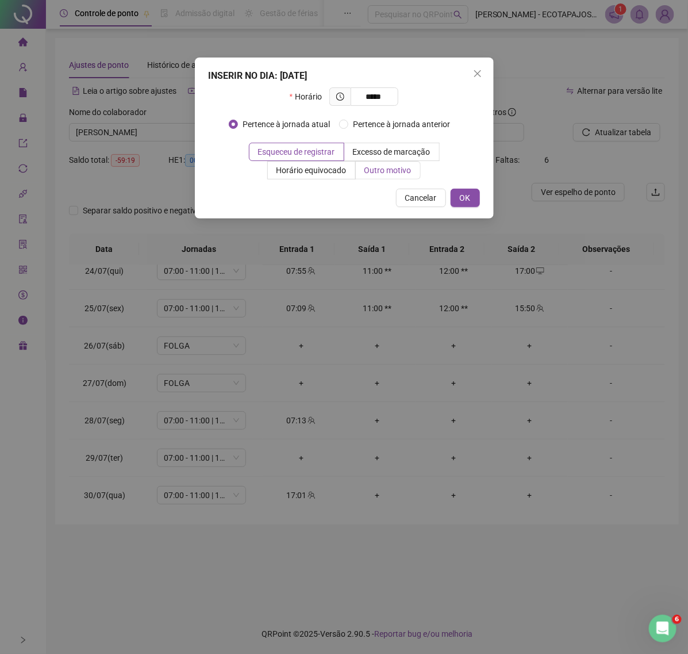
type input "*****"
click at [383, 170] on span "Outro motivo" at bounding box center [388, 170] width 47 height 9
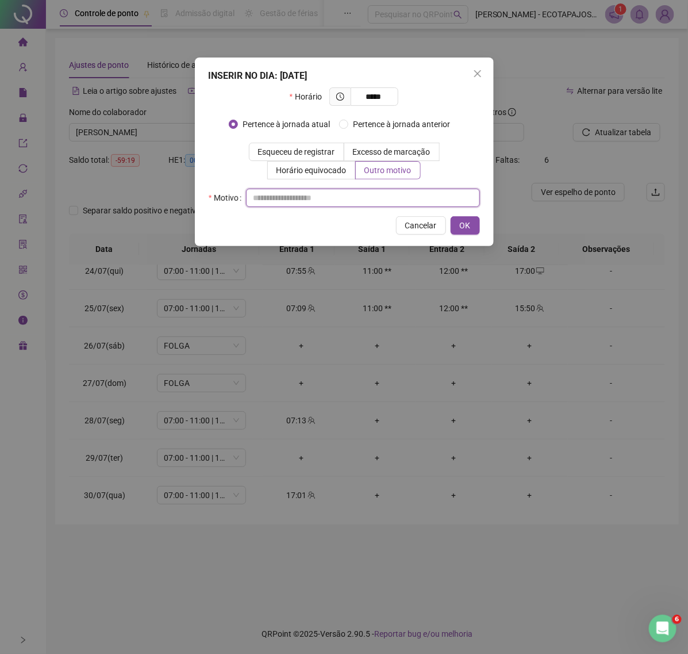
click at [299, 199] on input "text" at bounding box center [363, 198] width 234 height 18
type input "*****"
click at [464, 228] on span "OK" at bounding box center [465, 225] width 11 height 13
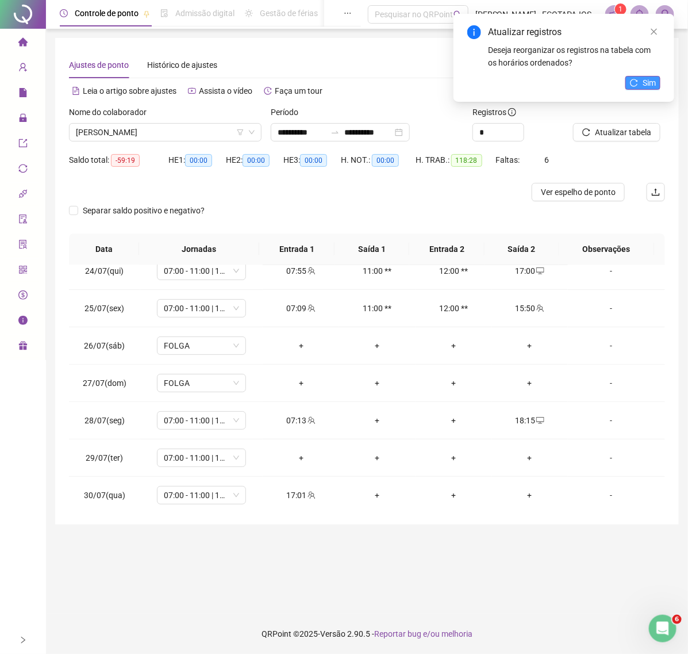
click at [640, 78] on button "Sim" at bounding box center [643, 83] width 35 height 14
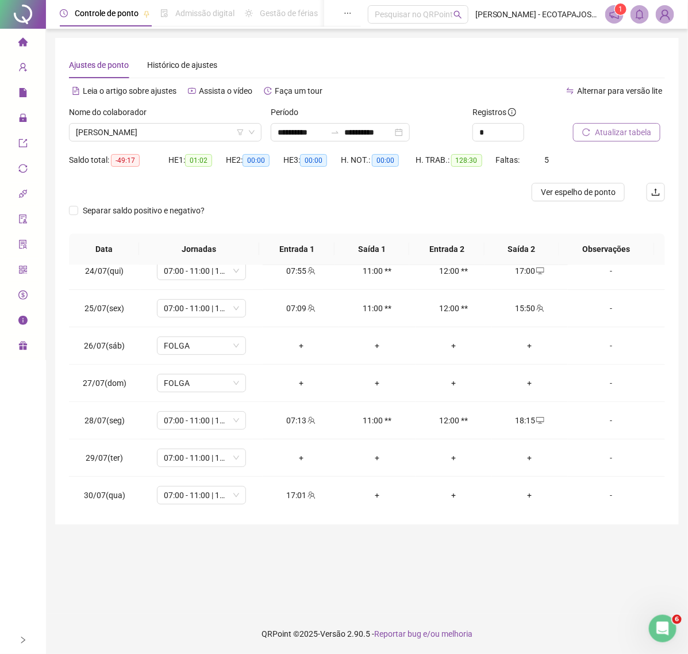
click at [614, 131] on span "Atualizar tabela" at bounding box center [623, 132] width 56 height 13
click at [642, 128] on span "Atualizar tabela" at bounding box center [623, 132] width 56 height 13
click at [597, 458] on div "-" at bounding box center [611, 457] width 68 height 13
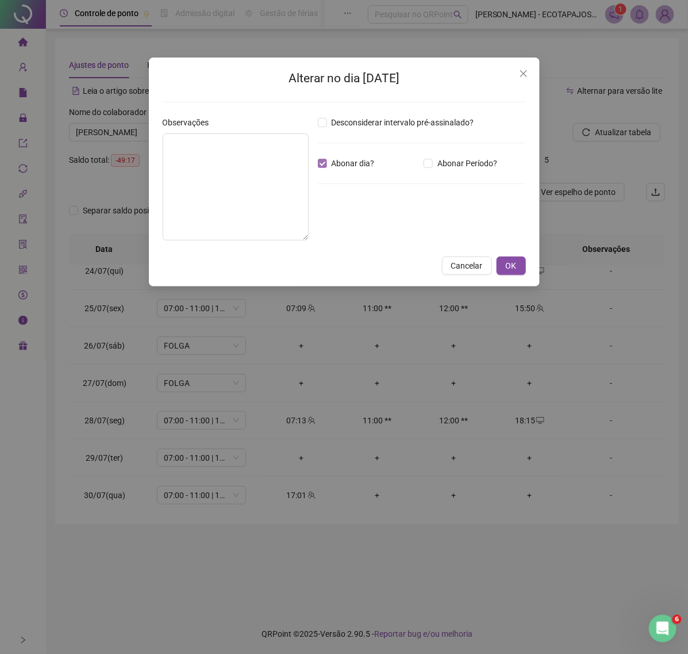
click at [328, 165] on span "Abonar dia?" at bounding box center [353, 163] width 52 height 13
click at [528, 75] on span "Close" at bounding box center [524, 73] width 18 height 9
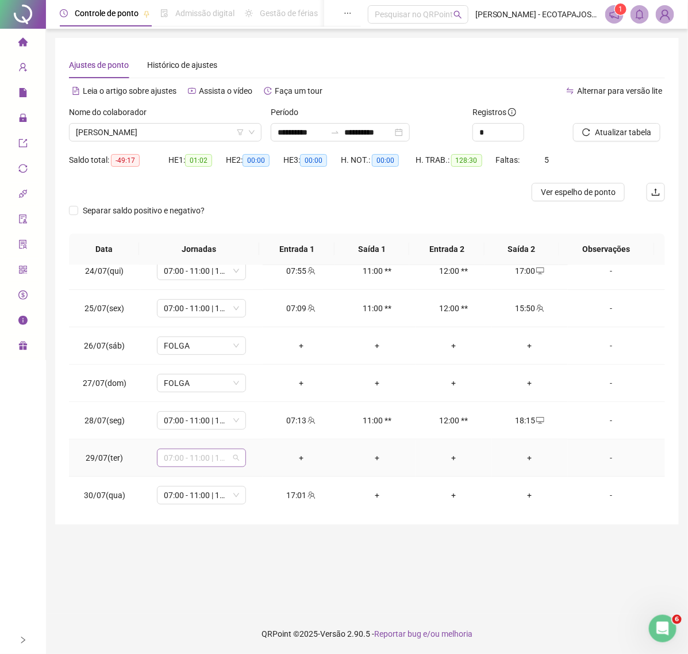
click at [230, 458] on span "07:00 - 11:00 | 12:00 - 17:00" at bounding box center [201, 457] width 75 height 17
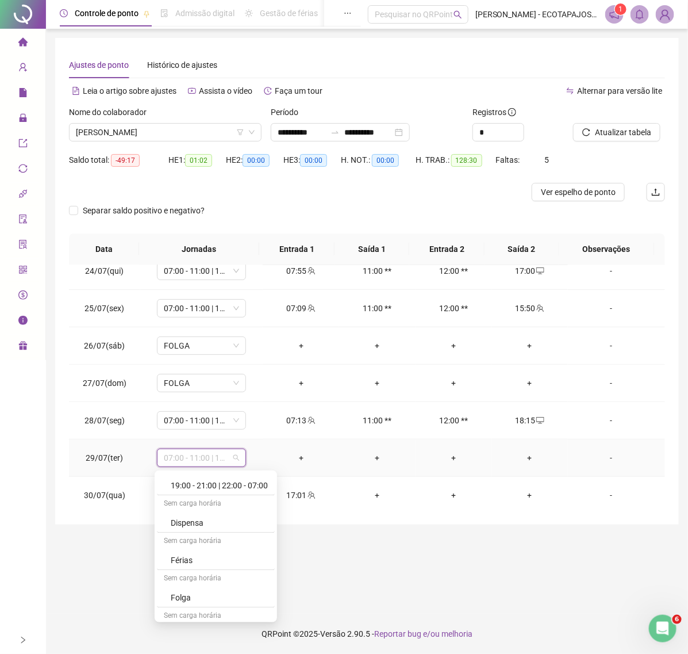
scroll to position [978, 0]
click at [249, 573] on div "Folga compensatória" at bounding box center [219, 573] width 97 height 13
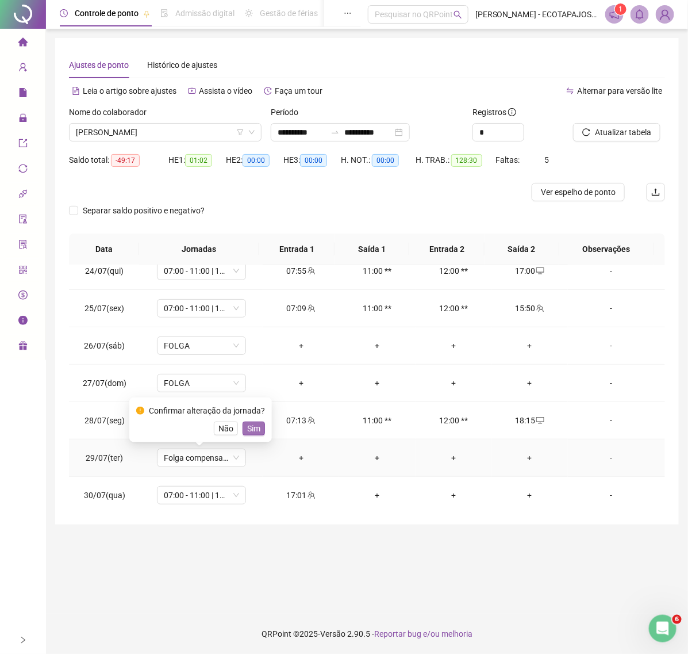
click at [249, 431] on span "Sim" at bounding box center [253, 428] width 13 height 13
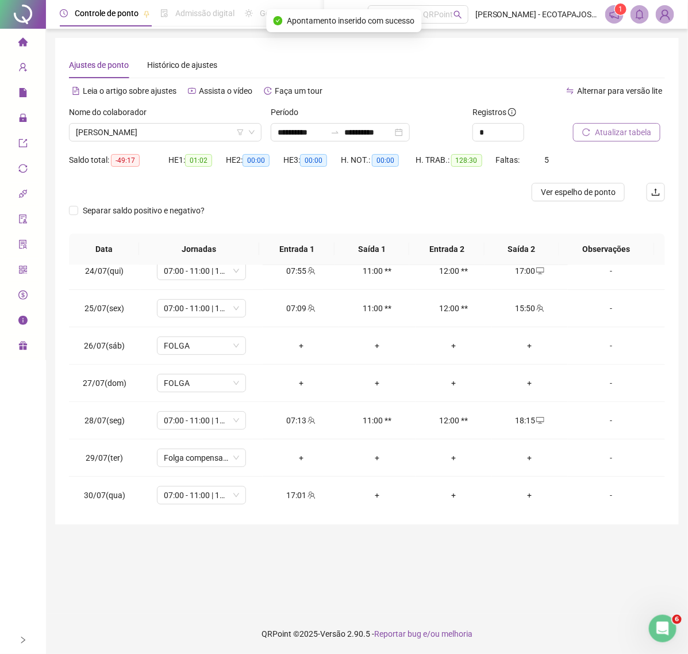
click at [623, 129] on span "Atualizar tabela" at bounding box center [623, 132] width 56 height 13
click at [616, 126] on span "Atualizar tabela" at bounding box center [623, 132] width 56 height 13
click at [590, 136] on button "Atualizar tabela" at bounding box center [616, 132] width 87 height 18
click at [216, 136] on span "[PERSON_NAME]" at bounding box center [165, 132] width 179 height 17
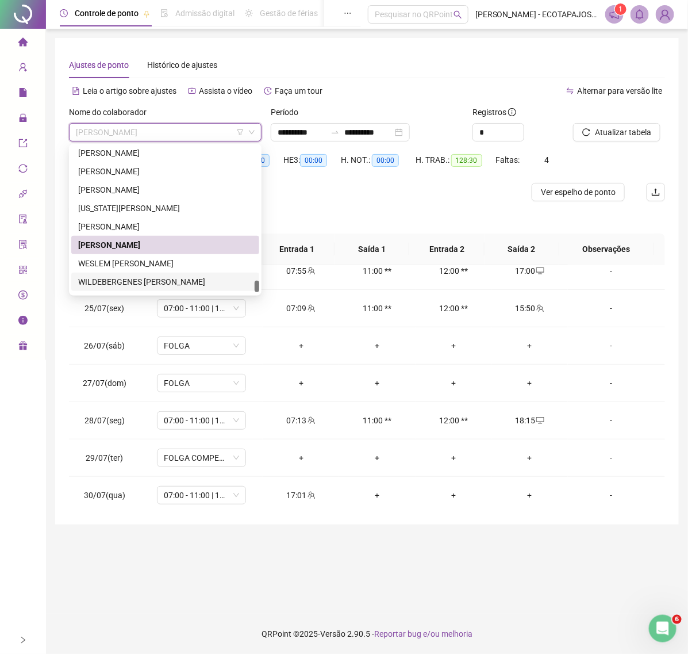
click at [144, 280] on div "WILDEBERGENES [PERSON_NAME]" at bounding box center [165, 281] width 174 height 13
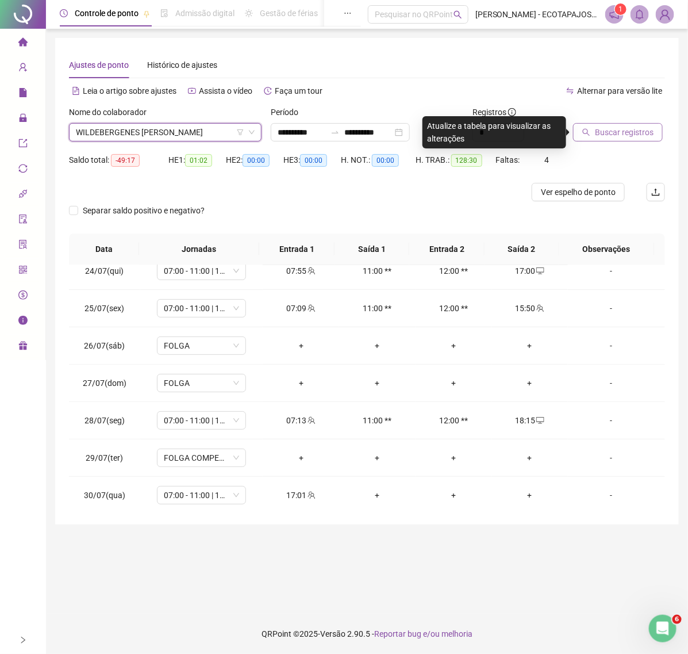
click at [627, 133] on span "Buscar registros" at bounding box center [624, 132] width 59 height 13
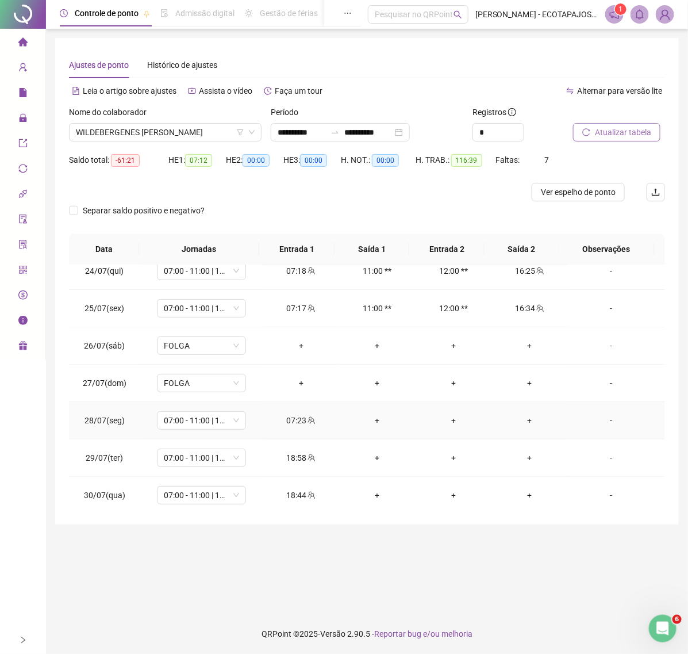
click at [512, 424] on div "+" at bounding box center [531, 420] width 58 height 13
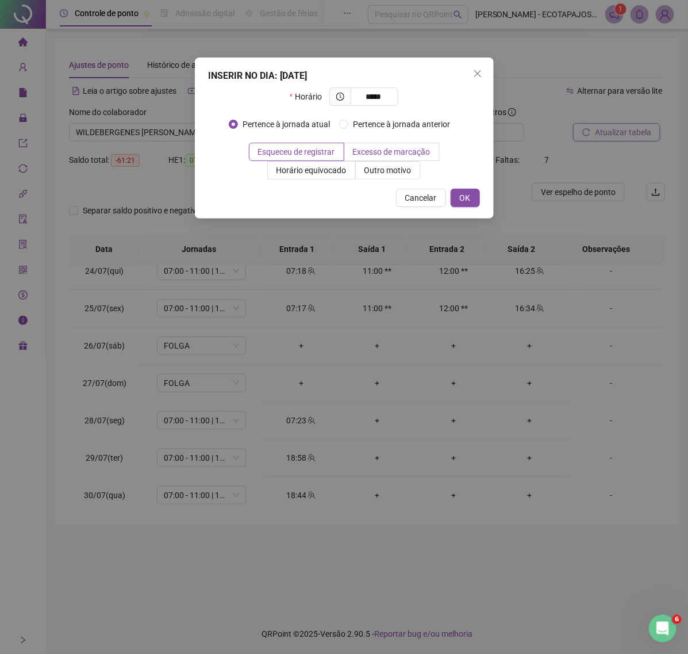
type input "*****"
click at [386, 160] on label "Excesso de marcação" at bounding box center [392, 152] width 95 height 18
click at [386, 170] on span "Outro motivo" at bounding box center [388, 170] width 47 height 9
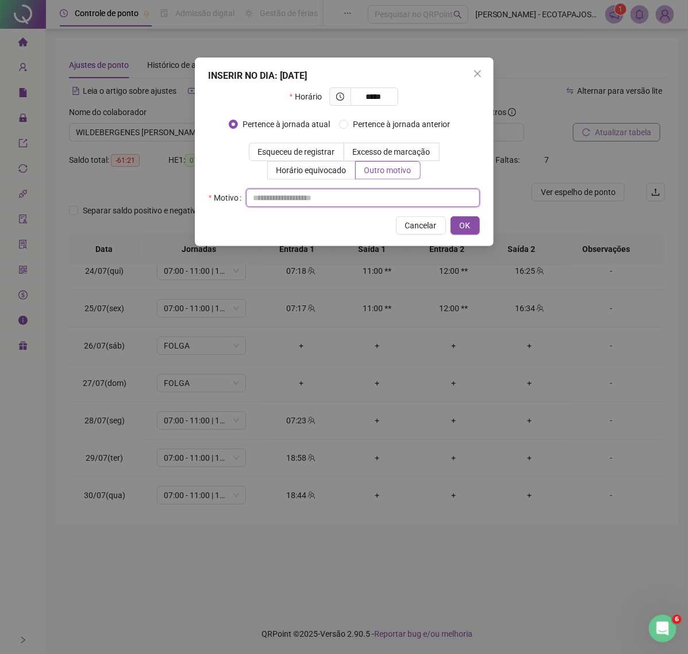
click at [289, 196] on input "text" at bounding box center [363, 198] width 234 height 18
paste input "****"
type input "****"
click at [463, 226] on span "OK" at bounding box center [465, 225] width 11 height 13
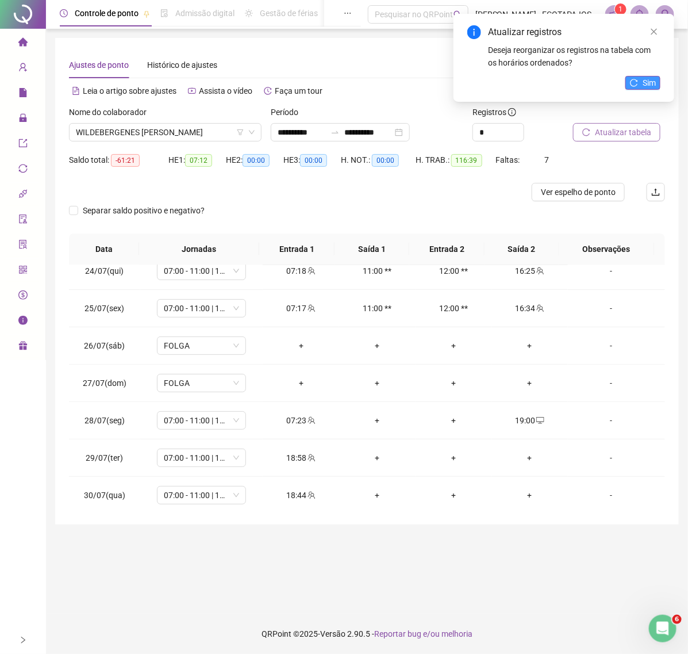
click at [640, 82] on button "Sim" at bounding box center [643, 83] width 35 height 14
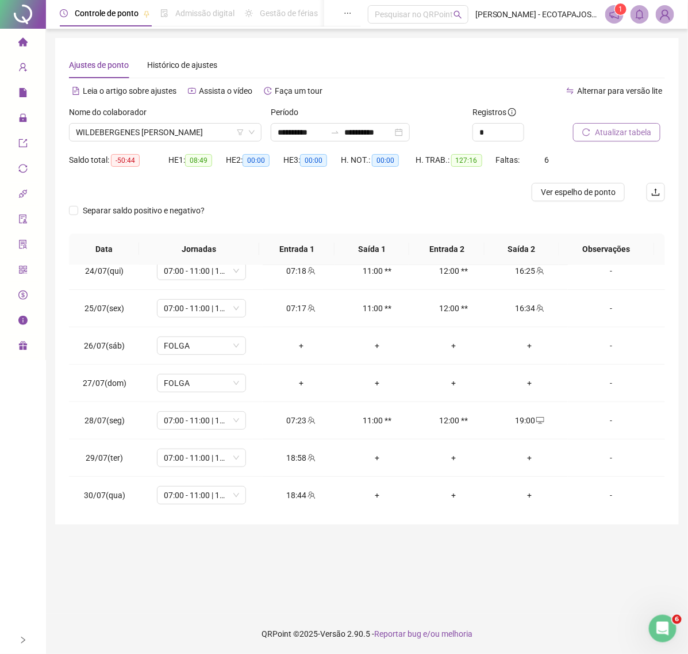
click at [608, 137] on span "Atualizar tabela" at bounding box center [623, 132] width 56 height 13
click at [627, 124] on button "Atualizar tabela" at bounding box center [616, 132] width 87 height 18
click at [633, 141] on button "Atualizar tabela" at bounding box center [616, 132] width 87 height 18
click at [214, 127] on span "WILDEBERGENES [PERSON_NAME]" at bounding box center [165, 132] width 179 height 17
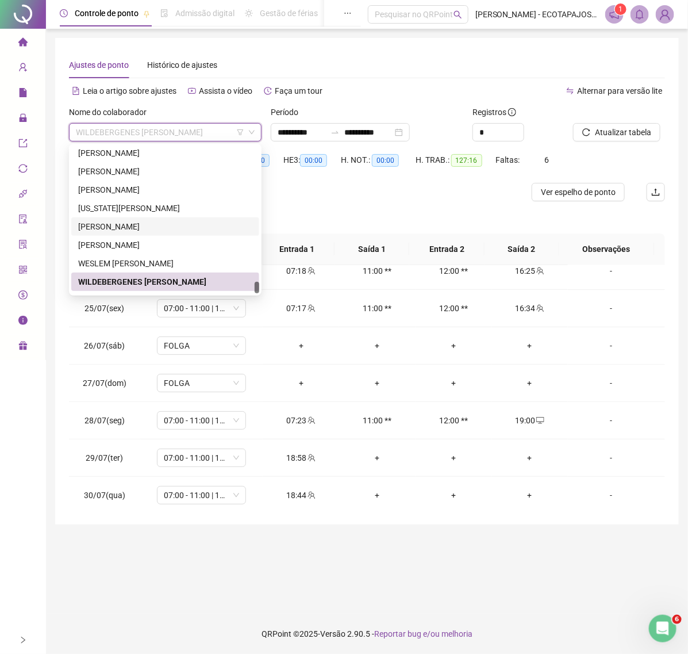
scroll to position [2080, 0]
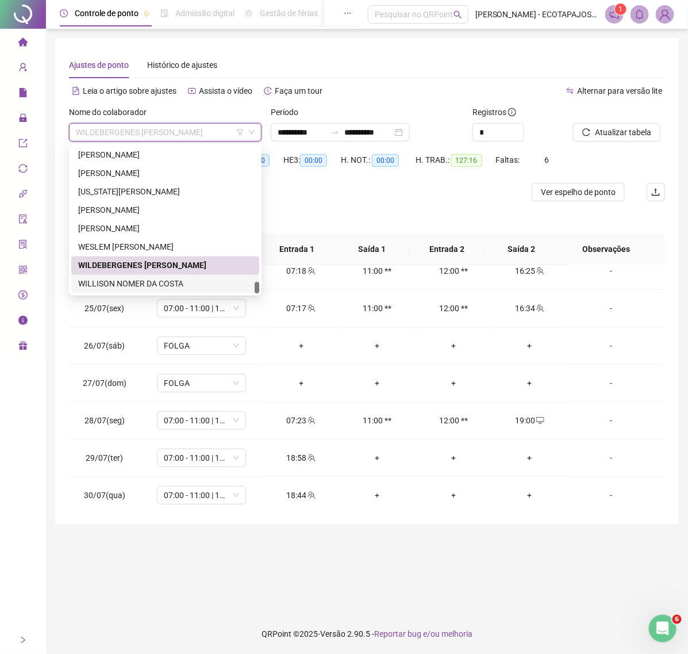
click at [139, 278] on div "WILLISON NOMER DA COSTA" at bounding box center [165, 284] width 174 height 13
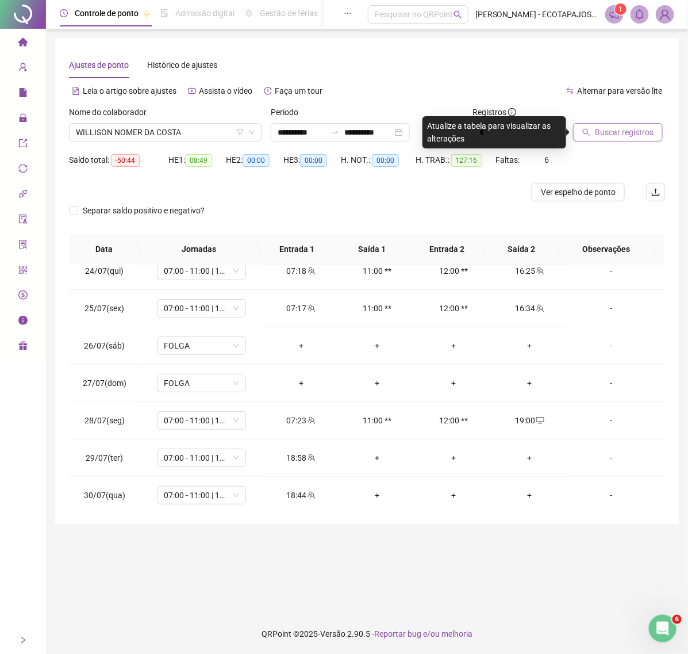
click at [628, 131] on span "Buscar registros" at bounding box center [624, 132] width 59 height 13
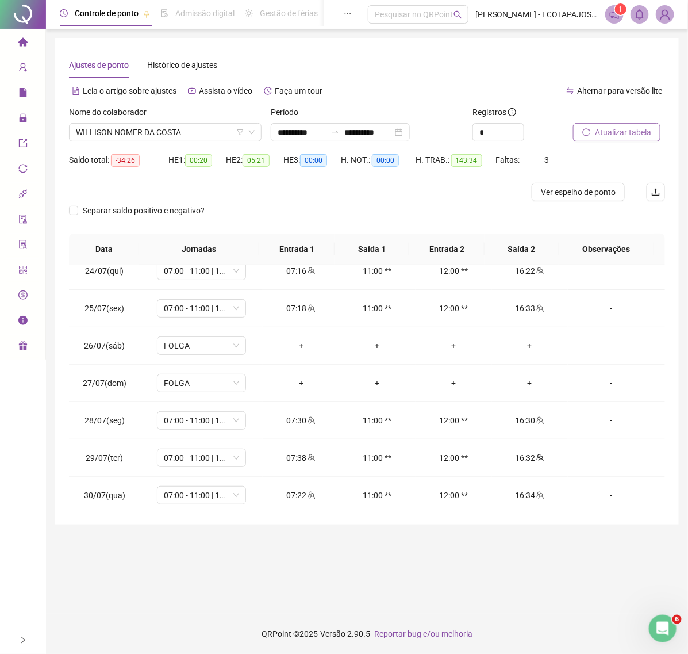
click at [617, 132] on span "Atualizar tabela" at bounding box center [623, 132] width 56 height 13
click at [618, 131] on span "Atualizar tabela" at bounding box center [623, 132] width 56 height 13
click at [199, 136] on span "WILLISON NOMER DA COSTA" at bounding box center [165, 132] width 179 height 17
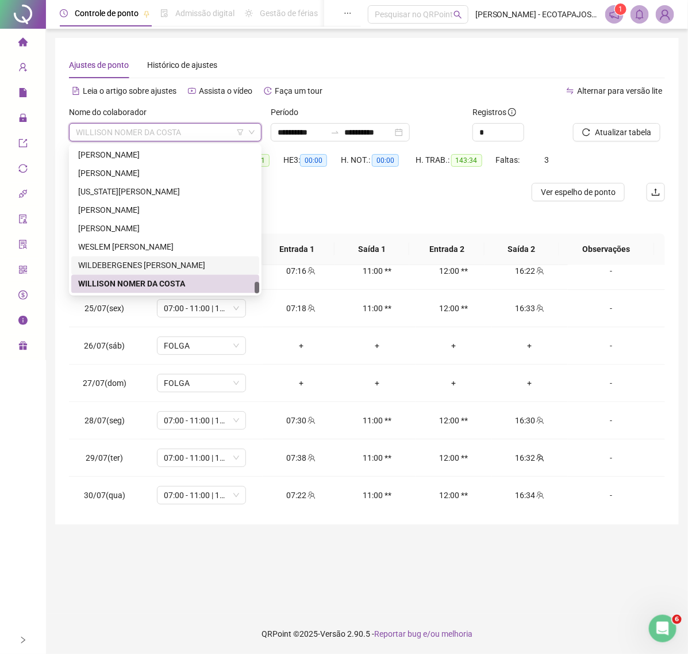
click at [123, 263] on div "WILDEBERGENES [PERSON_NAME]" at bounding box center [165, 265] width 174 height 13
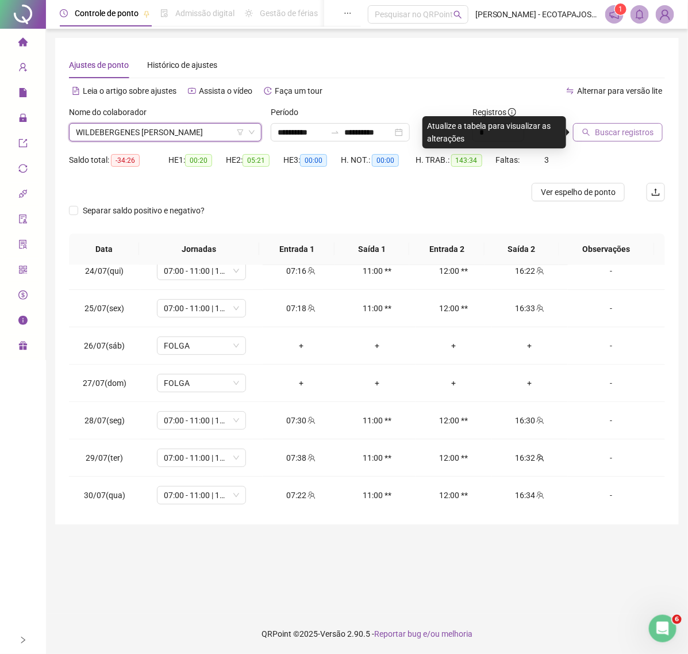
click at [613, 136] on span "Buscar registros" at bounding box center [624, 132] width 59 height 13
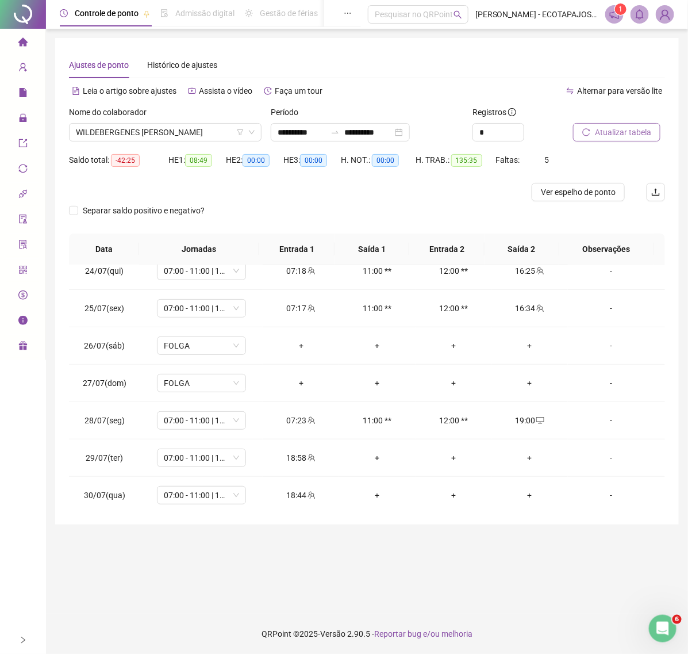
click at [607, 141] on button "Atualizar tabela" at bounding box center [616, 132] width 87 height 18
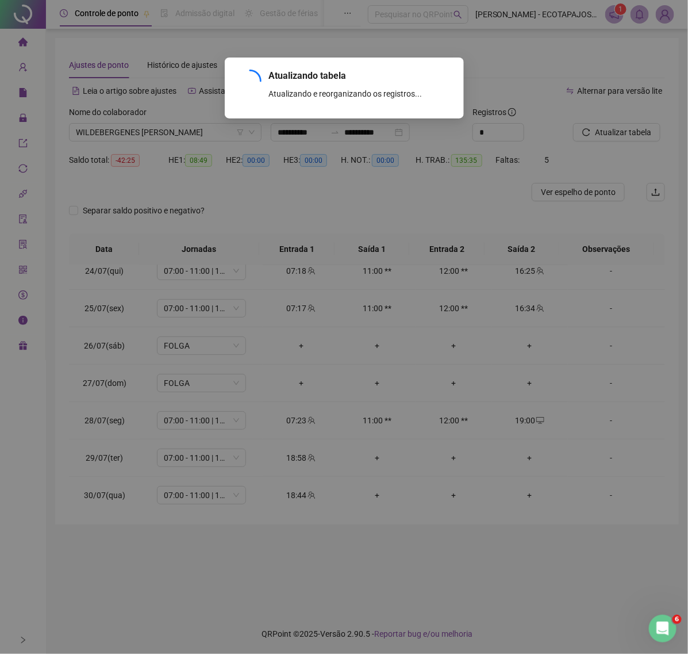
click at [607, 133] on div "Atualizando tabela Atualizando e reorganizando os registros... OK" at bounding box center [344, 327] width 688 height 654
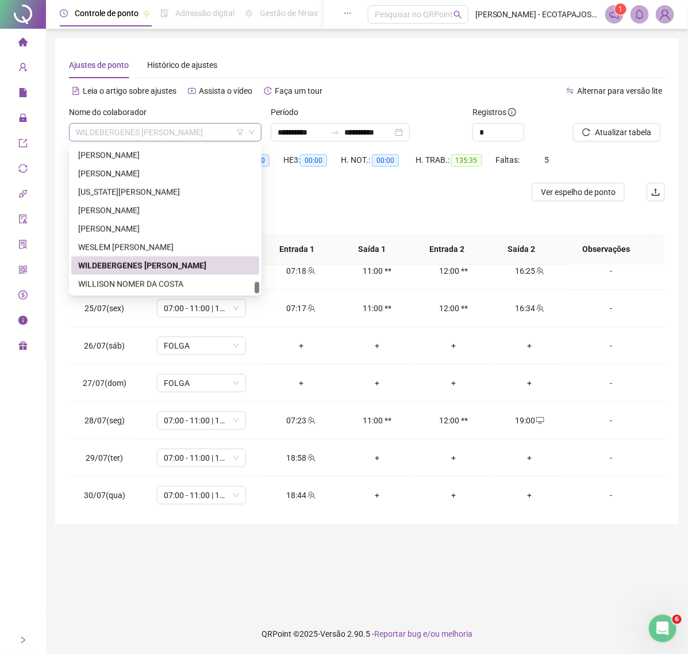
drag, startPoint x: 215, startPoint y: 127, endPoint x: 214, endPoint y: 133, distance: 6.9
click at [215, 129] on span "WILDEBERGENES [PERSON_NAME]" at bounding box center [165, 132] width 179 height 17
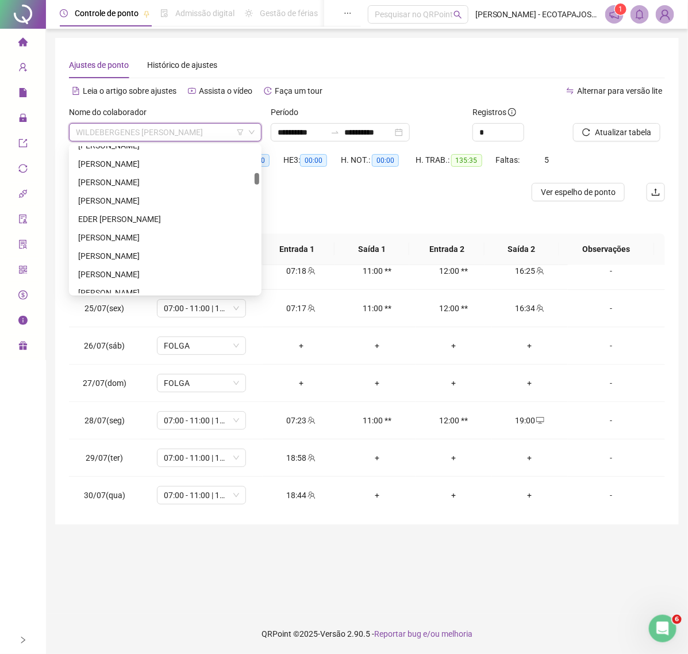
scroll to position [0, 0]
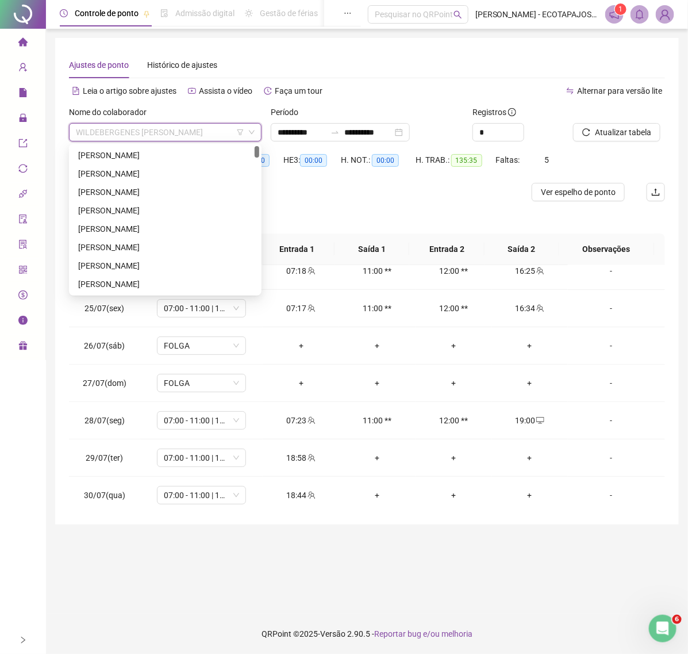
drag, startPoint x: 258, startPoint y: 285, endPoint x: 269, endPoint y: 127, distance: 159.2
click at [269, 127] on body "**********" at bounding box center [344, 327] width 688 height 654
click at [116, 192] on div "[PERSON_NAME]" at bounding box center [165, 192] width 174 height 13
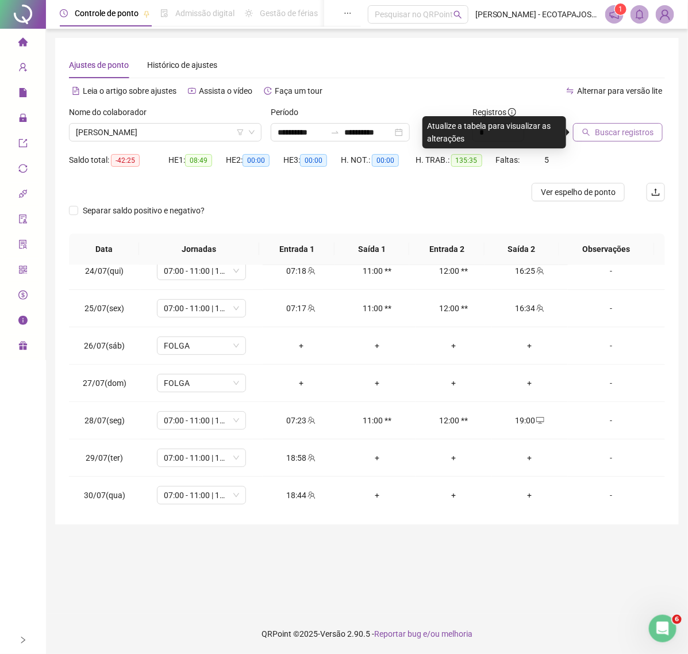
click at [603, 133] on span "Buscar registros" at bounding box center [624, 132] width 59 height 13
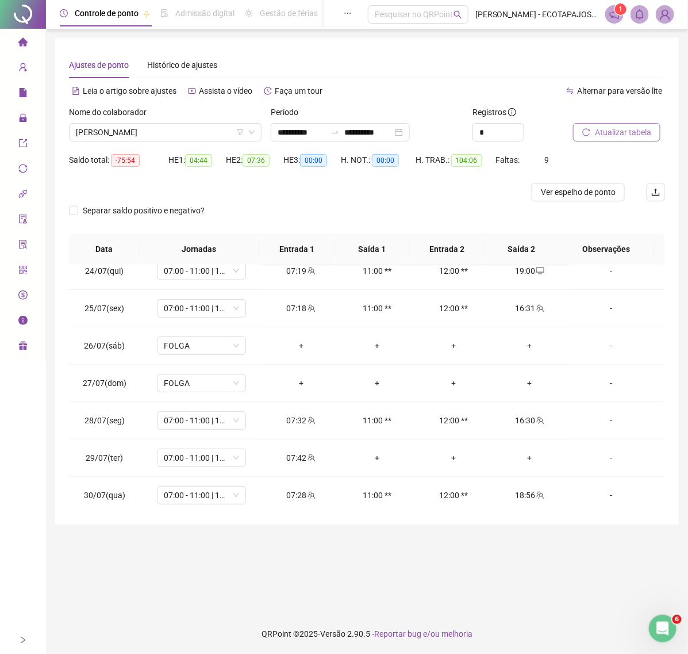
click at [600, 141] on button "Atualizar tabela" at bounding box center [616, 132] width 87 height 18
click at [521, 458] on div "+" at bounding box center [531, 457] width 58 height 13
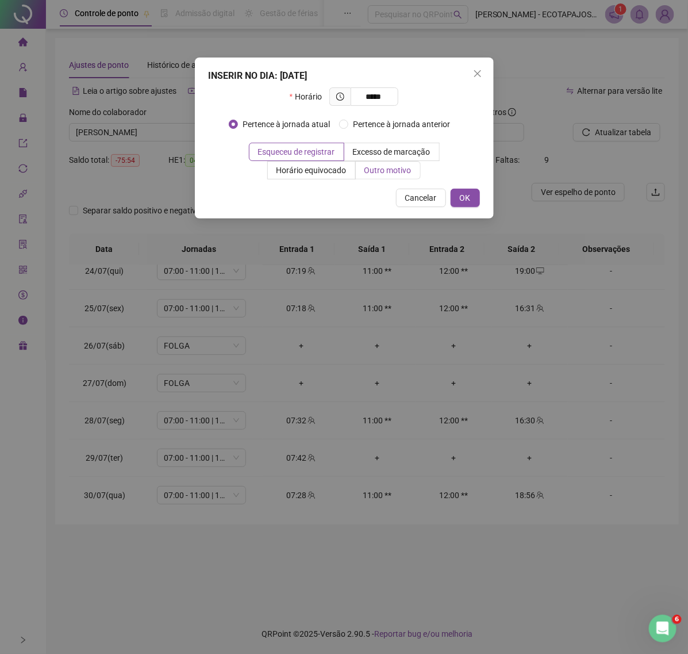
type input "*****"
click at [377, 174] on span "Outro motivo" at bounding box center [388, 170] width 47 height 9
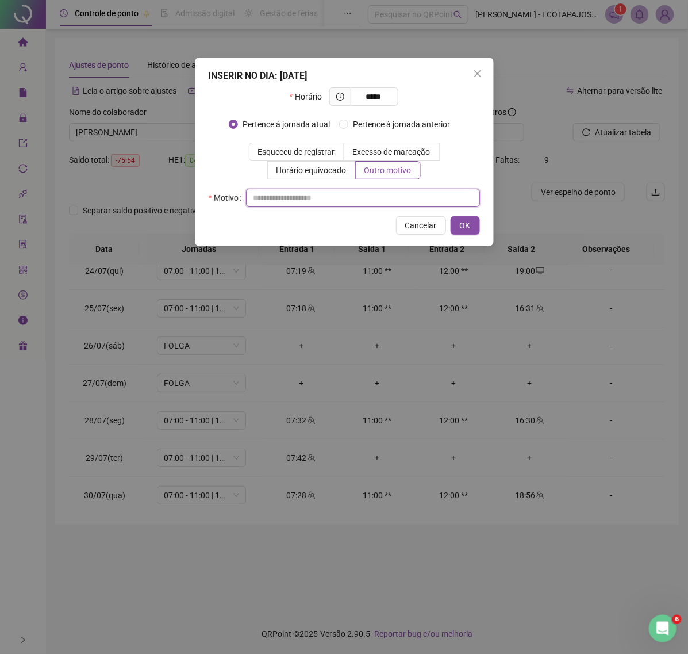
click at [313, 205] on input "text" at bounding box center [363, 198] width 234 height 18
paste input "****"
type input "****"
click at [457, 228] on button "OK" at bounding box center [465, 225] width 29 height 18
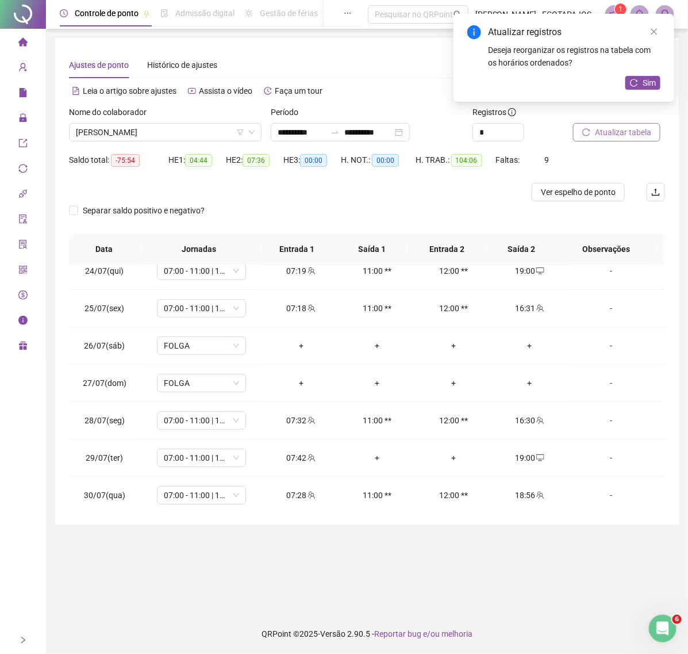
click at [627, 134] on span "Atualizar tabela" at bounding box center [623, 132] width 56 height 13
click at [644, 78] on span "Sim" at bounding box center [649, 82] width 13 height 13
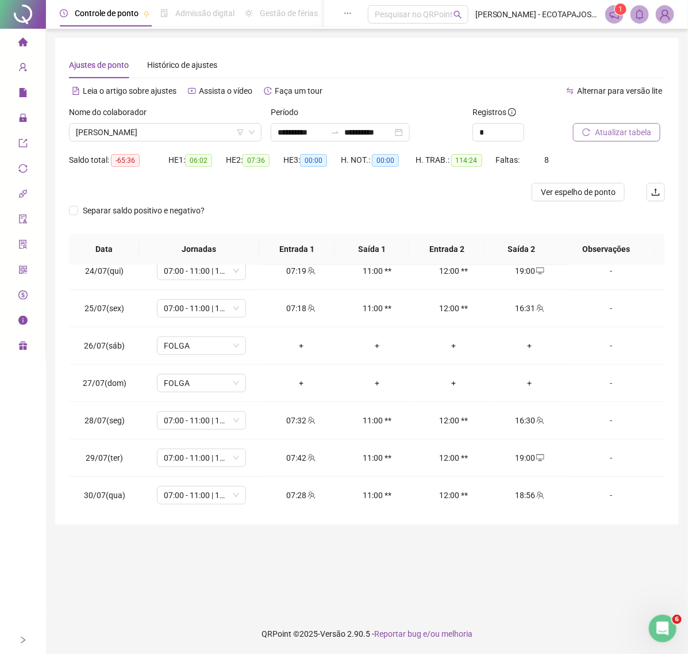
click at [604, 128] on span "Atualizar tabela" at bounding box center [623, 132] width 56 height 13
click at [180, 133] on span "[PERSON_NAME]" at bounding box center [165, 132] width 179 height 17
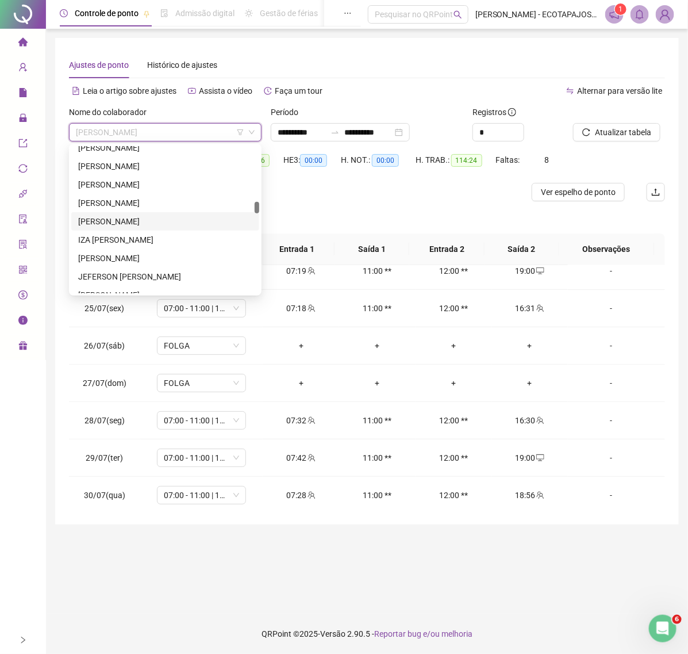
scroll to position [925, 0]
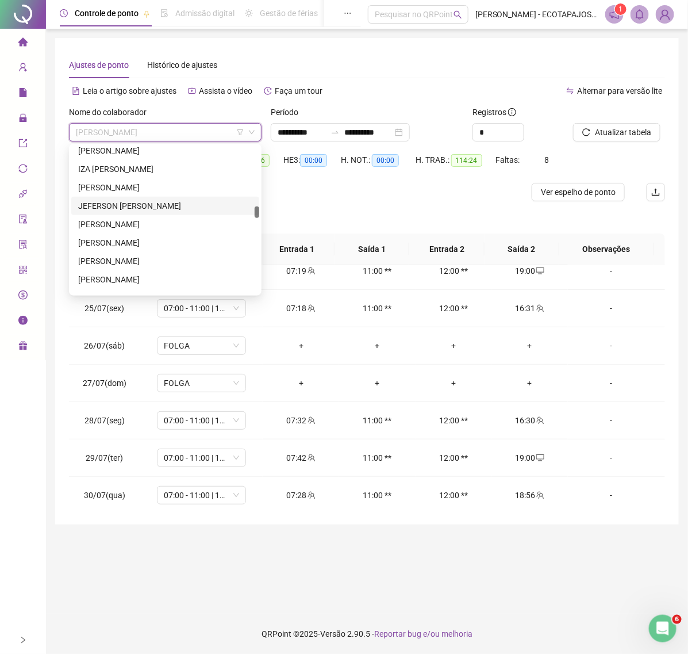
click at [168, 208] on div "JEFERSON [PERSON_NAME]" at bounding box center [165, 206] width 174 height 13
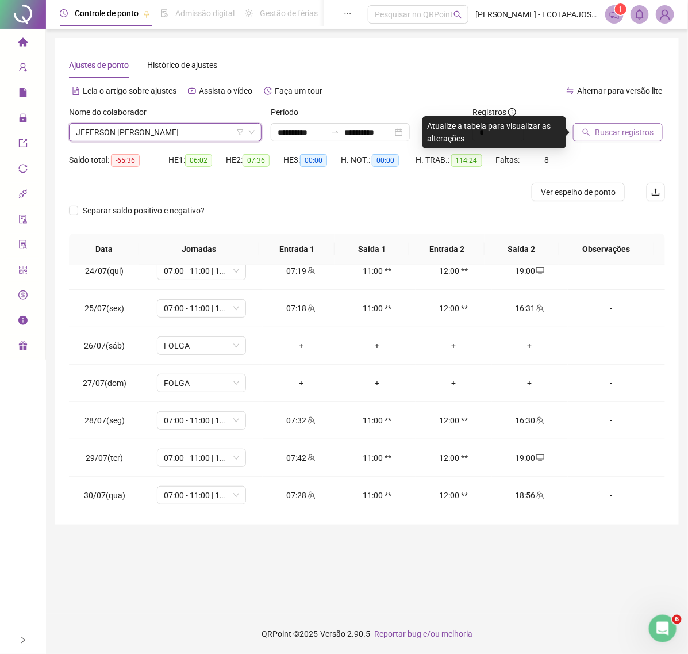
click at [625, 134] on span "Buscar registros" at bounding box center [624, 132] width 59 height 13
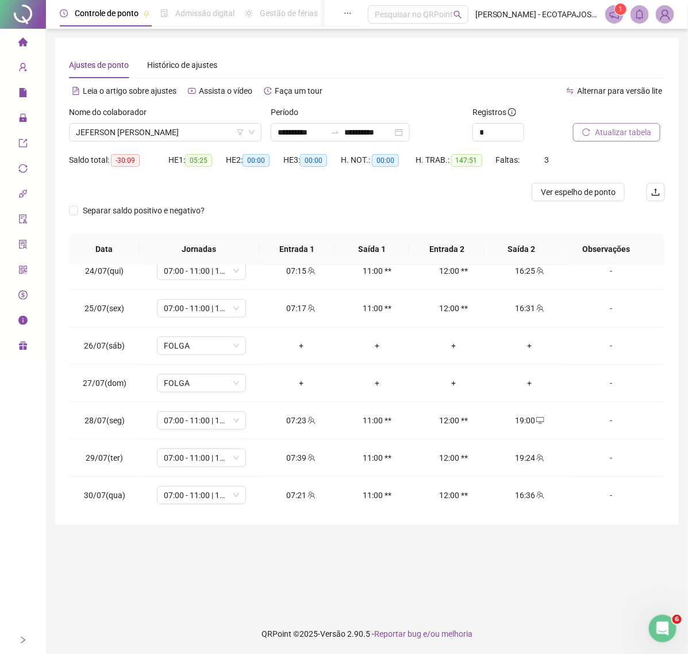
click at [604, 129] on span "Atualizar tabela" at bounding box center [623, 132] width 56 height 13
click at [188, 130] on span "JEFERSON [PERSON_NAME]" at bounding box center [165, 132] width 179 height 17
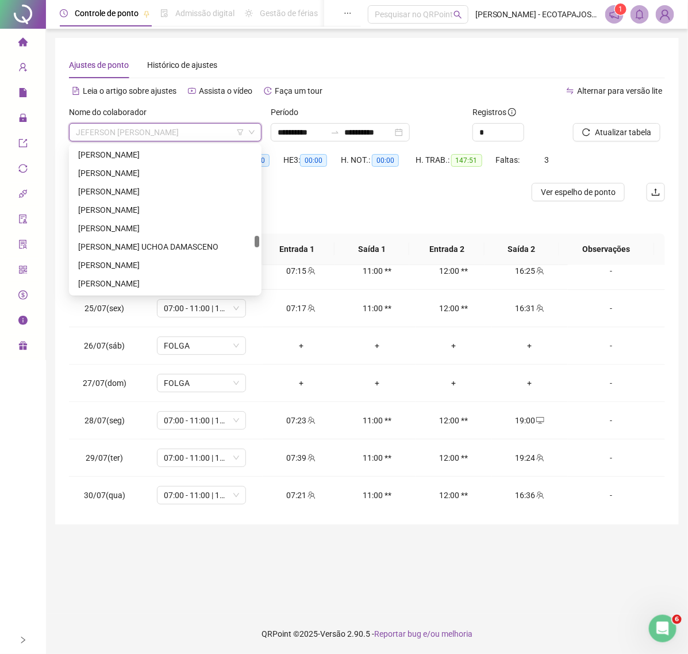
scroll to position [1376, 0]
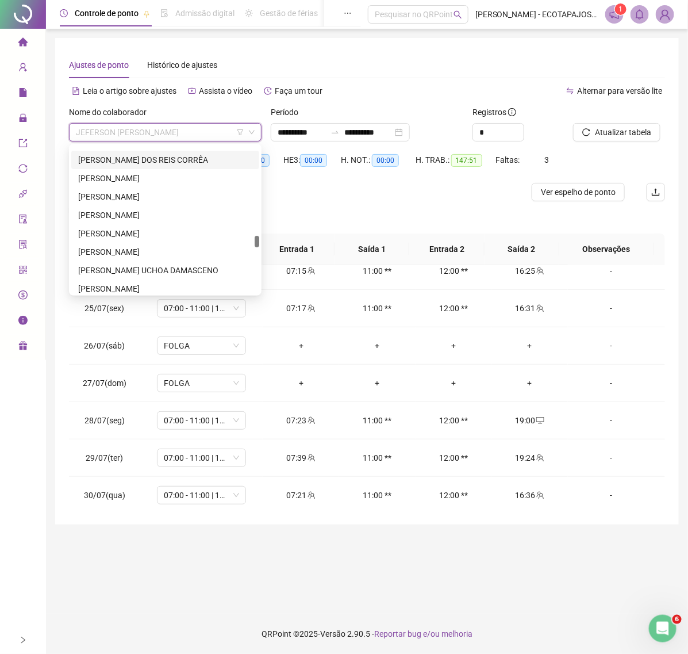
click at [173, 157] on div "[PERSON_NAME] DOS REIS CORRÊA" at bounding box center [165, 160] width 174 height 13
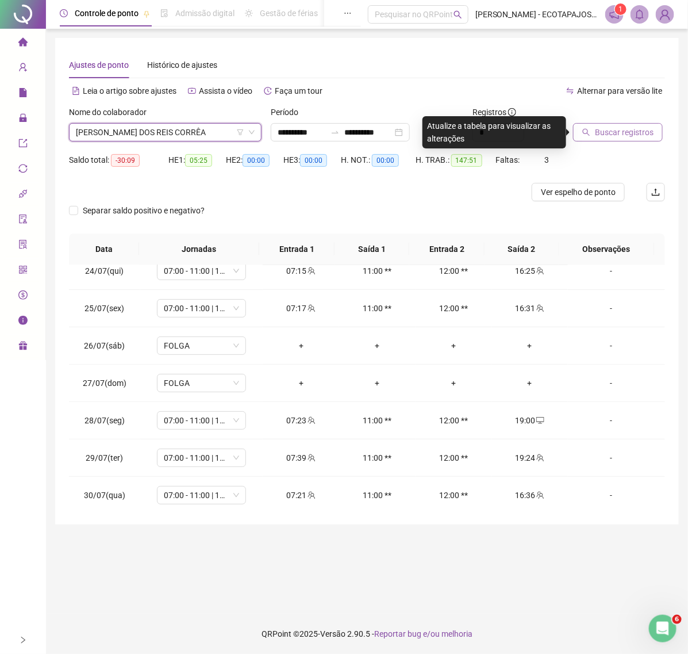
click at [644, 128] on span "Buscar registros" at bounding box center [624, 132] width 59 height 13
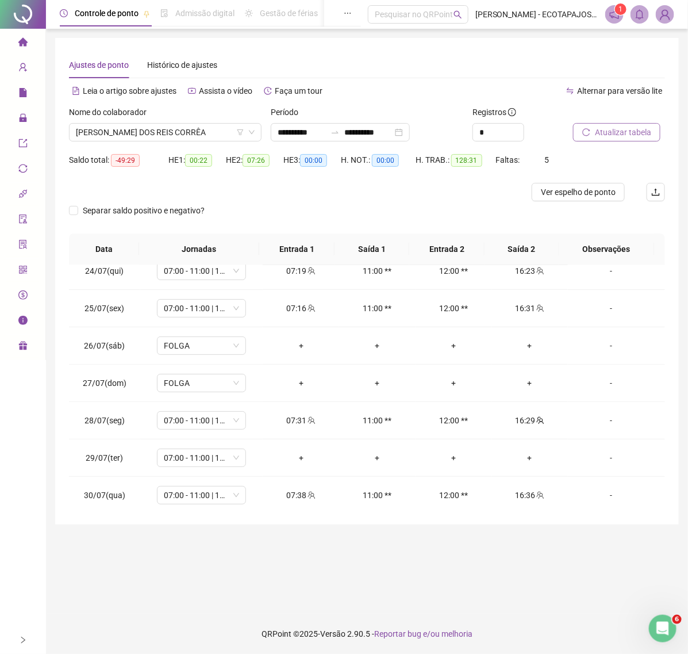
click at [606, 131] on span "Atualizar tabela" at bounding box center [623, 132] width 56 height 13
click at [604, 453] on div "-" at bounding box center [611, 457] width 68 height 13
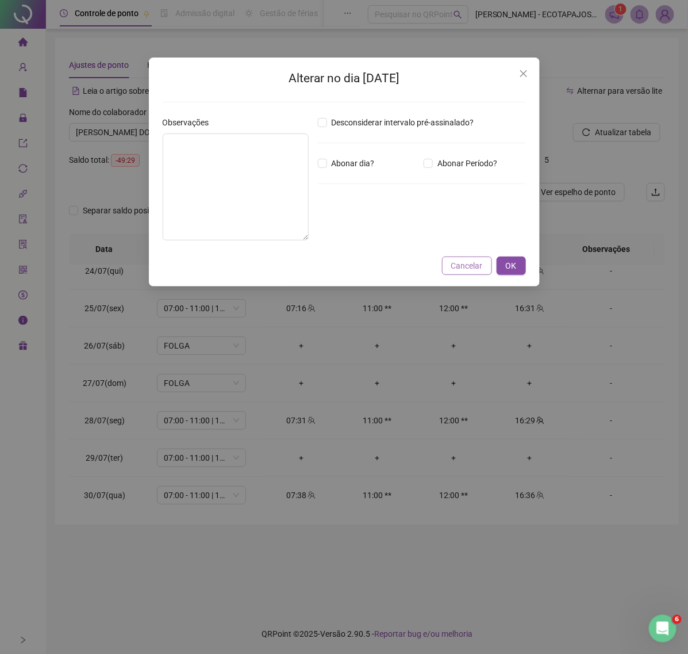
click at [479, 268] on span "Cancelar" at bounding box center [467, 265] width 32 height 13
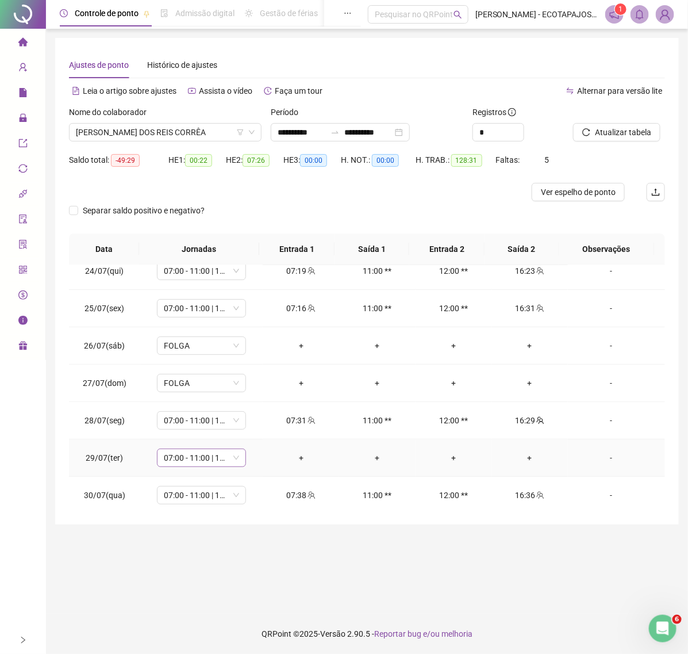
click at [230, 458] on span "07:00 - 11:00 | 12:00 - 17:00" at bounding box center [201, 457] width 75 height 17
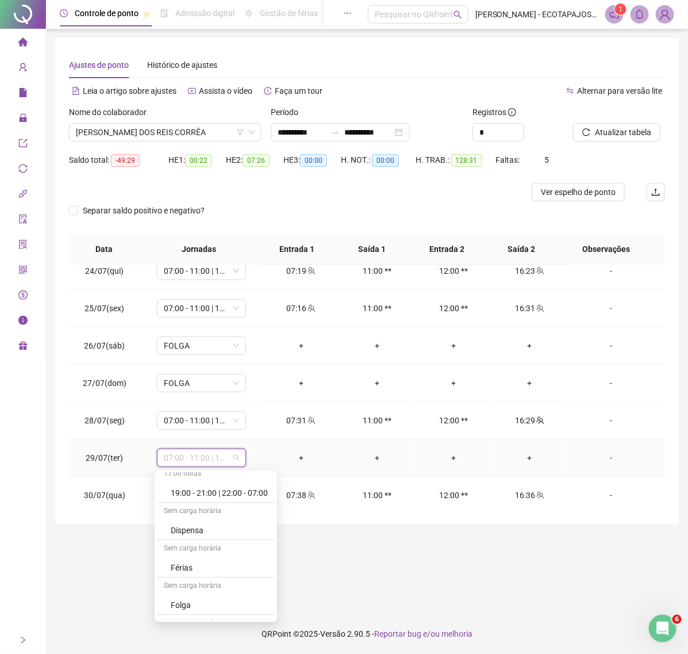
scroll to position [978, 0]
click at [240, 571] on div "Folga compensatória" at bounding box center [219, 573] width 97 height 13
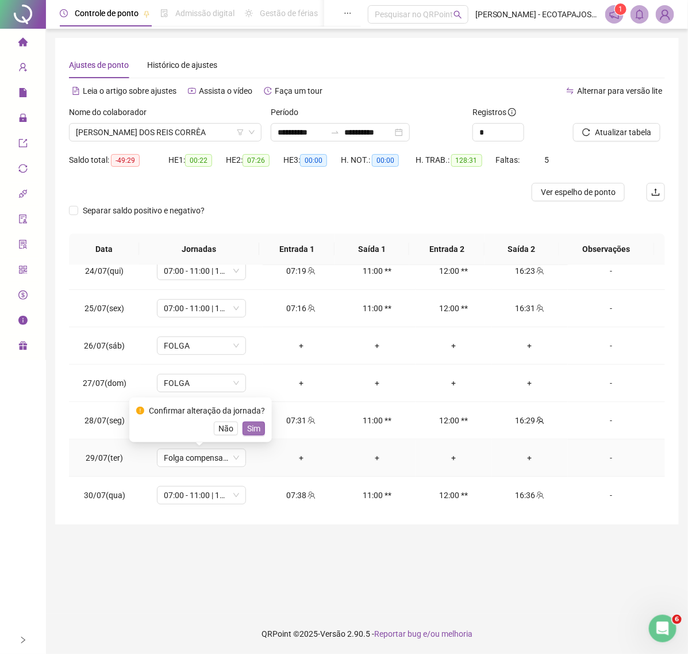
click at [249, 424] on span "Sim" at bounding box center [253, 428] width 13 height 13
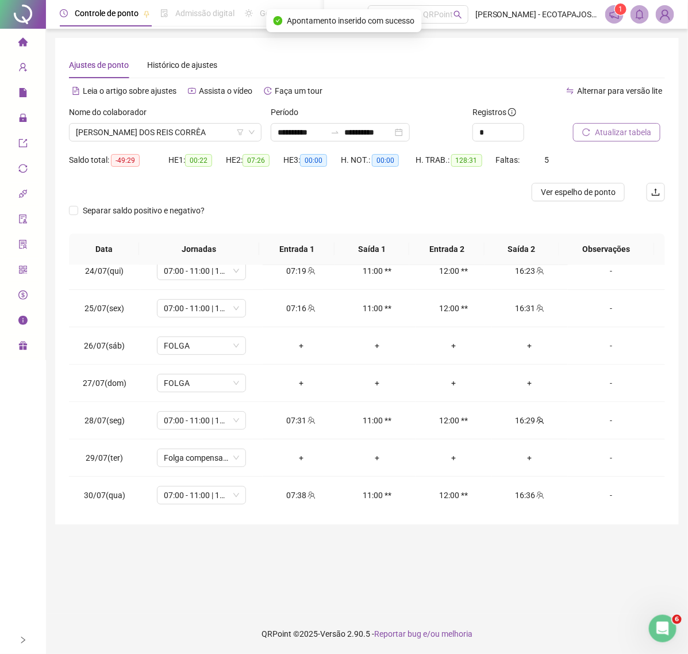
click at [630, 128] on span "Atualizar tabela" at bounding box center [623, 132] width 56 height 13
click at [598, 456] on div "-" at bounding box center [611, 457] width 68 height 13
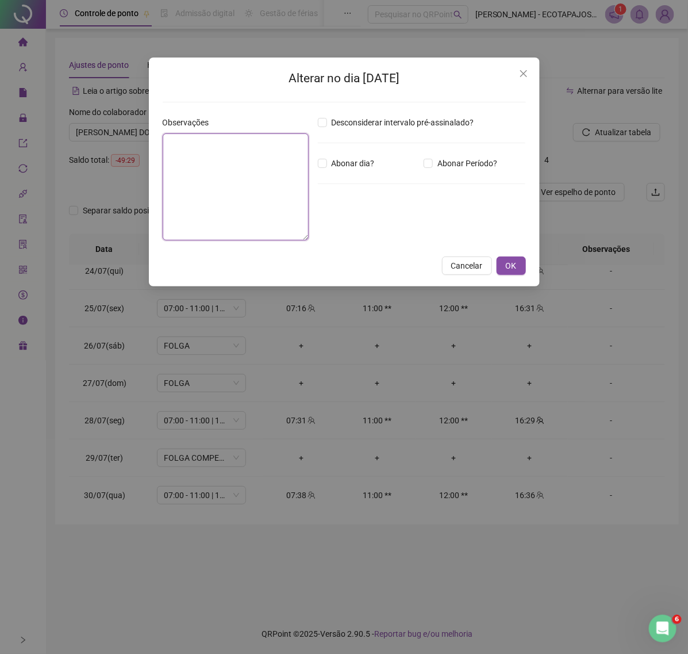
click at [243, 156] on textarea at bounding box center [236, 186] width 146 height 107
type textarea "**********"
click at [508, 267] on span "OK" at bounding box center [511, 265] width 11 height 13
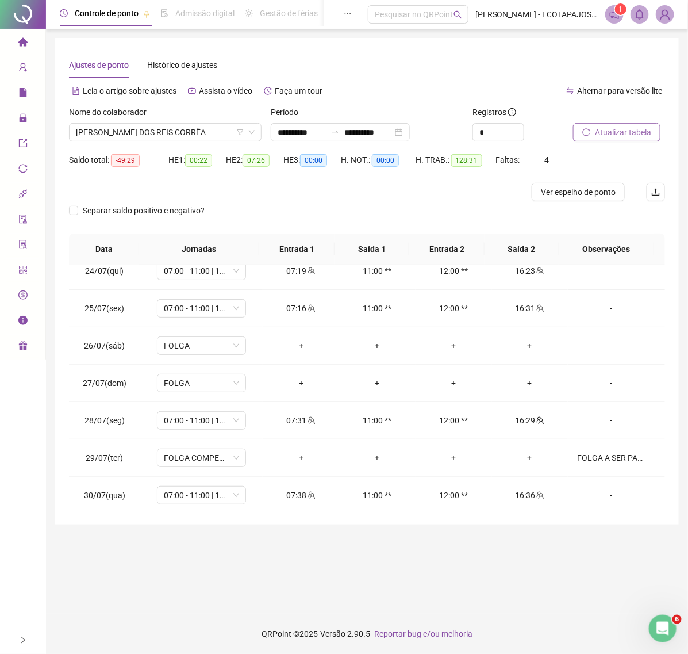
click at [616, 135] on span "Atualizar tabela" at bounding box center [623, 132] width 56 height 13
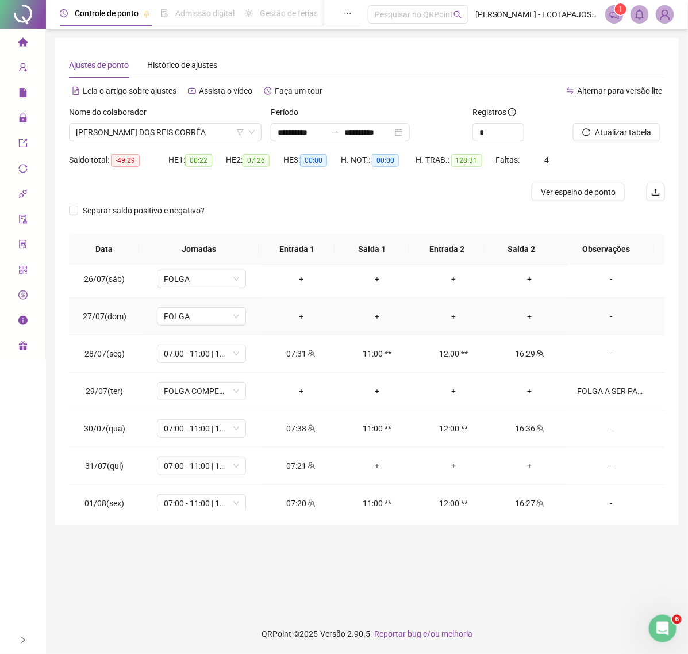
scroll to position [197, 0]
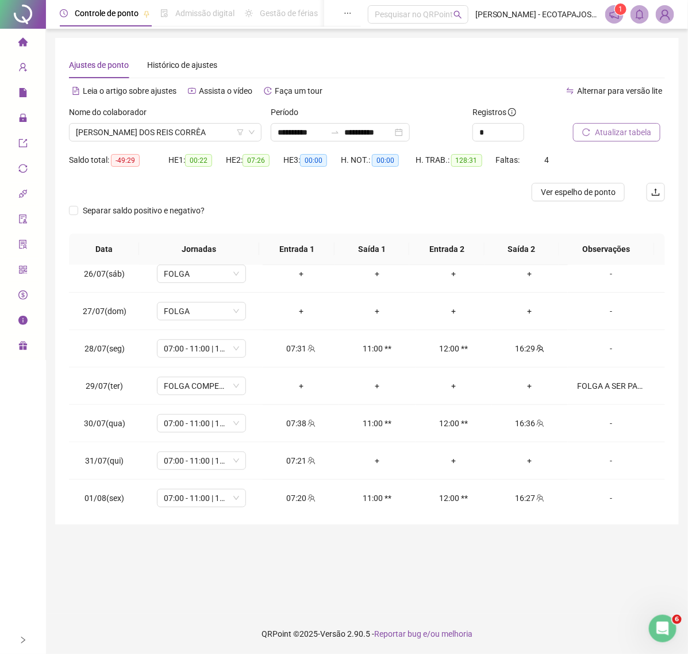
click at [608, 136] on span "Atualizar tabela" at bounding box center [623, 132] width 56 height 13
click at [593, 127] on button "Atualizar tabela" at bounding box center [616, 132] width 87 height 18
click at [202, 133] on span "[PERSON_NAME] DOS REIS CORRÊA" at bounding box center [165, 132] width 179 height 17
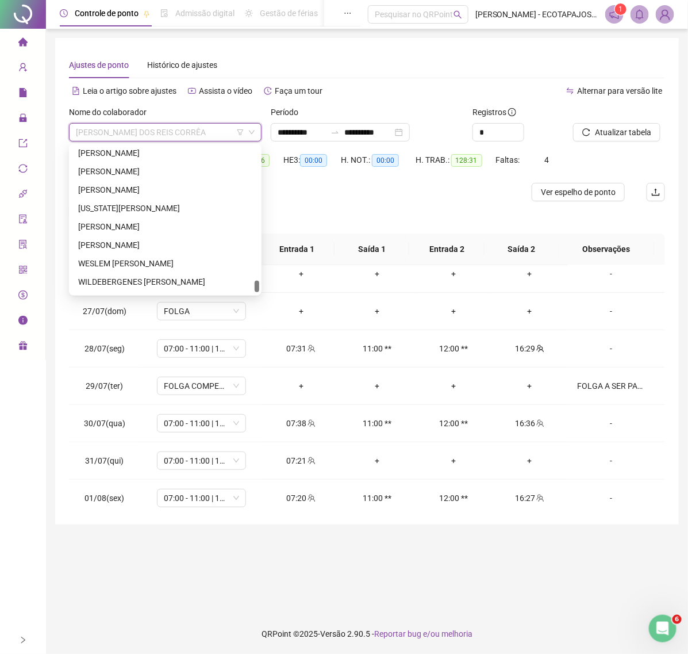
scroll to position [2080, 0]
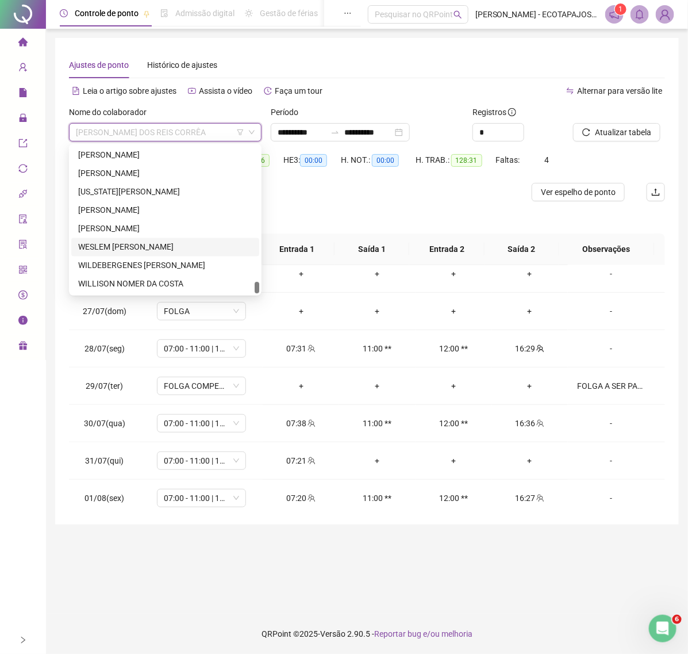
click at [154, 246] on div "WESLEM [PERSON_NAME]" at bounding box center [165, 247] width 174 height 13
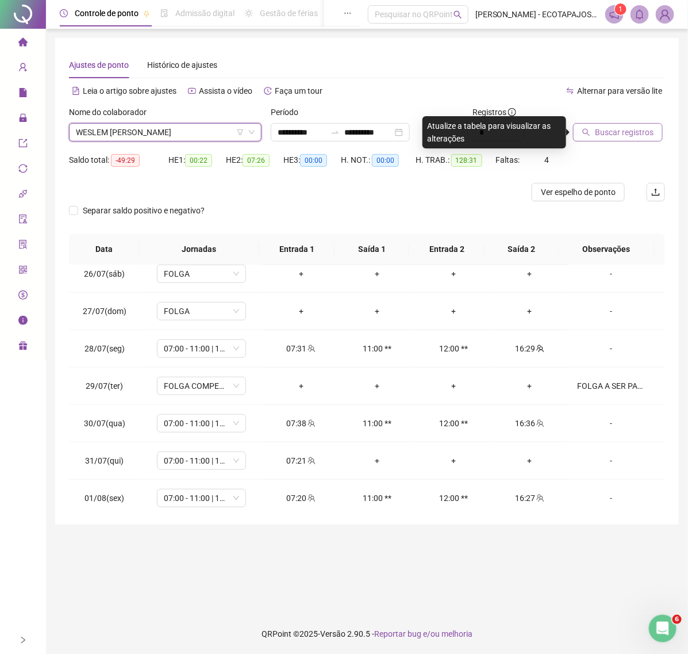
click at [584, 131] on icon "search" at bounding box center [586, 132] width 7 height 7
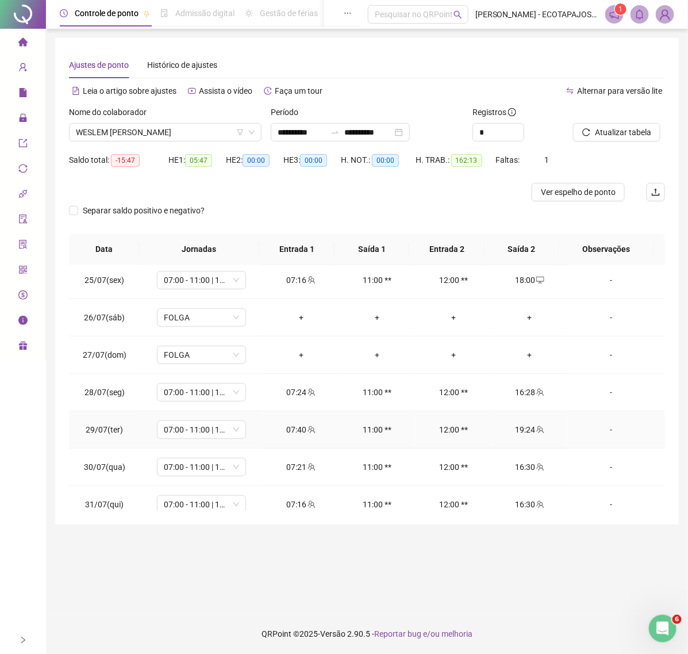
scroll to position [148, 0]
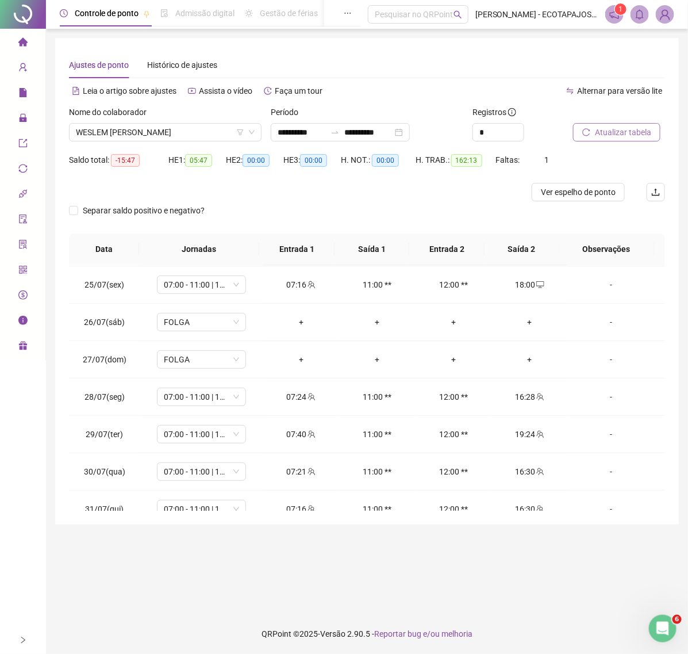
click at [620, 133] on span "Atualizar tabela" at bounding box center [623, 132] width 56 height 13
click at [209, 129] on span "WESLEM [PERSON_NAME]" at bounding box center [165, 132] width 179 height 17
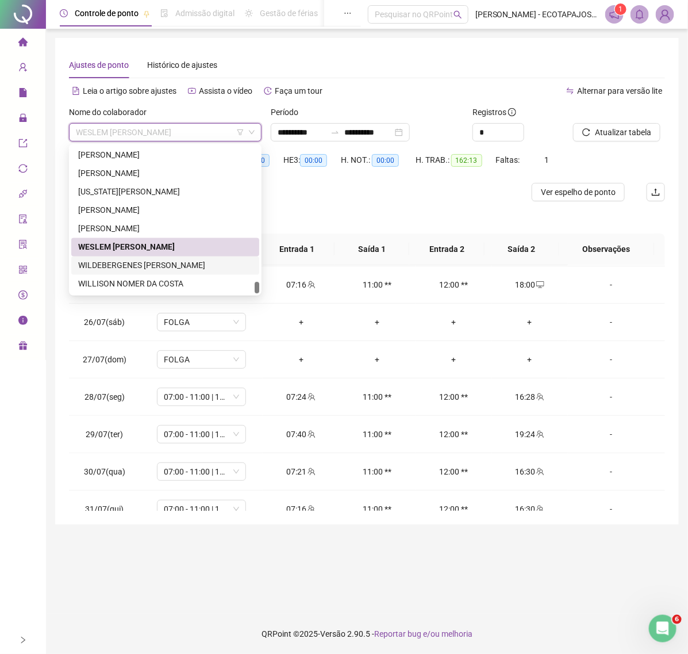
click at [135, 268] on div "WILDEBERGENES [PERSON_NAME]" at bounding box center [165, 265] width 174 height 13
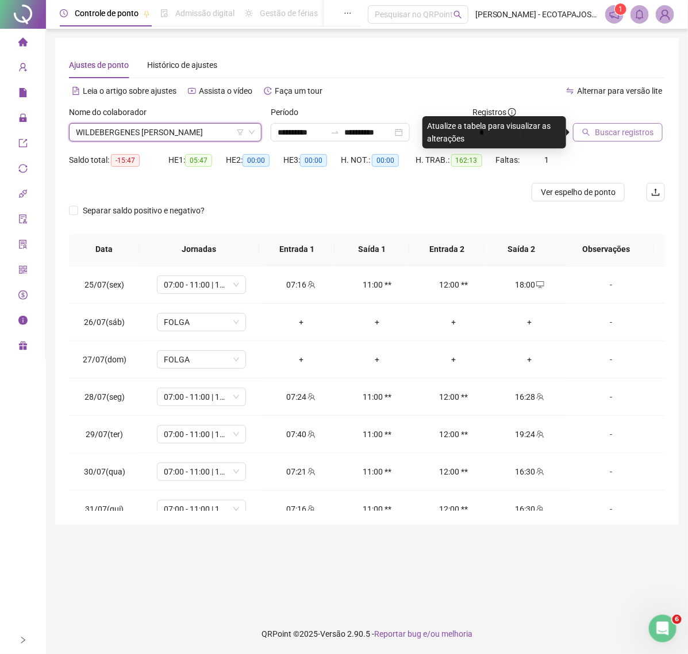
click at [594, 129] on button "Buscar registros" at bounding box center [618, 132] width 90 height 18
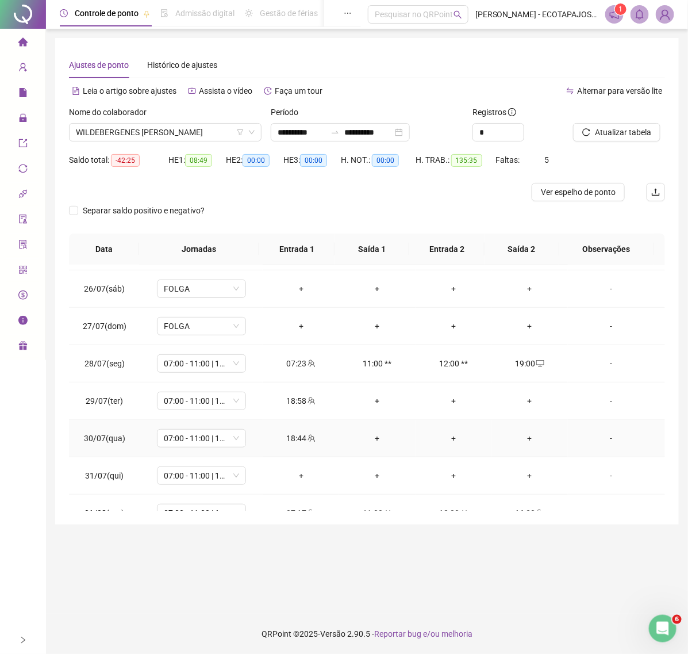
scroll to position [197, 0]
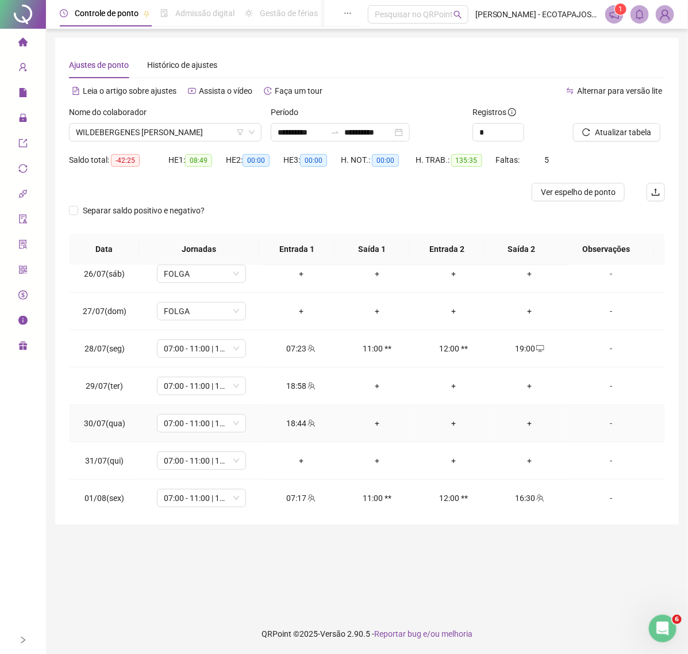
click at [371, 423] on div "+" at bounding box center [378, 423] width 58 height 13
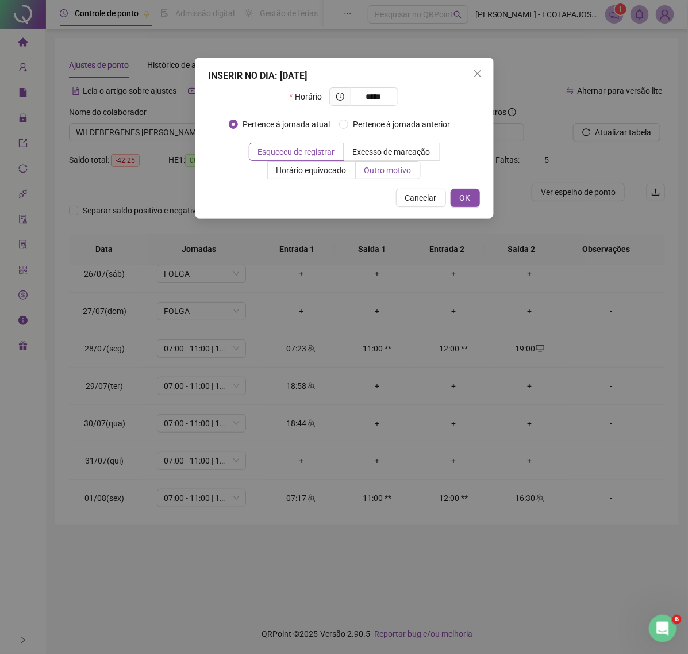
type input "*****"
click at [385, 167] on span "Outro motivo" at bounding box center [388, 170] width 47 height 9
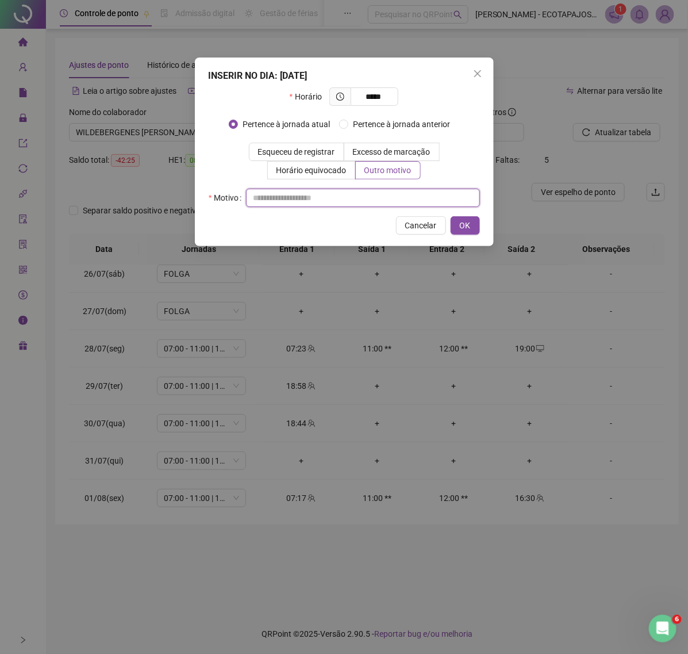
click at [309, 191] on input "text" at bounding box center [363, 198] width 234 height 18
type input "****"
click at [466, 228] on span "OK" at bounding box center [465, 225] width 11 height 13
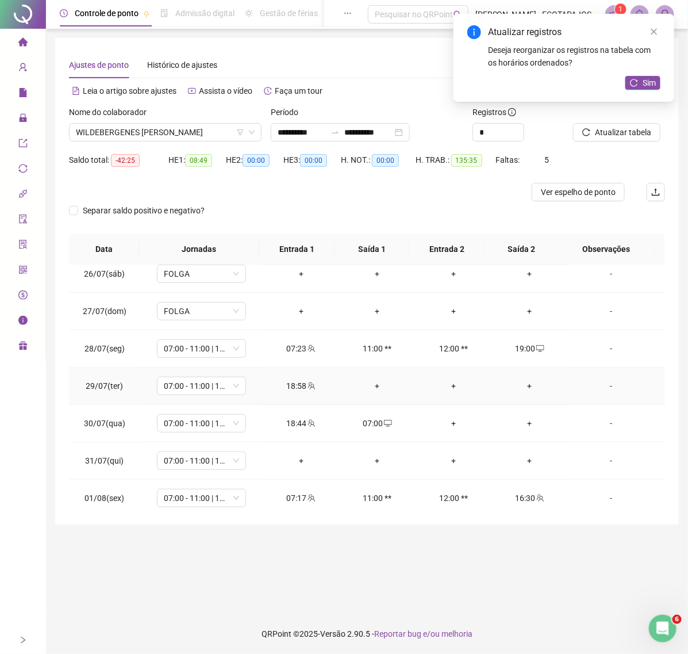
click at [602, 387] on div "-" at bounding box center [611, 386] width 68 height 13
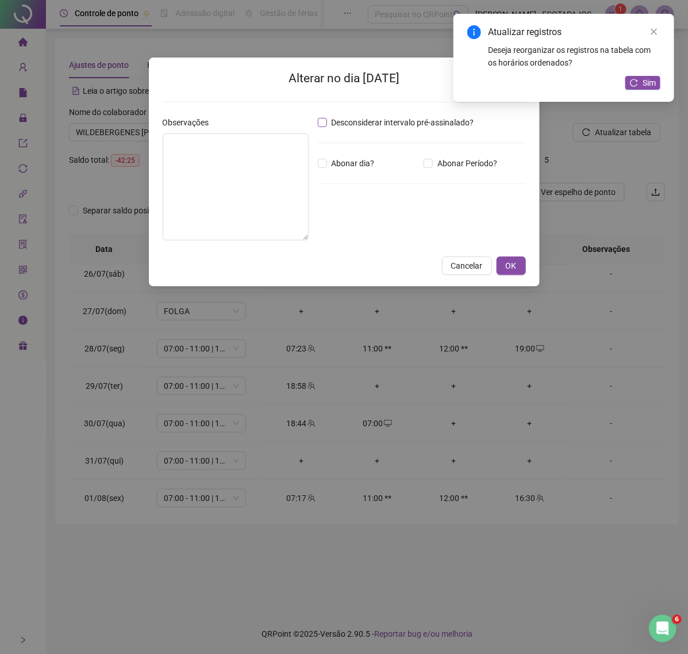
click at [354, 123] on span "Desconsiderar intervalo pré-assinalado?" at bounding box center [403, 122] width 152 height 13
click at [504, 263] on button "OK" at bounding box center [511, 266] width 29 height 18
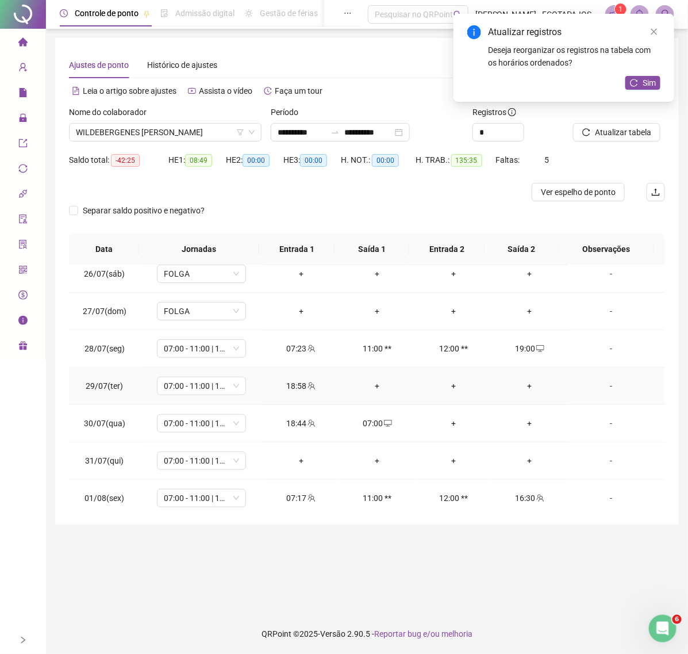
click at [380, 390] on div "+" at bounding box center [378, 386] width 58 height 13
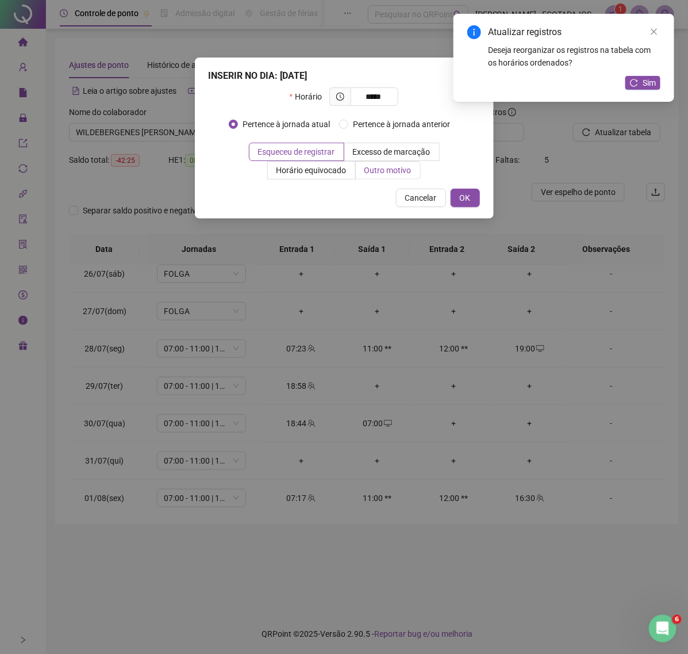
type input "*****"
click at [374, 170] on span "Outro motivo" at bounding box center [388, 170] width 47 height 9
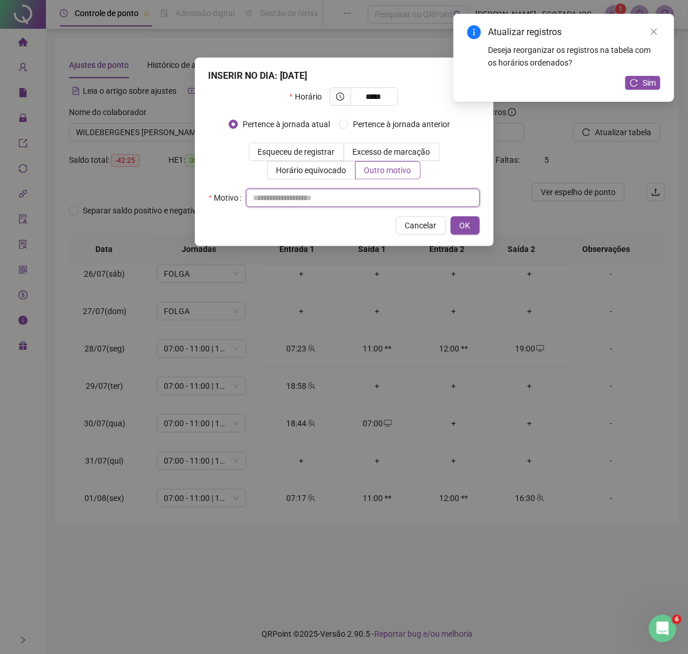
click at [302, 194] on input "text" at bounding box center [363, 198] width 234 height 18
paste input "****"
type input "****"
drag, startPoint x: 461, startPoint y: 228, endPoint x: 461, endPoint y: 239, distance: 11.5
click at [461, 229] on span "OK" at bounding box center [465, 225] width 11 height 13
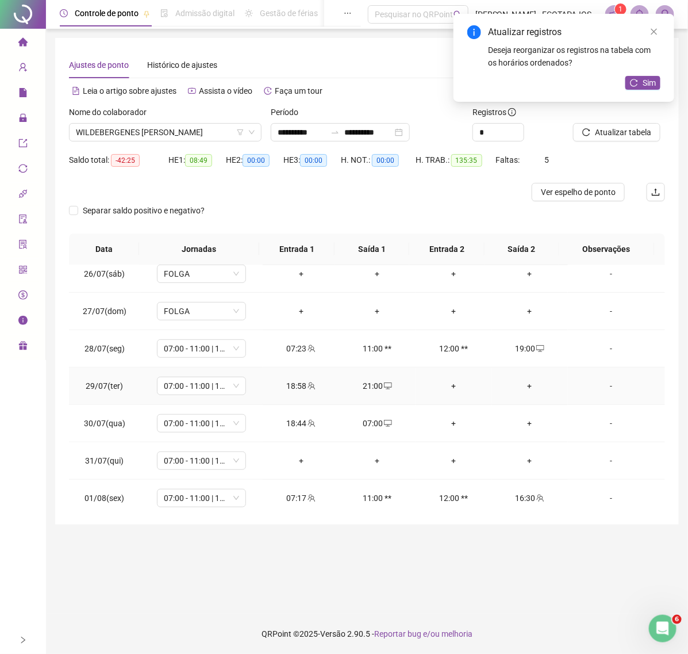
click at [459, 386] on div "+" at bounding box center [454, 386] width 58 height 13
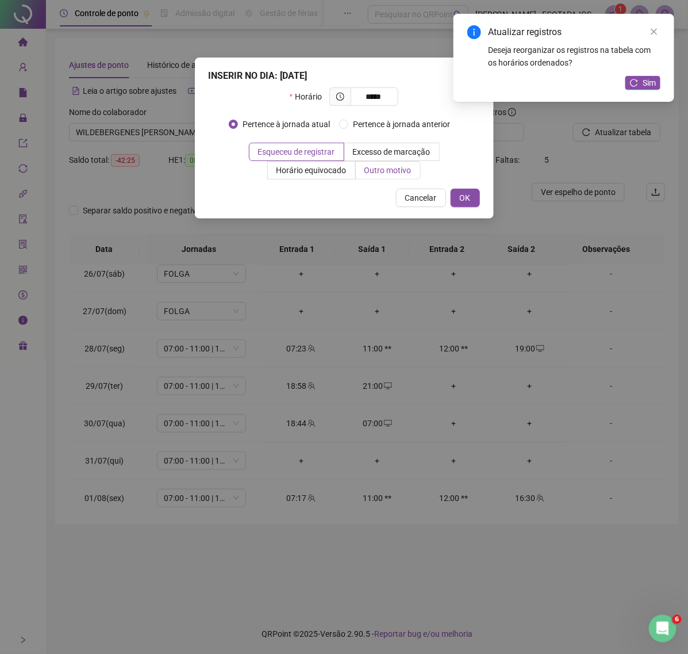
type input "*****"
click at [377, 164] on label "Outro motivo" at bounding box center [388, 170] width 65 height 18
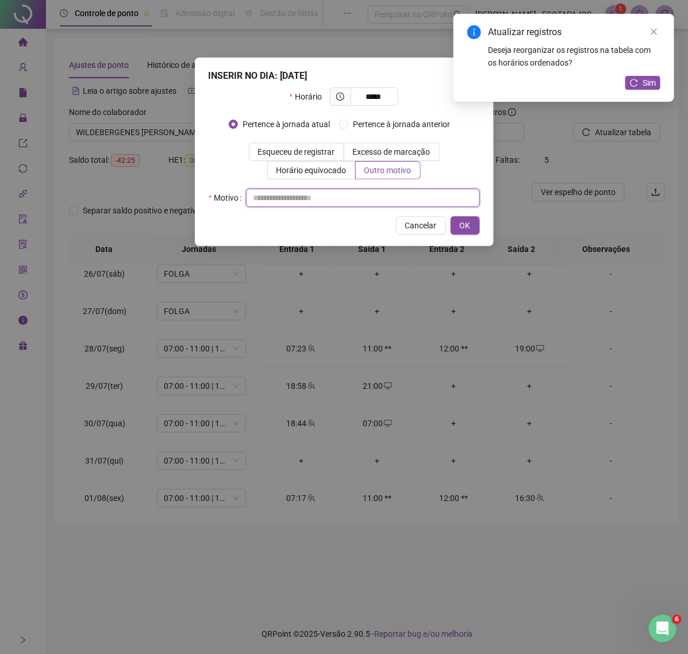
click at [283, 197] on input "text" at bounding box center [363, 198] width 234 height 18
paste input "****"
type input "****"
click at [465, 223] on span "OK" at bounding box center [465, 225] width 11 height 13
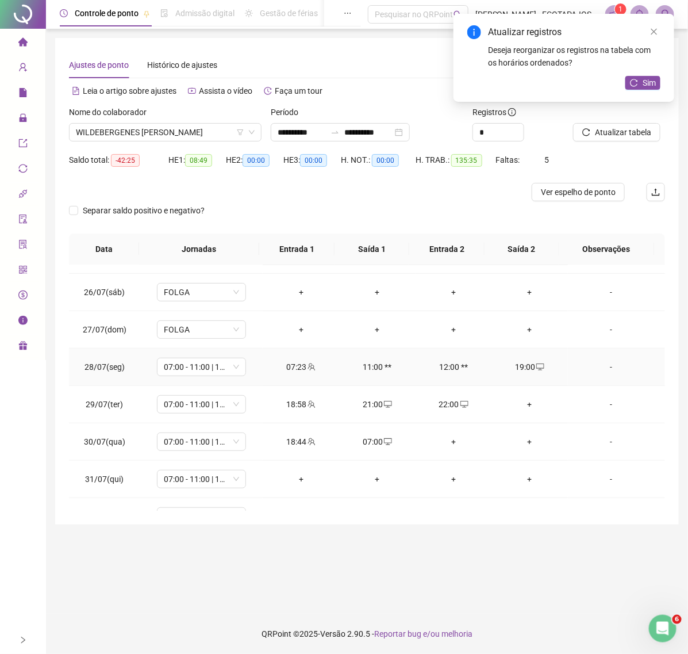
scroll to position [173, 0]
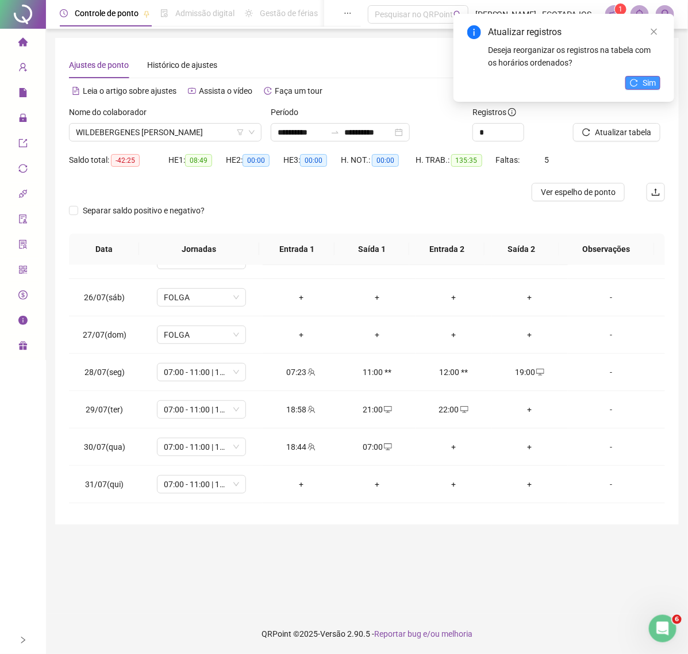
click at [632, 79] on icon "reload" at bounding box center [634, 83] width 8 height 8
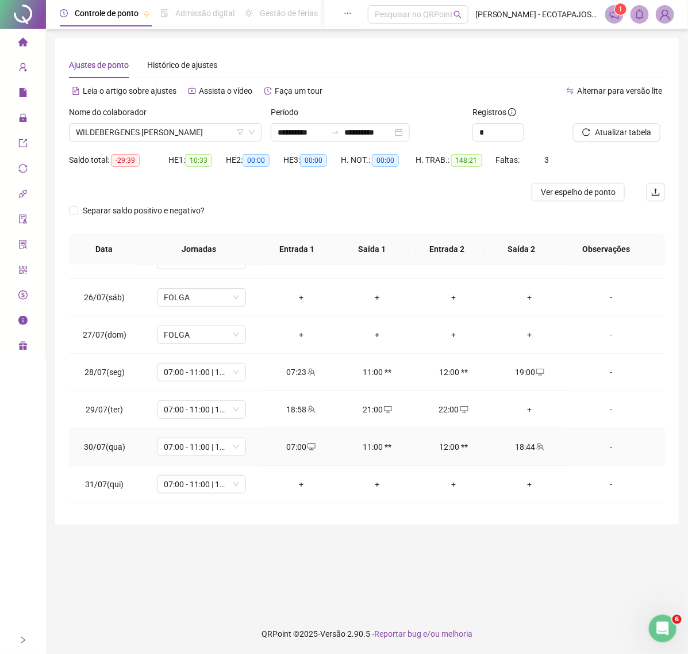
click at [312, 447] on div "07:00" at bounding box center [301, 447] width 58 height 13
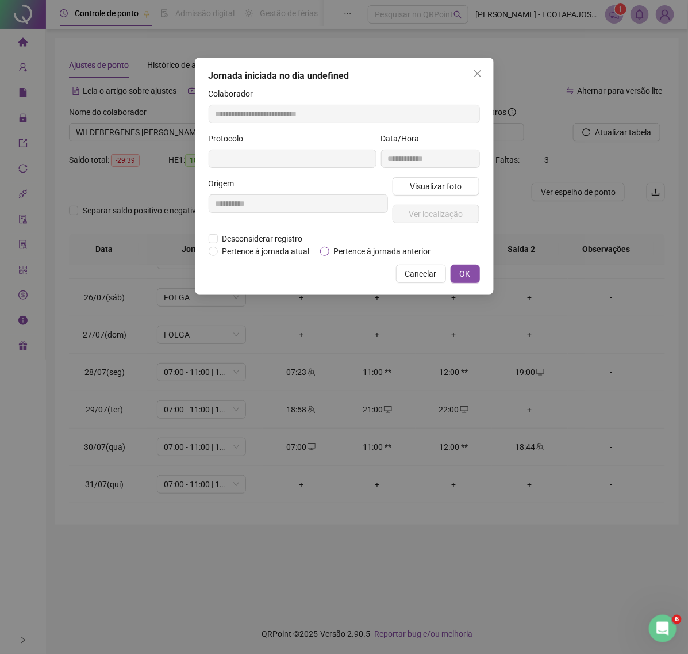
click at [367, 246] on span "Pertence à jornada anterior" at bounding box center [383, 251] width 106 height 13
click at [454, 281] on button "OK" at bounding box center [465, 274] width 29 height 18
type input "**********"
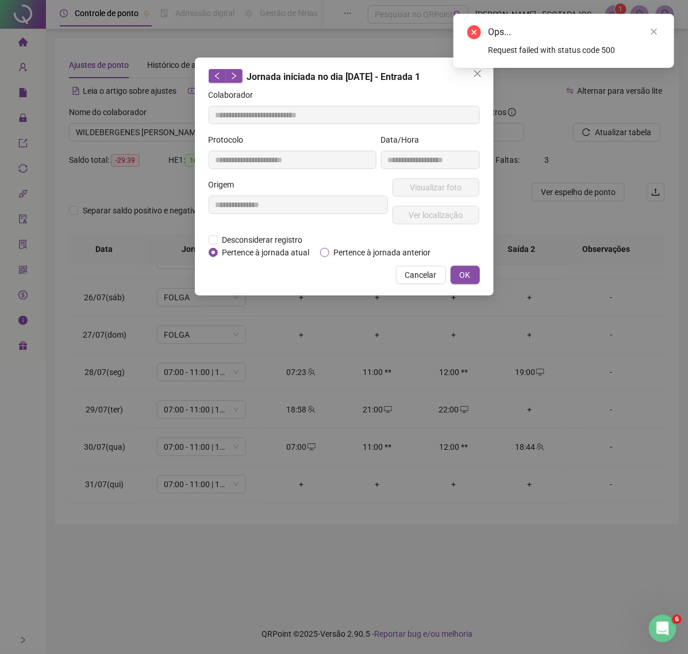
click at [348, 249] on span "Pertence à jornada anterior" at bounding box center [383, 252] width 106 height 13
click at [460, 272] on span "OK" at bounding box center [465, 275] width 11 height 13
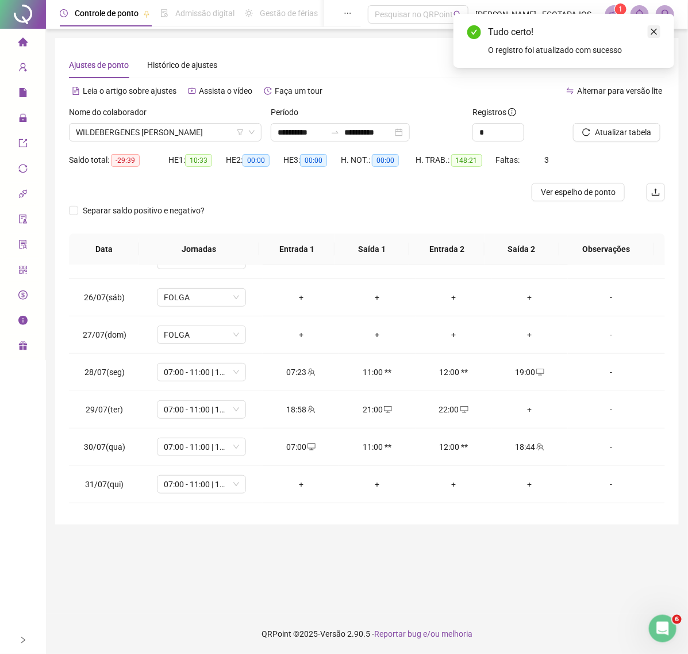
click at [650, 32] on link "Close" at bounding box center [654, 31] width 13 height 13
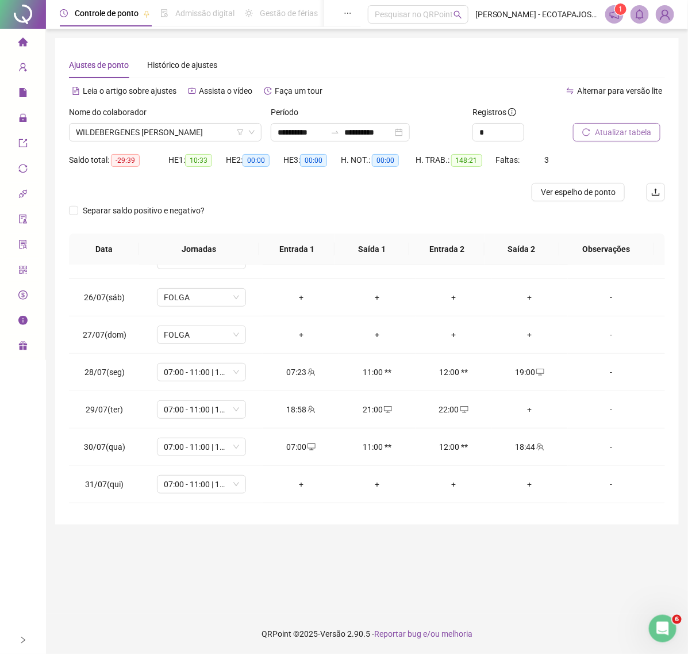
click at [607, 124] on button "Atualizar tabela" at bounding box center [616, 132] width 87 height 18
click at [298, 479] on div "+" at bounding box center [301, 484] width 58 height 13
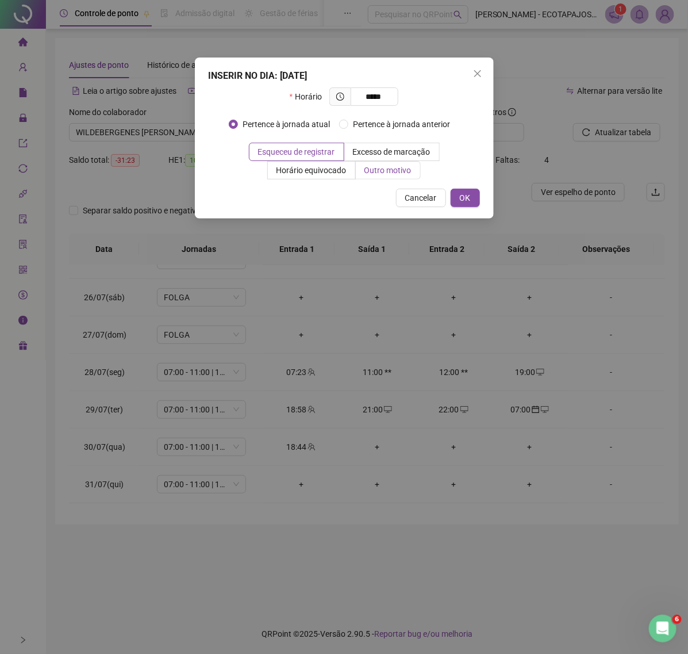
type input "*****"
click at [367, 173] on span "Outro motivo" at bounding box center [388, 170] width 47 height 9
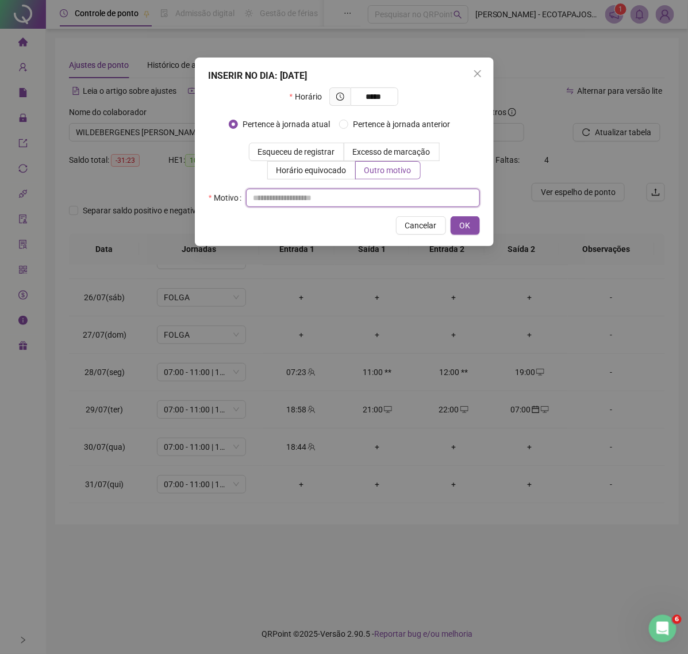
click at [280, 200] on input "text" at bounding box center [363, 198] width 234 height 18
paste input "****"
type input "****"
click at [480, 237] on div "INSERIR NO DIA : [DATE] Horário ***** Pertence à jornada atual [GEOGRAPHIC_DATA…" at bounding box center [344, 152] width 299 height 189
click at [461, 214] on div "INSERIR NO DIA : [DATE] Horário ***** Pertence à jornada atual [GEOGRAPHIC_DATA…" at bounding box center [344, 152] width 299 height 189
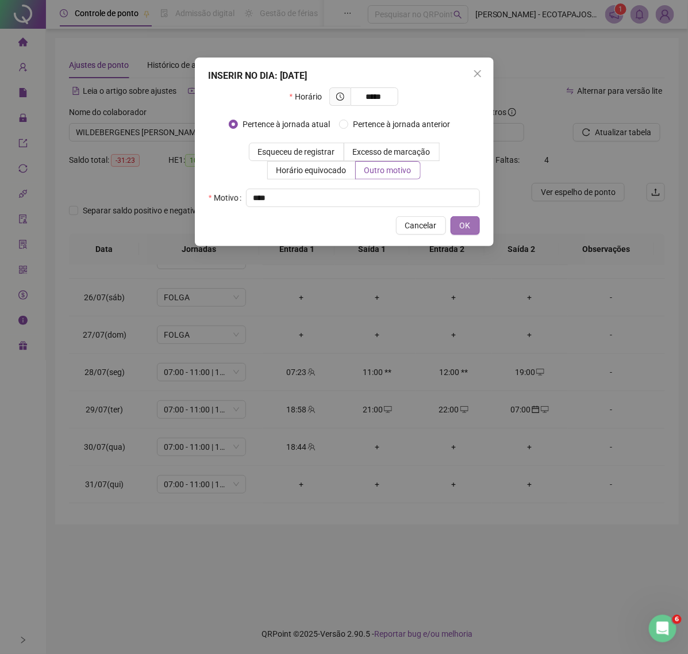
click at [464, 225] on span "OK" at bounding box center [465, 225] width 11 height 13
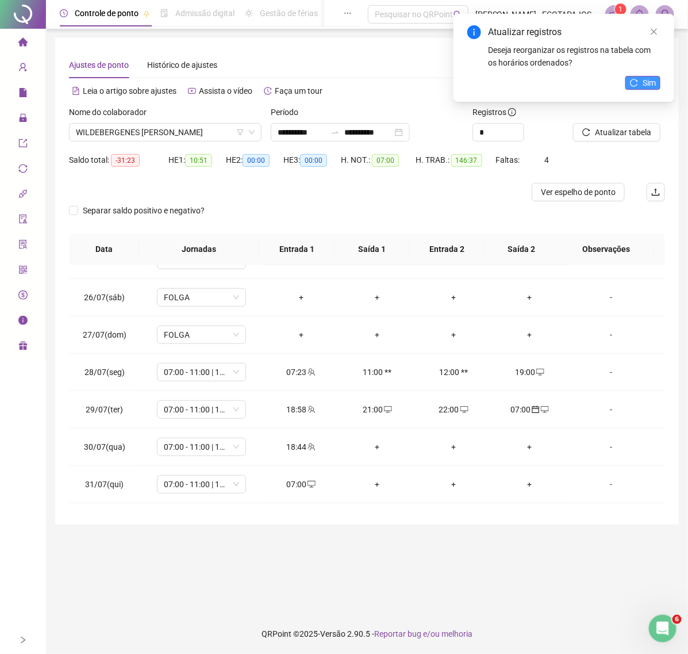
click at [636, 82] on icon "reload" at bounding box center [634, 83] width 8 height 8
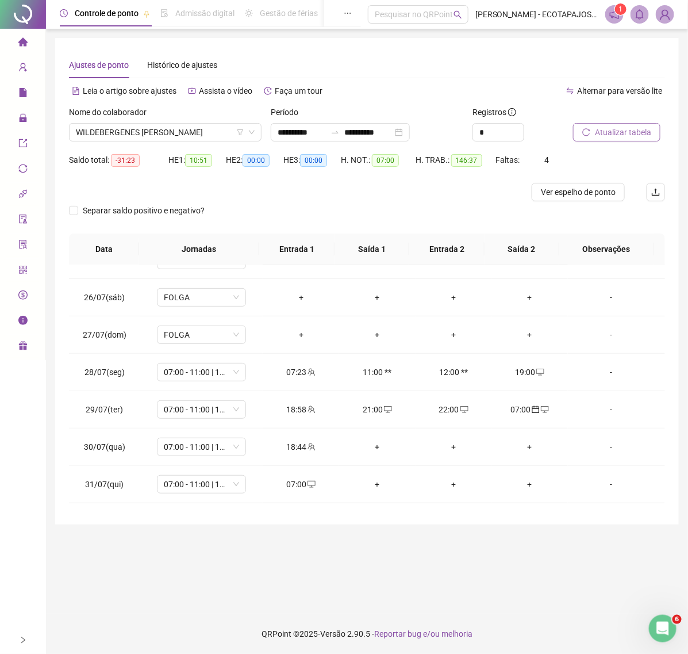
click at [614, 133] on span "Atualizar tabela" at bounding box center [623, 132] width 56 height 13
click at [319, 479] on div "07:00" at bounding box center [301, 484] width 58 height 13
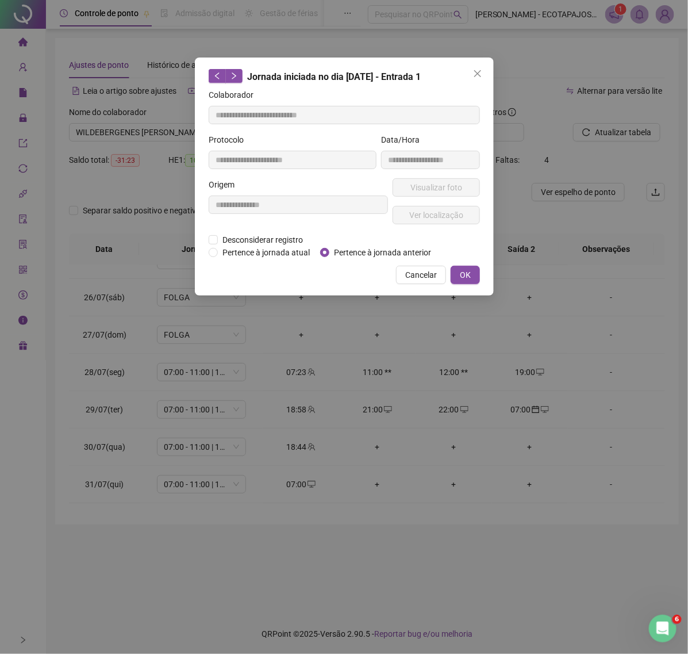
type input "**********"
click at [358, 251] on span "Pertence à jornada anterior" at bounding box center [383, 252] width 106 height 13
click at [468, 275] on span "OK" at bounding box center [465, 275] width 11 height 13
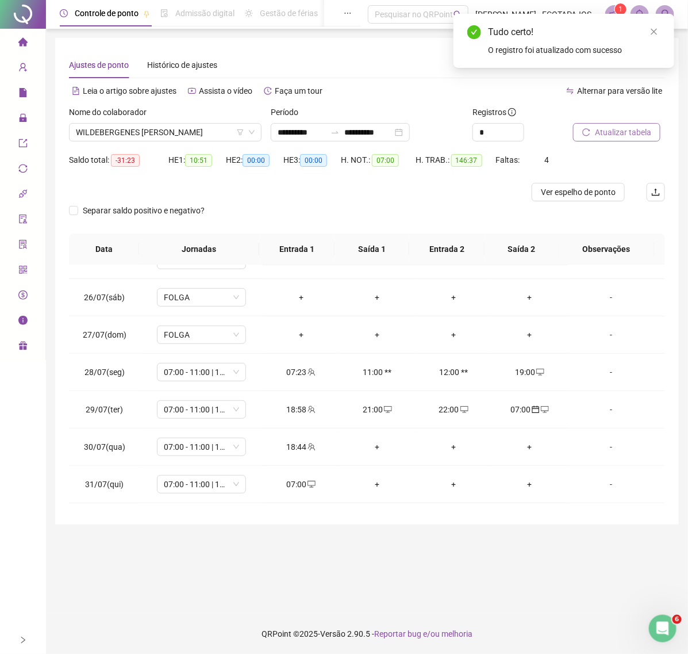
click at [616, 133] on span "Atualizar tabela" at bounding box center [623, 132] width 56 height 13
click at [607, 446] on div "-" at bounding box center [611, 447] width 68 height 13
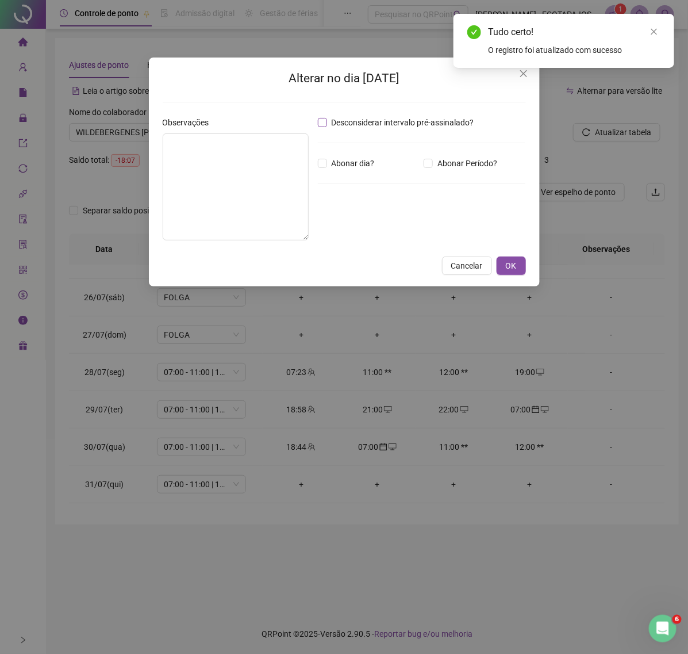
click at [374, 123] on span "Desconsiderar intervalo pré-assinalado?" at bounding box center [403, 122] width 152 height 13
click at [507, 267] on span "OK" at bounding box center [511, 265] width 11 height 13
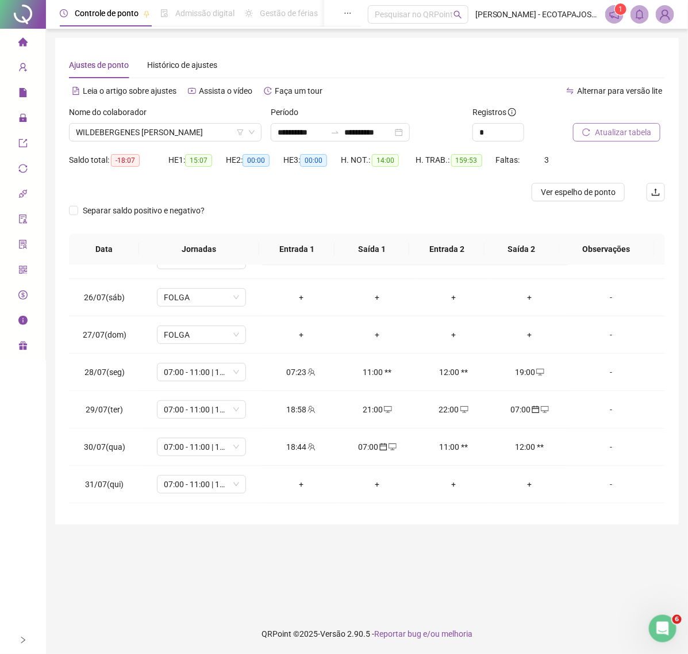
click at [599, 135] on span "Atualizar tabela" at bounding box center [623, 132] width 56 height 13
click at [451, 453] on div "+" at bounding box center [454, 447] width 58 height 13
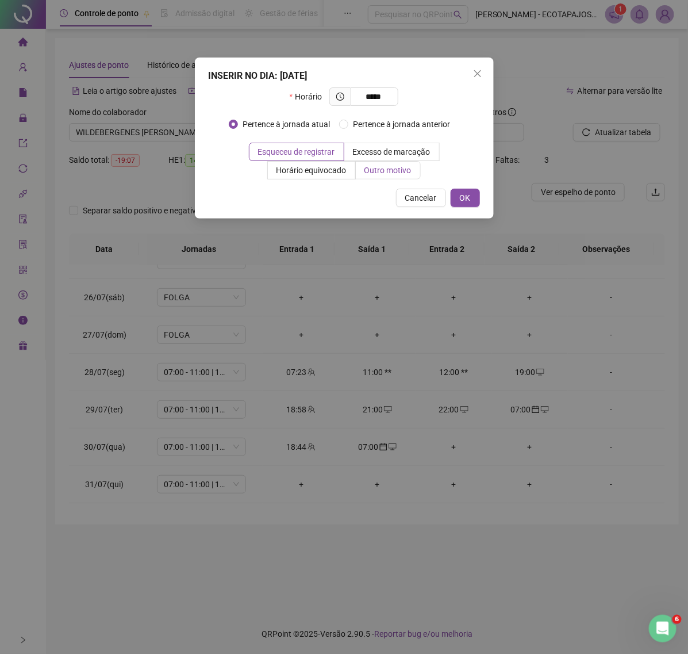
type input "*****"
click at [377, 162] on label "Outro motivo" at bounding box center [388, 170] width 65 height 18
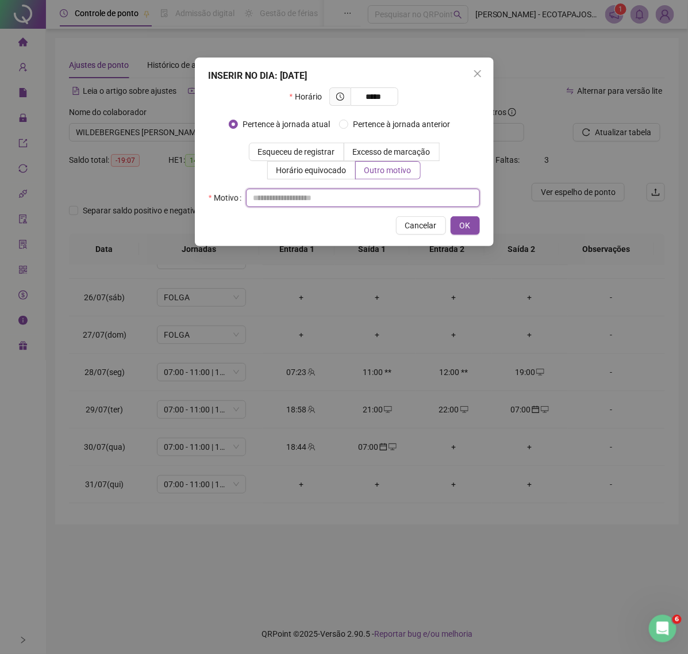
click at [320, 196] on input "text" at bounding box center [363, 198] width 234 height 18
paste input "****"
type input "****"
click at [463, 230] on span "OK" at bounding box center [465, 225] width 11 height 13
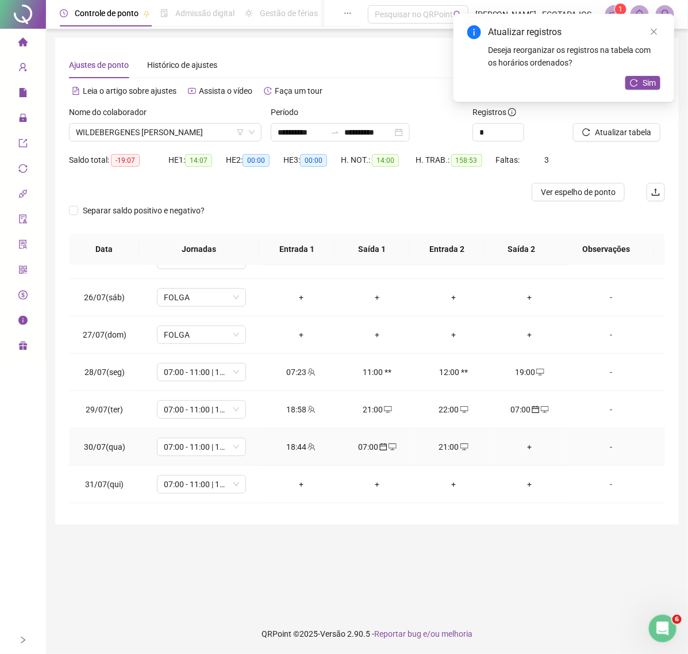
click at [512, 450] on div "+" at bounding box center [531, 447] width 58 height 13
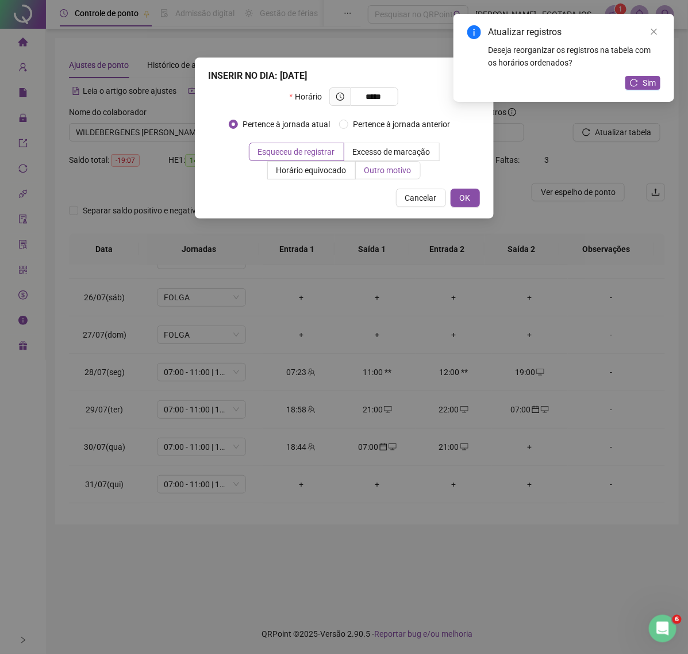
type input "*****"
click at [397, 168] on span "Outro motivo" at bounding box center [388, 170] width 47 height 9
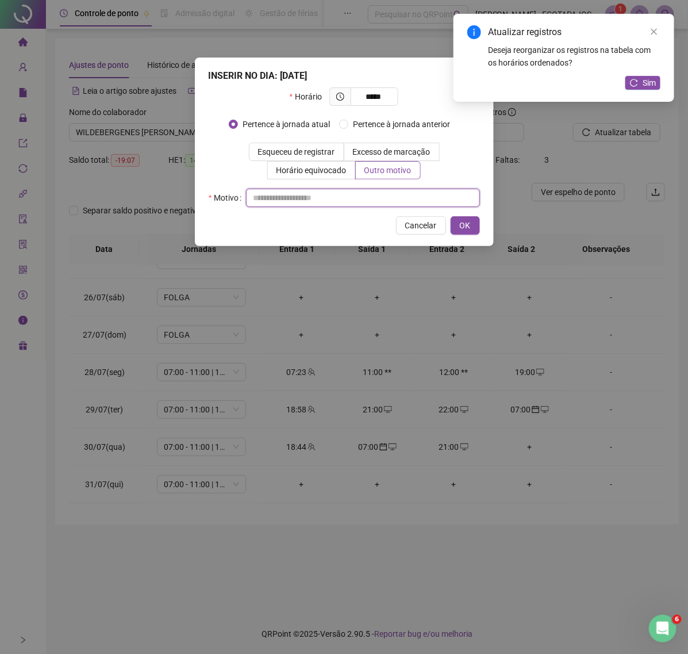
click at [248, 201] on input "text" at bounding box center [363, 198] width 234 height 18
paste input "****"
type input "****"
click at [466, 226] on span "OK" at bounding box center [465, 225] width 11 height 13
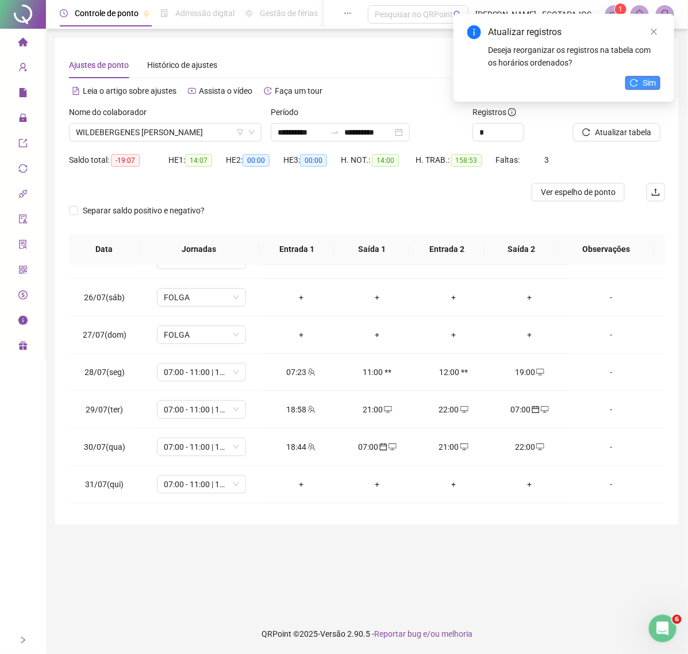
click at [653, 83] on span "Sim" at bounding box center [649, 82] width 13 height 13
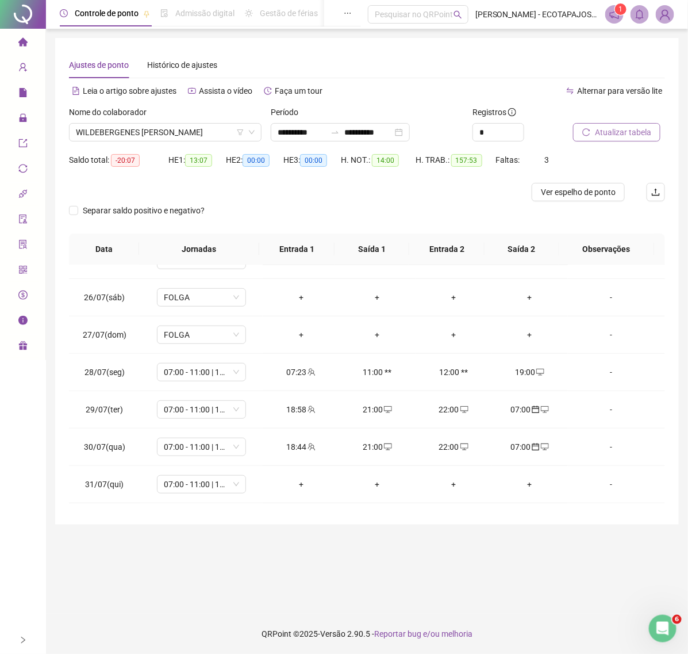
click at [621, 131] on span "Atualizar tabela" at bounding box center [623, 132] width 56 height 13
click at [226, 484] on span "07:00 - 11:00 | 12:00 - 17:00" at bounding box center [201, 484] width 75 height 17
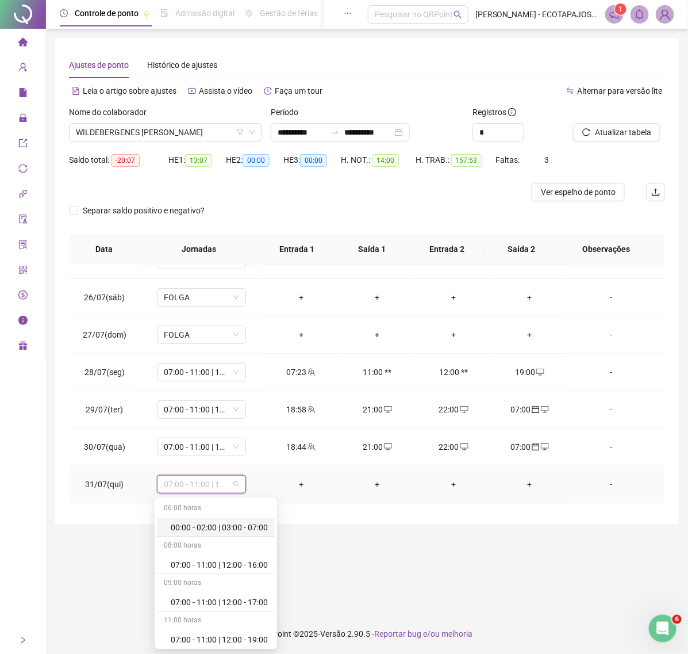
scroll to position [978, 0]
click at [167, 554] on div "Folga" at bounding box center [216, 562] width 118 height 19
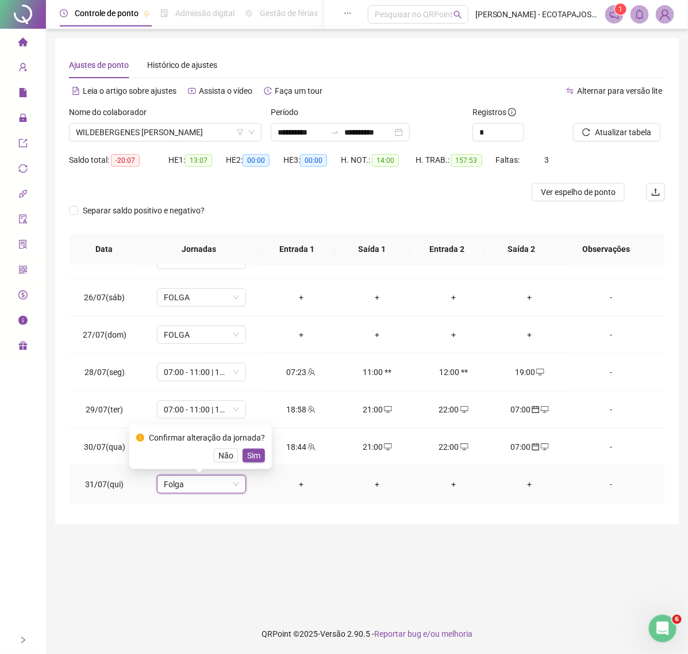
click at [251, 452] on span "Sim" at bounding box center [253, 455] width 13 height 13
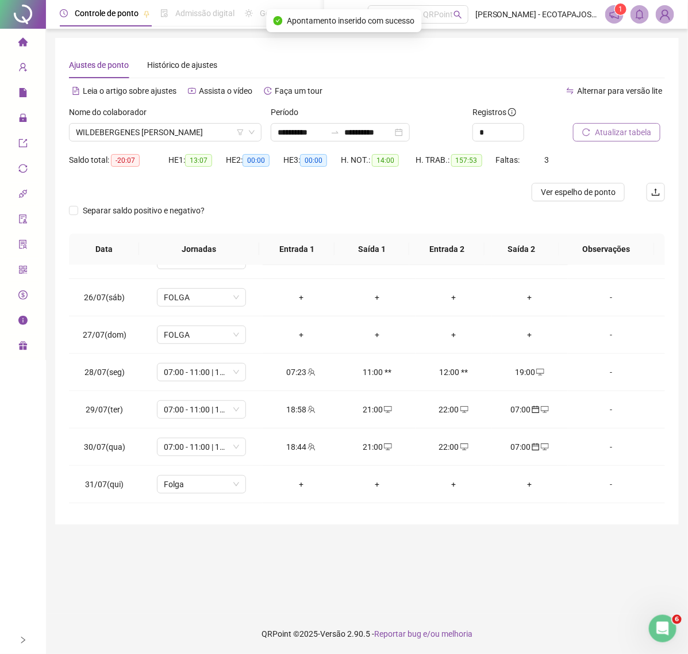
click at [636, 133] on span "Atualizar tabela" at bounding box center [623, 132] width 56 height 13
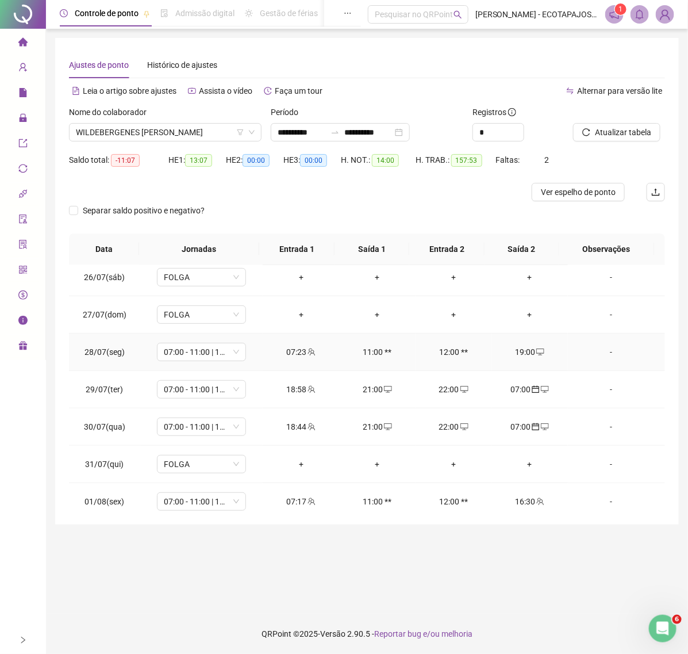
scroll to position [197, 0]
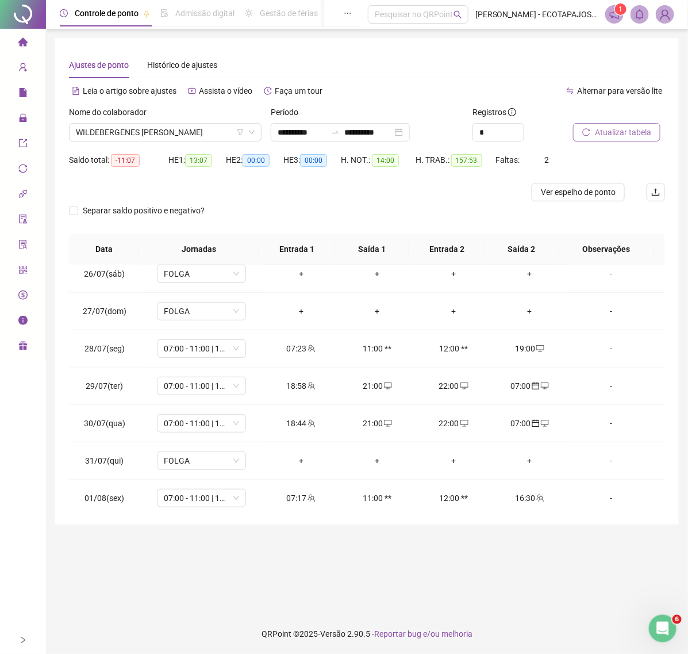
click at [630, 130] on span "Atualizar tabela" at bounding box center [623, 132] width 56 height 13
click at [583, 127] on button "Atualizar tabela" at bounding box center [616, 132] width 87 height 18
click at [211, 131] on span "WILDEBERGENES [PERSON_NAME]" at bounding box center [165, 132] width 179 height 17
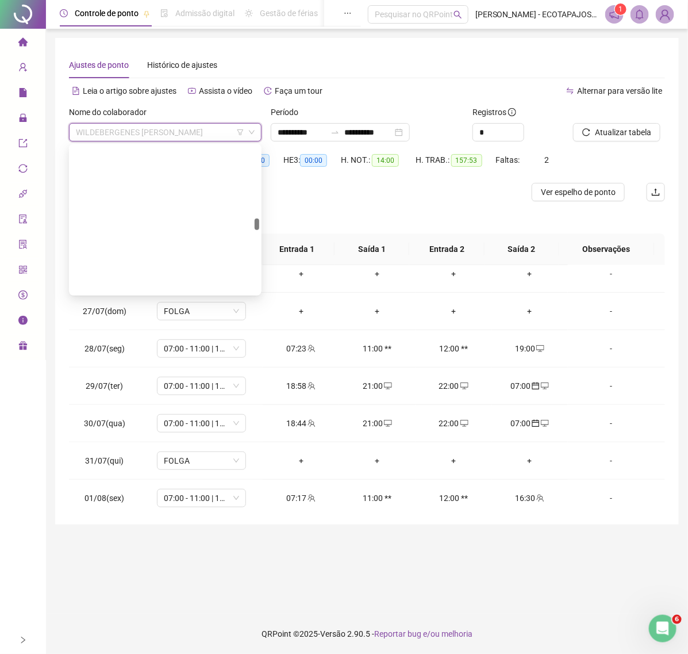
scroll to position [0, 0]
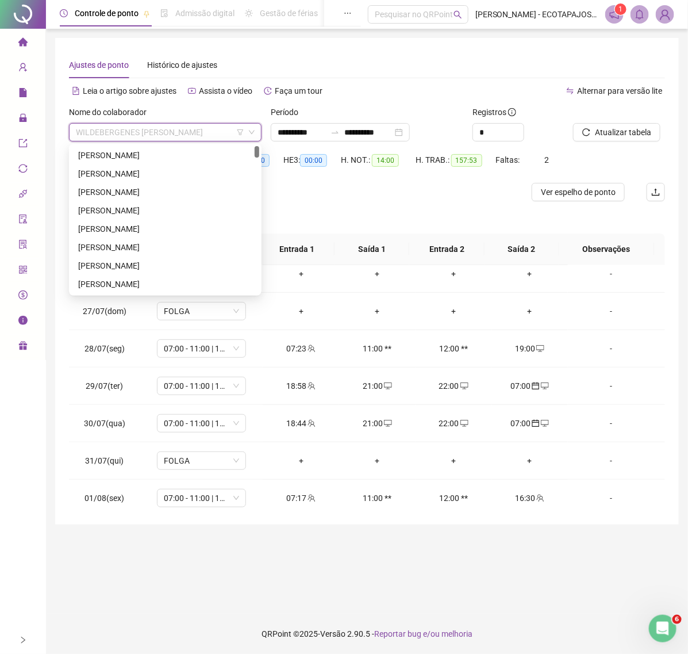
drag, startPoint x: 256, startPoint y: 285, endPoint x: 238, endPoint y: 130, distance: 156.4
click at [238, 130] on body "**********" at bounding box center [344, 327] width 688 height 654
click at [148, 242] on div "[PERSON_NAME]" at bounding box center [165, 247] width 174 height 13
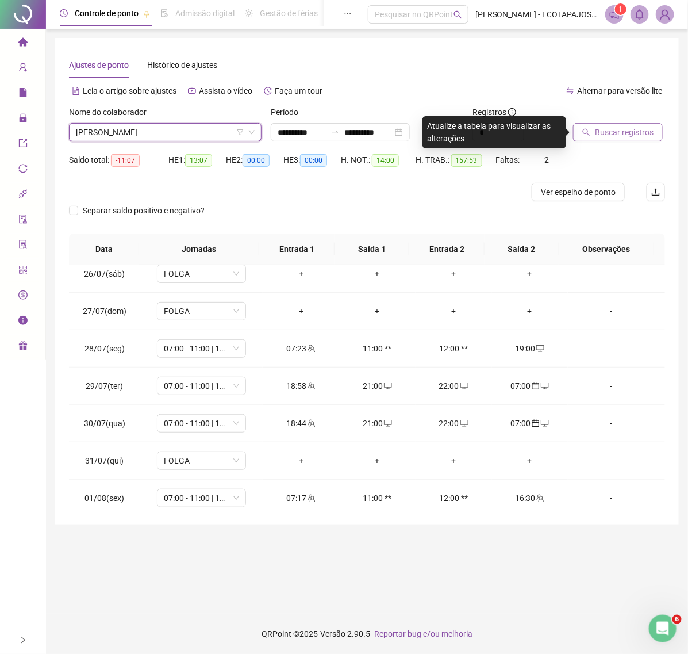
click at [599, 126] on span "Buscar registros" at bounding box center [624, 132] width 59 height 13
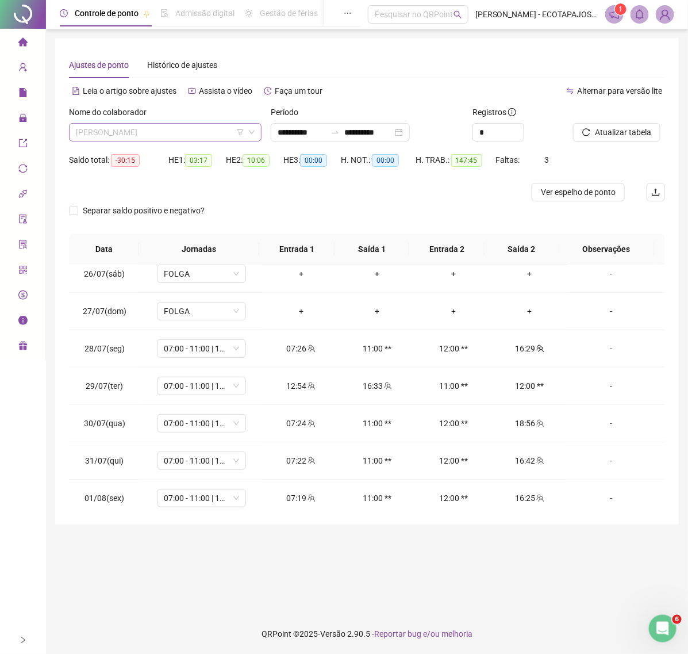
click at [210, 137] on span "[PERSON_NAME]" at bounding box center [165, 132] width 179 height 17
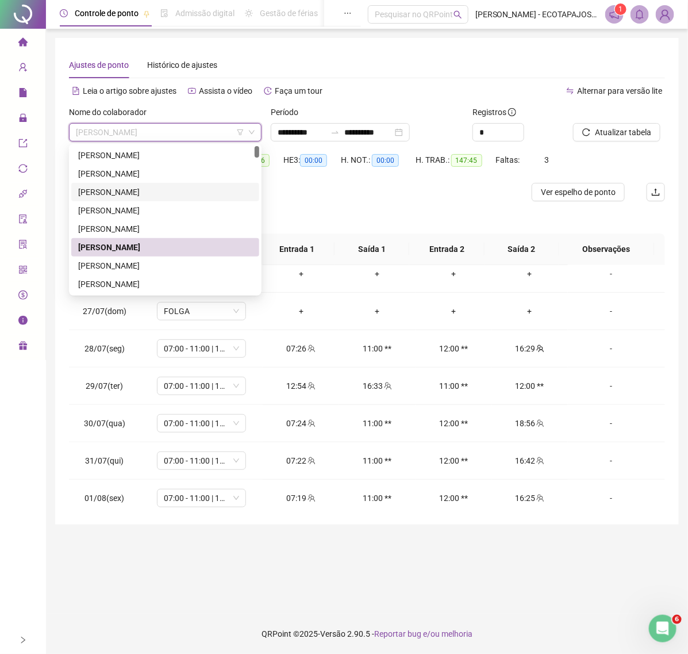
click at [144, 193] on div "[PERSON_NAME]" at bounding box center [165, 192] width 174 height 13
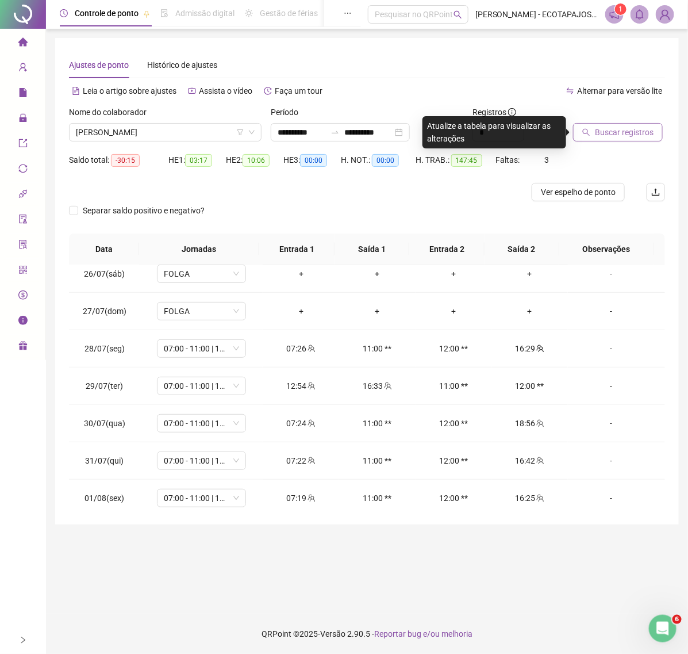
click at [587, 130] on icon "search" at bounding box center [587, 132] width 8 height 8
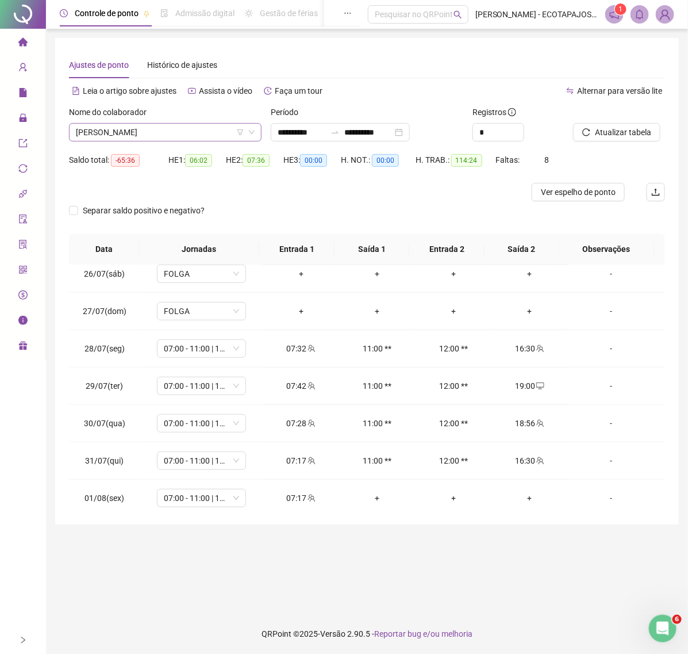
drag, startPoint x: 196, startPoint y: 130, endPoint x: 196, endPoint y: 136, distance: 6.3
click at [196, 134] on span "[PERSON_NAME]" at bounding box center [165, 132] width 179 height 17
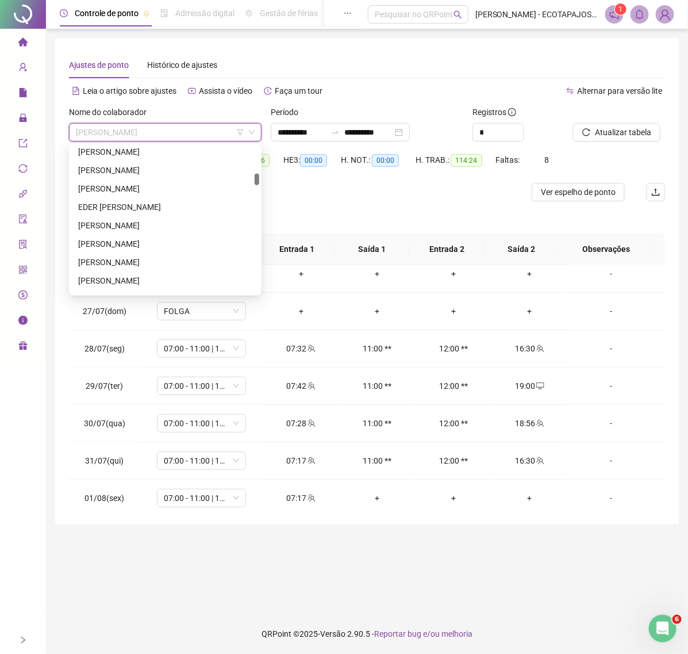
scroll to position [450, 0]
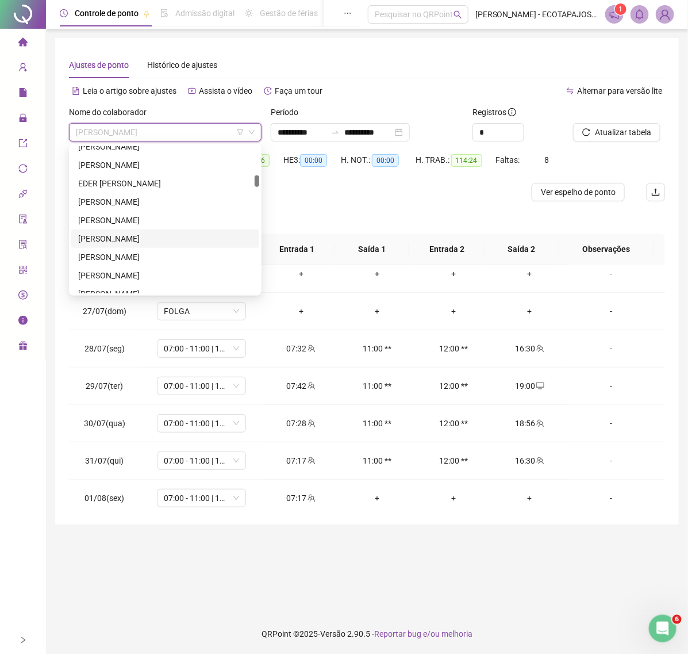
click at [131, 230] on div "[PERSON_NAME]" at bounding box center [165, 238] width 188 height 18
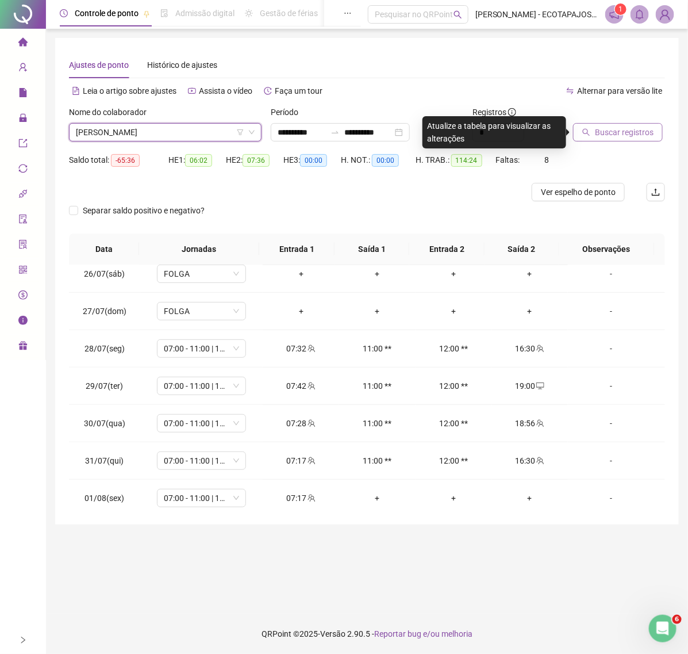
click at [607, 133] on span "Buscar registros" at bounding box center [624, 132] width 59 height 13
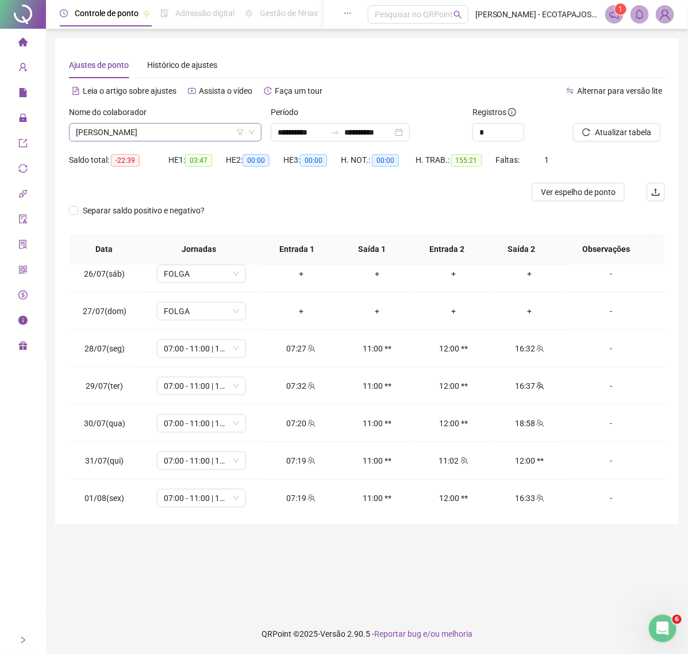
click at [223, 134] on span "[PERSON_NAME]" at bounding box center [165, 132] width 179 height 17
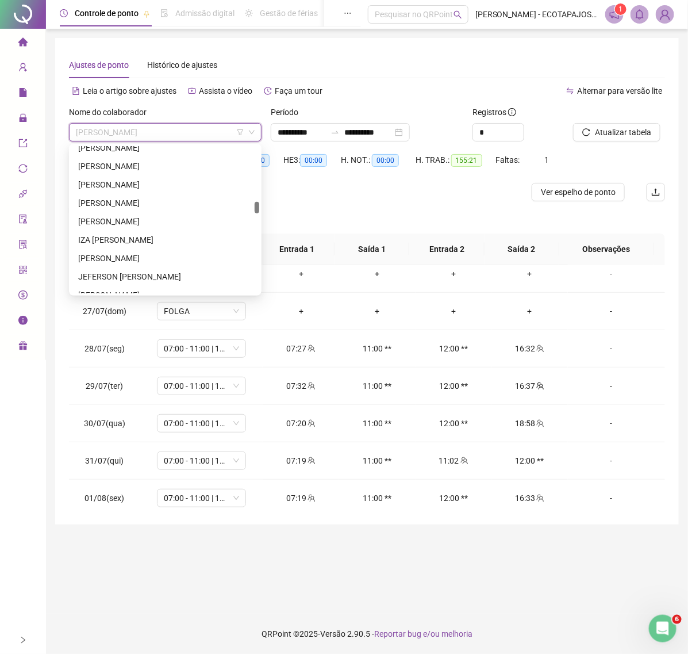
scroll to position [878, 0]
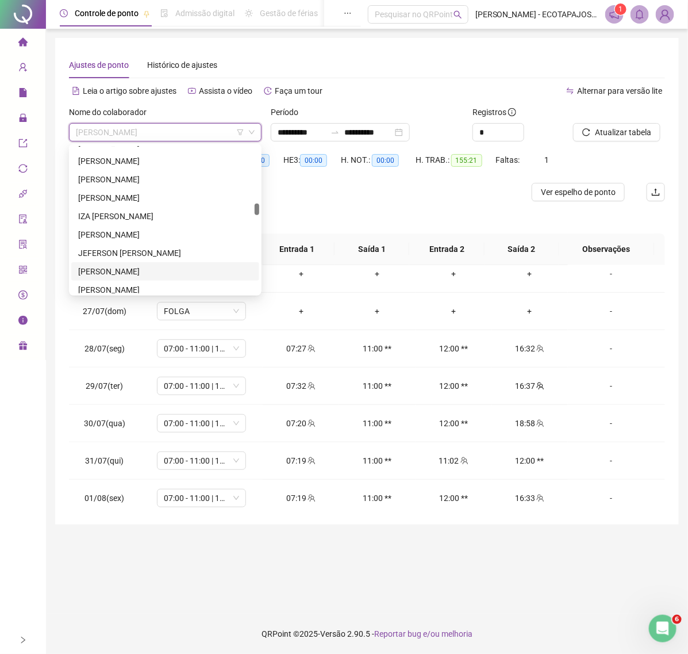
click at [131, 266] on div "[PERSON_NAME]" at bounding box center [165, 271] width 174 height 13
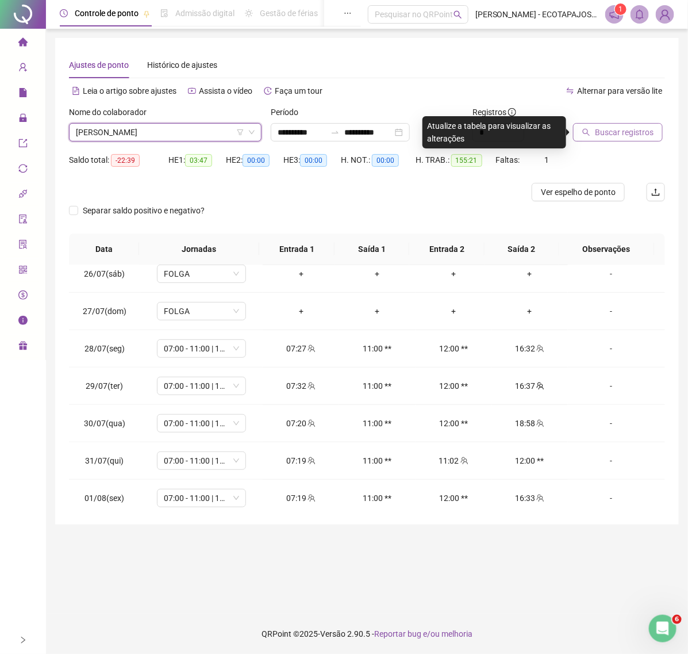
click at [603, 133] on span "Buscar registros" at bounding box center [624, 132] width 59 height 13
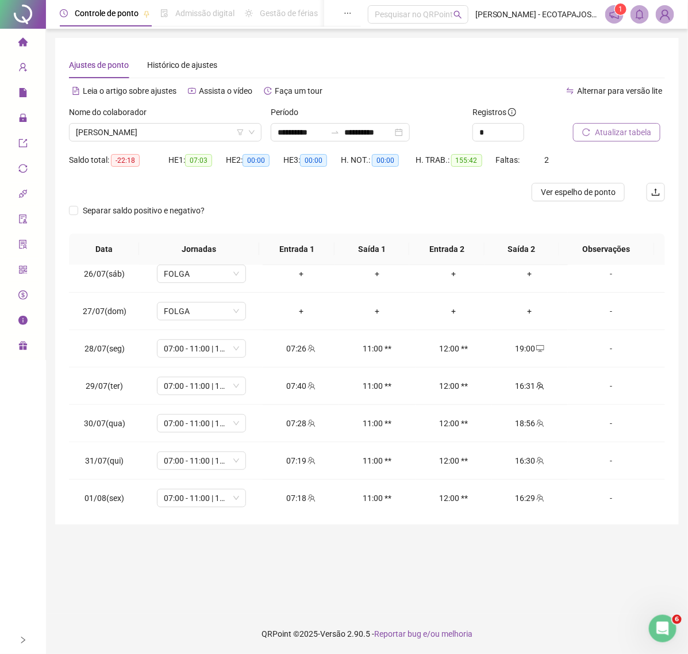
click at [613, 138] on span "Atualizar tabela" at bounding box center [623, 132] width 56 height 13
click at [194, 131] on span "[PERSON_NAME]" at bounding box center [165, 132] width 179 height 17
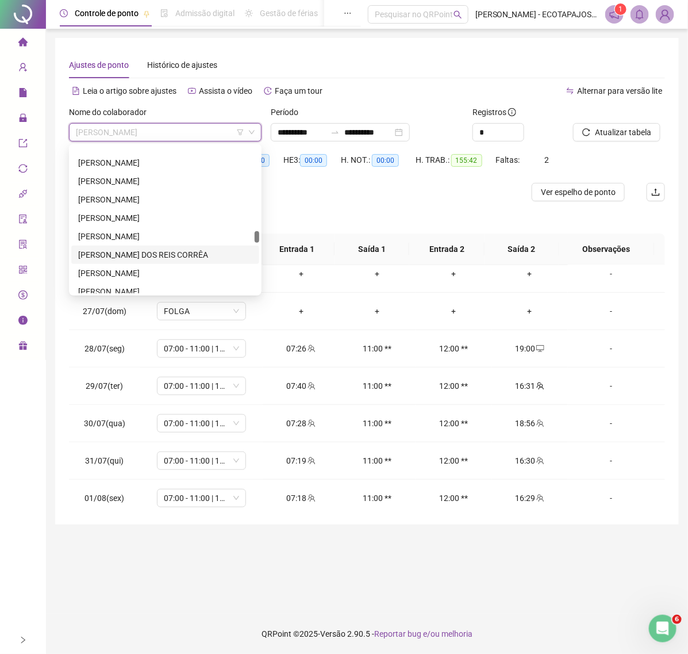
scroll to position [1329, 0]
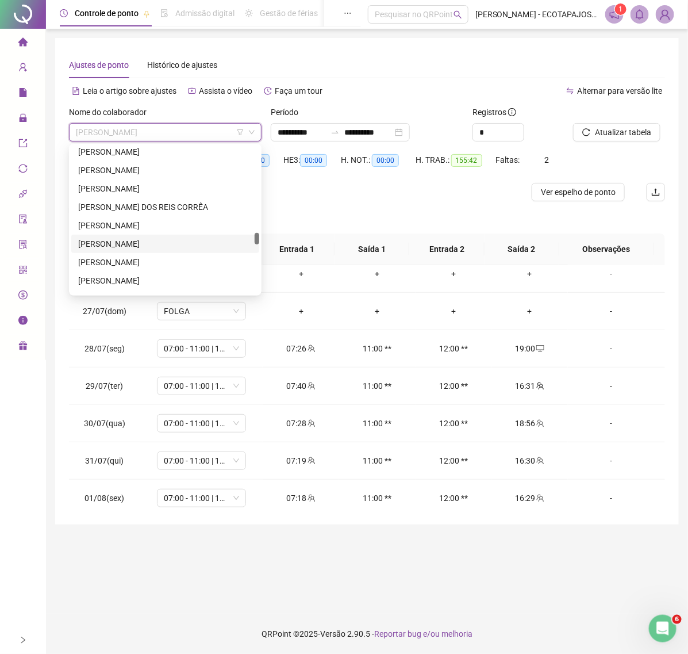
click at [150, 244] on div "[PERSON_NAME]" at bounding box center [165, 244] width 174 height 13
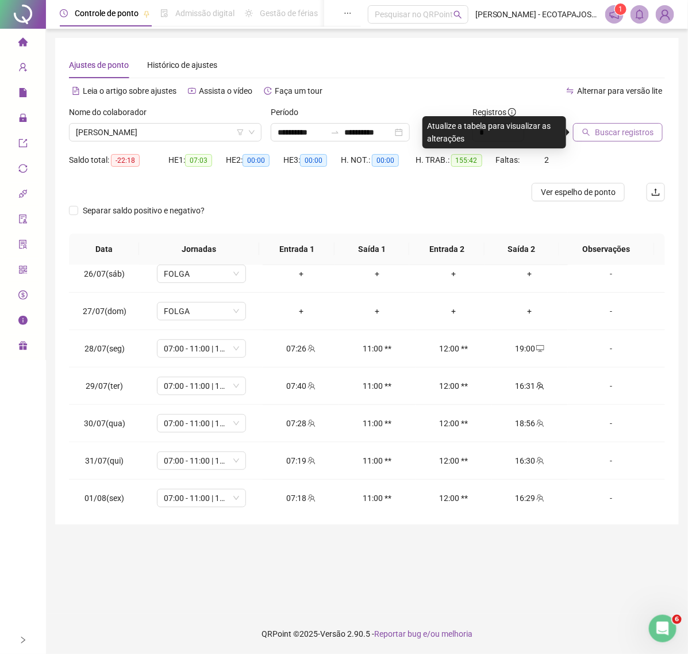
click at [614, 133] on span "Buscar registros" at bounding box center [624, 132] width 59 height 13
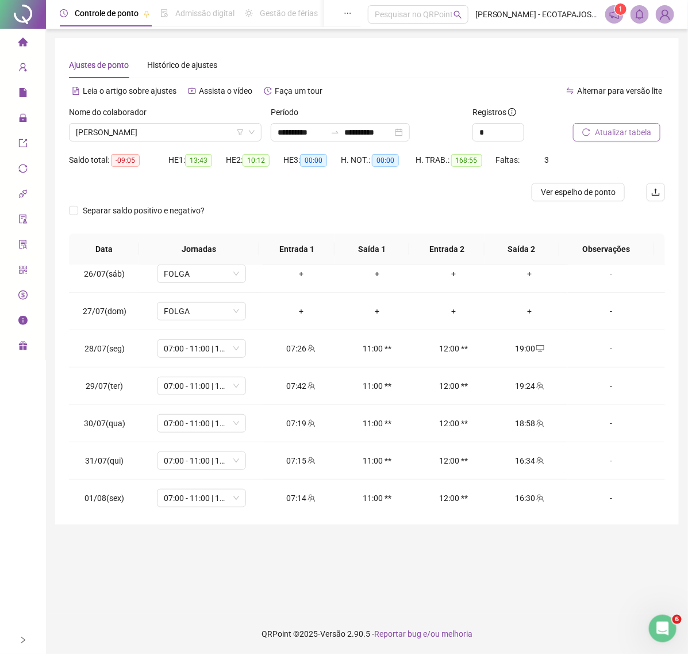
click at [614, 139] on button "Atualizar tabela" at bounding box center [616, 132] width 87 height 18
click at [599, 135] on span "Atualizar tabela" at bounding box center [623, 132] width 56 height 13
click at [194, 129] on span "[PERSON_NAME]" at bounding box center [165, 132] width 179 height 17
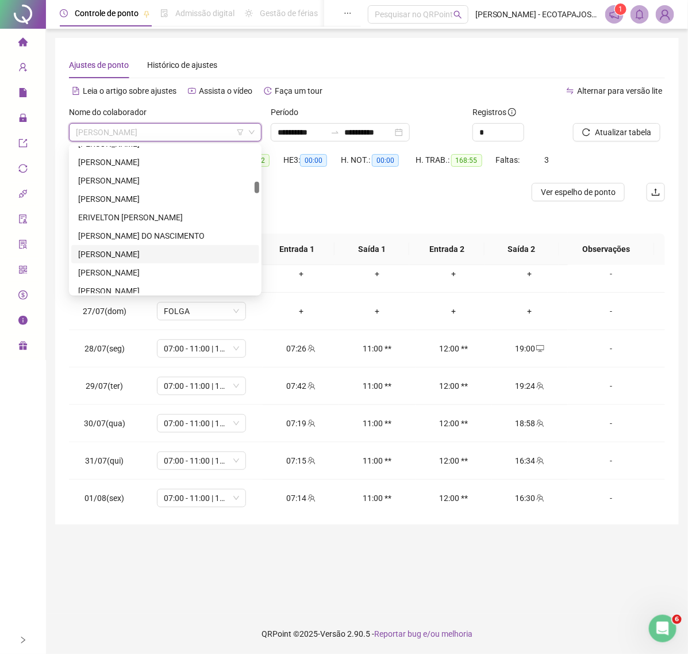
scroll to position [522, 0]
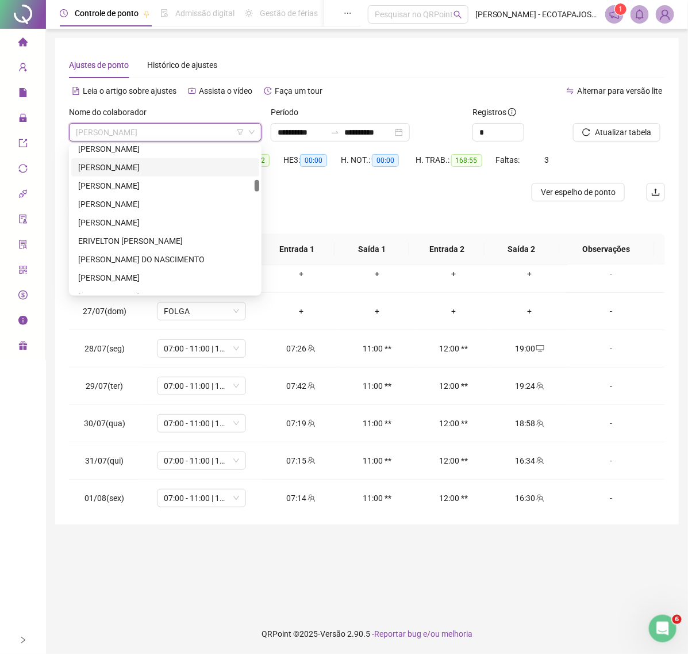
click at [166, 163] on div "[PERSON_NAME]" at bounding box center [165, 167] width 174 height 13
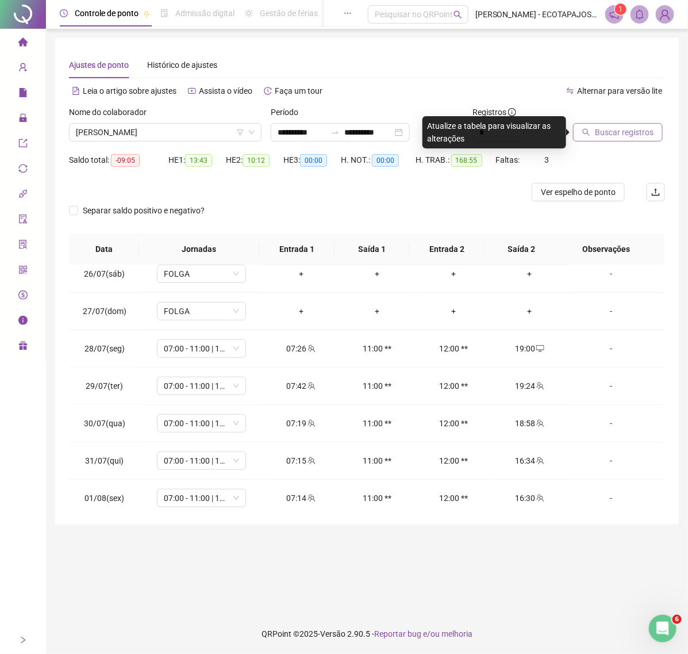
click at [575, 130] on button "Buscar registros" at bounding box center [618, 132] width 90 height 18
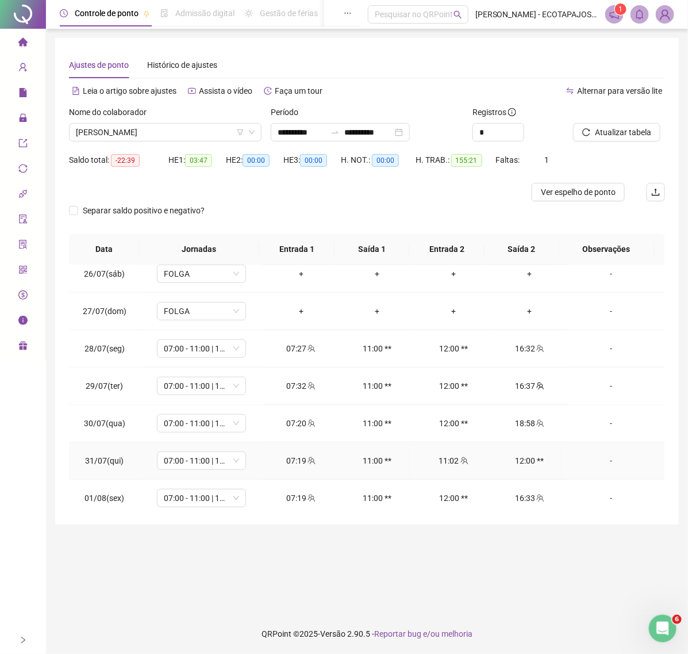
click at [598, 461] on div "-" at bounding box center [611, 460] width 68 height 13
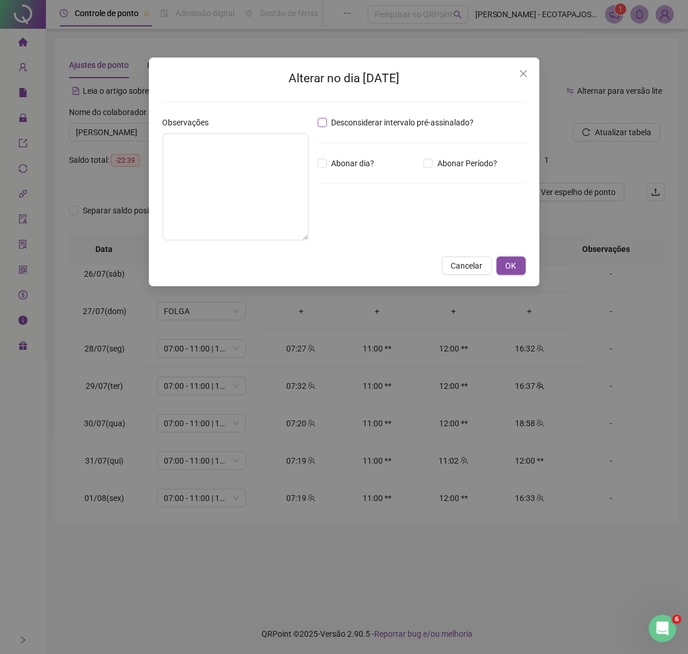
click at [367, 125] on span "Desconsiderar intervalo pré-assinalado?" at bounding box center [403, 122] width 152 height 13
click at [233, 165] on textarea at bounding box center [236, 186] width 146 height 107
type textarea "*"
type textarea "**********"
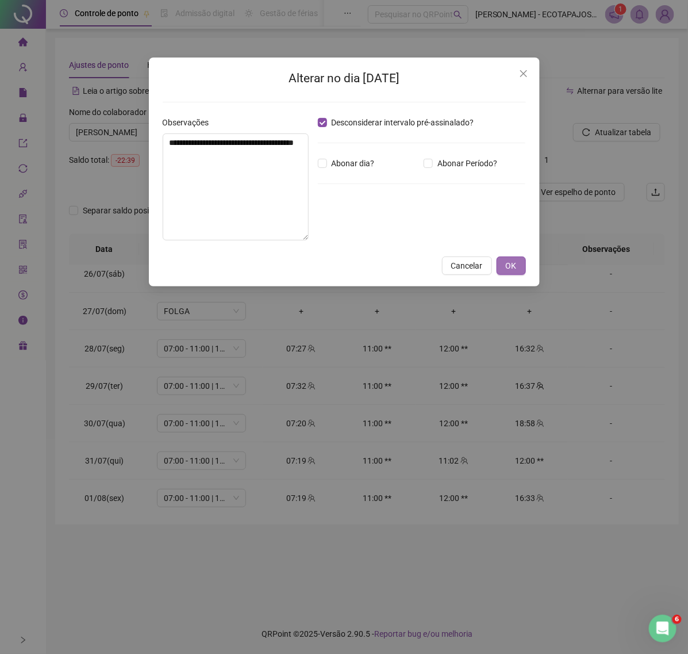
click at [503, 261] on button "OK" at bounding box center [511, 266] width 29 height 18
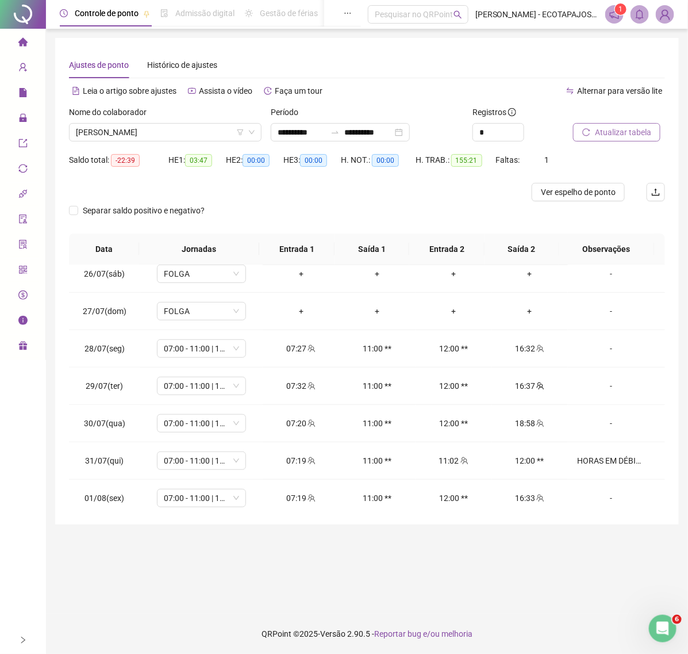
click at [634, 131] on span "Atualizar tabela" at bounding box center [623, 132] width 56 height 13
click at [620, 126] on span "Atualizar tabela" at bounding box center [623, 132] width 56 height 13
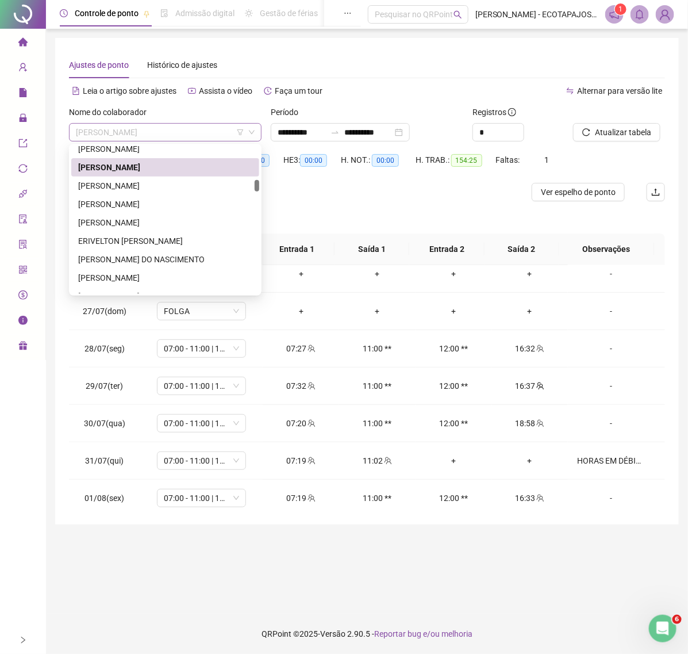
click at [199, 131] on span "[PERSON_NAME]" at bounding box center [165, 132] width 179 height 17
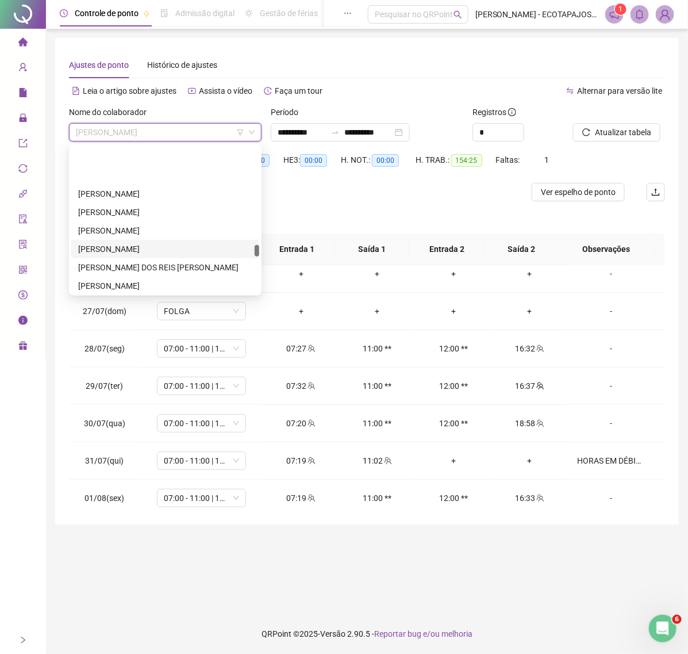
scroll to position [1542, 0]
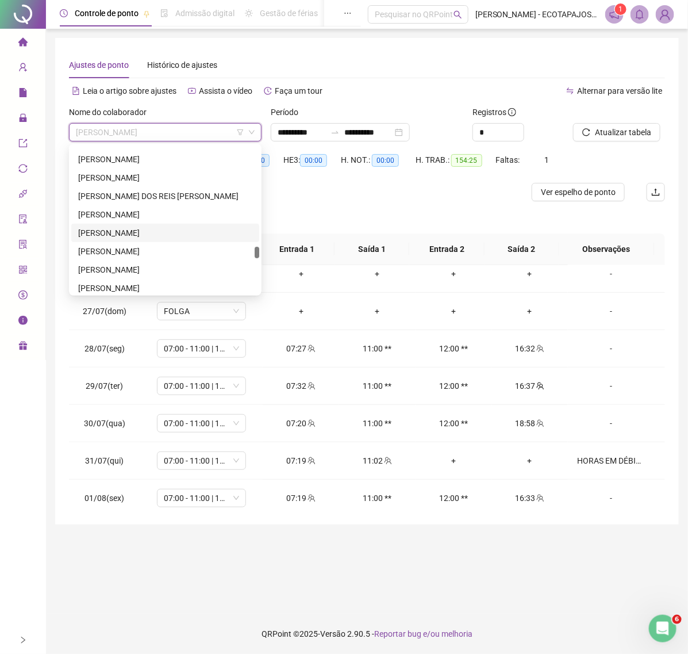
click at [139, 231] on div "[PERSON_NAME]" at bounding box center [165, 233] width 174 height 13
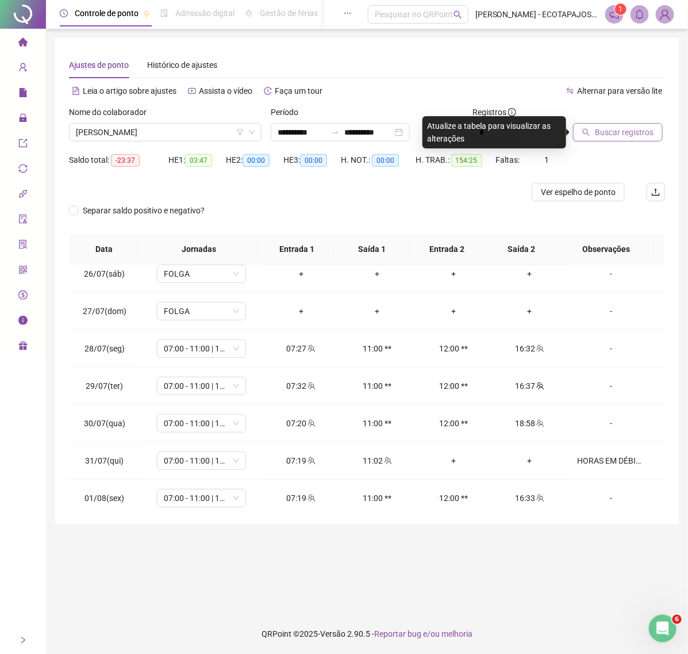
click at [594, 133] on button "Buscar registros" at bounding box center [618, 132] width 90 height 18
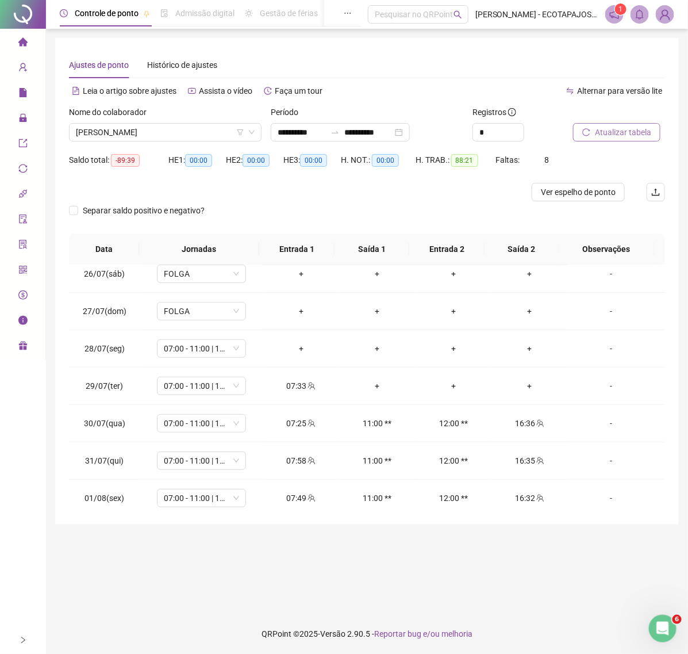
click at [614, 133] on span "Atualizar tabela" at bounding box center [623, 132] width 56 height 13
click at [213, 131] on span "[PERSON_NAME]" at bounding box center [165, 132] width 179 height 17
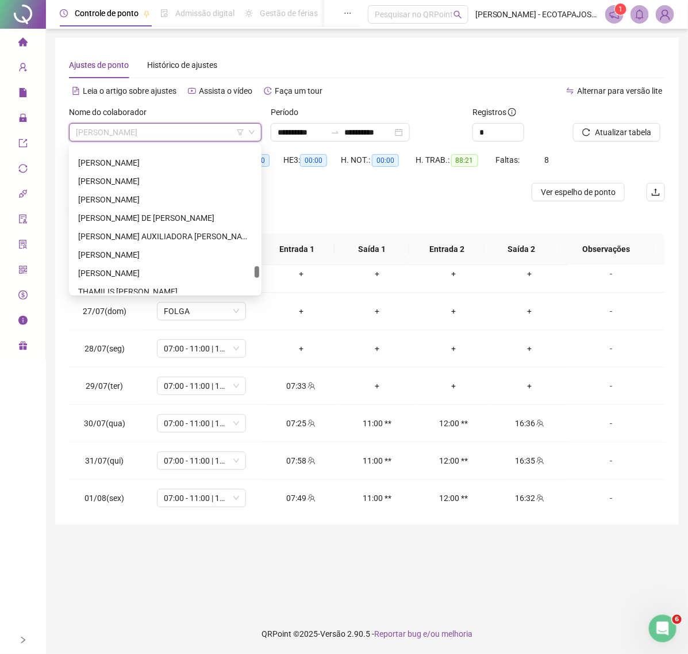
scroll to position [1842, 0]
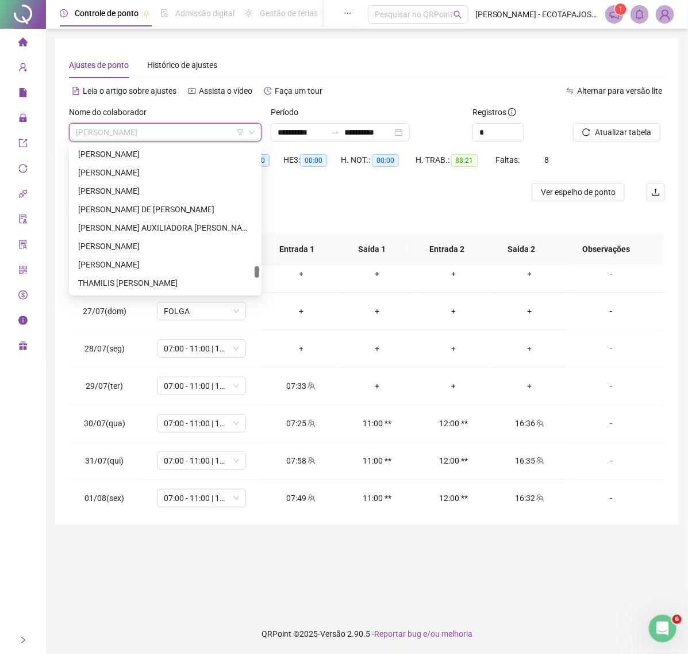
drag, startPoint x: 257, startPoint y: 251, endPoint x: 257, endPoint y: 271, distance: 19.6
click at [257, 271] on div at bounding box center [257, 272] width 5 height 12
click at [138, 223] on div "[PERSON_NAME] AUXILIADORA [PERSON_NAME]" at bounding box center [165, 227] width 174 height 13
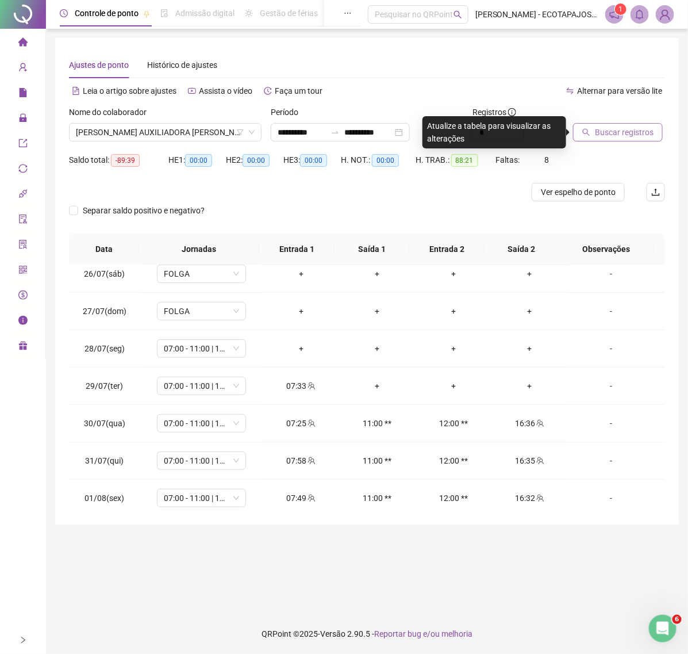
click at [610, 131] on span "Buscar registros" at bounding box center [624, 132] width 59 height 13
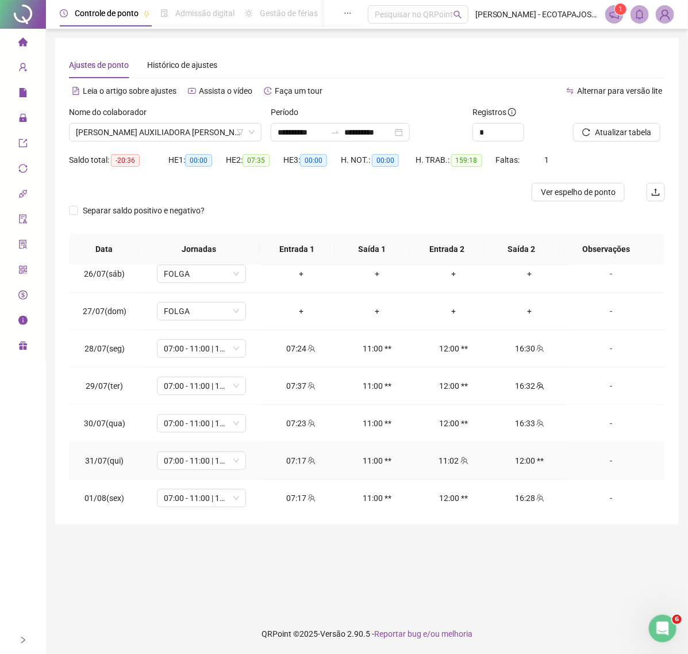
click at [607, 459] on div "-" at bounding box center [611, 460] width 68 height 13
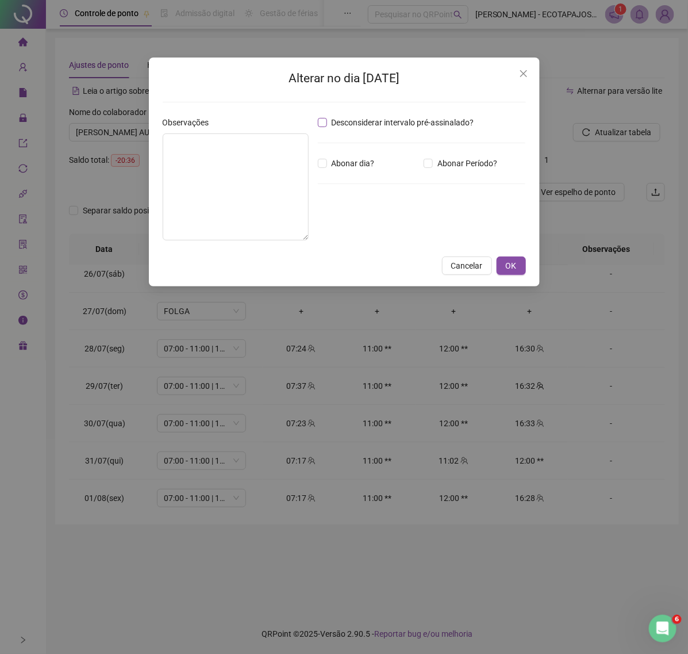
click at [337, 123] on span "Desconsiderar intervalo pré-assinalado?" at bounding box center [403, 122] width 152 height 13
click at [507, 266] on span "OK" at bounding box center [511, 265] width 11 height 13
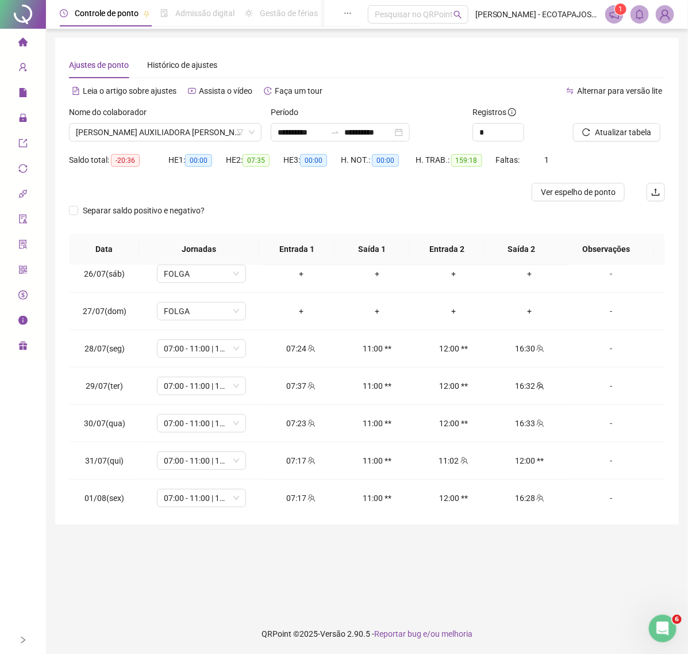
click at [605, 135] on span "Atualizar tabela" at bounding box center [623, 132] width 56 height 13
click at [587, 460] on div "-" at bounding box center [611, 460] width 68 height 13
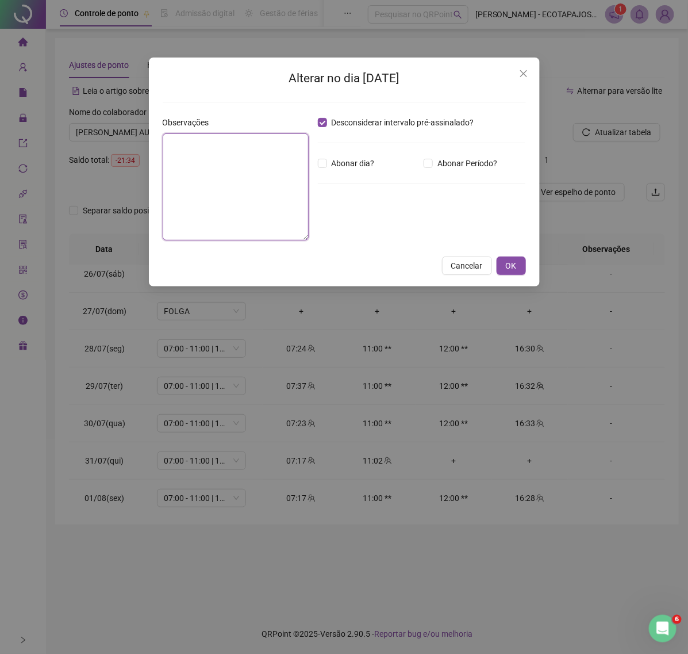
click at [246, 156] on textarea at bounding box center [236, 186] width 146 height 107
type textarea "**********"
click at [511, 274] on div "**********" at bounding box center [344, 172] width 391 height 229
click at [509, 263] on span "OK" at bounding box center [511, 265] width 11 height 13
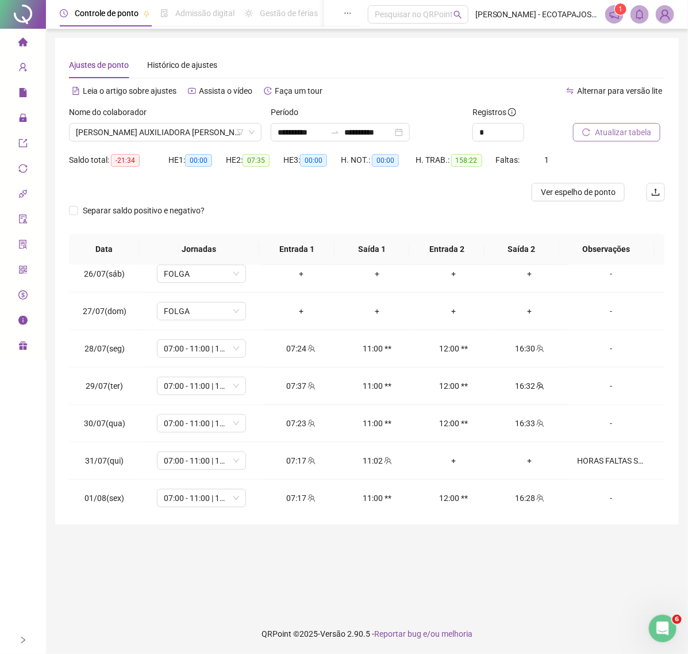
click at [618, 132] on span "Atualizar tabela" at bounding box center [623, 132] width 56 height 13
click at [608, 128] on span "Atualizar tabela" at bounding box center [623, 132] width 56 height 13
click at [206, 124] on span "[PERSON_NAME] AUXILIADORA [PERSON_NAME]" at bounding box center [165, 132] width 179 height 17
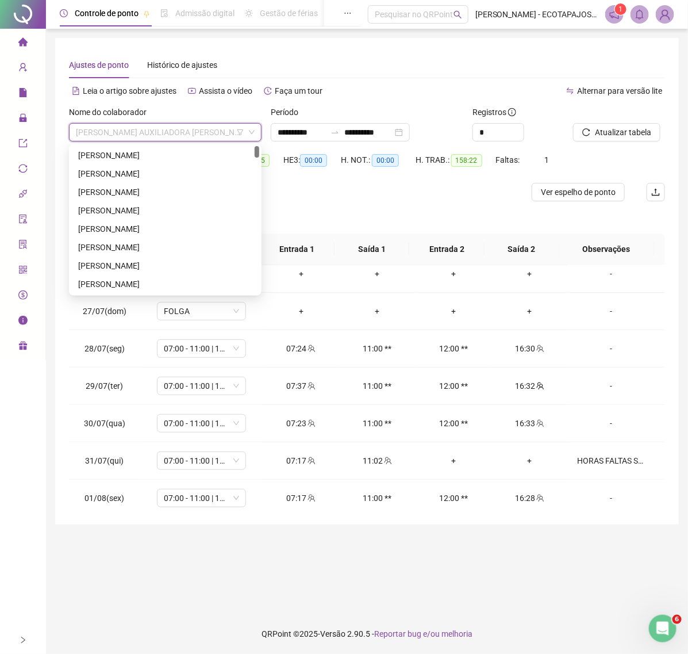
scroll to position [0, 0]
drag, startPoint x: 257, startPoint y: 273, endPoint x: 253, endPoint y: 142, distance: 131.2
click at [253, 142] on body "**********" at bounding box center [344, 327] width 688 height 654
click at [160, 196] on div "[PERSON_NAME]" at bounding box center [165, 192] width 174 height 13
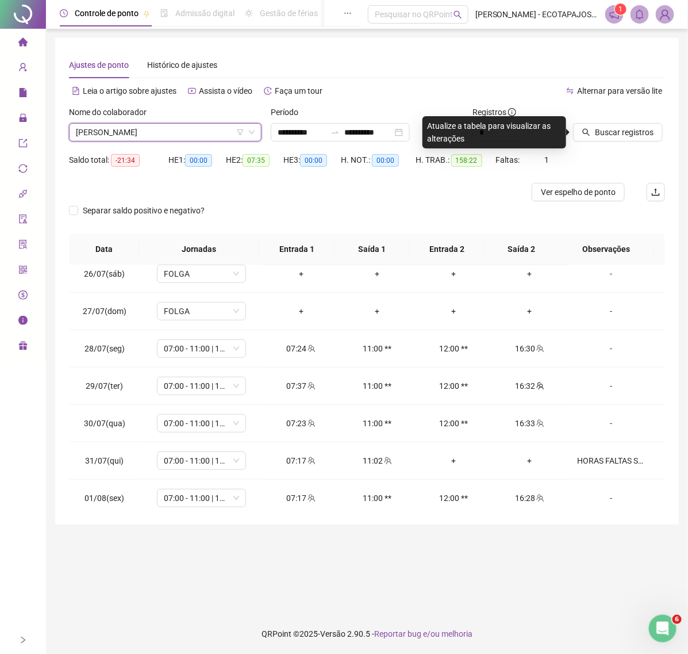
click at [617, 142] on div "Buscar registros" at bounding box center [619, 128] width 101 height 45
click at [621, 124] on button "Buscar registros" at bounding box center [618, 132] width 90 height 18
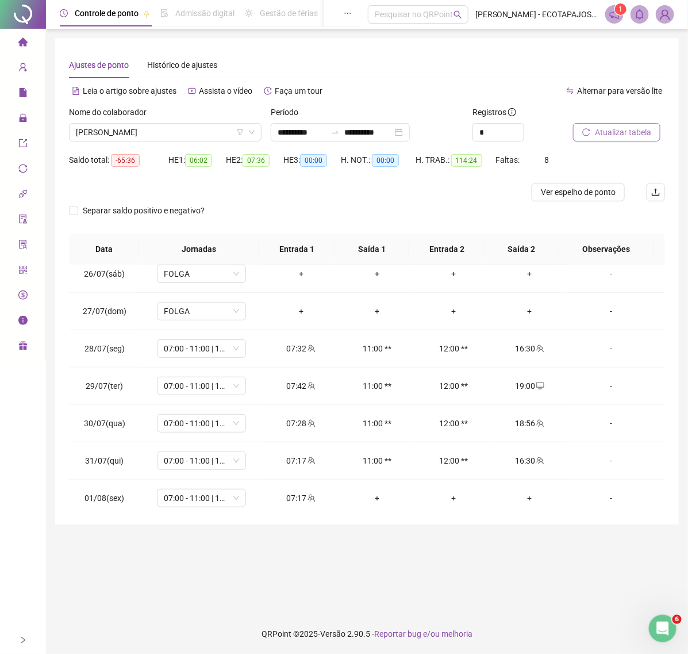
click at [606, 132] on span "Atualizar tabela" at bounding box center [623, 132] width 56 height 13
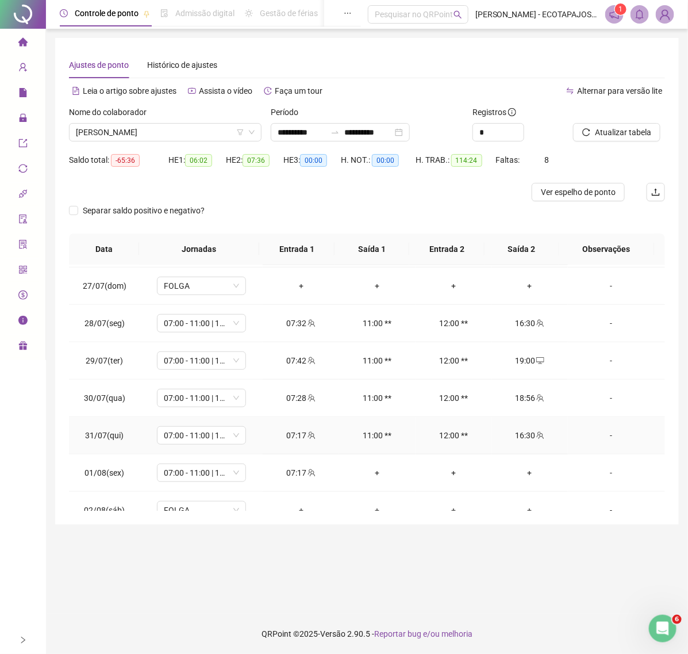
scroll to position [245, 0]
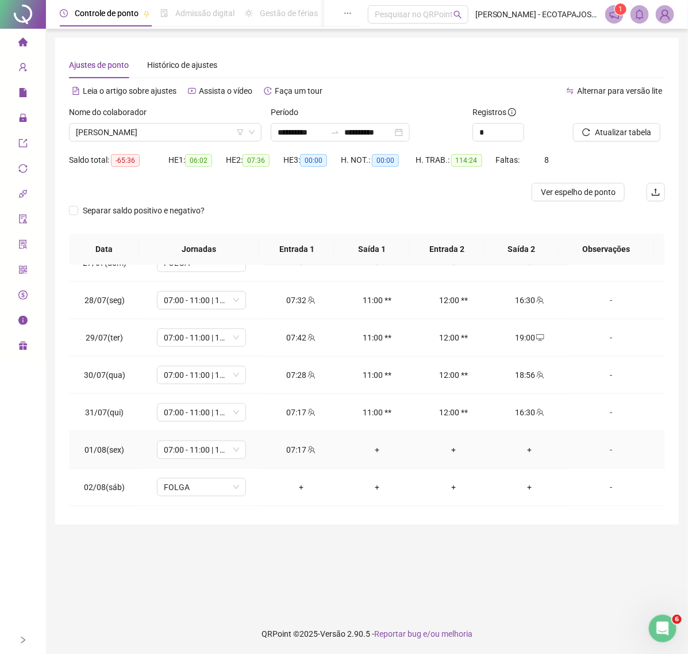
click at [514, 454] on div "+" at bounding box center [531, 449] width 58 height 13
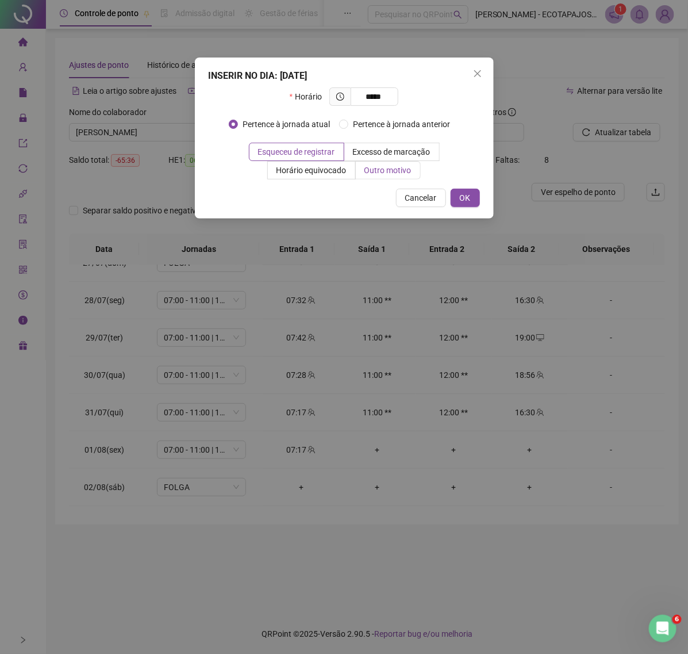
type input "*****"
click at [391, 166] on span "Outro motivo" at bounding box center [388, 170] width 47 height 9
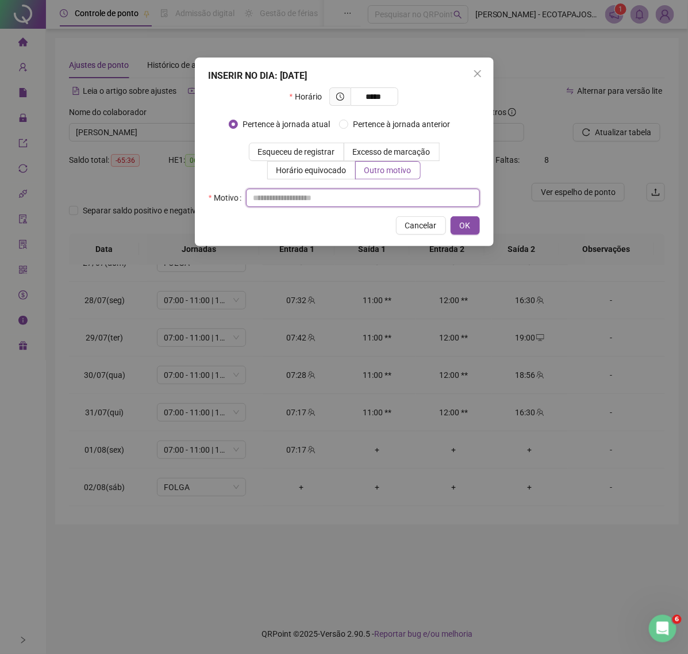
click at [332, 201] on input "text" at bounding box center [363, 198] width 234 height 18
paste input "****"
type input "****"
click at [469, 223] on span "OK" at bounding box center [465, 225] width 11 height 13
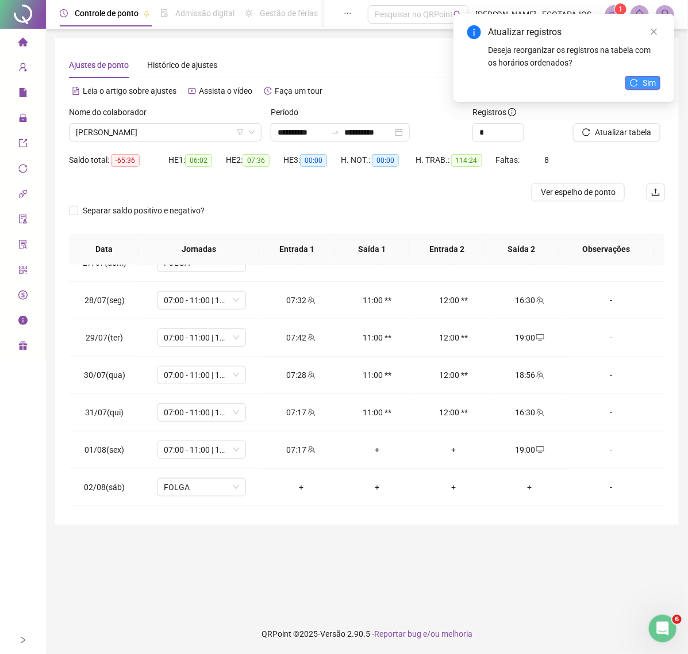
click at [639, 87] on button "Sim" at bounding box center [643, 83] width 35 height 14
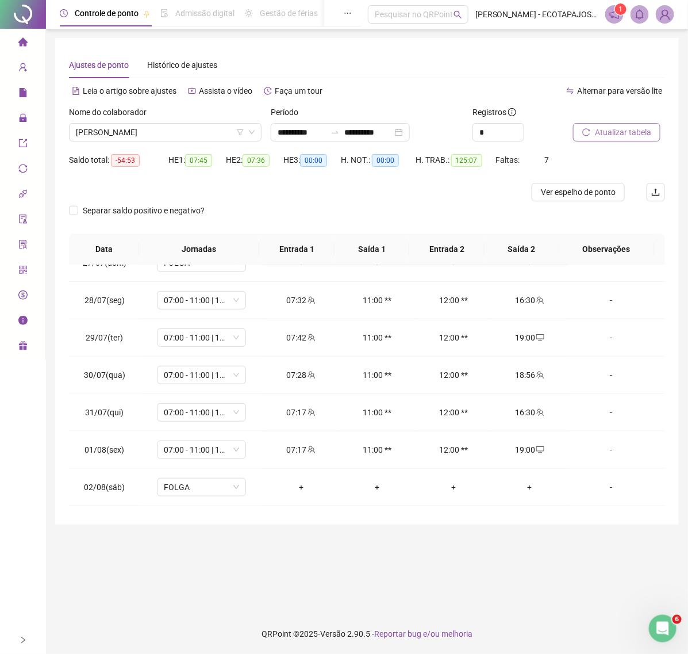
click at [588, 134] on icon "reload" at bounding box center [587, 132] width 8 height 8
click at [588, 137] on button "Atualizar tabela" at bounding box center [616, 132] width 87 height 18
click at [215, 127] on span "[PERSON_NAME]" at bounding box center [165, 132] width 179 height 17
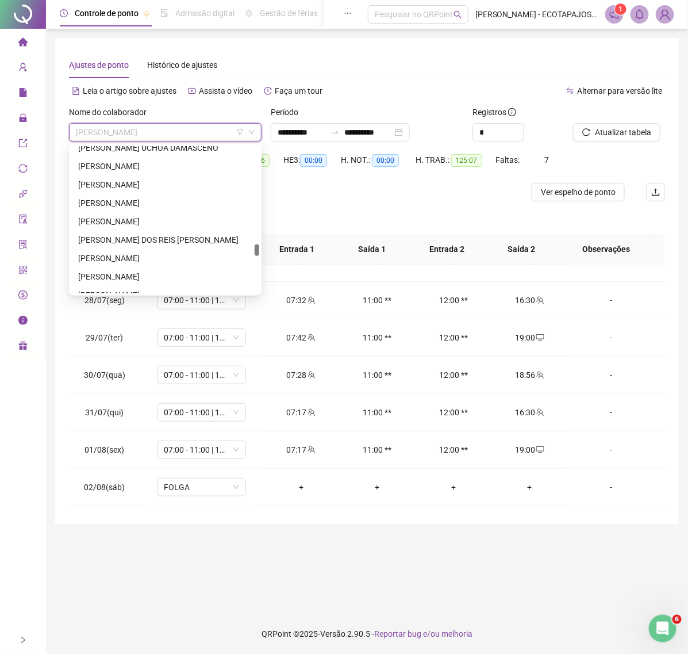
scroll to position [1516, 0]
drag, startPoint x: 258, startPoint y: 152, endPoint x: 258, endPoint y: 251, distance: 98.9
click at [258, 251] on div at bounding box center [257, 250] width 5 height 12
click at [164, 257] on div "[PERSON_NAME]" at bounding box center [165, 258] width 174 height 13
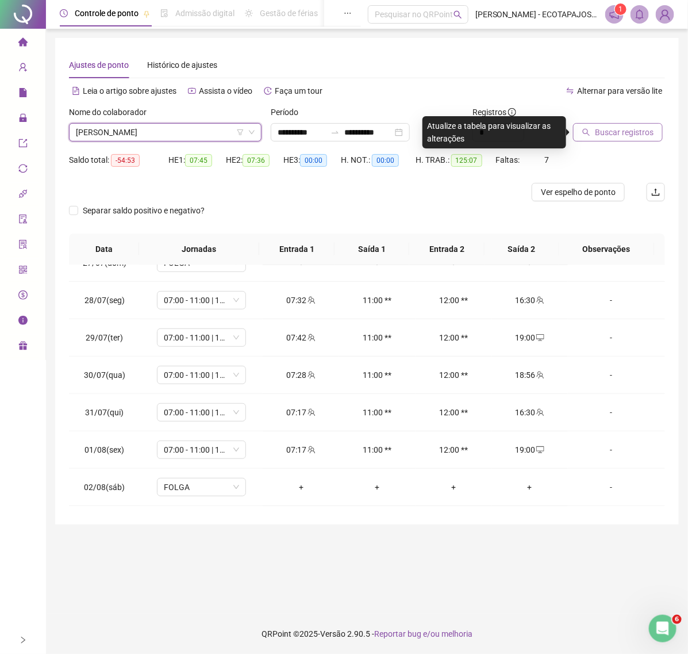
click at [611, 136] on span "Buscar registros" at bounding box center [624, 132] width 59 height 13
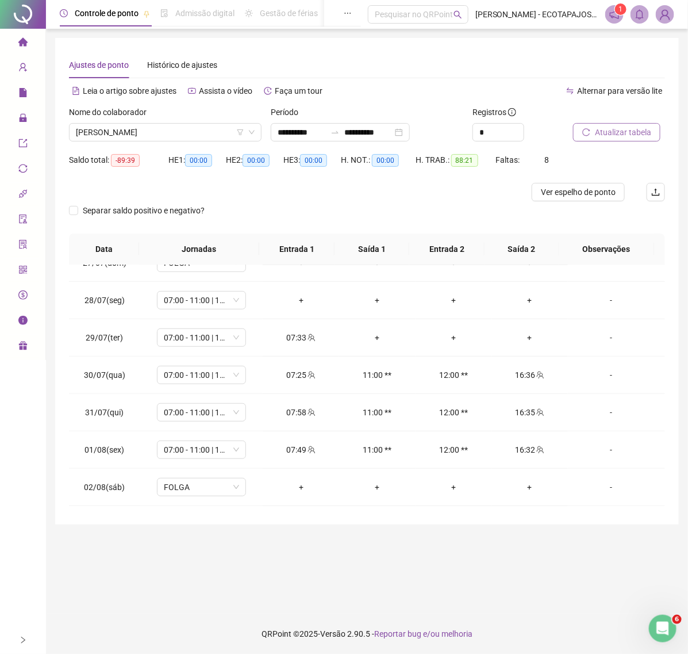
click at [607, 127] on span "Atualizar tabela" at bounding box center [623, 132] width 56 height 13
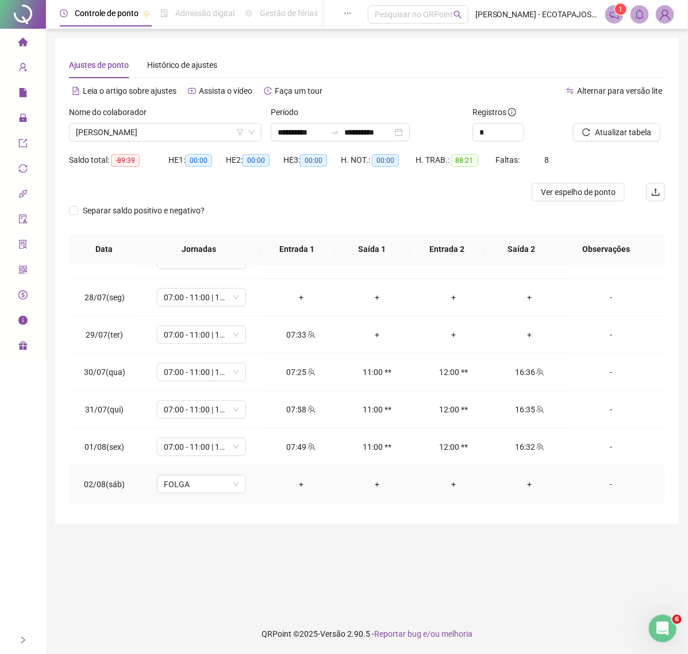
scroll to position [245, 0]
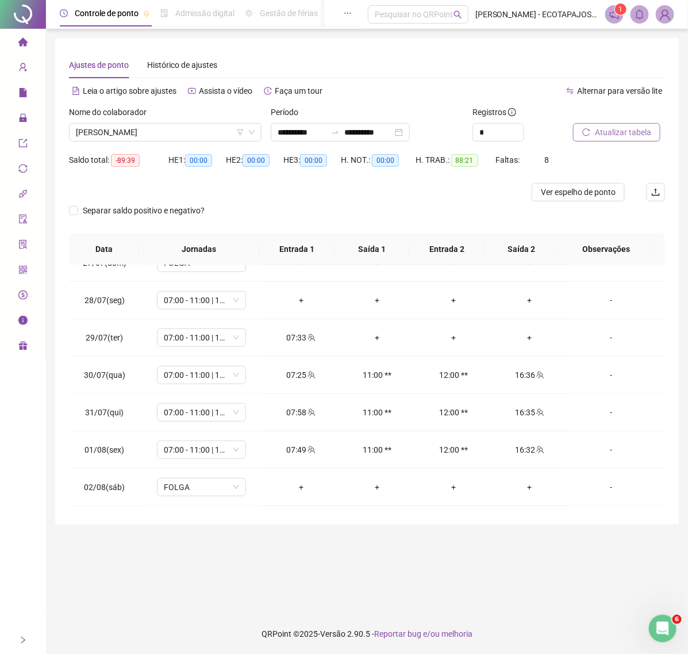
click at [594, 131] on button "Atualizar tabela" at bounding box center [616, 132] width 87 height 18
click at [621, 133] on span "Atualizar tabela" at bounding box center [623, 132] width 56 height 13
click at [617, 133] on span "Atualizar tabela" at bounding box center [623, 132] width 56 height 13
click at [595, 124] on button "Atualizar tabela" at bounding box center [616, 132] width 87 height 18
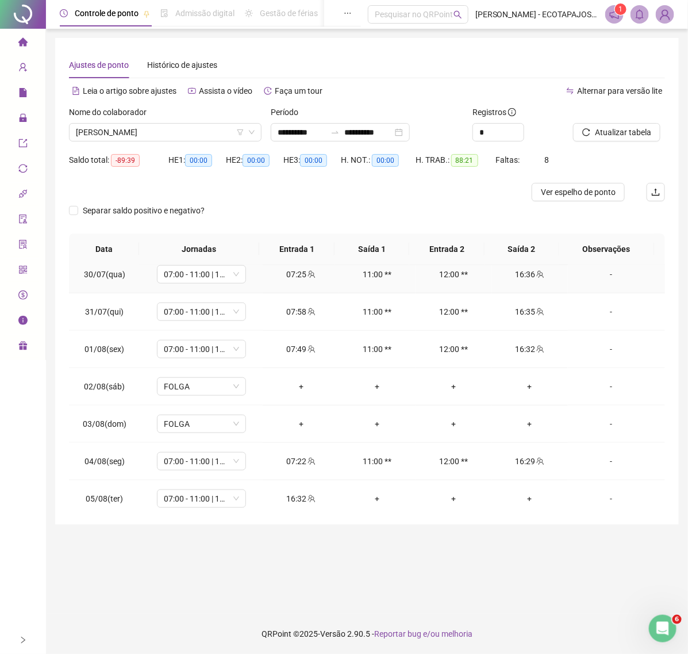
scroll to position [389, 0]
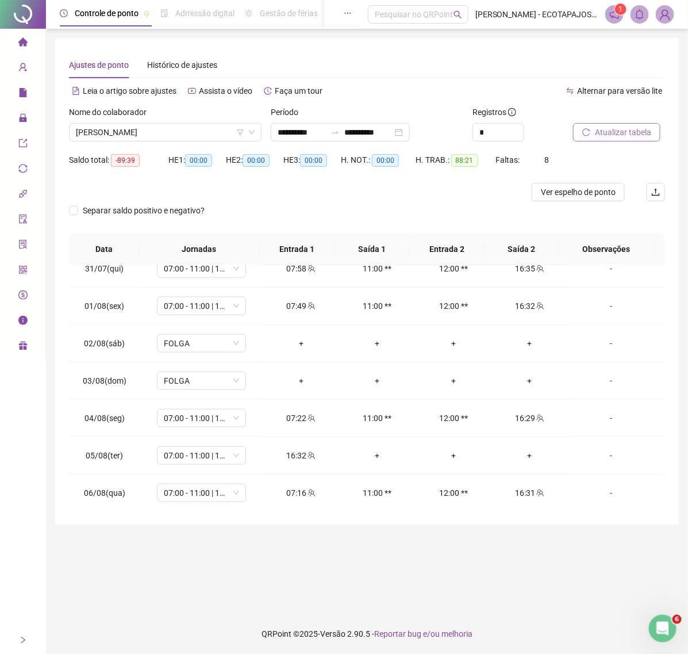
click at [611, 130] on span "Atualizar tabela" at bounding box center [623, 132] width 56 height 13
click at [211, 135] on span "[PERSON_NAME]" at bounding box center [165, 132] width 179 height 17
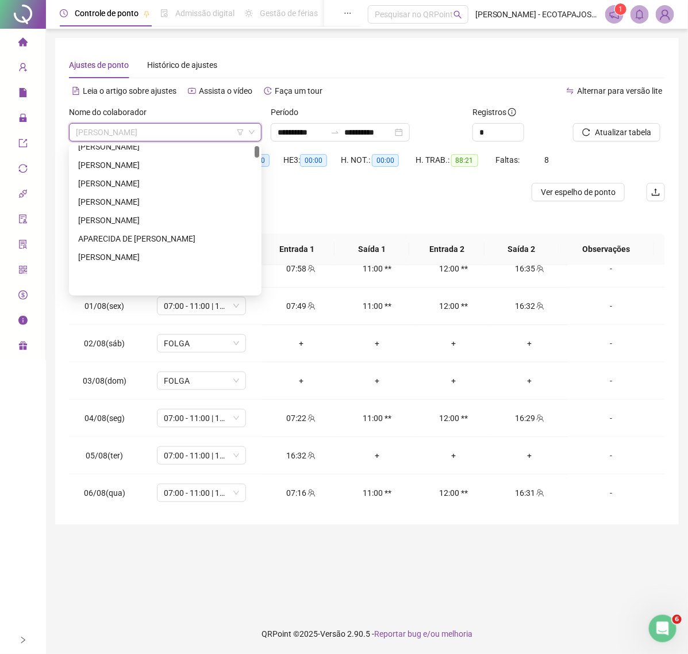
scroll to position [0, 0]
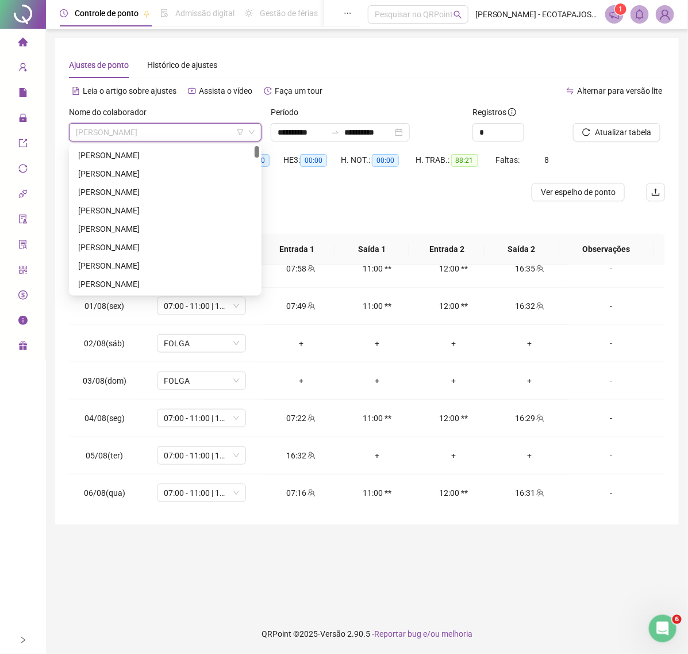
drag, startPoint x: 259, startPoint y: 239, endPoint x: 247, endPoint y: 121, distance: 119.0
click at [247, 121] on body "**********" at bounding box center [344, 327] width 688 height 654
click at [127, 190] on div "[PERSON_NAME]" at bounding box center [165, 192] width 174 height 13
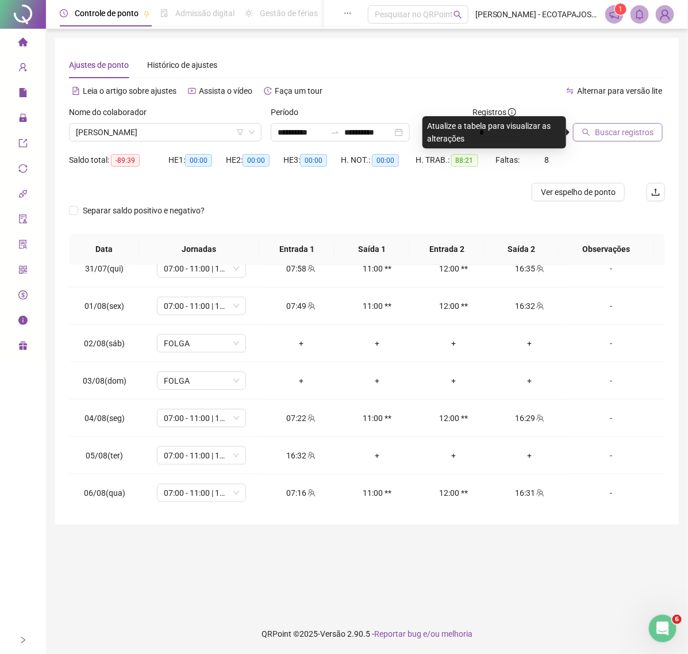
click at [581, 132] on button "Buscar registros" at bounding box center [618, 132] width 90 height 18
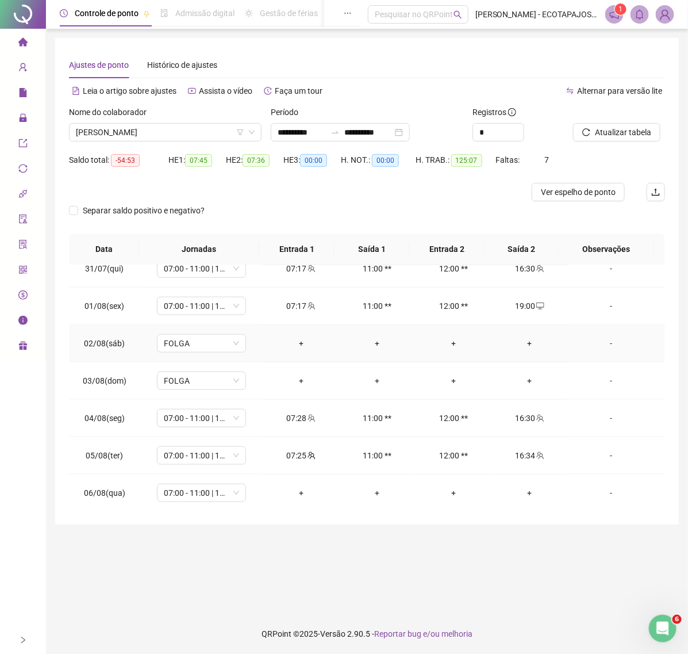
click at [290, 340] on div "+" at bounding box center [301, 343] width 58 height 13
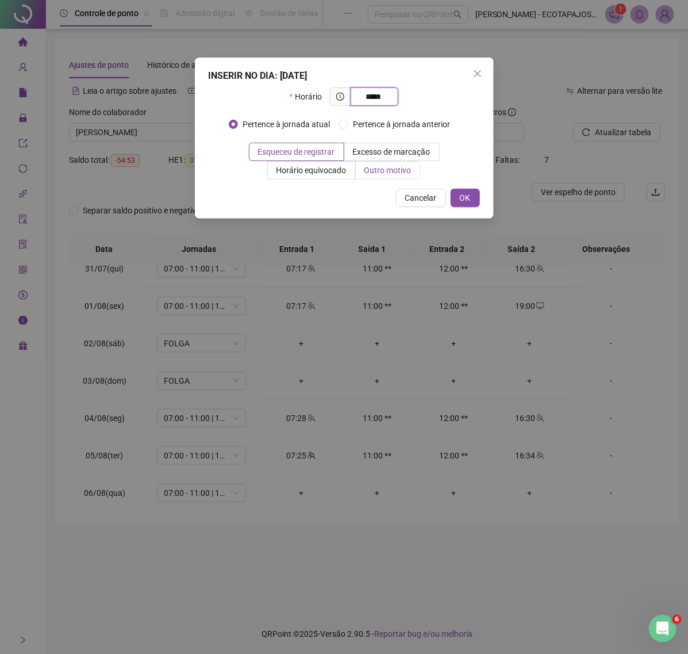
type input "*****"
click at [397, 167] on span "Outro motivo" at bounding box center [388, 170] width 47 height 9
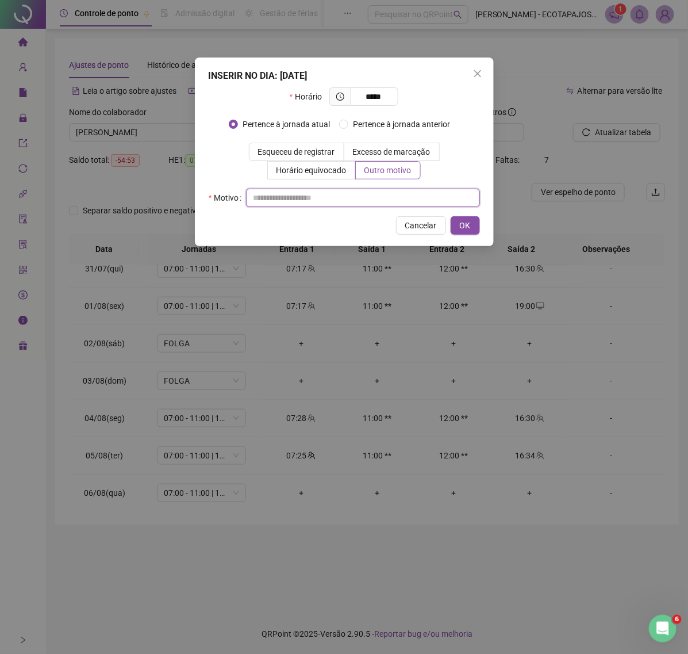
click at [285, 189] on input "text" at bounding box center [363, 198] width 234 height 18
paste input "****"
type input "****"
click at [469, 226] on span "OK" at bounding box center [465, 225] width 11 height 13
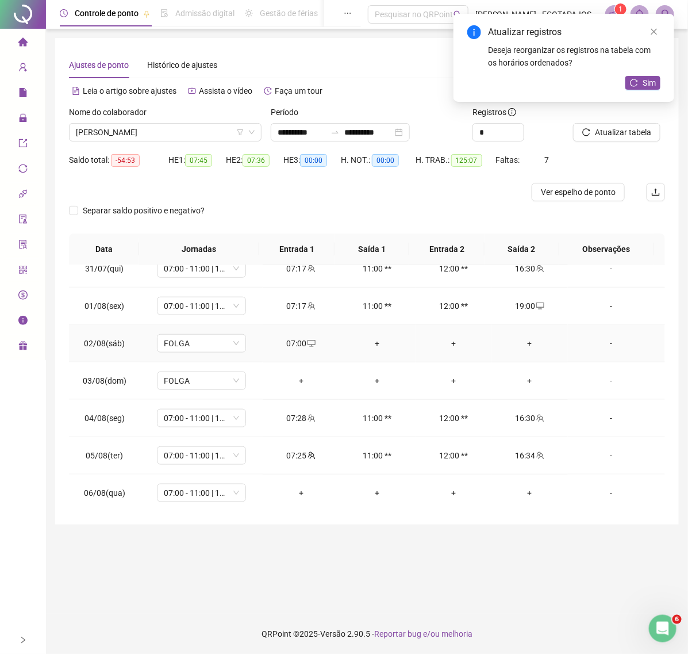
click at [512, 345] on div "+" at bounding box center [531, 343] width 58 height 13
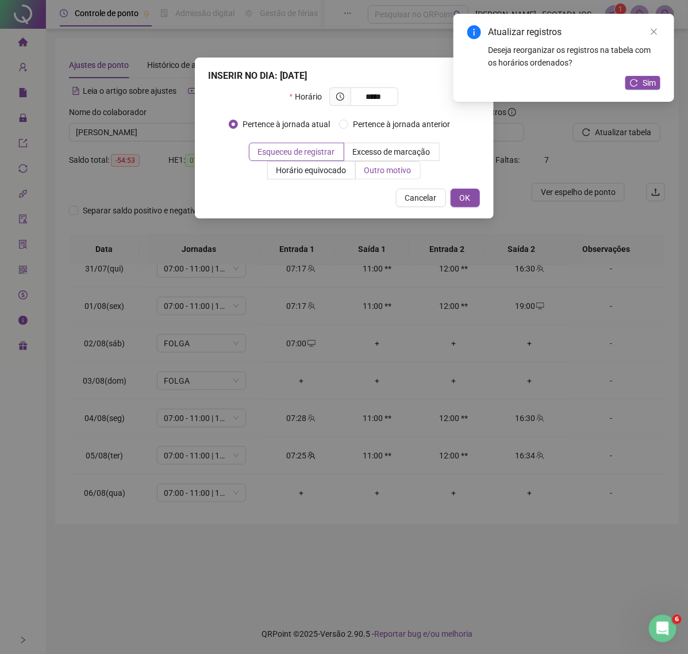
type input "*****"
click at [392, 166] on span "Outro motivo" at bounding box center [388, 170] width 47 height 9
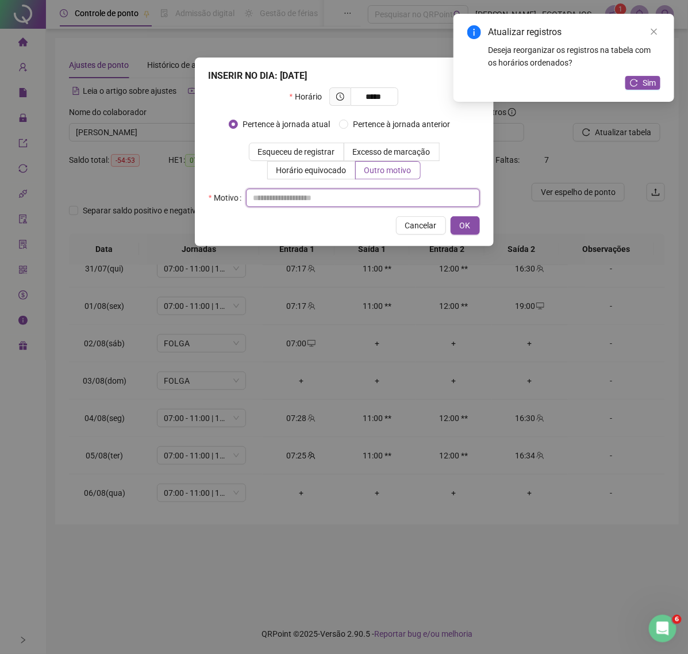
click at [290, 201] on input "text" at bounding box center [363, 198] width 234 height 18
paste input "****"
type input "****"
click at [454, 225] on button "OK" at bounding box center [465, 225] width 29 height 18
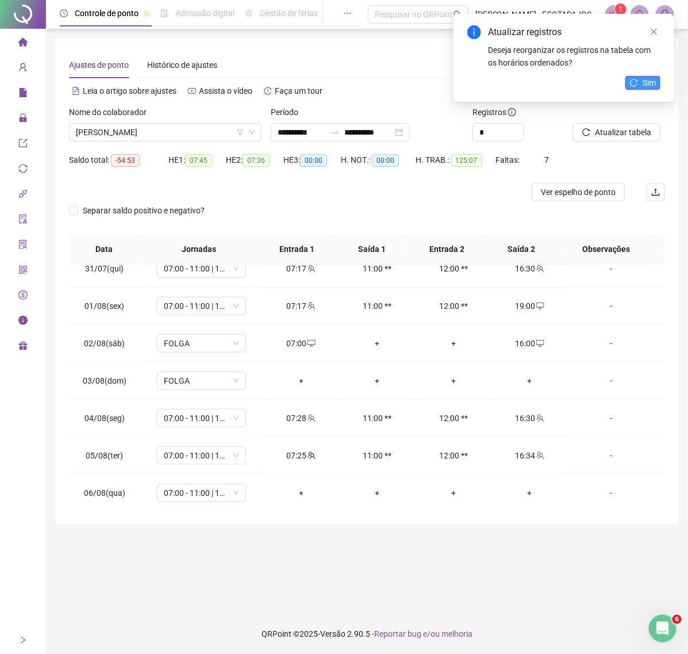
click at [645, 82] on span "Sim" at bounding box center [649, 82] width 13 height 13
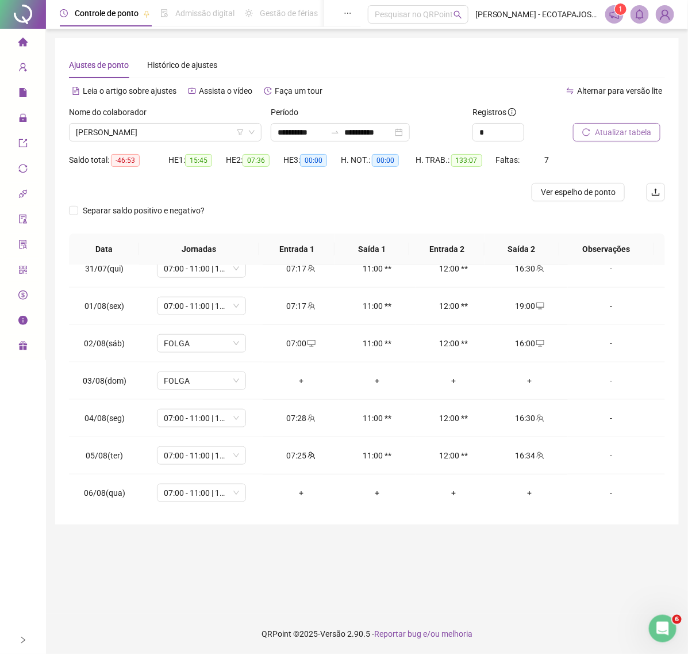
click at [610, 136] on span "Atualizar tabela" at bounding box center [623, 132] width 56 height 13
click at [598, 130] on span "Atualizar tabela" at bounding box center [623, 132] width 56 height 13
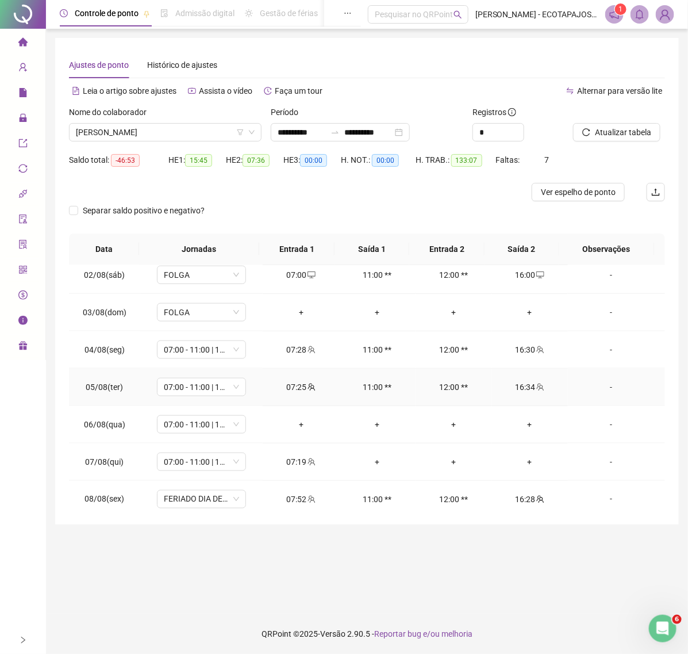
scroll to position [436, 0]
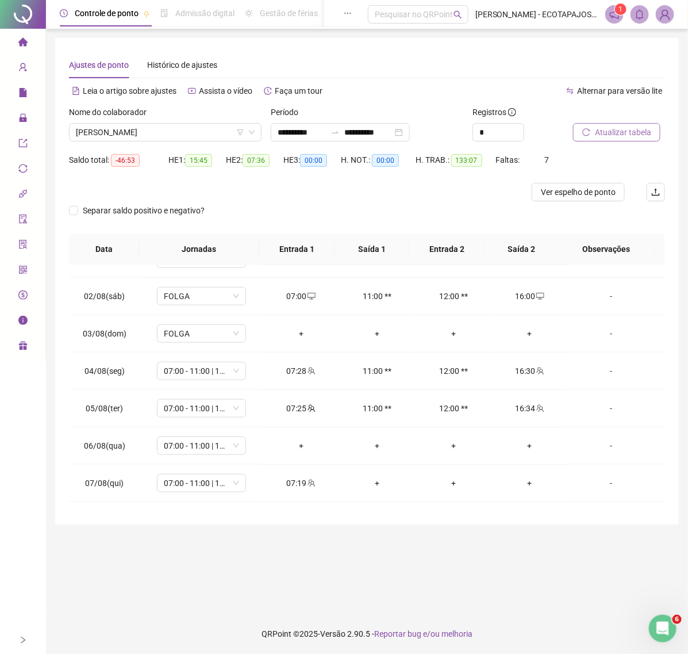
click at [611, 141] on button "Atualizar tabela" at bounding box center [616, 132] width 87 height 18
click at [613, 139] on button "Atualizar tabela" at bounding box center [616, 132] width 87 height 18
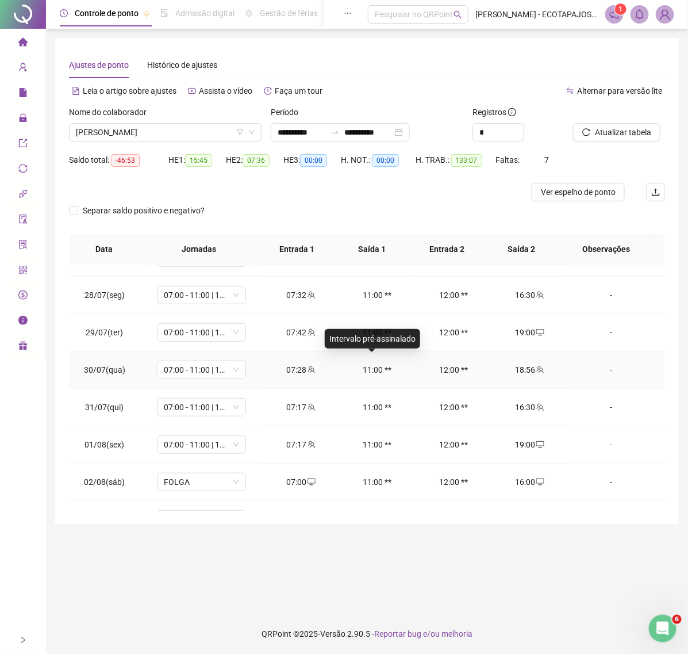
scroll to position [269, 0]
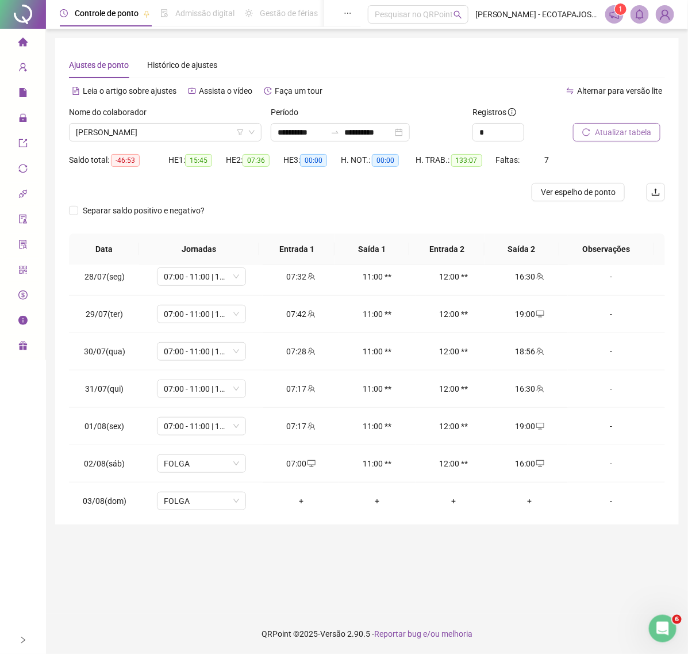
click at [619, 134] on span "Atualizar tabela" at bounding box center [623, 132] width 56 height 13
click at [604, 130] on span "Atualizar tabela" at bounding box center [623, 132] width 56 height 13
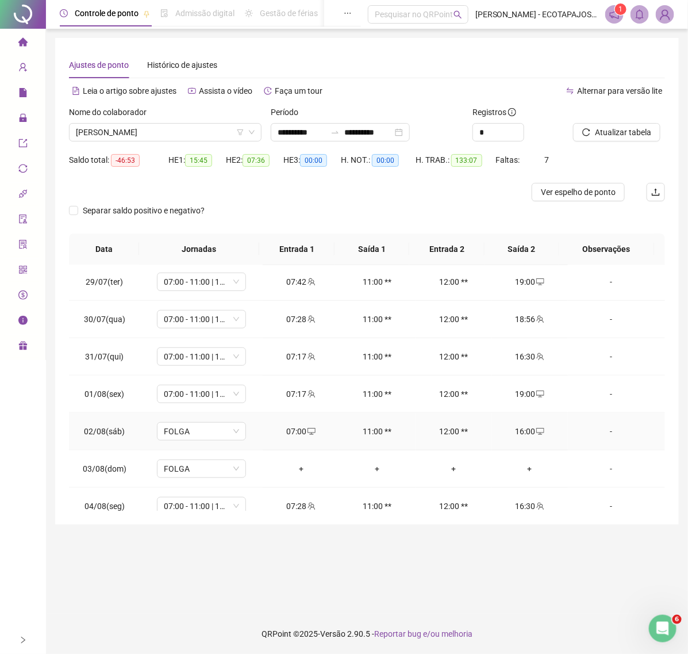
scroll to position [317, 0]
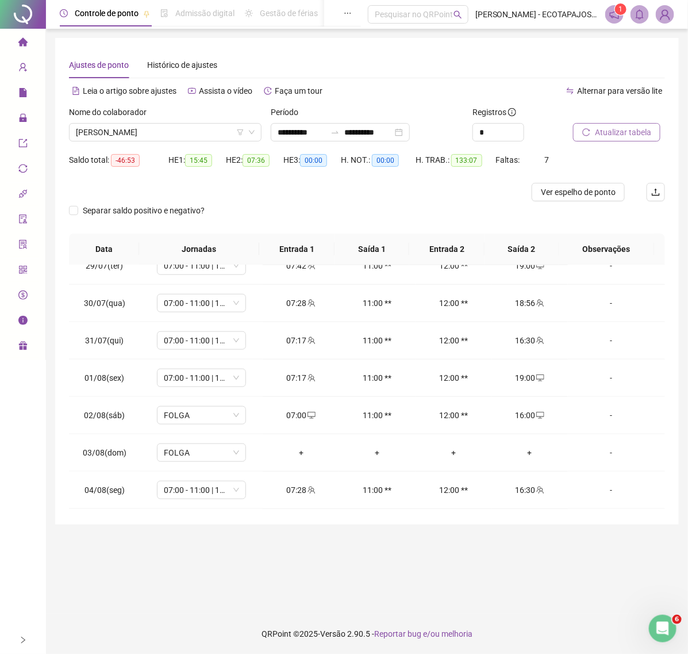
click at [590, 133] on icon "reload" at bounding box center [587, 132] width 8 height 8
click at [192, 133] on span "[PERSON_NAME]" at bounding box center [165, 132] width 179 height 17
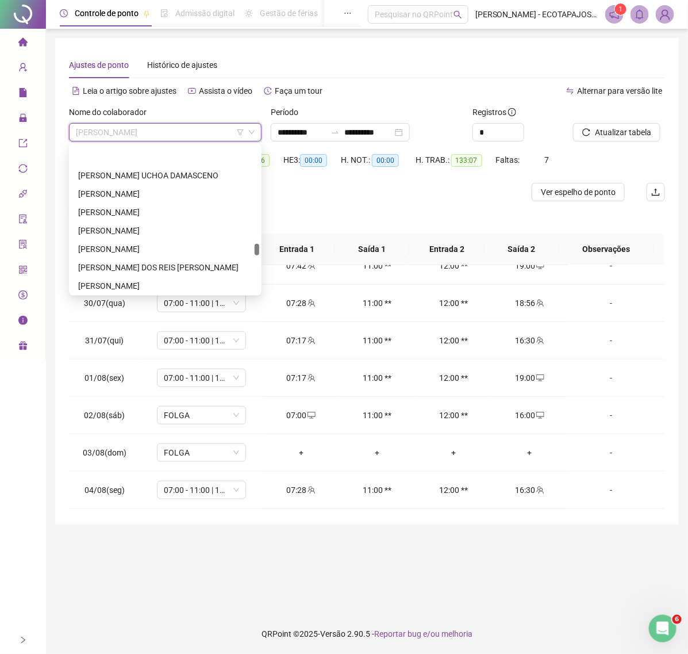
scroll to position [1566, 0]
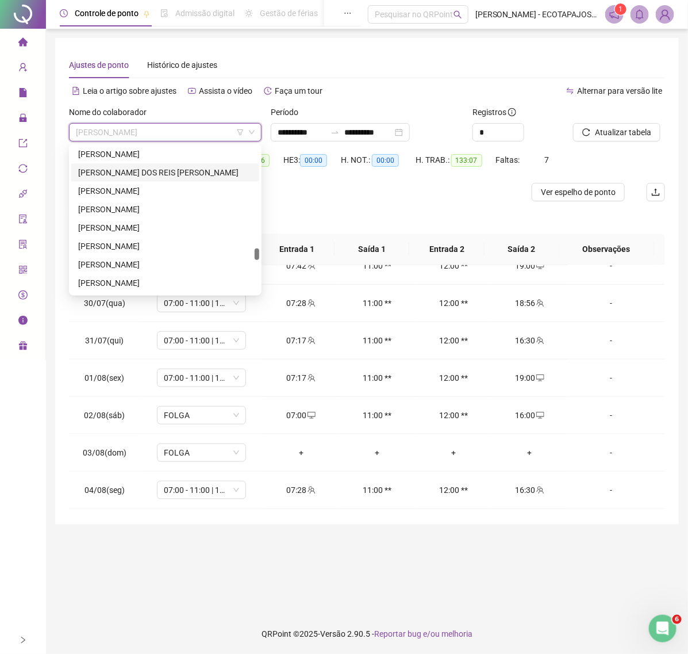
click at [144, 173] on div "[PERSON_NAME] DOS REIS [PERSON_NAME]" at bounding box center [165, 172] width 174 height 13
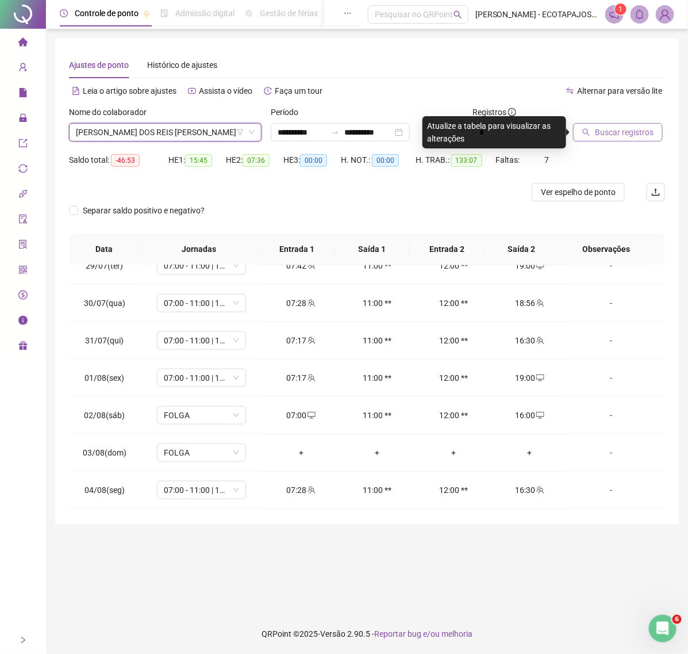
click at [607, 130] on span "Buscar registros" at bounding box center [624, 132] width 59 height 13
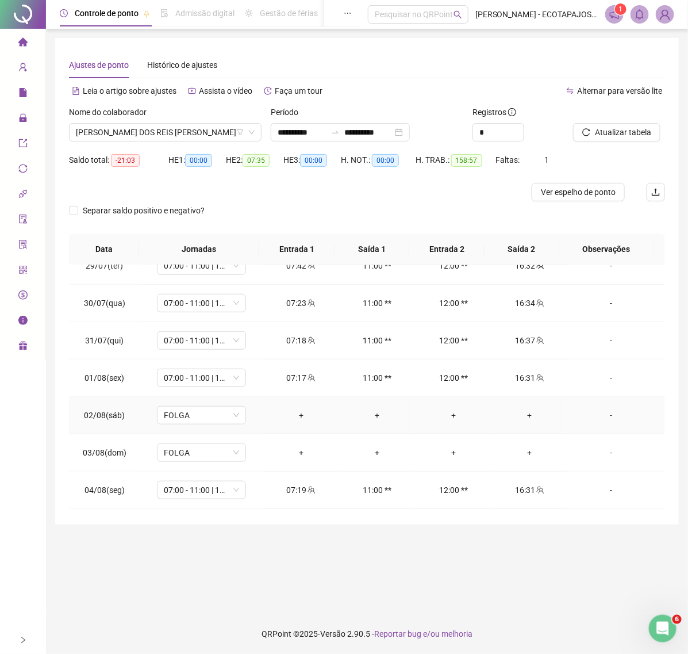
click at [297, 418] on div "+" at bounding box center [301, 415] width 58 height 13
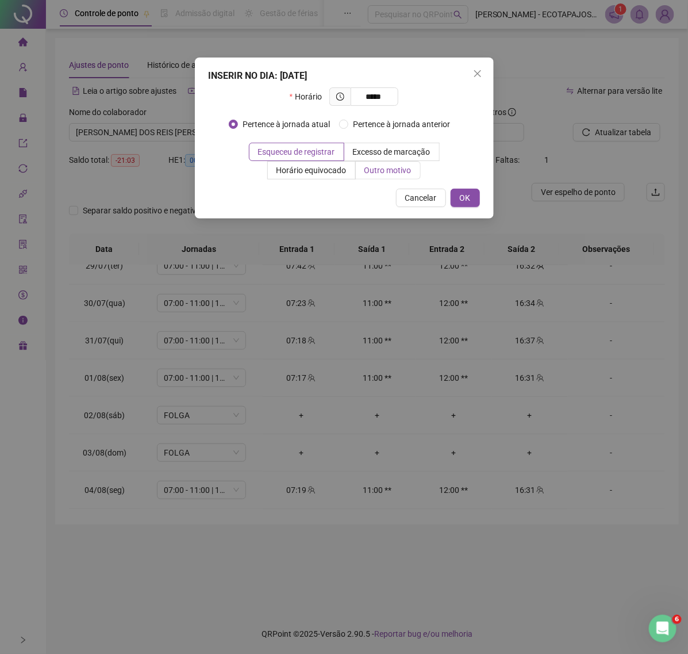
type input "*****"
click at [383, 170] on span "Outro motivo" at bounding box center [388, 170] width 47 height 9
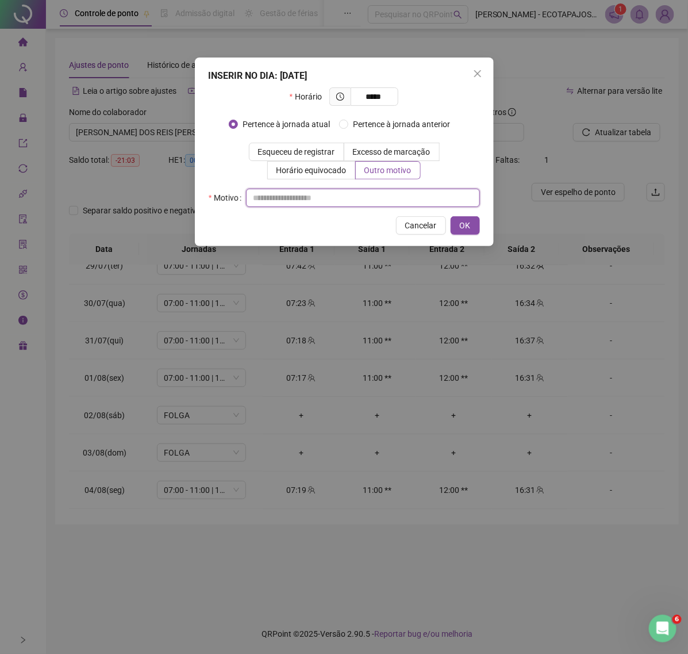
click at [326, 205] on input "text" at bounding box center [363, 198] width 234 height 18
paste input "****"
type input "****"
click at [458, 223] on button "OK" at bounding box center [465, 225] width 29 height 18
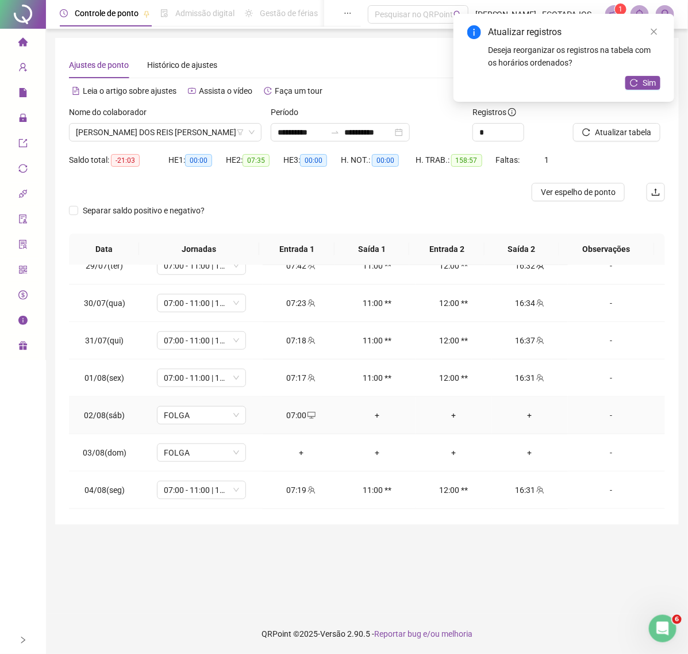
click at [526, 413] on div "+" at bounding box center [531, 415] width 58 height 13
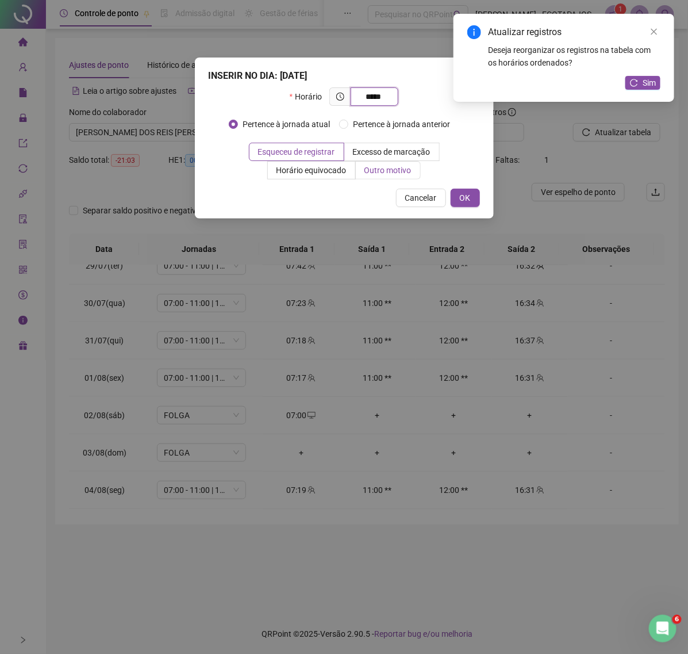
type input "*****"
click at [399, 174] on span "Outro motivo" at bounding box center [388, 170] width 47 height 9
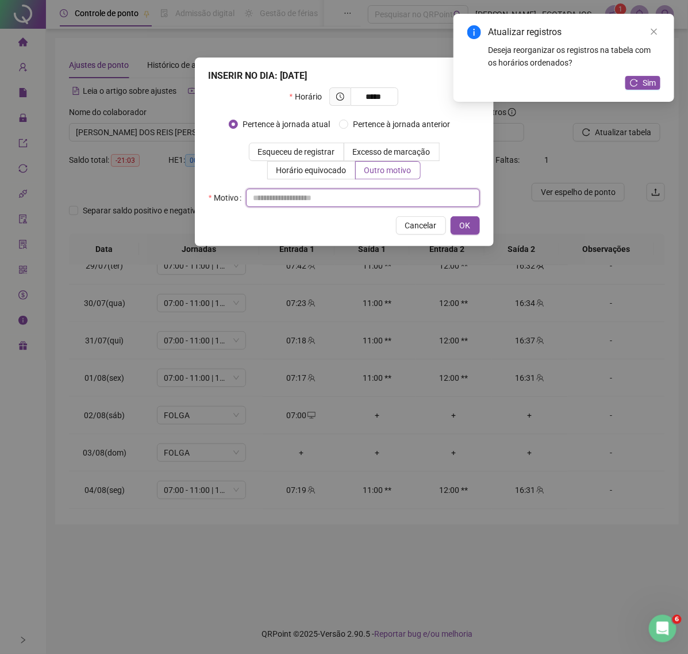
click at [297, 194] on input "text" at bounding box center [363, 198] width 234 height 18
paste input "****"
type input "****"
click at [462, 221] on span "OK" at bounding box center [465, 225] width 11 height 13
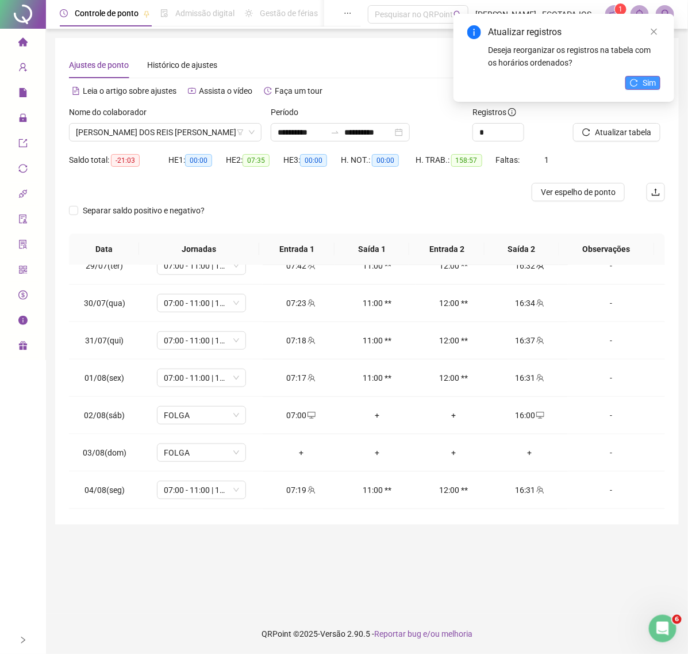
click at [648, 82] on span "Sim" at bounding box center [649, 82] width 13 height 13
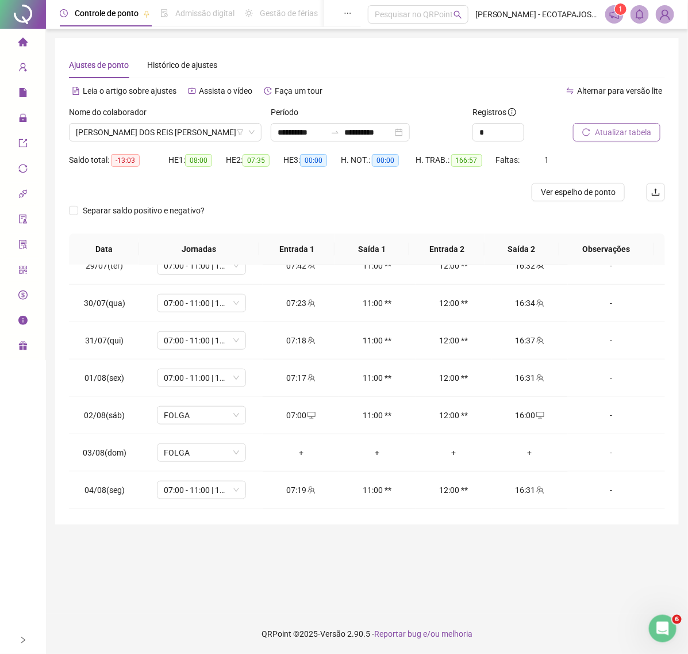
click at [614, 135] on span "Atualizar tabela" at bounding box center [623, 132] width 56 height 13
click at [610, 133] on span "Atualizar tabela" at bounding box center [623, 132] width 56 height 13
click at [210, 131] on span "[PERSON_NAME] DOS REIS [PERSON_NAME]" at bounding box center [165, 132] width 179 height 17
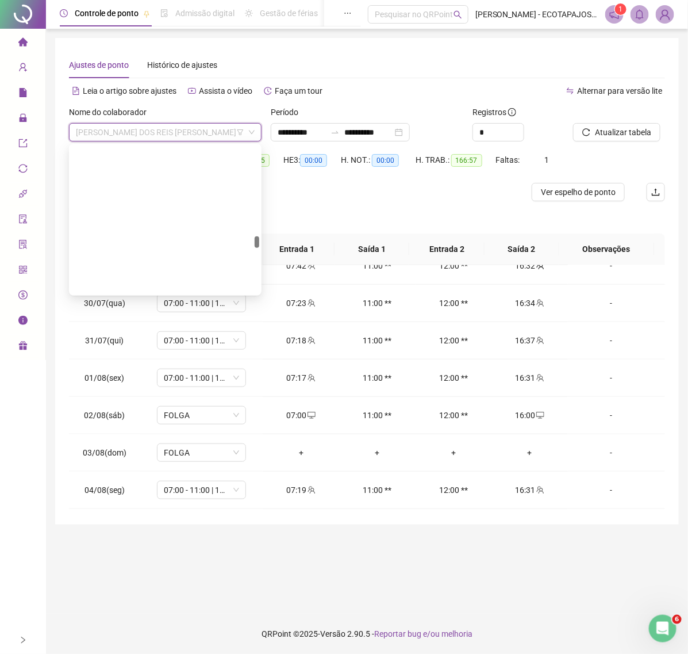
scroll to position [0, 0]
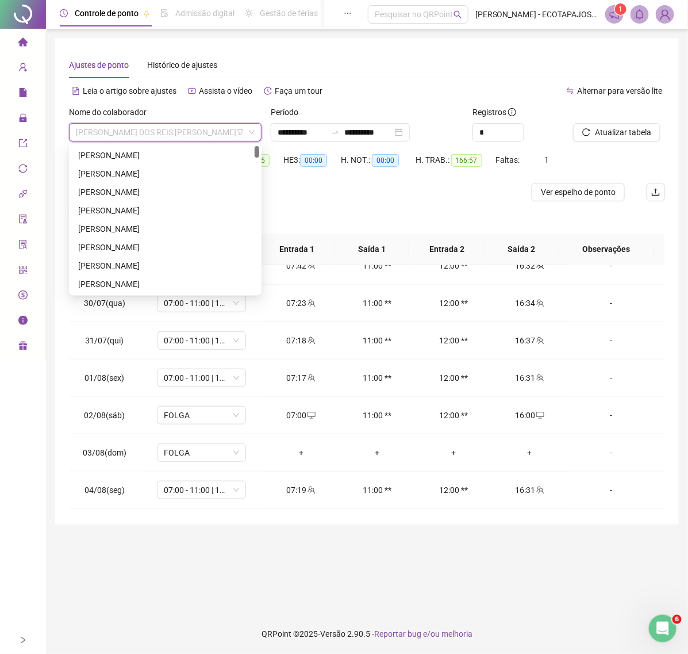
drag, startPoint x: 257, startPoint y: 239, endPoint x: 254, endPoint y: 114, distance: 124.8
click at [254, 114] on body "**********" at bounding box center [344, 327] width 688 height 654
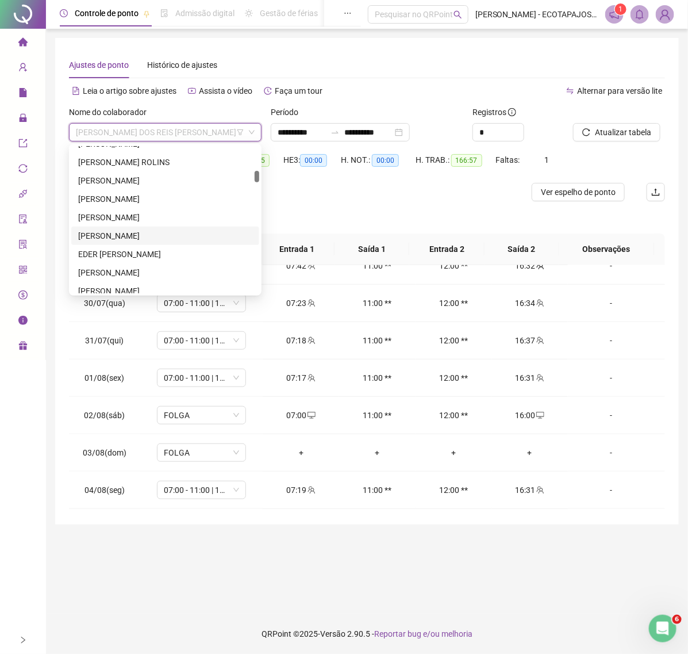
scroll to position [427, 0]
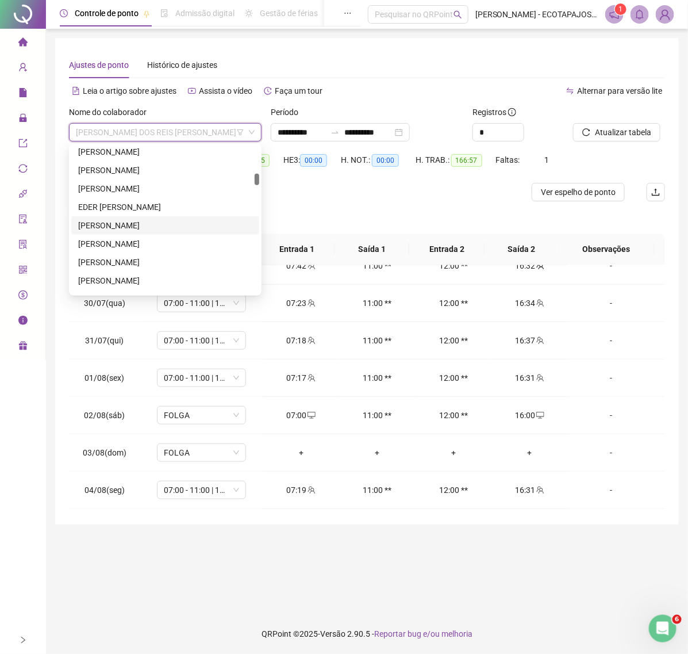
click at [144, 224] on div "[PERSON_NAME]" at bounding box center [165, 225] width 174 height 13
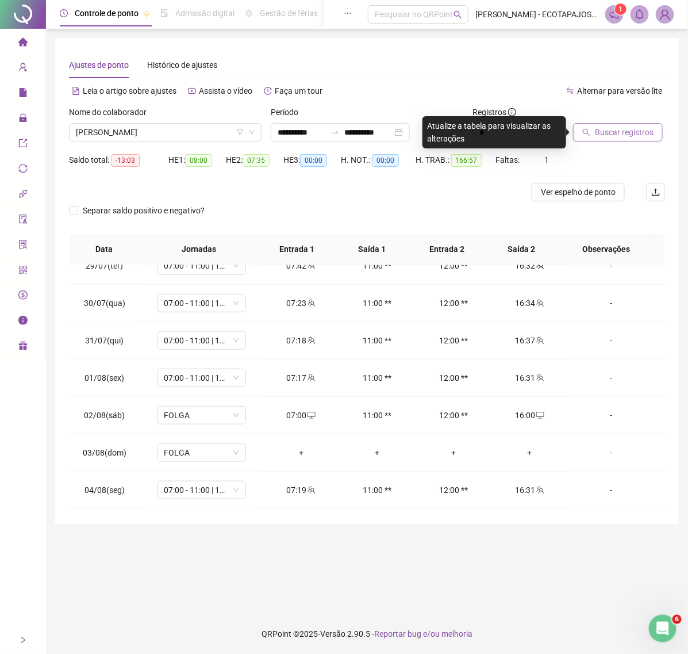
click at [584, 132] on icon "search" at bounding box center [587, 132] width 8 height 8
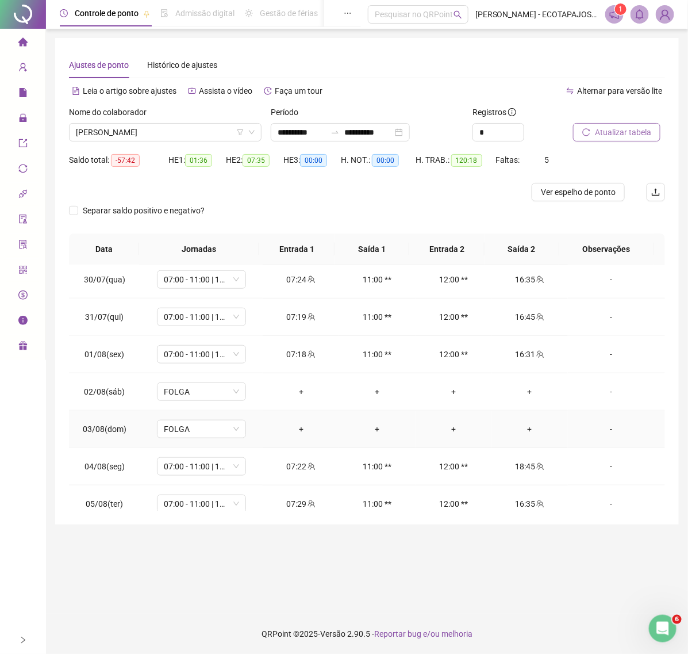
scroll to position [364, 0]
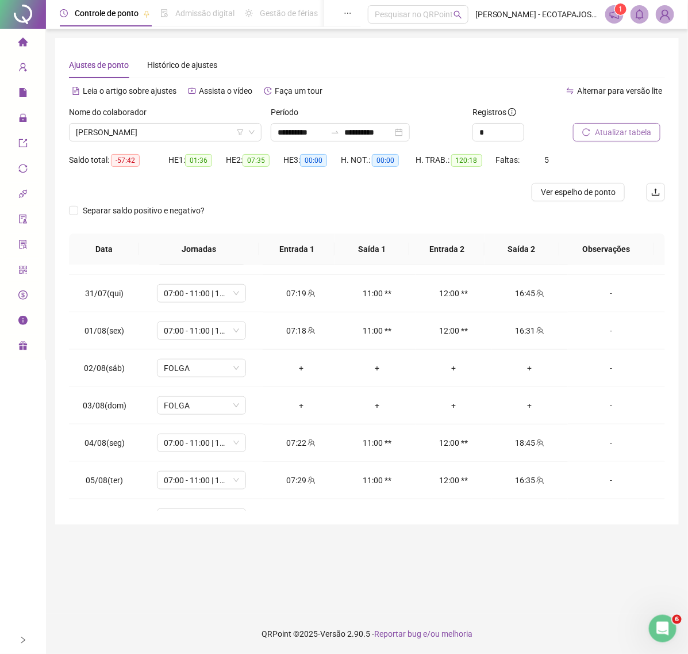
click at [603, 128] on span "Atualizar tabela" at bounding box center [623, 132] width 56 height 13
click at [201, 131] on span "[PERSON_NAME]" at bounding box center [165, 132] width 179 height 17
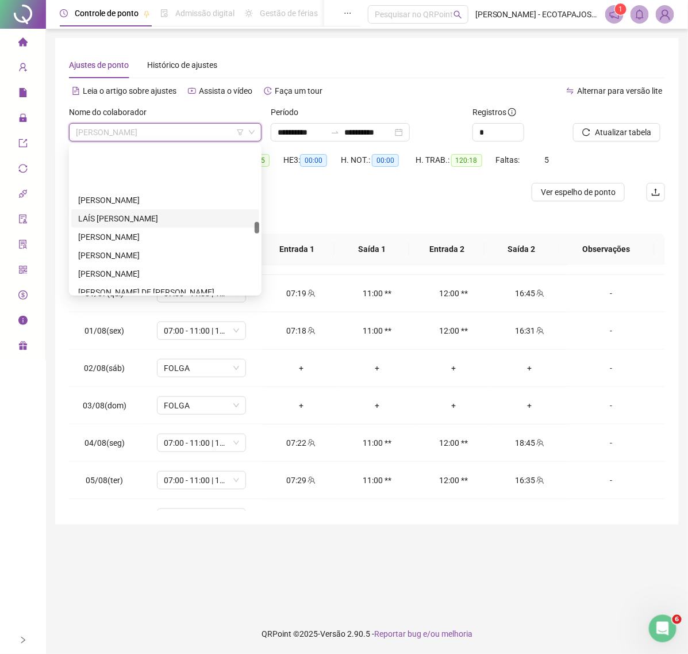
scroll to position [1162, 0]
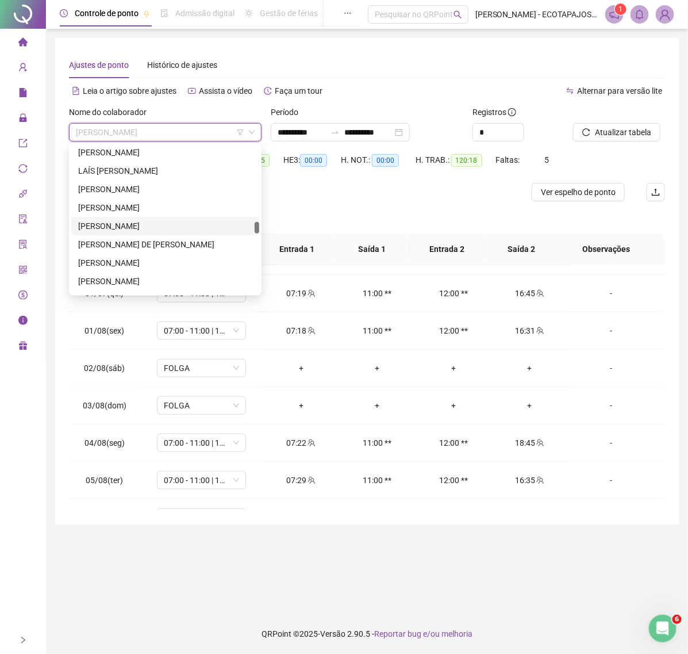
click at [151, 226] on div "[PERSON_NAME]" at bounding box center [165, 226] width 174 height 13
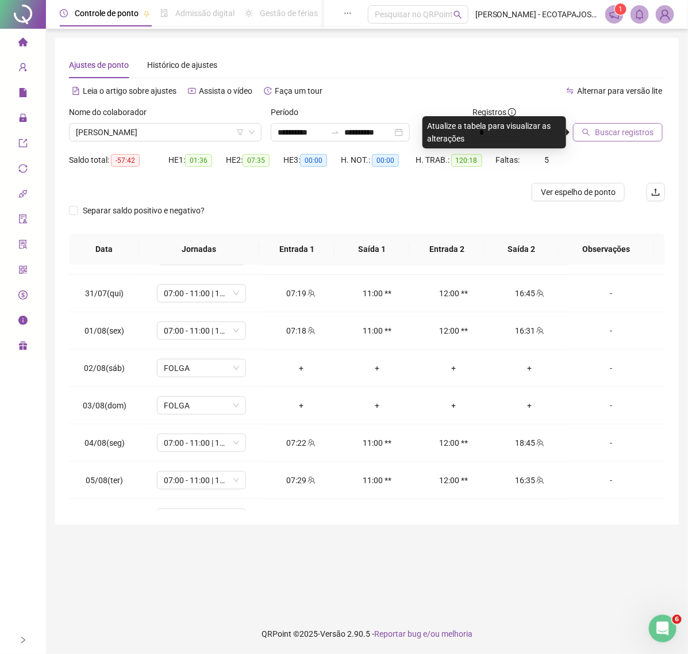
click at [603, 130] on span "Buscar registros" at bounding box center [624, 132] width 59 height 13
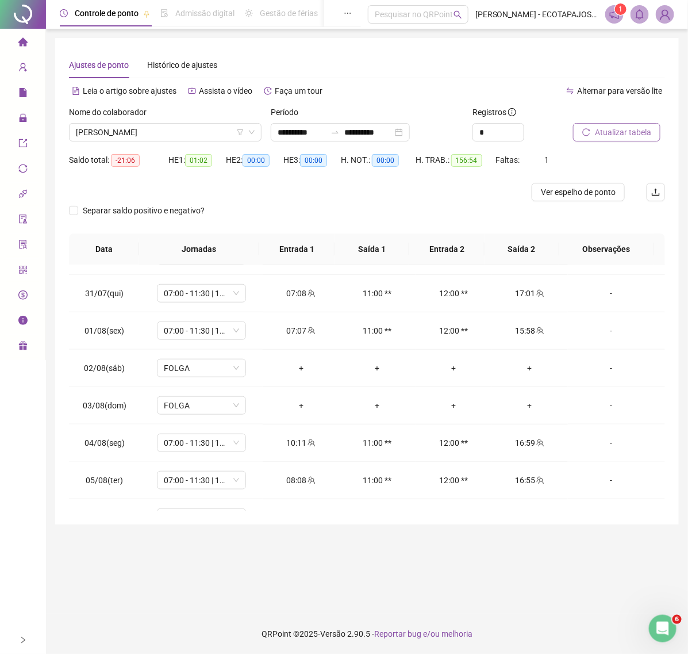
click at [609, 128] on span "Atualizar tabela" at bounding box center [623, 132] width 56 height 13
click at [606, 135] on span "Atualizar tabela" at bounding box center [623, 132] width 56 height 13
click at [197, 132] on span "[PERSON_NAME]" at bounding box center [165, 132] width 179 height 17
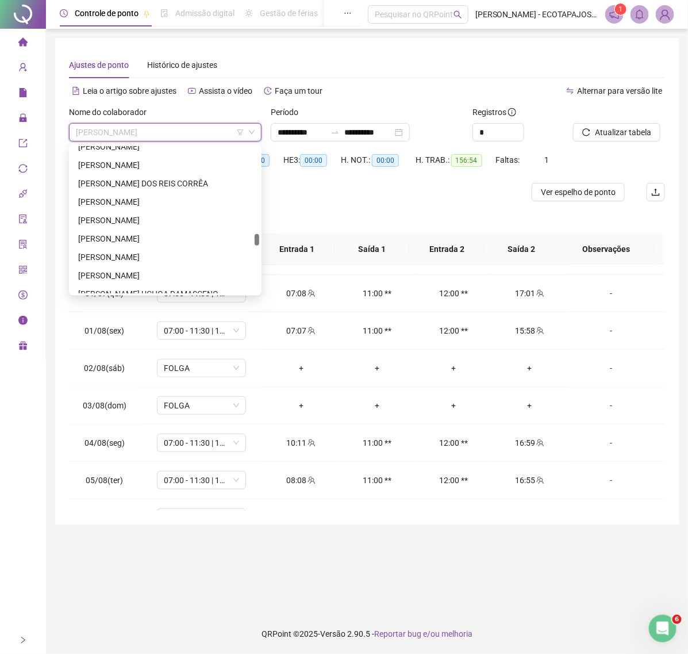
scroll to position [1376, 0]
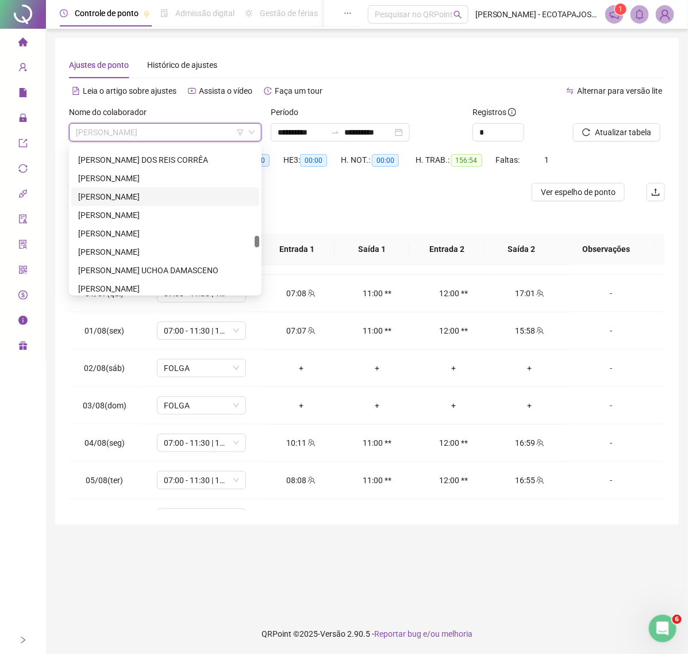
click at [167, 190] on div "[PERSON_NAME]" at bounding box center [165, 196] width 174 height 13
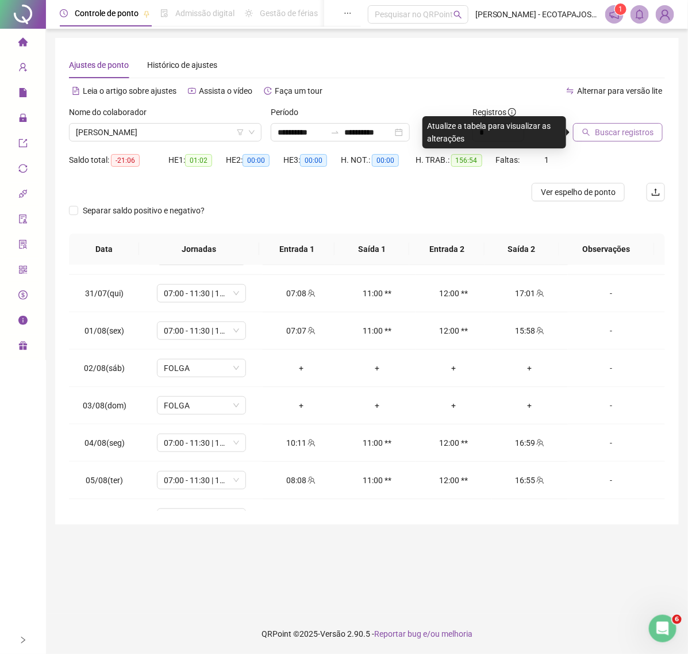
click at [603, 136] on span "Buscar registros" at bounding box center [624, 132] width 59 height 13
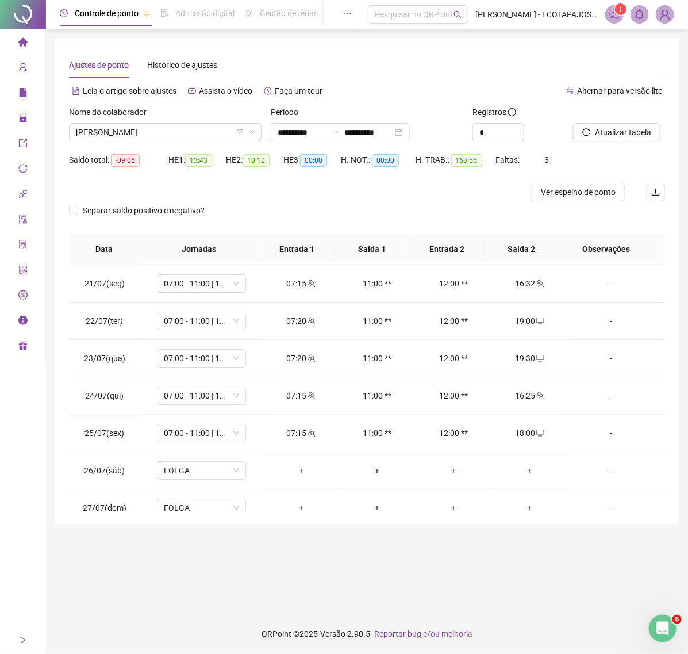
scroll to position [364, 0]
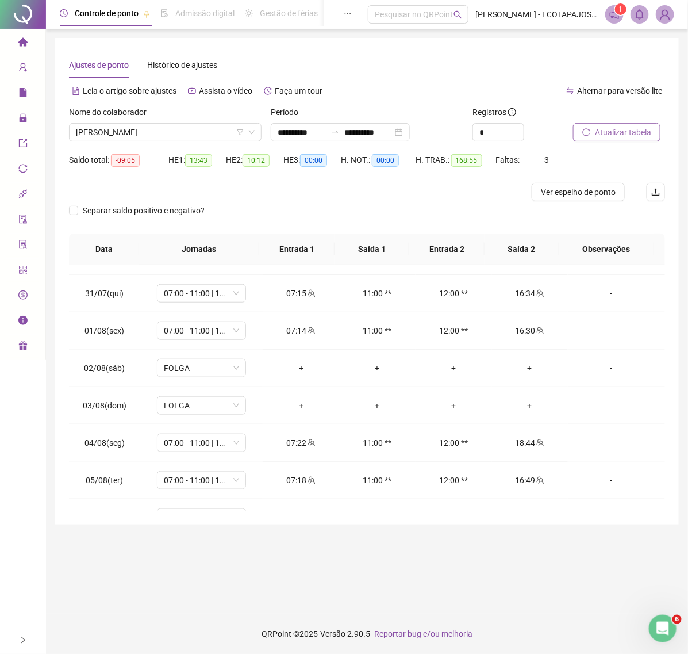
click at [634, 131] on span "Atualizar tabela" at bounding box center [623, 132] width 56 height 13
click at [584, 128] on icon "reload" at bounding box center [587, 132] width 8 height 8
click at [197, 130] on span "[PERSON_NAME]" at bounding box center [165, 132] width 179 height 17
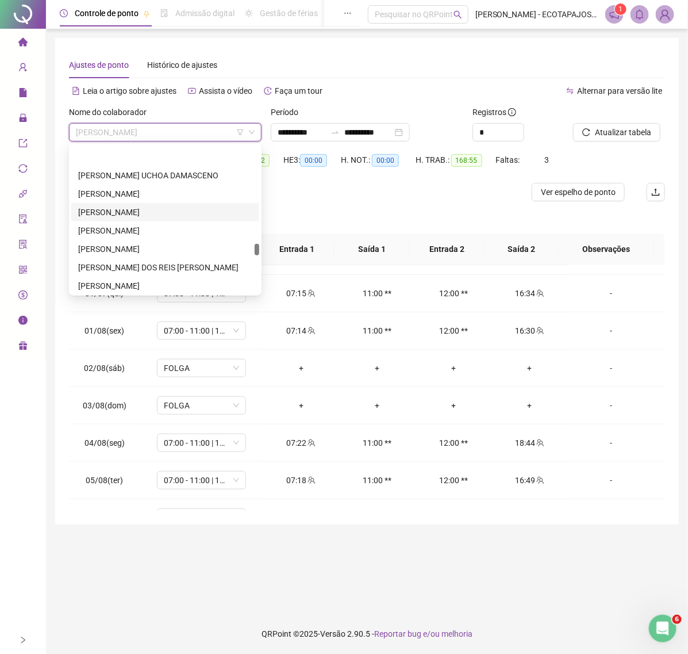
scroll to position [1566, 0]
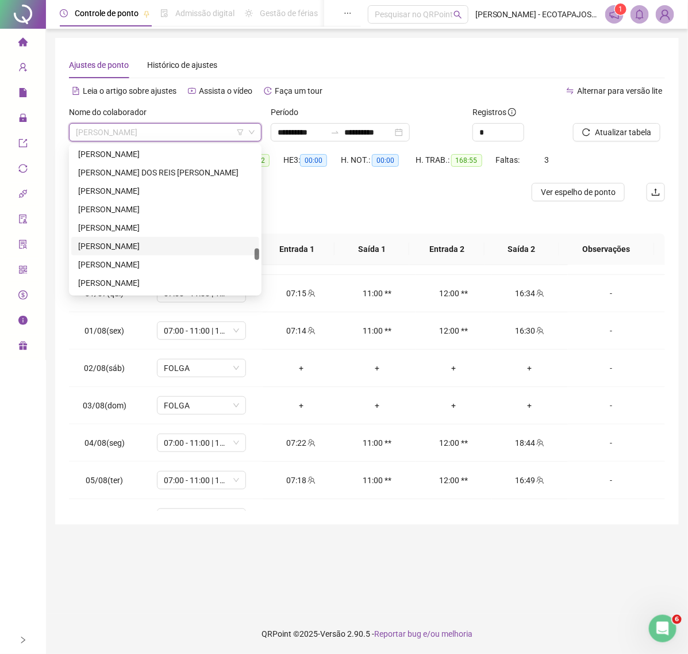
click at [146, 245] on div "[PERSON_NAME]" at bounding box center [165, 246] width 174 height 13
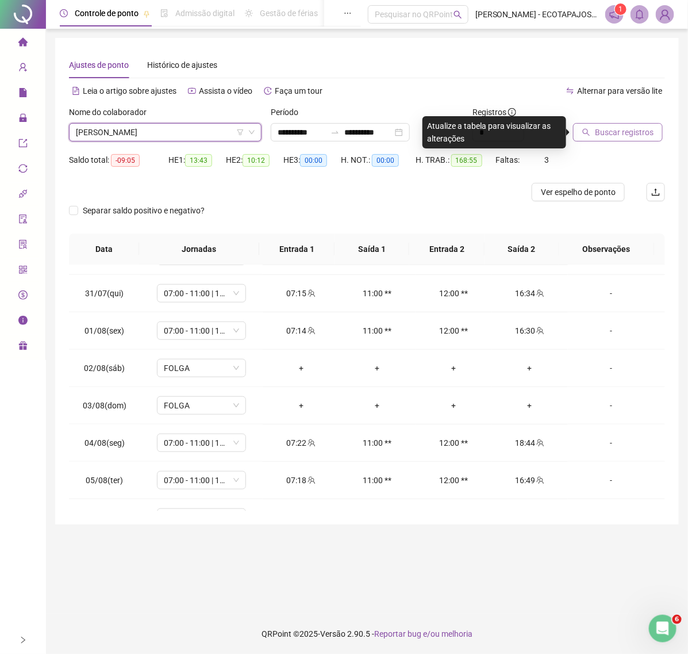
click at [581, 130] on button "Buscar registros" at bounding box center [618, 132] width 90 height 18
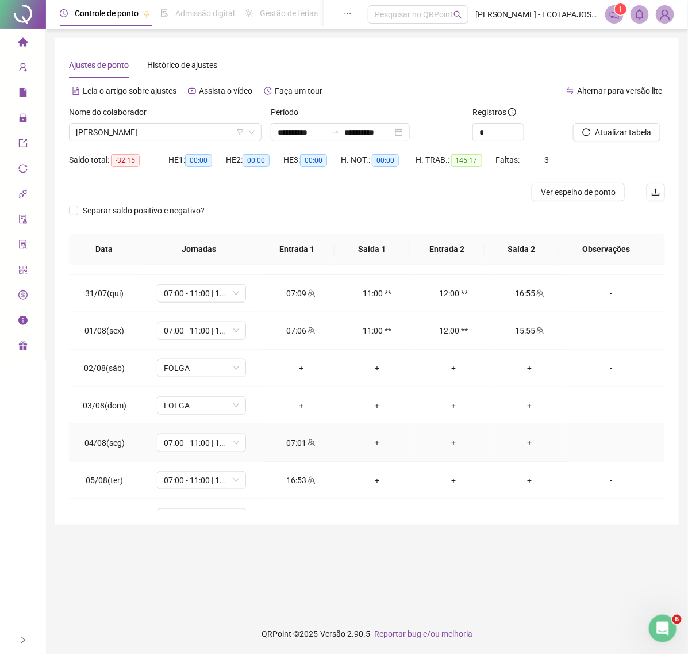
click at [512, 443] on div "+" at bounding box center [531, 443] width 58 height 13
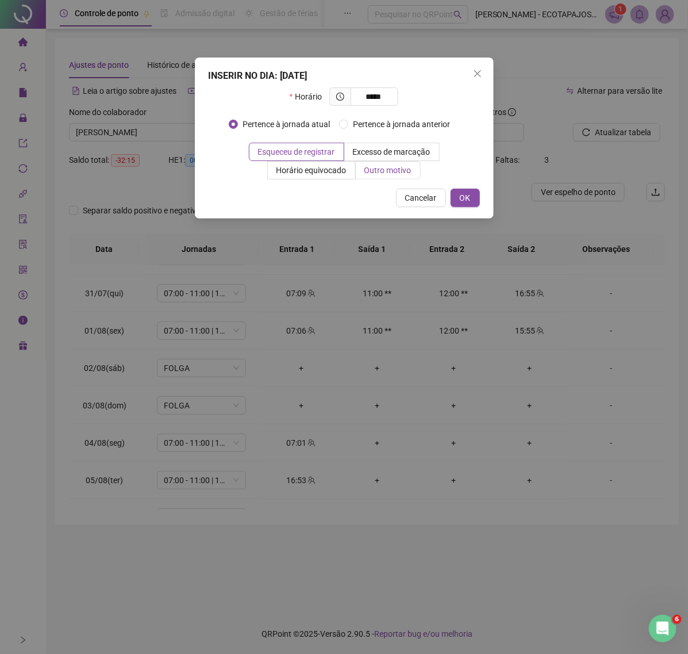
type input "*****"
click at [388, 170] on span "Outro motivo" at bounding box center [388, 170] width 47 height 9
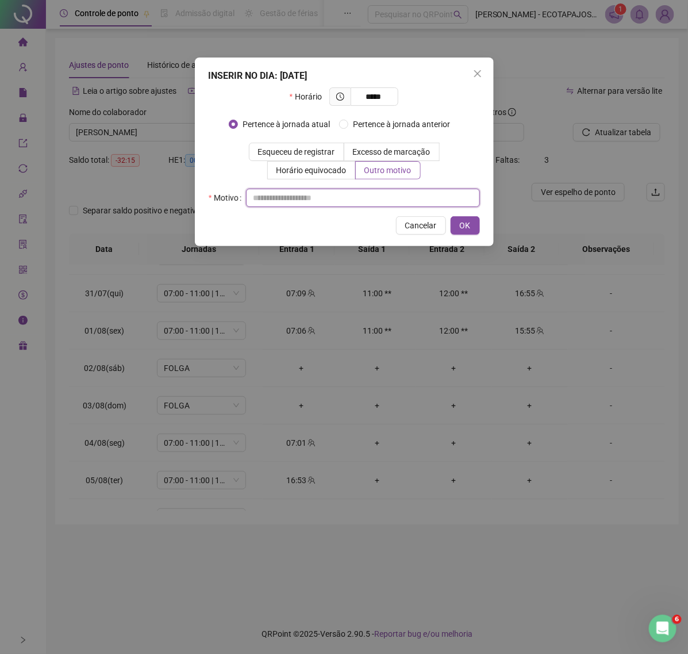
click at [286, 193] on input "text" at bounding box center [363, 198] width 234 height 18
type input "*****"
click at [467, 231] on span "OK" at bounding box center [465, 225] width 11 height 13
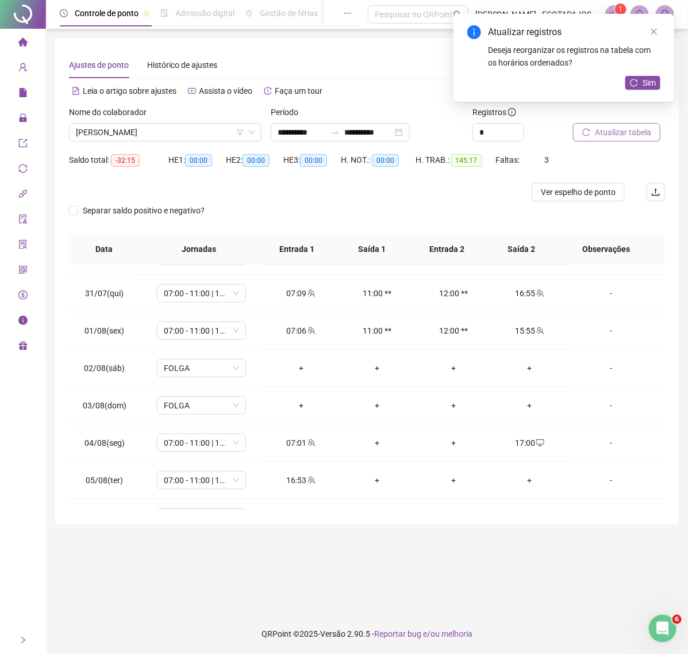
click at [611, 136] on span "Atualizar tabela" at bounding box center [623, 132] width 56 height 13
click at [634, 81] on icon "reload" at bounding box center [634, 83] width 8 height 8
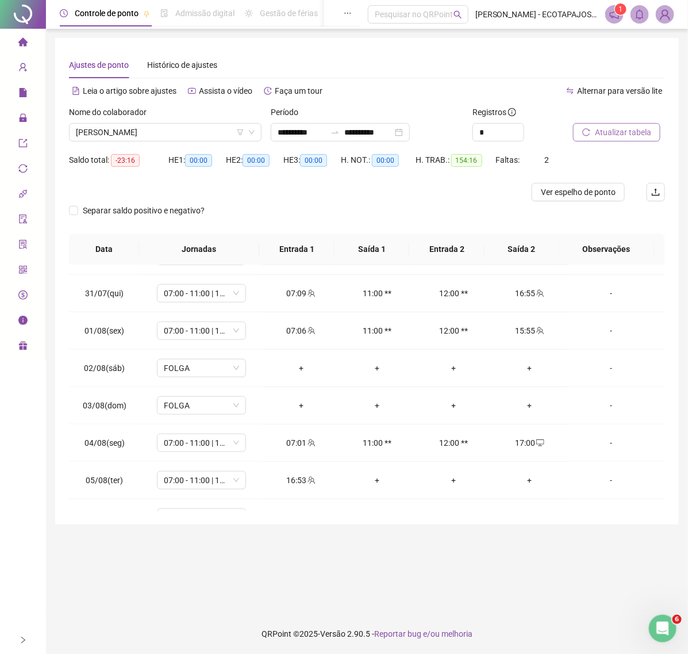
click at [590, 133] on icon "reload" at bounding box center [587, 132] width 8 height 8
click at [217, 127] on span "[PERSON_NAME]" at bounding box center [165, 132] width 179 height 17
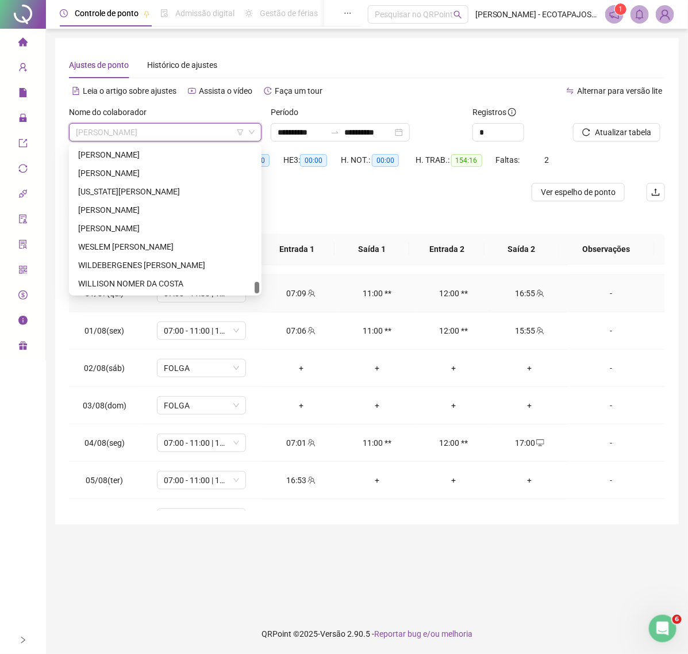
scroll to position [2080, 0]
drag, startPoint x: 257, startPoint y: 251, endPoint x: 251, endPoint y: 300, distance: 49.8
click at [251, 300] on body "**********" at bounding box center [344, 327] width 688 height 654
drag, startPoint x: 105, startPoint y: 266, endPoint x: 159, endPoint y: 261, distance: 54.3
click at [106, 265] on div "WILDEBERGENES [PERSON_NAME]" at bounding box center [165, 265] width 174 height 13
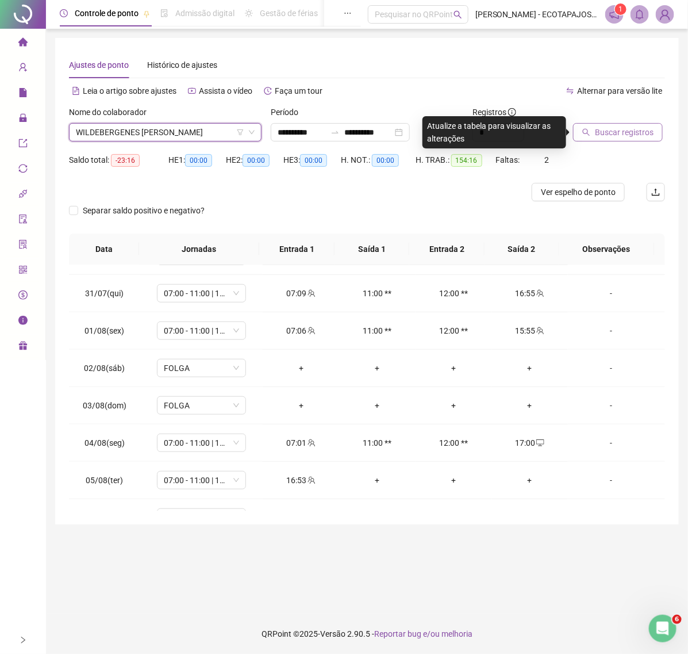
click at [578, 135] on button "Buscar registros" at bounding box center [618, 132] width 90 height 18
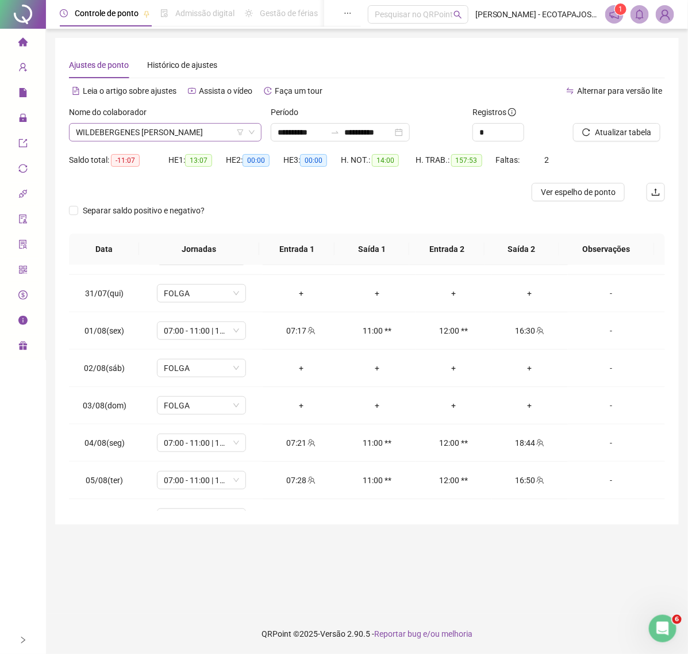
click at [223, 131] on span "WILDEBERGENES [PERSON_NAME]" at bounding box center [165, 132] width 179 height 17
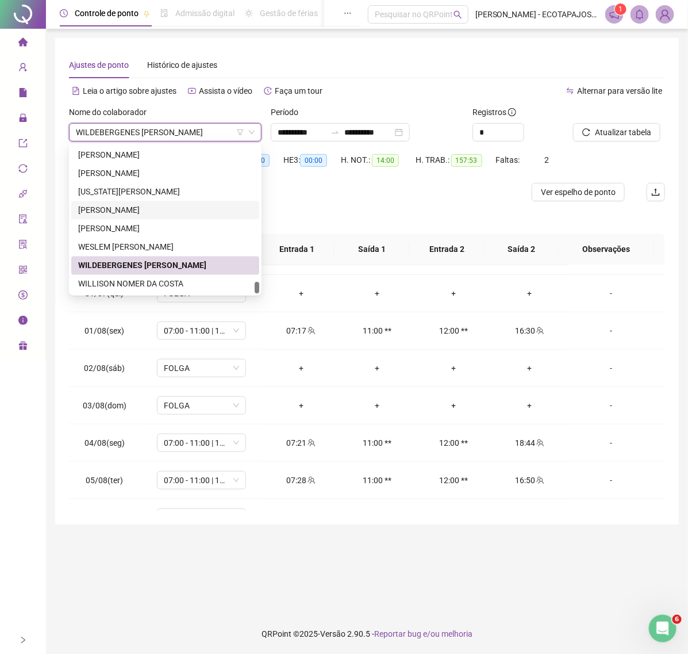
click at [443, 86] on div "Alternar para versão lite" at bounding box center [517, 91] width 299 height 18
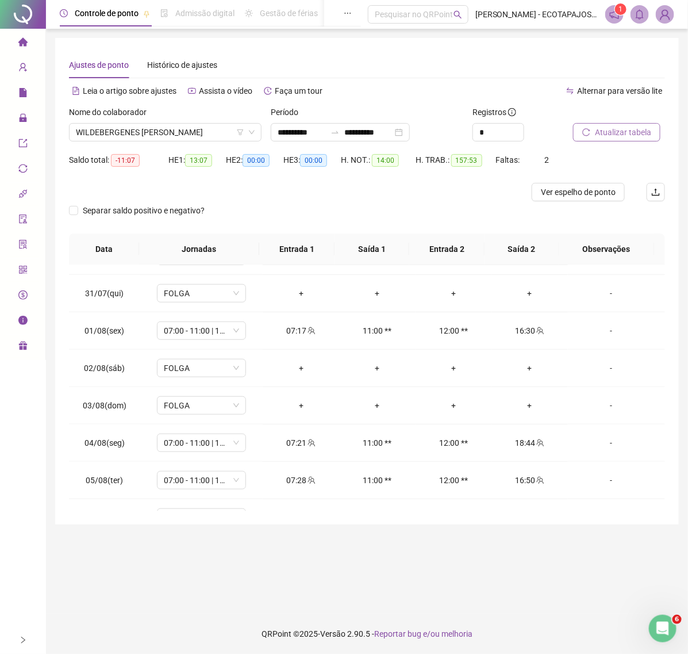
click at [614, 137] on span "Atualizar tabela" at bounding box center [623, 132] width 56 height 13
click at [619, 133] on span "Atualizar tabela" at bounding box center [623, 132] width 56 height 13
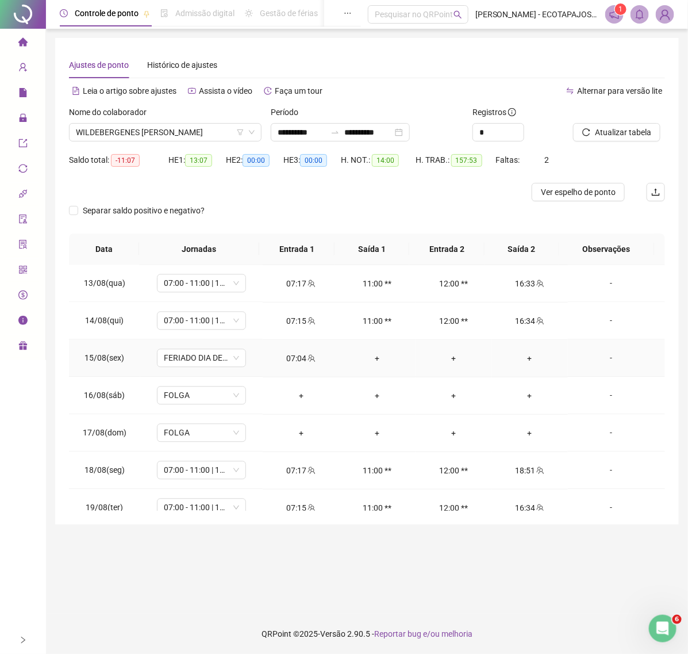
scroll to position [880, 0]
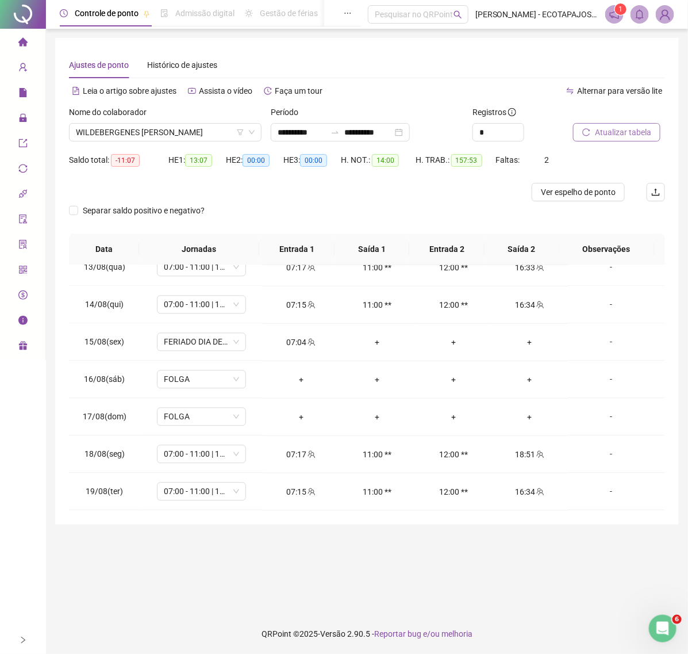
click at [599, 129] on span "Atualizar tabela" at bounding box center [623, 132] width 56 height 13
click at [223, 132] on span "WILDEBERGENES [PERSON_NAME]" at bounding box center [165, 132] width 179 height 17
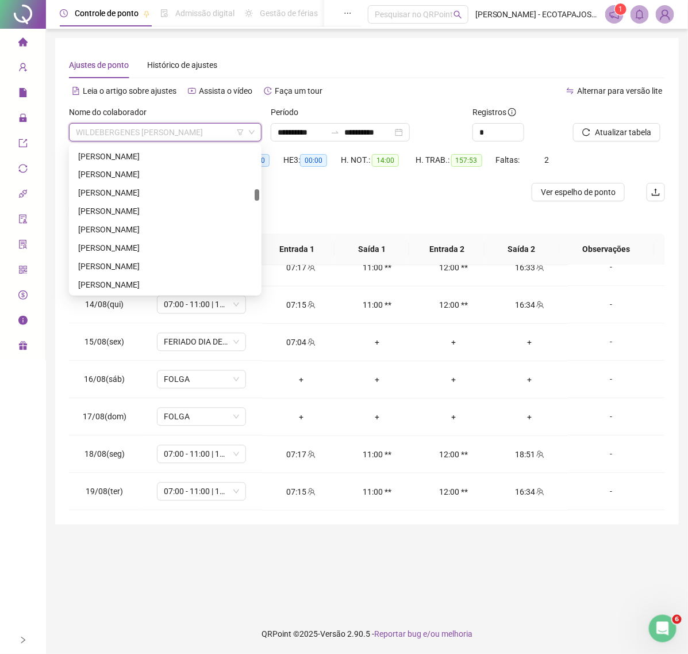
scroll to position [625, 0]
drag, startPoint x: 259, startPoint y: 283, endPoint x: 274, endPoint y: 188, distance: 96.2
click at [274, 188] on body "**********" at bounding box center [344, 327] width 688 height 654
click at [147, 193] on div "[PERSON_NAME]" at bounding box center [165, 192] width 174 height 13
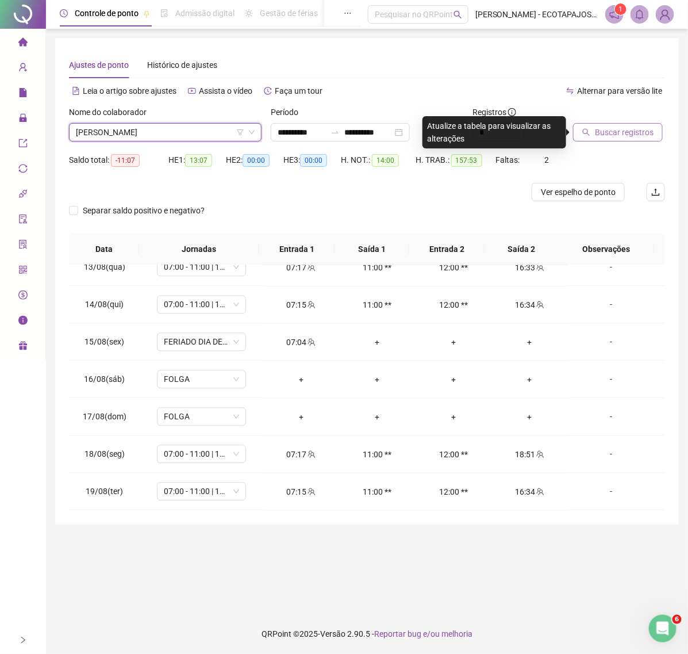
click at [596, 131] on span "Buscar registros" at bounding box center [624, 132] width 59 height 13
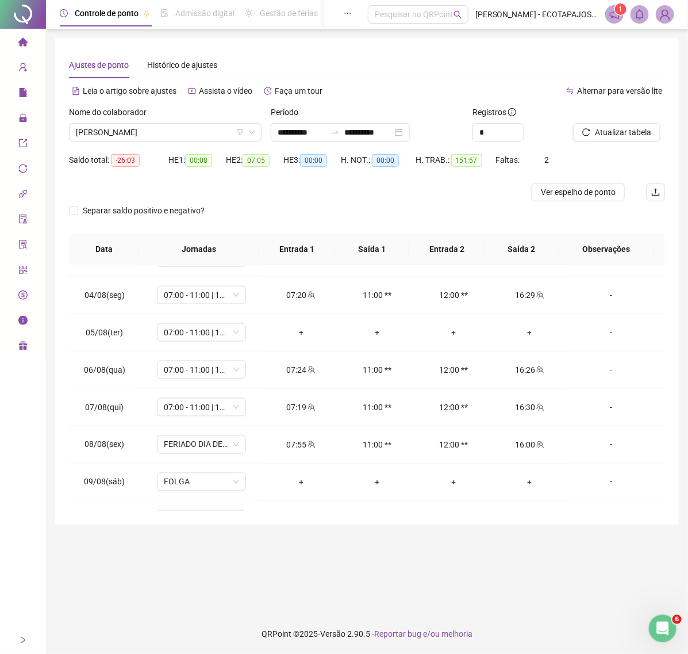
scroll to position [496, 0]
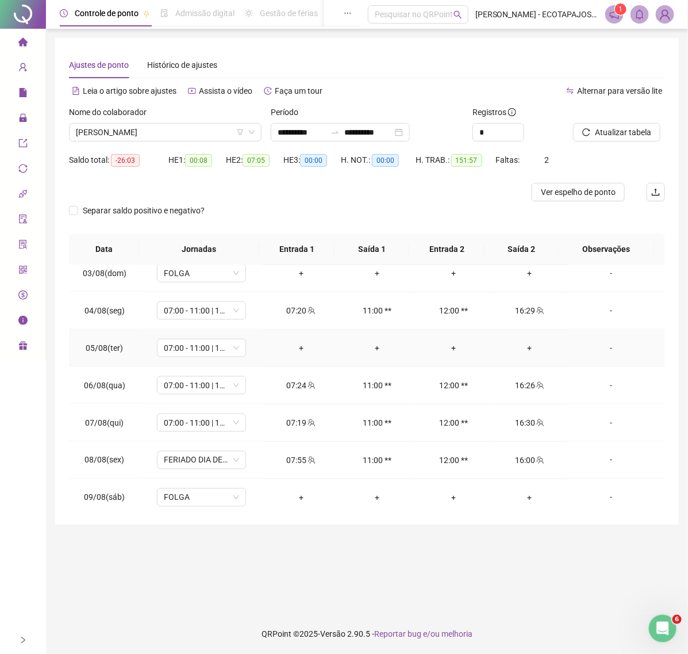
click at [593, 354] on div "-" at bounding box center [611, 348] width 68 height 13
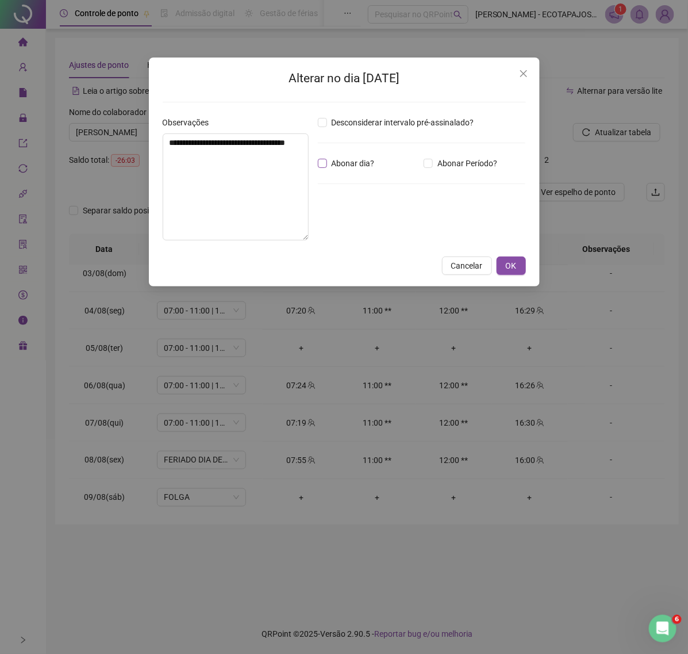
click at [340, 158] on span "Abonar dia?" at bounding box center [353, 163] width 52 height 13
click at [246, 150] on textarea "**********" at bounding box center [236, 186] width 146 height 107
type textarea "**********"
click at [499, 259] on button "OK" at bounding box center [511, 266] width 29 height 18
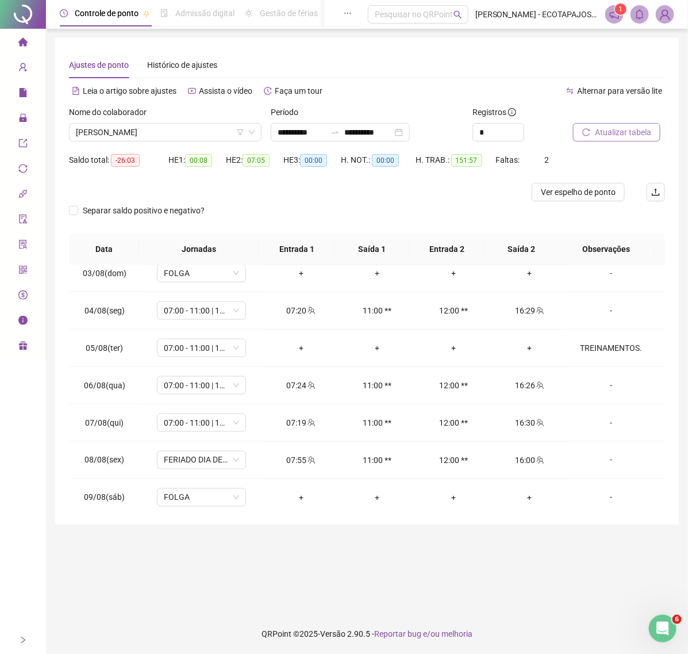
click at [614, 140] on button "Atualizar tabela" at bounding box center [616, 132] width 87 height 18
click at [604, 127] on span "Atualizar tabela" at bounding box center [623, 132] width 56 height 13
click at [212, 132] on span "[PERSON_NAME]" at bounding box center [165, 132] width 179 height 17
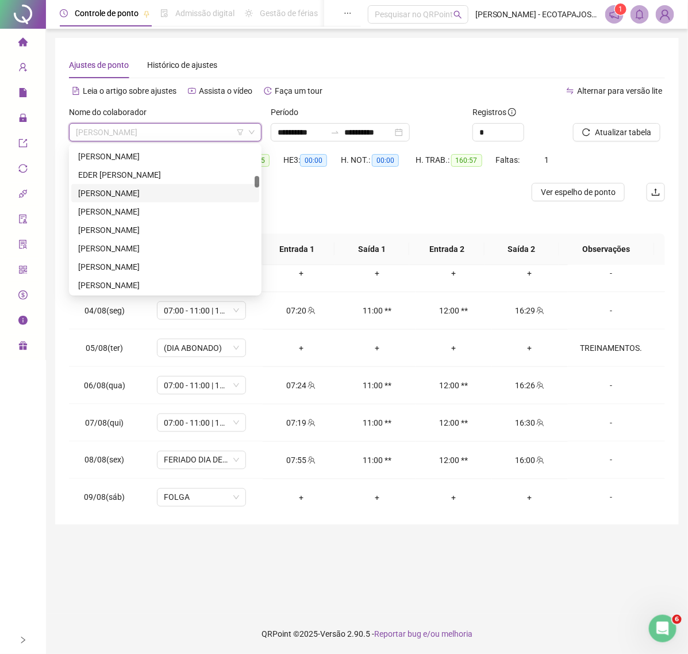
scroll to position [0, 0]
drag, startPoint x: 256, startPoint y: 182, endPoint x: 266, endPoint y: 116, distance: 67.4
click at [266, 116] on body "**********" at bounding box center [344, 327] width 688 height 654
click at [142, 192] on div "[PERSON_NAME]" at bounding box center [165, 192] width 174 height 13
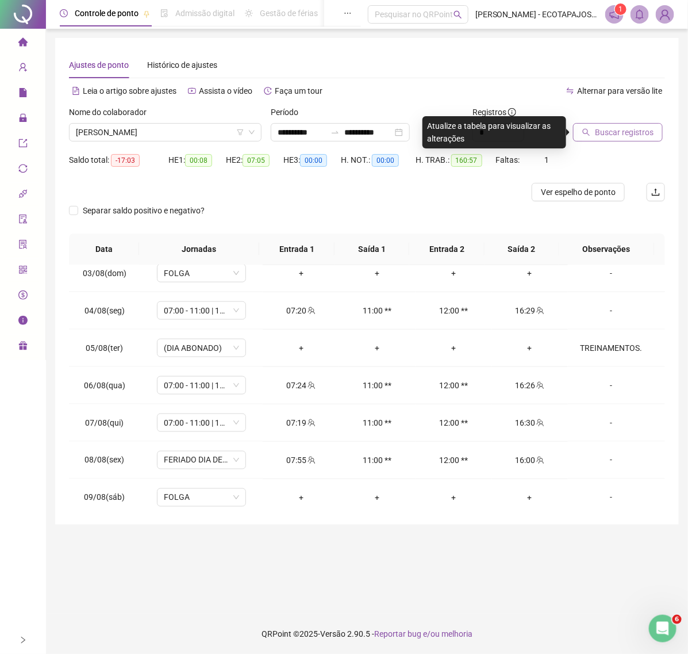
drag, startPoint x: 583, startPoint y: 128, endPoint x: 592, endPoint y: 130, distance: 10.0
click at [592, 130] on button "Buscar registros" at bounding box center [618, 132] width 90 height 18
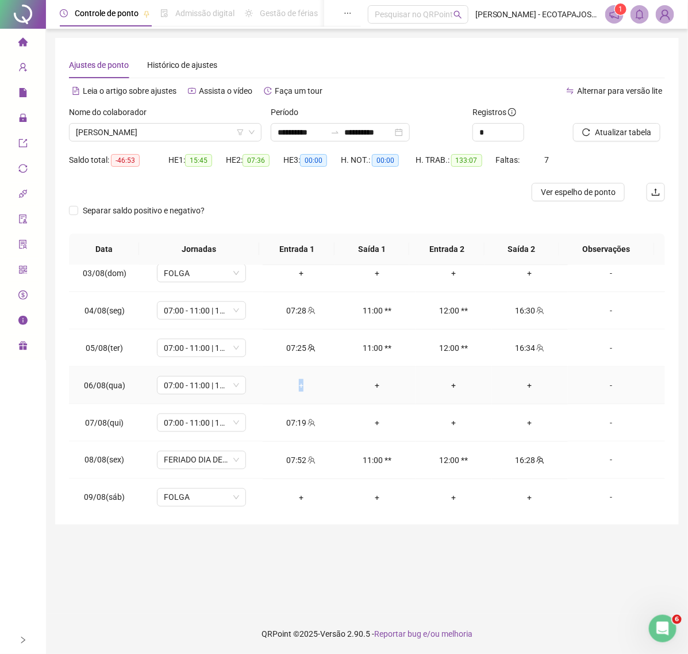
click at [297, 376] on td "+" at bounding box center [301, 385] width 76 height 37
click at [296, 381] on div "+" at bounding box center [301, 385] width 58 height 13
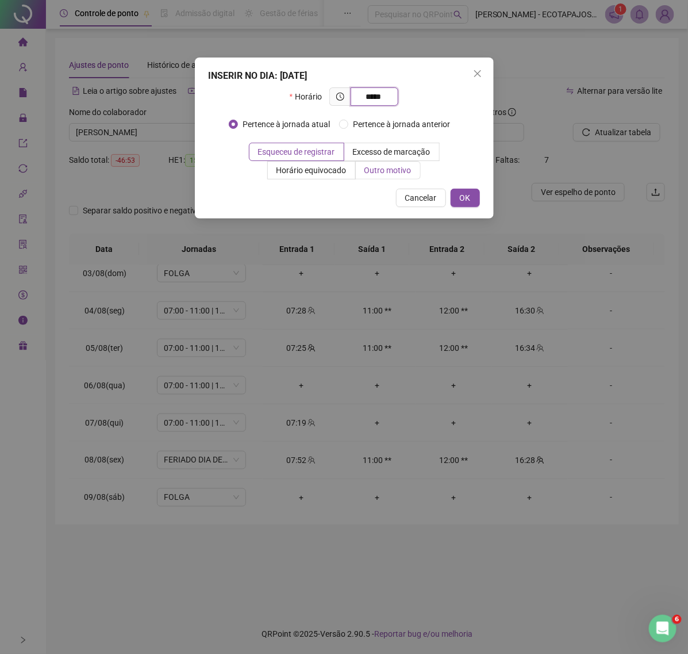
type input "*****"
click at [398, 173] on span "Outro motivo" at bounding box center [388, 170] width 47 height 9
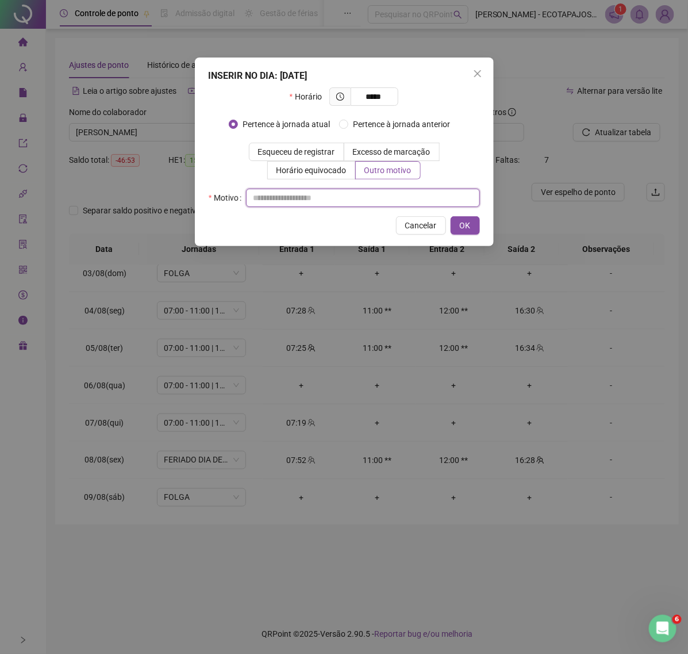
click at [316, 200] on input "text" at bounding box center [363, 198] width 234 height 18
paste input "****"
type input "****"
click at [467, 223] on span "OK" at bounding box center [465, 225] width 11 height 13
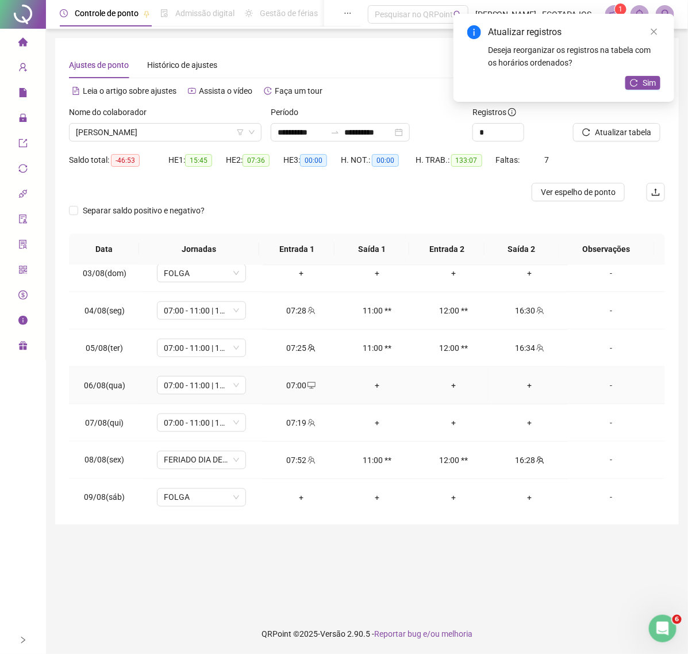
click at [527, 382] on div "+" at bounding box center [531, 385] width 58 height 13
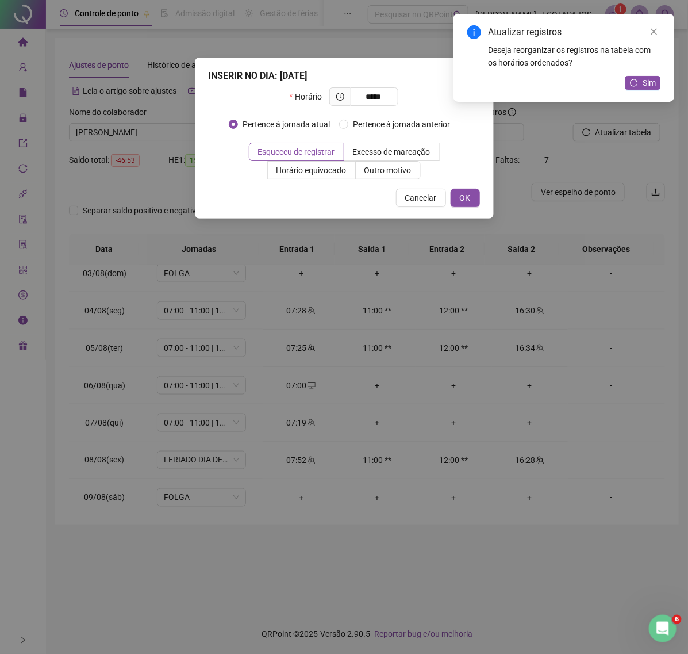
type input "*****"
click at [398, 180] on div "INSERIR NO DIA : 06/08/2025 Horário ***** Pertence à jornada atual Pertence à j…" at bounding box center [344, 138] width 299 height 161
click at [397, 177] on label "Outro motivo" at bounding box center [388, 170] width 65 height 18
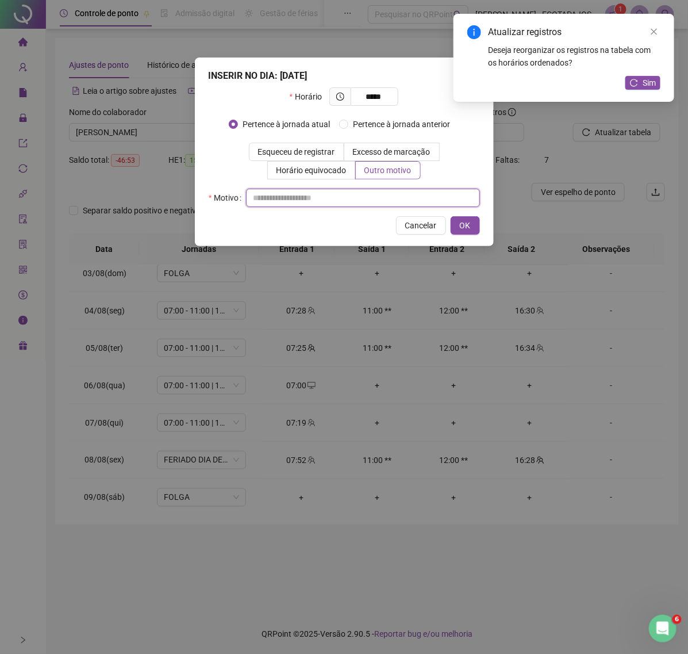
click at [323, 197] on input "text" at bounding box center [363, 198] width 234 height 18
paste input "****"
type input "****"
click at [460, 228] on span "OK" at bounding box center [465, 225] width 11 height 13
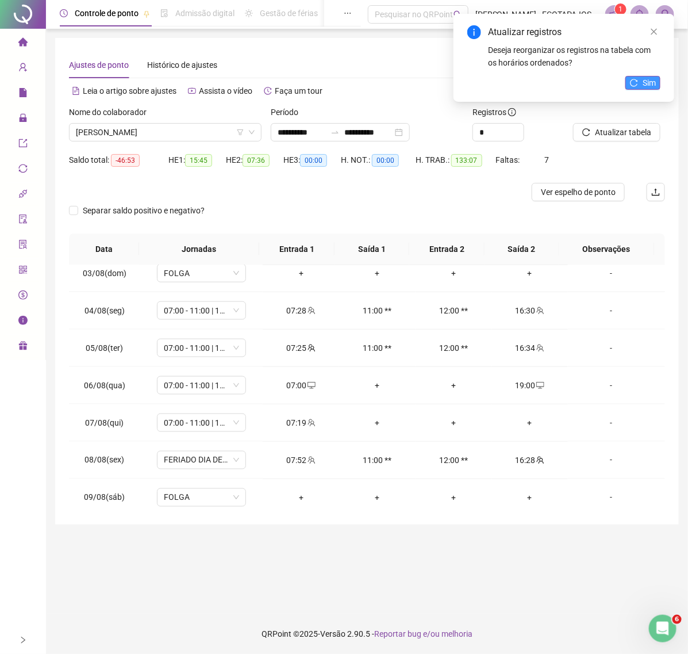
click at [639, 81] on button "Sim" at bounding box center [643, 83] width 35 height 14
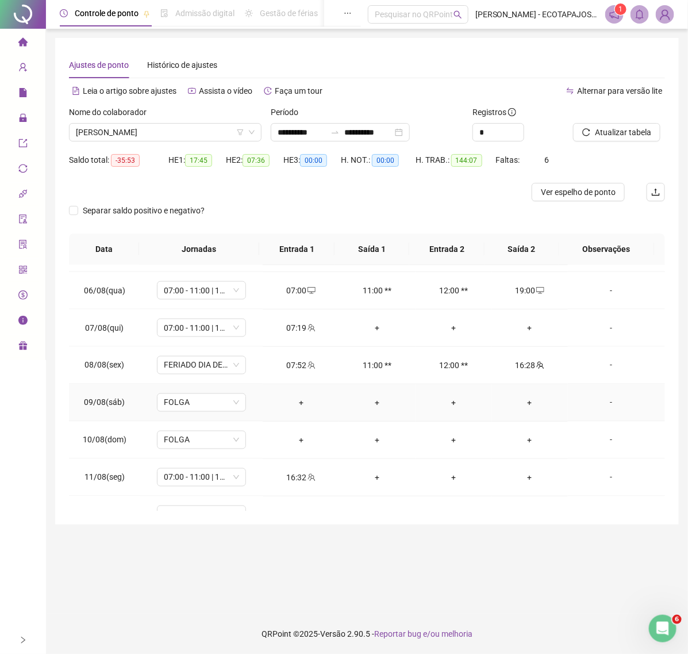
scroll to position [640, 0]
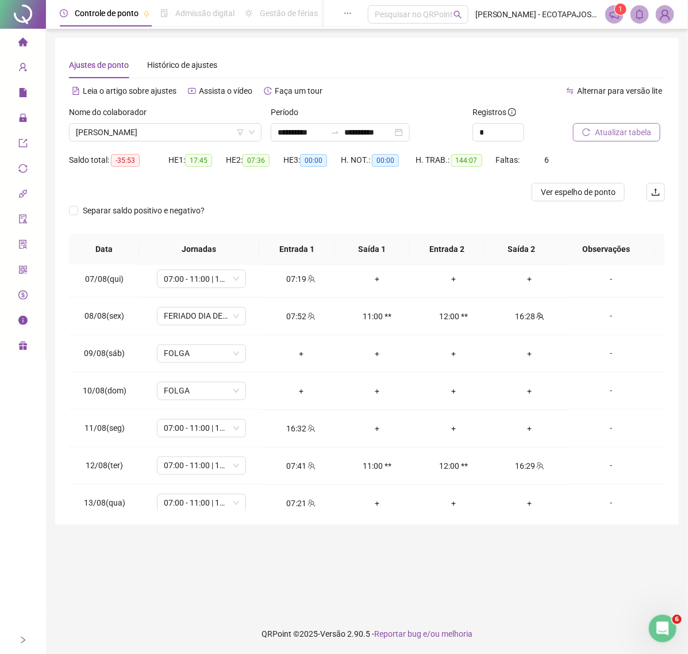
click at [599, 141] on button "Atualizar tabela" at bounding box center [616, 132] width 87 height 18
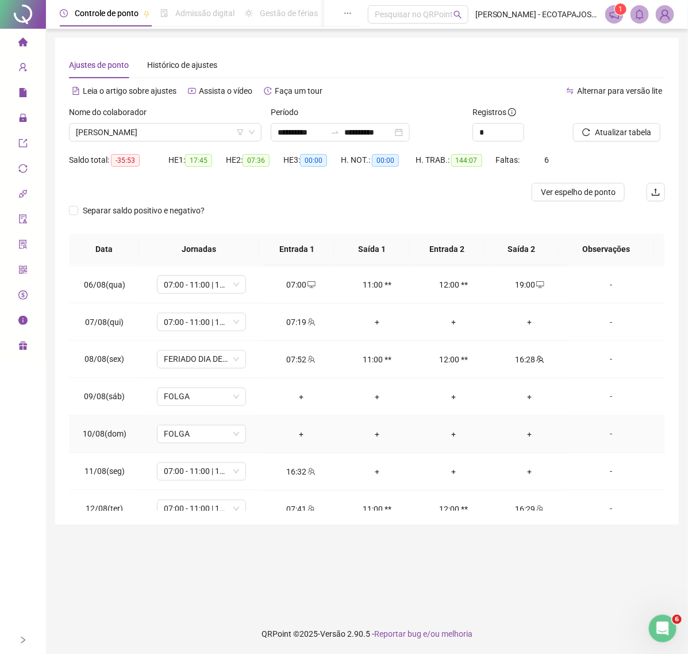
scroll to position [593, 0]
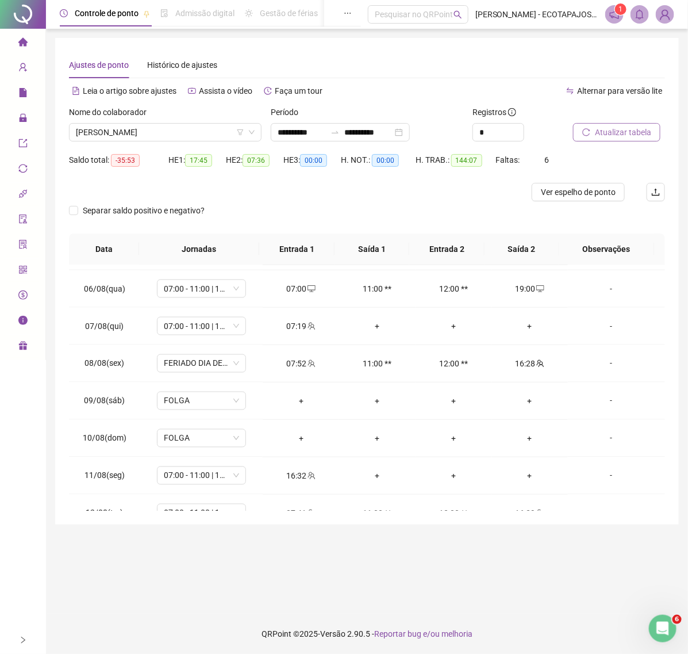
click at [606, 128] on span "Atualizar tabela" at bounding box center [623, 132] width 56 height 13
click at [199, 136] on span "[PERSON_NAME]" at bounding box center [165, 132] width 179 height 17
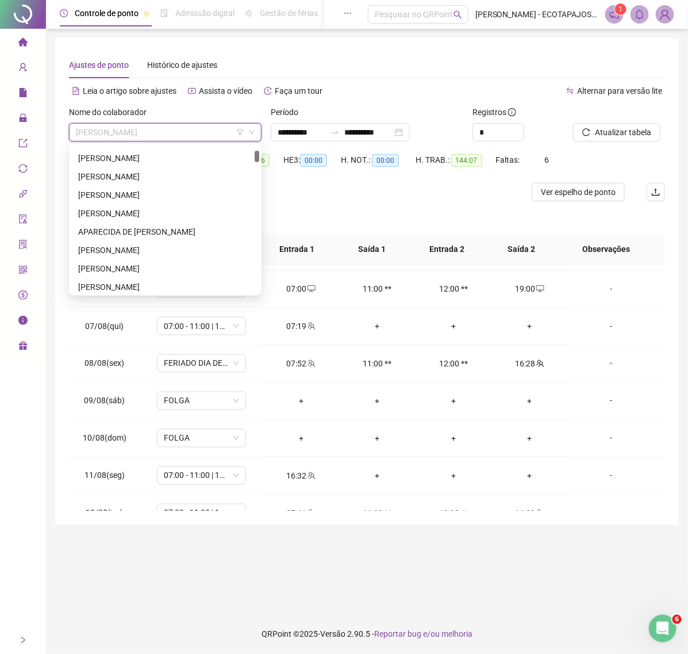
scroll to position [142, 0]
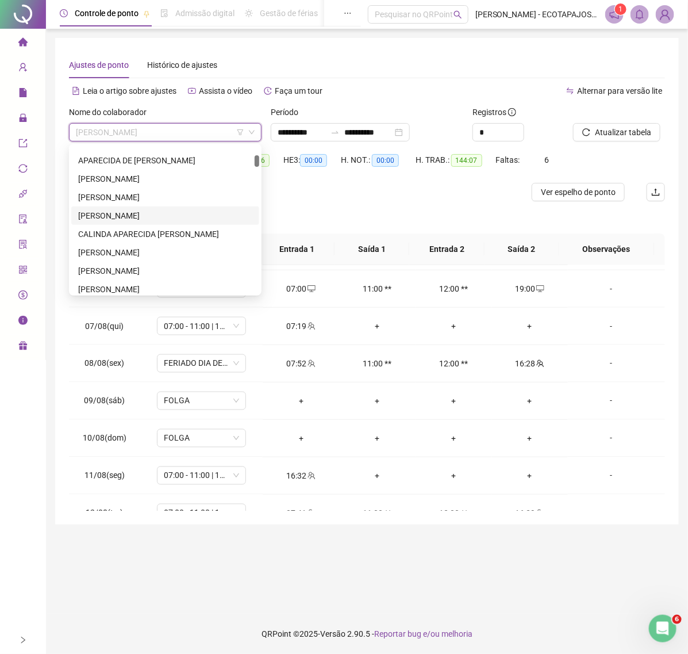
click at [156, 217] on div "[PERSON_NAME]" at bounding box center [165, 215] width 174 height 13
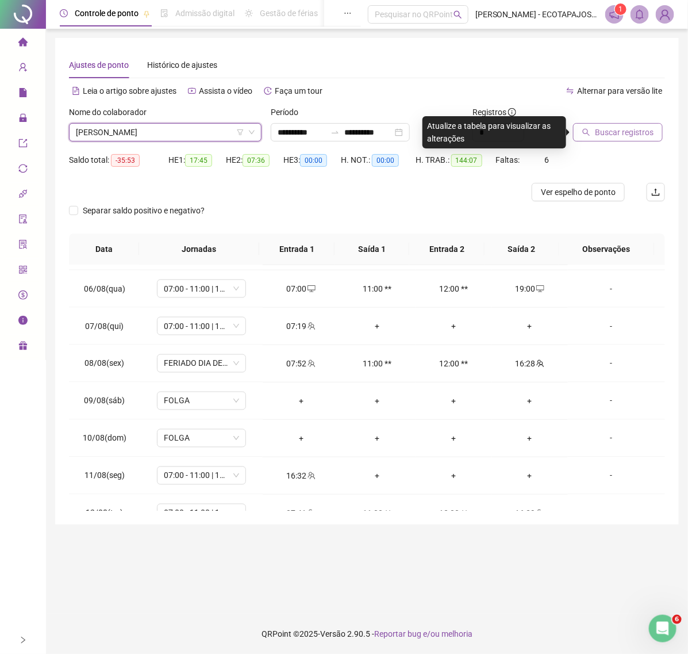
click at [648, 136] on span "Buscar registros" at bounding box center [624, 132] width 59 height 13
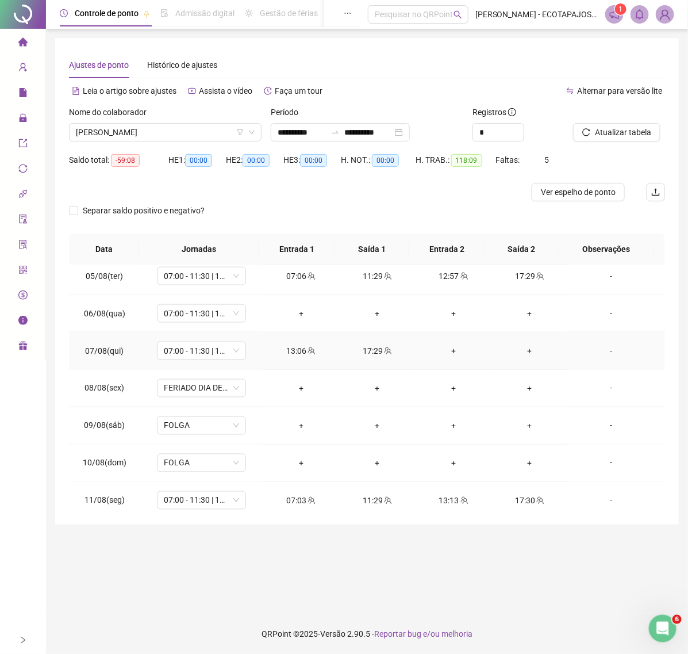
scroll to position [521, 0]
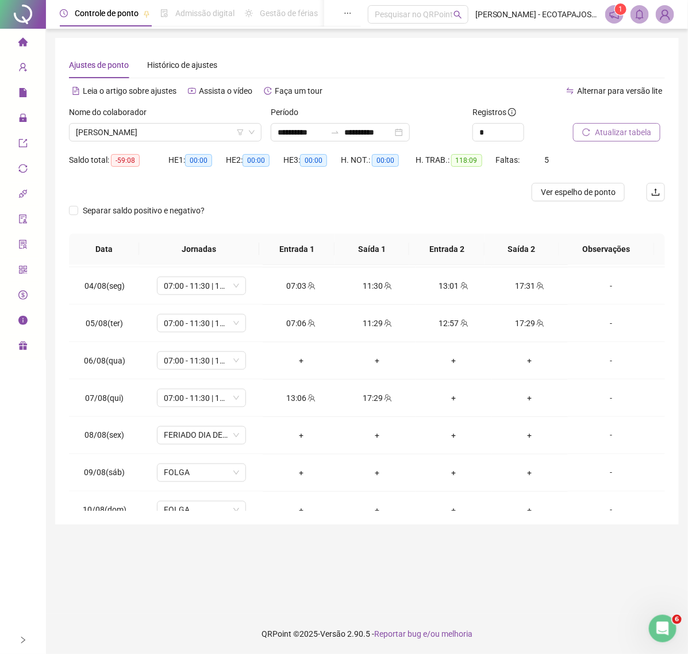
click at [607, 137] on span "Atualizar tabela" at bounding box center [623, 132] width 56 height 13
click at [626, 129] on span "Atualizar tabela" at bounding box center [623, 132] width 56 height 13
click at [596, 130] on span "Atualizar tabela" at bounding box center [623, 132] width 56 height 13
click at [295, 362] on div "+" at bounding box center [301, 360] width 58 height 13
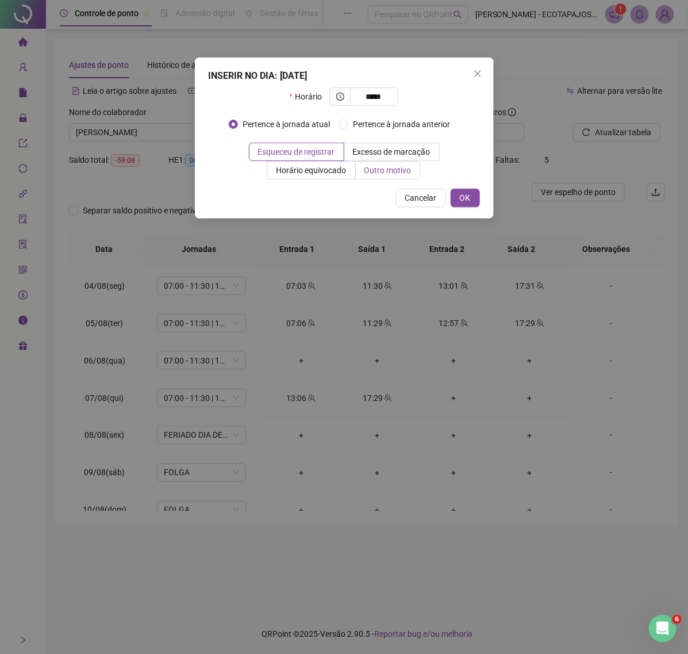
type input "*****"
click at [373, 168] on span "Outro motivo" at bounding box center [388, 170] width 47 height 9
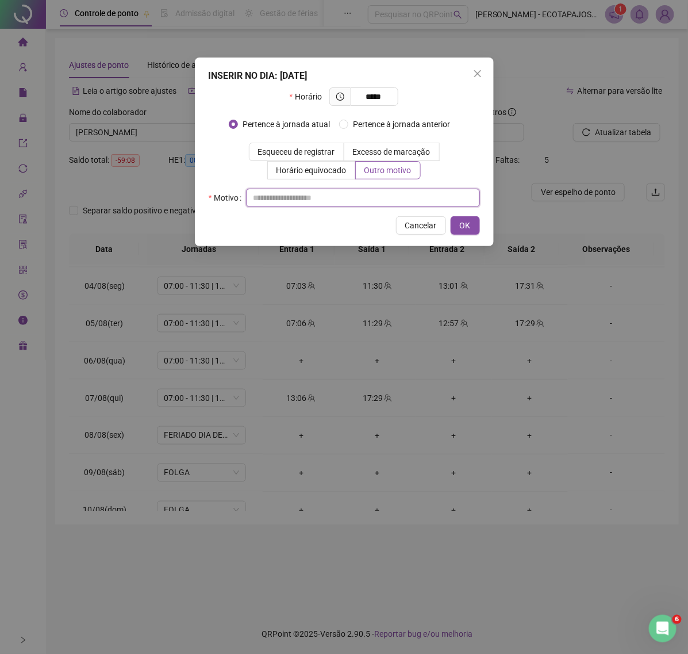
click at [263, 192] on input "text" at bounding box center [363, 198] width 234 height 18
paste input "****"
type input "****"
click at [460, 223] on span "OK" at bounding box center [465, 225] width 11 height 13
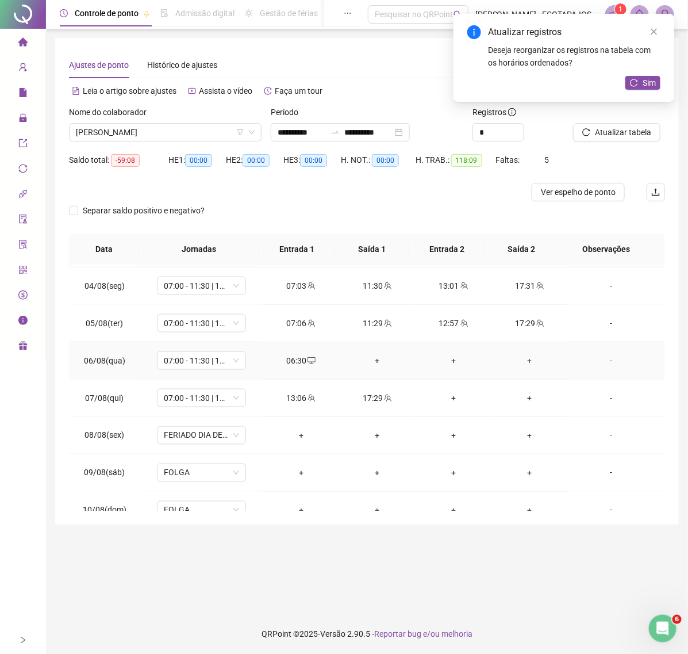
click at [510, 361] on div "+" at bounding box center [531, 360] width 58 height 13
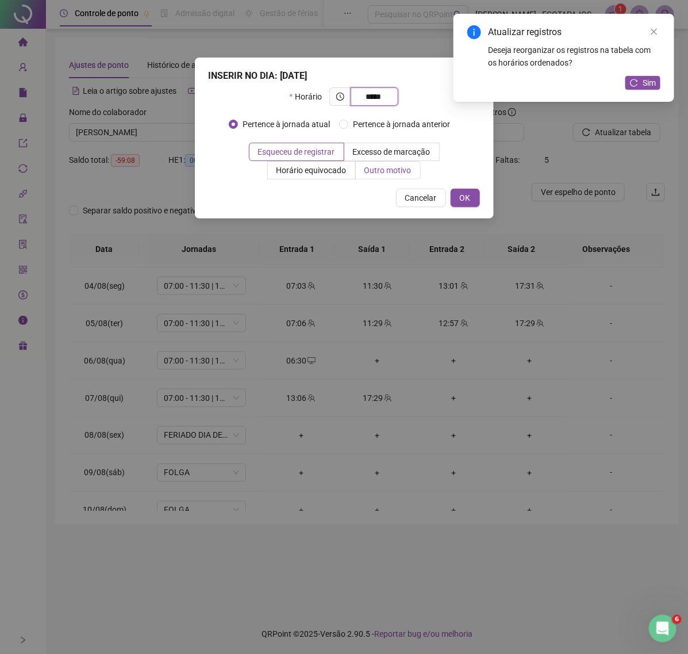
type input "*****"
click at [384, 171] on span "Outro motivo" at bounding box center [388, 170] width 47 height 9
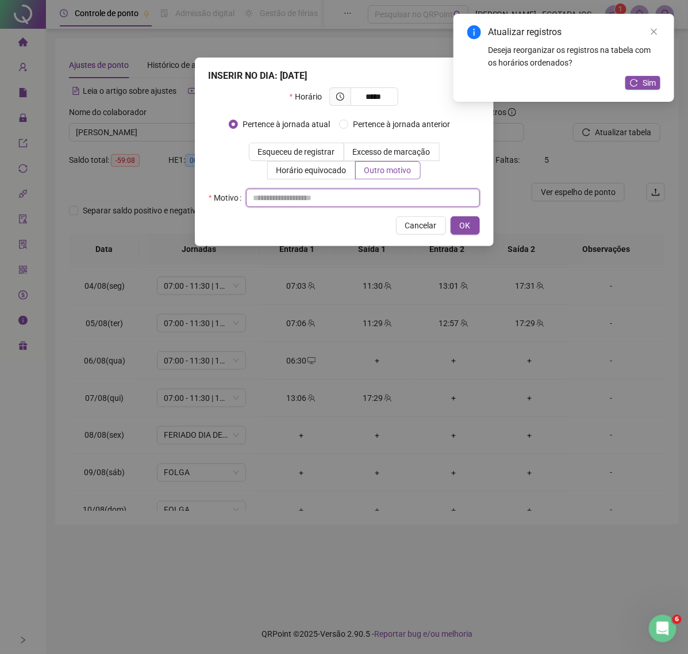
click at [282, 198] on input "text" at bounding box center [363, 198] width 234 height 18
paste input "****"
type input "****"
click at [468, 223] on span "OK" at bounding box center [465, 225] width 11 height 13
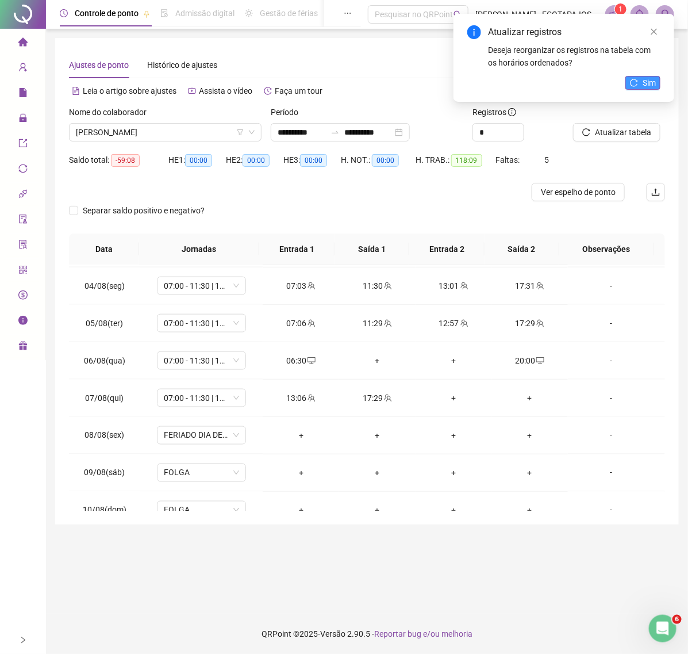
click at [636, 84] on icon "reload" at bounding box center [634, 83] width 8 height 8
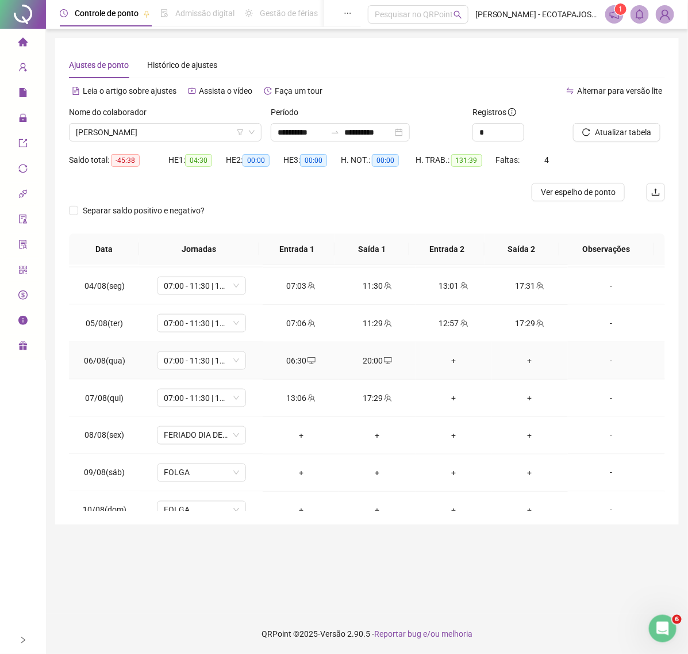
click at [450, 359] on div "+" at bounding box center [454, 360] width 58 height 13
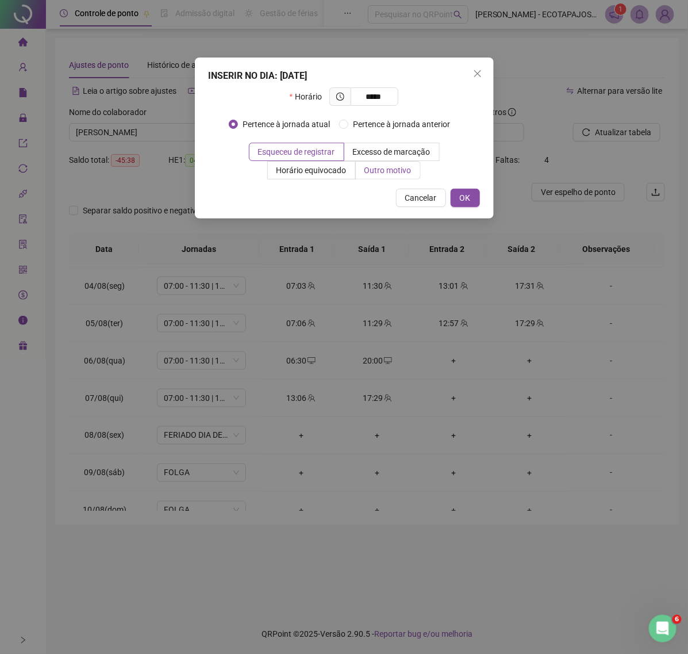
type input "*****"
click at [376, 173] on span "Outro motivo" at bounding box center [388, 170] width 47 height 9
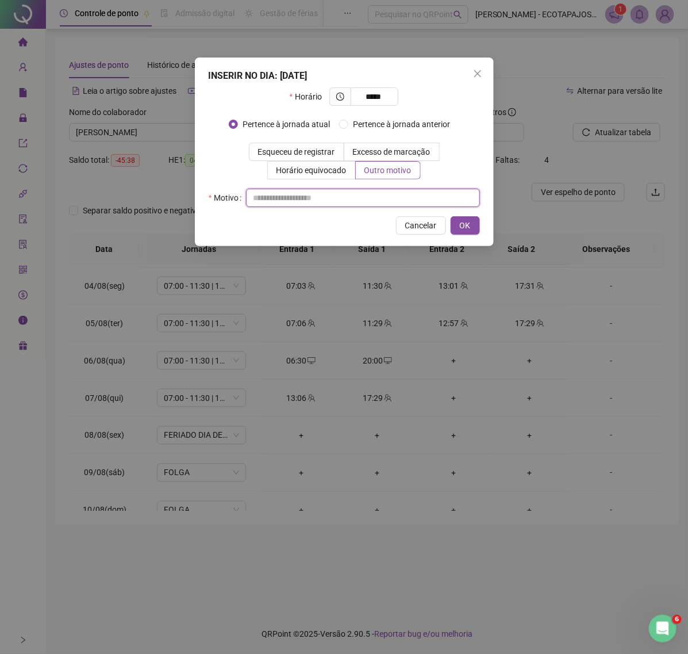
click at [297, 197] on input "text" at bounding box center [363, 198] width 234 height 18
type input "********"
click at [461, 226] on span "OK" at bounding box center [465, 225] width 11 height 13
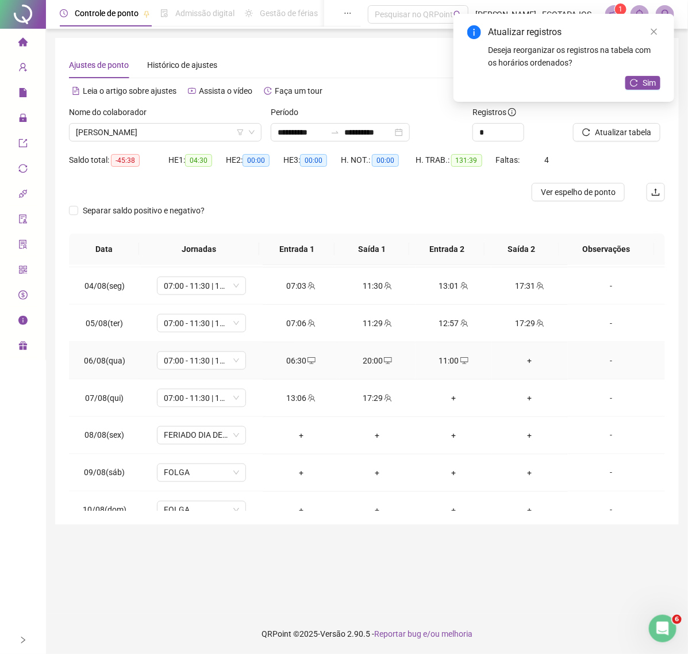
click at [523, 364] on div "+" at bounding box center [531, 360] width 58 height 13
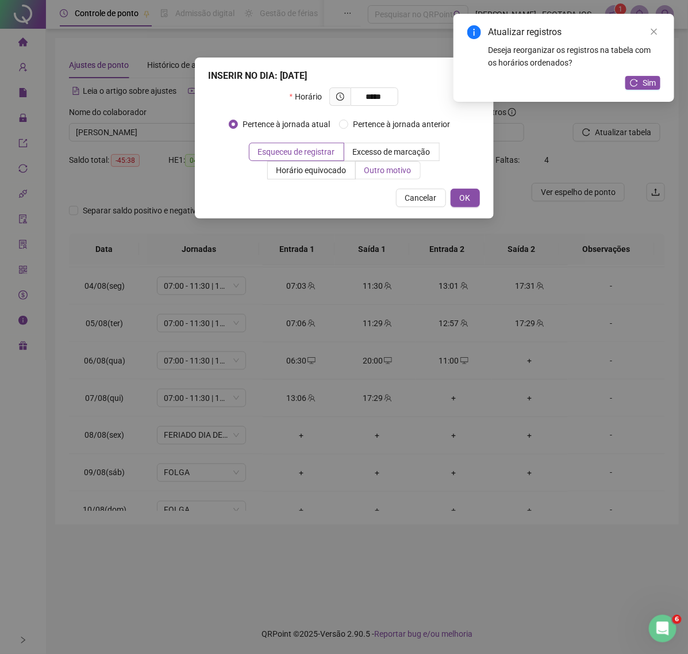
type input "*****"
click at [399, 169] on span "Outro motivo" at bounding box center [388, 170] width 47 height 9
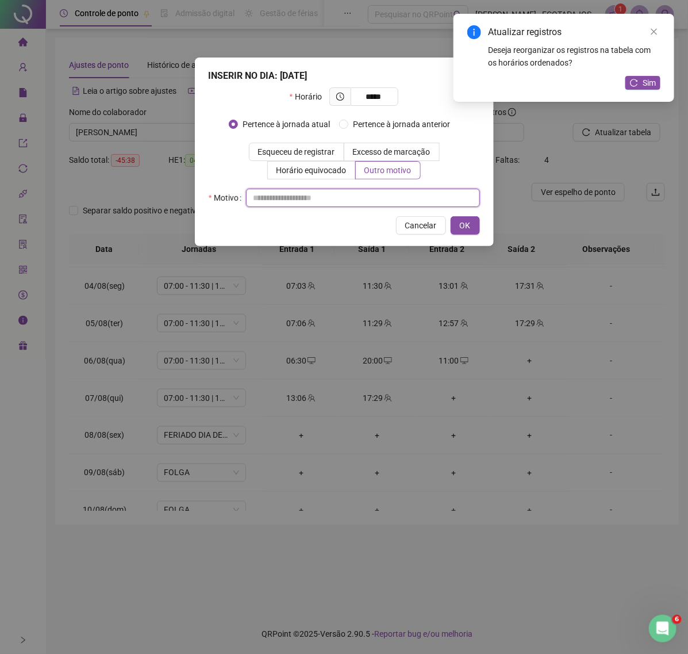
click at [343, 200] on input "text" at bounding box center [363, 198] width 234 height 18
type input "********"
click at [460, 232] on span "OK" at bounding box center [465, 225] width 11 height 13
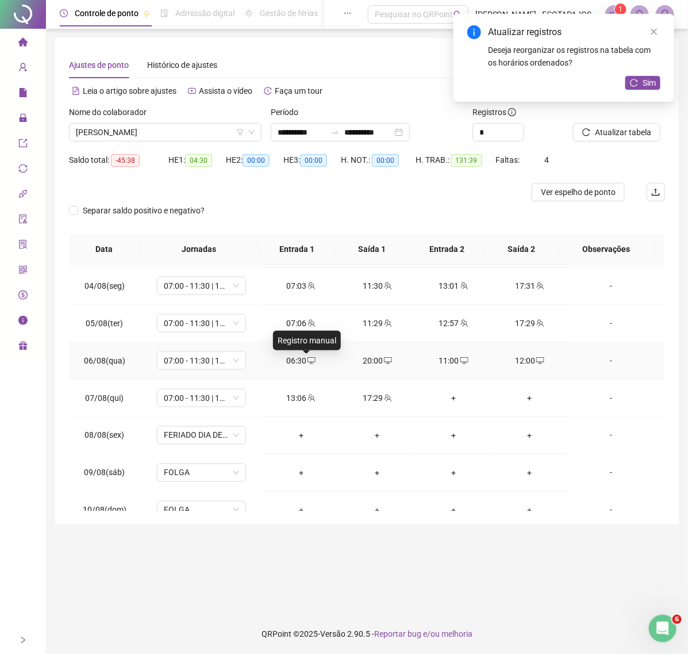
click at [308, 364] on icon "desktop" at bounding box center [312, 361] width 8 height 8
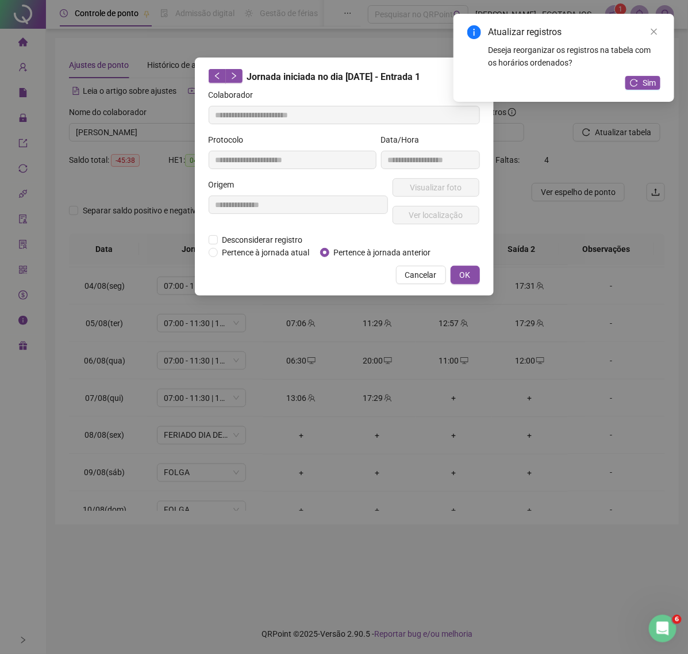
type input "**********"
click at [231, 239] on span "Desconsiderar registro" at bounding box center [263, 240] width 90 height 13
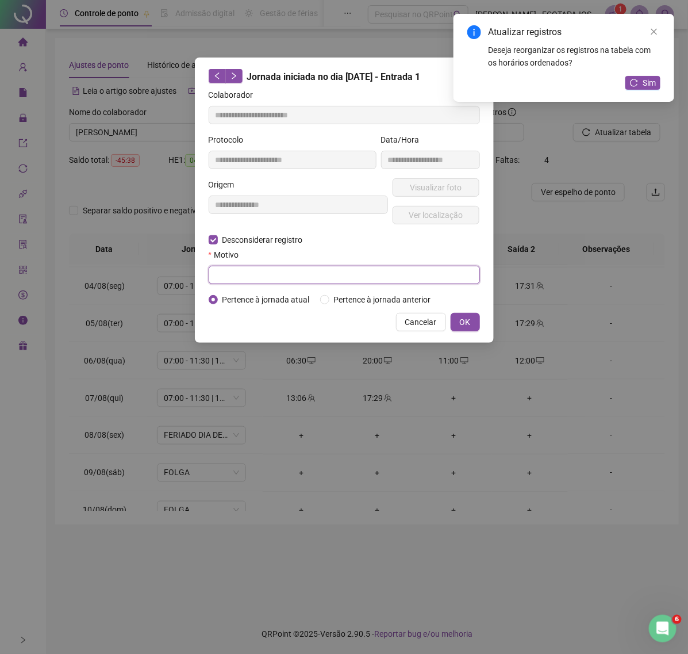
click at [237, 273] on input "text" at bounding box center [344, 275] width 271 height 18
type input "*****"
click at [458, 322] on button "OK" at bounding box center [465, 322] width 29 height 18
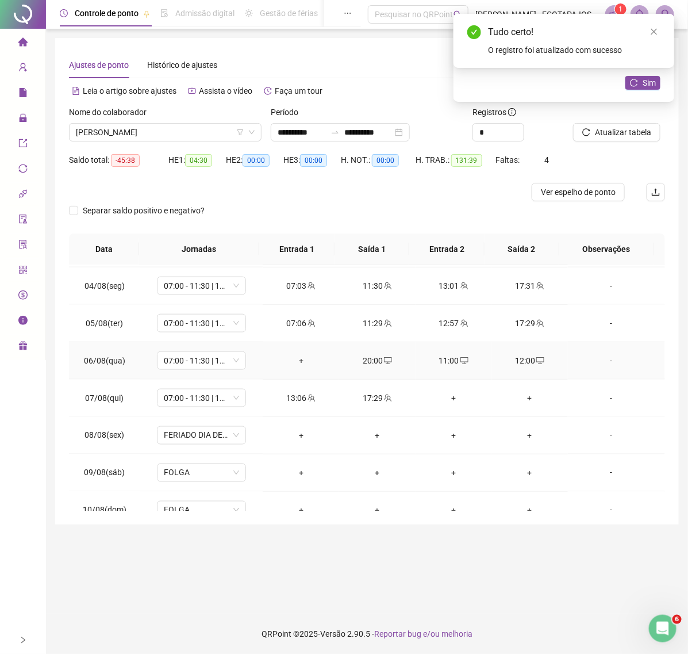
click at [384, 363] on icon "desktop" at bounding box center [388, 361] width 8 height 8
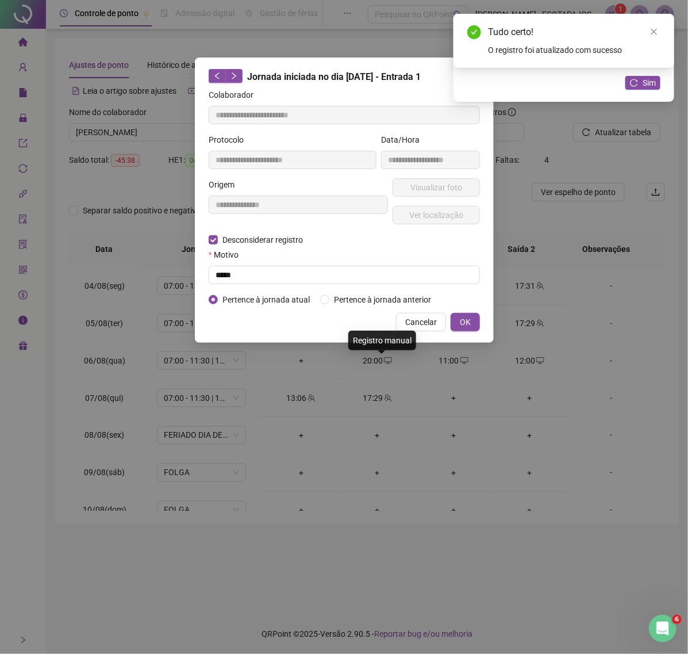
type input "**********"
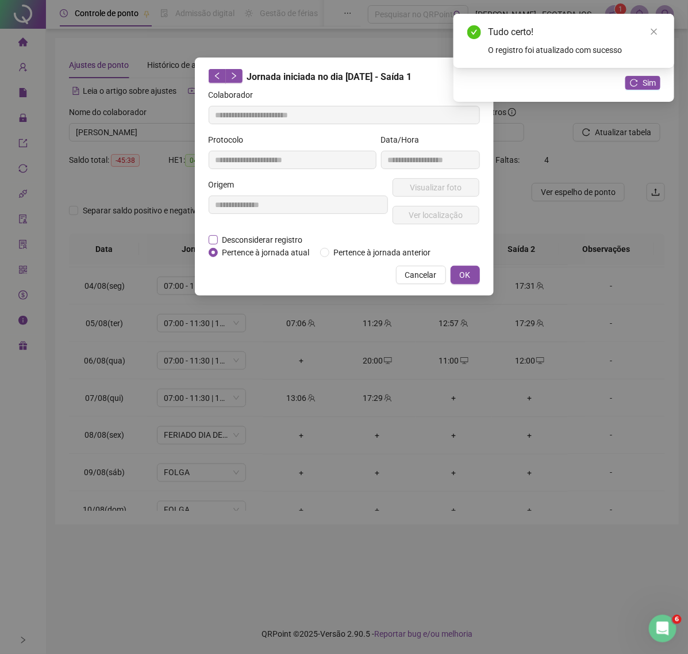
click at [269, 242] on span "Desconsiderar registro" at bounding box center [263, 240] width 90 height 13
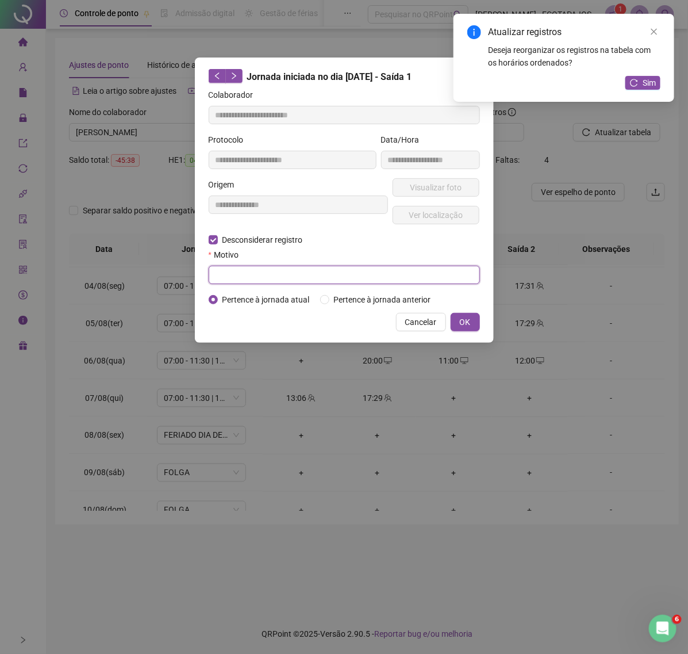
click at [254, 274] on input "text" at bounding box center [344, 275] width 271 height 18
type input "****"
click at [461, 319] on span "OK" at bounding box center [465, 322] width 11 height 13
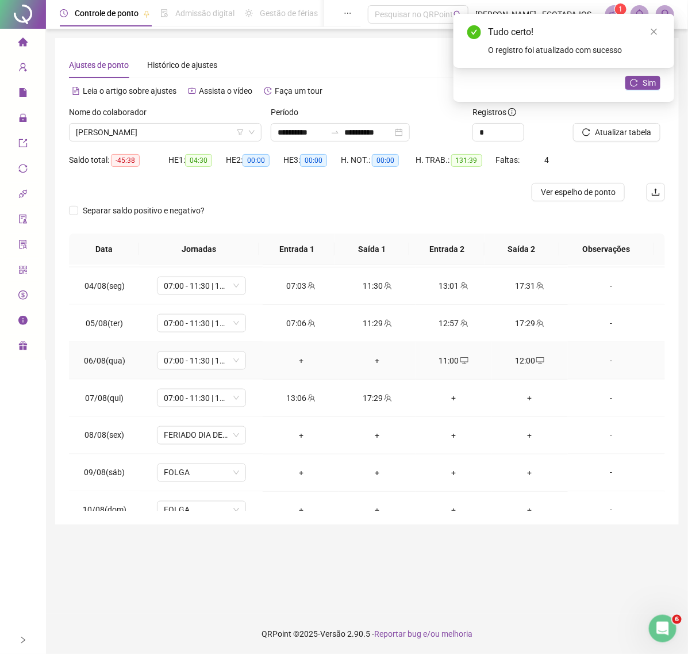
click at [293, 362] on div "+" at bounding box center [301, 360] width 58 height 13
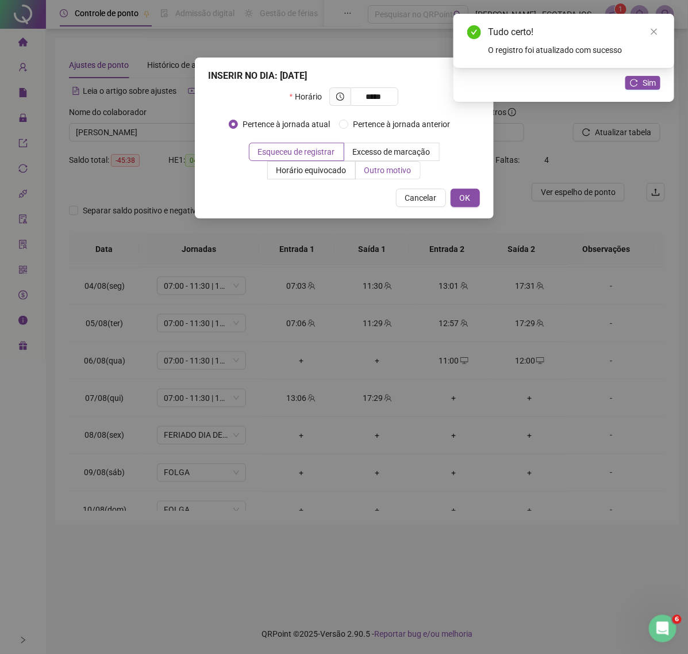
type input "*****"
click at [387, 166] on span "Outro motivo" at bounding box center [388, 170] width 47 height 9
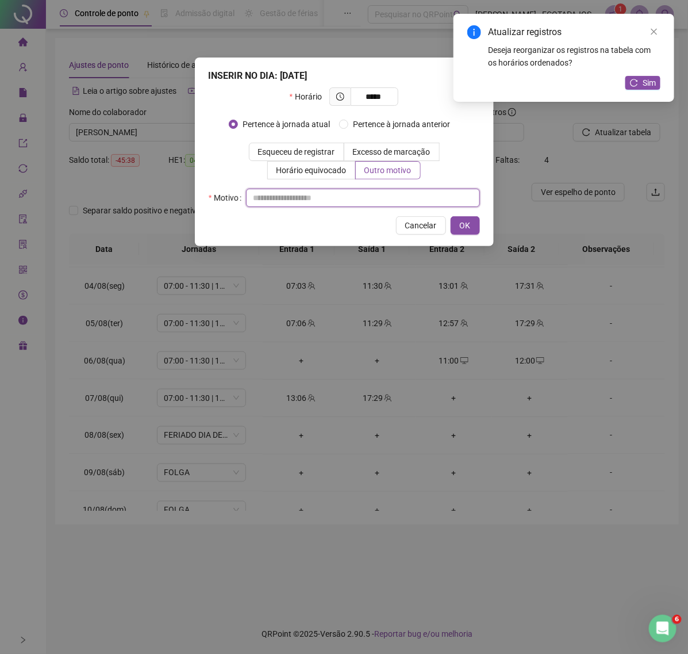
click at [304, 199] on input "text" at bounding box center [363, 198] width 234 height 18
type input "********"
click at [462, 223] on span "OK" at bounding box center [465, 225] width 11 height 13
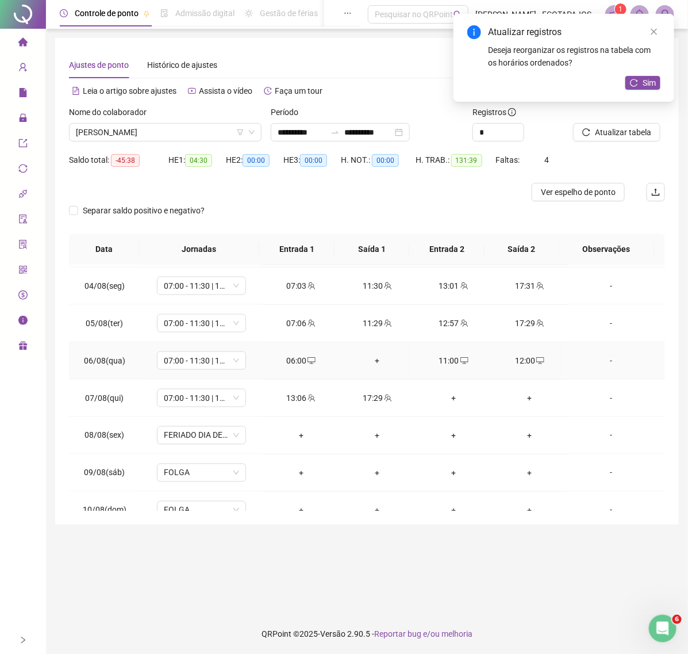
click at [381, 365] on div "+" at bounding box center [378, 360] width 58 height 13
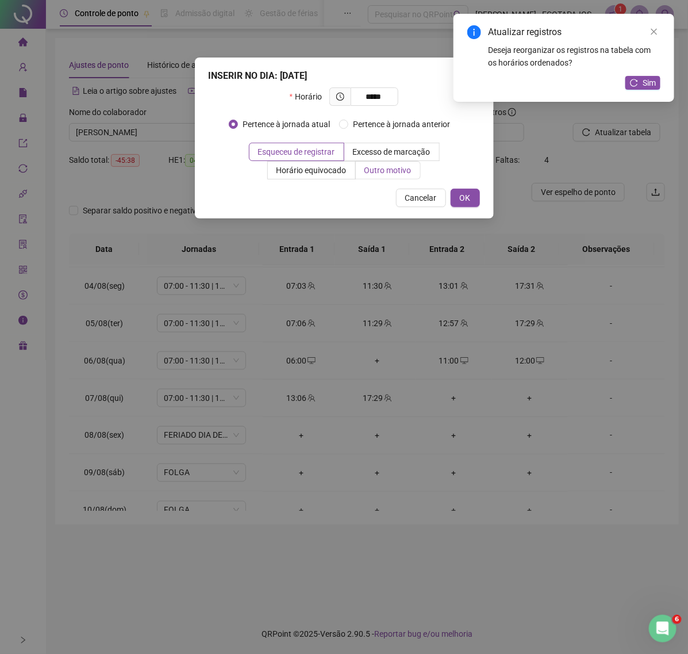
type input "*****"
click at [370, 170] on span "Outro motivo" at bounding box center [388, 170] width 47 height 9
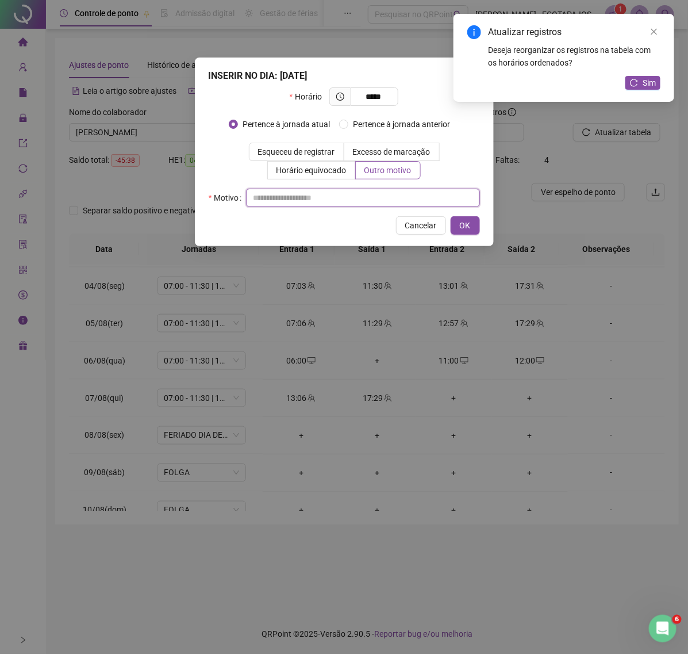
click at [286, 204] on input "text" at bounding box center [363, 198] width 234 height 18
type input "********"
click at [475, 230] on button "OK" at bounding box center [465, 225] width 29 height 18
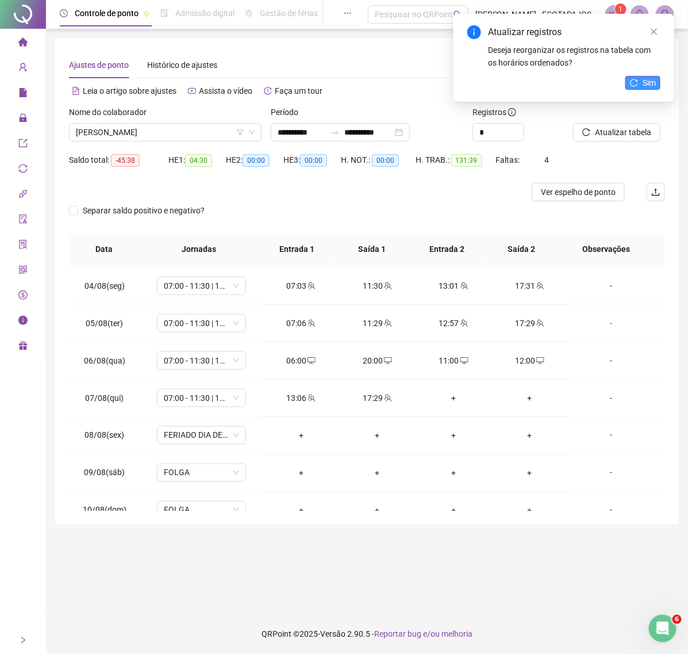
click at [648, 76] on span "Sim" at bounding box center [649, 82] width 13 height 13
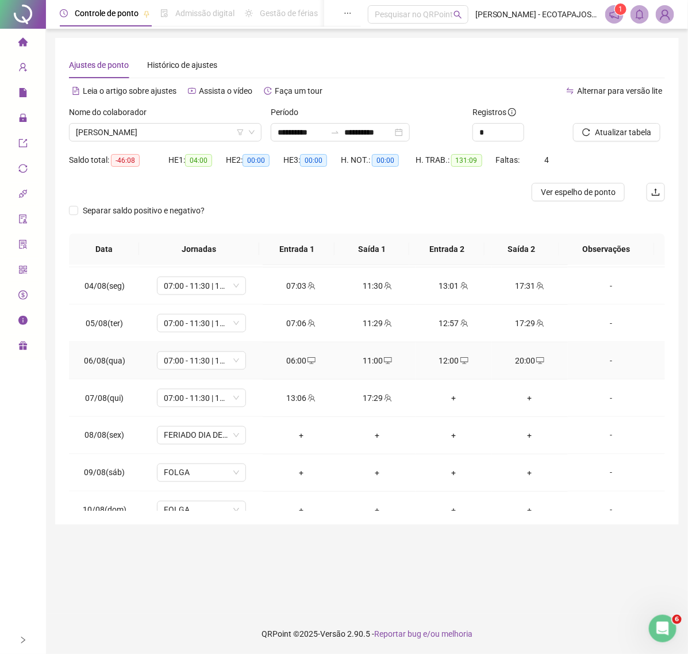
scroll to position [496, 0]
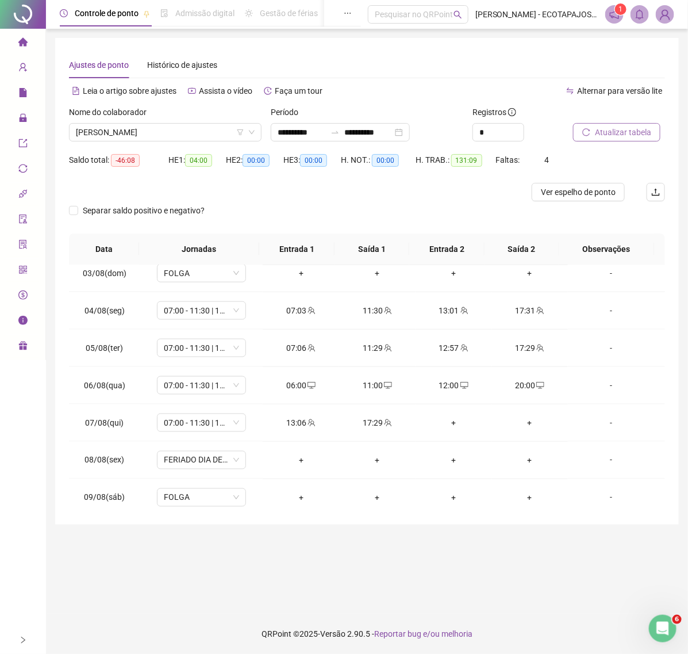
click at [625, 139] on button "Atualizar tabela" at bounding box center [616, 132] width 87 height 18
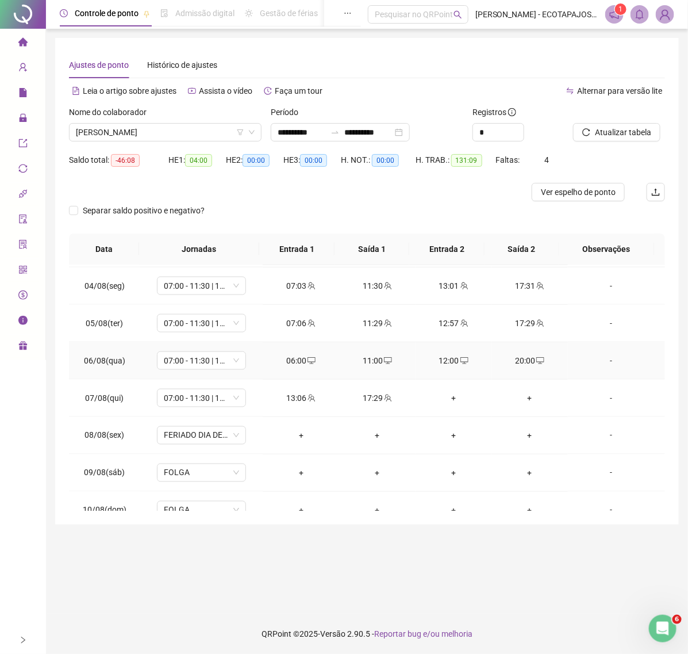
scroll to position [545, 0]
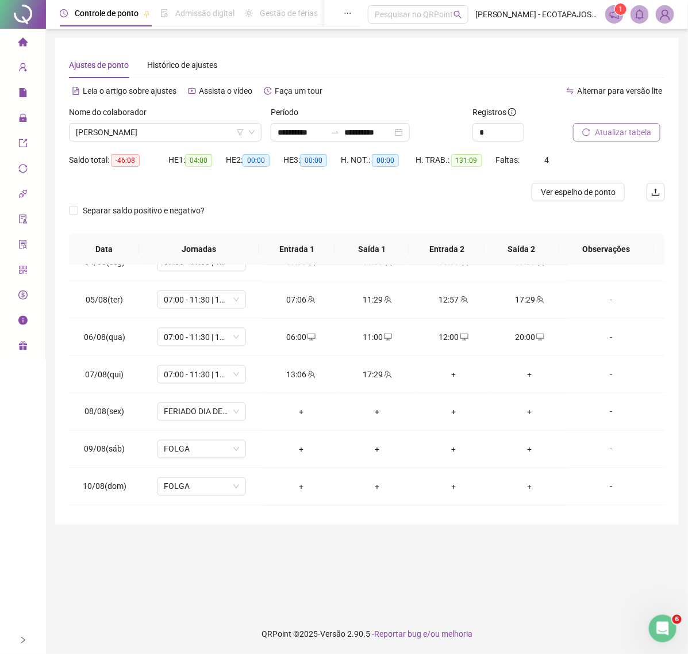
click at [618, 128] on span "Atualizar tabela" at bounding box center [623, 132] width 56 height 13
click at [189, 134] on span "[PERSON_NAME]" at bounding box center [165, 132] width 179 height 17
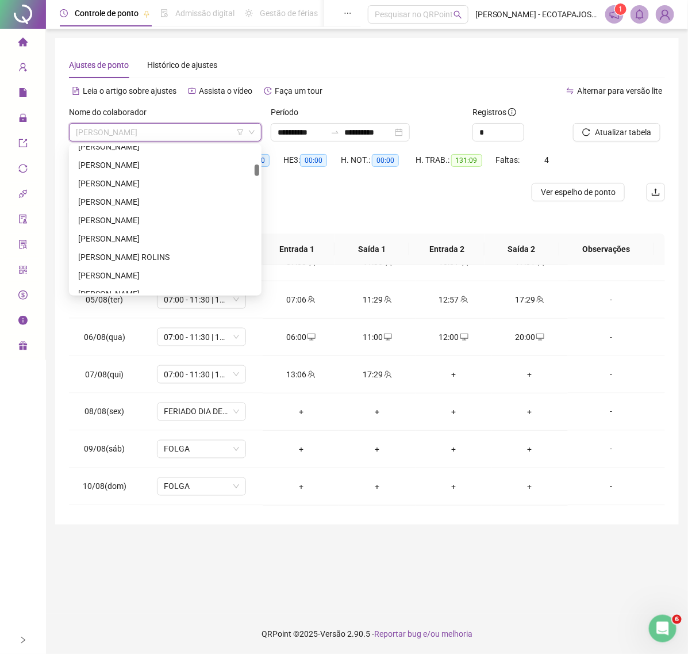
scroll to position [332, 0]
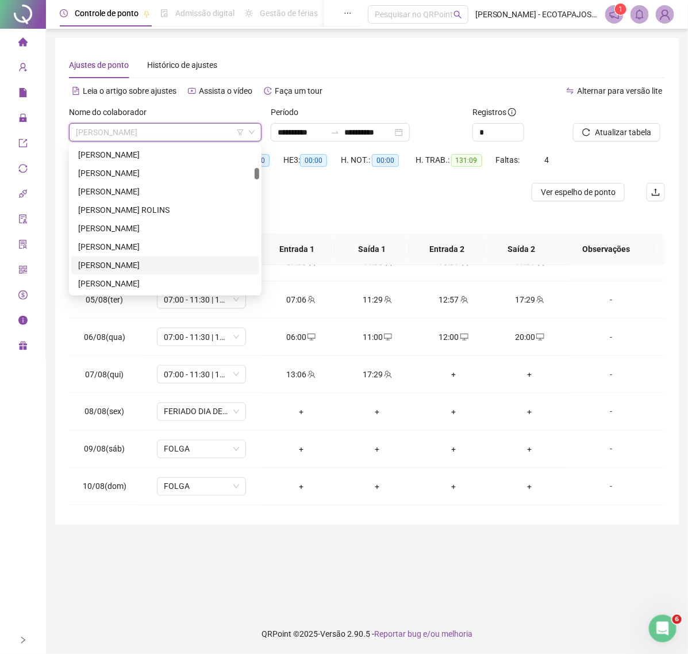
click at [107, 257] on div "[PERSON_NAME]" at bounding box center [165, 265] width 188 height 18
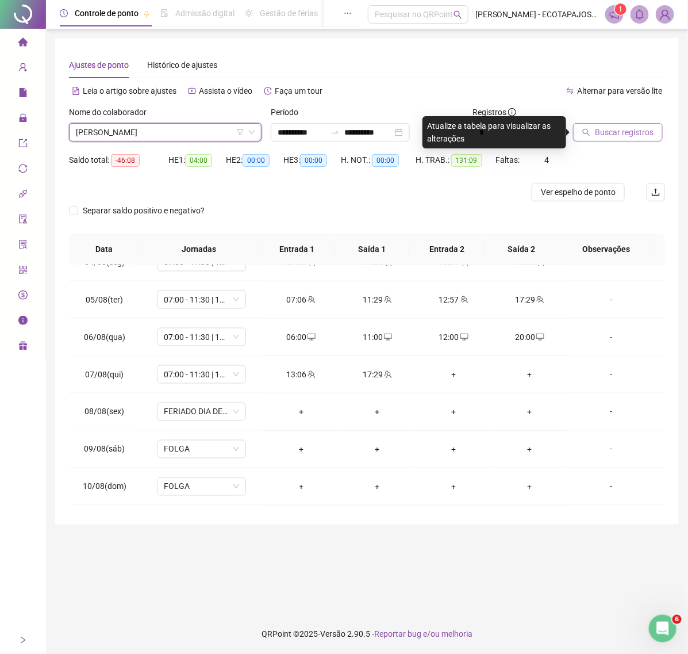
click at [643, 134] on span "Buscar registros" at bounding box center [624, 132] width 59 height 13
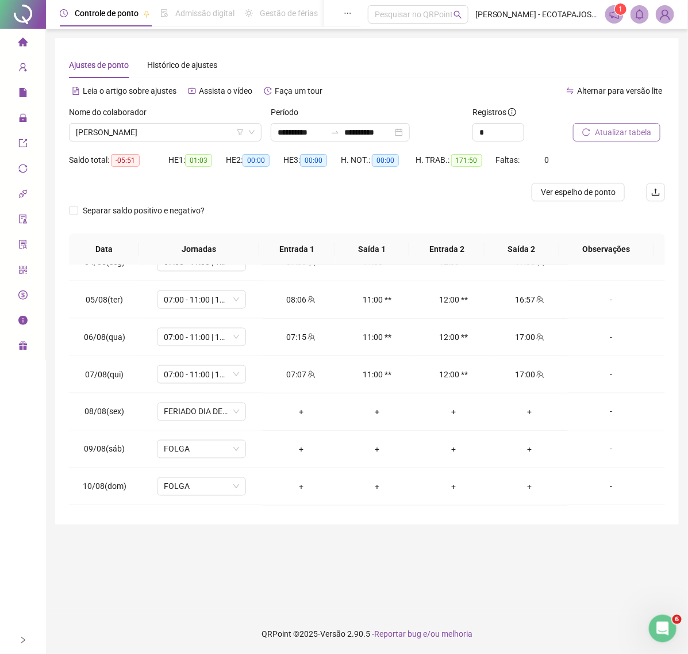
click at [596, 124] on button "Atualizar tabela" at bounding box center [616, 132] width 87 height 18
click at [224, 129] on span "[PERSON_NAME]" at bounding box center [165, 132] width 179 height 17
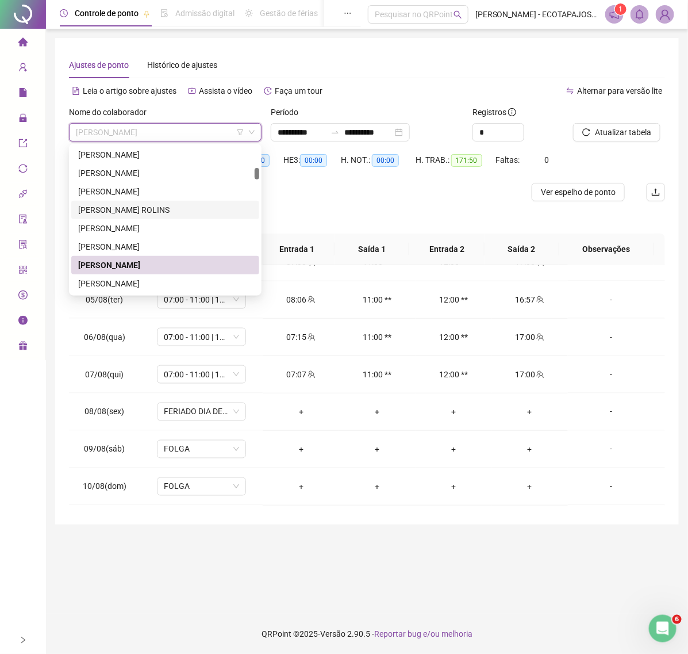
click at [123, 204] on div "[PERSON_NAME] ROLINS" at bounding box center [165, 210] width 174 height 13
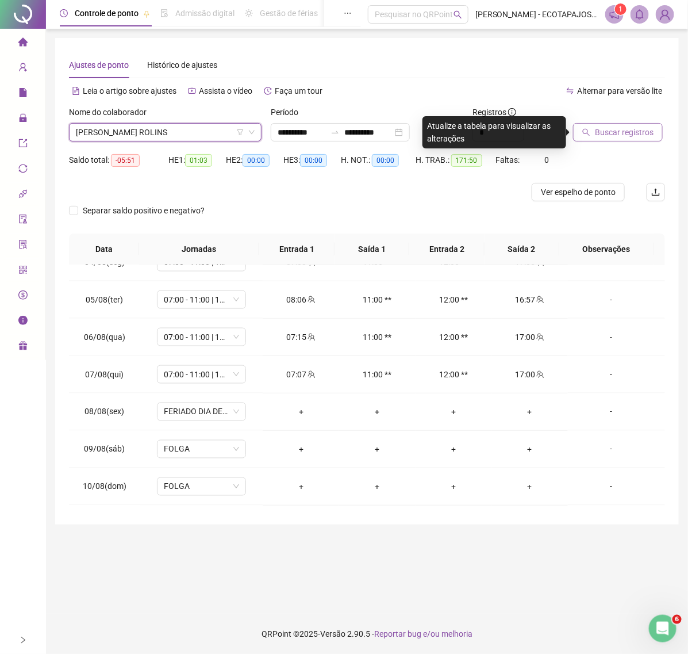
click at [592, 125] on button "Buscar registros" at bounding box center [618, 132] width 90 height 18
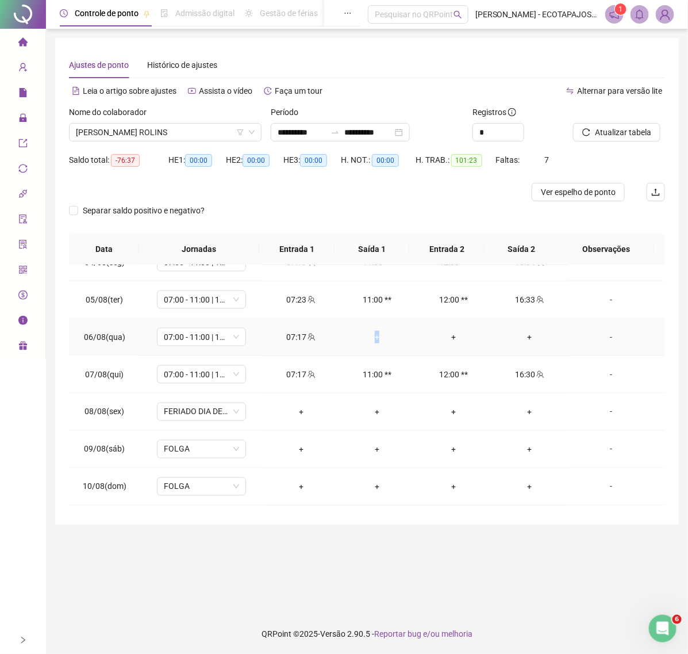
click at [372, 336] on div "+" at bounding box center [378, 337] width 58 height 13
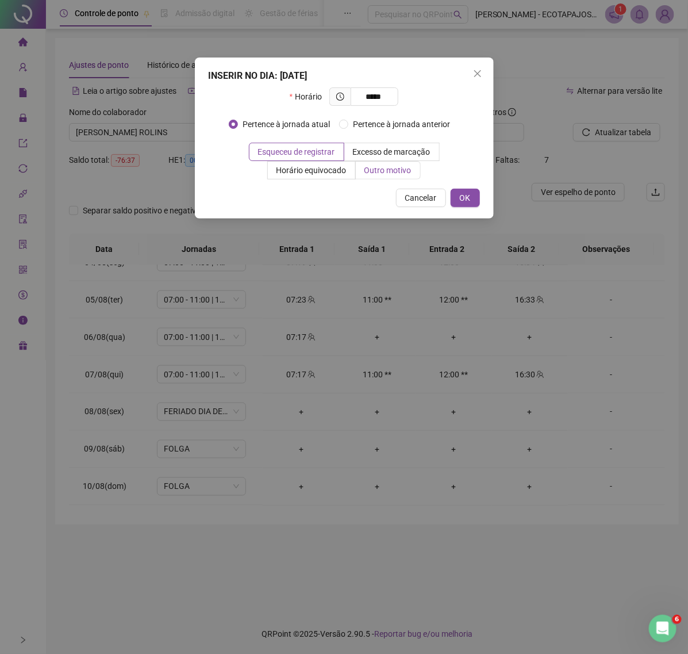
type input "*****"
click at [369, 173] on span "Outro motivo" at bounding box center [388, 170] width 47 height 9
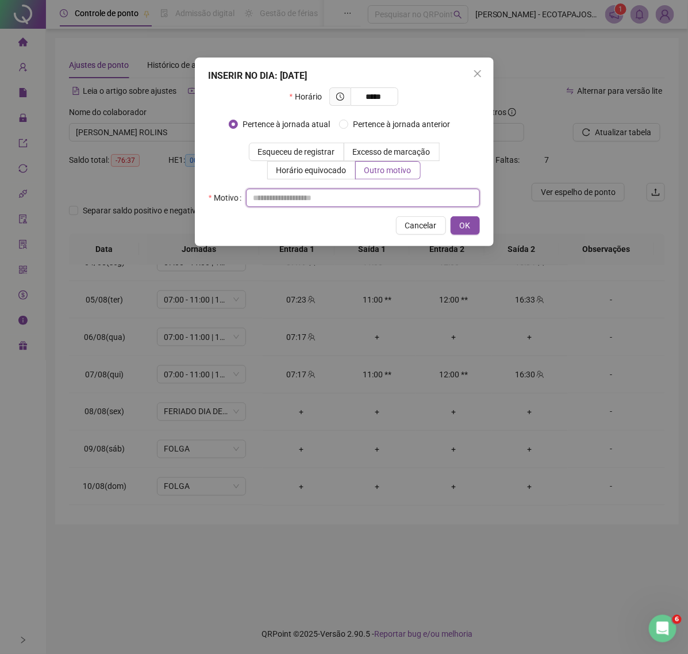
click at [281, 198] on input "text" at bounding box center [363, 198] width 234 height 18
type input "*"
type input "**********"
click at [468, 230] on span "OK" at bounding box center [465, 225] width 11 height 13
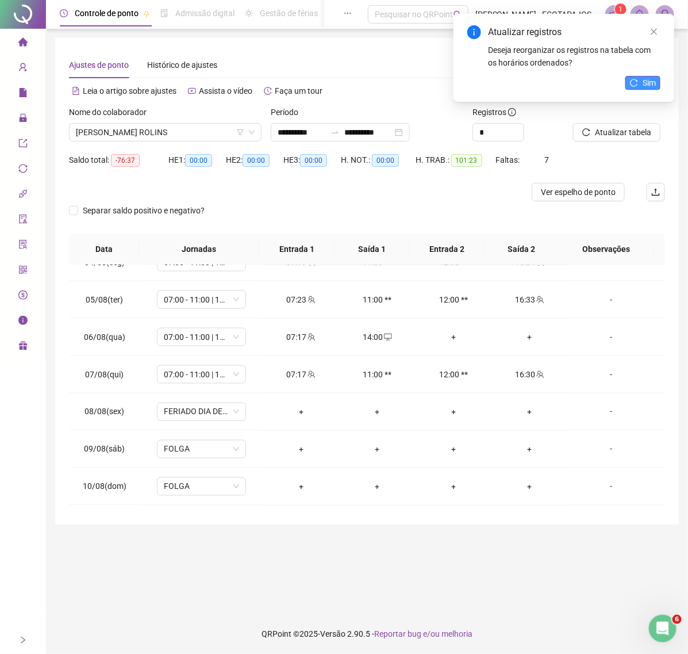
click at [650, 82] on span "Sim" at bounding box center [649, 82] width 13 height 13
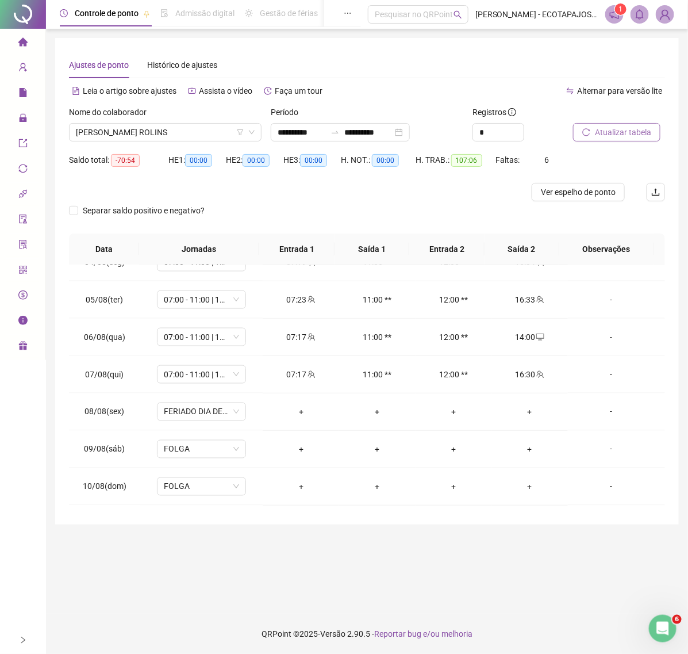
click at [617, 124] on button "Atualizar tabela" at bounding box center [616, 132] width 87 height 18
click at [629, 134] on span "Atualizar tabela" at bounding box center [623, 132] width 56 height 13
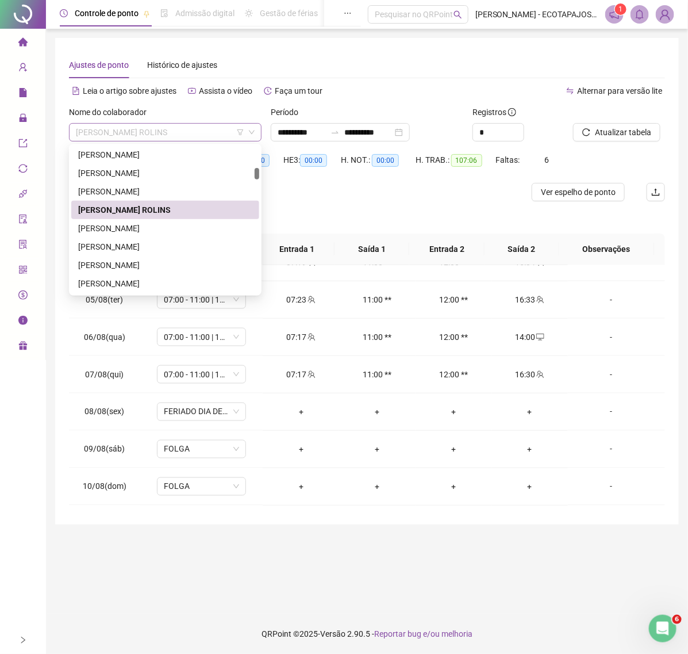
click at [191, 125] on span "[PERSON_NAME] ROLINS" at bounding box center [165, 132] width 179 height 17
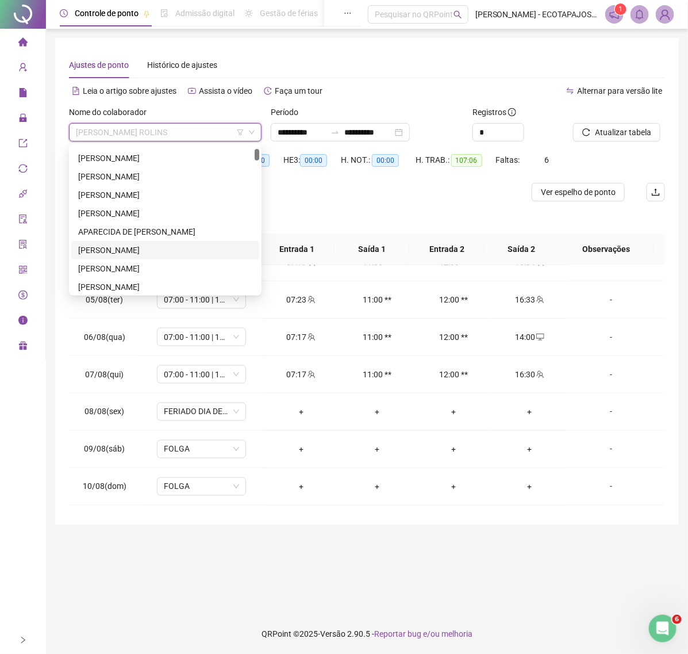
scroll to position [24, 0]
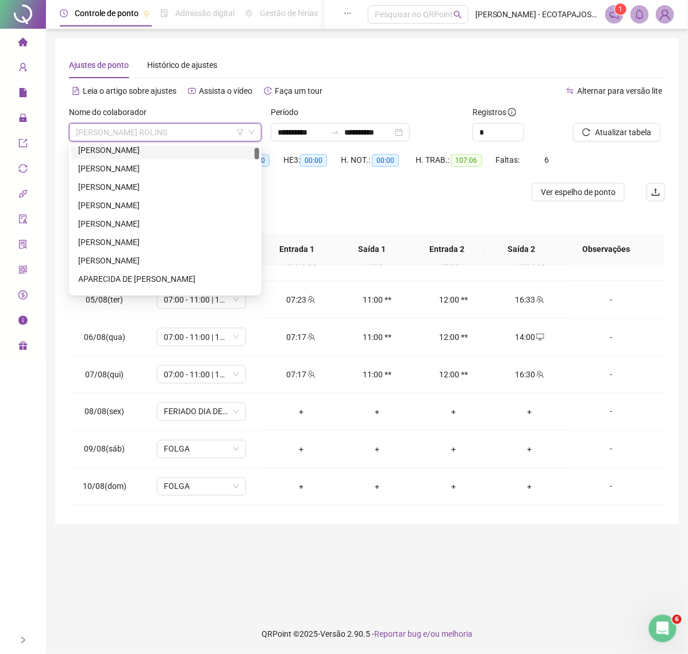
click at [177, 156] on div "[PERSON_NAME]" at bounding box center [165, 150] width 188 height 18
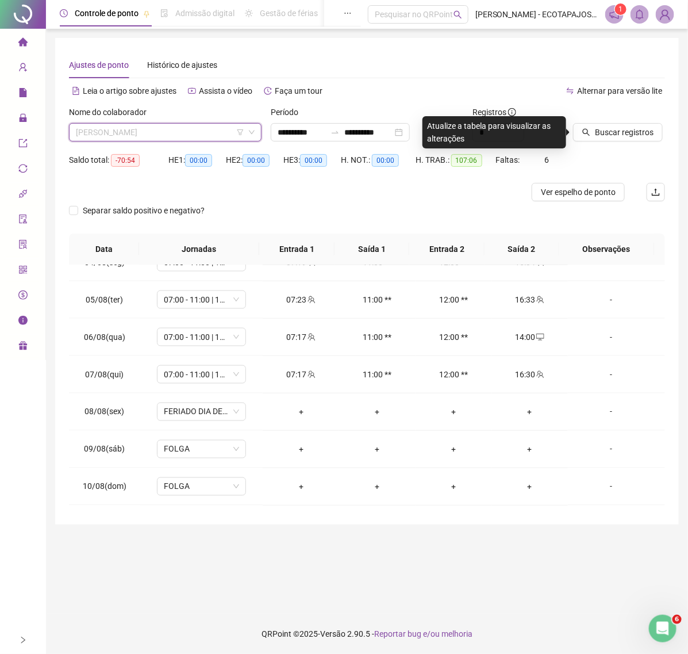
scroll to position [18, 0]
click at [197, 137] on span "[PERSON_NAME]" at bounding box center [165, 132] width 179 height 17
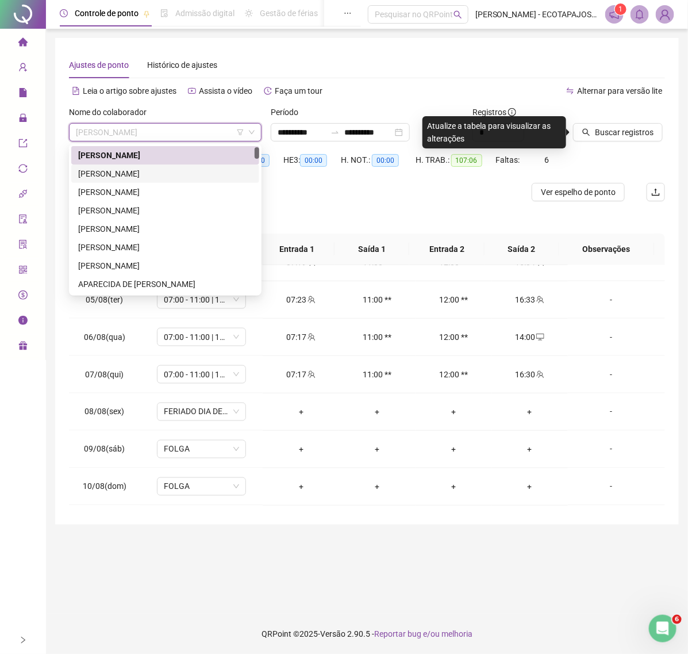
click at [148, 170] on div "[PERSON_NAME]" at bounding box center [165, 173] width 174 height 13
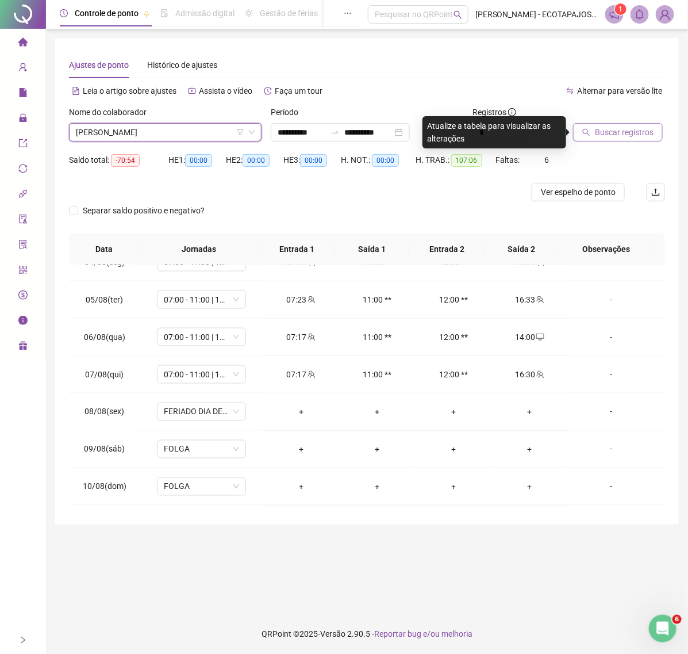
click at [602, 134] on span "Buscar registros" at bounding box center [624, 132] width 59 height 13
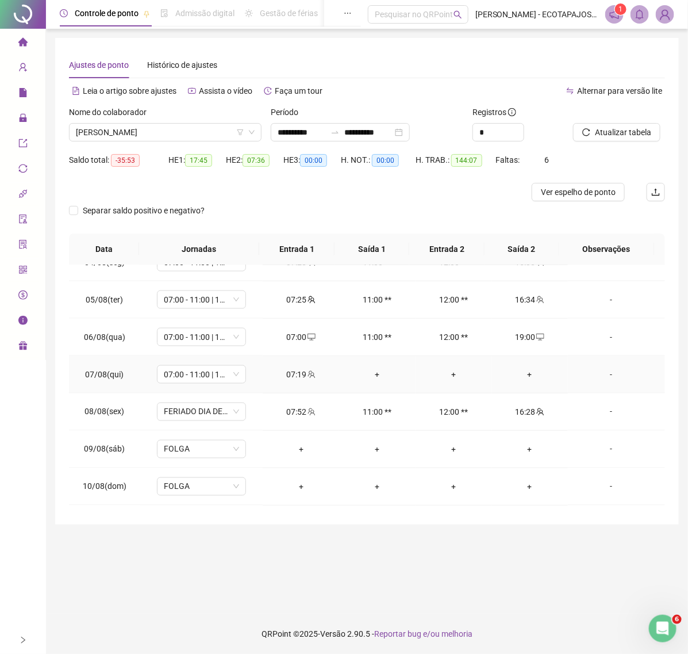
click at [521, 374] on div "+" at bounding box center [531, 374] width 58 height 13
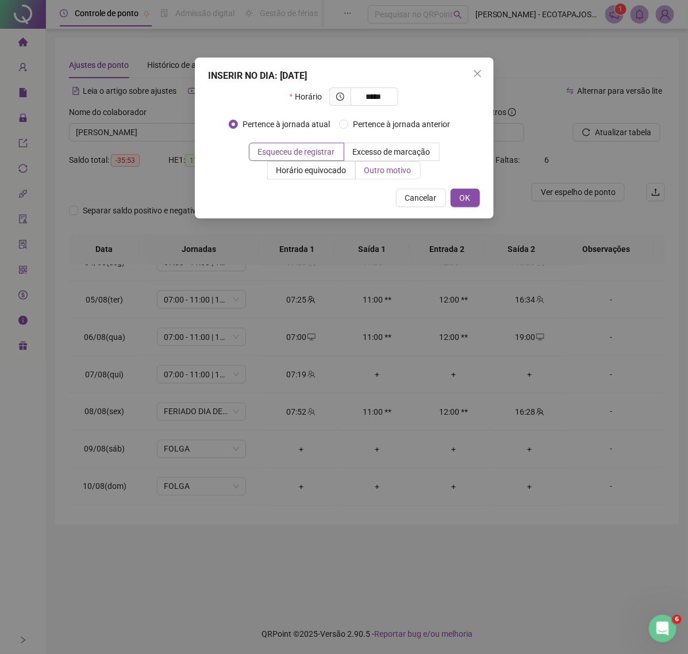
type input "*****"
click at [399, 166] on span "Outro motivo" at bounding box center [388, 170] width 47 height 9
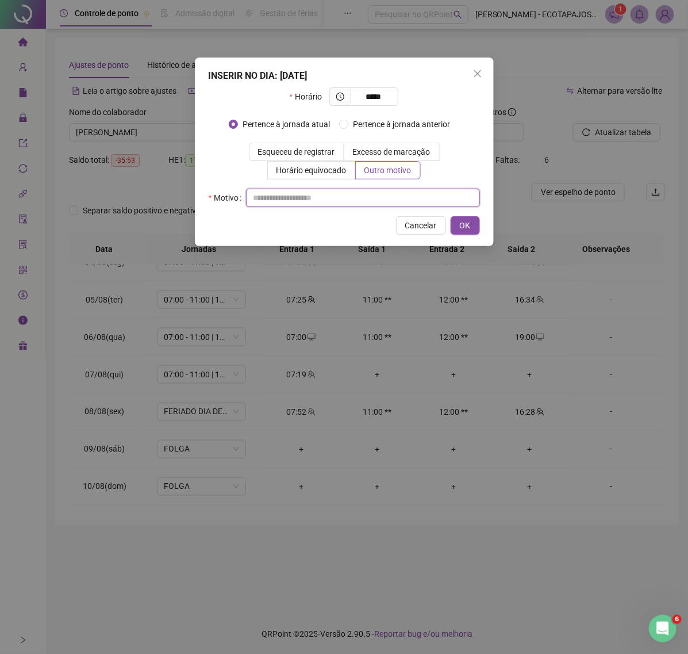
click at [328, 197] on input "text" at bounding box center [363, 198] width 234 height 18
paste input "****"
type input "****"
click at [469, 227] on span "OK" at bounding box center [465, 225] width 11 height 13
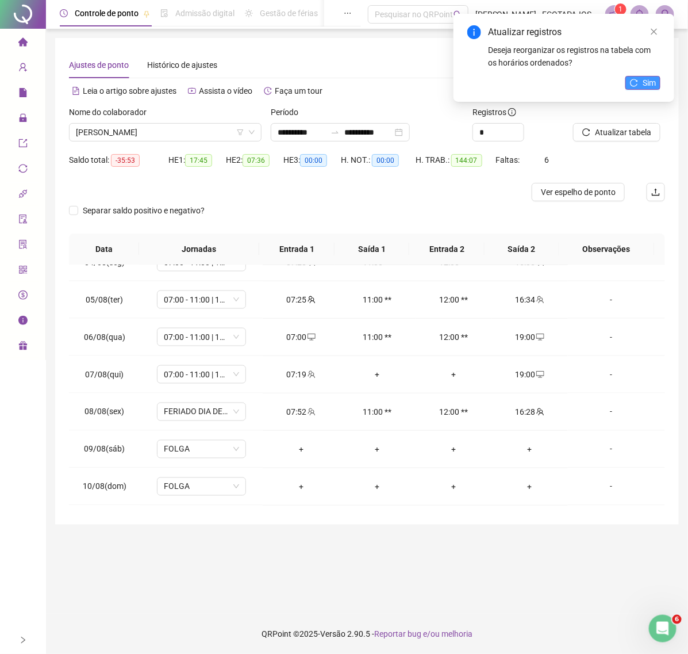
click at [647, 82] on span "Sim" at bounding box center [649, 82] width 13 height 13
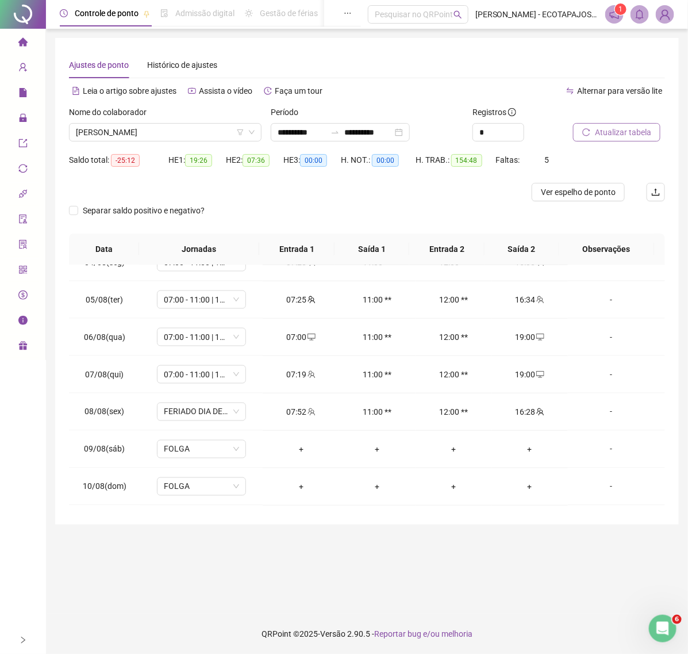
click at [595, 131] on span "Atualizar tabela" at bounding box center [623, 132] width 56 height 13
